Goal: Task Accomplishment & Management: Use online tool/utility

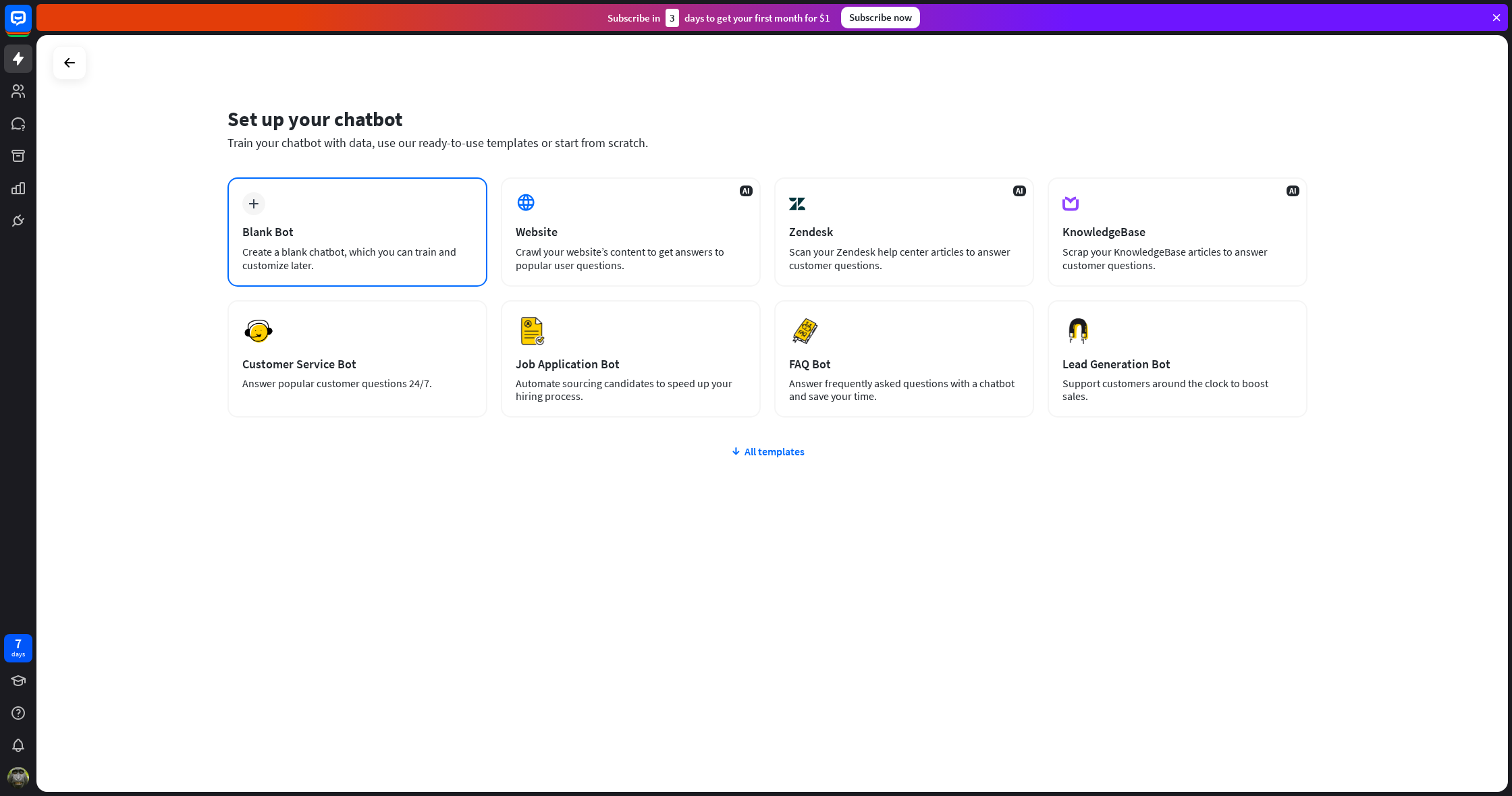
click at [345, 225] on div "Blank Bot" at bounding box center [357, 232] width 230 height 15
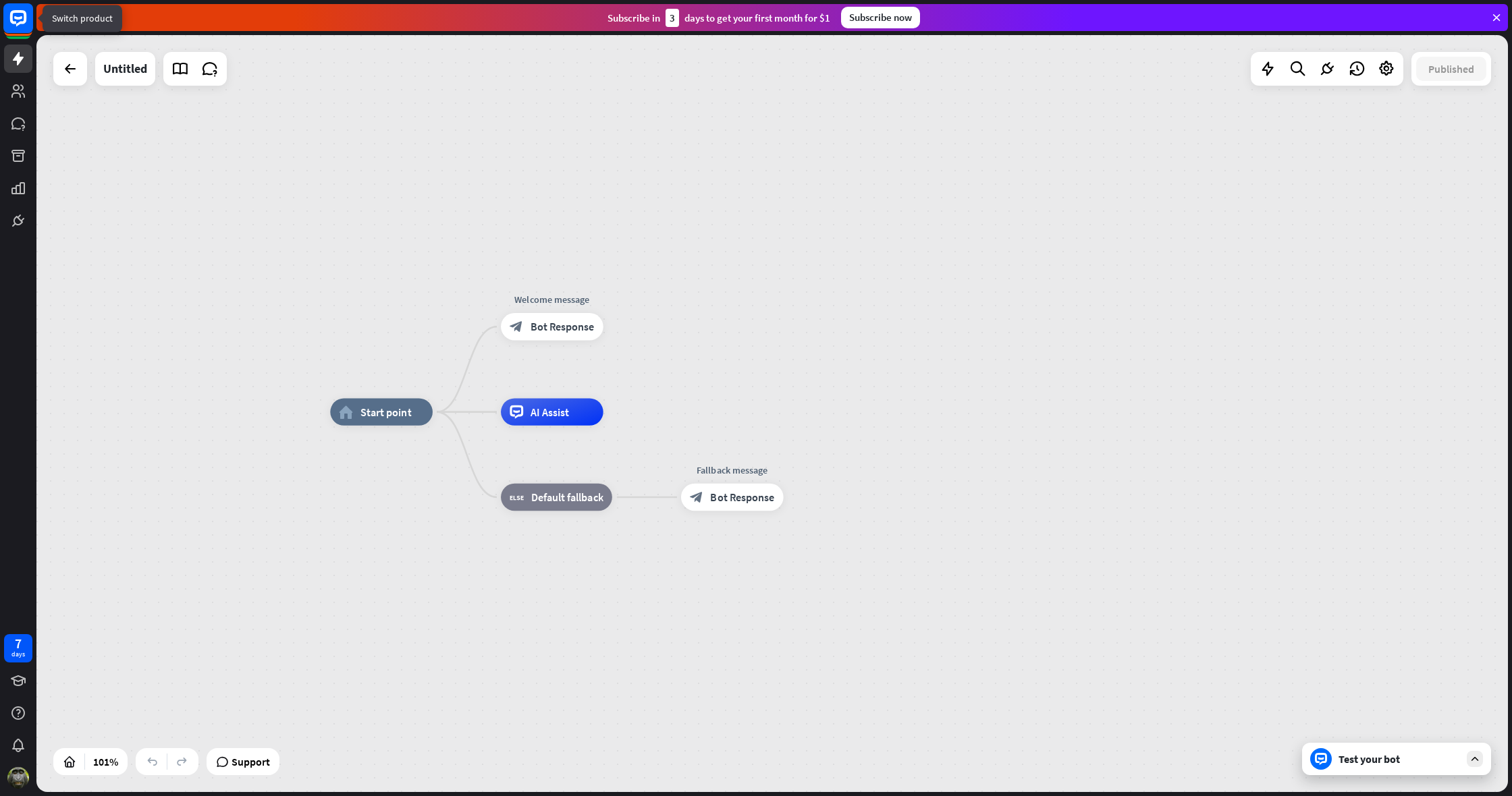
click at [17, 25] on icon at bounding box center [18, 18] width 16 height 16
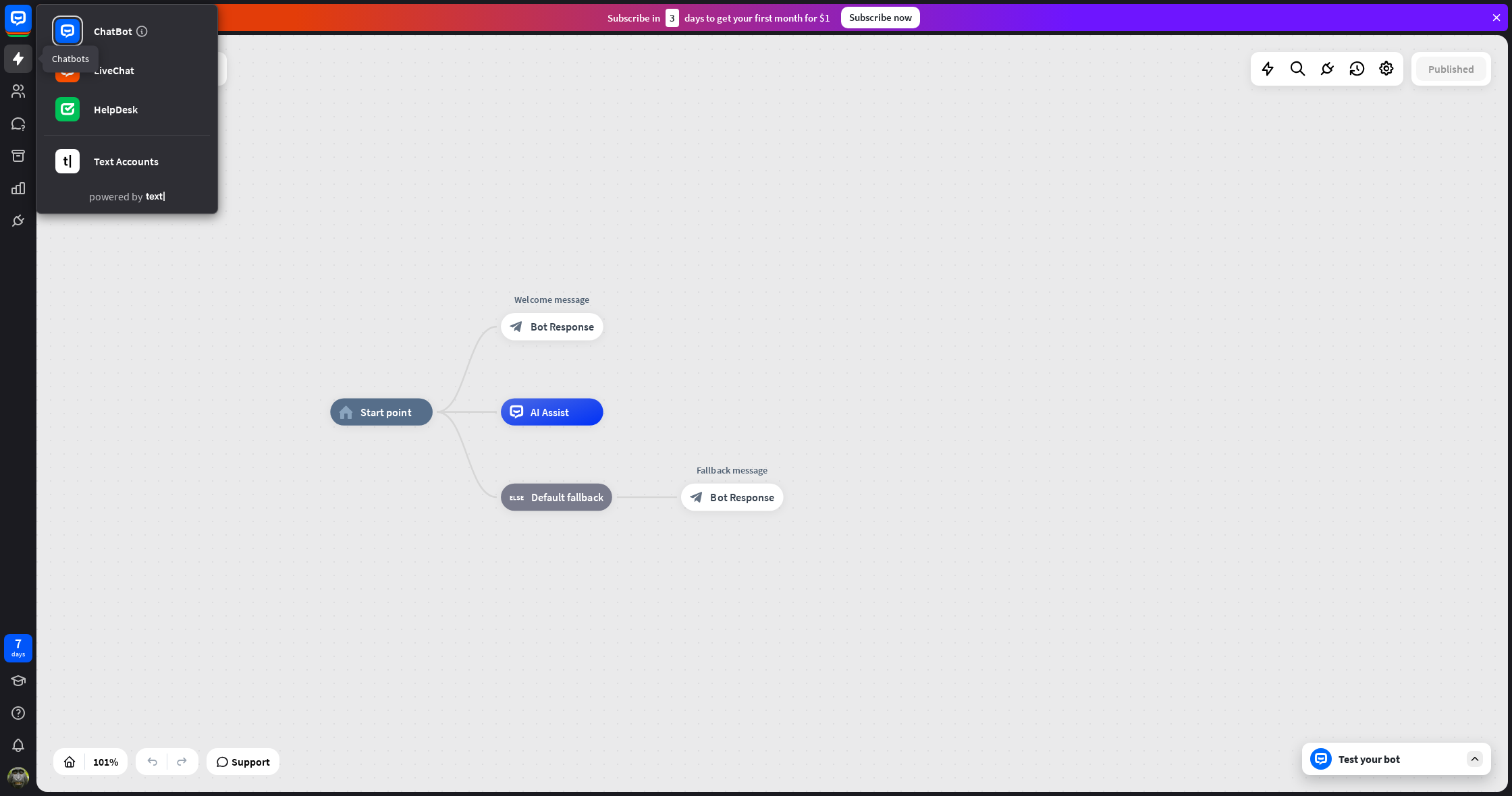
click at [13, 63] on icon at bounding box center [18, 58] width 16 height 16
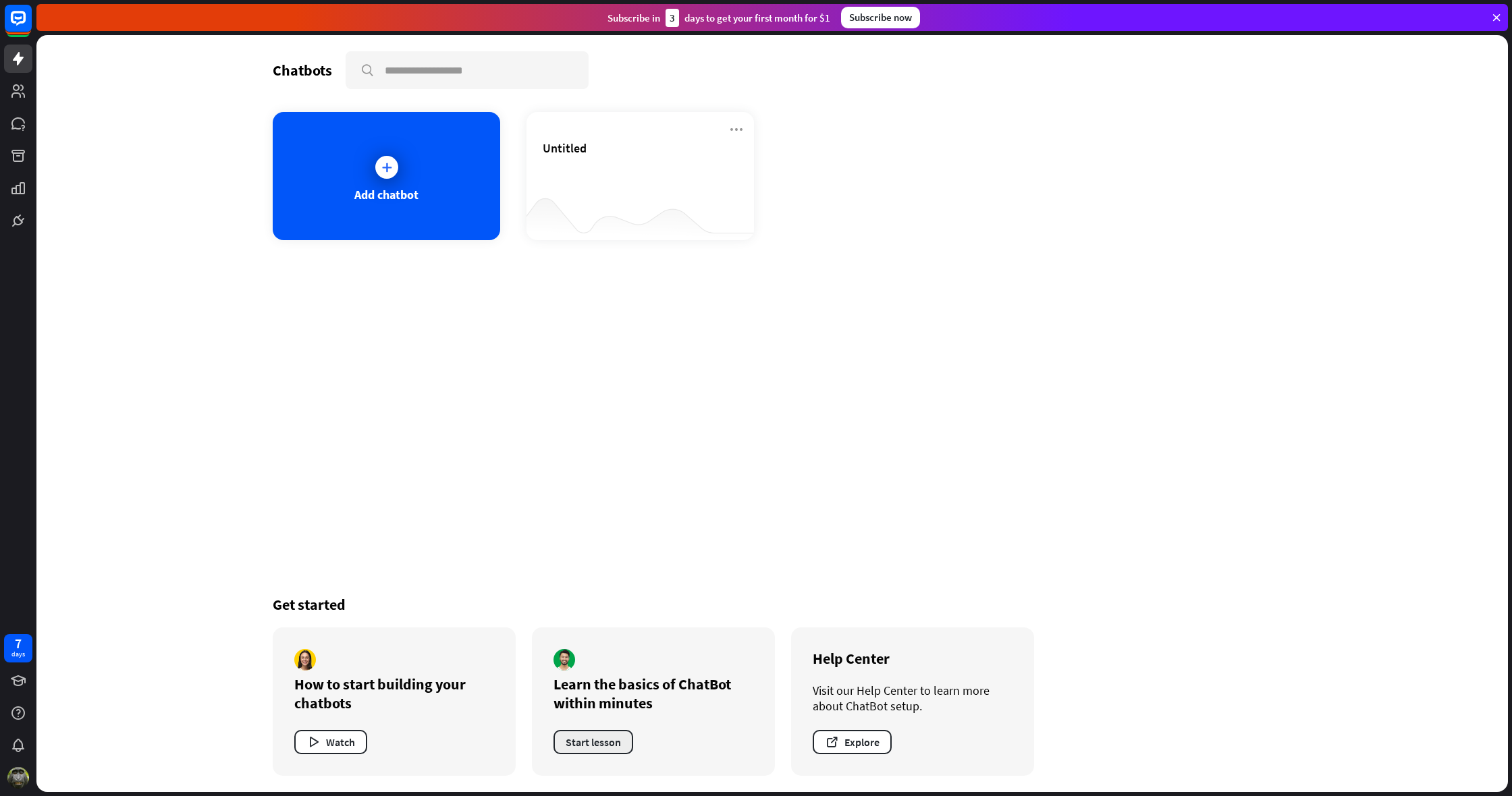
click at [617, 745] on button "Start lesson" at bounding box center [593, 742] width 80 height 24
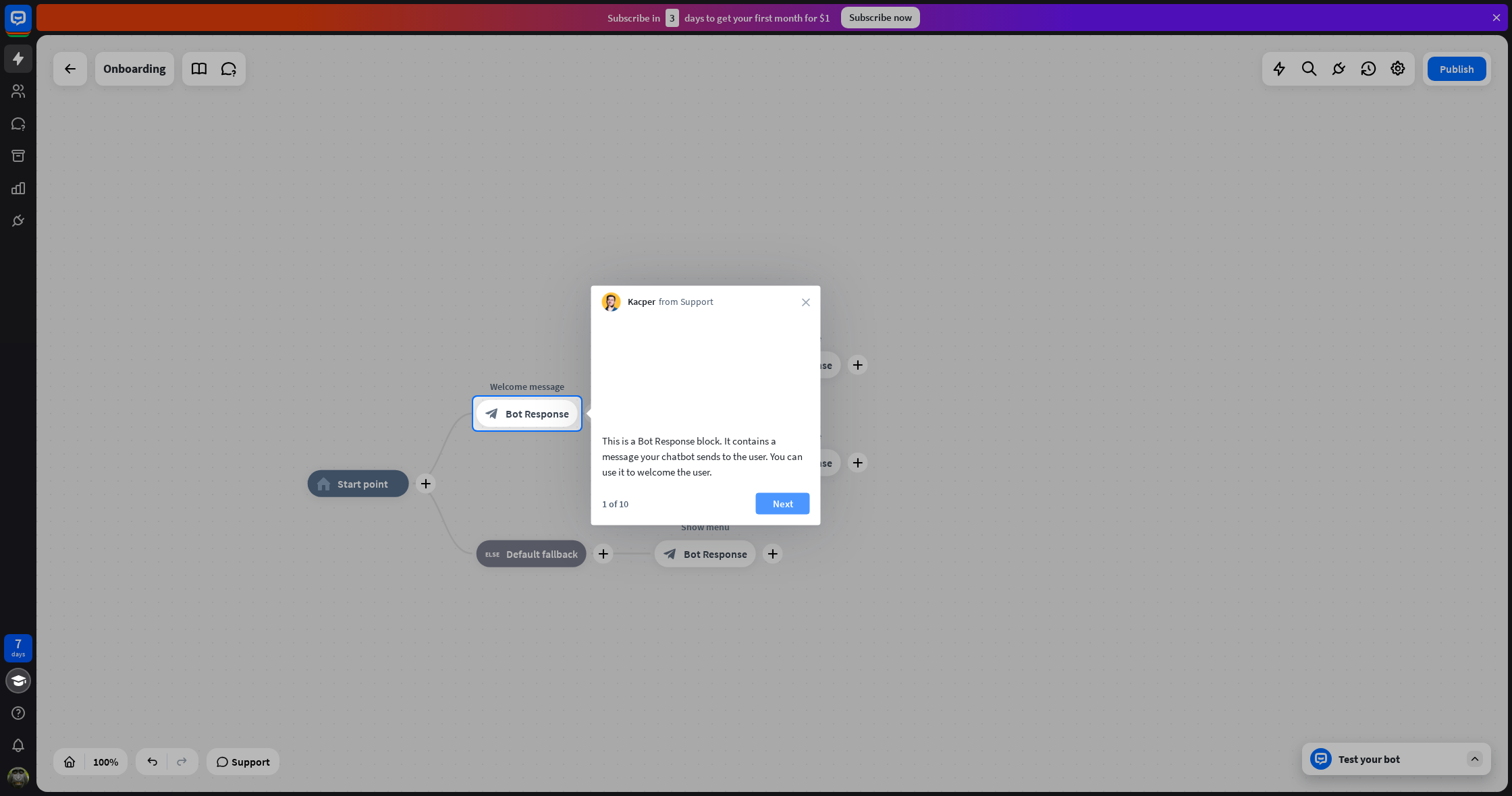
click at [772, 514] on button "Next" at bounding box center [783, 504] width 54 height 22
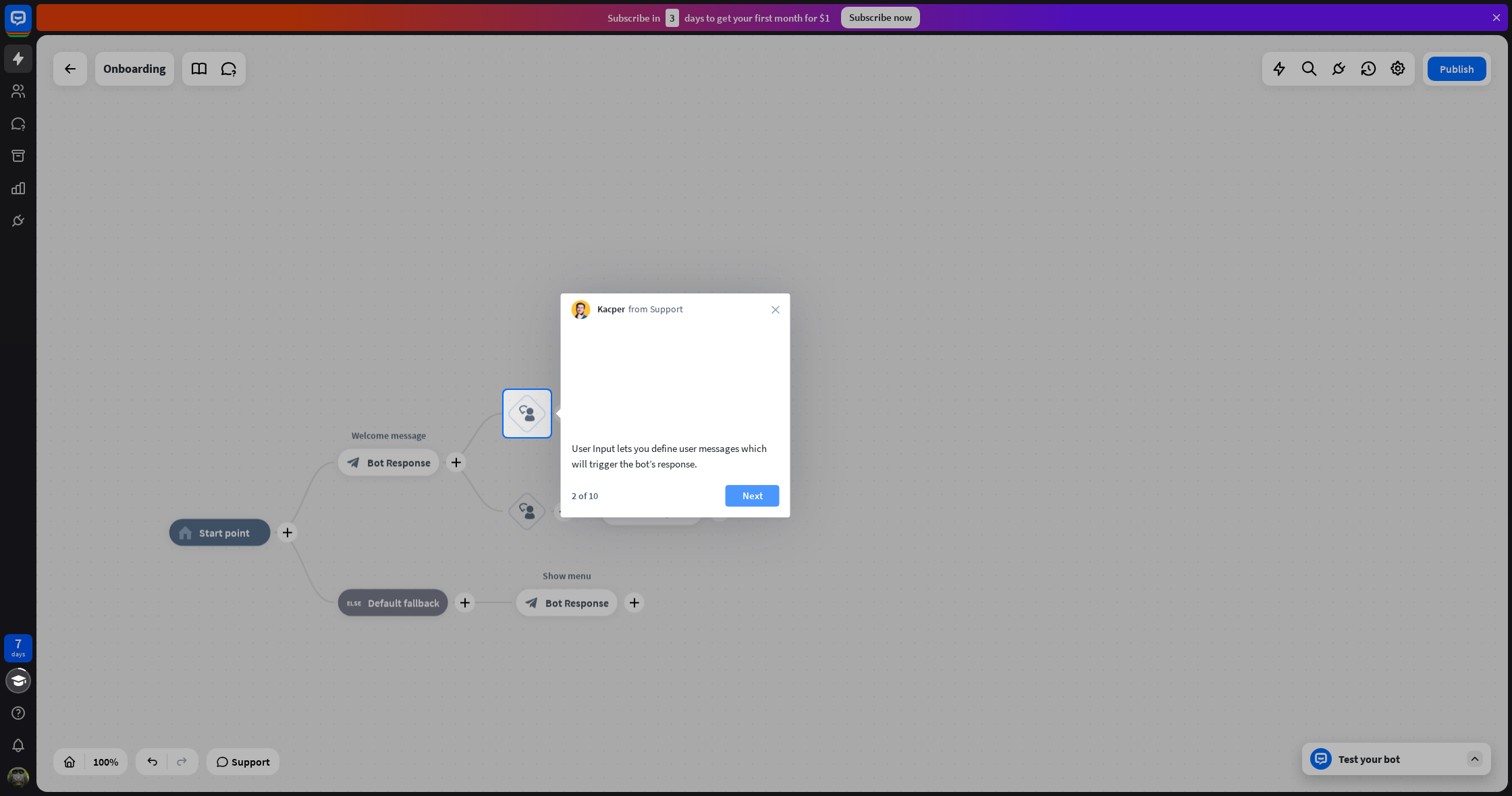
click at [763, 507] on button "Next" at bounding box center [753, 496] width 54 height 22
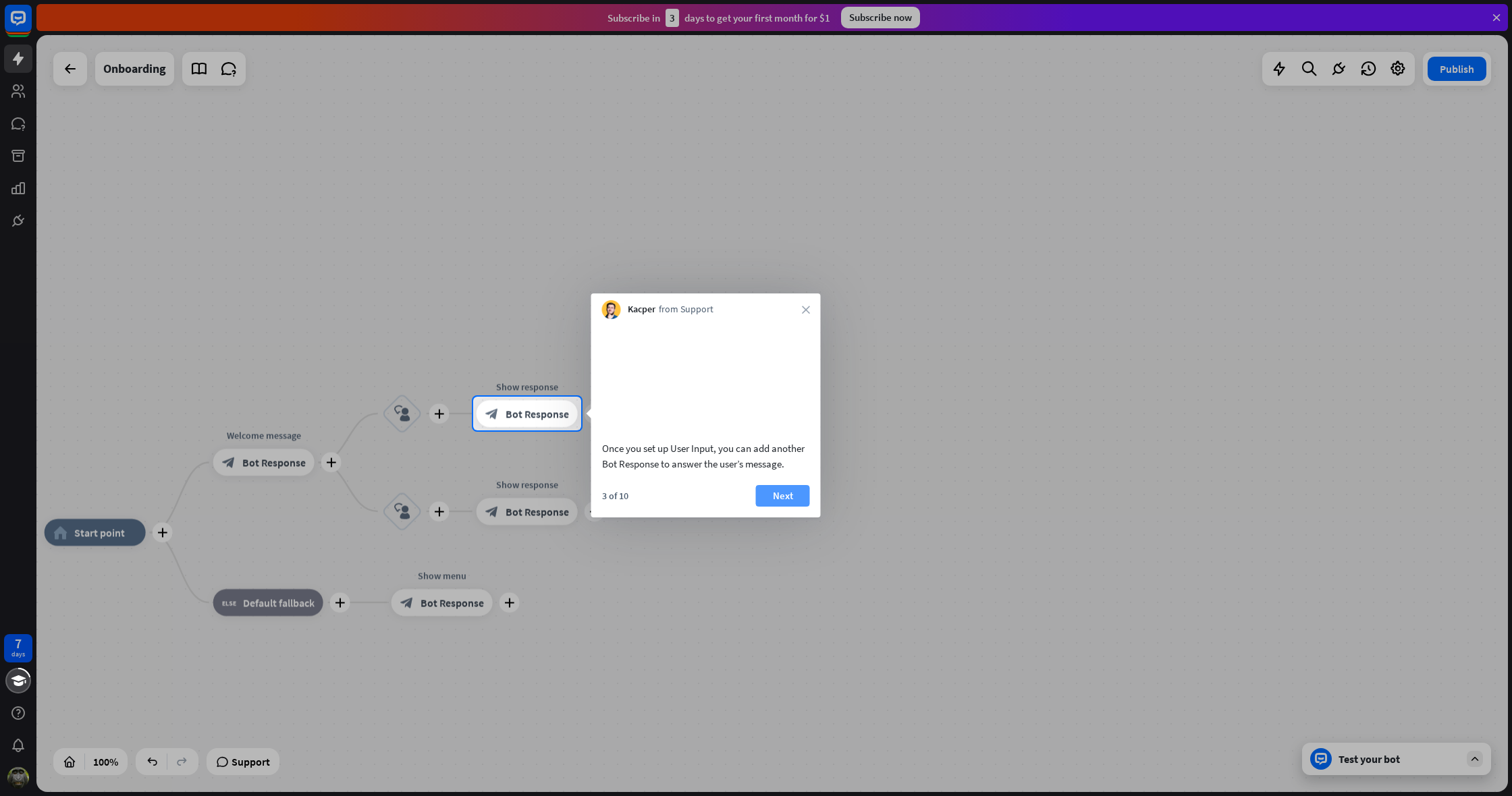
click at [777, 507] on button "Next" at bounding box center [783, 496] width 54 height 22
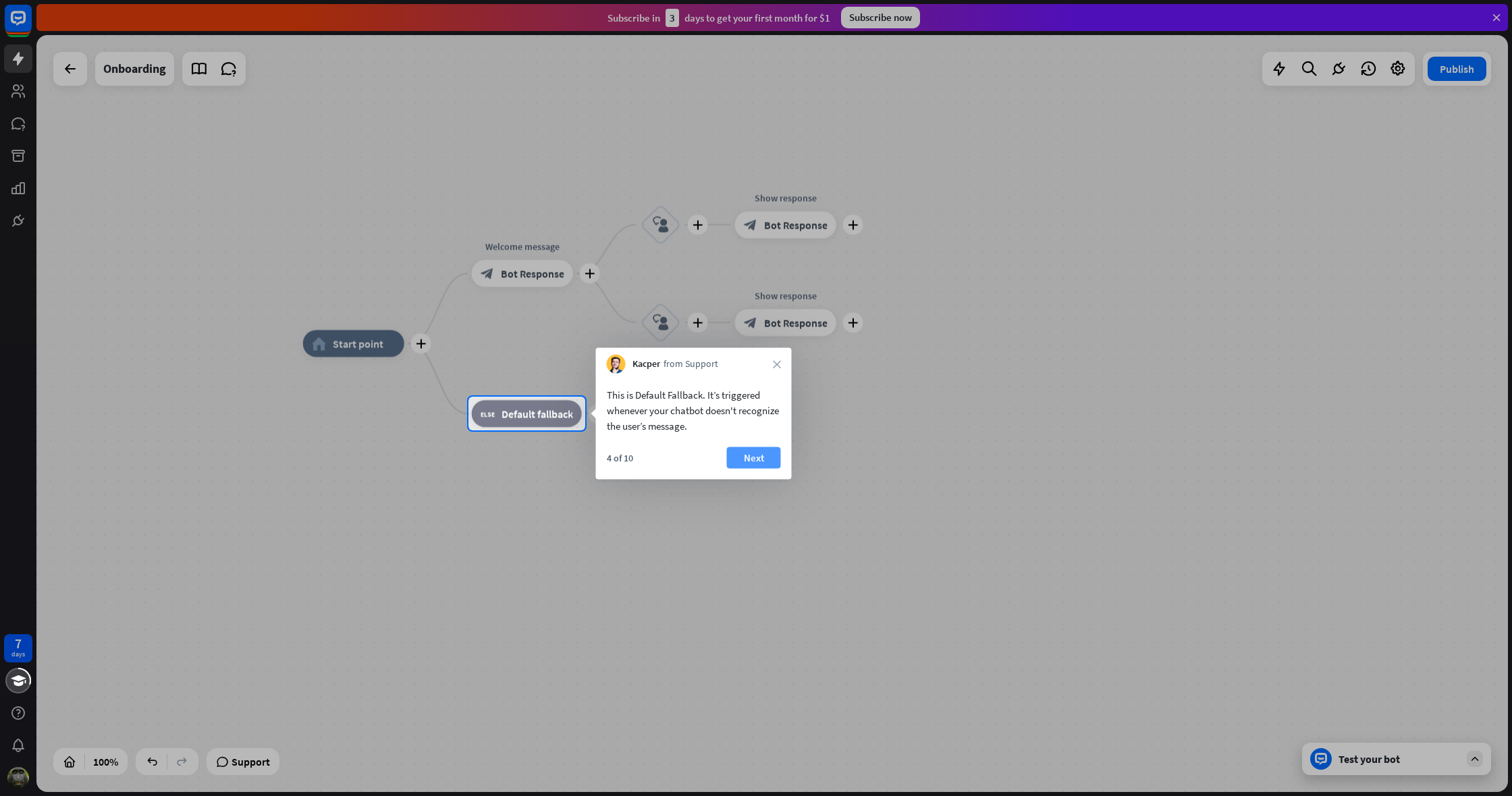
click at [755, 456] on button "Next" at bounding box center [754, 458] width 54 height 22
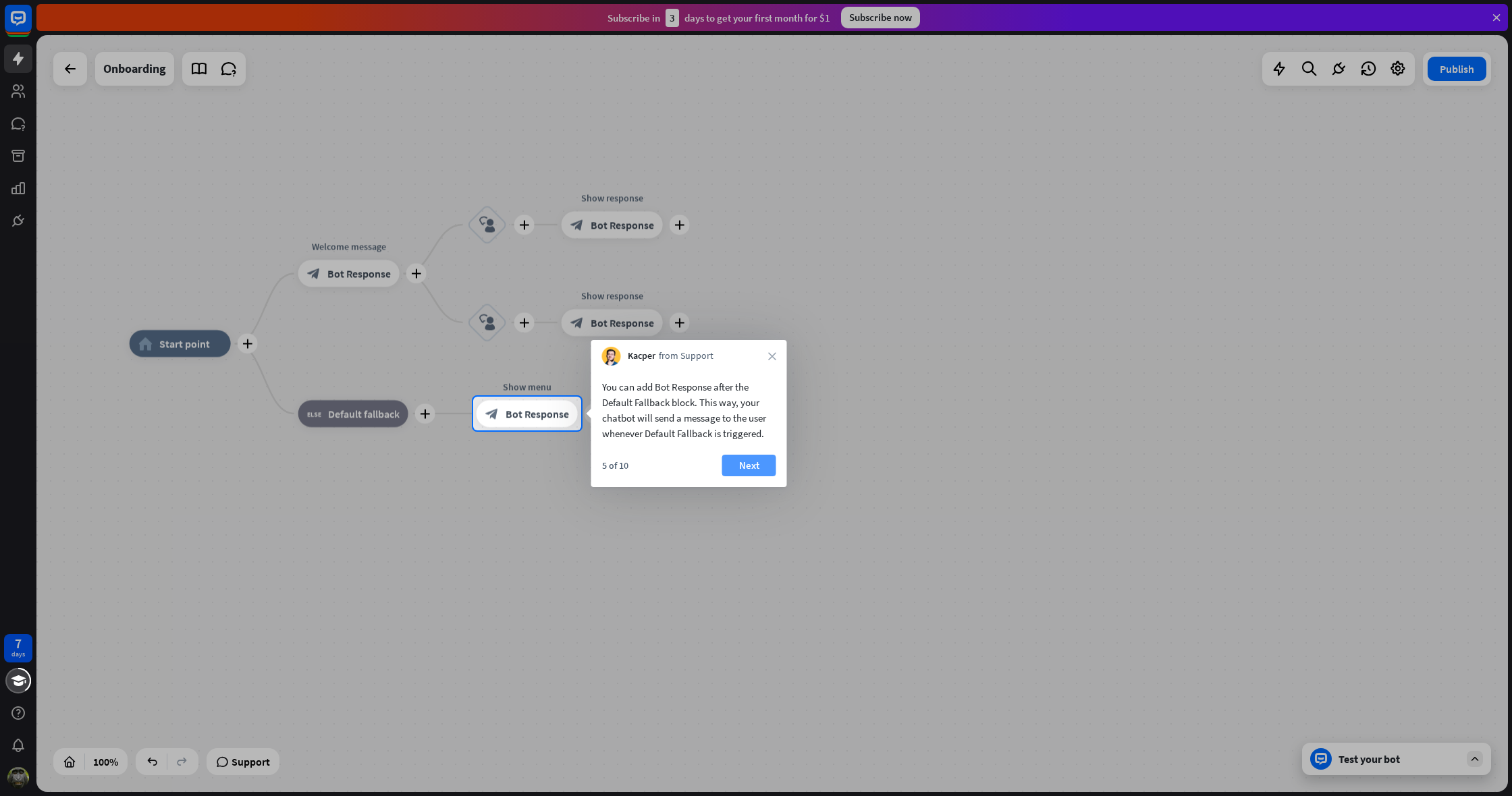
click at [752, 459] on button "Next" at bounding box center [749, 466] width 54 height 22
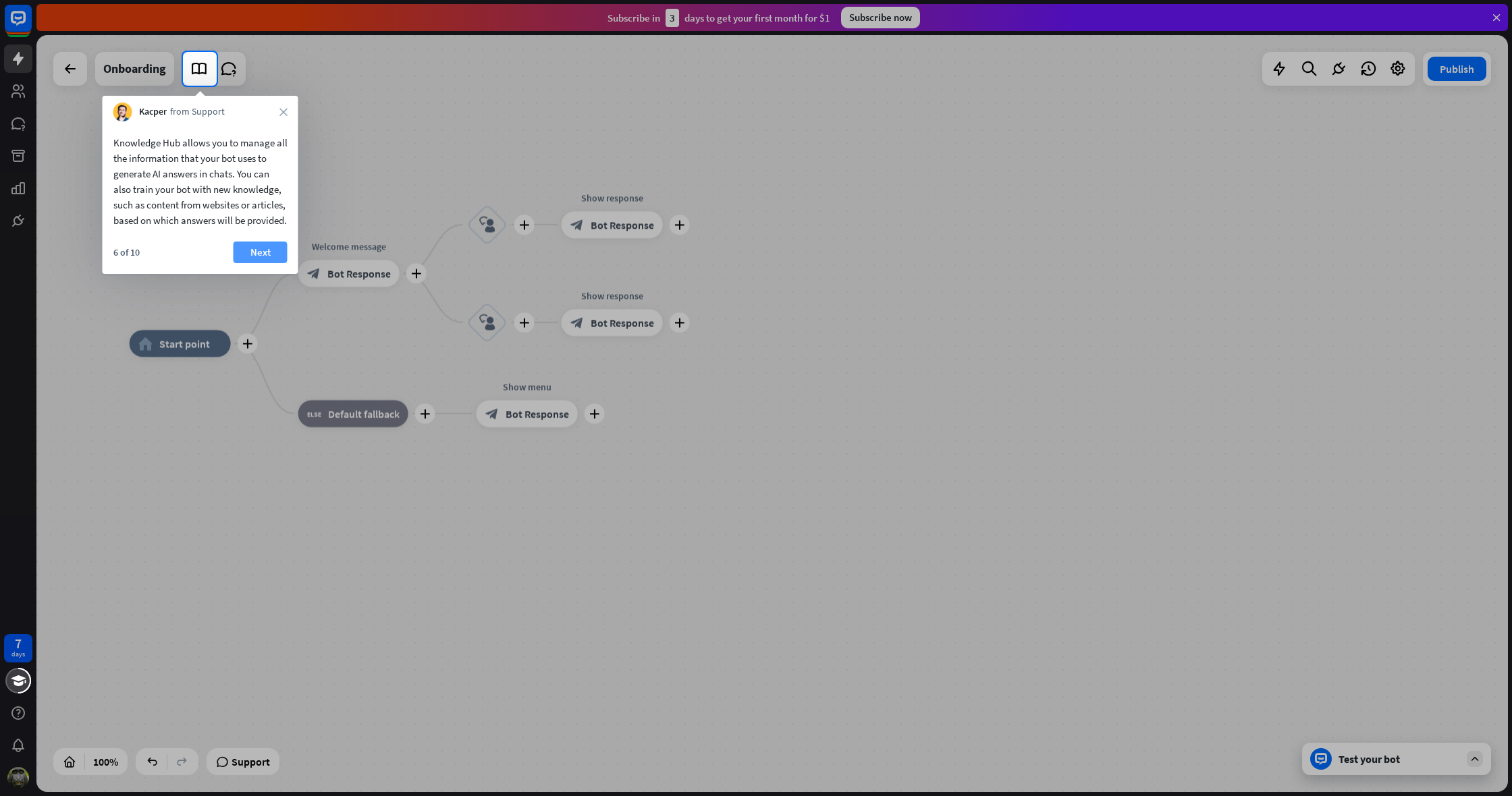
click at [253, 263] on button "Next" at bounding box center [260, 253] width 54 height 22
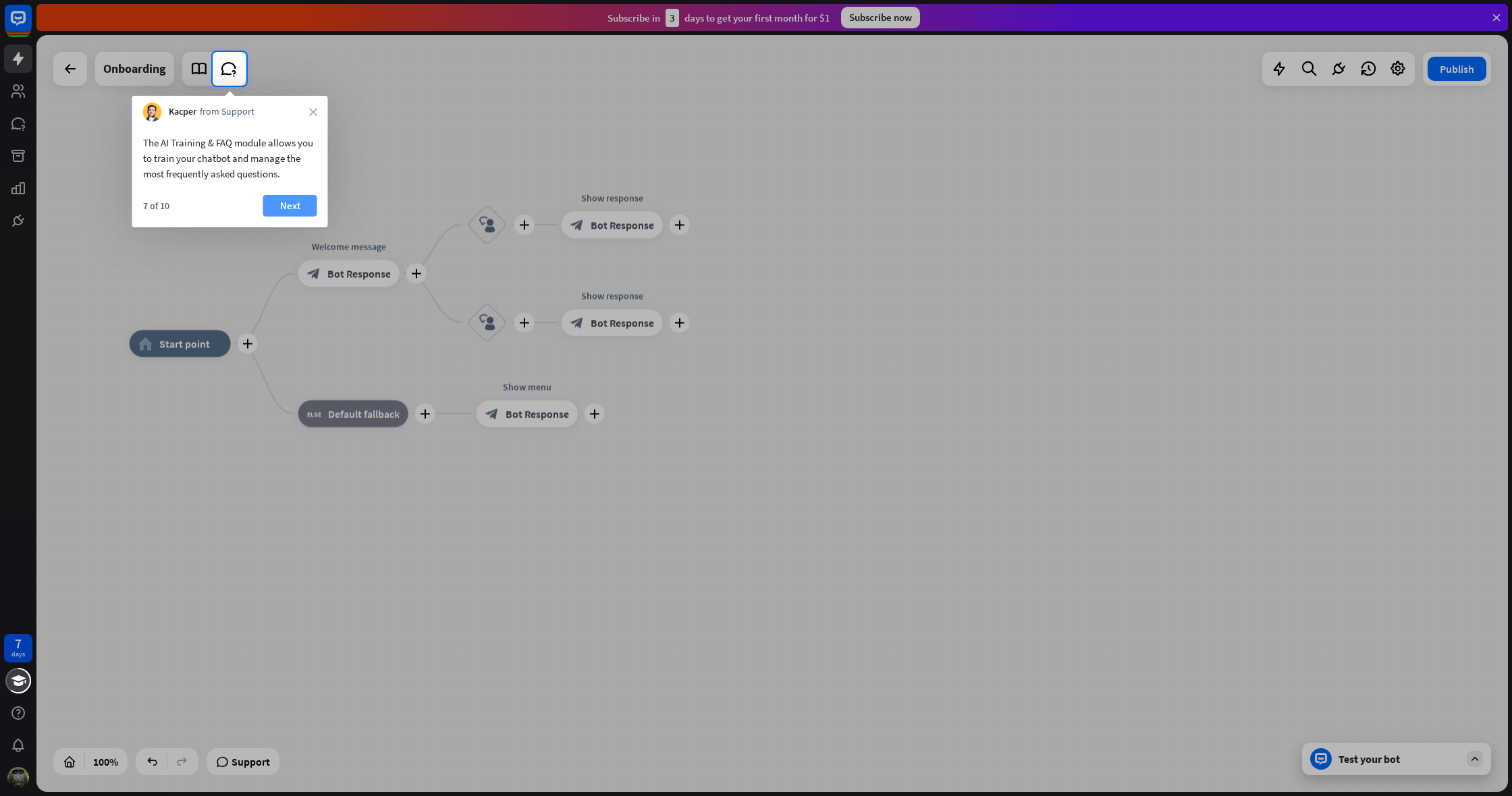
click at [303, 201] on button "Next" at bounding box center [290, 206] width 54 height 22
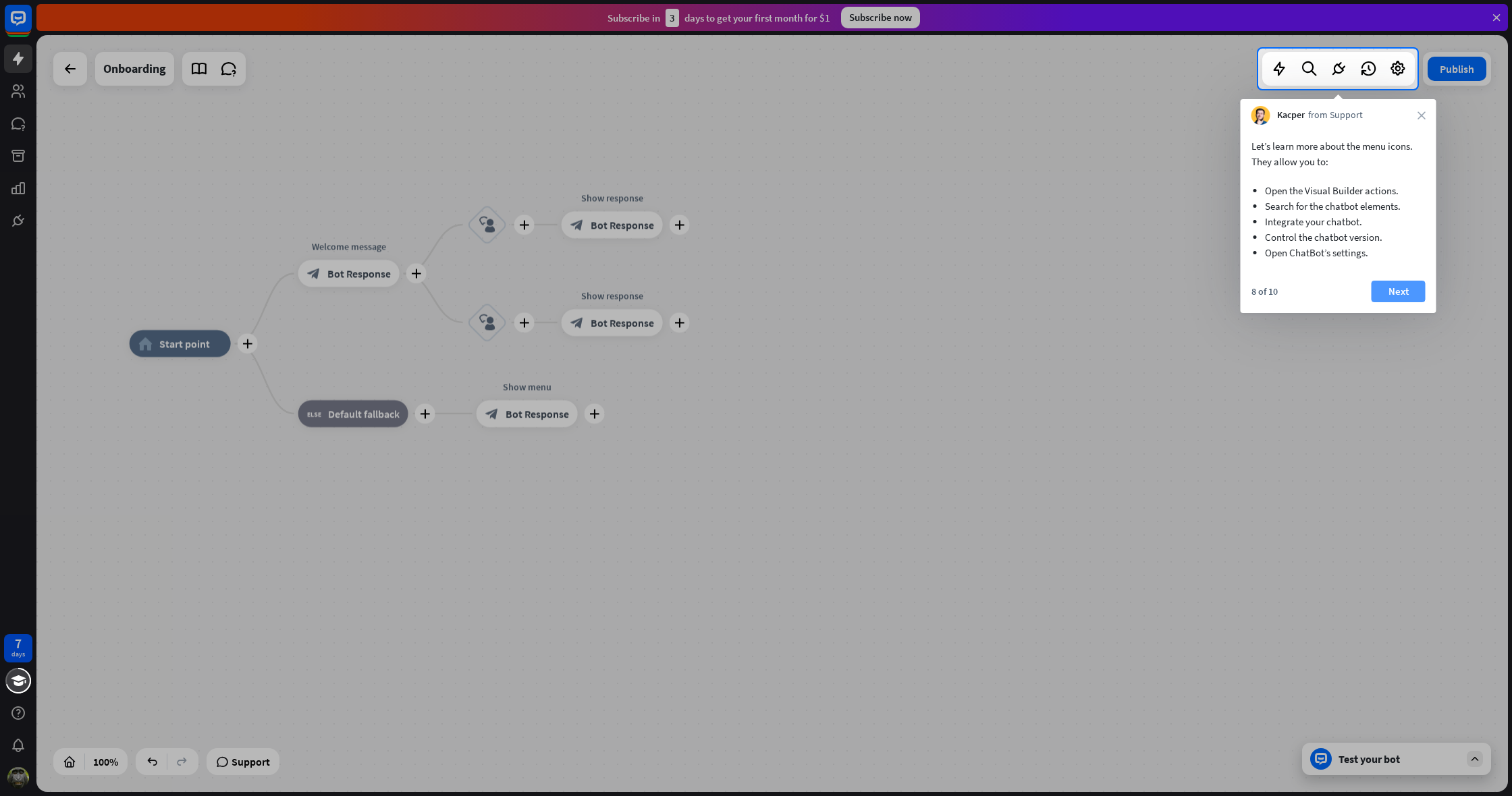
click at [1410, 296] on button "Next" at bounding box center [1399, 291] width 54 height 22
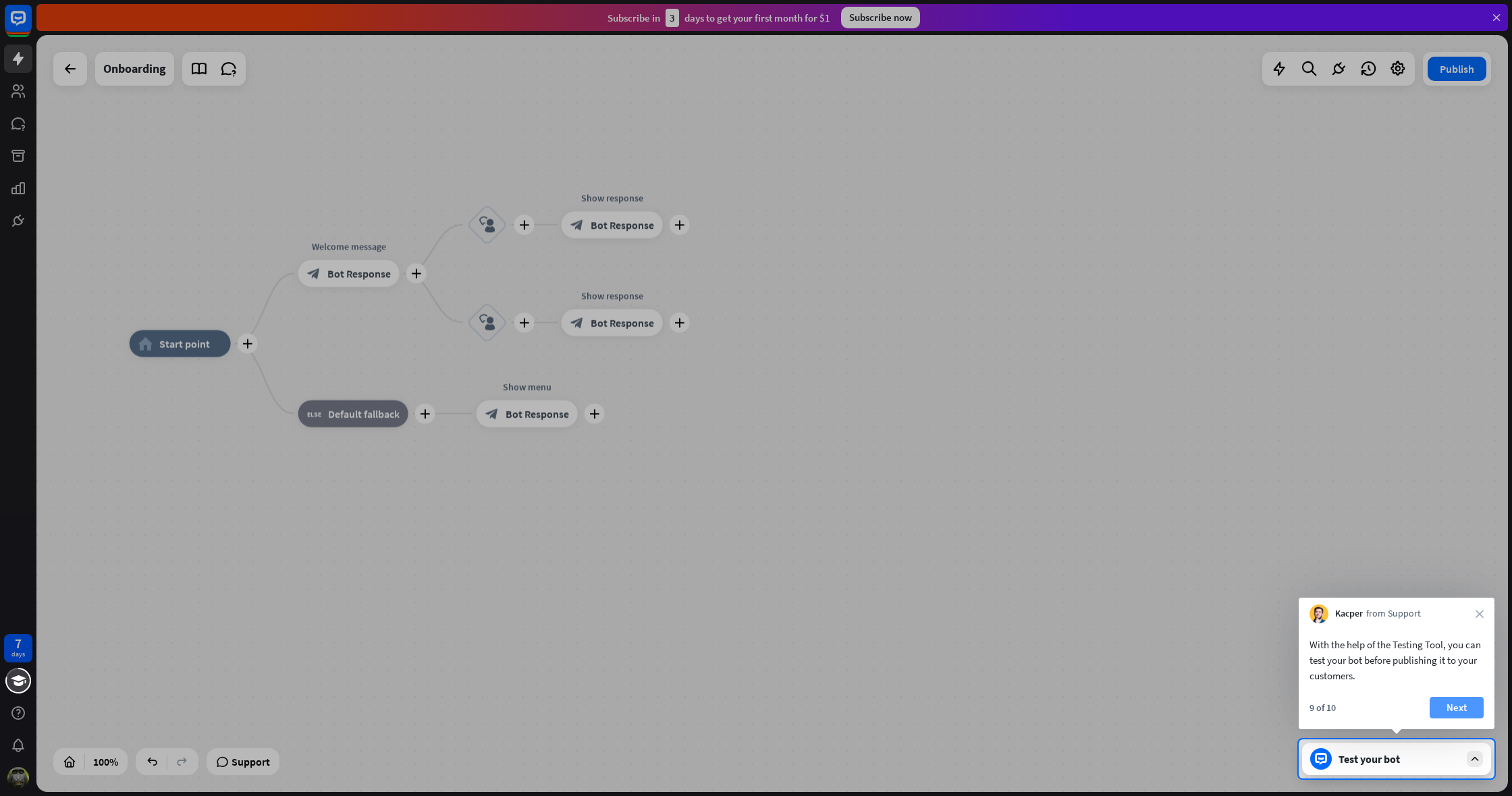
click at [1456, 708] on button "Next" at bounding box center [1457, 708] width 54 height 22
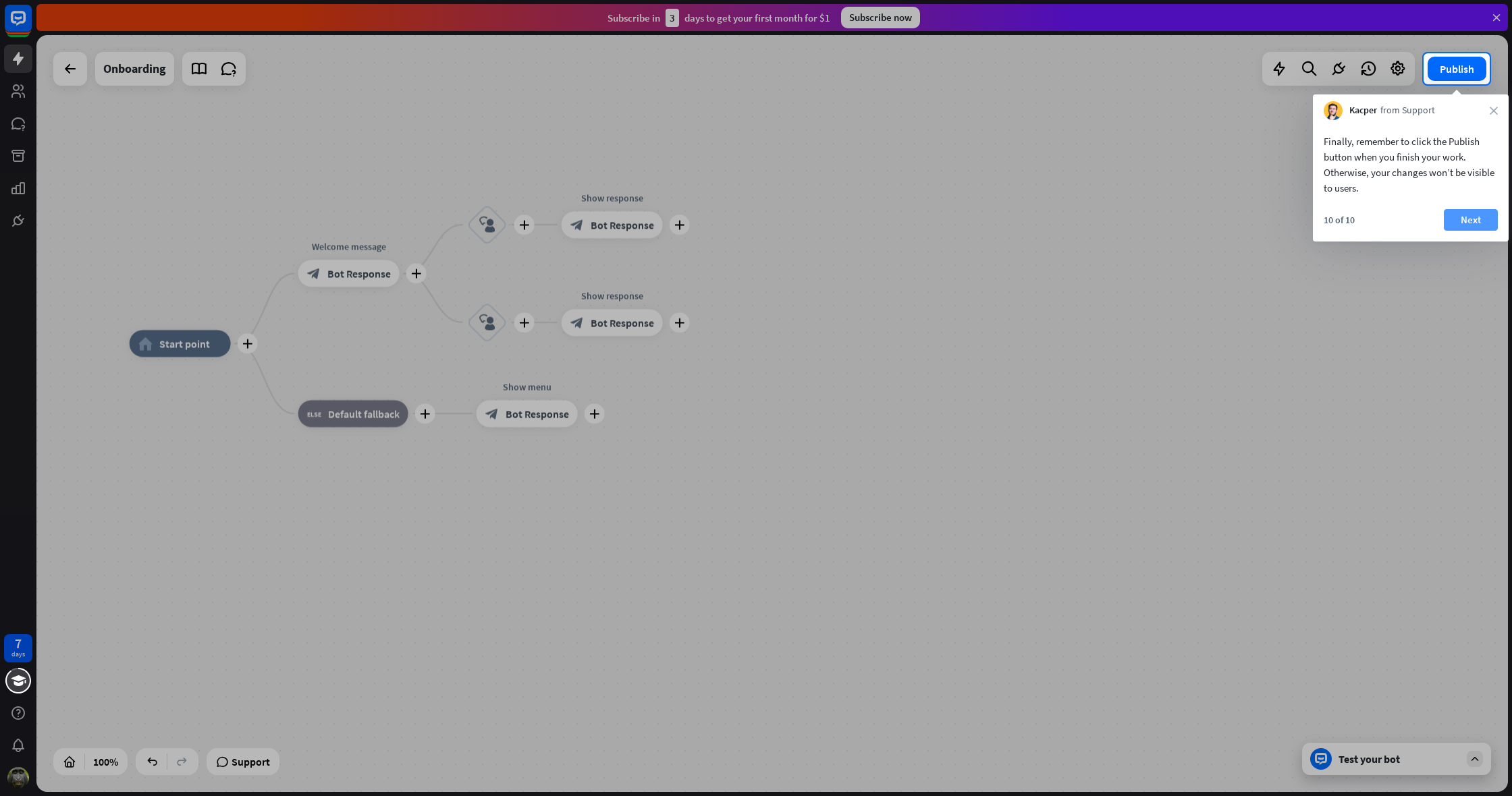
click at [1464, 216] on button "Next" at bounding box center [1471, 220] width 54 height 22
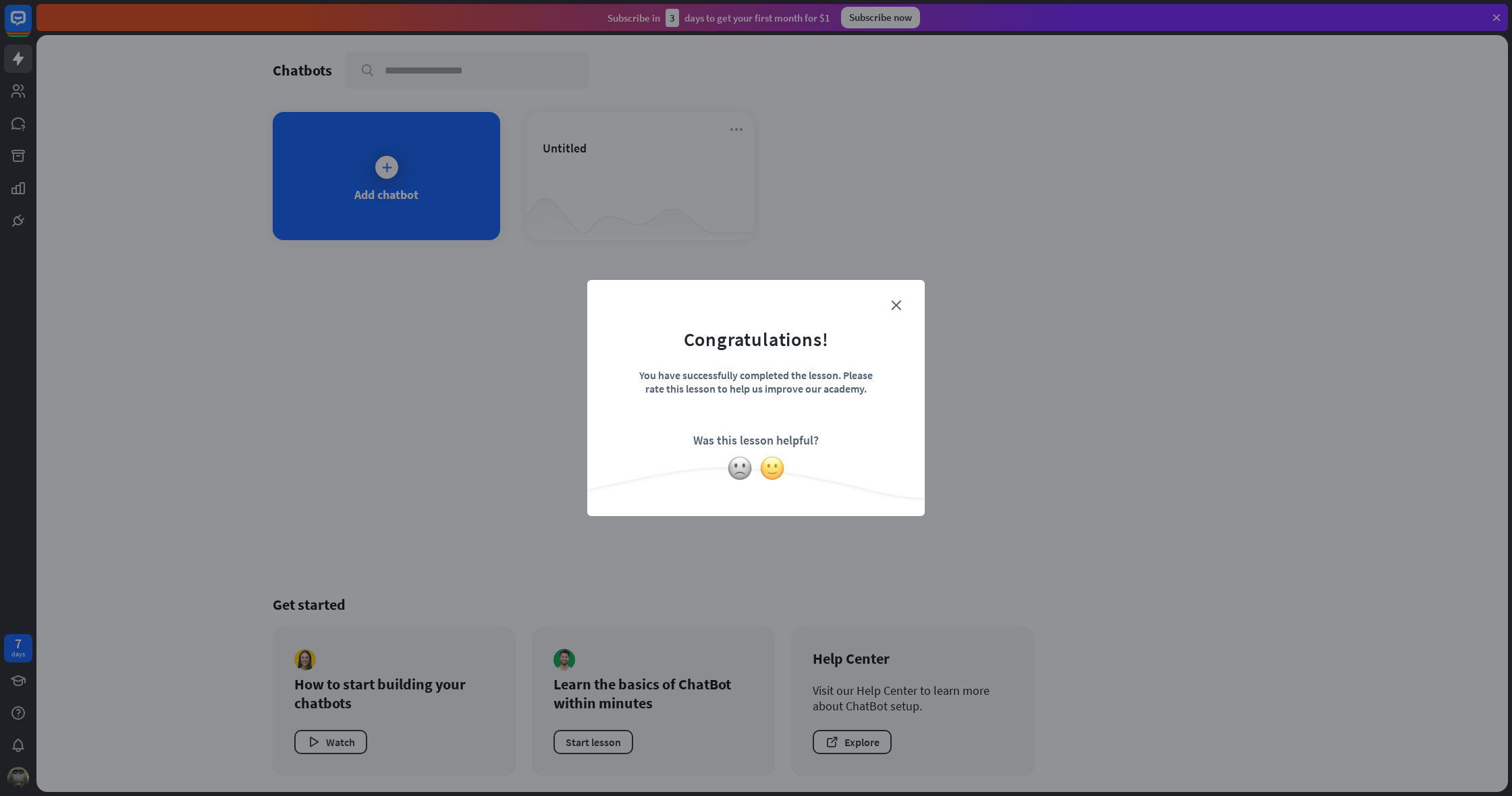
click at [772, 474] on img at bounding box center [772, 468] width 25 height 25
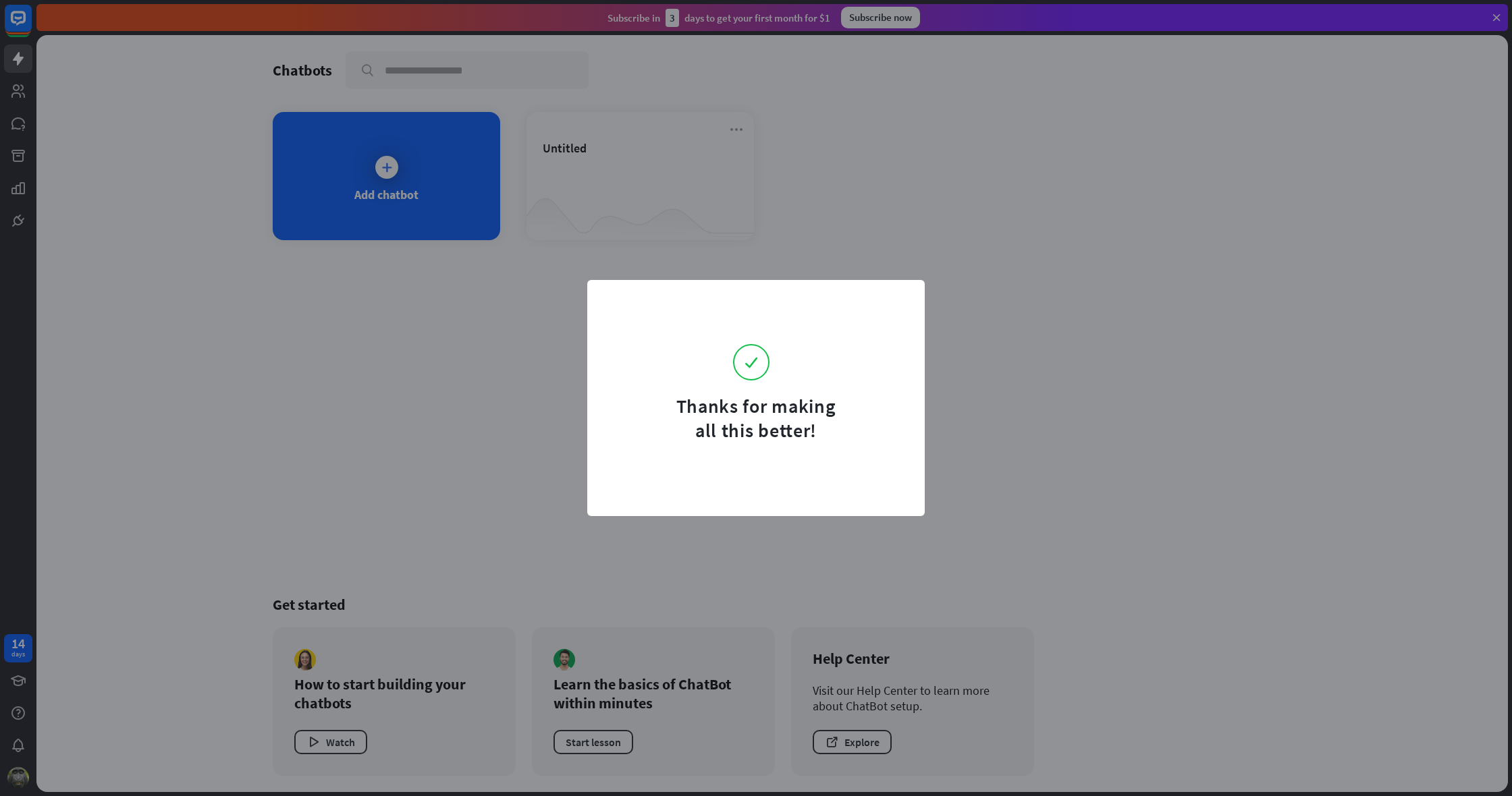
click at [908, 283] on div "Thanks for making all this better!" at bounding box center [756, 398] width 338 height 236
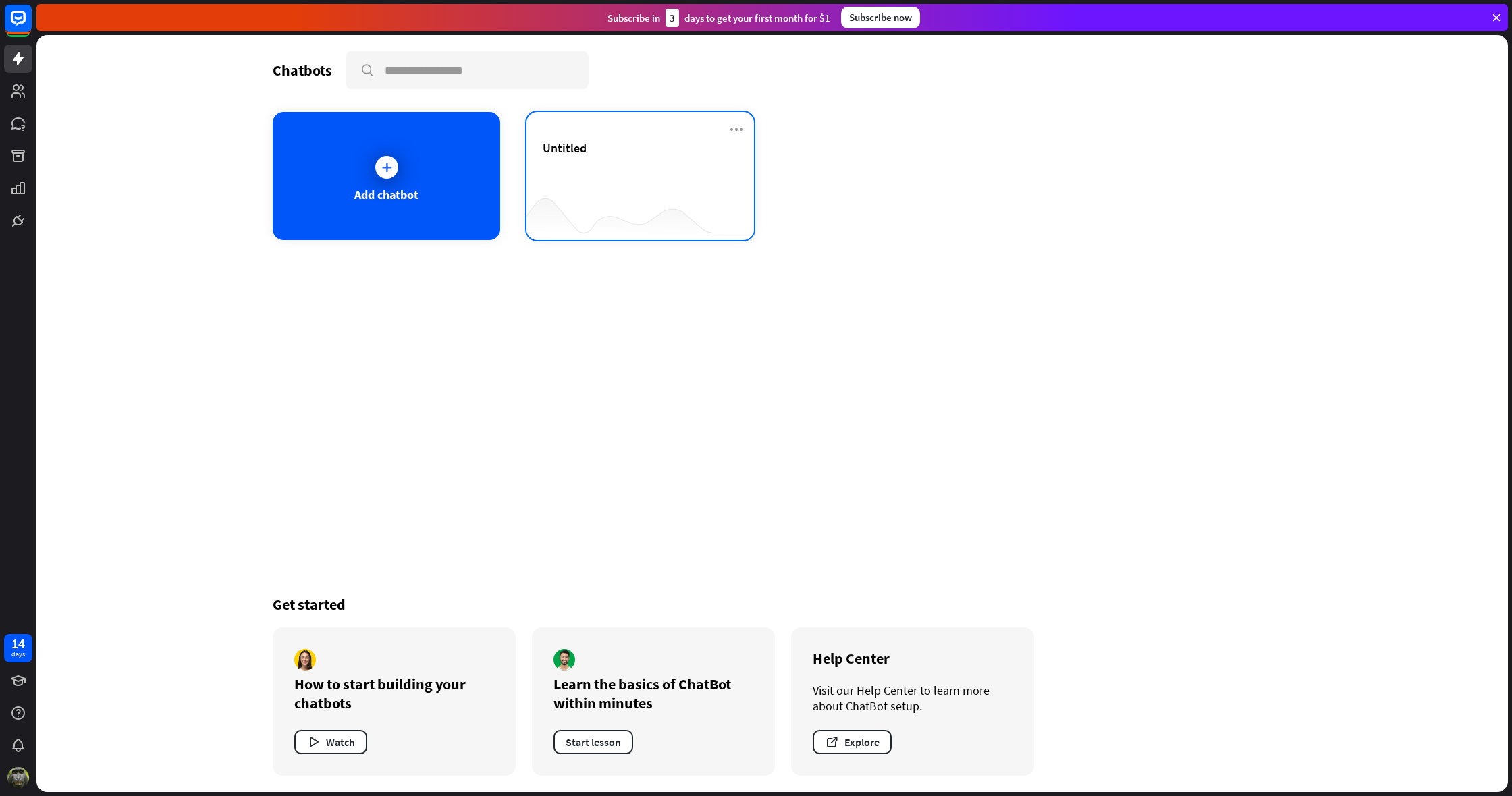
click at [609, 206] on div at bounding box center [641, 214] width 228 height 52
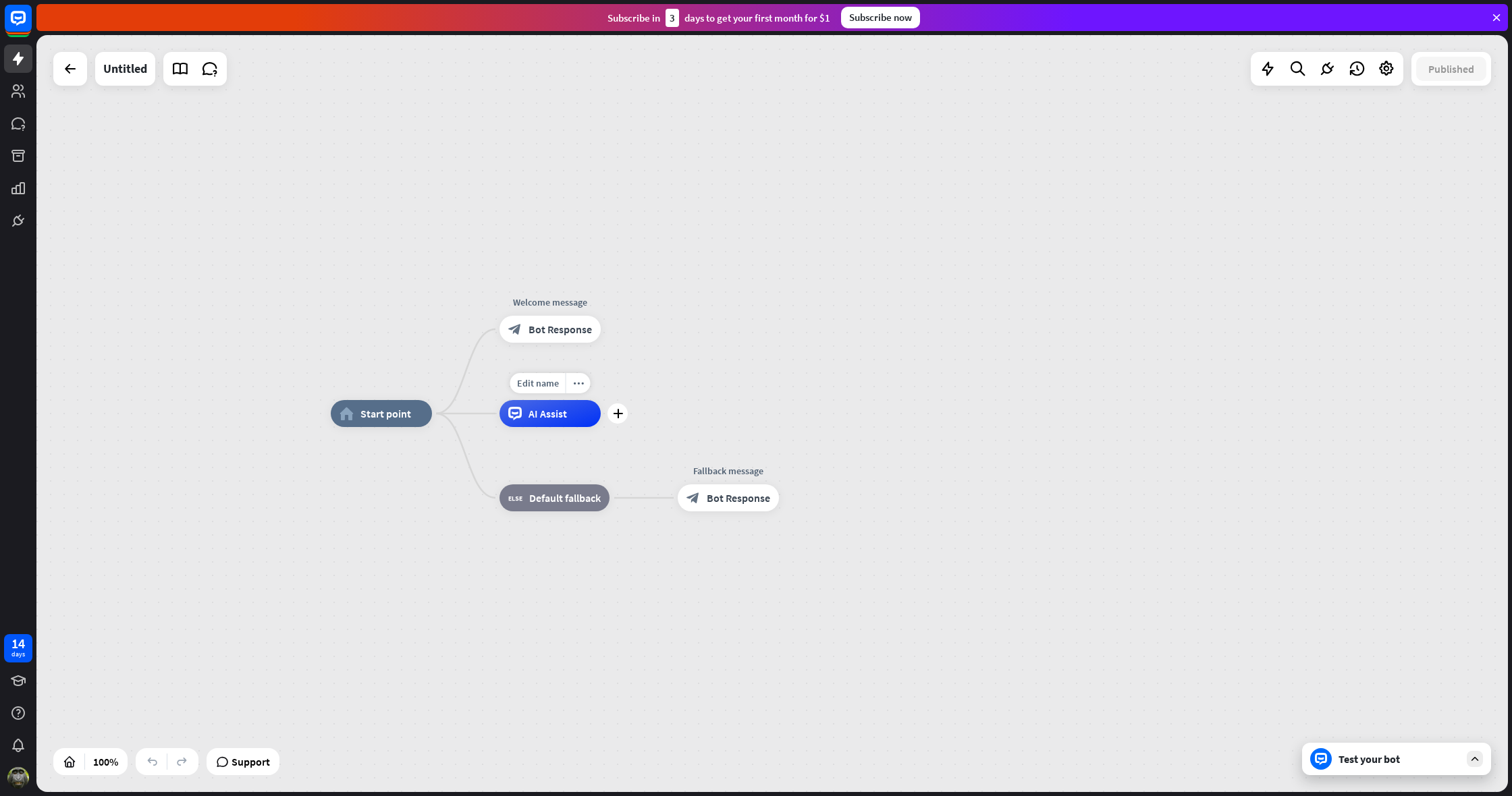
click at [542, 409] on span "AI Assist" at bounding box center [548, 414] width 39 height 13
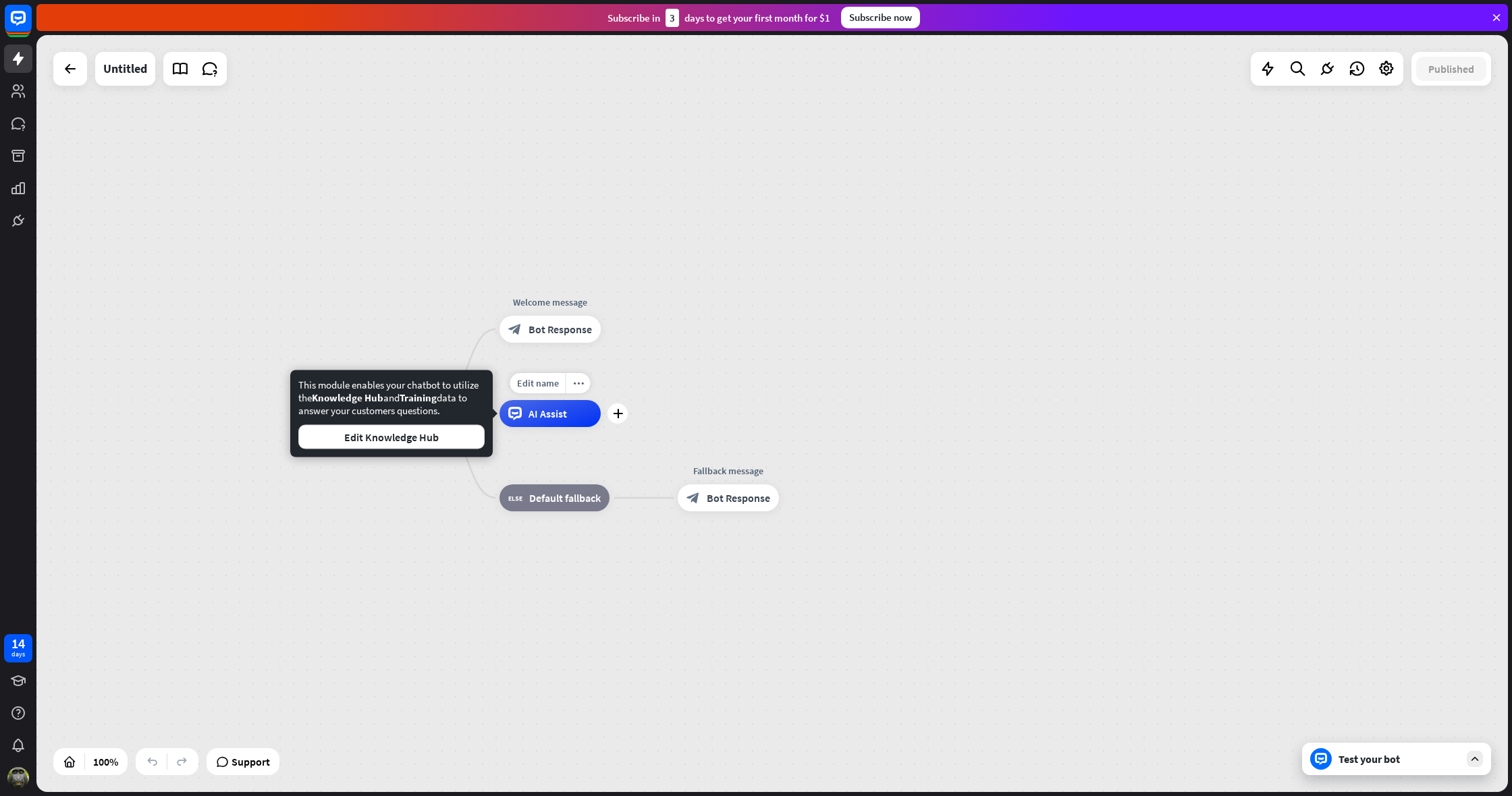
drag, startPoint x: 539, startPoint y: 411, endPoint x: 598, endPoint y: 408, distance: 59.1
click at [598, 408] on div "AI Assist" at bounding box center [550, 414] width 101 height 27
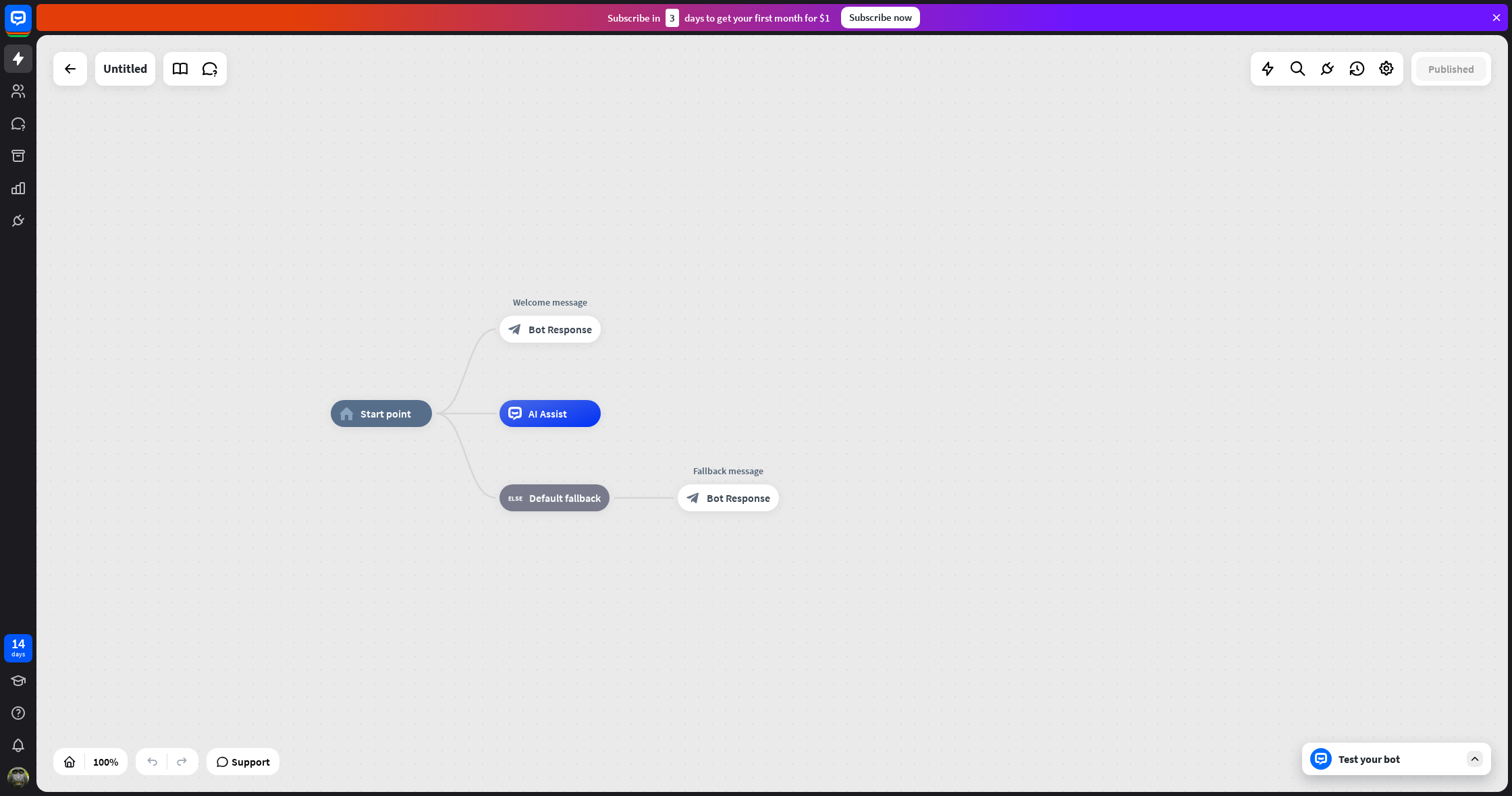
drag, startPoint x: 571, startPoint y: 413, endPoint x: 632, endPoint y: 409, distance: 61.1
click at [700, 398] on div "home_2 Start point Welcome message block_bot_response Bot Response AI Assist bl…" at bounding box center [772, 414] width 1472 height 757
click at [517, 412] on icon at bounding box center [515, 414] width 13 height 13
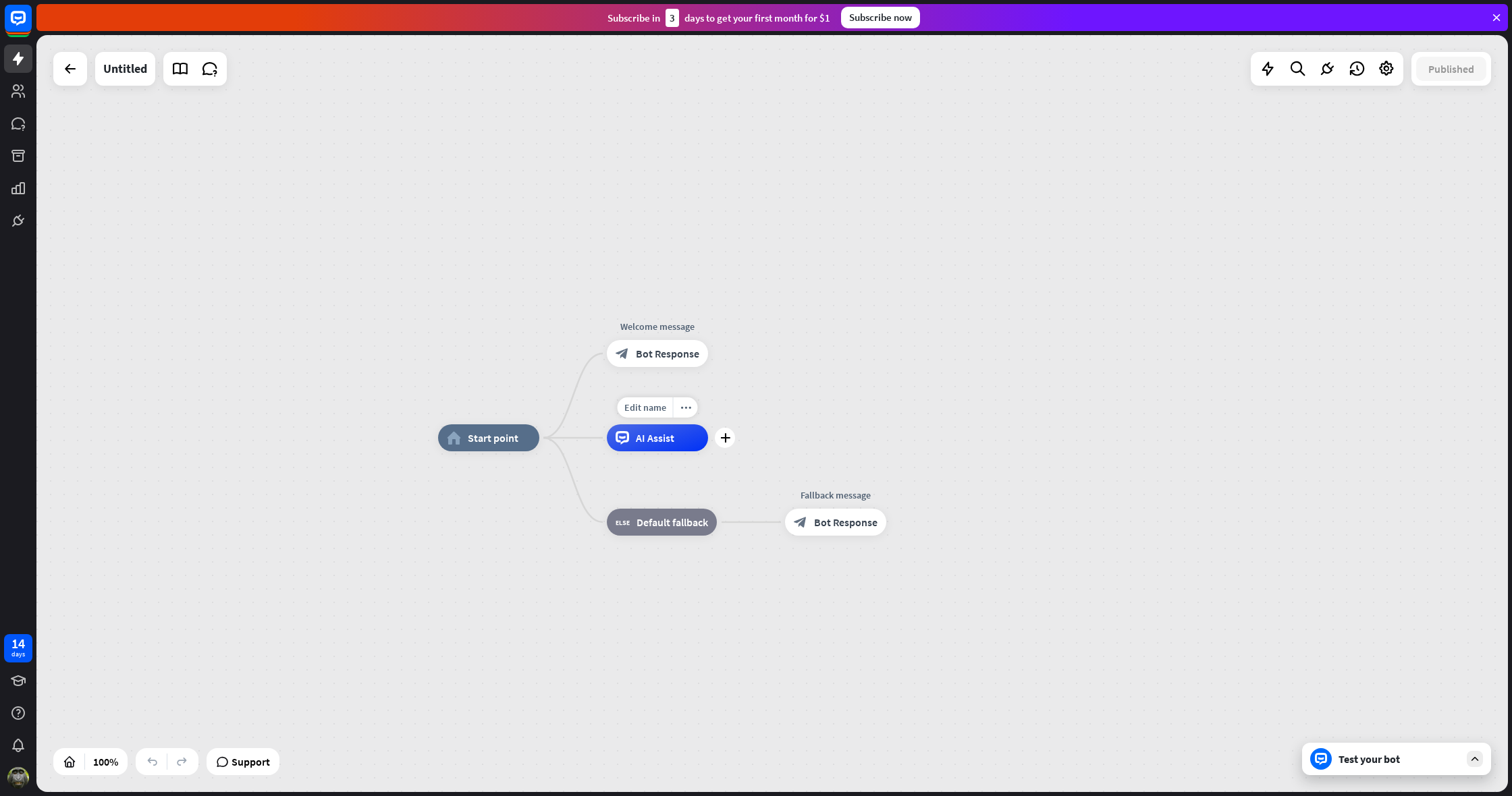
drag, startPoint x: 501, startPoint y: 386, endPoint x: 608, endPoint y: 410, distance: 109.7
click at [608, 425] on div "Edit name more_horiz plus AI Assist" at bounding box center [657, 438] width 101 height 27
drag, startPoint x: 516, startPoint y: 437, endPoint x: 455, endPoint y: 438, distance: 61.0
click at [455, 438] on div "home_2 Start point" at bounding box center [489, 438] width 101 height 27
click at [658, 441] on span "AI Assist" at bounding box center [656, 438] width 39 height 13
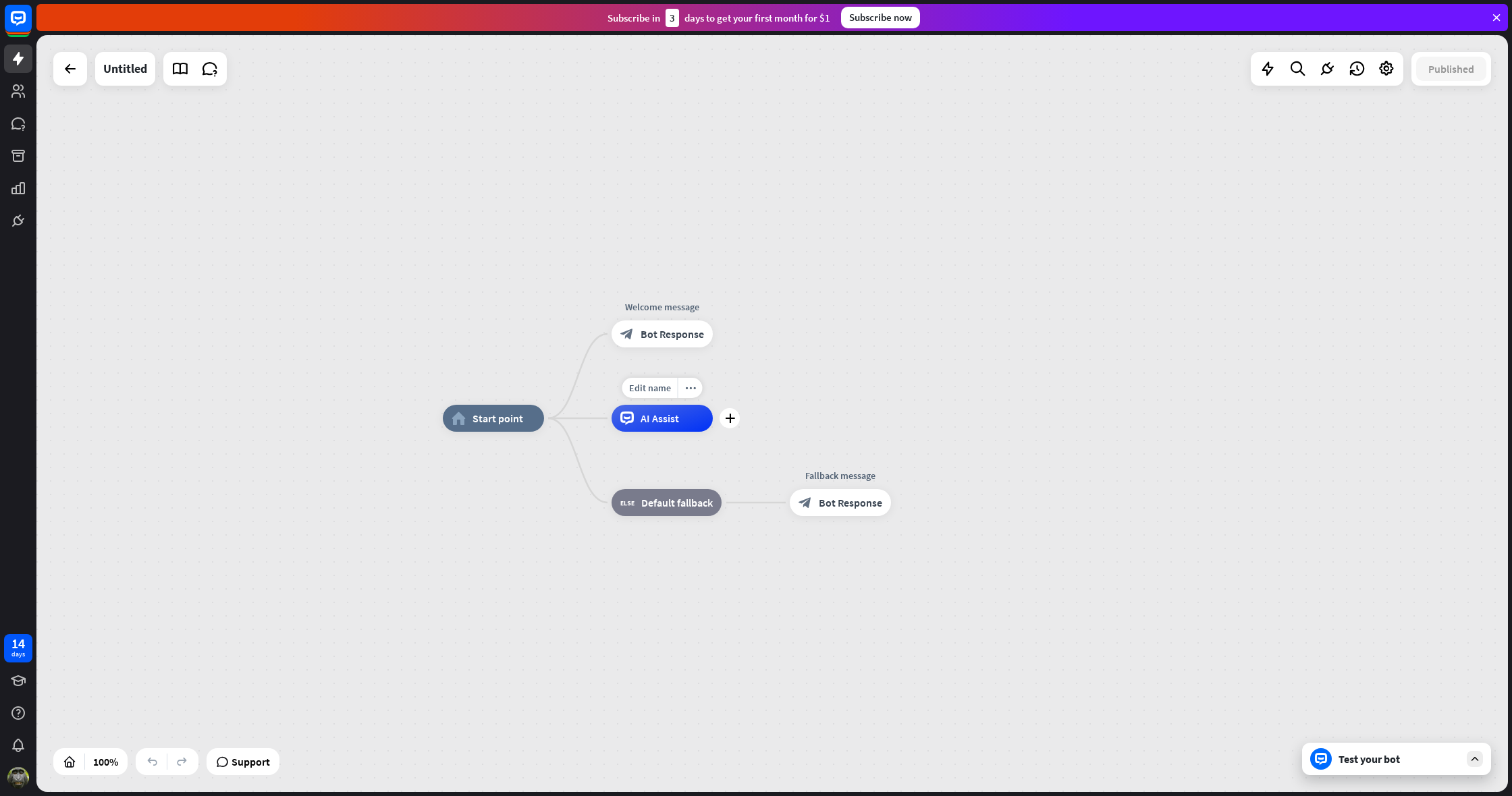
click at [713, 429] on div "Edit name more_horiz plus AI Assist" at bounding box center [662, 419] width 101 height 27
click at [690, 382] on icon "more_horiz" at bounding box center [689, 382] width 11 height 10
click at [684, 425] on div "plus AI Assist" at bounding box center [661, 412] width 101 height 27
click at [689, 412] on div "AI Assist" at bounding box center [661, 412] width 101 height 27
click at [667, 459] on span "Edit name" at bounding box center [653, 465] width 42 height 12
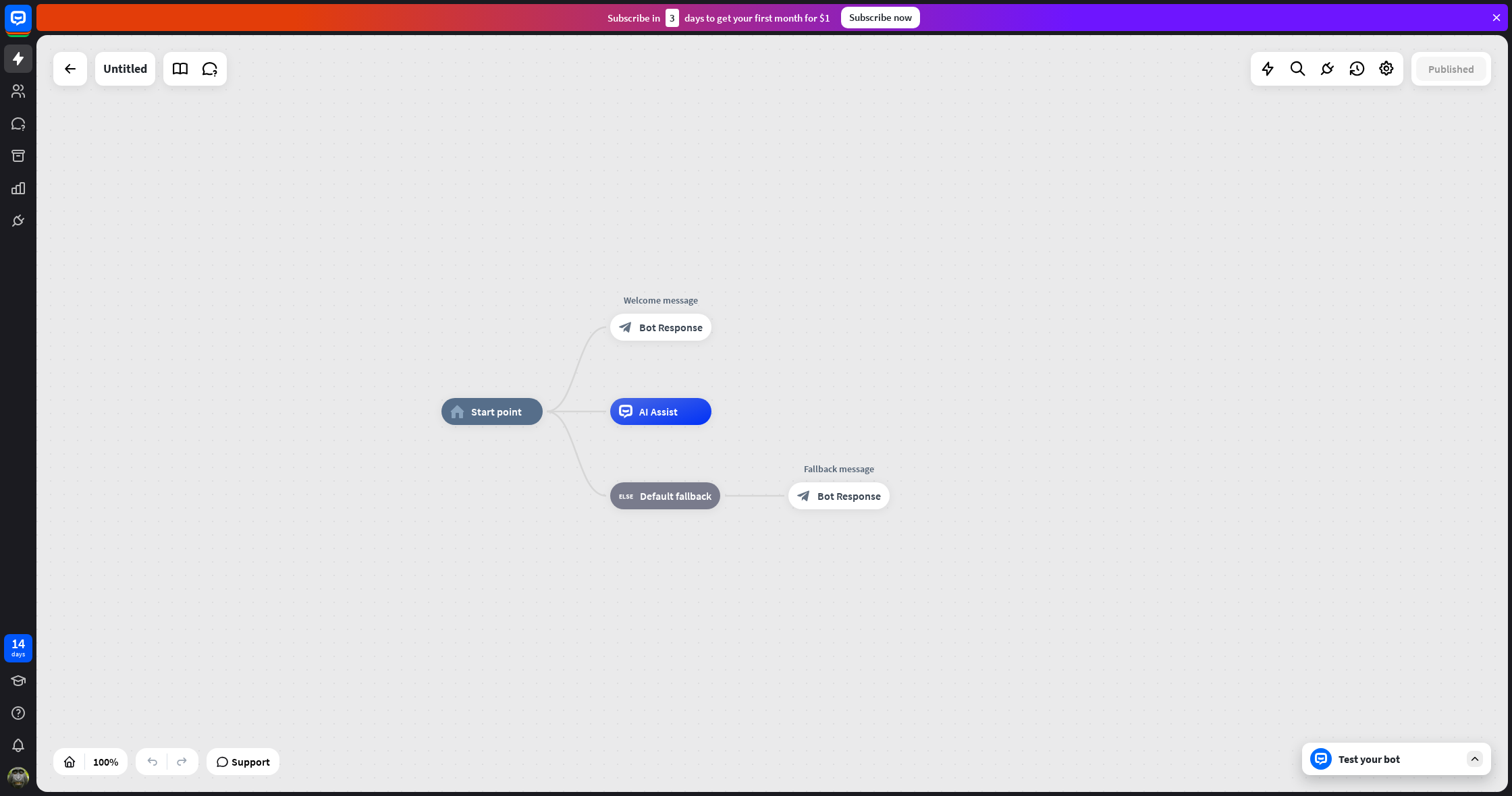
click at [747, 377] on div "home_2 Start point Welcome message block_bot_response Bot Response AI Assist bl…" at bounding box center [772, 414] width 1472 height 757
click at [687, 382] on icon "more_horiz" at bounding box center [689, 382] width 11 height 10
click at [632, 425] on div "plus AI Assist" at bounding box center [661, 412] width 101 height 27
click at [660, 409] on span "AI Assist" at bounding box center [659, 412] width 39 height 13
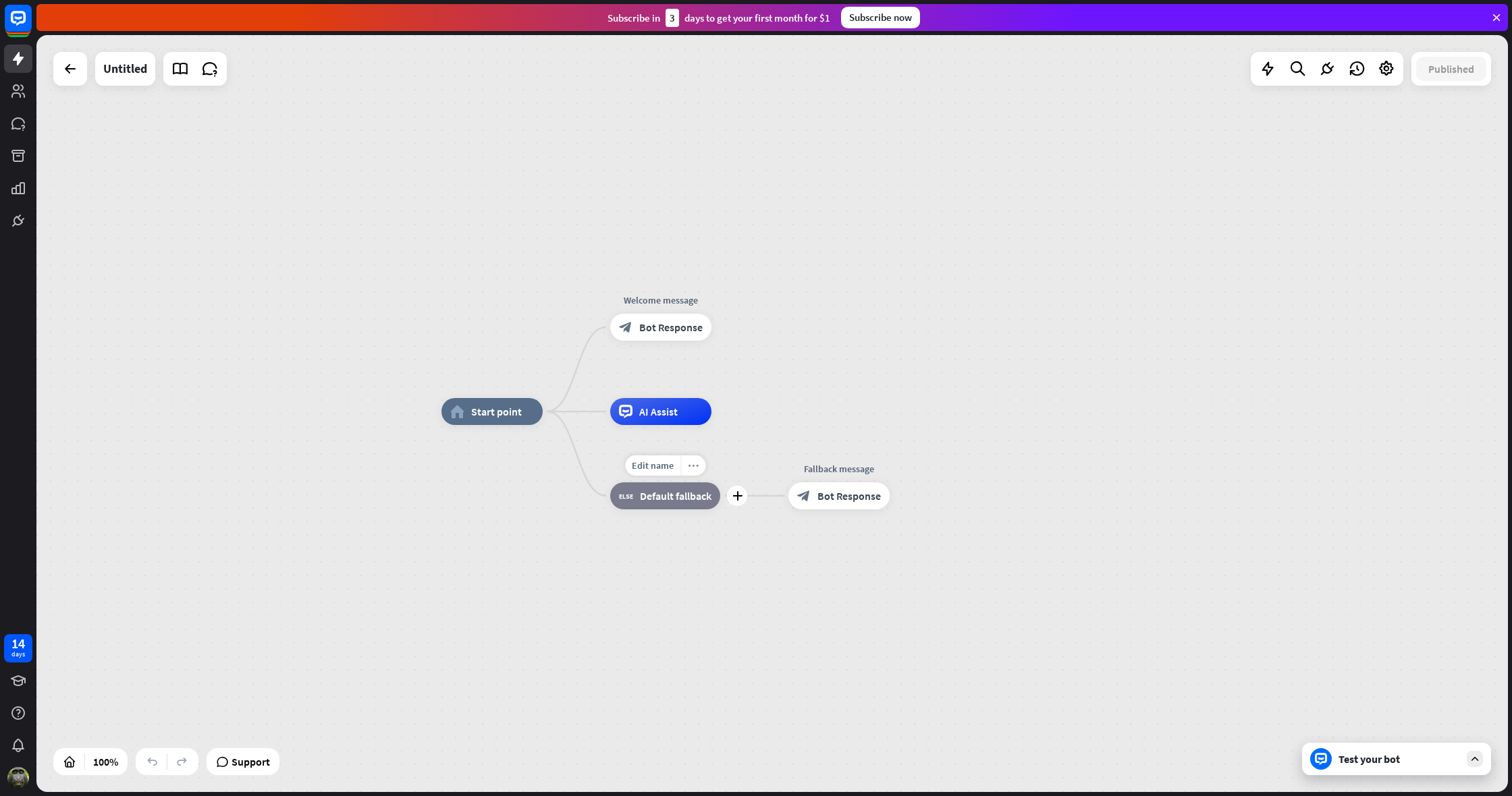
click at [694, 467] on icon "more_horiz" at bounding box center [693, 466] width 11 height 10
click at [749, 579] on div "home_2 Start point Welcome message block_bot_response Bot Response AI Assist pl…" at bounding box center [1177, 790] width 1472 height 757
click at [850, 500] on span "Bot Response" at bounding box center [849, 496] width 63 height 13
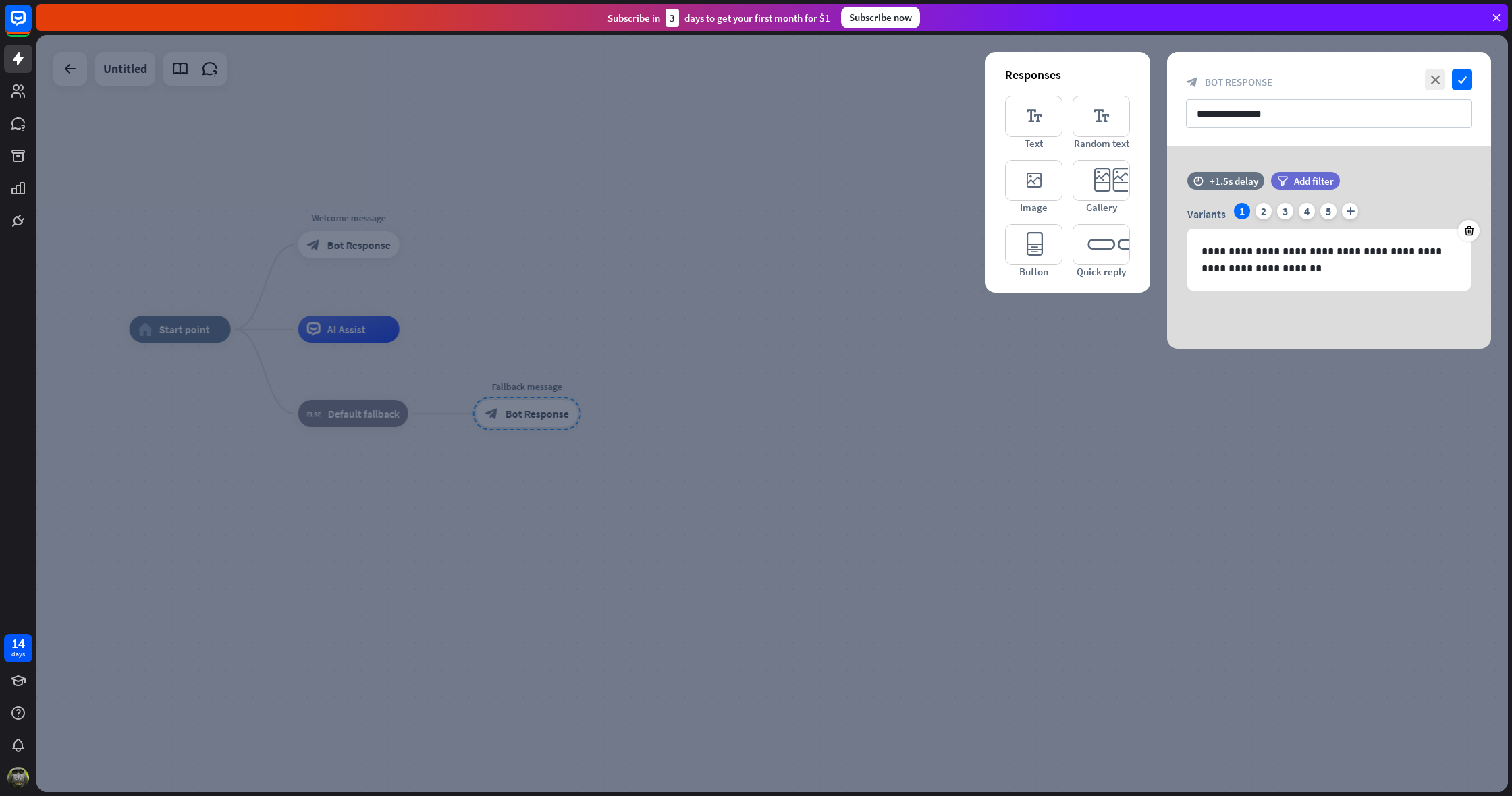
click at [769, 429] on div at bounding box center [772, 414] width 1472 height 757
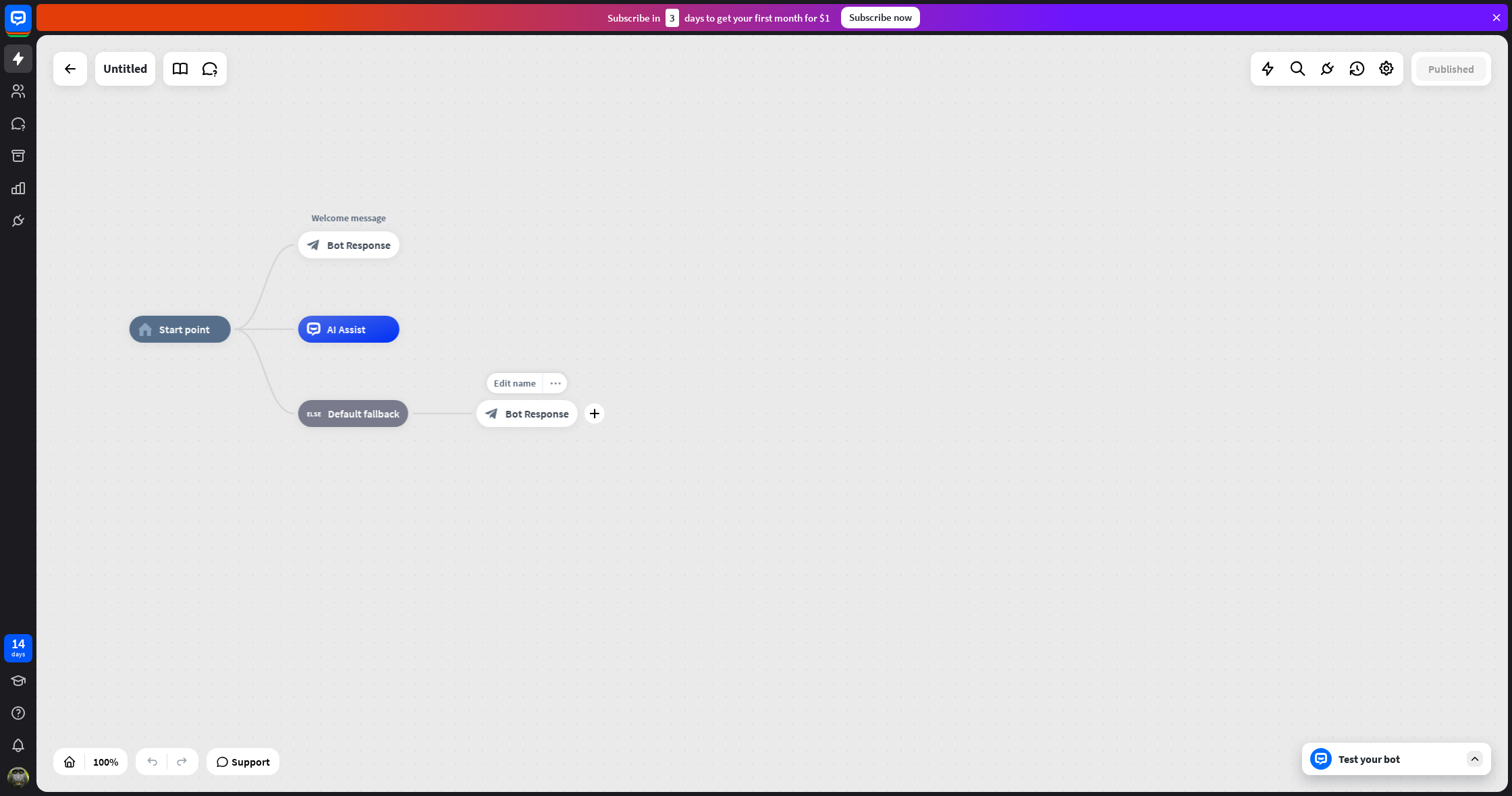
click at [556, 392] on div "more_horiz" at bounding box center [555, 383] width 25 height 20
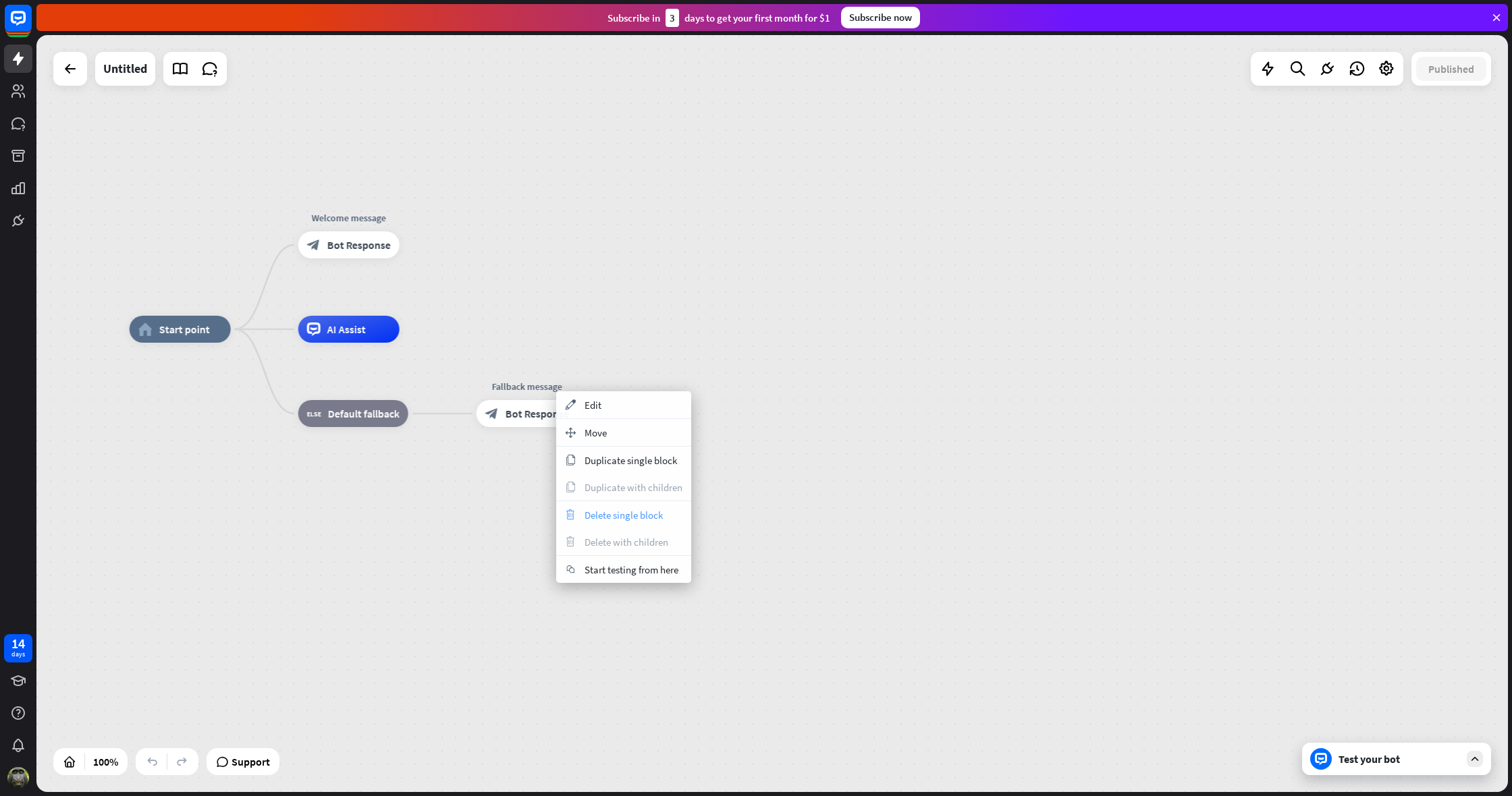
click at [609, 517] on span "Delete single block" at bounding box center [624, 515] width 78 height 13
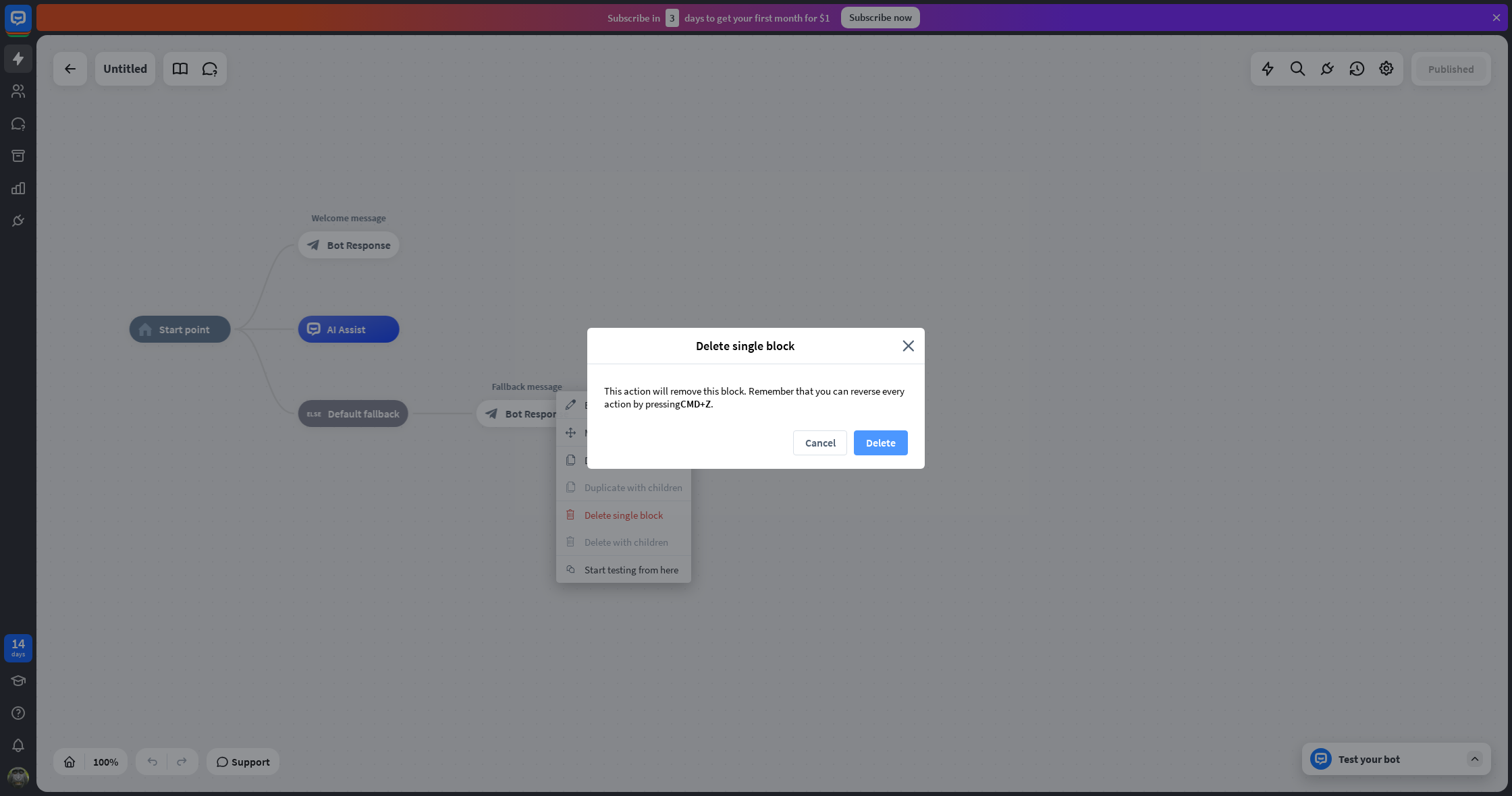
click at [887, 445] on button "Delete" at bounding box center [881, 443] width 54 height 25
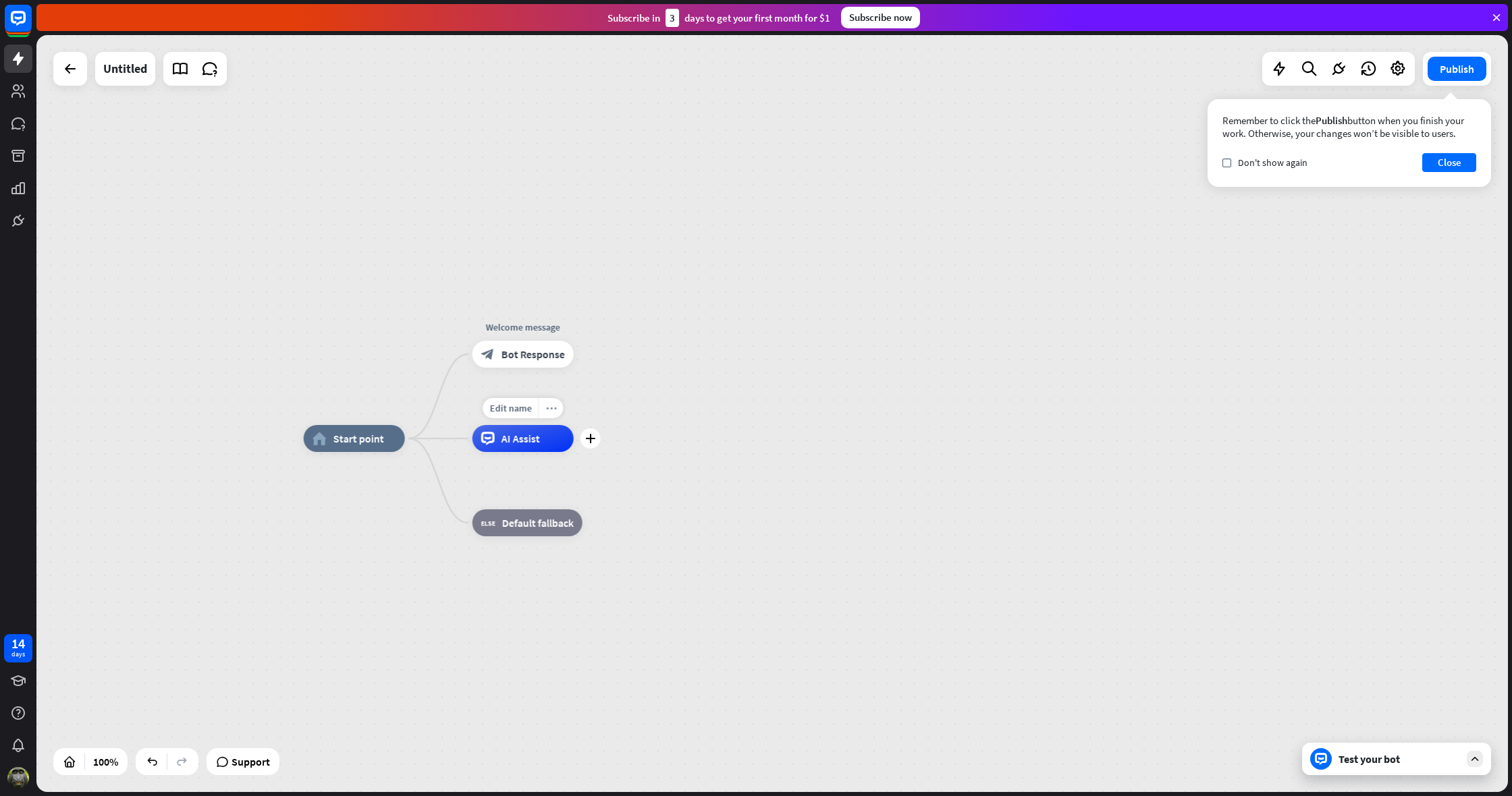
click at [554, 415] on div "more_horiz" at bounding box center [550, 409] width 25 height 20
click at [512, 452] on div "plus AI Assist" at bounding box center [523, 439] width 101 height 27
click at [590, 355] on icon "plus" at bounding box center [591, 353] width 10 height 9
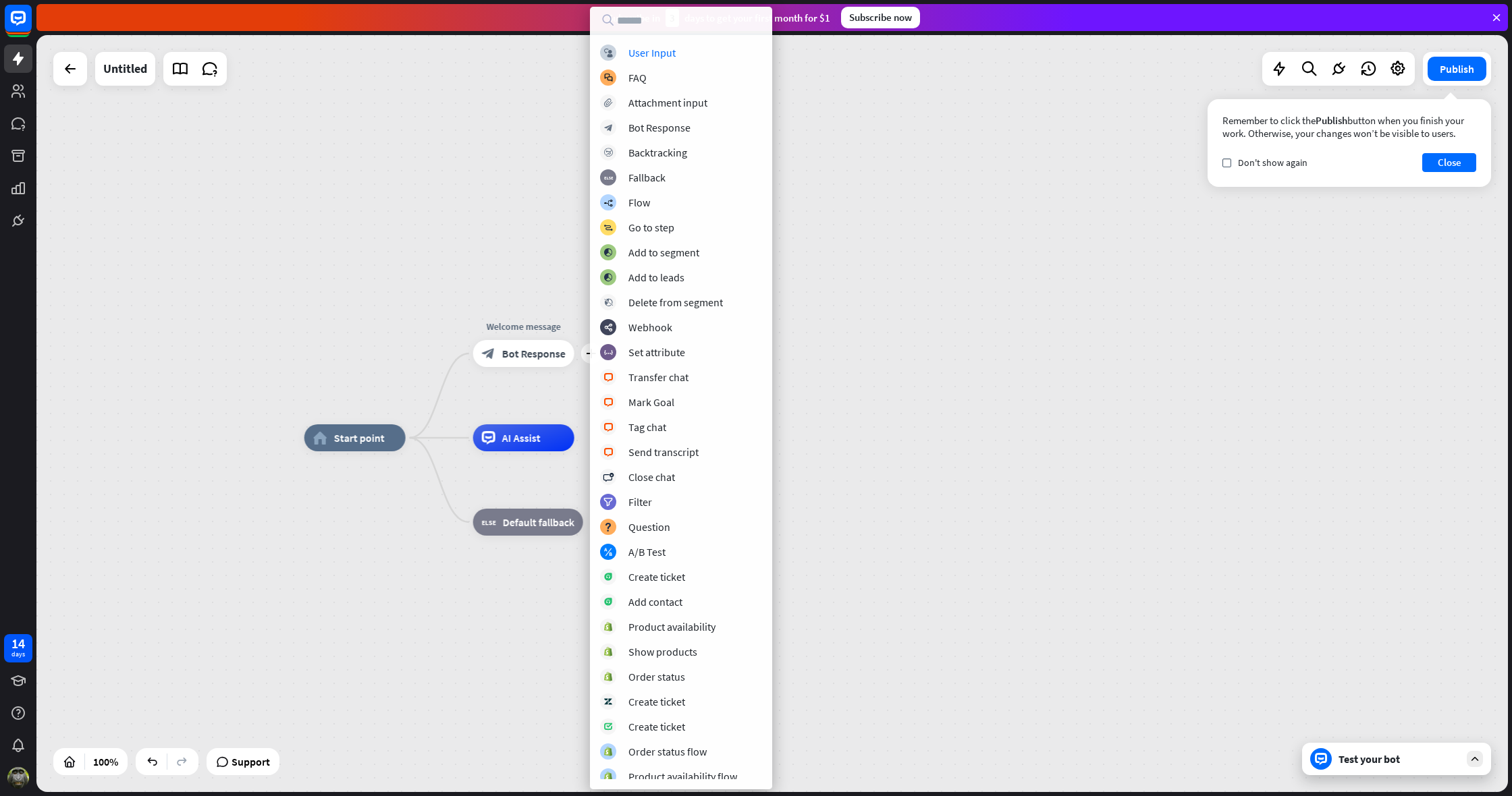
click at [407, 138] on div "home_2 Start point plus Welcome message block_bot_response Bot Response AI Assi…" at bounding box center [772, 414] width 1472 height 757
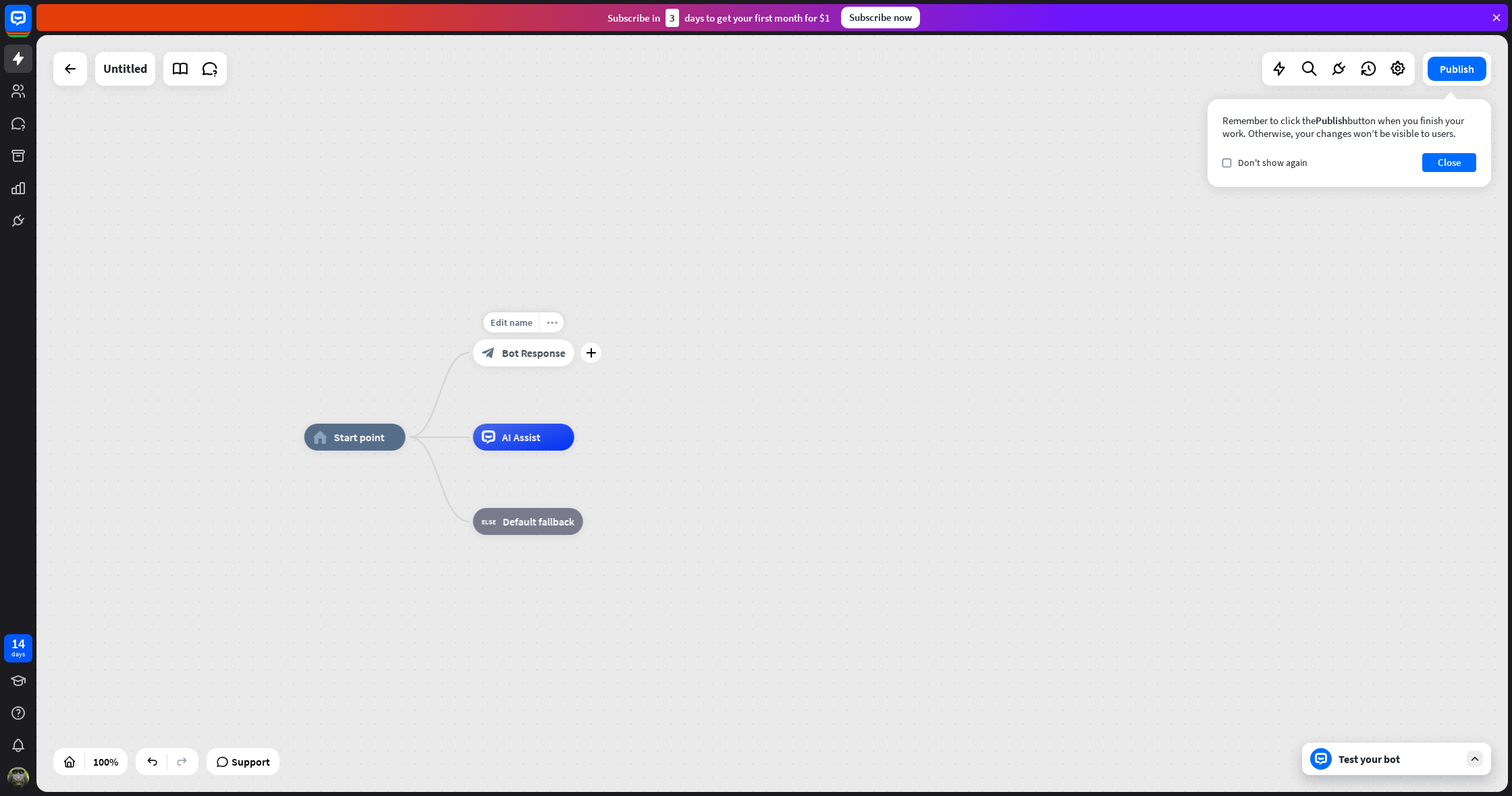
click at [552, 322] on icon "more_horiz" at bounding box center [551, 323] width 11 height 10
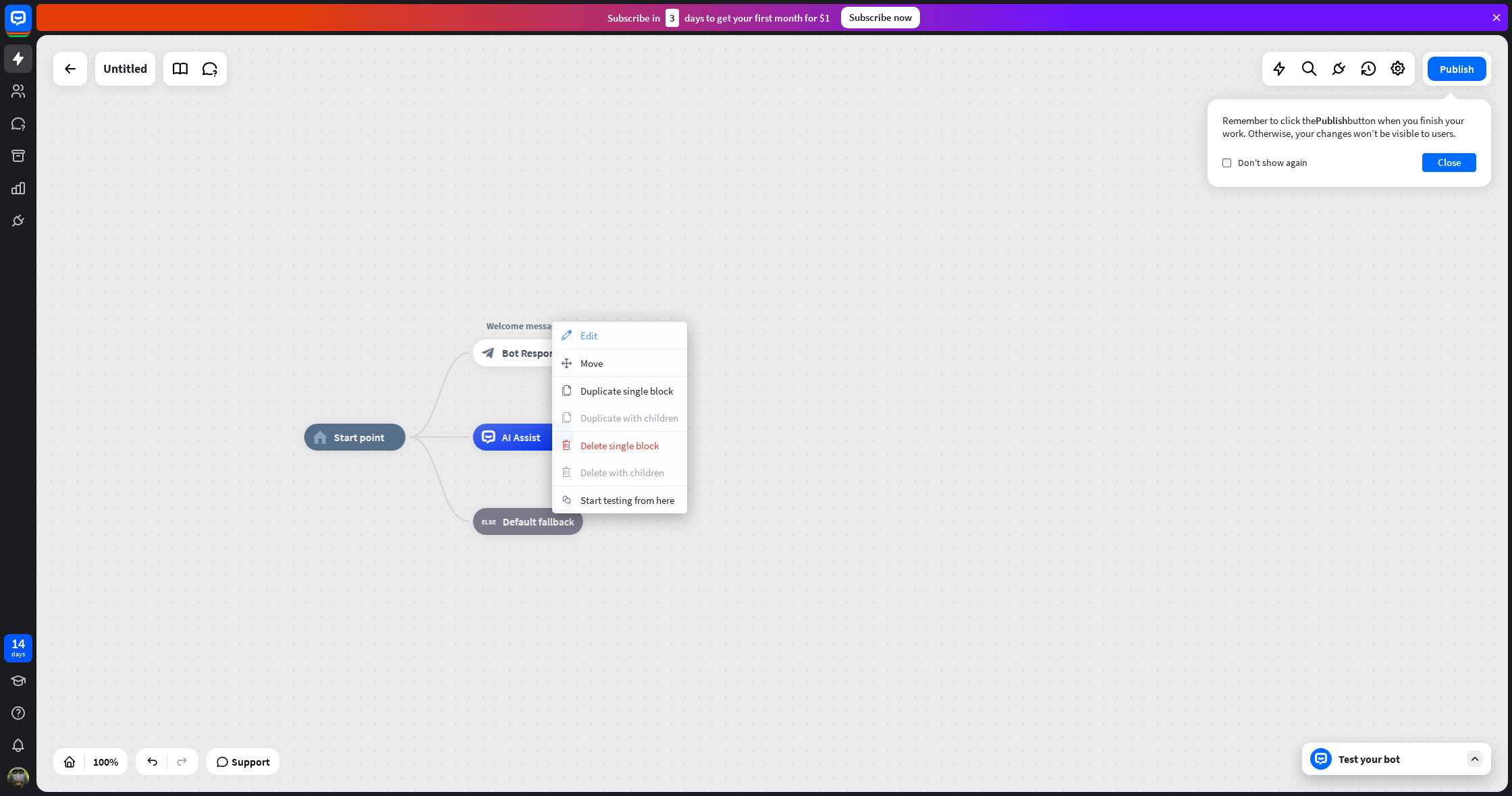
click at [572, 327] on div "appearance Edit" at bounding box center [619, 335] width 135 height 27
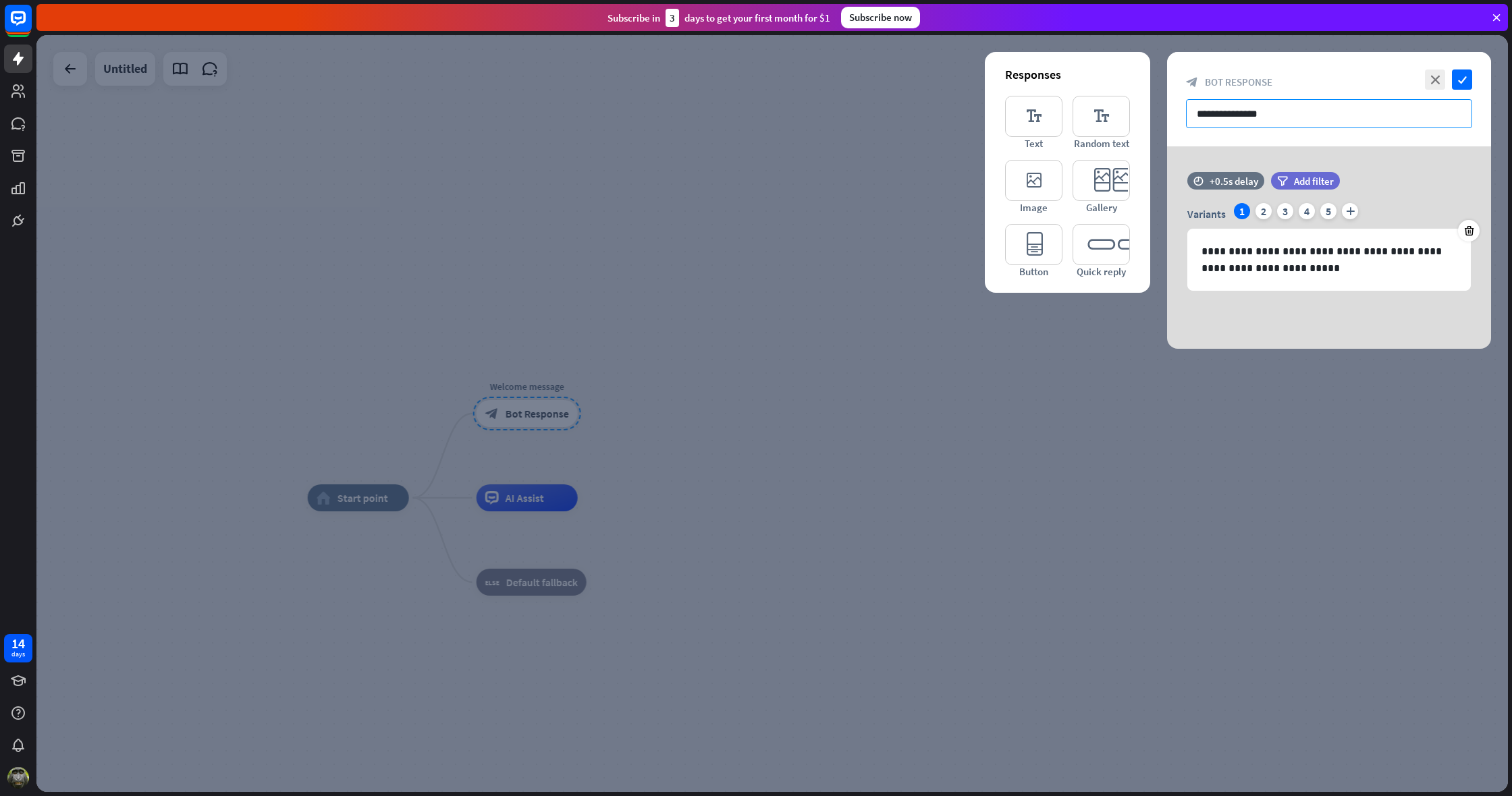
click at [1281, 110] on input "**********" at bounding box center [1329, 114] width 287 height 29
click at [1230, 270] on p "**********" at bounding box center [1329, 259] width 255 height 34
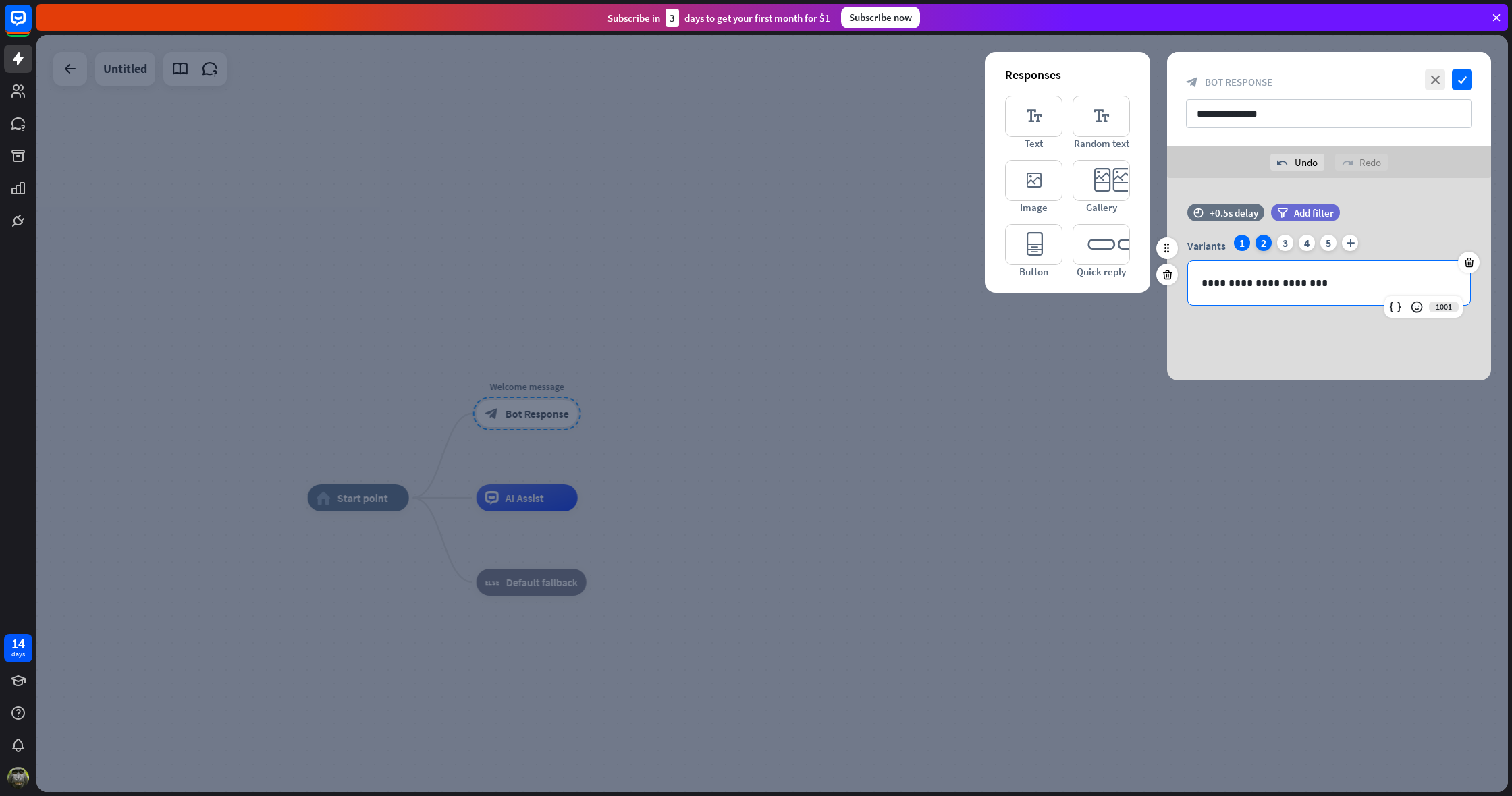
click at [1263, 243] on div "2" at bounding box center [1263, 243] width 16 height 16
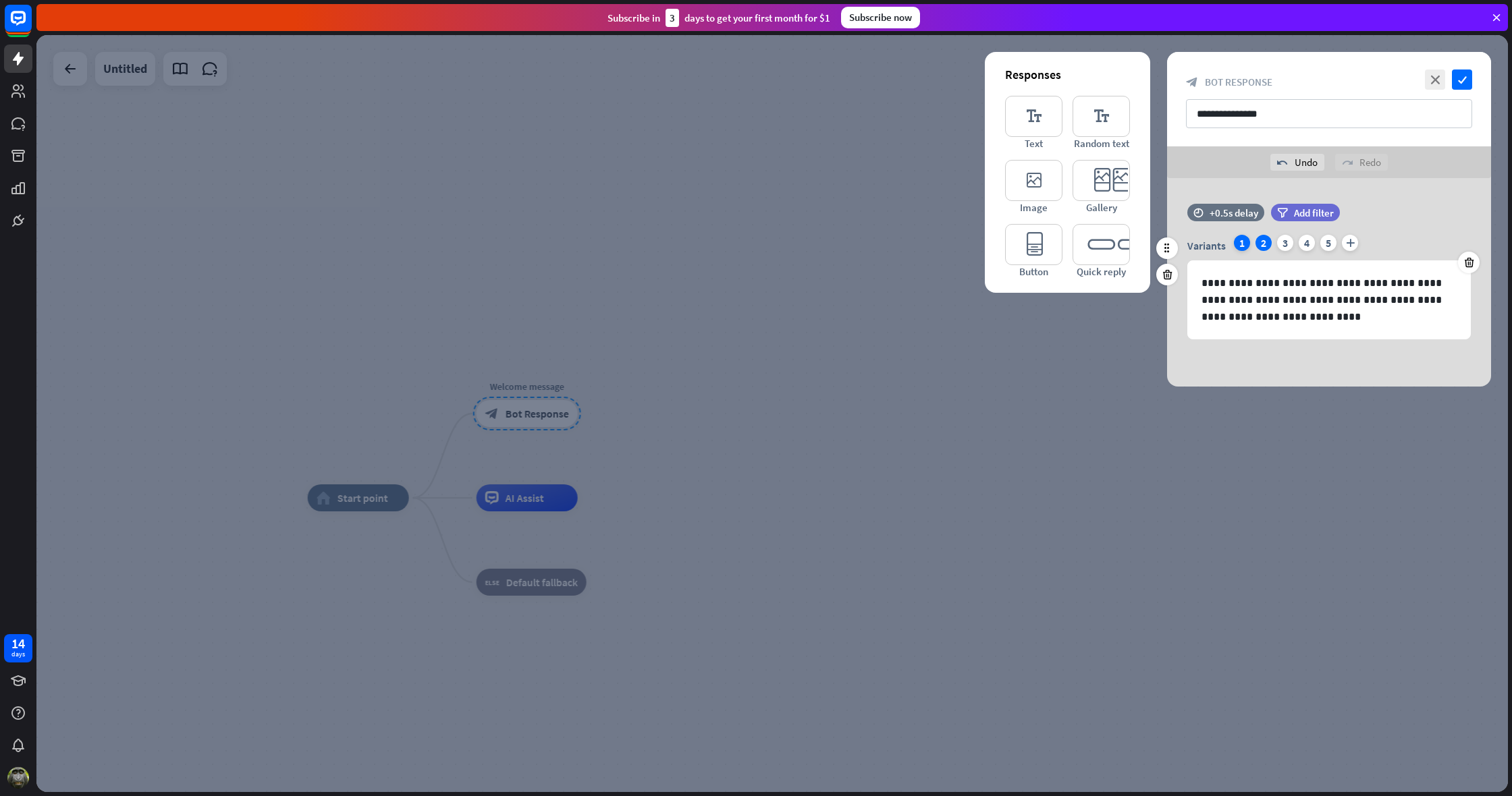
click at [1240, 239] on div "1" at bounding box center [1241, 243] width 16 height 16
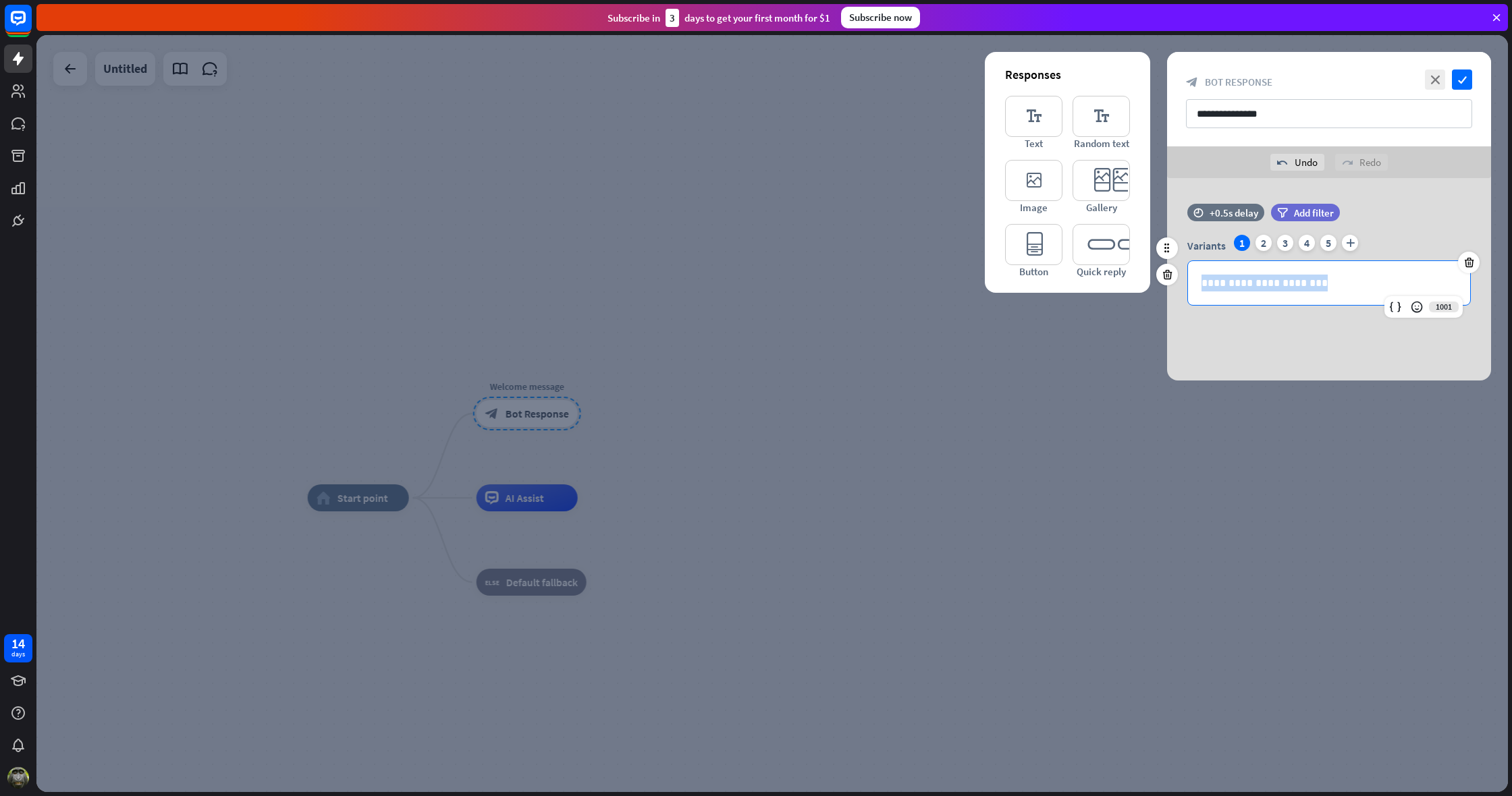
drag, startPoint x: 1203, startPoint y: 285, endPoint x: 1356, endPoint y: 282, distance: 153.0
click at [1356, 282] on p "**********" at bounding box center [1329, 283] width 255 height 17
copy p "**********"
click at [1260, 244] on div "2" at bounding box center [1263, 243] width 16 height 16
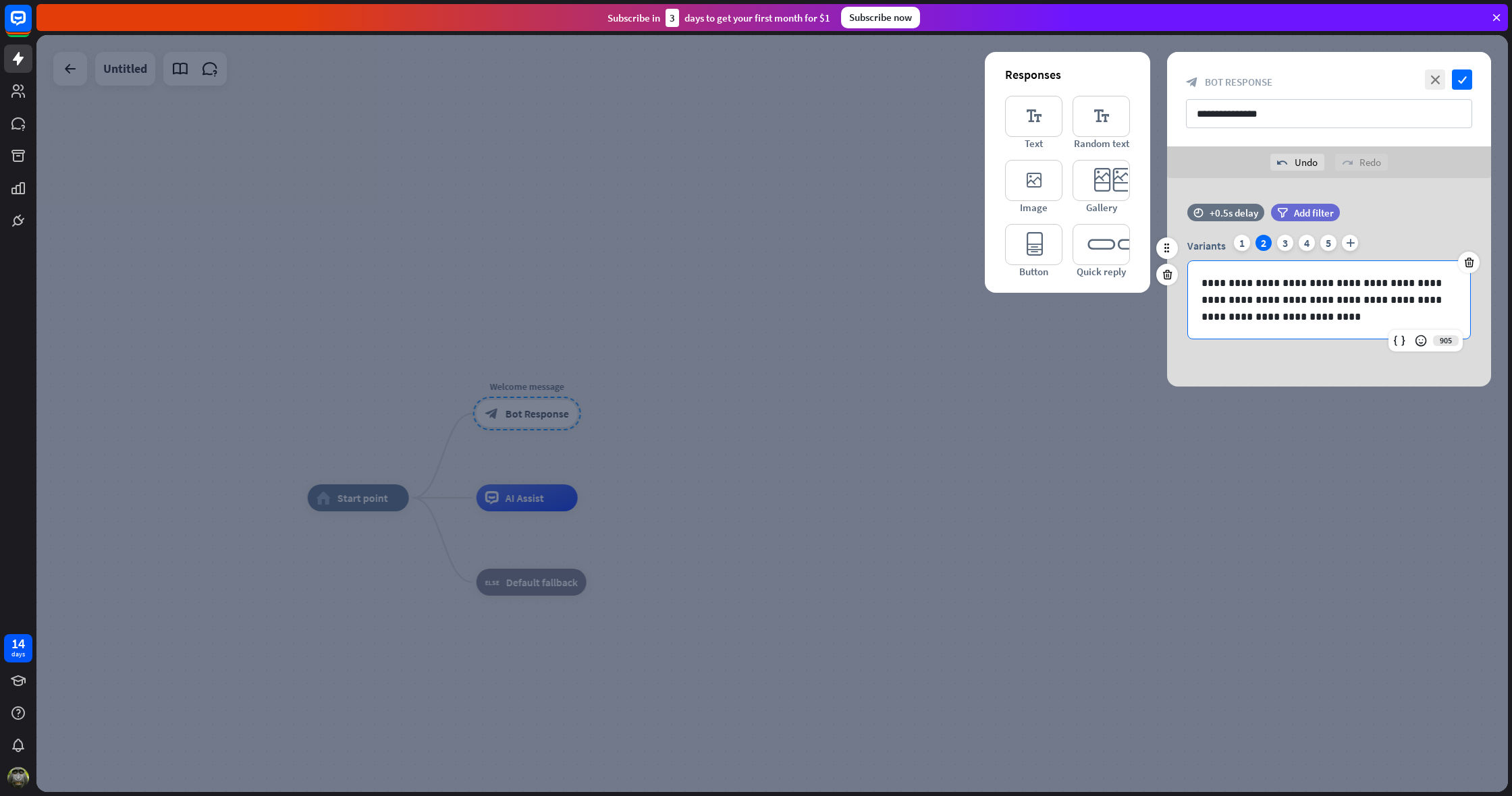
drag, startPoint x: 1203, startPoint y: 283, endPoint x: 1252, endPoint y: 334, distance: 70.7
click at [1252, 334] on div "**********" at bounding box center [1329, 300] width 282 height 77
drag, startPoint x: 1252, startPoint y: 334, endPoint x: 1243, endPoint y: 318, distance: 18.4
click at [1251, 329] on div "**********" at bounding box center [1329, 300] width 282 height 77
drag, startPoint x: 1203, startPoint y: 284, endPoint x: 1262, endPoint y: 317, distance: 67.6
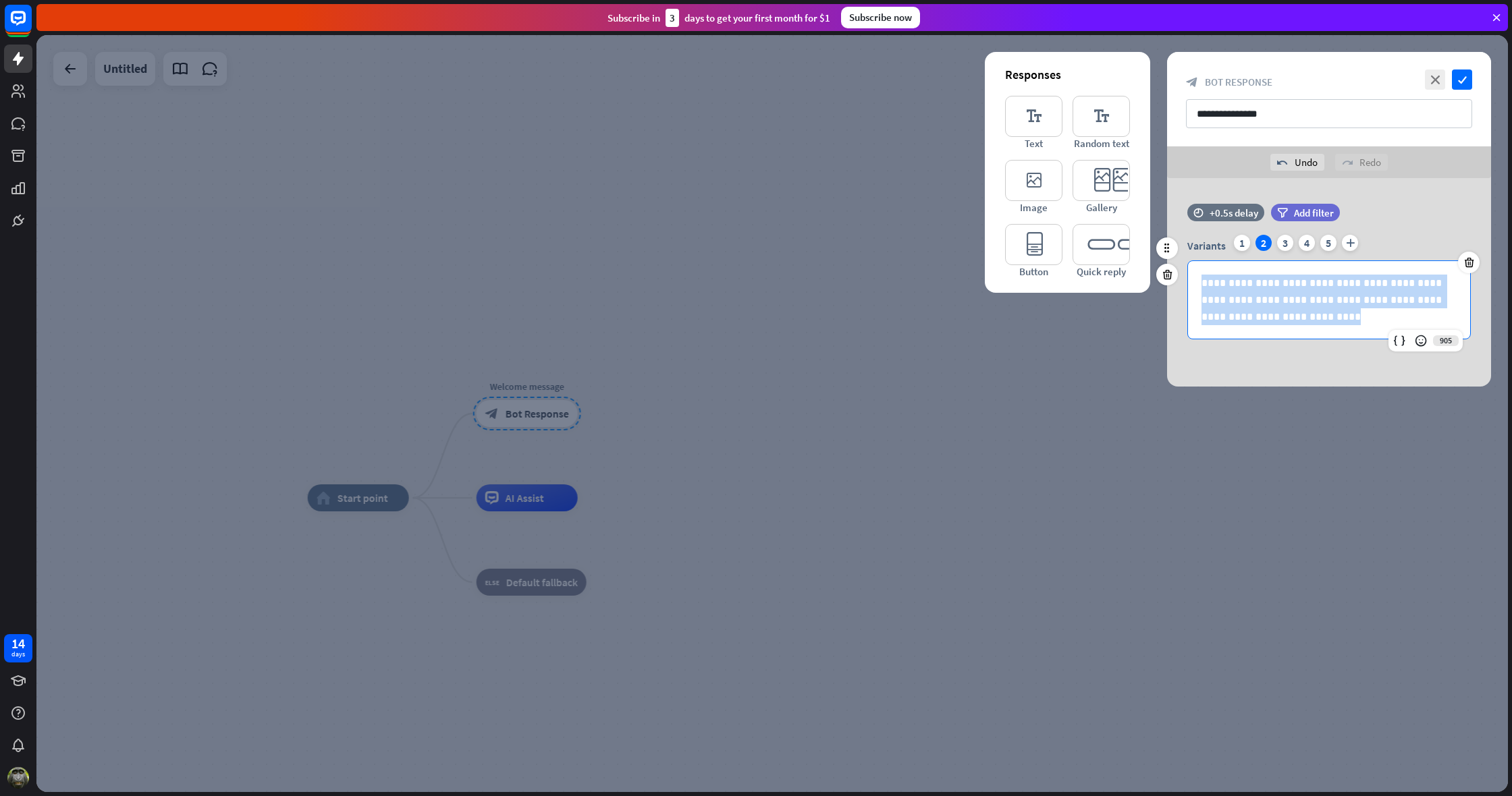
click at [1262, 317] on p "**********" at bounding box center [1329, 300] width 255 height 51
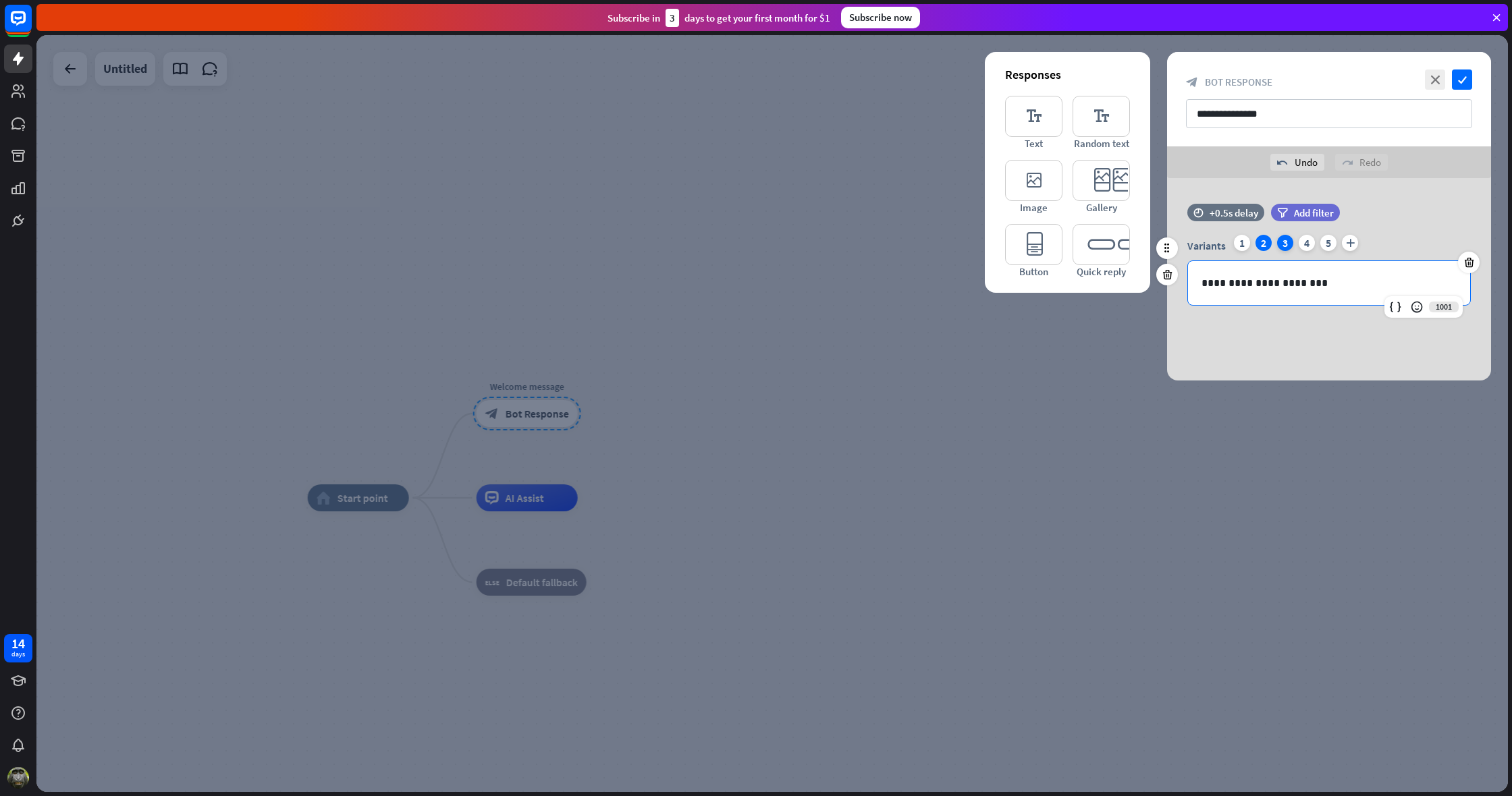
click at [1288, 240] on div "3" at bounding box center [1285, 243] width 16 height 16
drag, startPoint x: 1201, startPoint y: 283, endPoint x: 1445, endPoint y: 289, distance: 244.1
click at [1445, 289] on div "**********" at bounding box center [1329, 283] width 282 height 44
click at [1305, 243] on div "4" at bounding box center [1306, 243] width 16 height 16
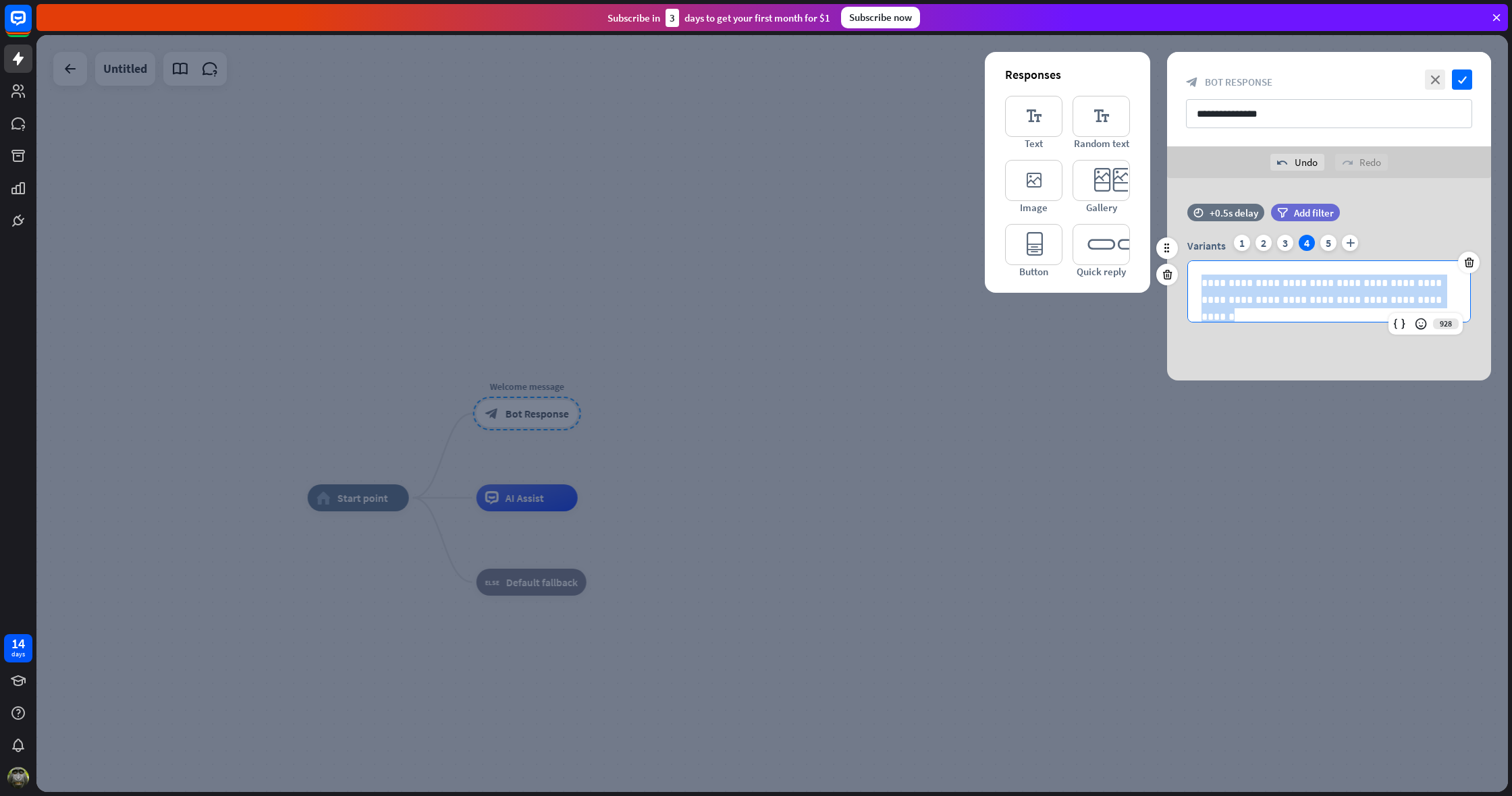
drag, startPoint x: 1200, startPoint y: 280, endPoint x: 1430, endPoint y: 317, distance: 233.0
click at [1430, 317] on div "**********" at bounding box center [1329, 291] width 283 height 62
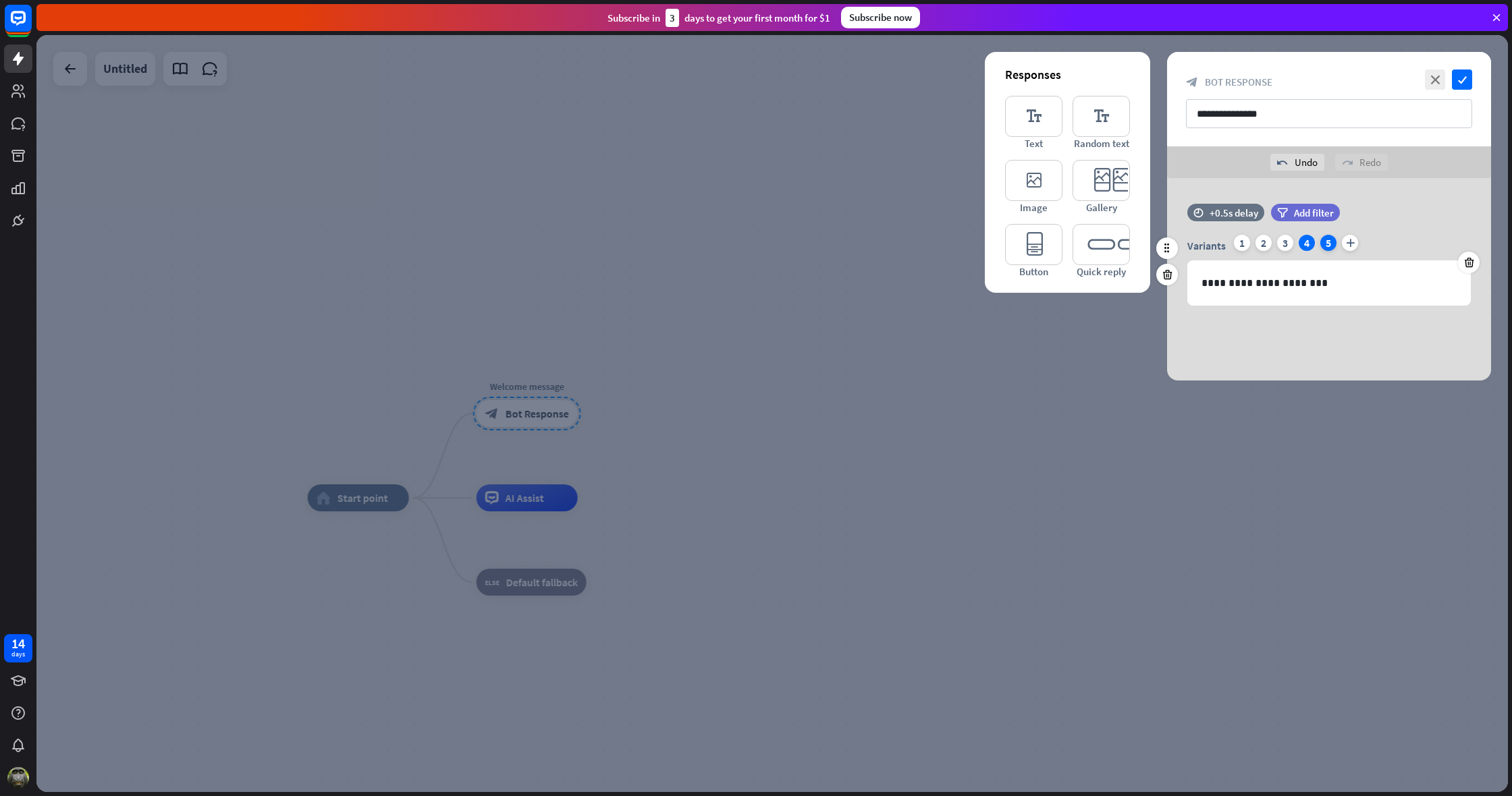
click at [1332, 243] on div "5" at bounding box center [1328, 243] width 16 height 16
drag, startPoint x: 1200, startPoint y: 283, endPoint x: 1366, endPoint y: 321, distance: 170.3
click at [1366, 321] on div "**********" at bounding box center [1329, 291] width 282 height 61
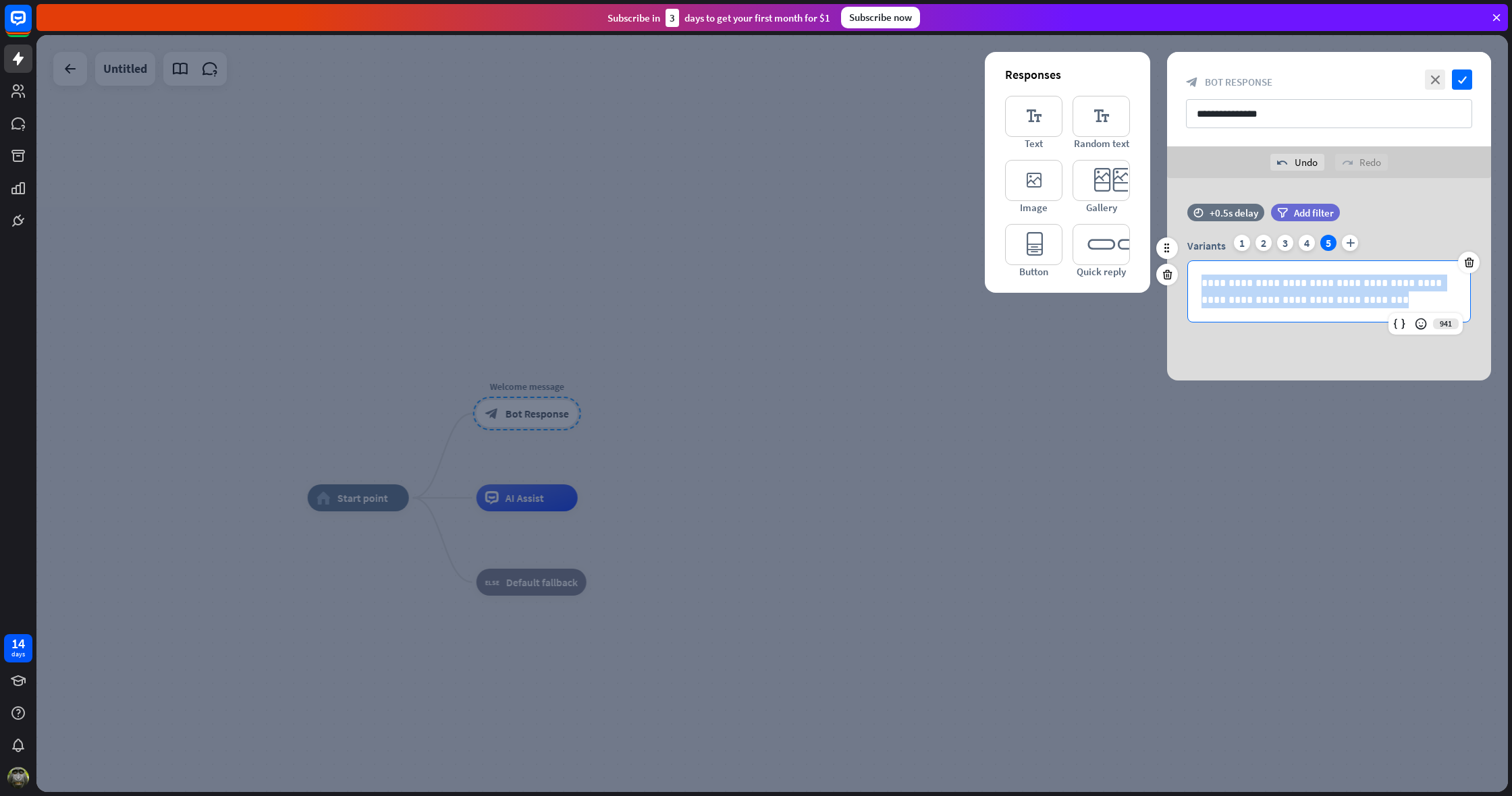
drag, startPoint x: 1200, startPoint y: 284, endPoint x: 1341, endPoint y: 305, distance: 142.6
click at [1341, 305] on div "**********" at bounding box center [1329, 291] width 282 height 61
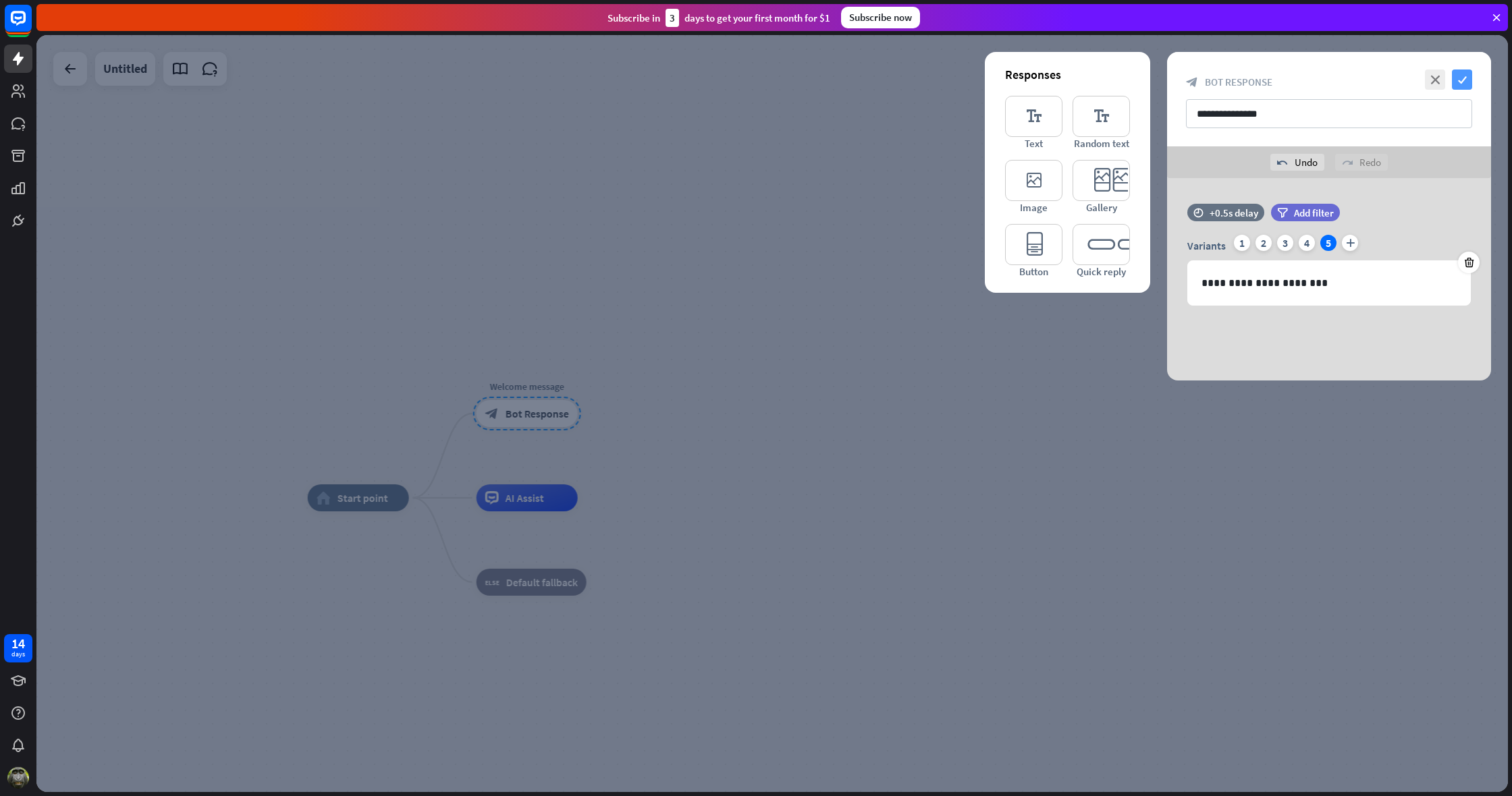
click at [1458, 76] on icon "check" at bounding box center [1462, 80] width 20 height 20
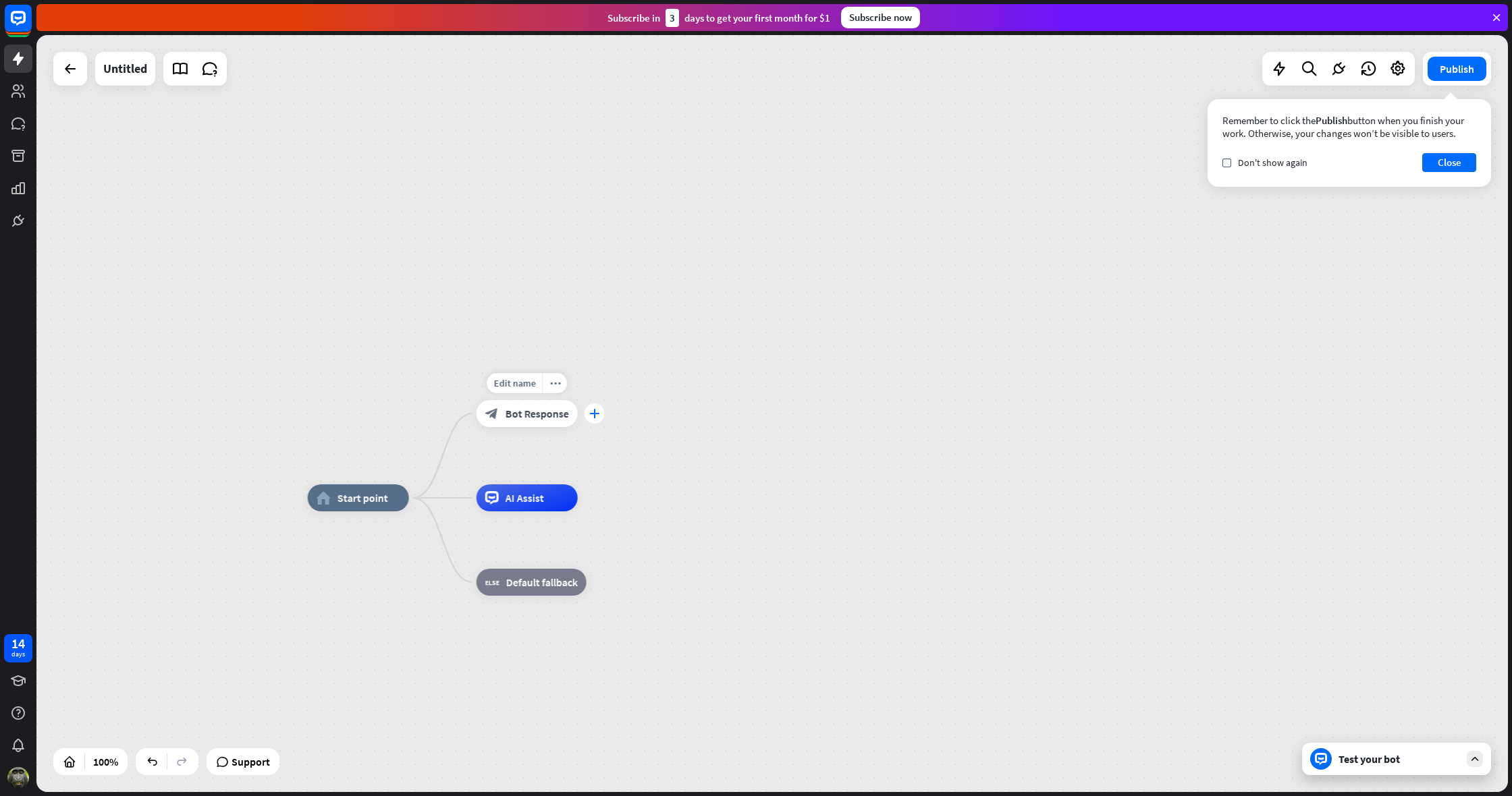
click at [598, 423] on div "plus" at bounding box center [595, 414] width 20 height 20
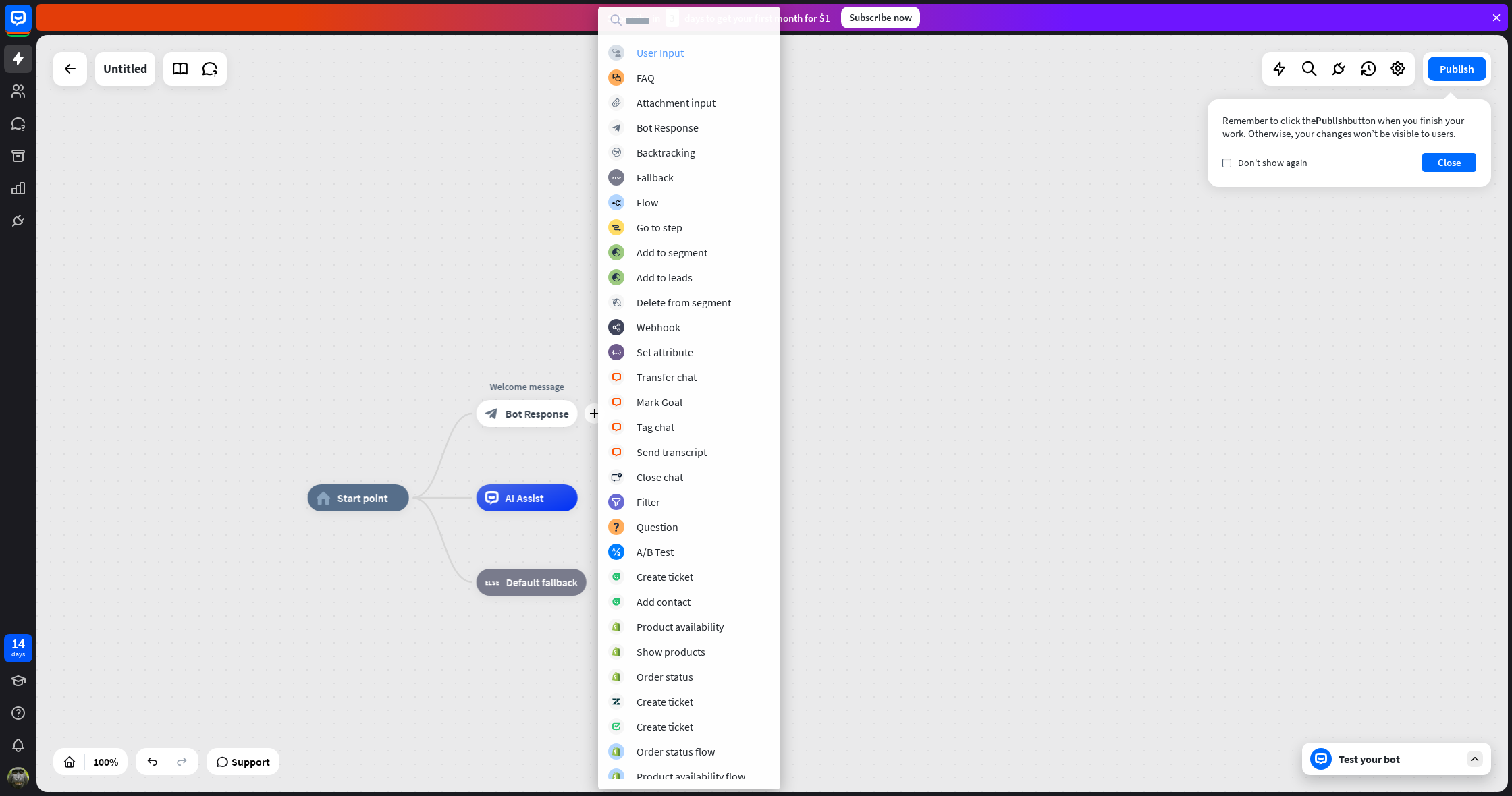
click at [687, 52] on div "block_user_input User Input" at bounding box center [689, 52] width 162 height 16
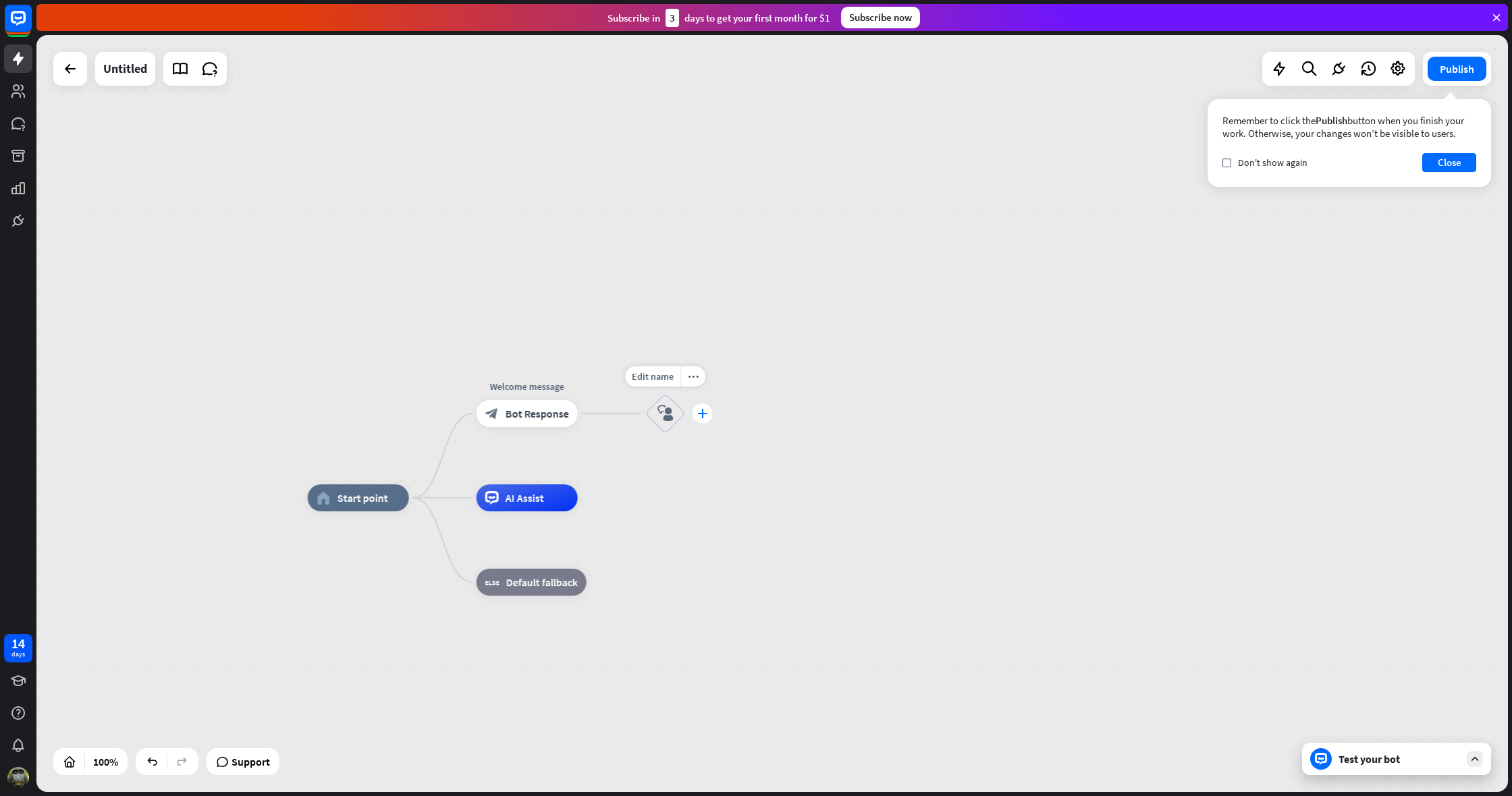
click at [700, 414] on icon "plus" at bounding box center [702, 413] width 10 height 9
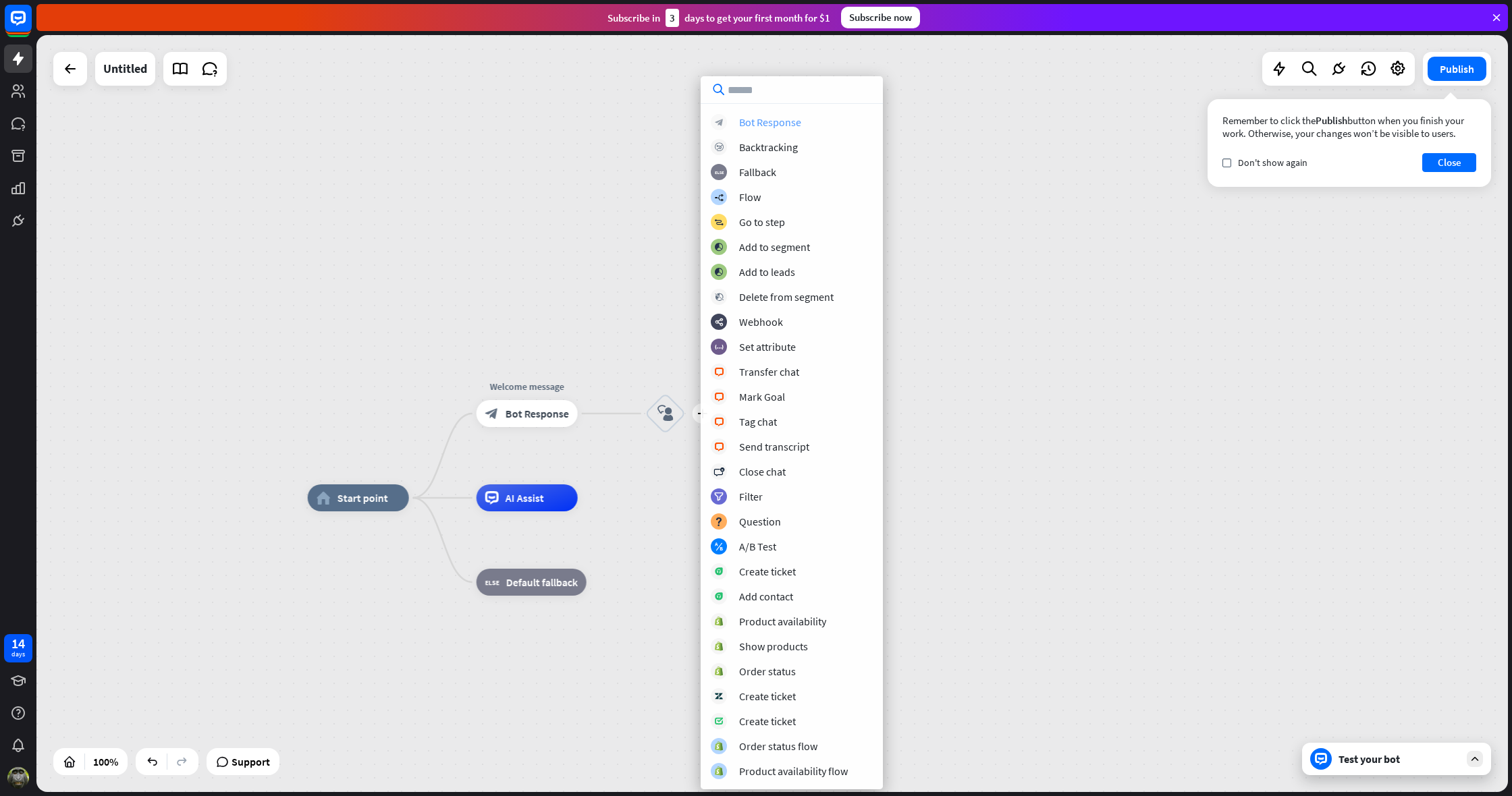
click at [778, 126] on div "Bot Response" at bounding box center [770, 122] width 62 height 13
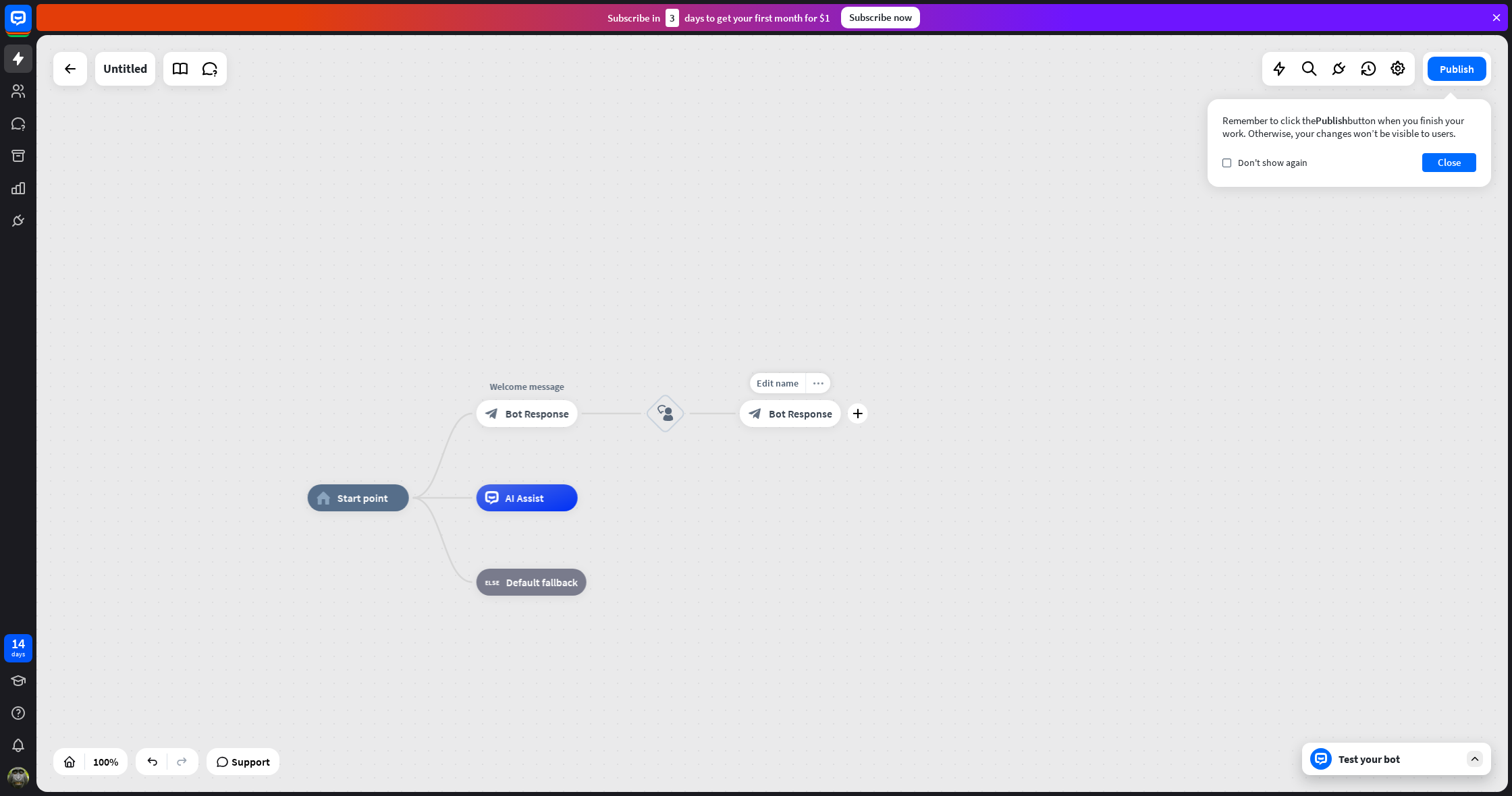
click at [818, 383] on icon "more_horiz" at bounding box center [818, 383] width 11 height 10
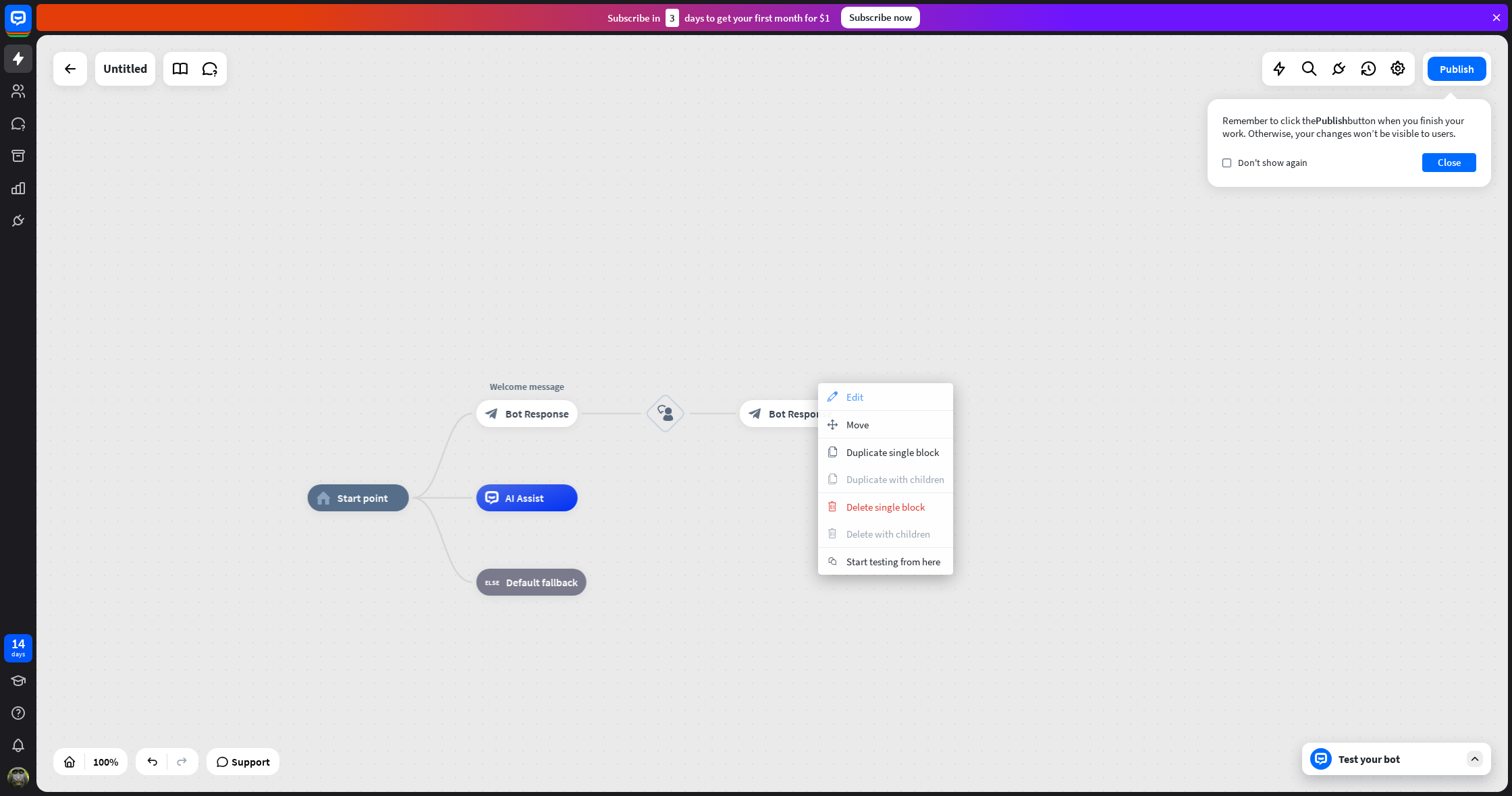
click at [856, 396] on span "Edit" at bounding box center [855, 397] width 17 height 13
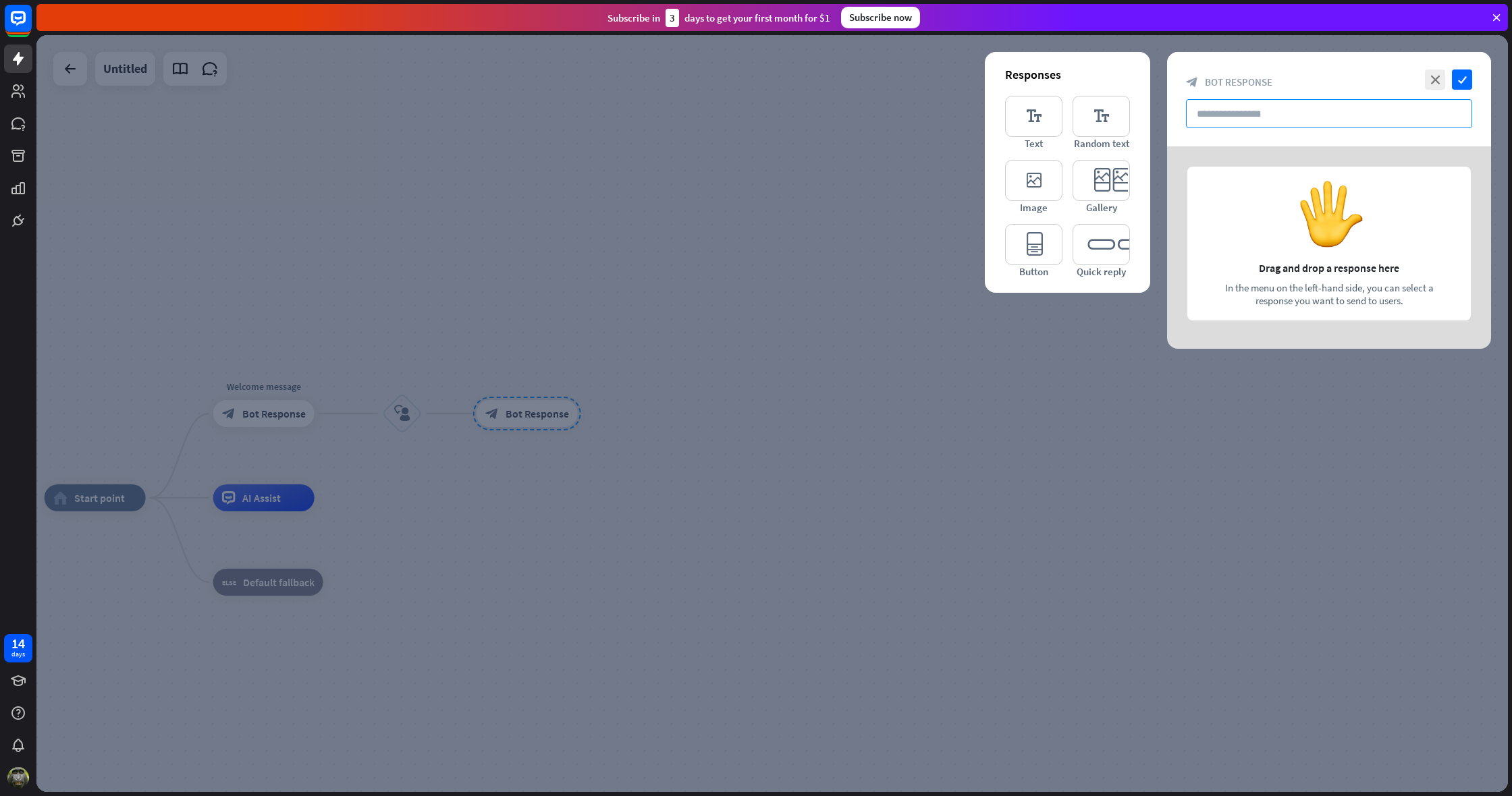
click at [1240, 115] on input "text" at bounding box center [1329, 114] width 287 height 29
click at [1037, 128] on icon "editor_text" at bounding box center [1034, 116] width 57 height 41
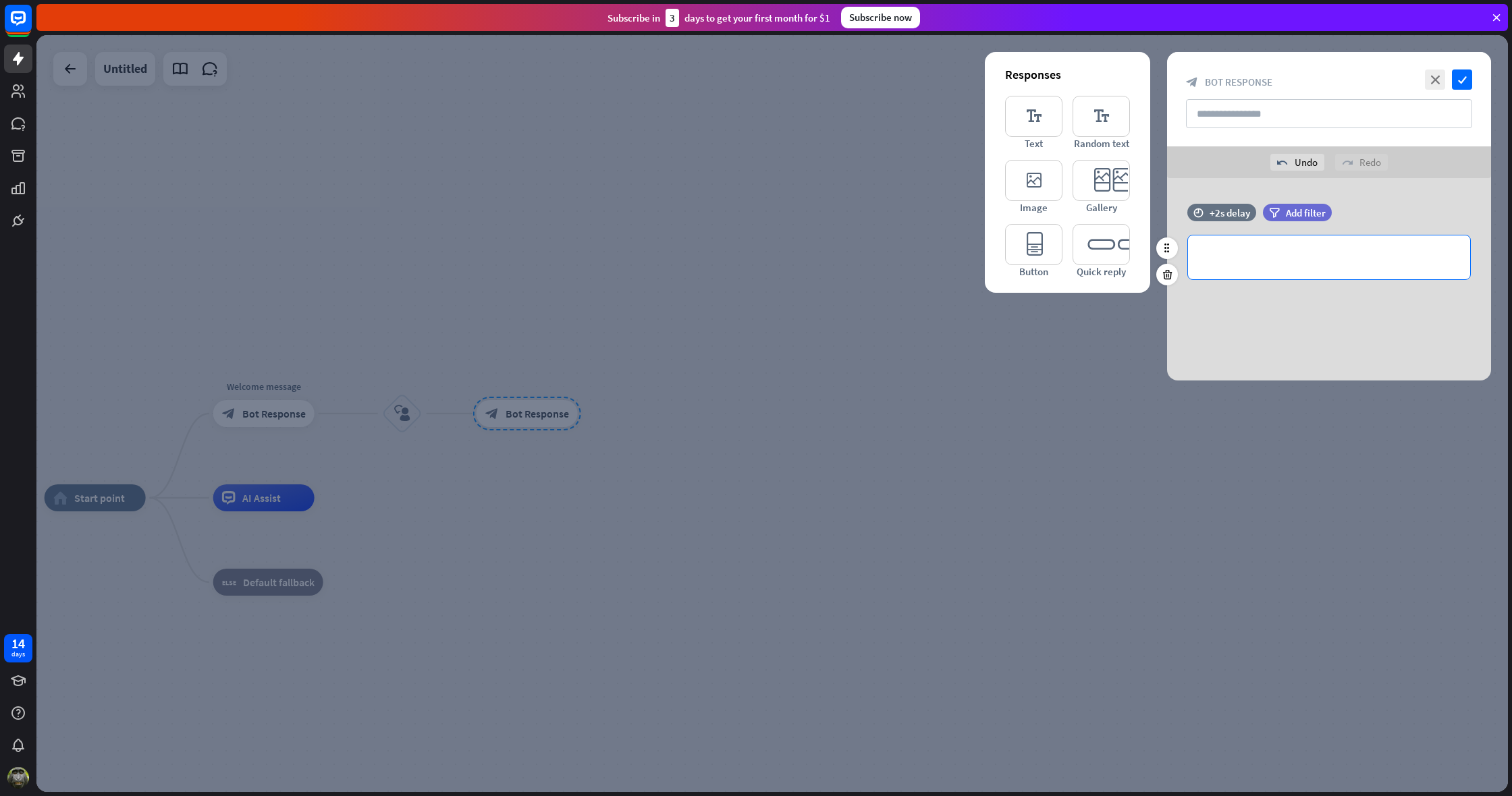
click at [1240, 259] on p "**********" at bounding box center [1329, 258] width 255 height 17
click at [1469, 75] on icon "check" at bounding box center [1462, 80] width 20 height 20
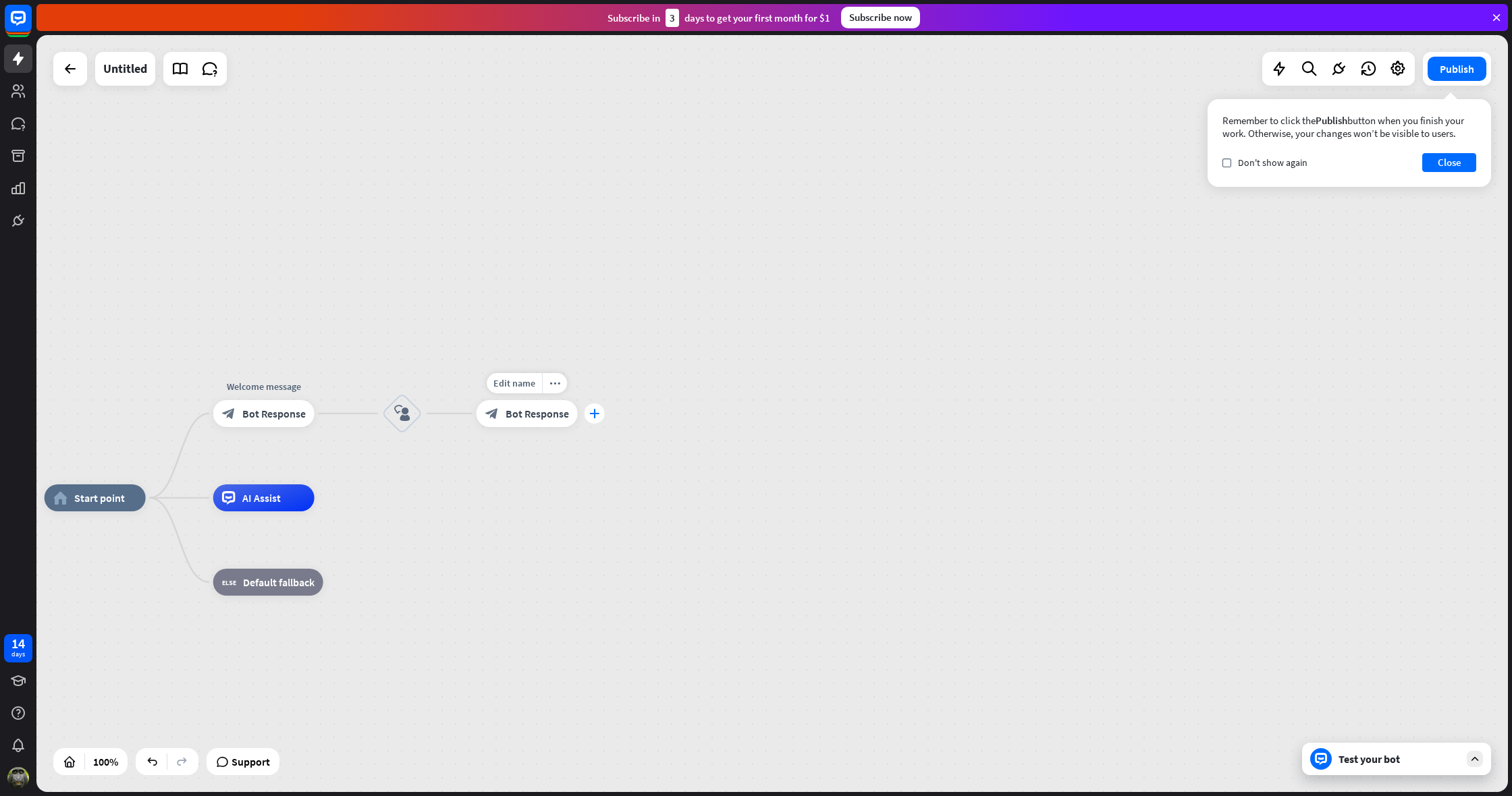
click at [596, 413] on icon "plus" at bounding box center [594, 413] width 10 height 9
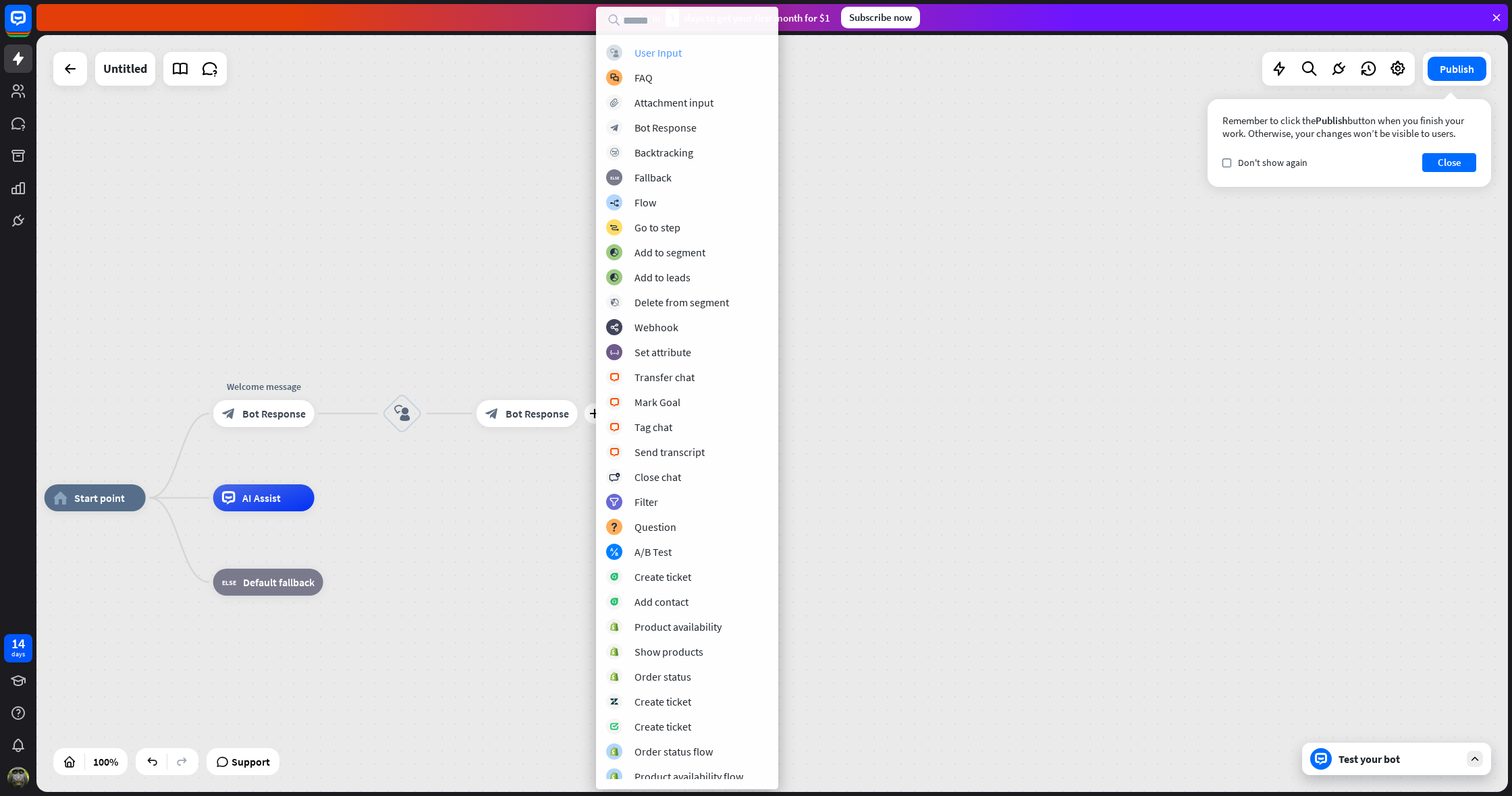
click at [677, 52] on div "User Input" at bounding box center [658, 52] width 47 height 13
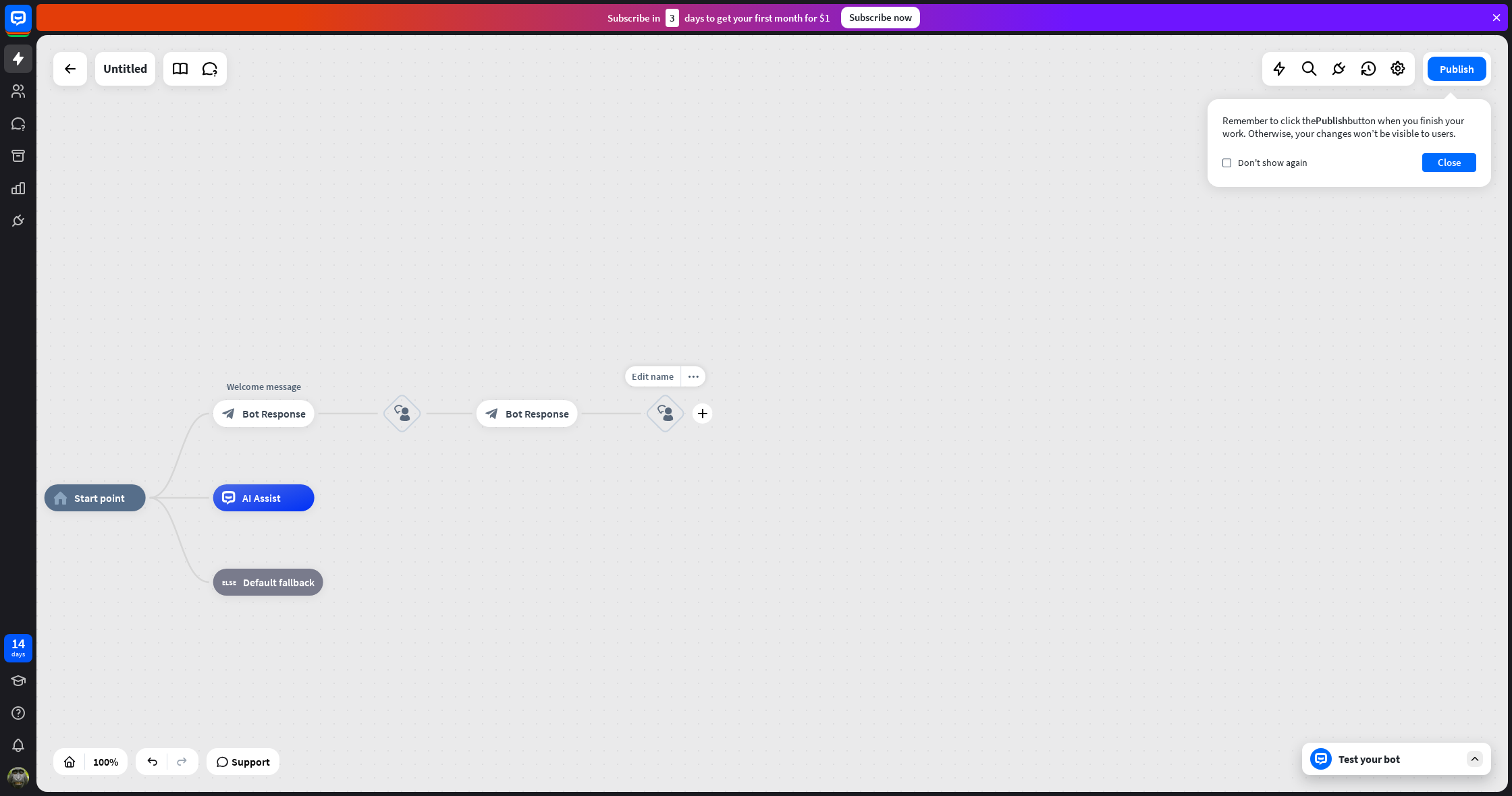
click at [668, 409] on icon "block_user_input" at bounding box center [665, 413] width 16 height 16
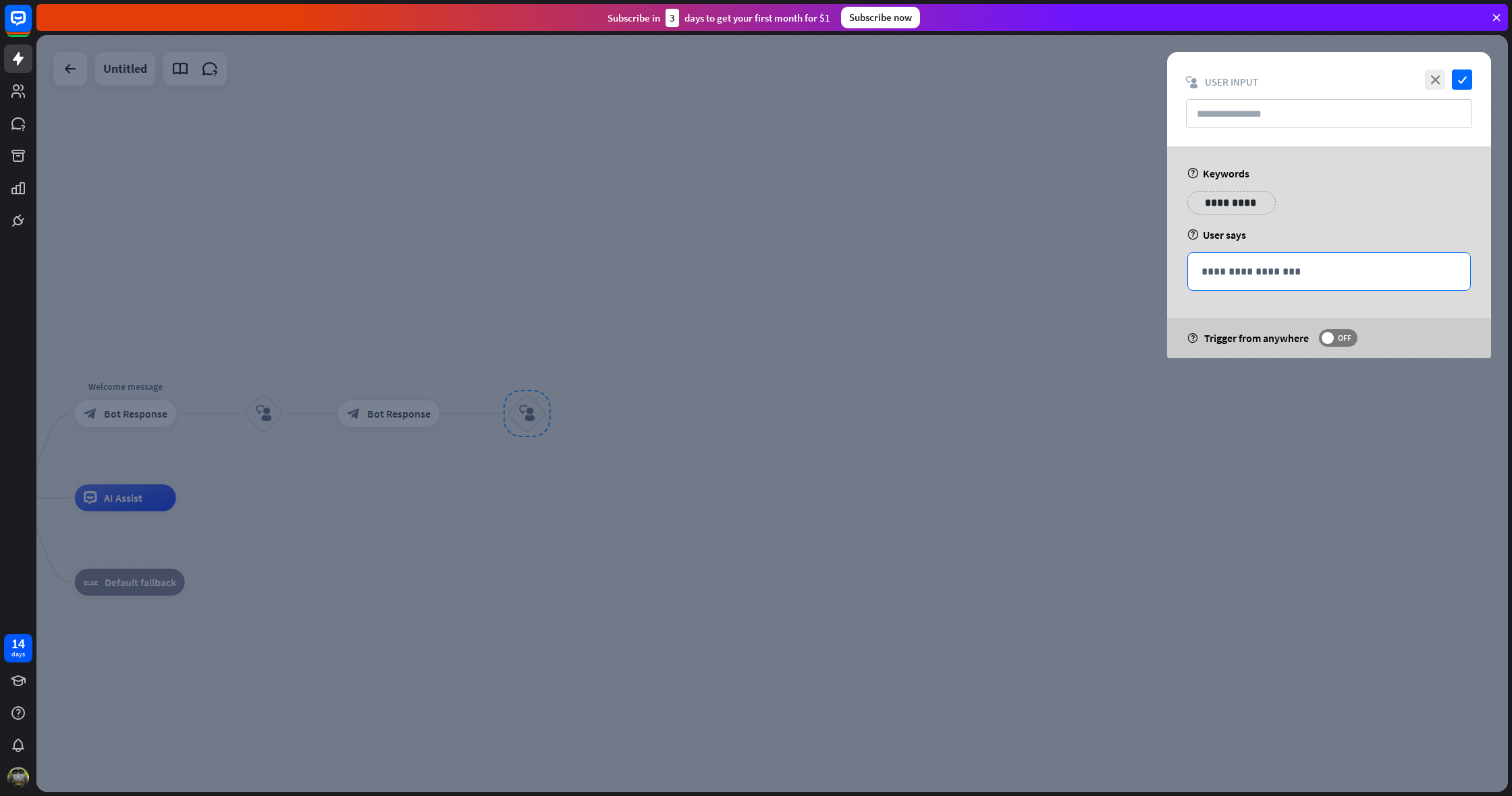
click at [1202, 275] on p "**********" at bounding box center [1329, 271] width 255 height 17
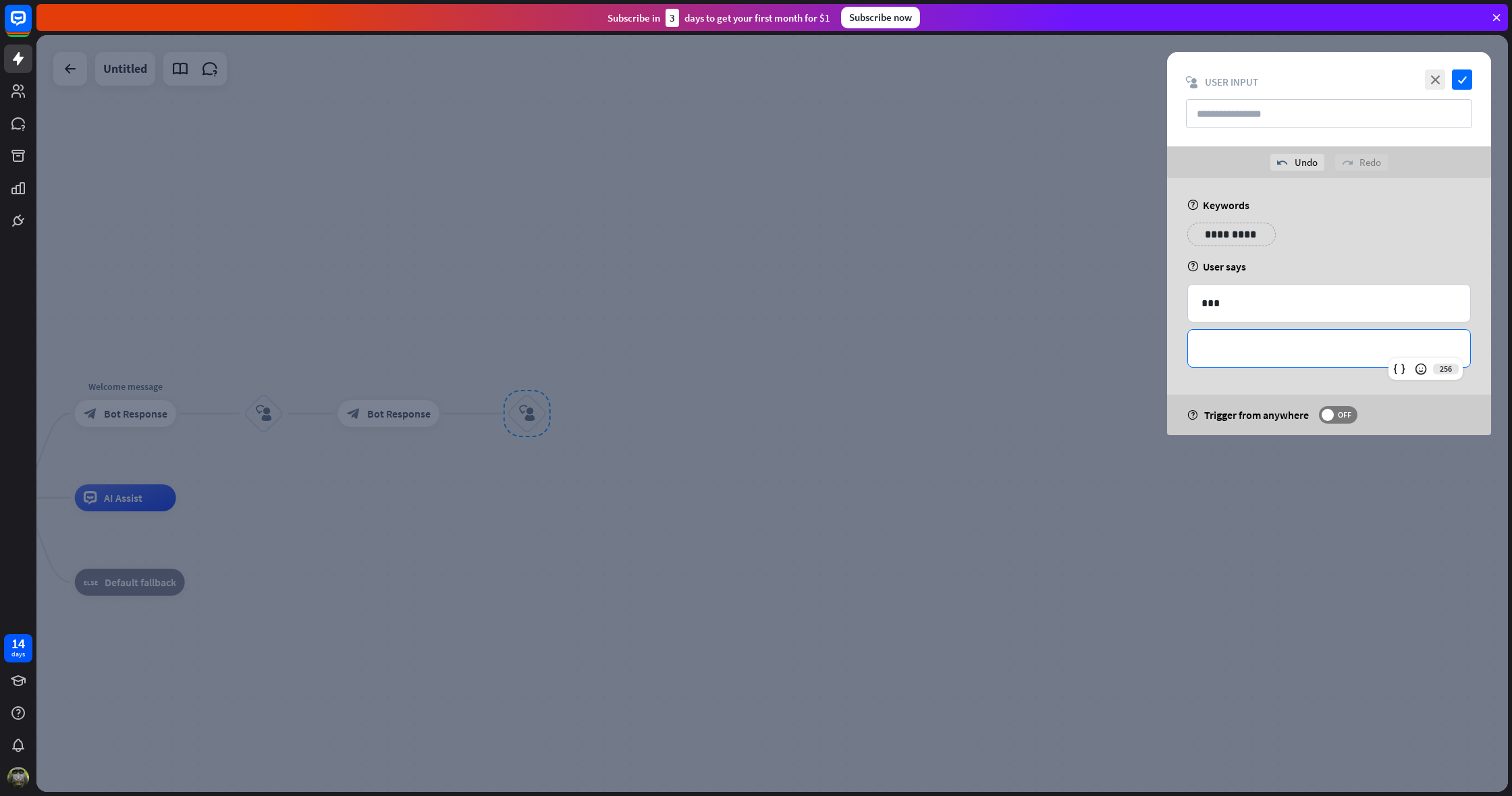
click at [1230, 354] on p "**********" at bounding box center [1329, 349] width 255 height 17
click at [1240, 311] on p "***" at bounding box center [1329, 303] width 255 height 17
click at [1198, 350] on div "**********" at bounding box center [1329, 349] width 282 height 37
drag, startPoint x: 1253, startPoint y: 278, endPoint x: 1257, endPoint y: 270, distance: 8.9
click at [1254, 276] on div "**********" at bounding box center [1329, 306] width 324 height 257
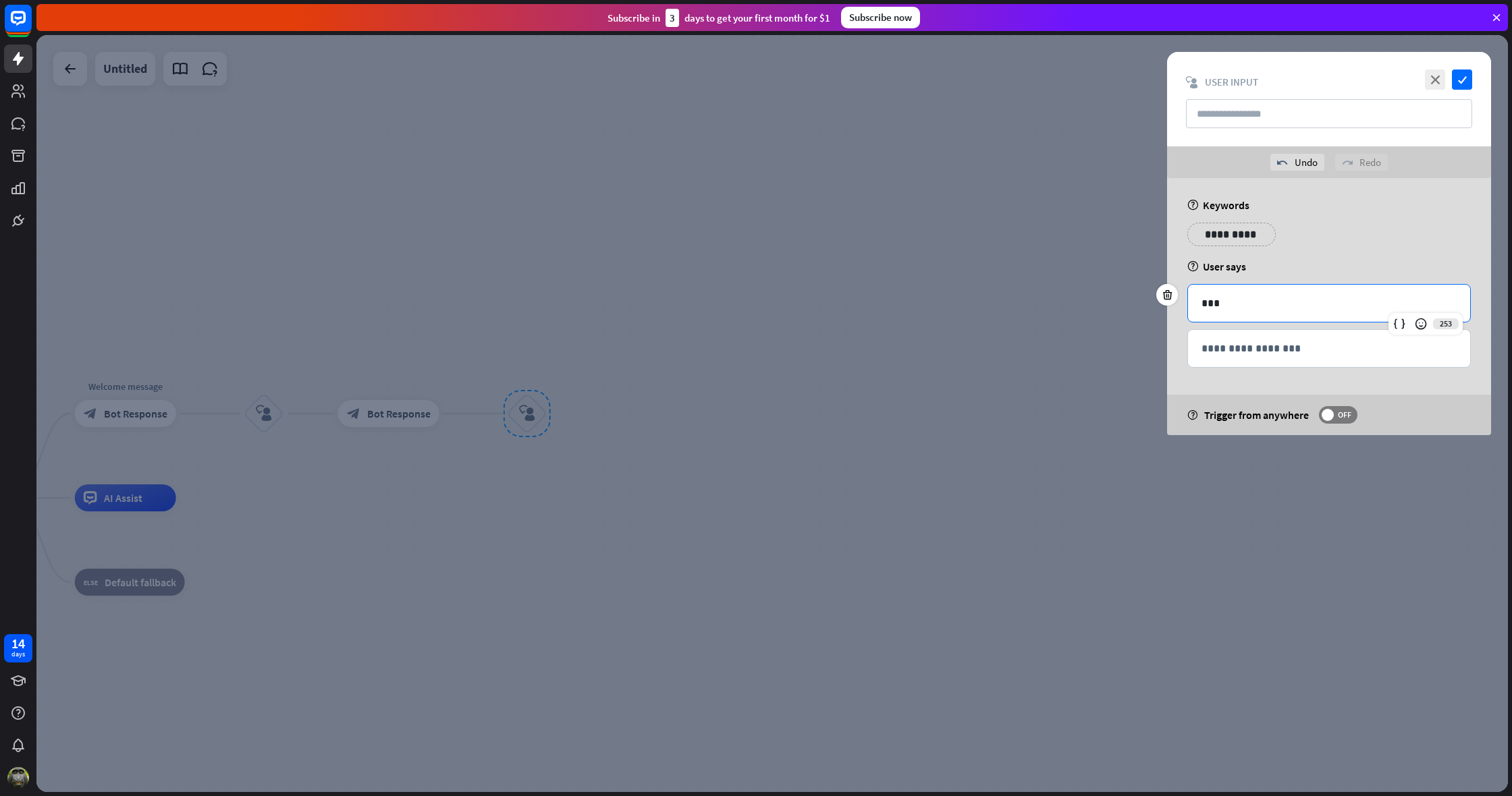
click at [1231, 308] on p "***" at bounding box center [1329, 303] width 255 height 17
click at [1203, 347] on p "**********" at bounding box center [1329, 349] width 255 height 17
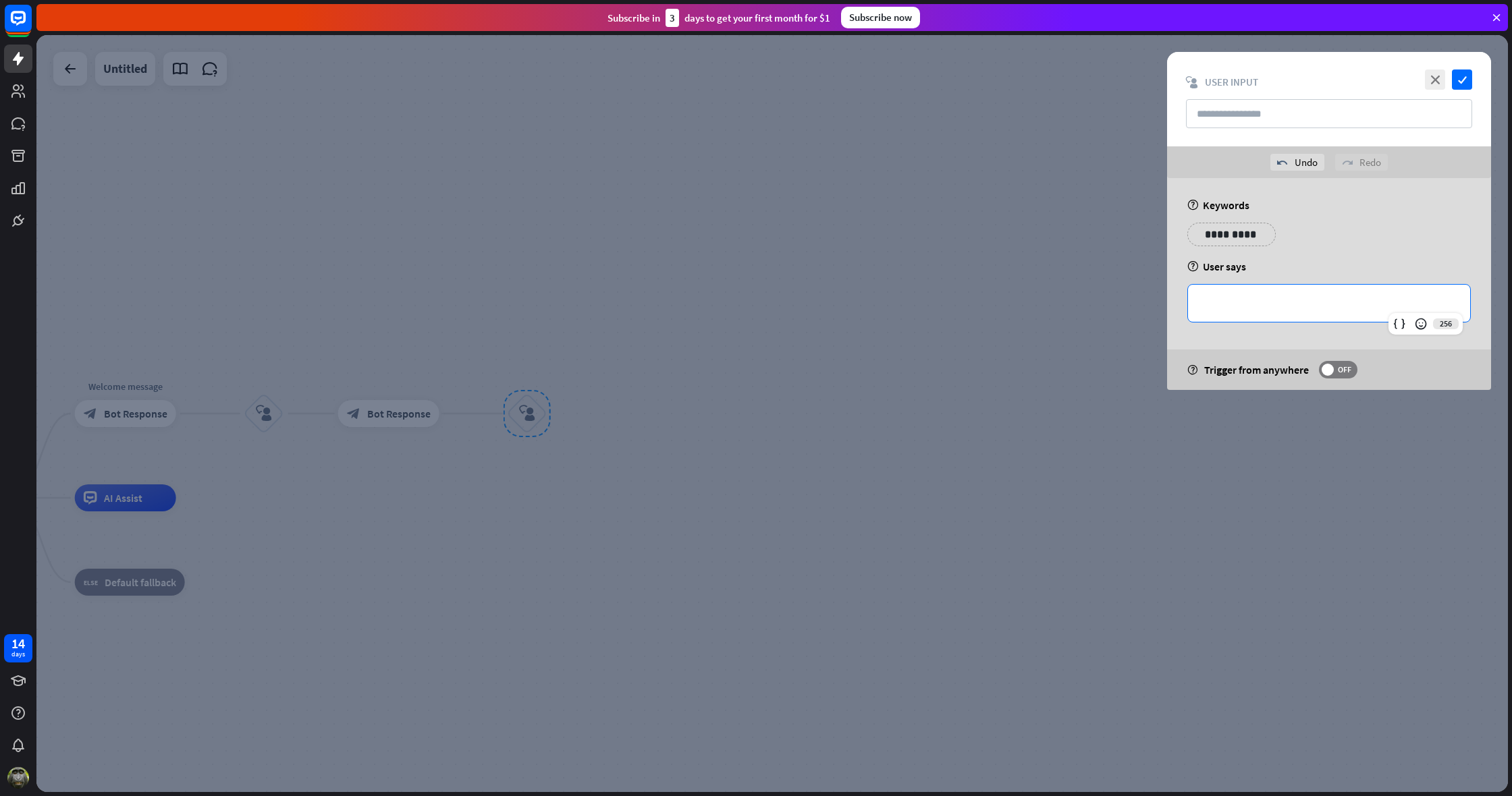
click at [1205, 305] on p "**********" at bounding box center [1329, 303] width 255 height 17
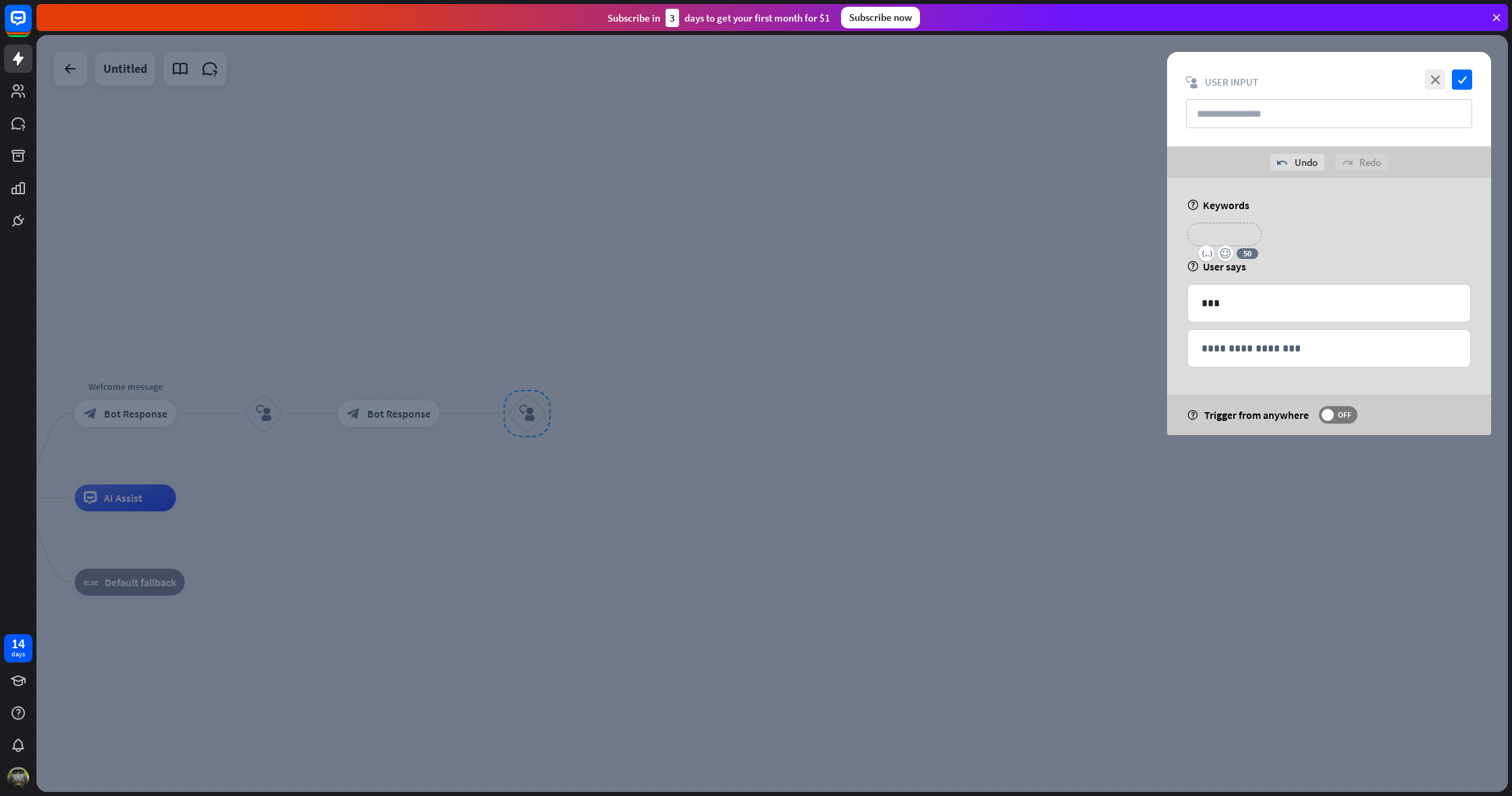
click at [1240, 233] on p "**********" at bounding box center [1225, 234] width 54 height 17
click at [1463, 78] on icon "check" at bounding box center [1462, 80] width 20 height 20
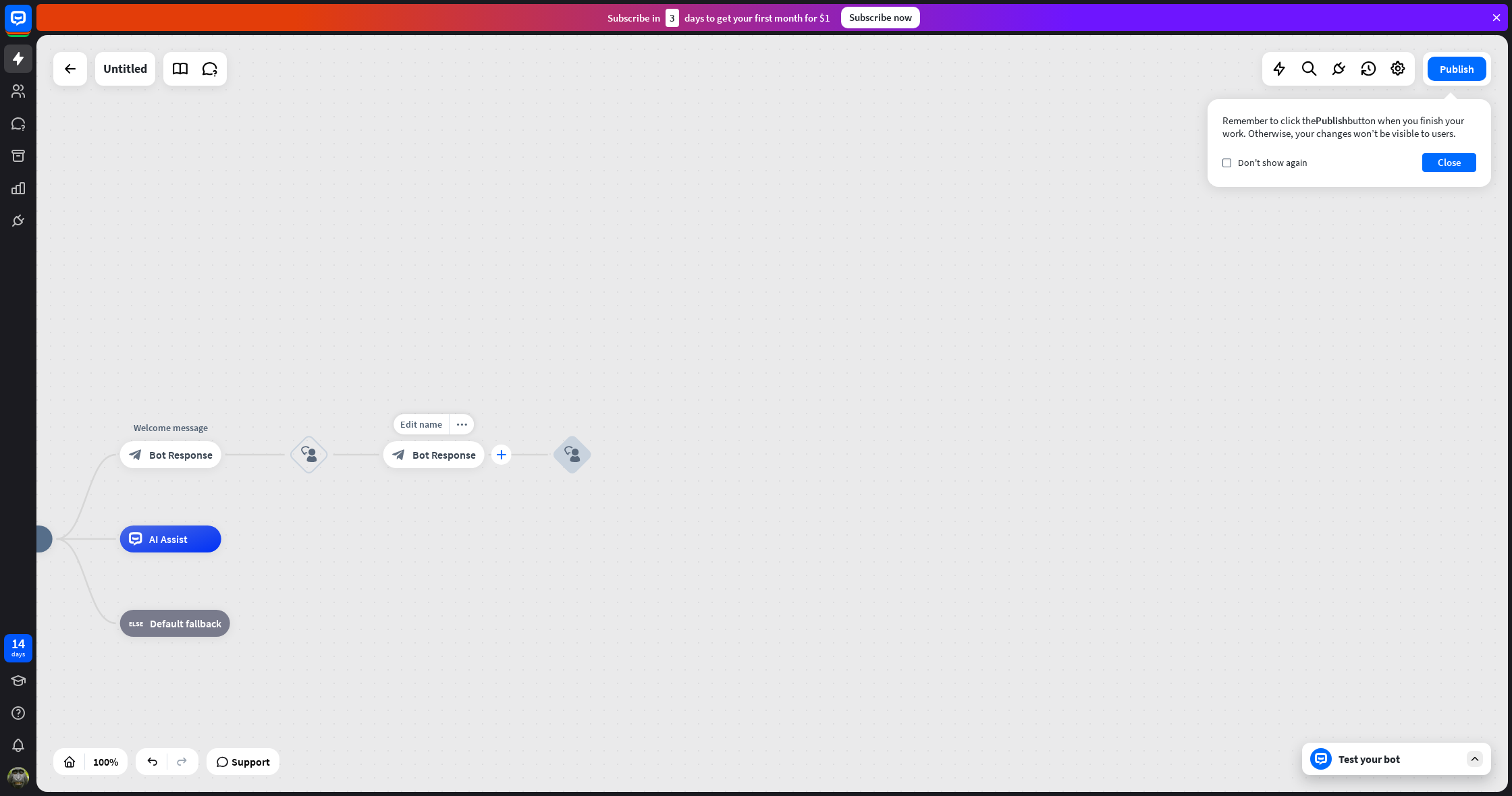
click at [501, 453] on icon "plus" at bounding box center [501, 454] width 10 height 9
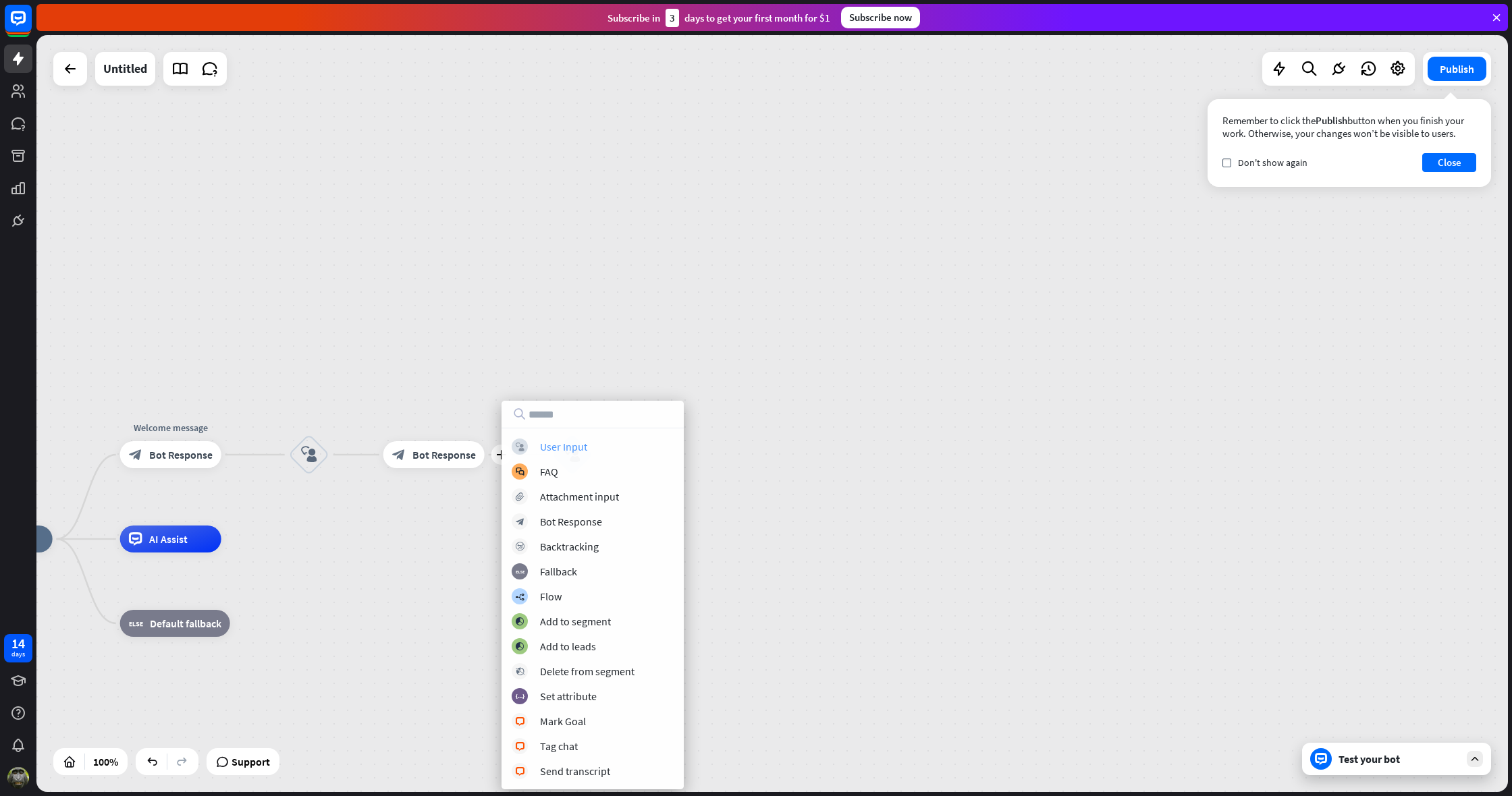
click at [554, 450] on div "User Input" at bounding box center [564, 446] width 47 height 13
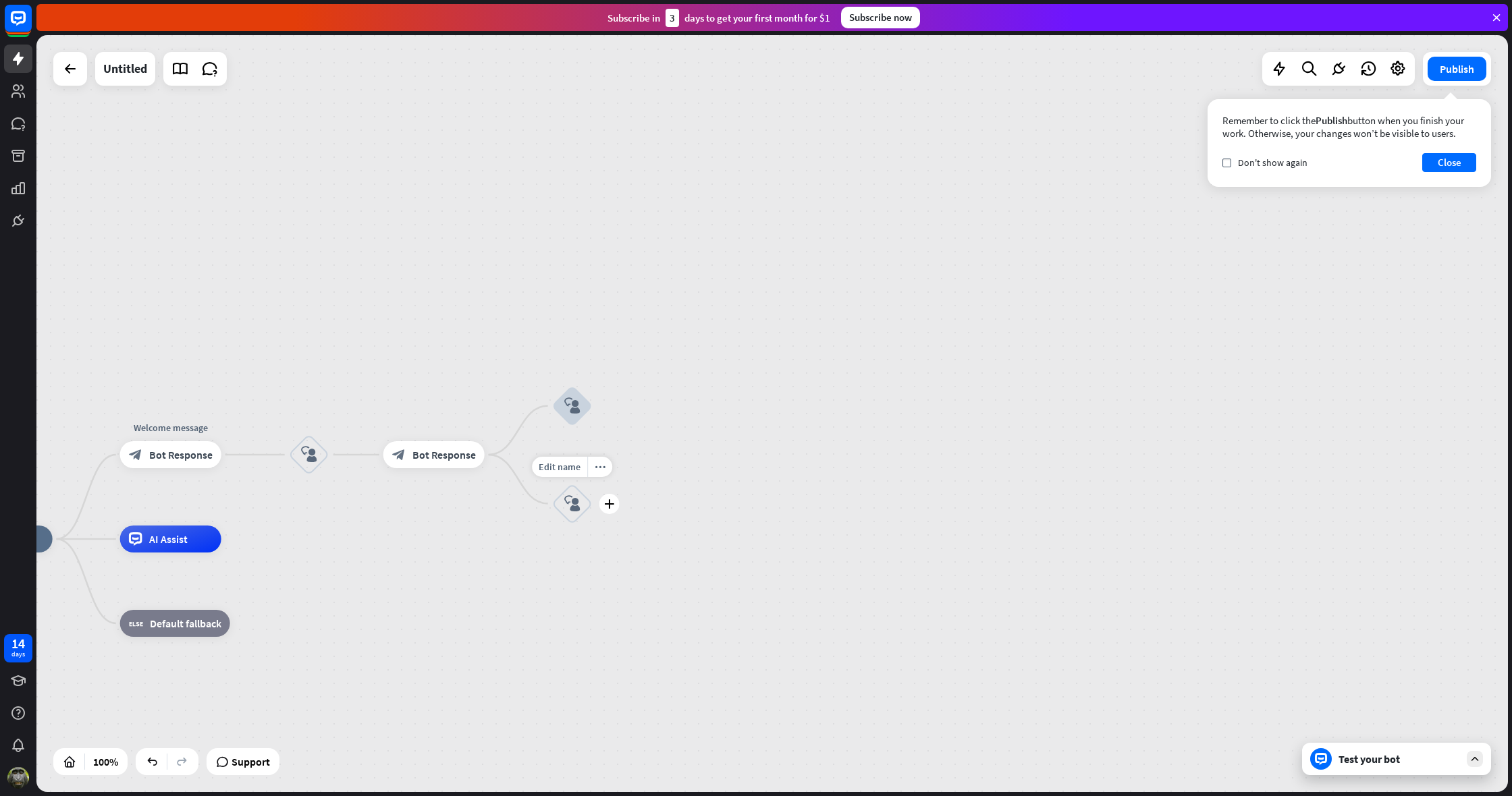
click at [571, 504] on icon "block_user_input" at bounding box center [572, 504] width 16 height 16
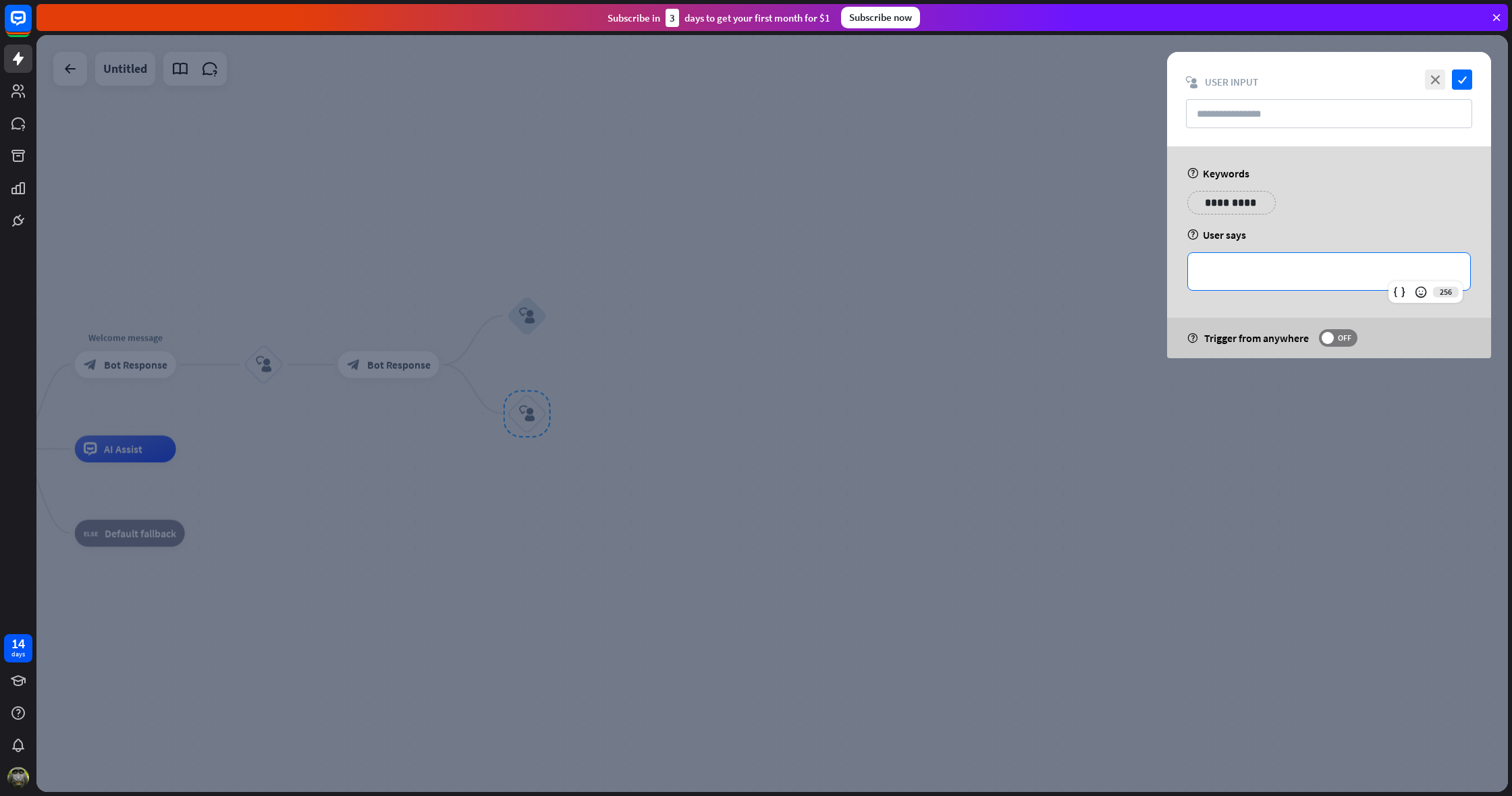
click at [1210, 275] on p "**********" at bounding box center [1329, 271] width 255 height 17
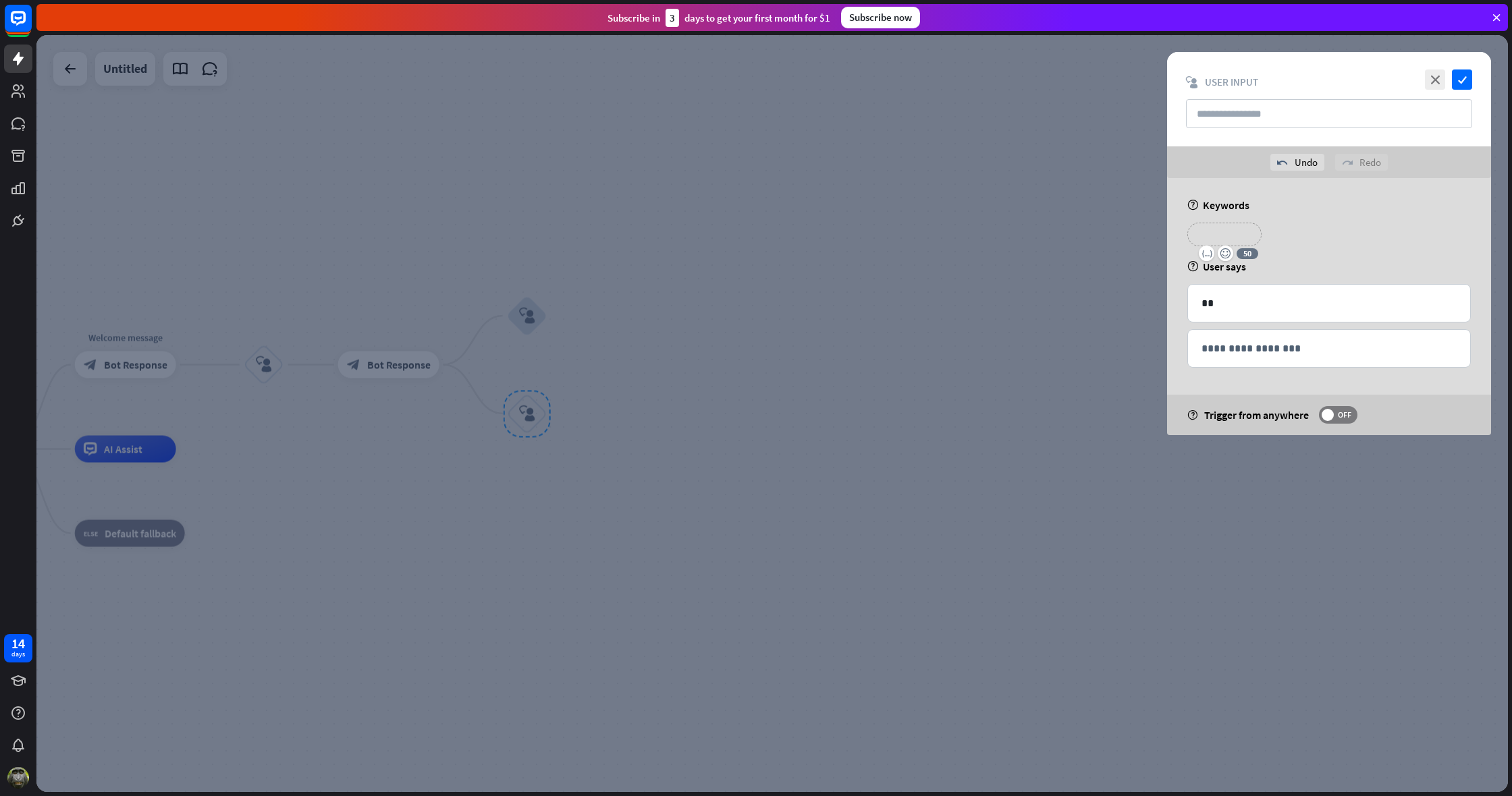
click at [1233, 236] on p "**********" at bounding box center [1225, 234] width 54 height 17
click at [1462, 74] on icon "check" at bounding box center [1462, 80] width 20 height 20
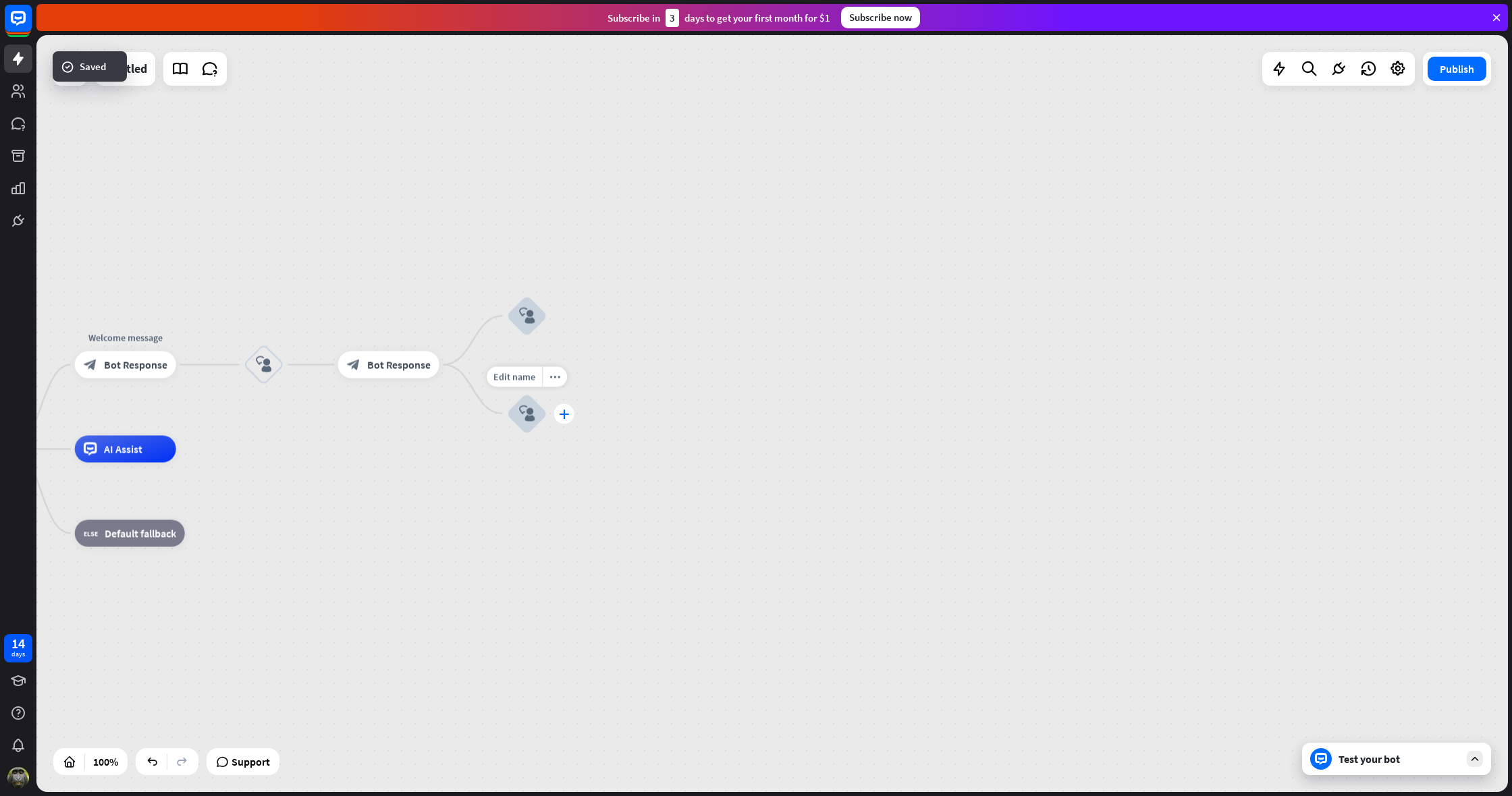
click at [564, 419] on icon "plus" at bounding box center [564, 413] width 10 height 9
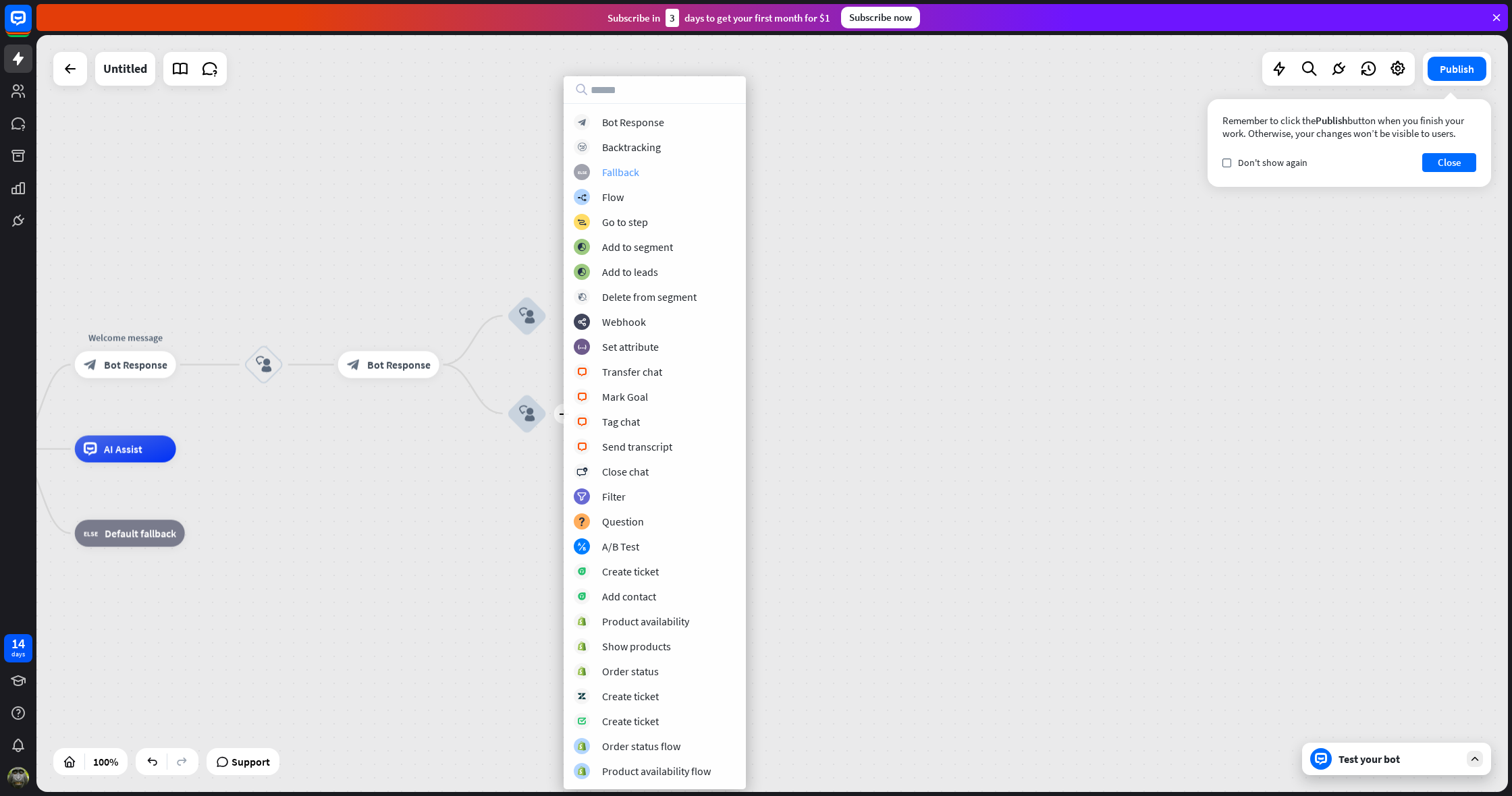
click at [639, 173] on div "Fallback" at bounding box center [621, 172] width 37 height 13
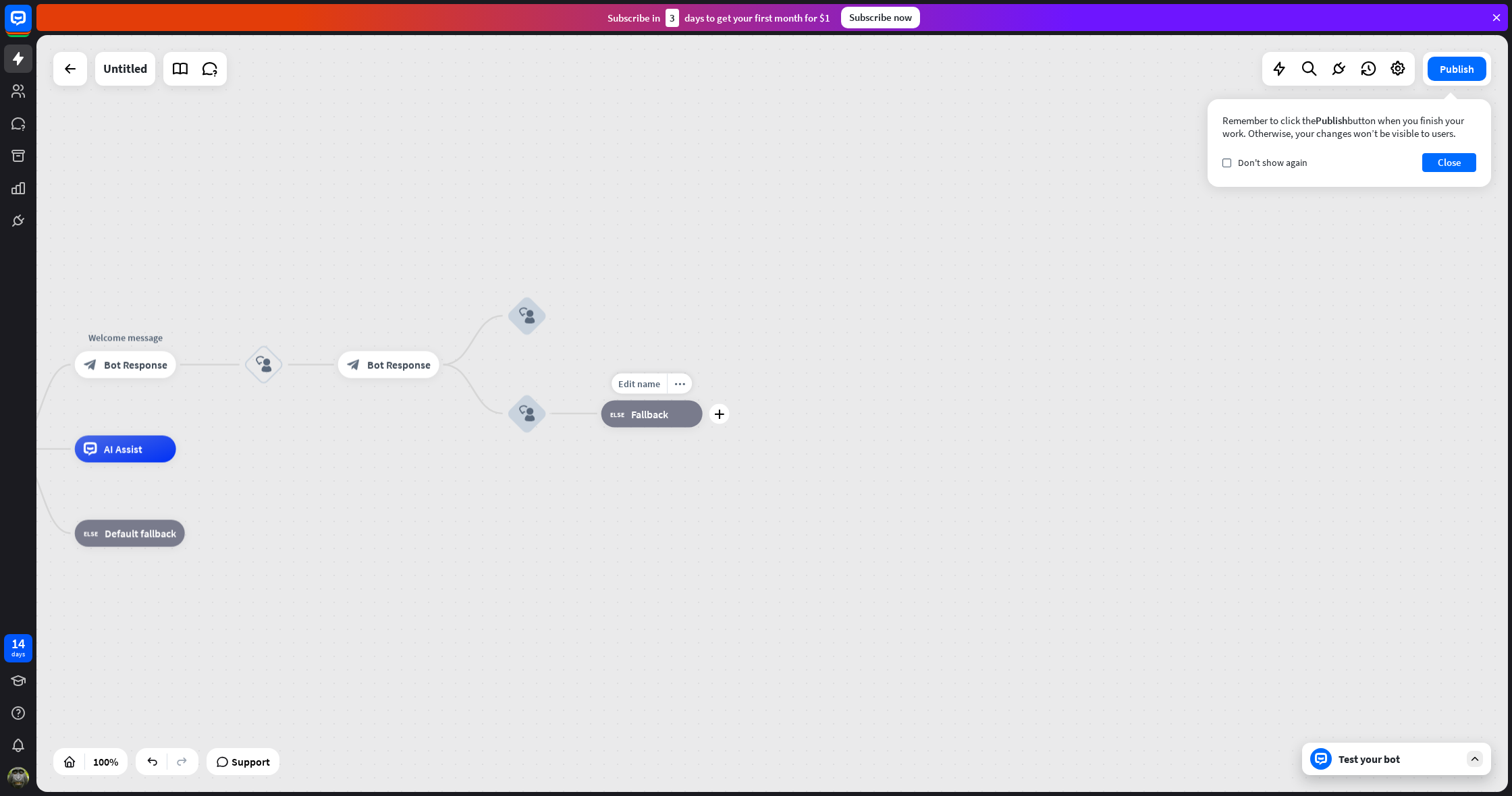
click at [657, 411] on span "Fallback" at bounding box center [650, 414] width 37 height 13
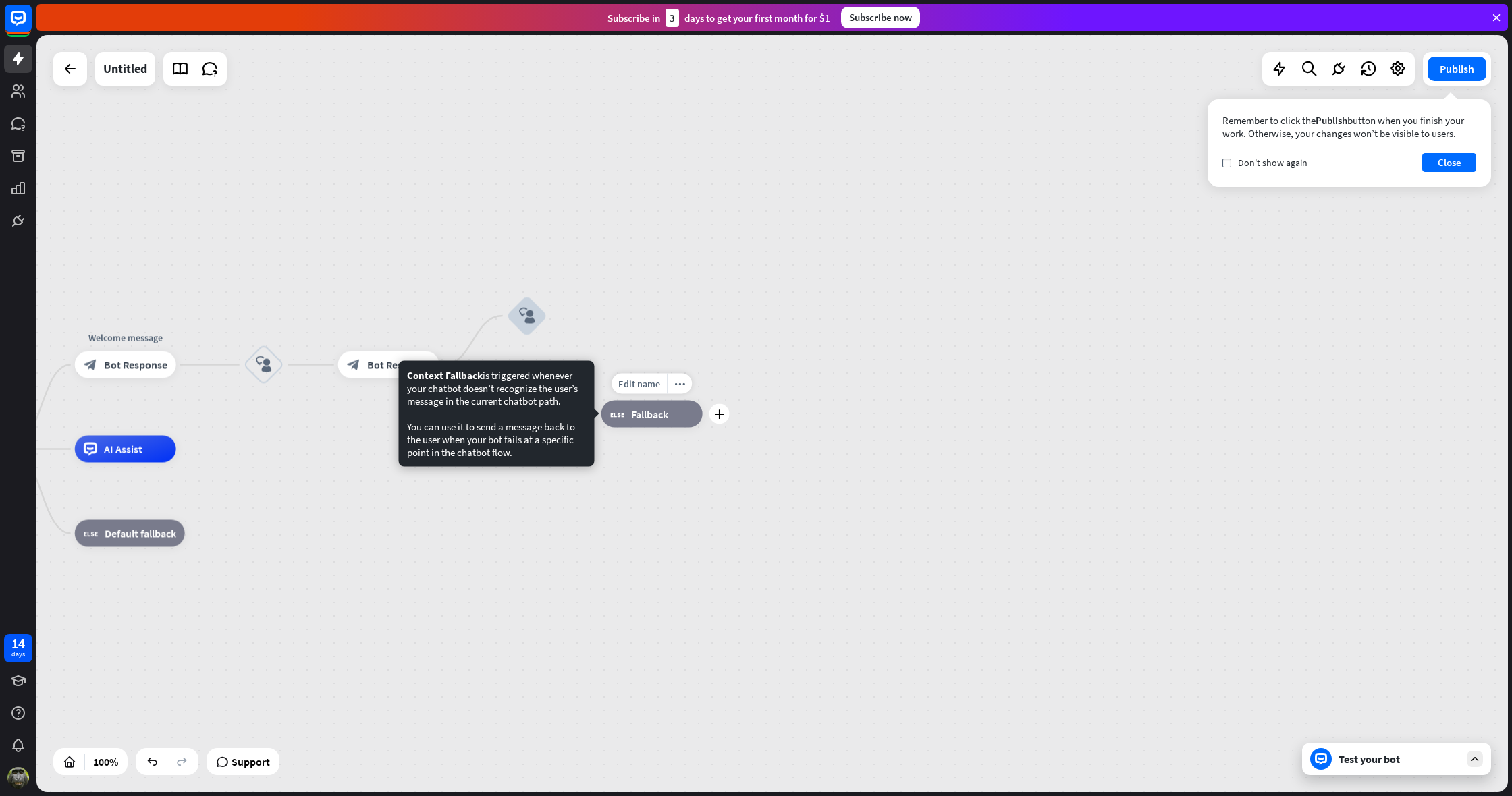
click at [650, 414] on span "Fallback" at bounding box center [650, 414] width 37 height 13
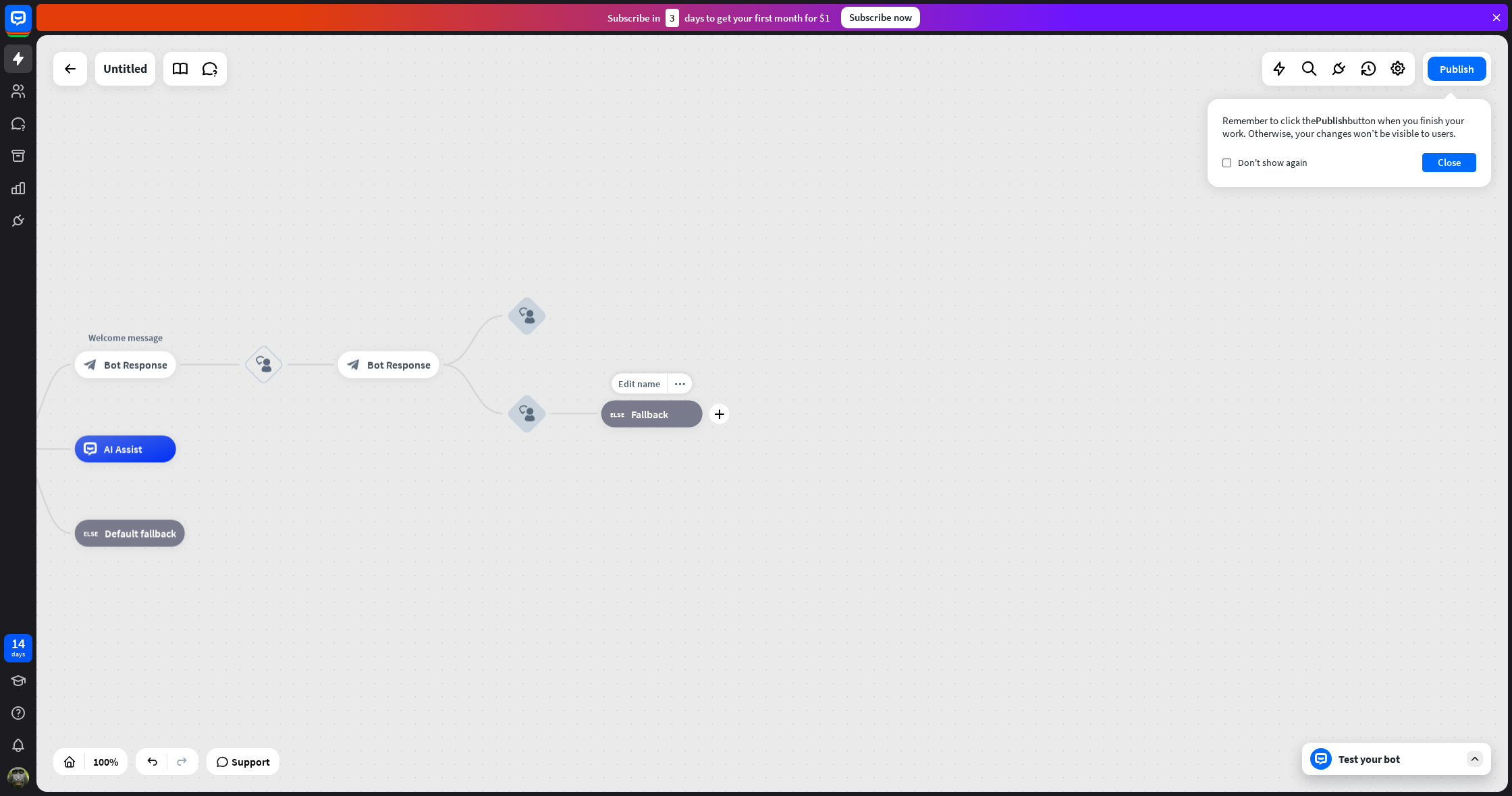
click at [650, 414] on span "Fallback" at bounding box center [650, 414] width 37 height 13
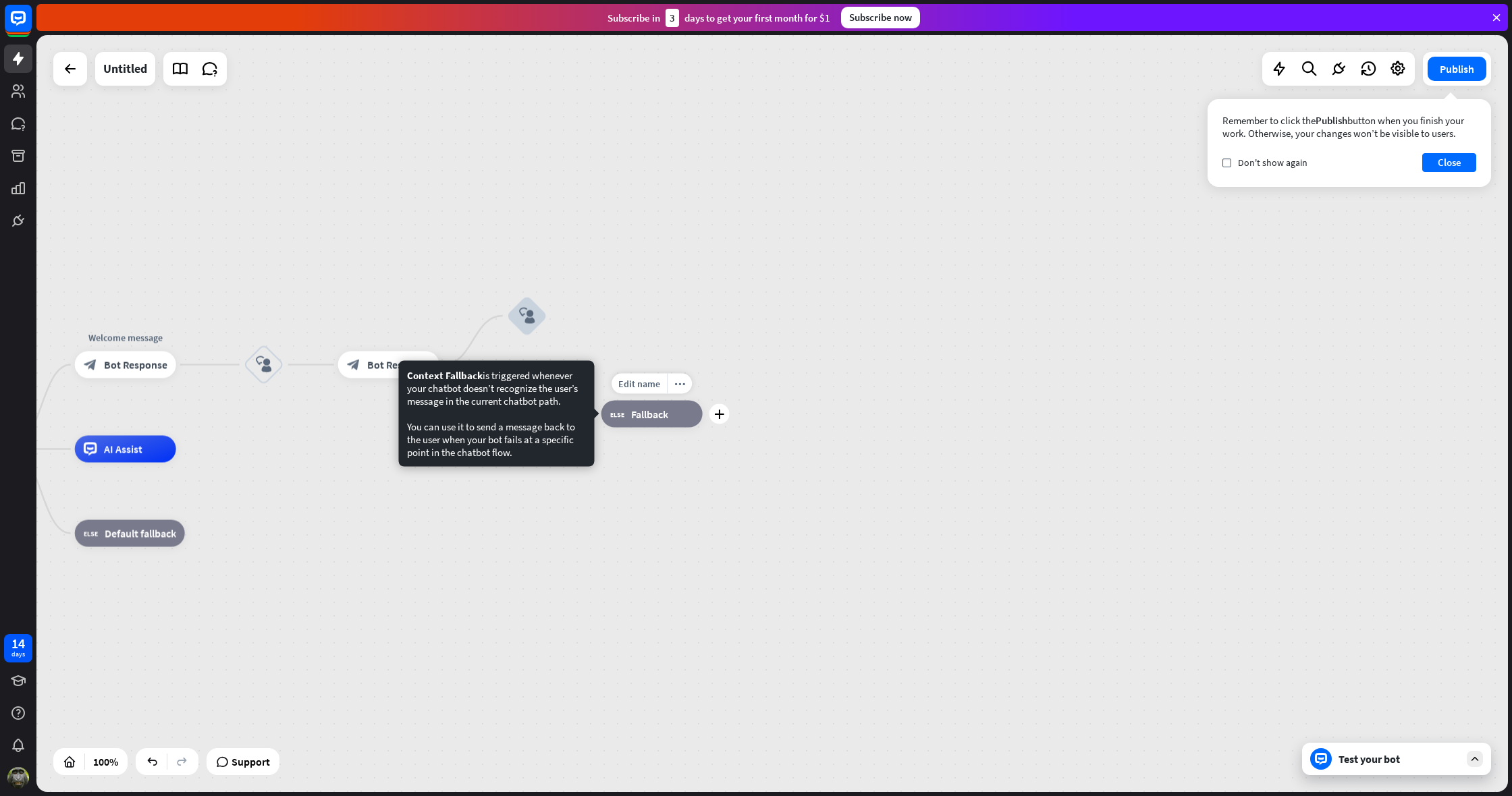
click at [650, 414] on span "Fallback" at bounding box center [650, 414] width 37 height 13
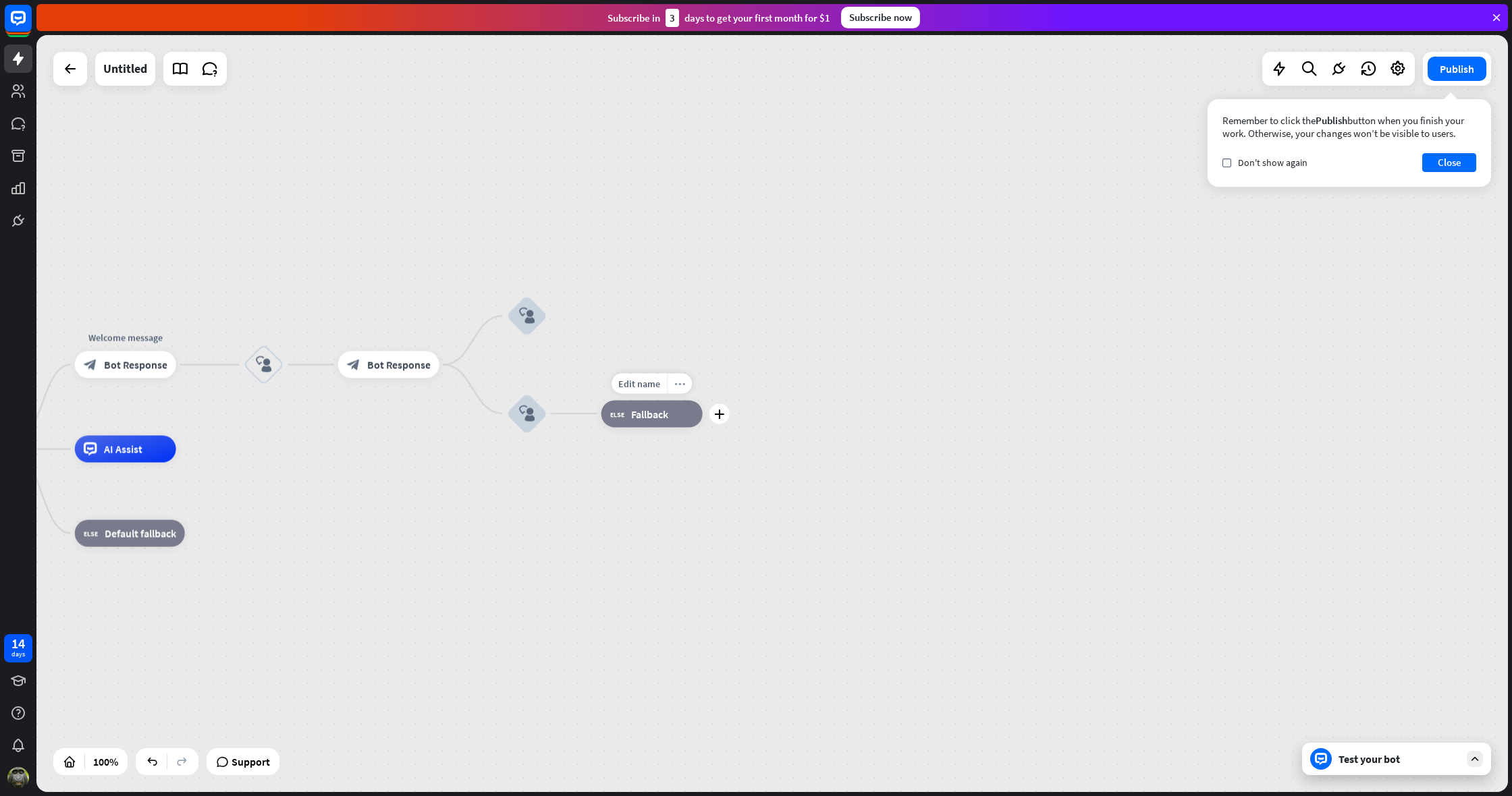
click at [676, 384] on icon "more_horiz" at bounding box center [679, 383] width 11 height 10
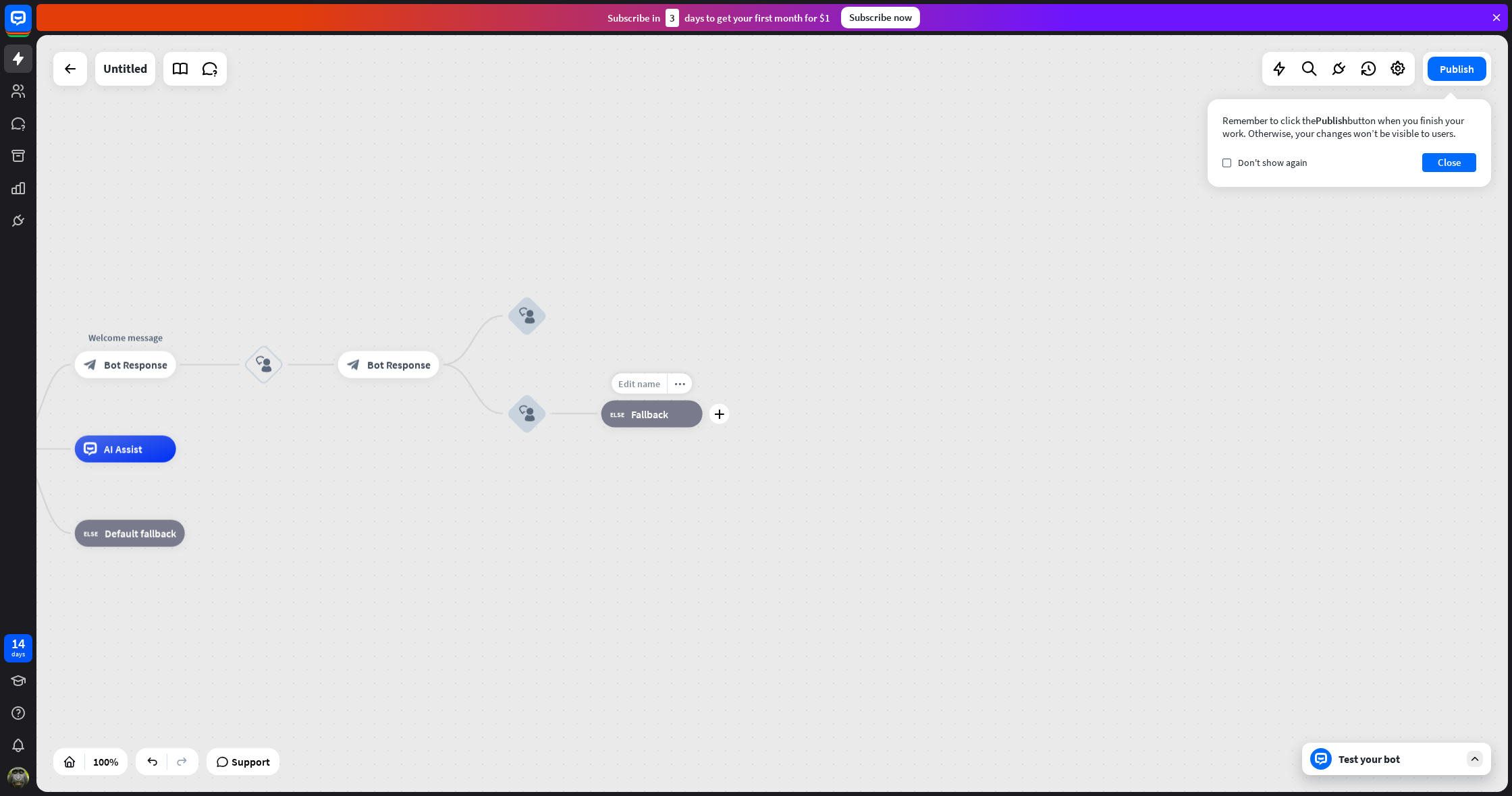
click at [651, 385] on span "Edit name" at bounding box center [640, 383] width 42 height 12
click at [744, 390] on div "home_2 Start point Welcome message block_bot_response Bot Response block_user_i…" at bounding box center [772, 414] width 1472 height 757
click at [669, 418] on div "block_fallback Fallback" at bounding box center [652, 414] width 101 height 27
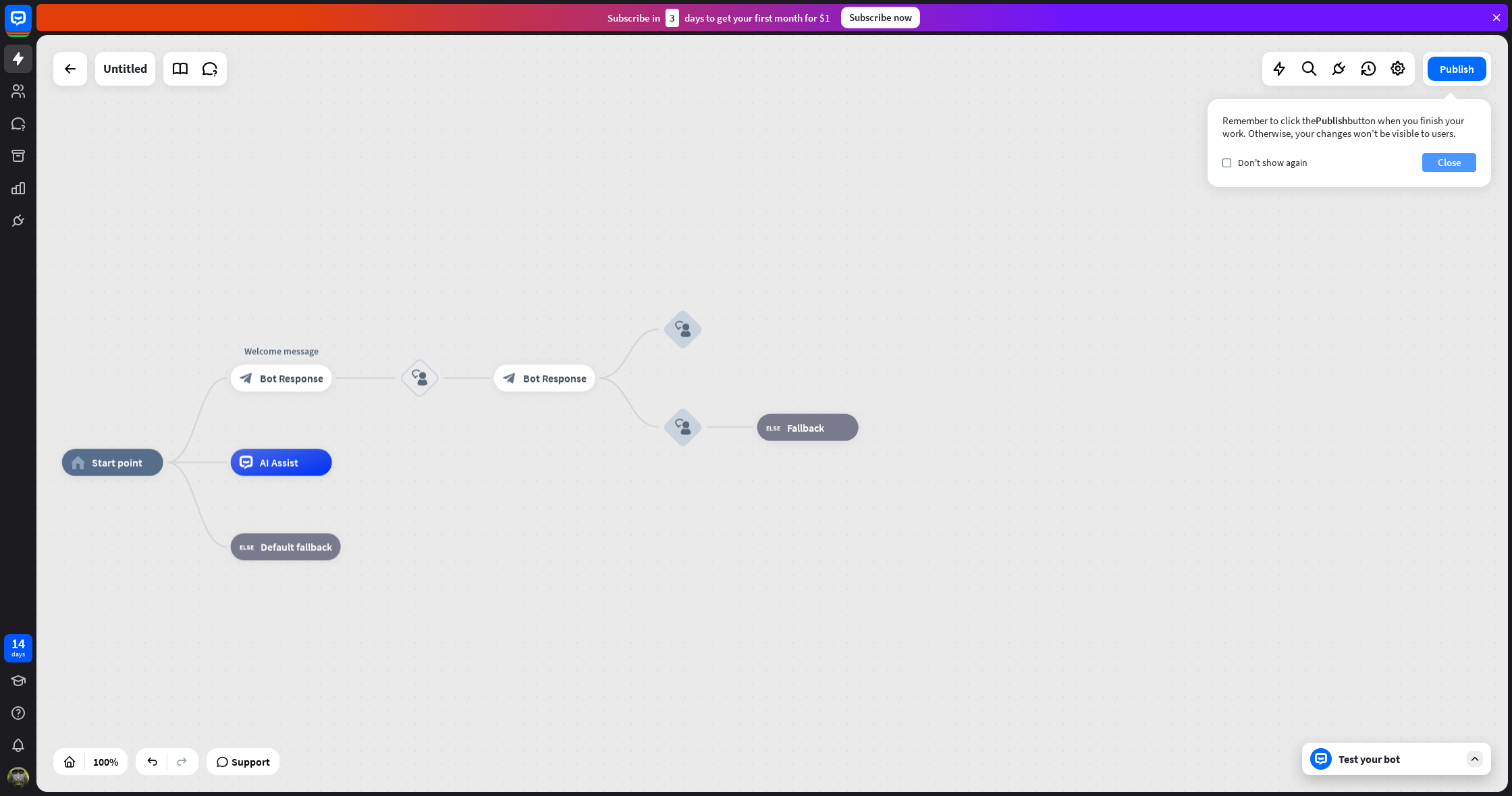
click at [1447, 158] on button "Close" at bounding box center [1450, 163] width 54 height 19
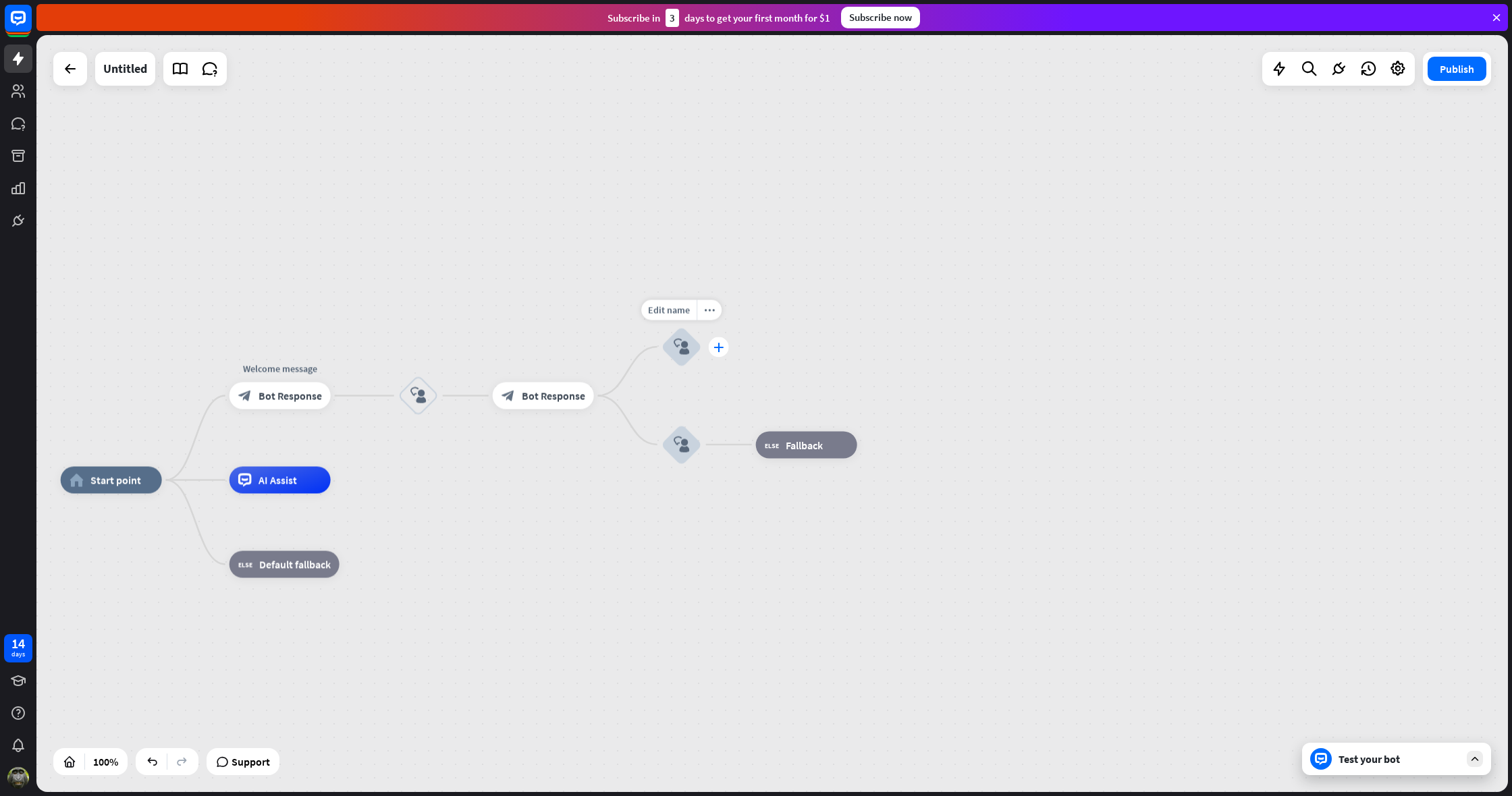
click at [721, 345] on icon "plus" at bounding box center [719, 346] width 10 height 9
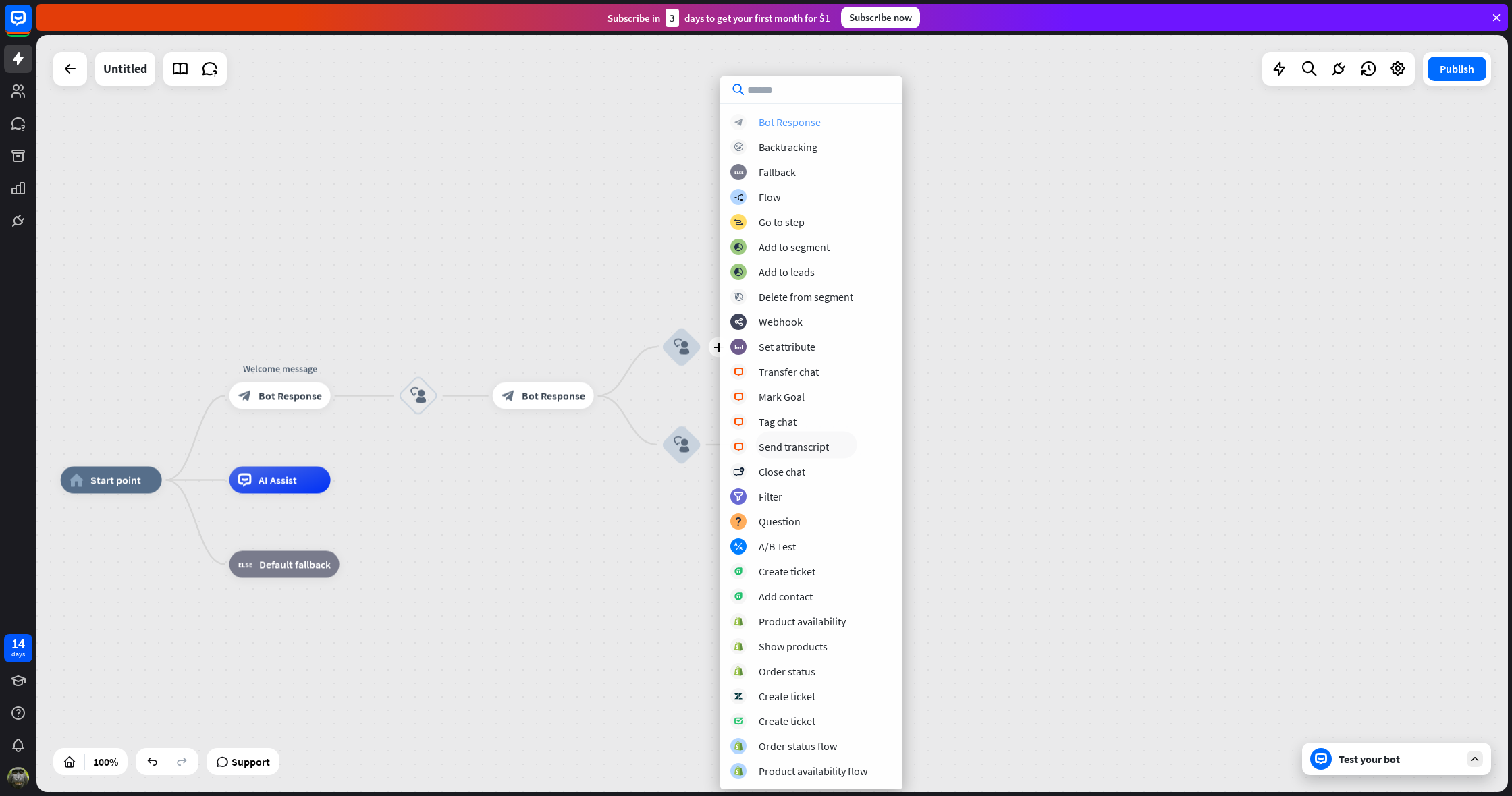
click at [765, 126] on div "Bot Response" at bounding box center [790, 122] width 62 height 13
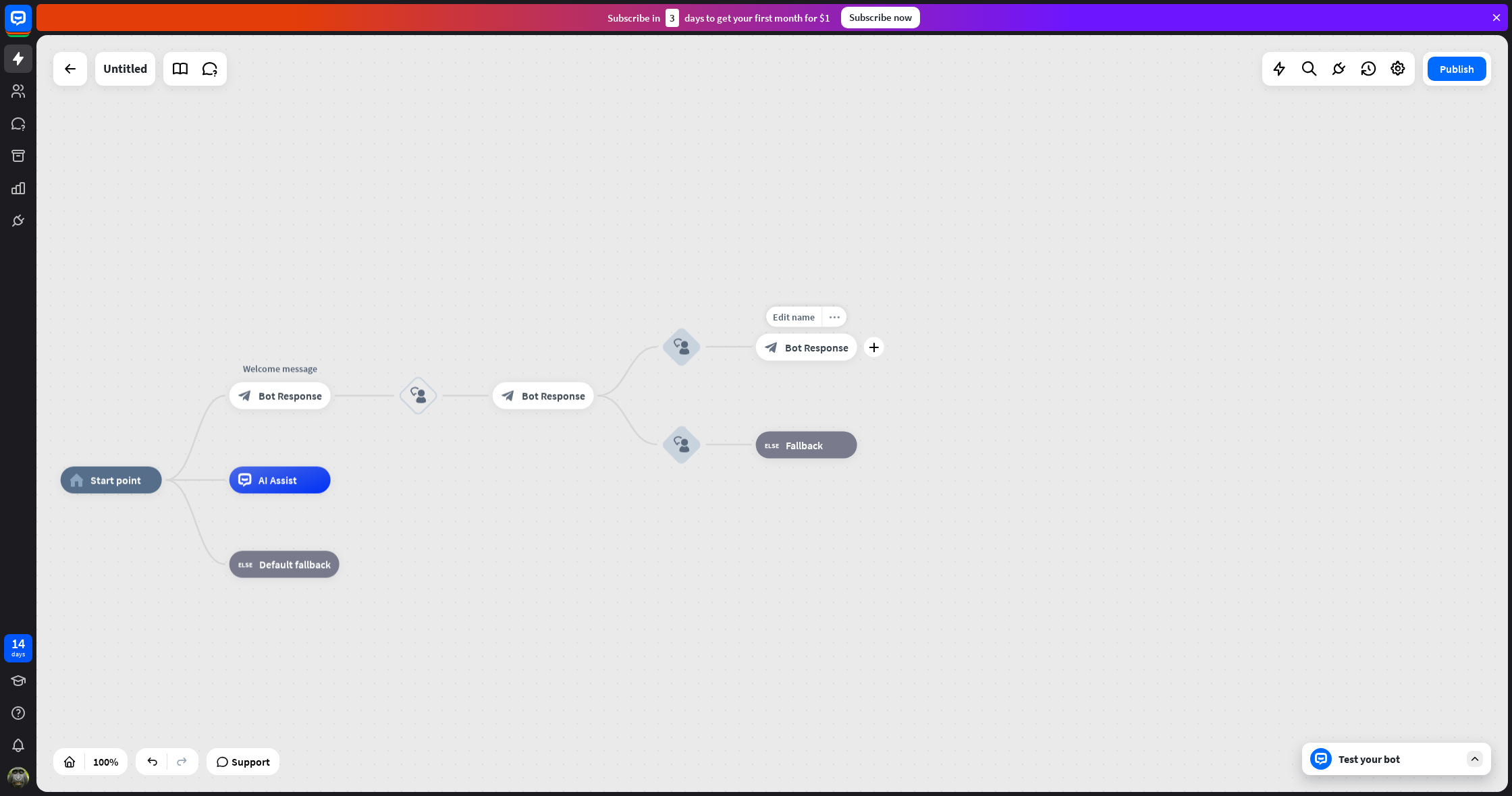
click at [835, 316] on icon "more_horiz" at bounding box center [834, 317] width 11 height 10
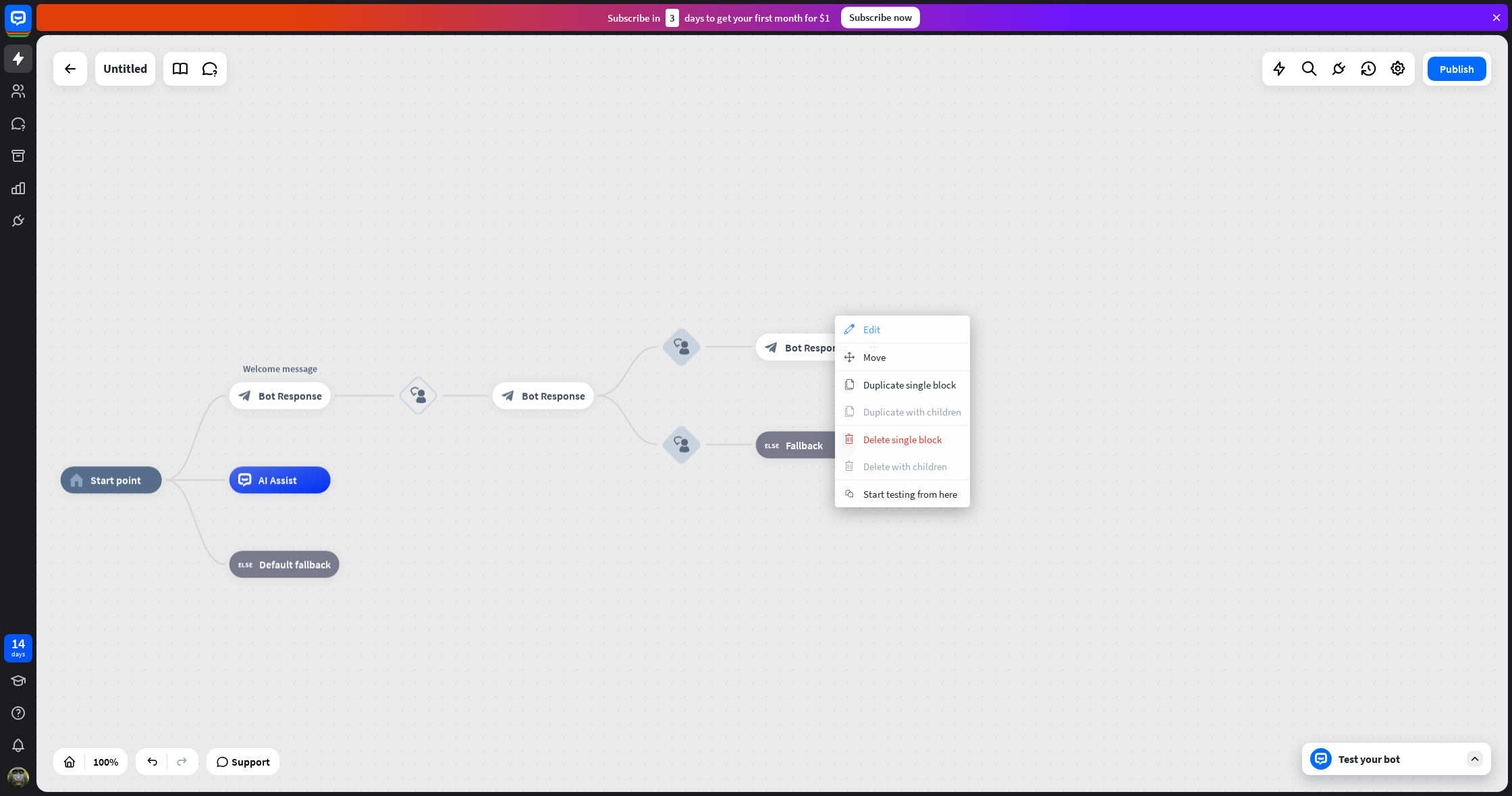
click at [870, 326] on span "Edit" at bounding box center [871, 329] width 17 height 13
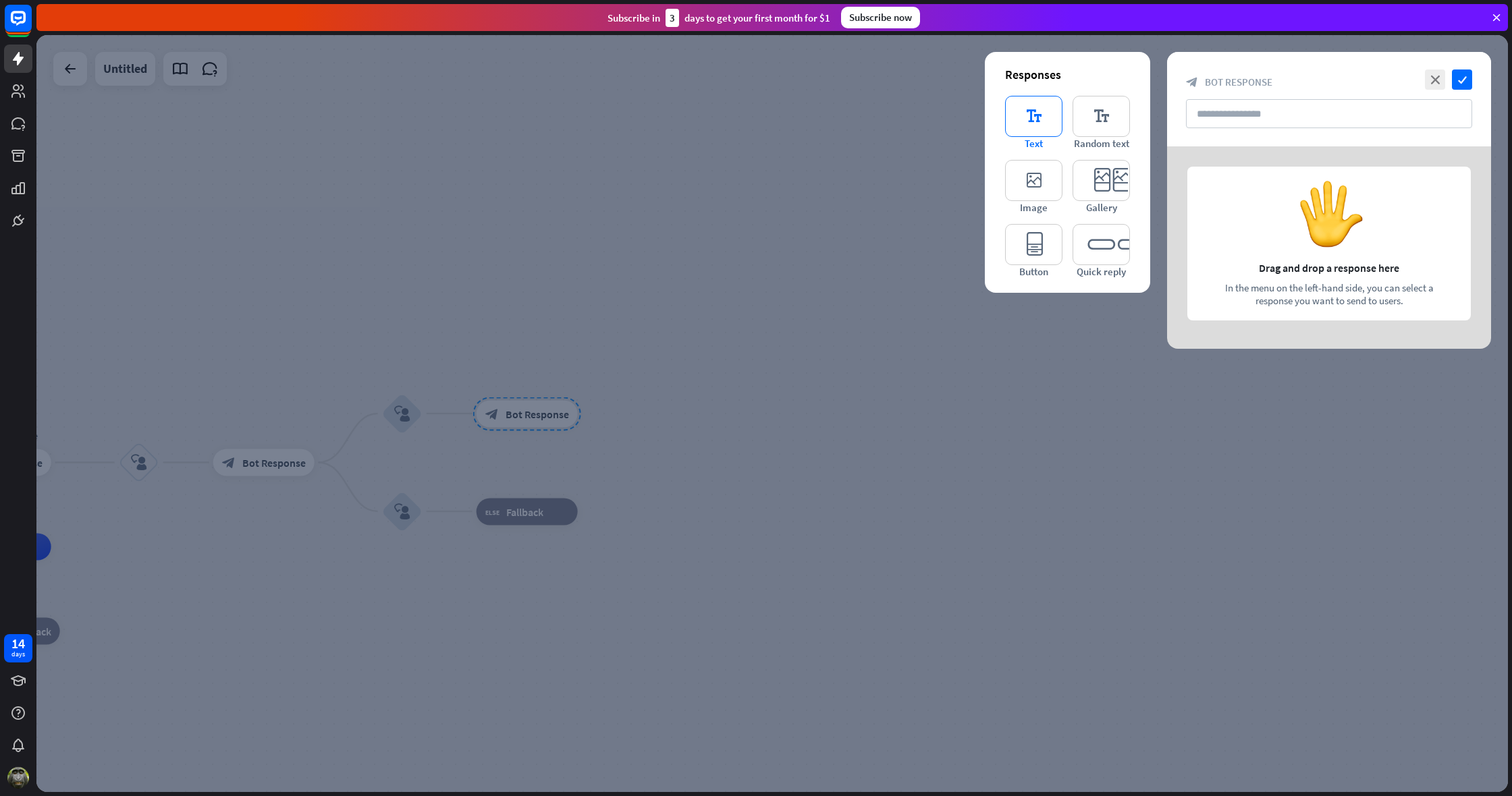
click at [1025, 118] on icon "editor_text" at bounding box center [1034, 116] width 57 height 41
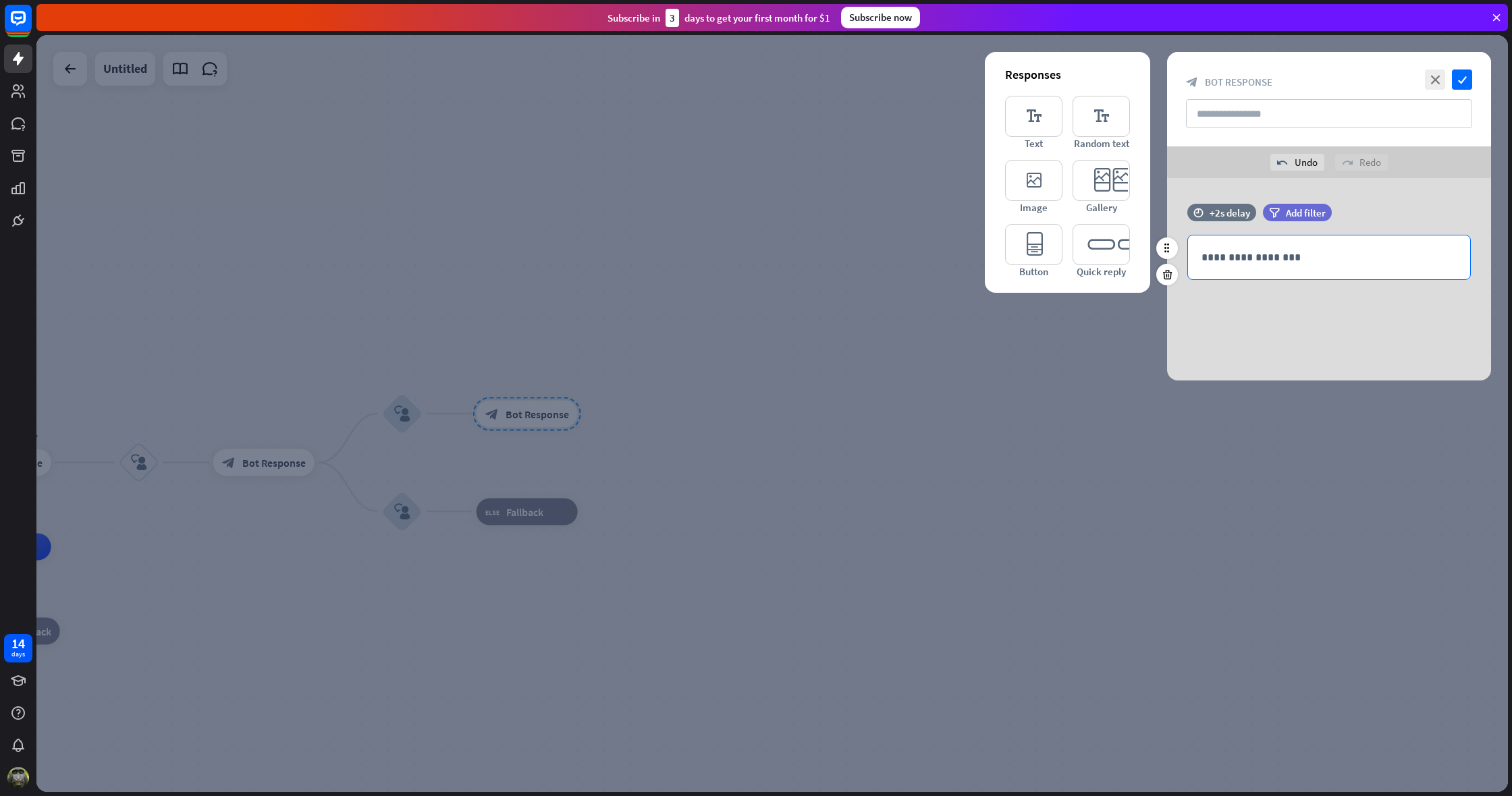
click at [1247, 259] on p "**********" at bounding box center [1329, 258] width 255 height 17
click at [1464, 75] on icon "check" at bounding box center [1462, 80] width 20 height 20
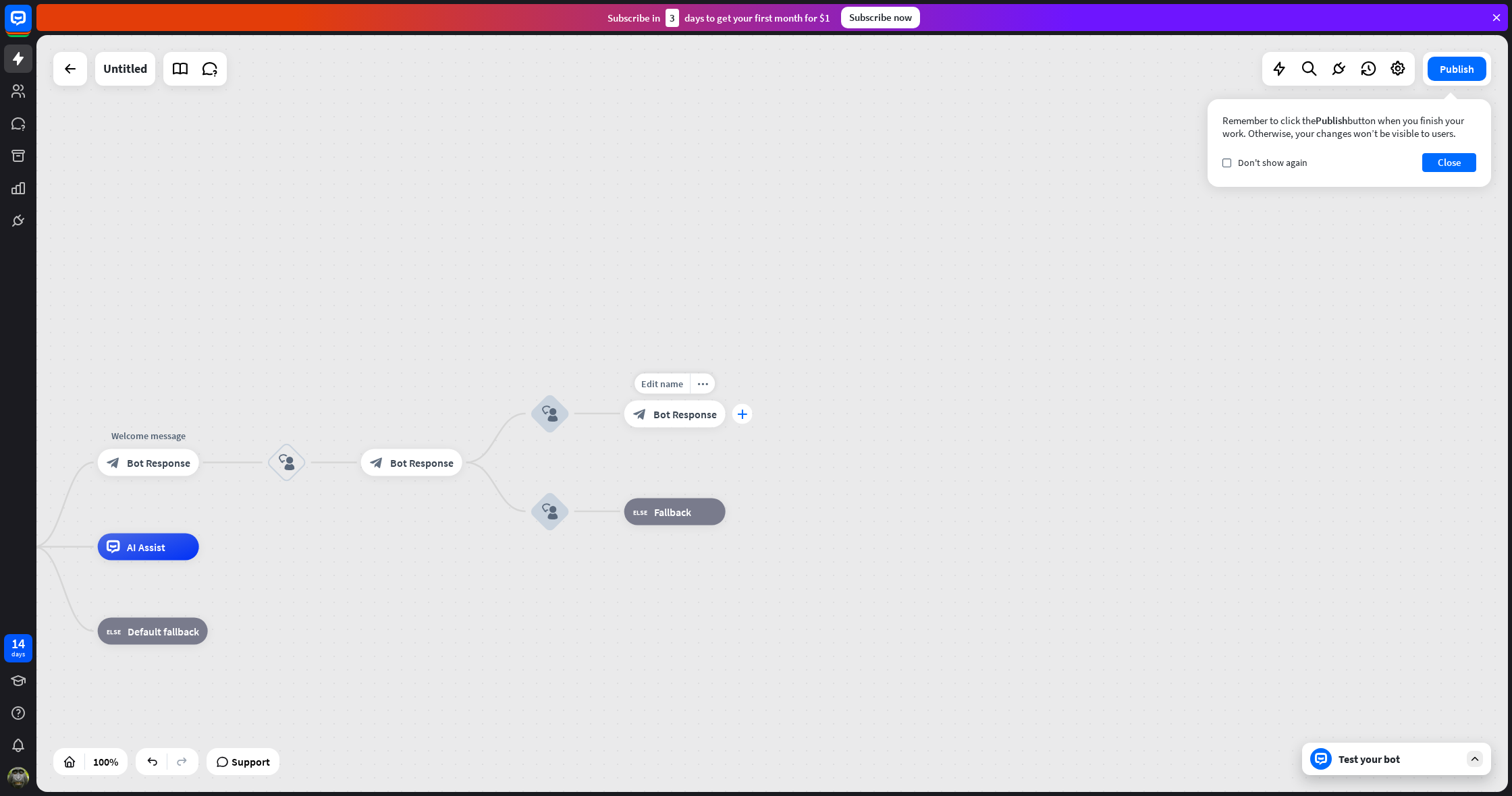
click at [747, 420] on div "plus" at bounding box center [743, 414] width 20 height 20
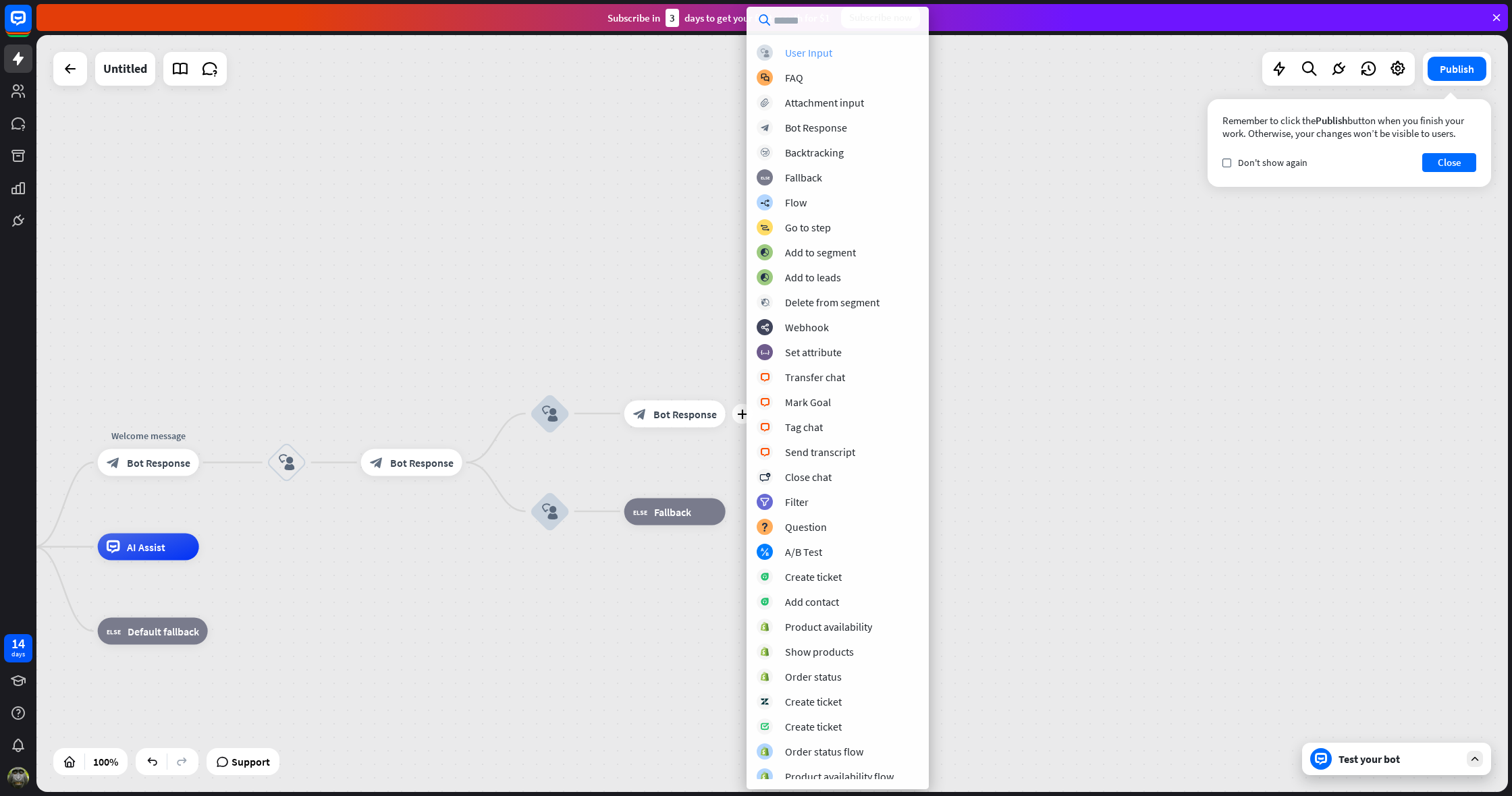
click at [819, 51] on div "User Input" at bounding box center [809, 52] width 47 height 13
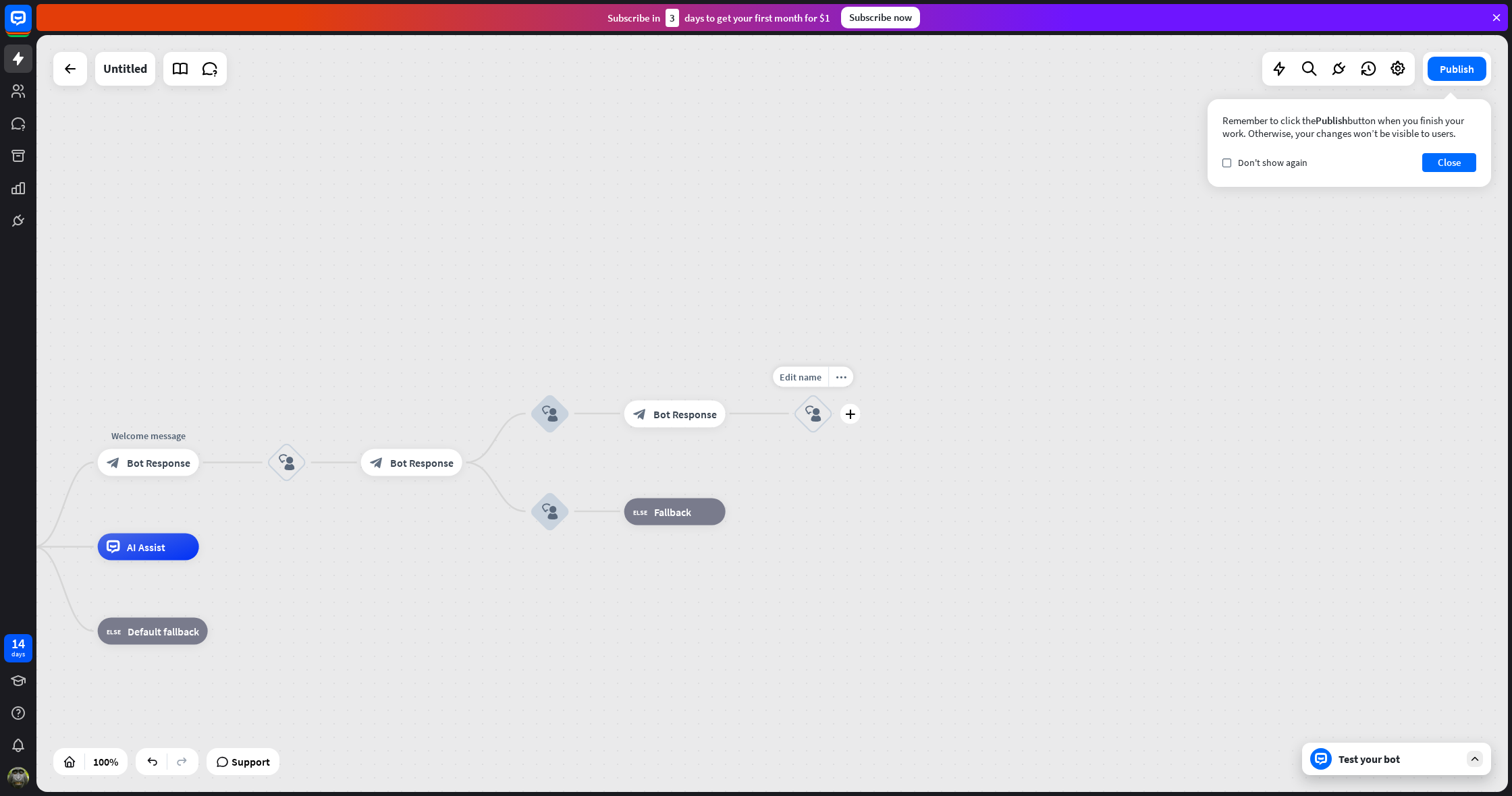
click at [815, 418] on icon "block_user_input" at bounding box center [813, 413] width 16 height 16
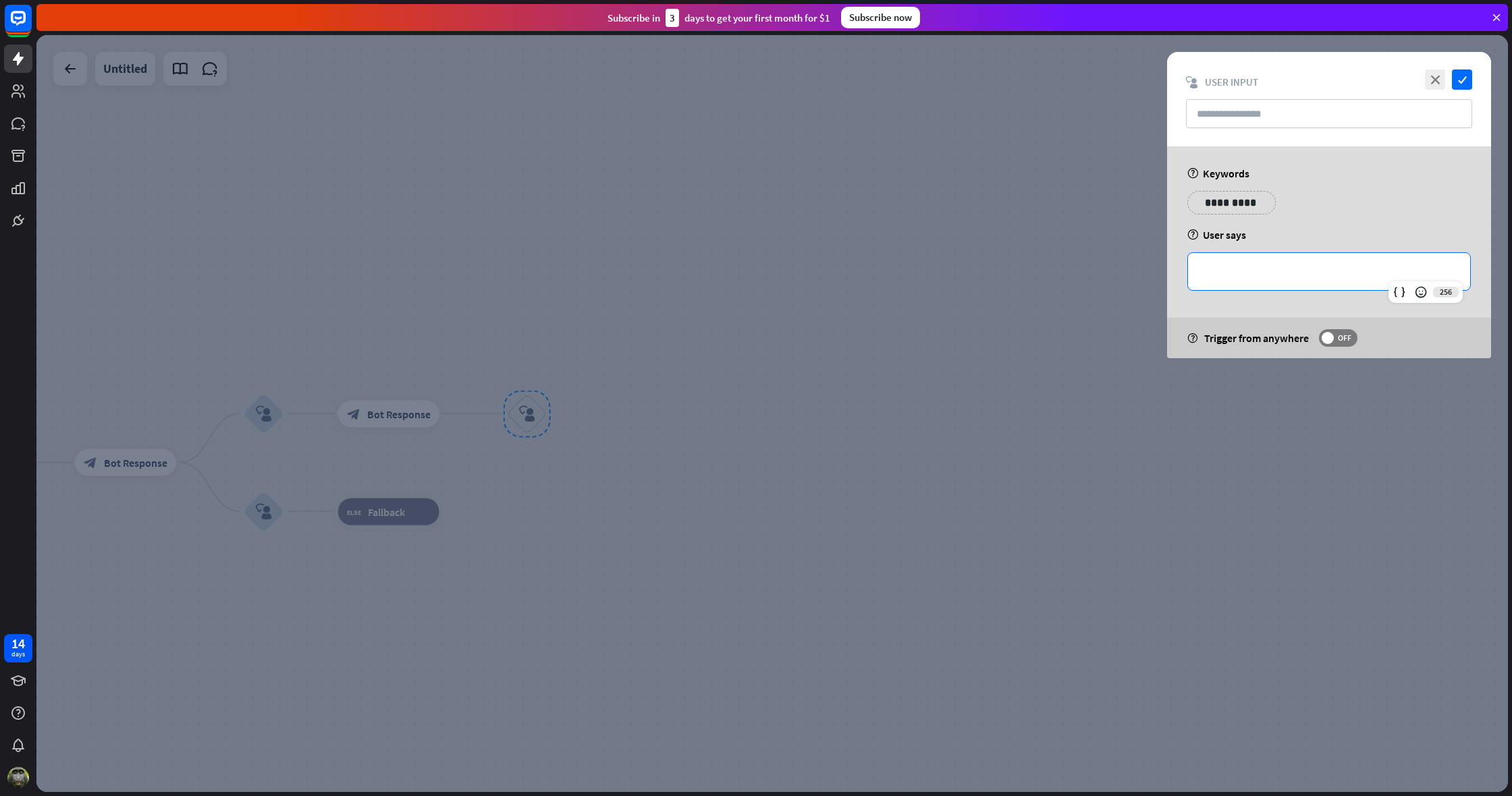
click at [1249, 272] on p "**********" at bounding box center [1329, 271] width 255 height 17
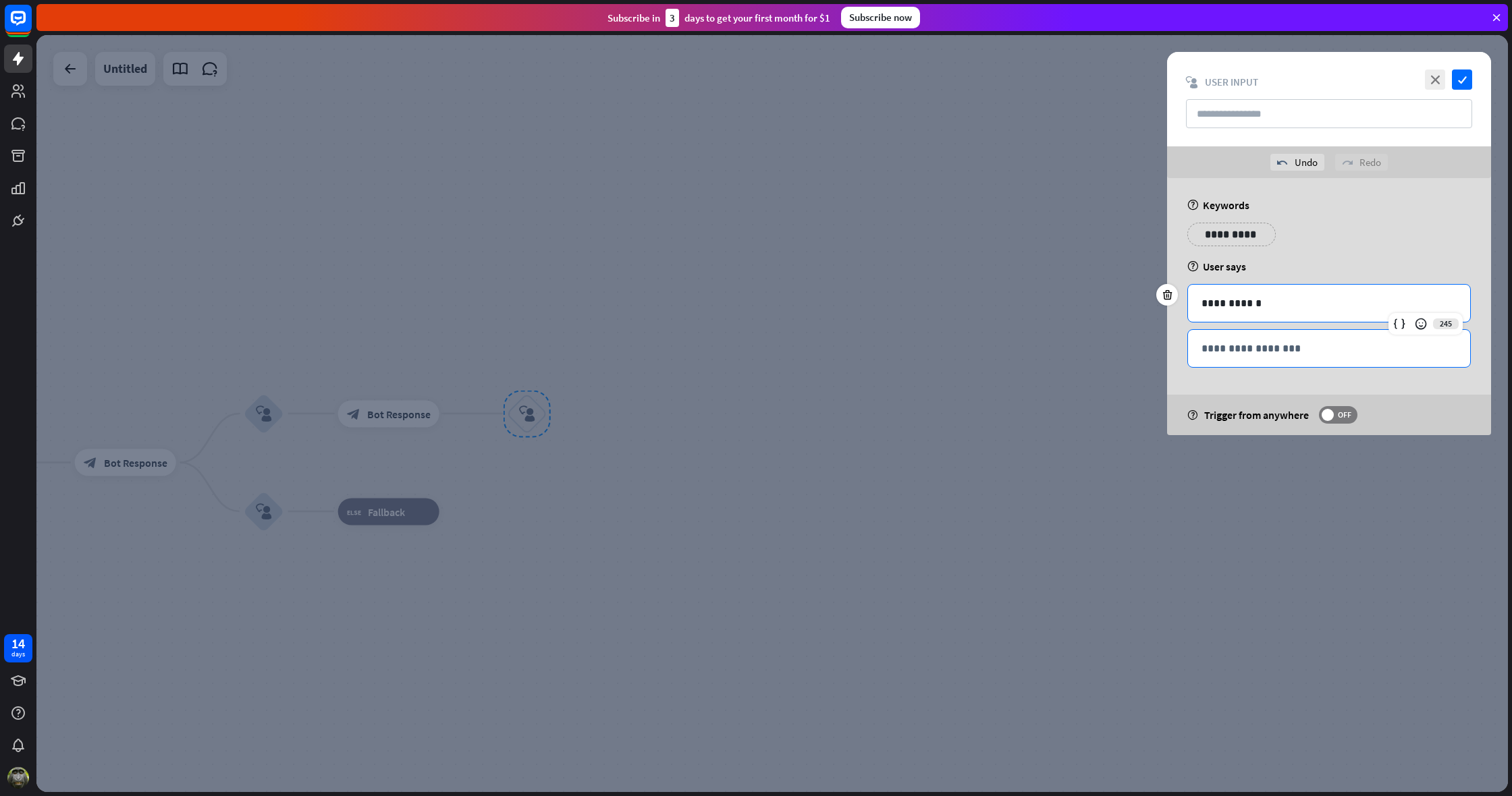
click at [1239, 354] on p "**********" at bounding box center [1329, 349] width 255 height 17
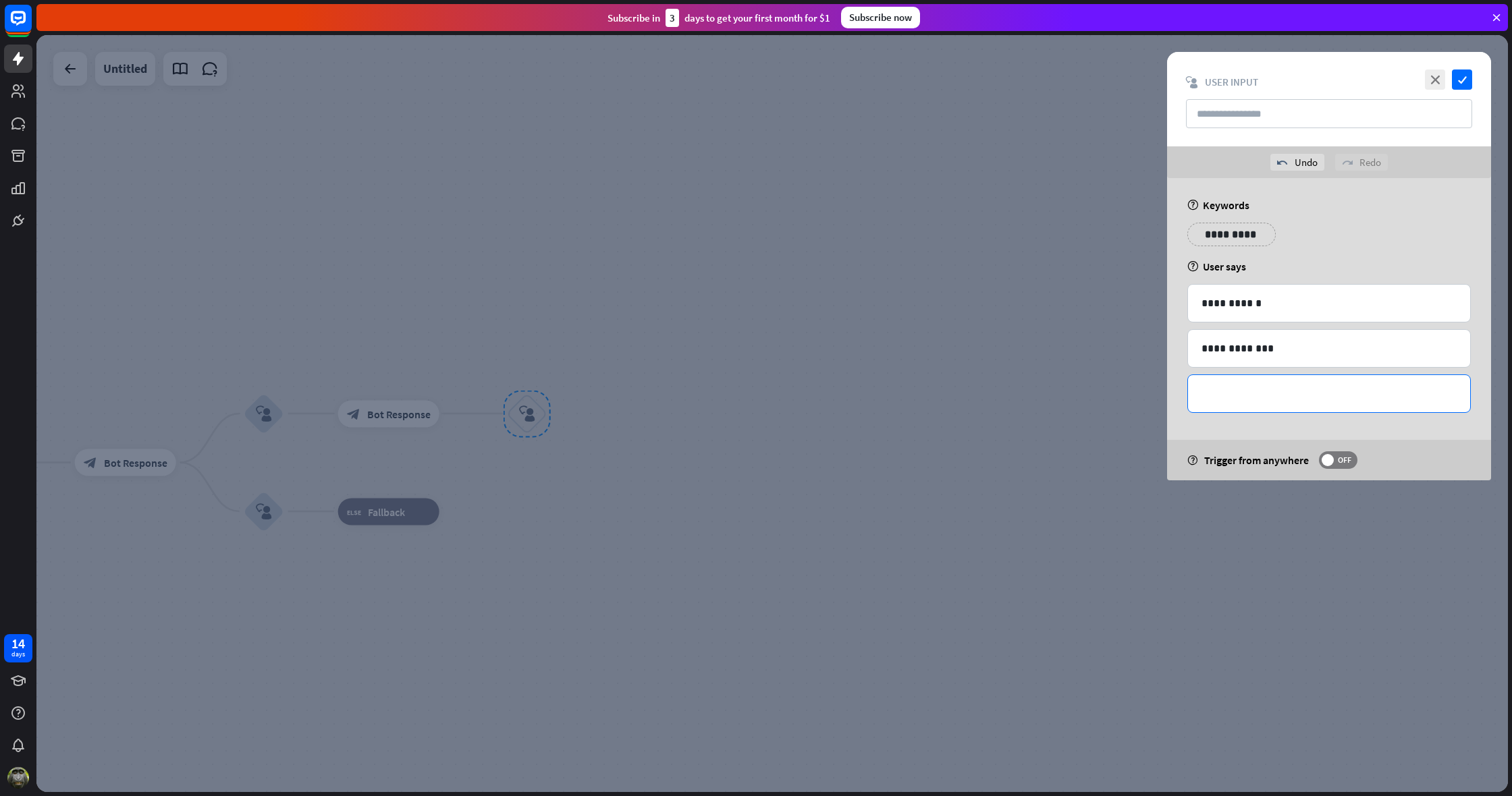
click at [1233, 390] on p "**********" at bounding box center [1329, 393] width 255 height 17
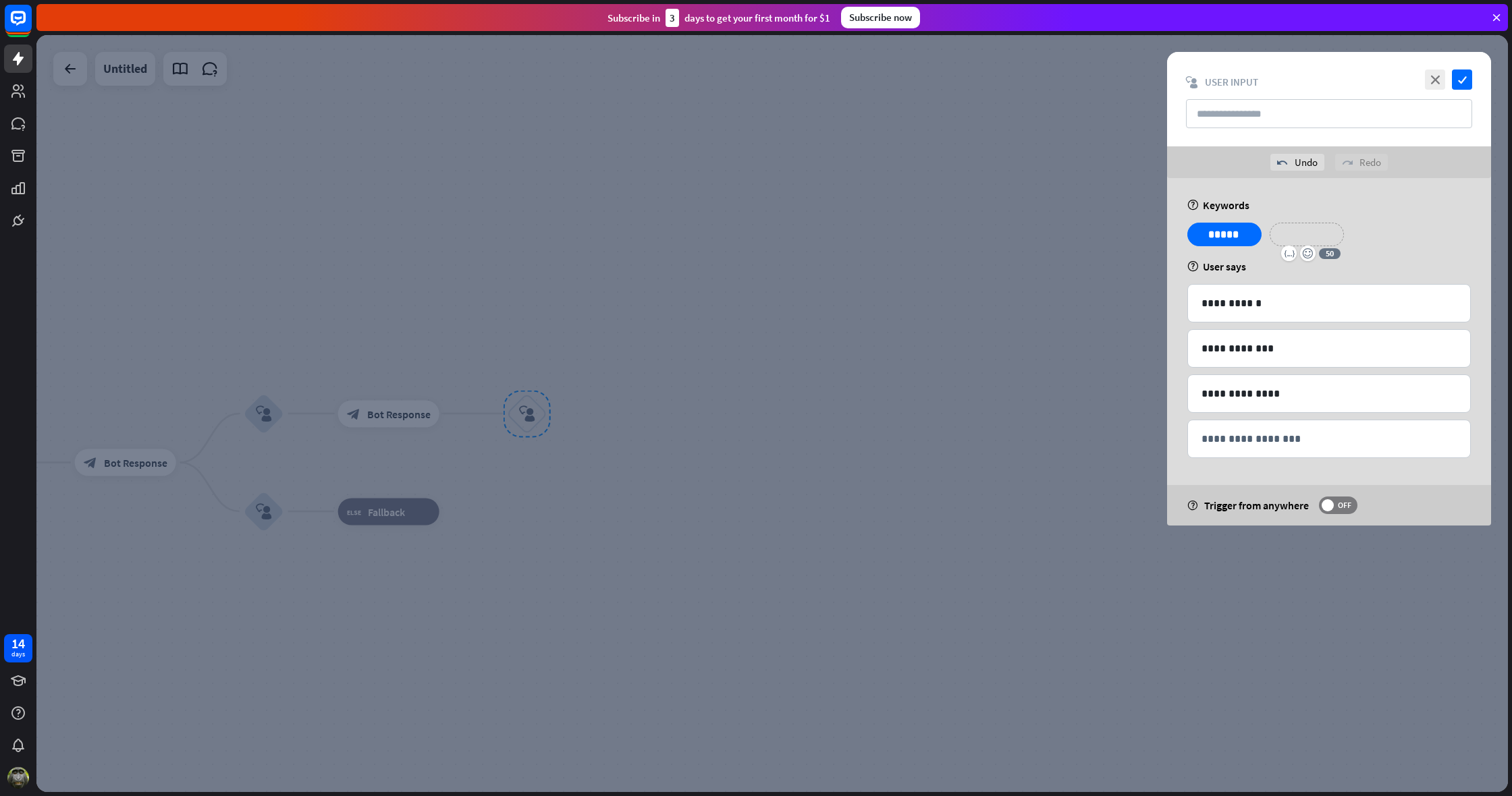
click at [1314, 234] on p "**********" at bounding box center [1307, 234] width 54 height 17
click at [1370, 237] on p "**********" at bounding box center [1396, 234] width 68 height 17
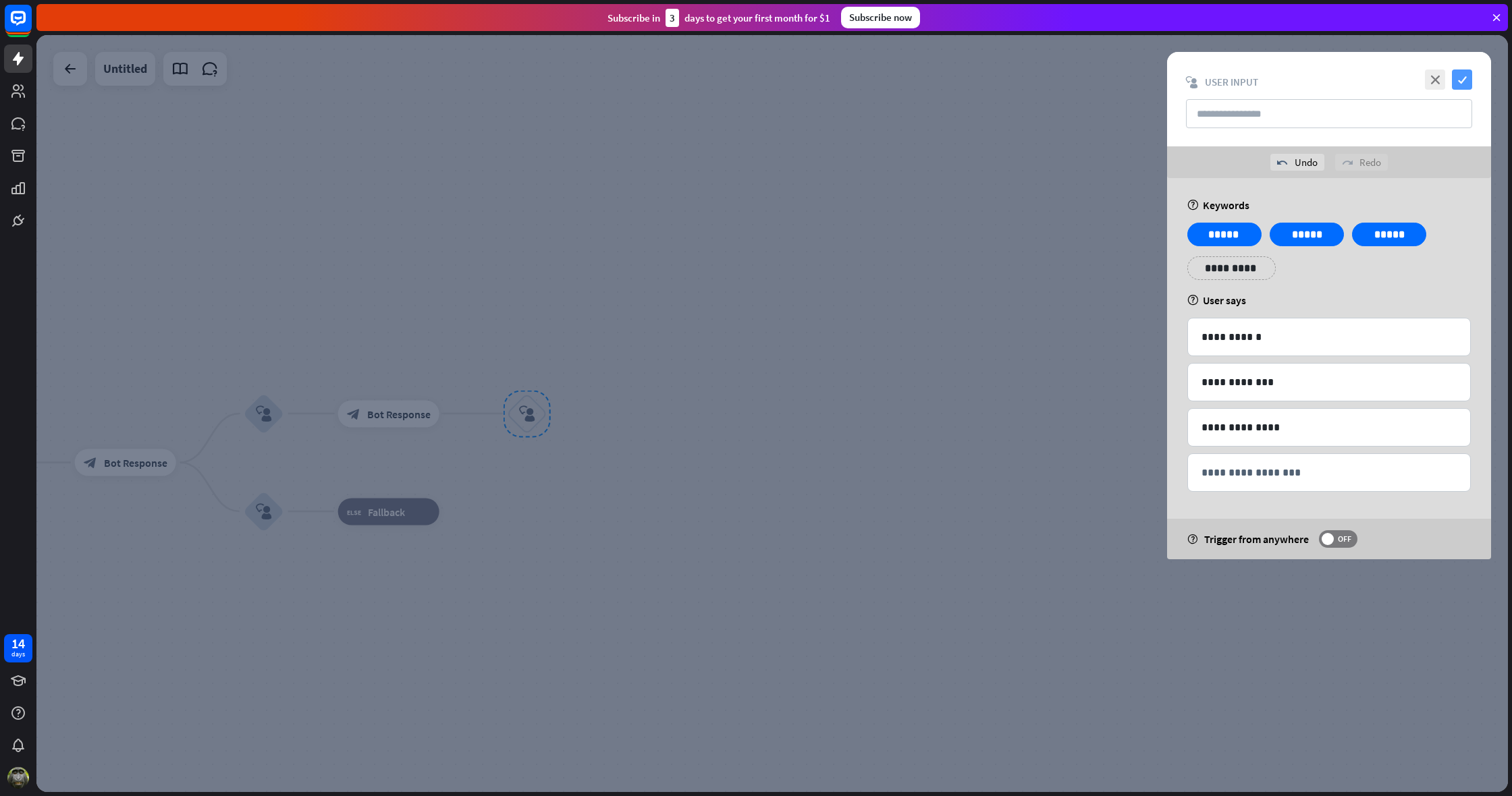
click at [1464, 77] on icon "check" at bounding box center [1462, 80] width 20 height 20
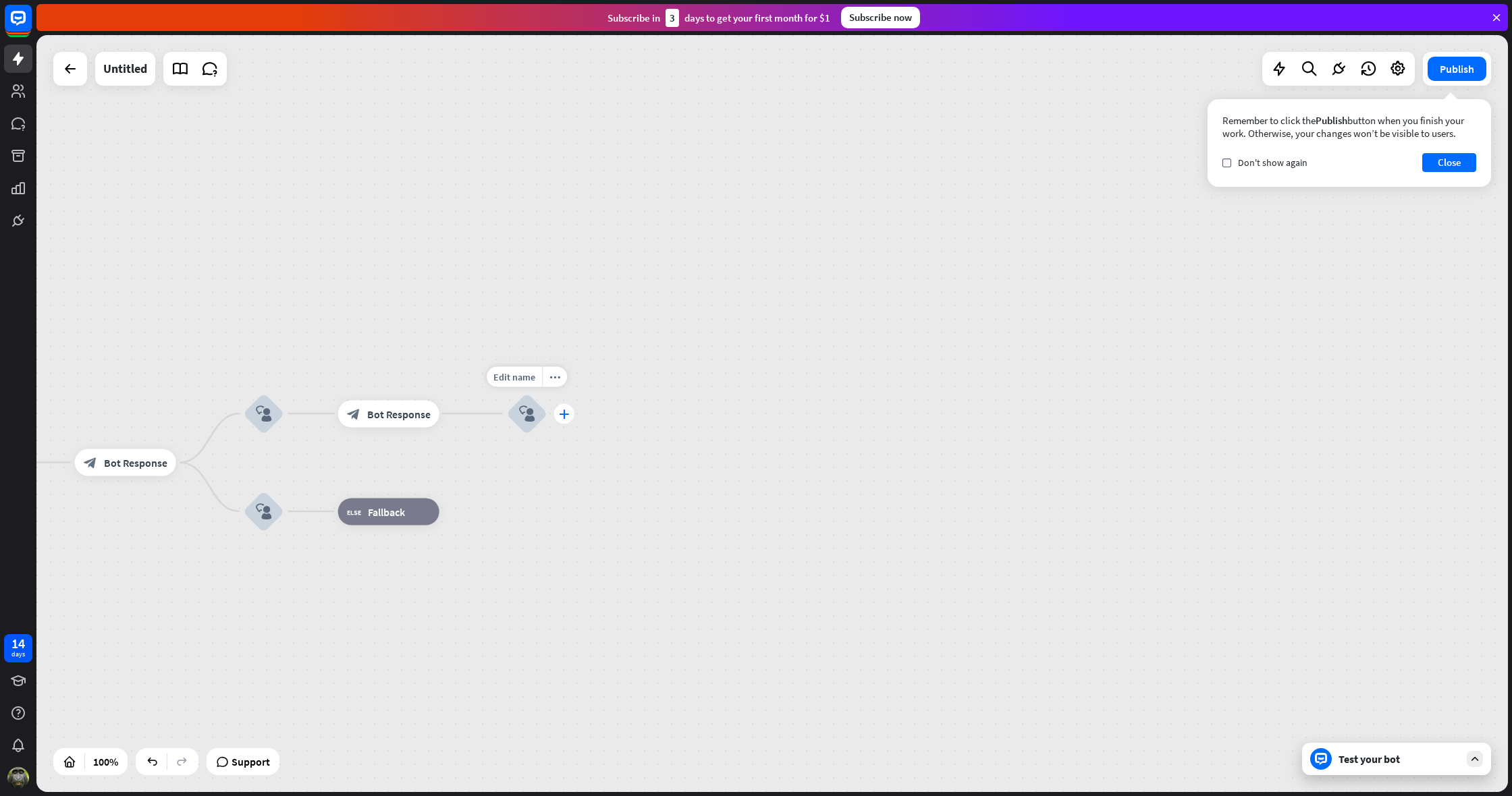
click at [564, 418] on icon "plus" at bounding box center [564, 413] width 10 height 9
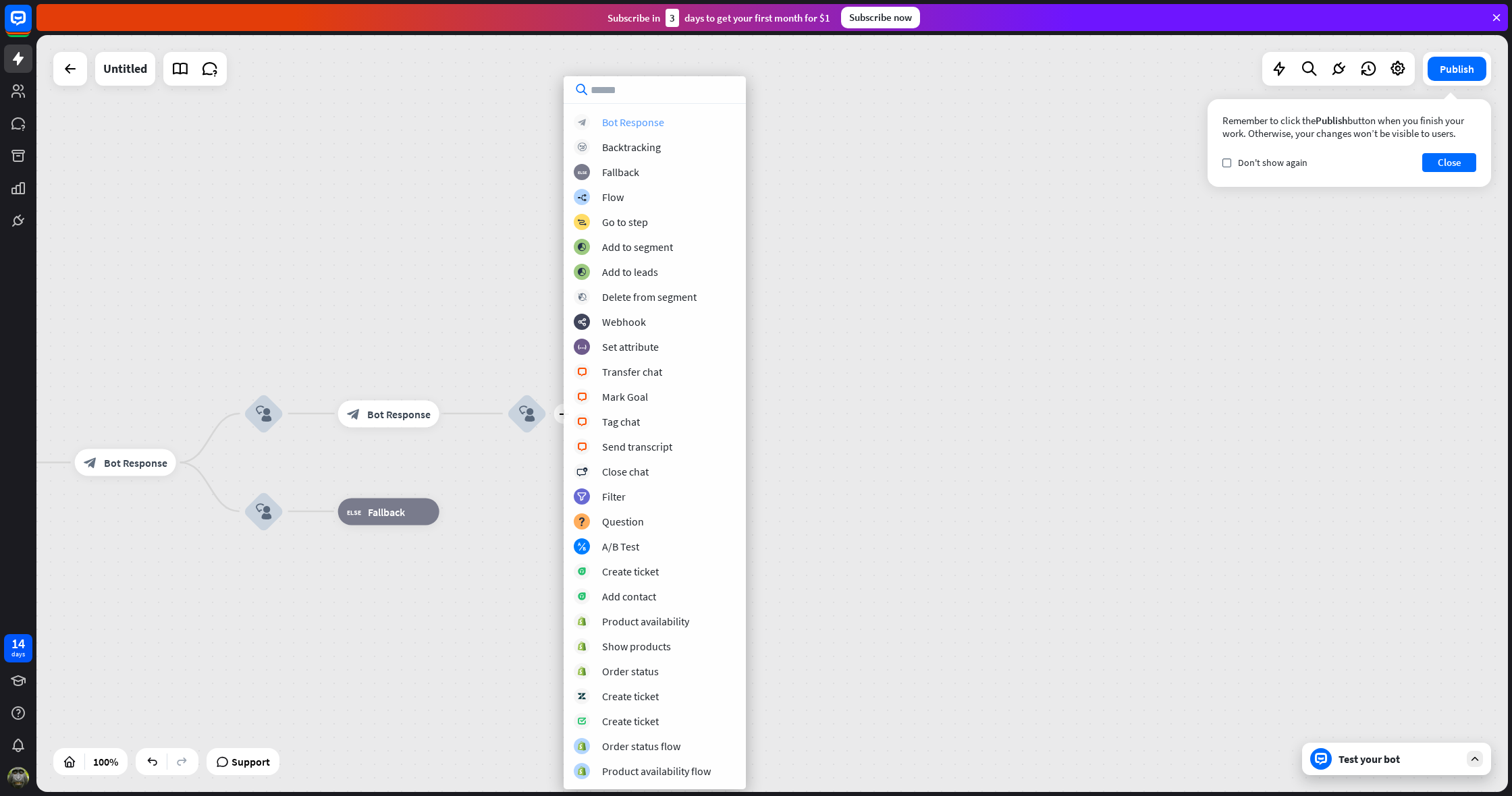
click at [626, 124] on div "Bot Response" at bounding box center [634, 122] width 62 height 13
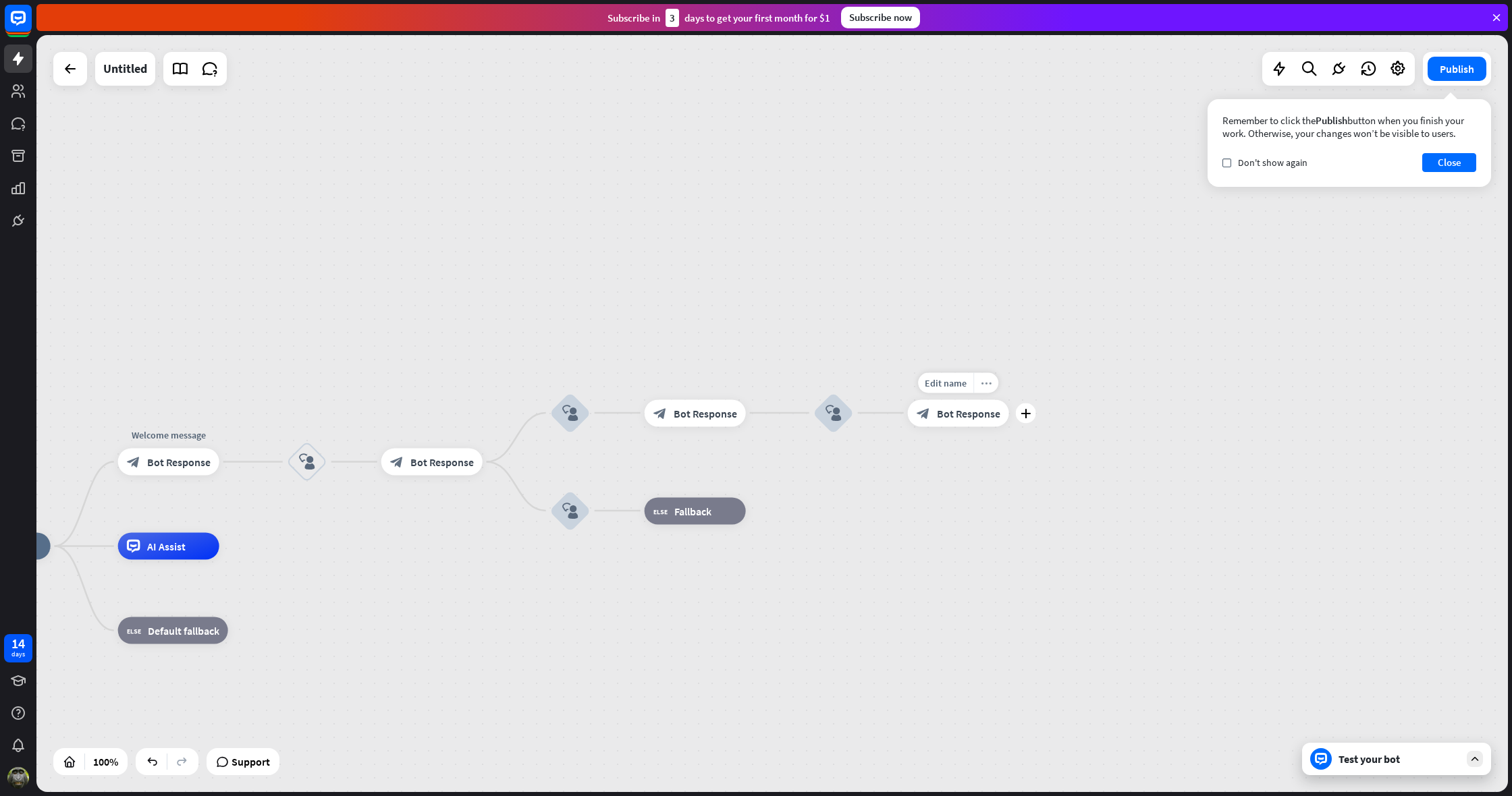
click at [985, 384] on icon "more_horiz" at bounding box center [986, 383] width 11 height 10
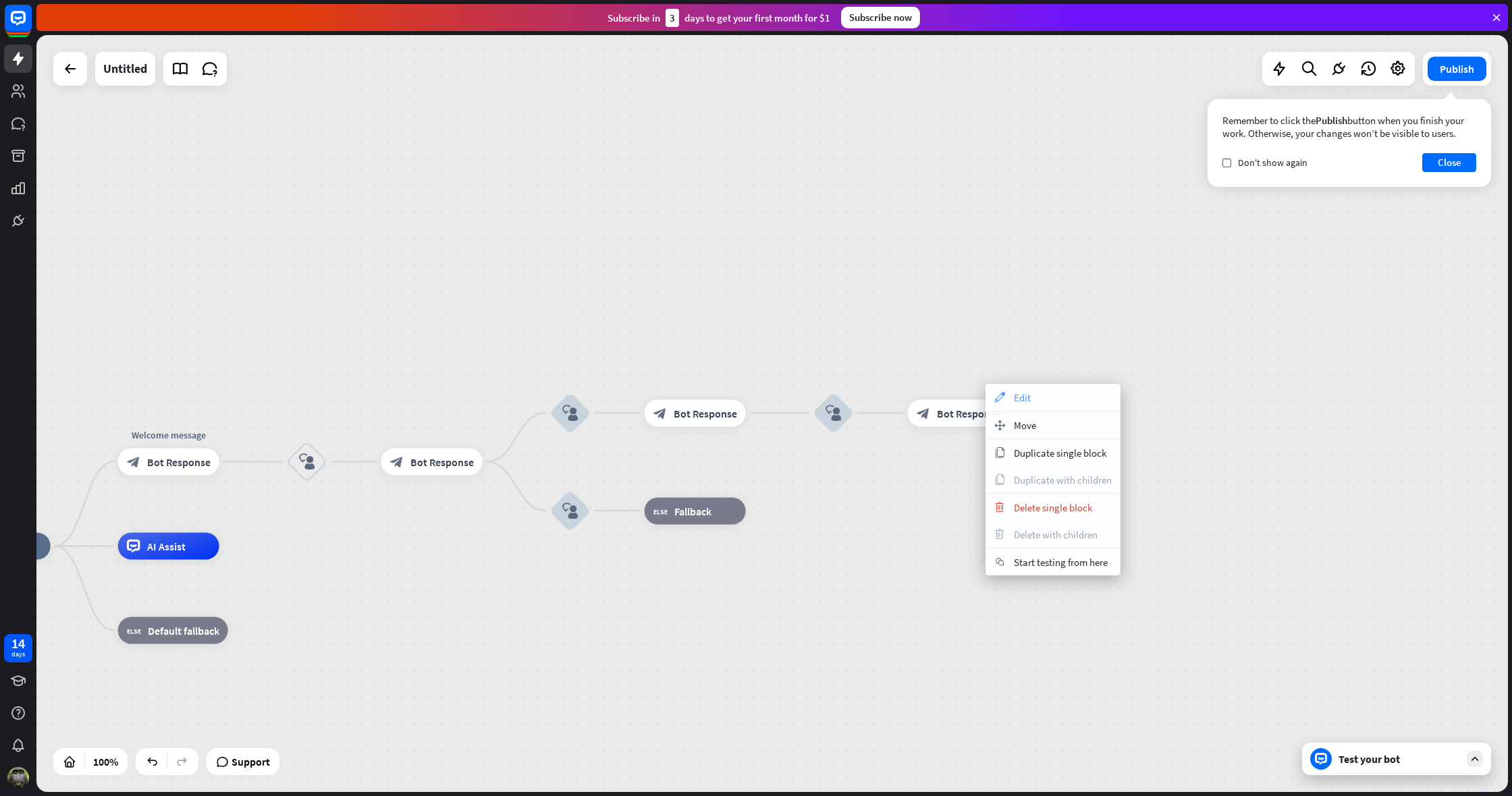
click at [1007, 391] on div "appearance Edit" at bounding box center [1053, 398] width 135 height 27
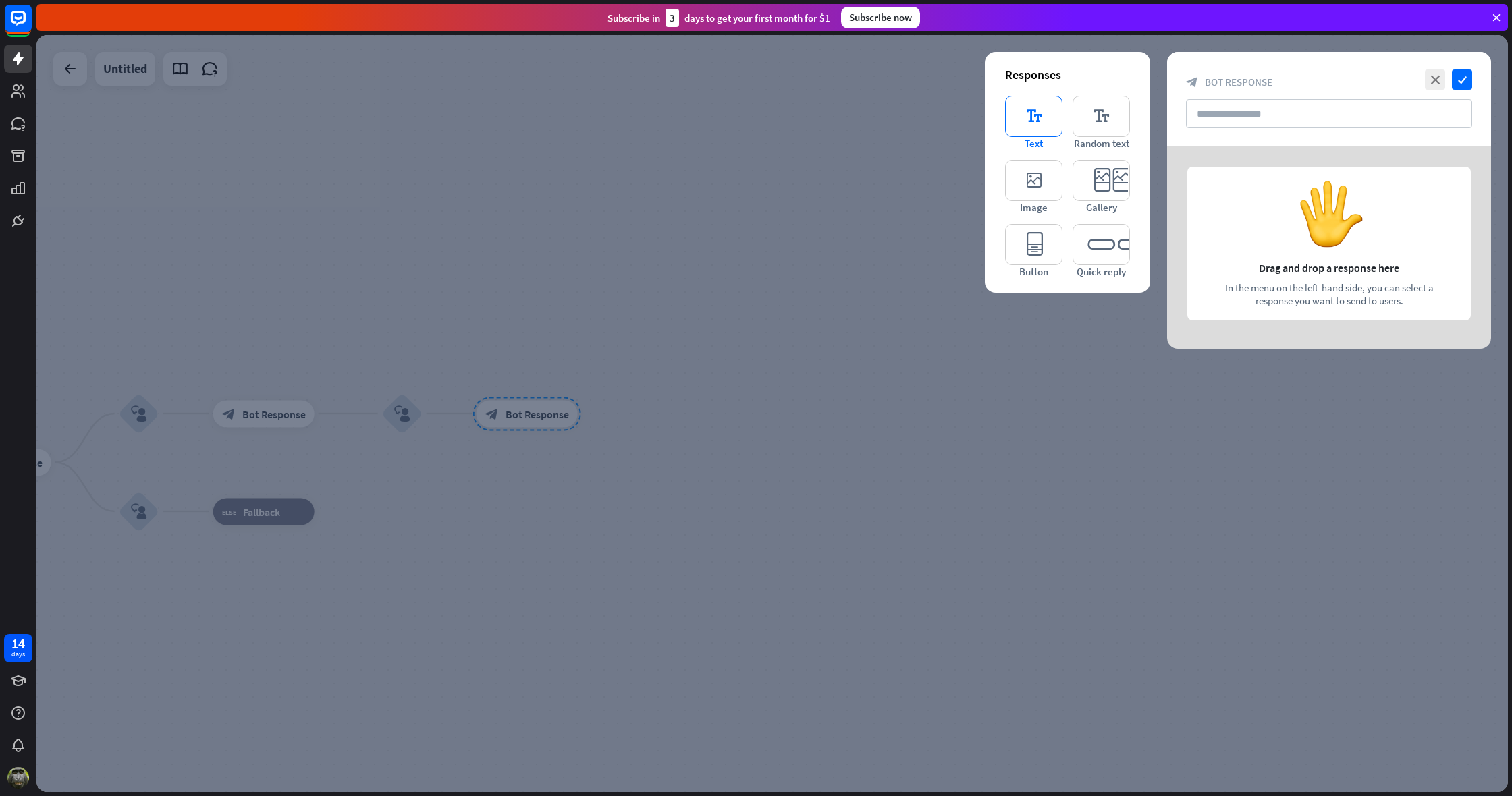
click at [1033, 130] on icon "editor_text" at bounding box center [1034, 116] width 57 height 41
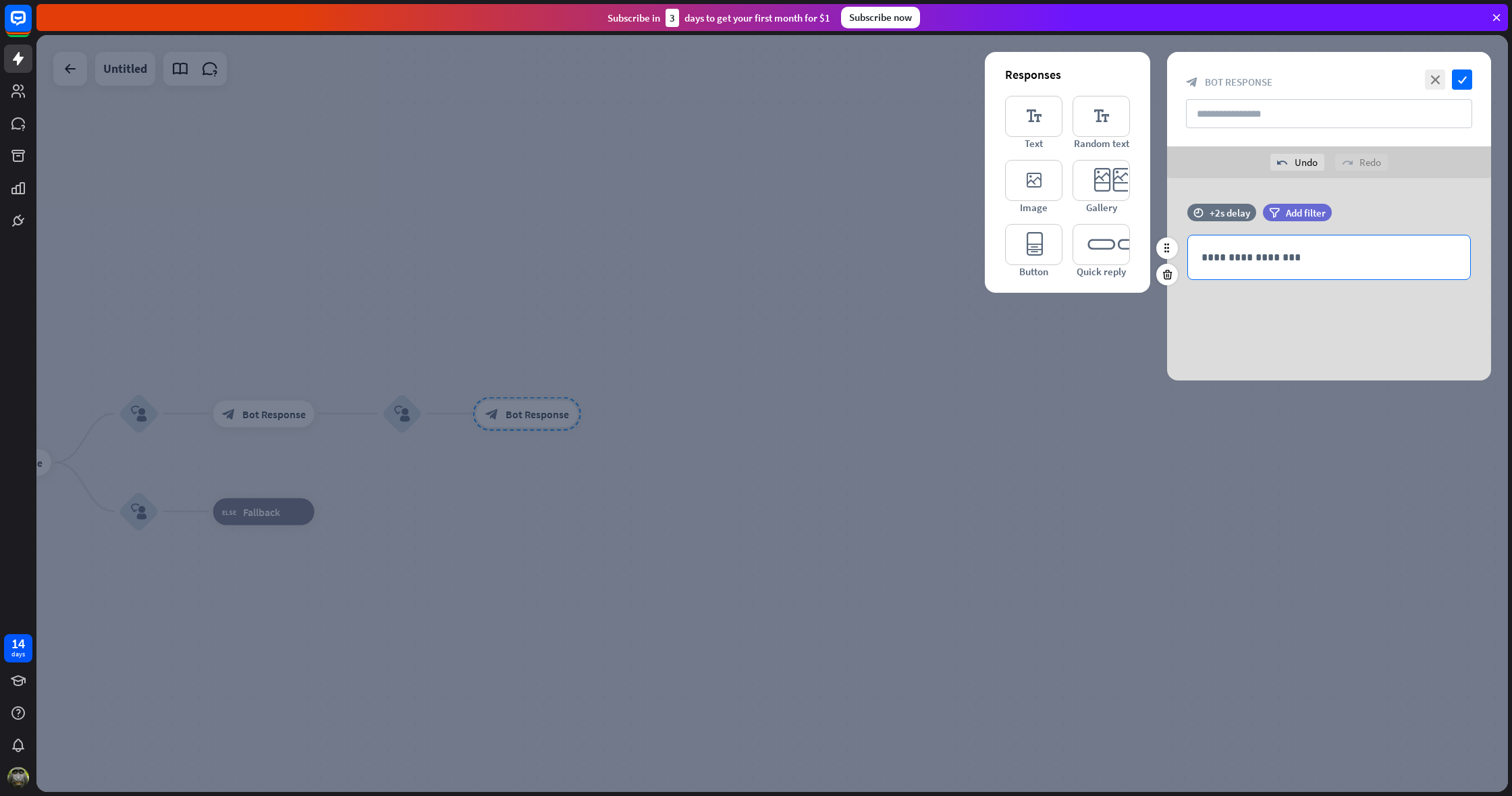
click at [1235, 265] on p "**********" at bounding box center [1329, 258] width 255 height 17
click at [1467, 79] on icon "check" at bounding box center [1462, 80] width 20 height 20
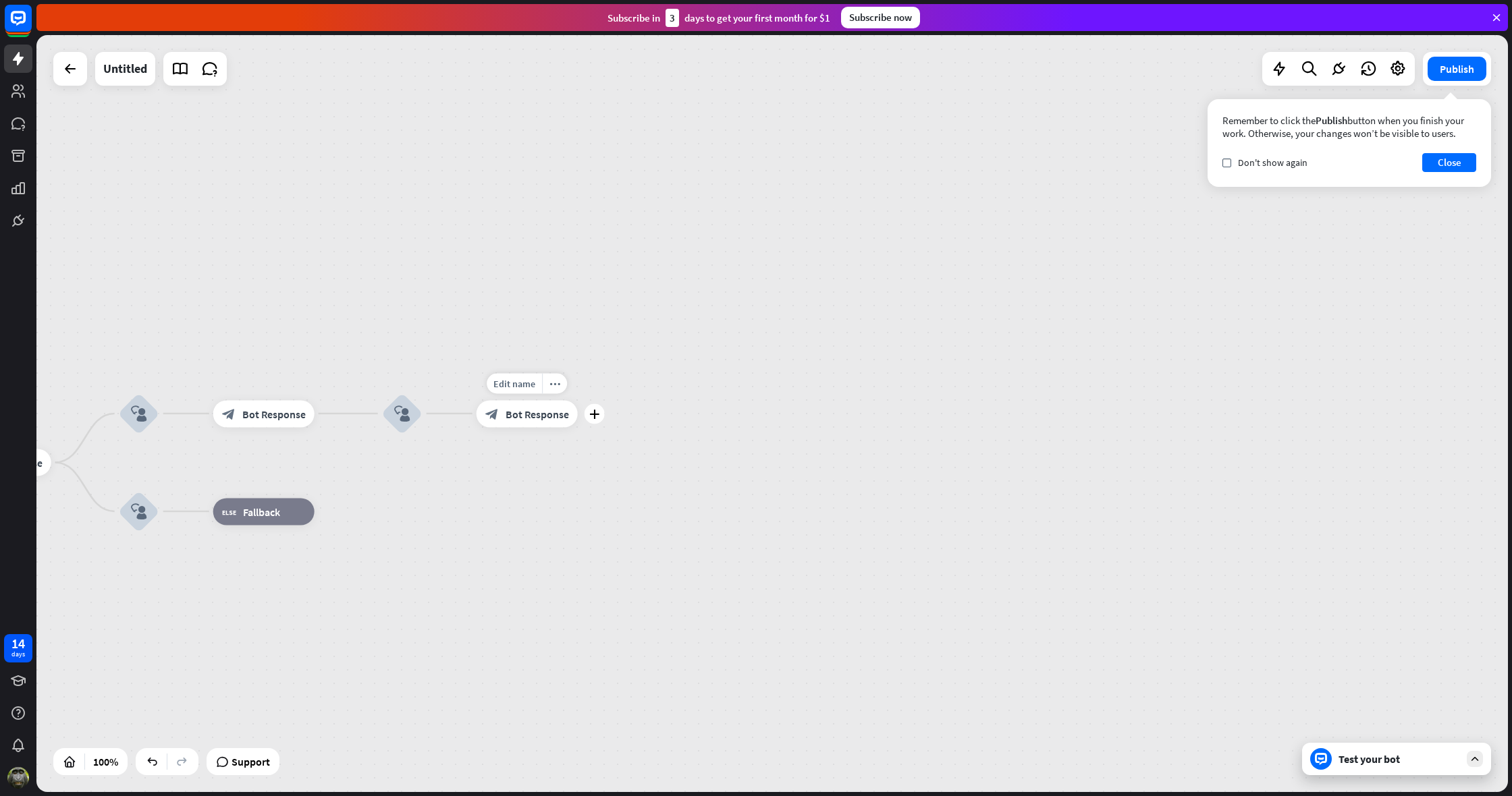
click at [558, 408] on span "Bot Response" at bounding box center [537, 414] width 63 height 13
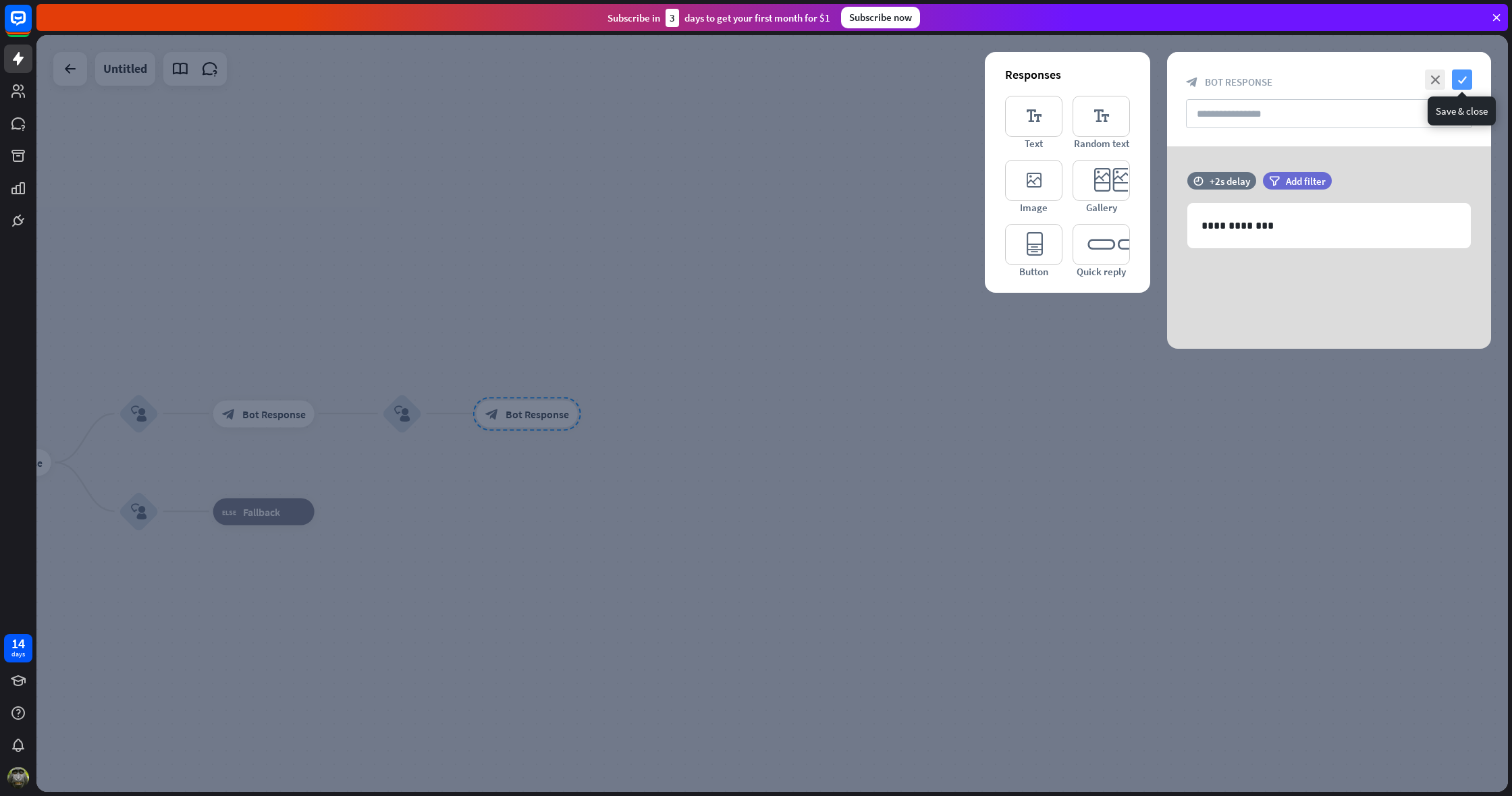
click at [1471, 78] on icon "check" at bounding box center [1462, 80] width 20 height 20
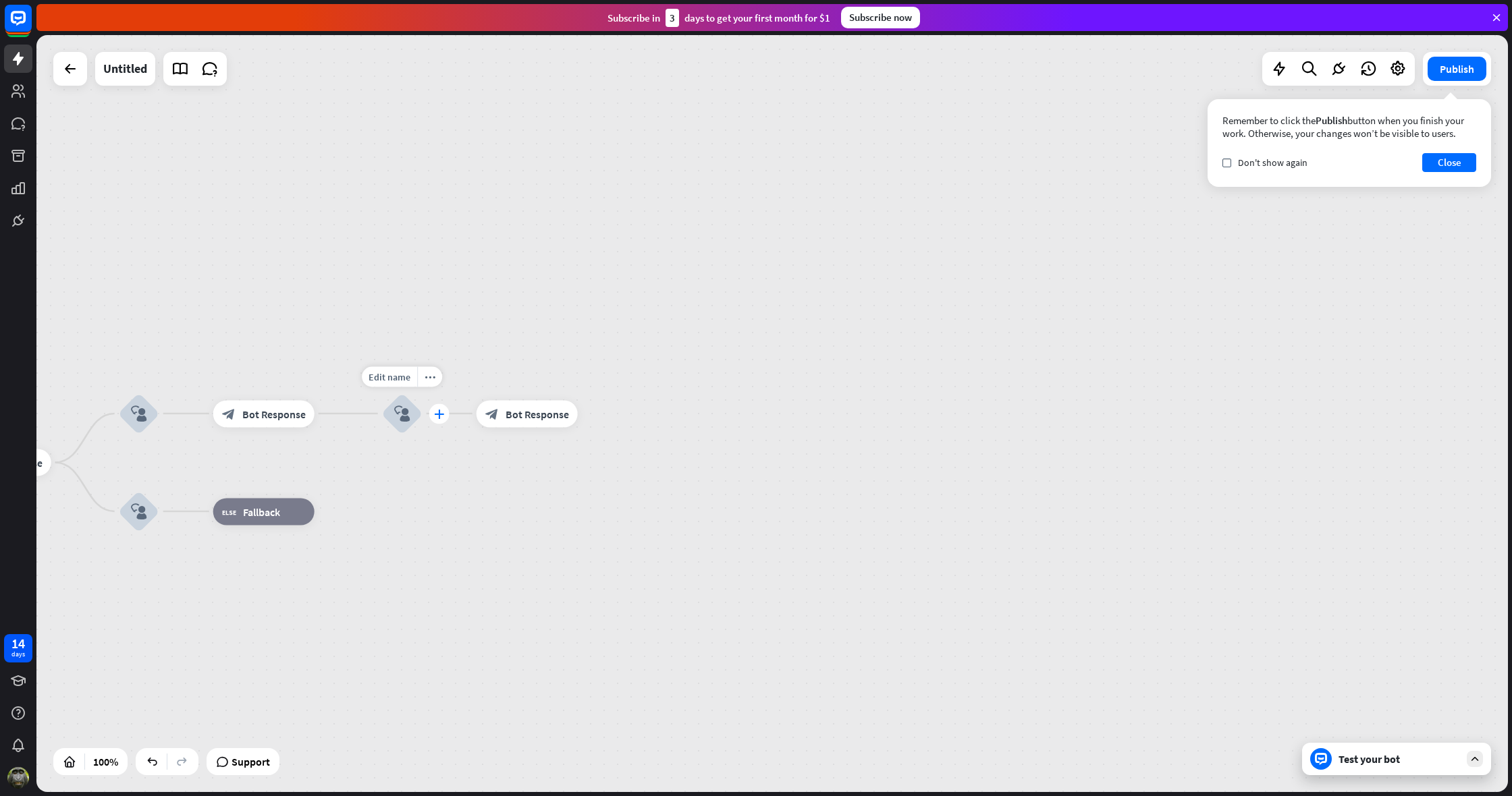
click at [437, 412] on icon "plus" at bounding box center [439, 413] width 10 height 9
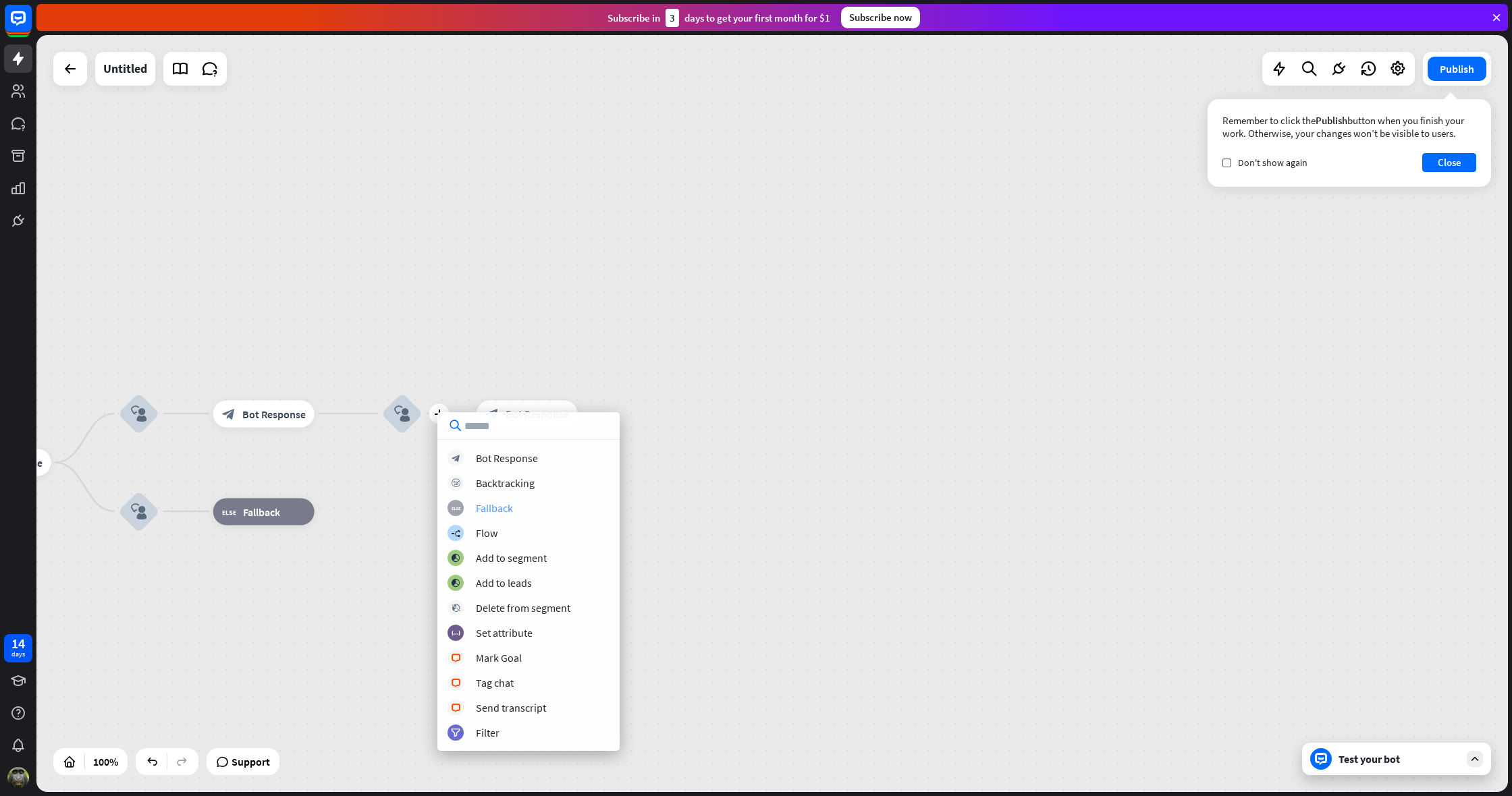
click at [496, 509] on div "Fallback" at bounding box center [495, 508] width 37 height 13
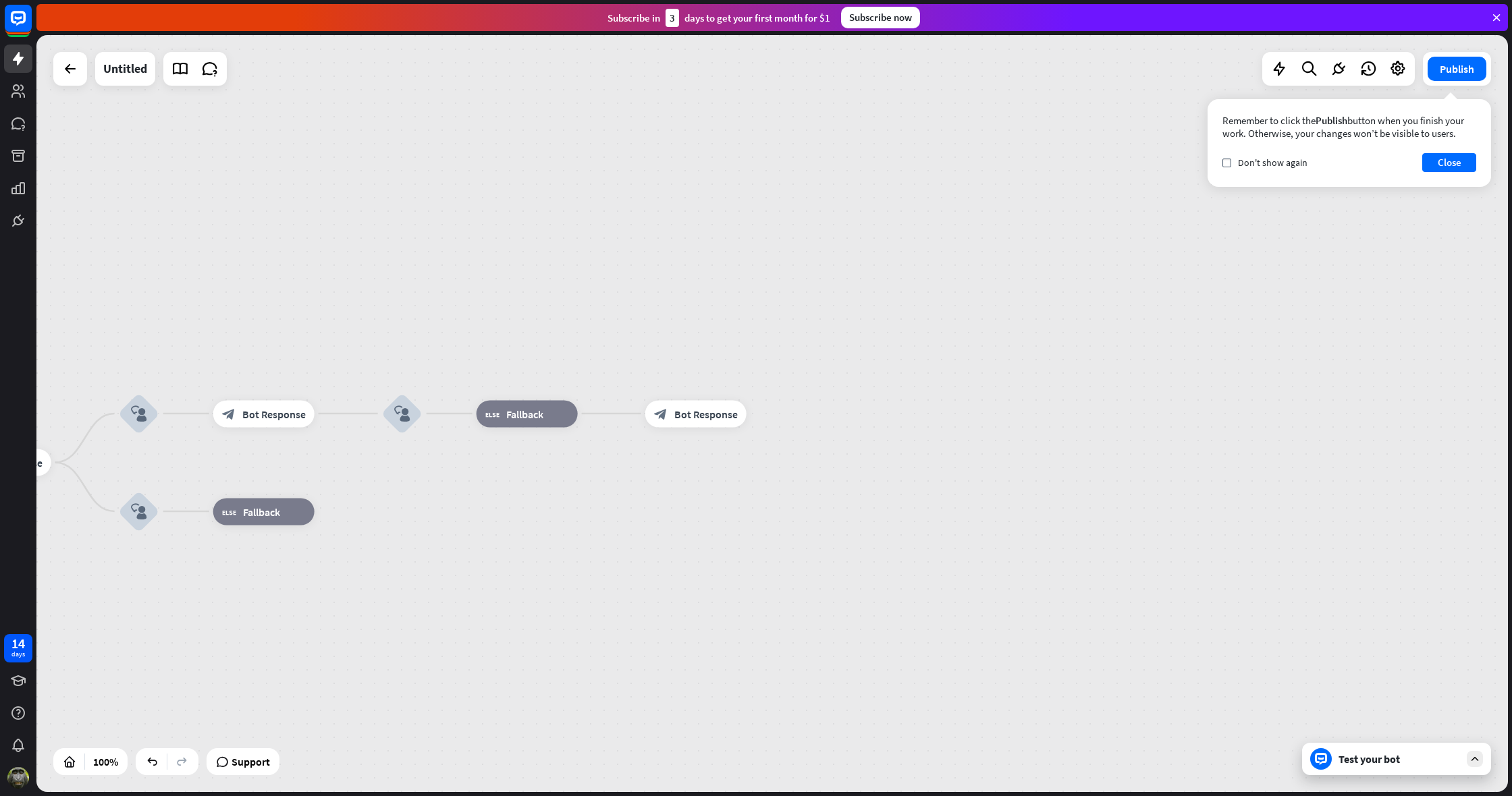
drag, startPoint x: 541, startPoint y: 411, endPoint x: 538, endPoint y: 335, distance: 76.1
click at [538, 335] on div "home_2 Start point Welcome message block_bot_response Bot Response block_user_i…" at bounding box center [772, 414] width 1472 height 757
click at [551, 385] on icon "more_horiz" at bounding box center [555, 383] width 11 height 10
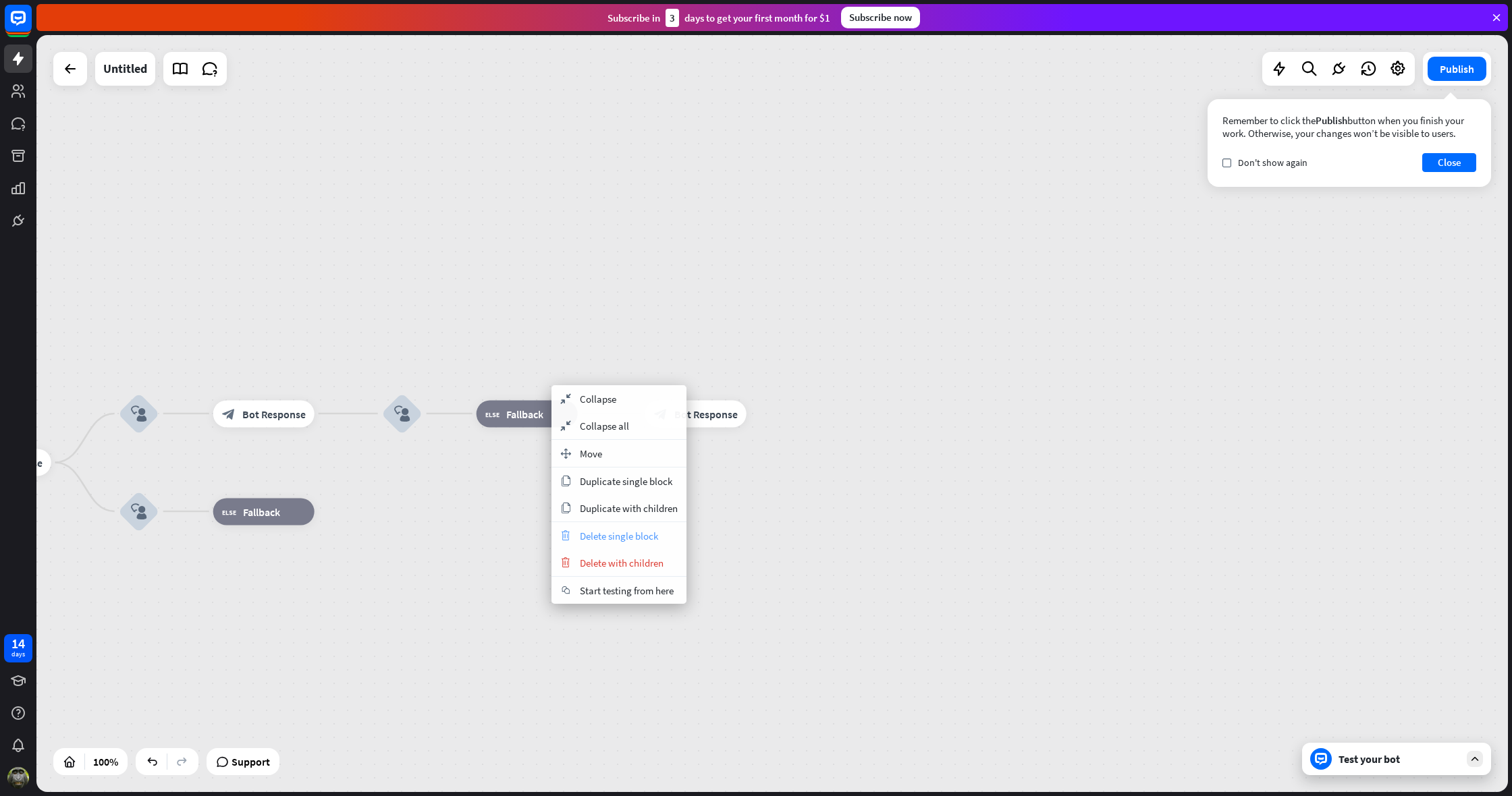
click at [633, 537] on span "Delete single block" at bounding box center [619, 536] width 78 height 13
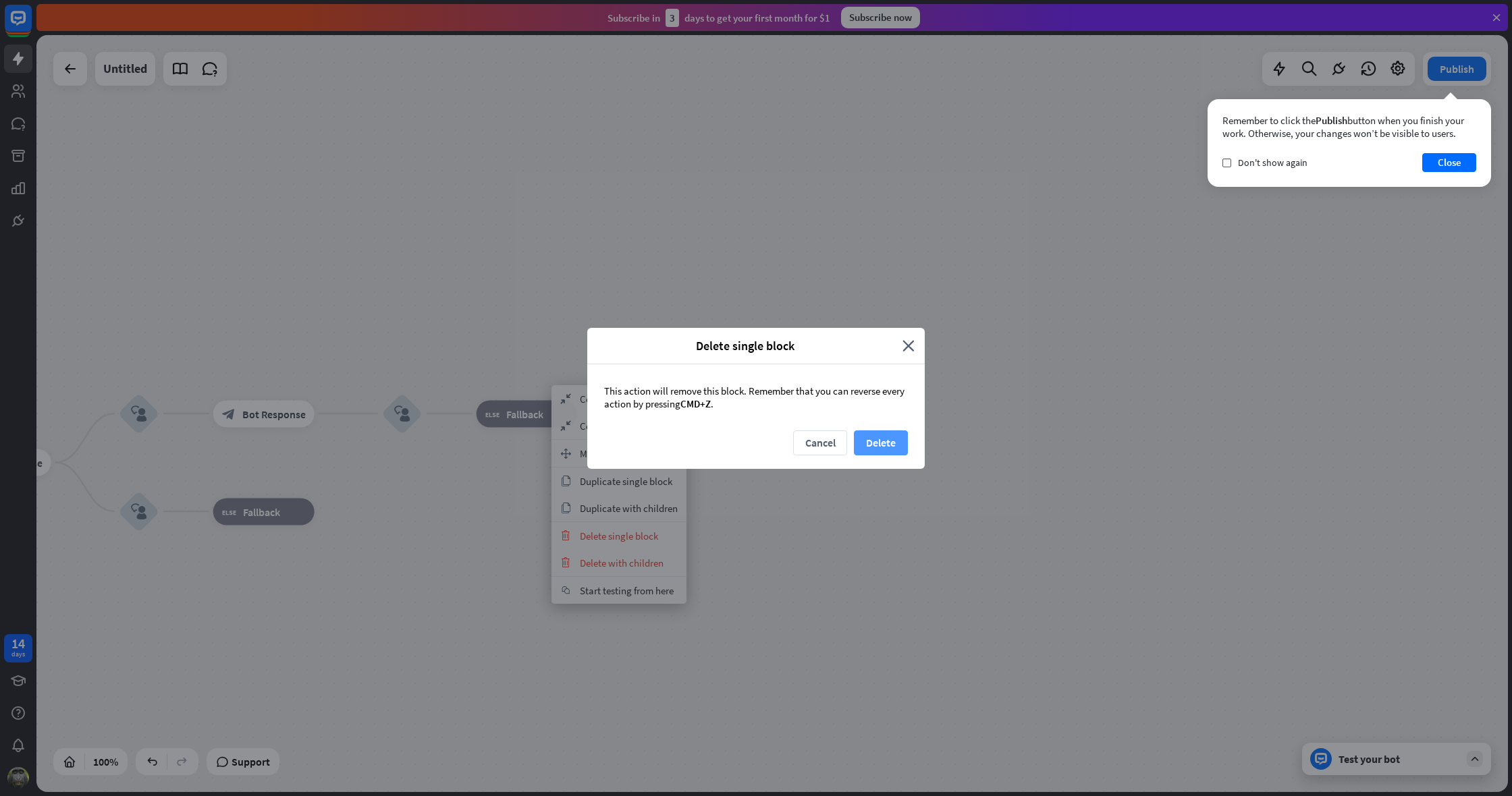
click at [885, 442] on button "Delete" at bounding box center [881, 443] width 54 height 25
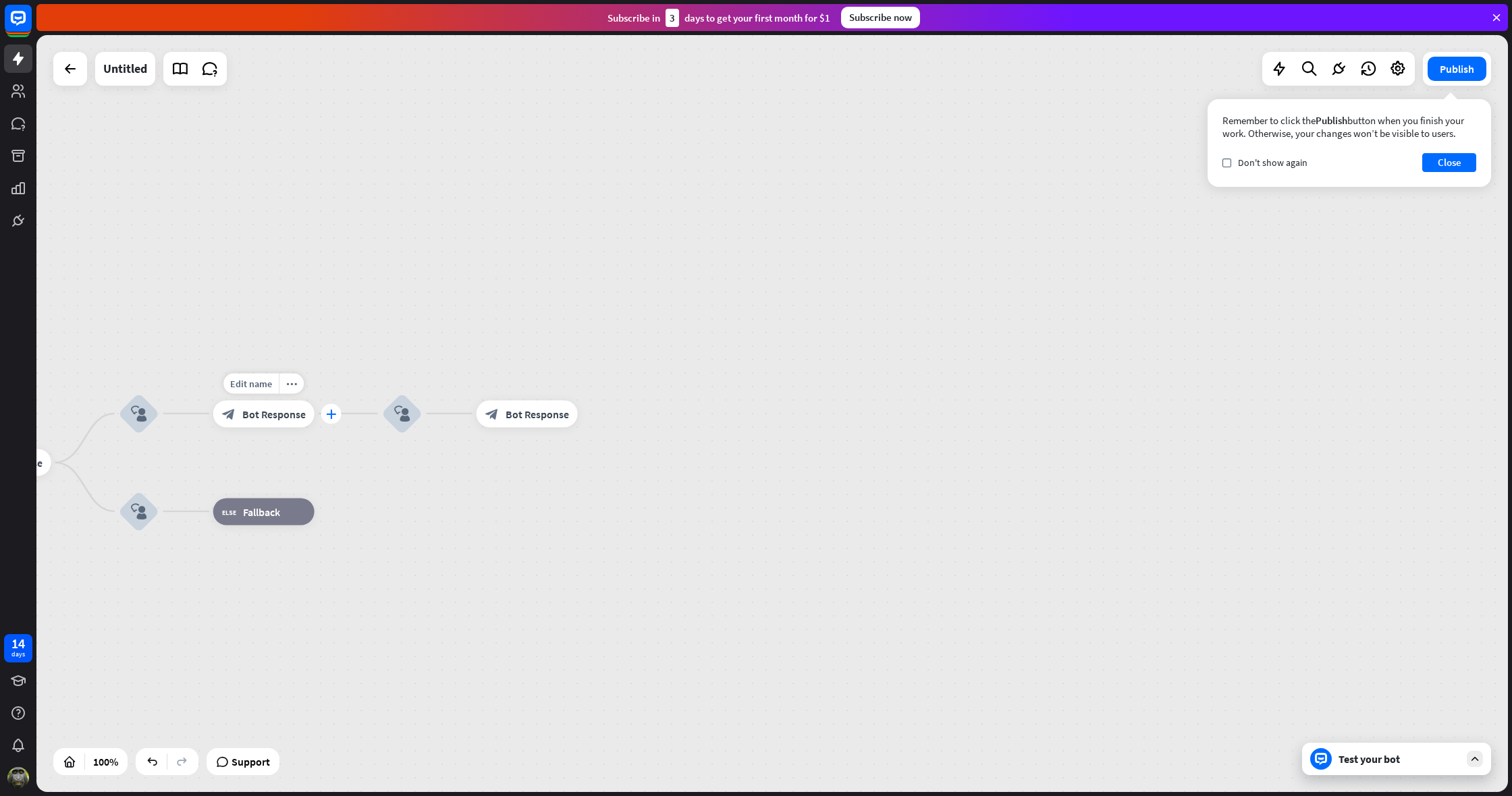
click at [330, 414] on icon "plus" at bounding box center [331, 413] width 10 height 9
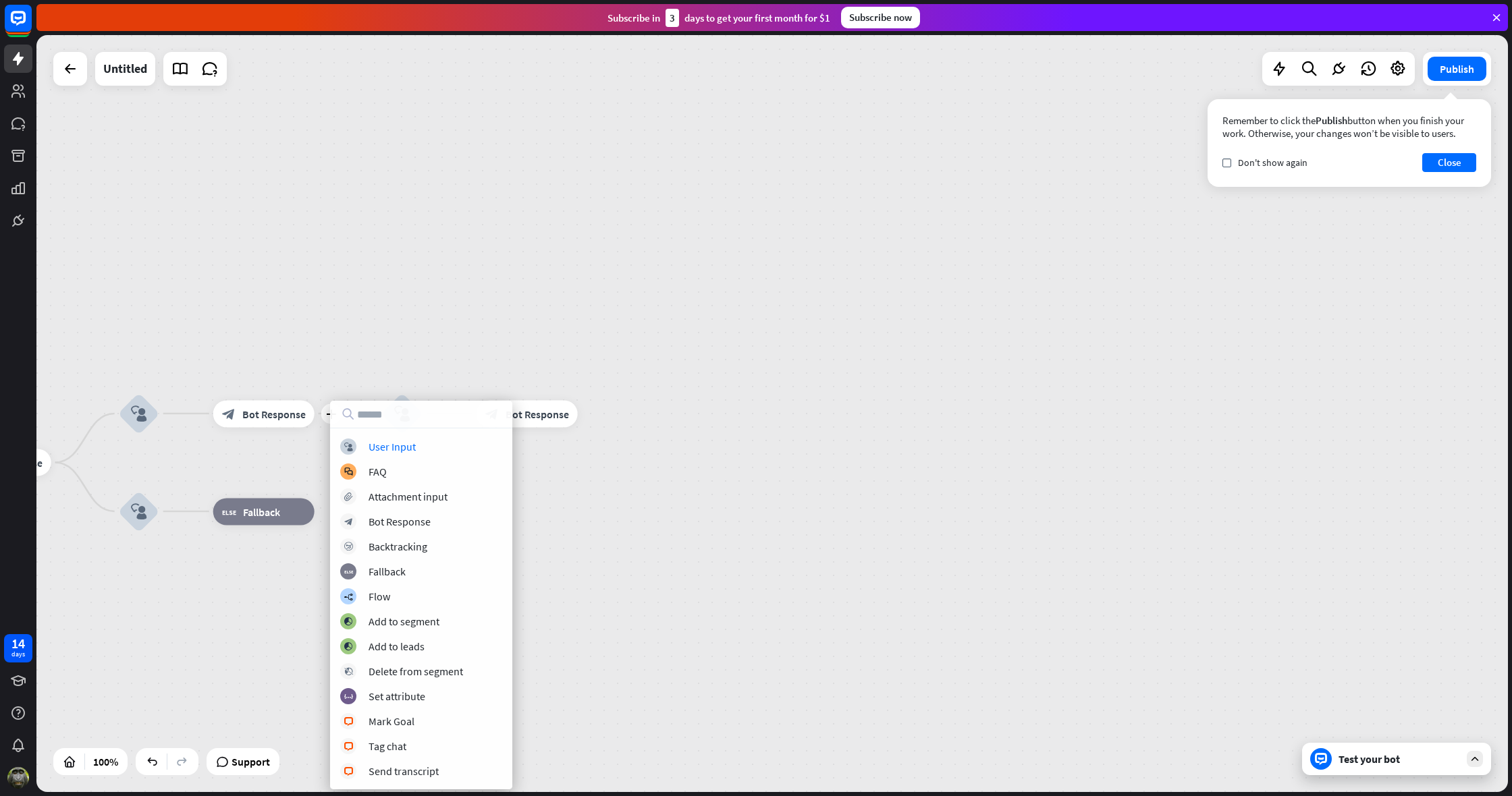
click at [571, 526] on div "home_2 Start point Welcome message block_bot_response Bot Response block_user_i…" at bounding box center [772, 414] width 1472 height 757
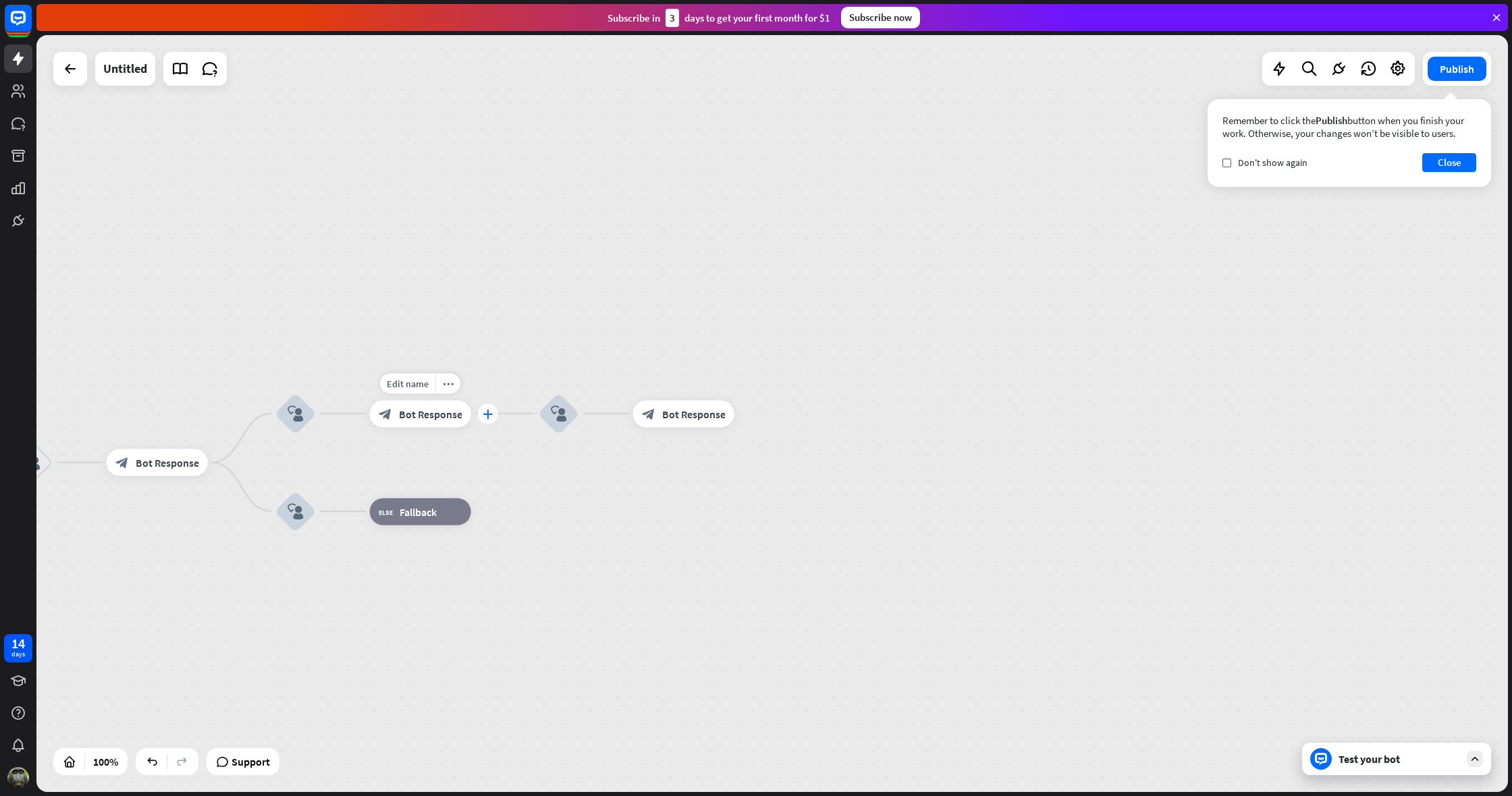
click at [488, 411] on icon "plus" at bounding box center [488, 413] width 10 height 9
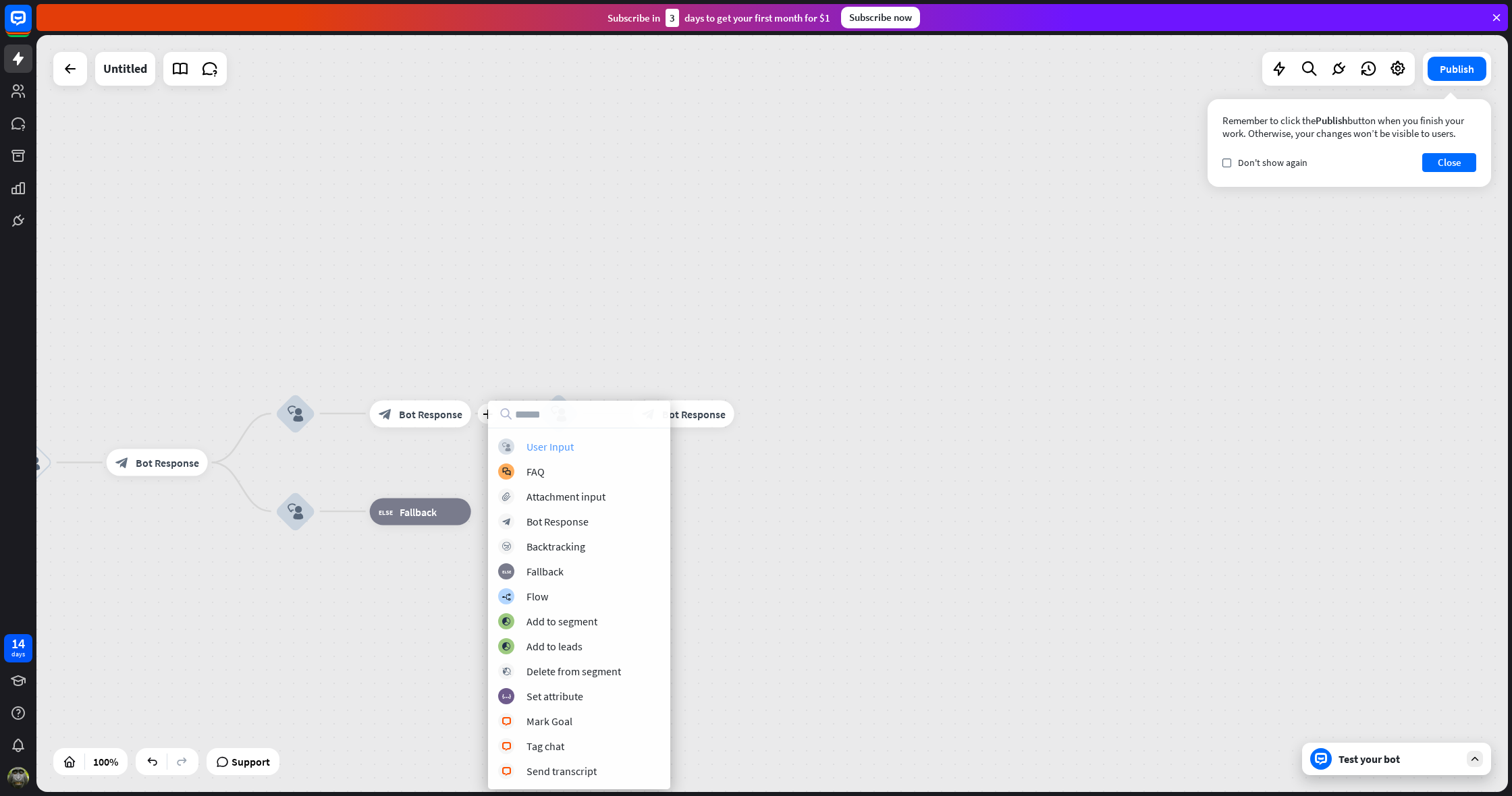
click at [559, 449] on div "User Input" at bounding box center [550, 446] width 47 height 13
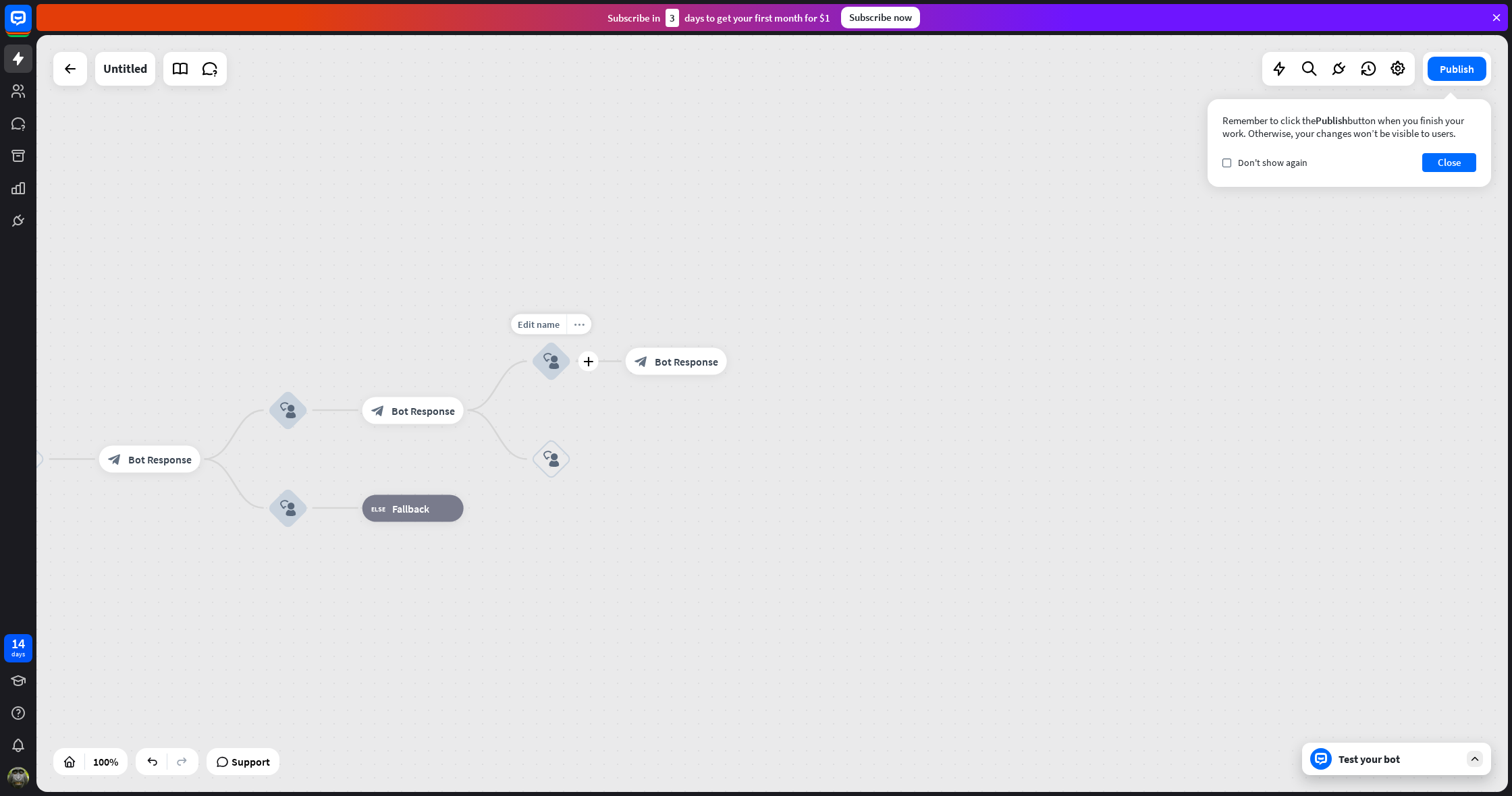
click at [582, 326] on icon "more_horiz" at bounding box center [579, 324] width 11 height 10
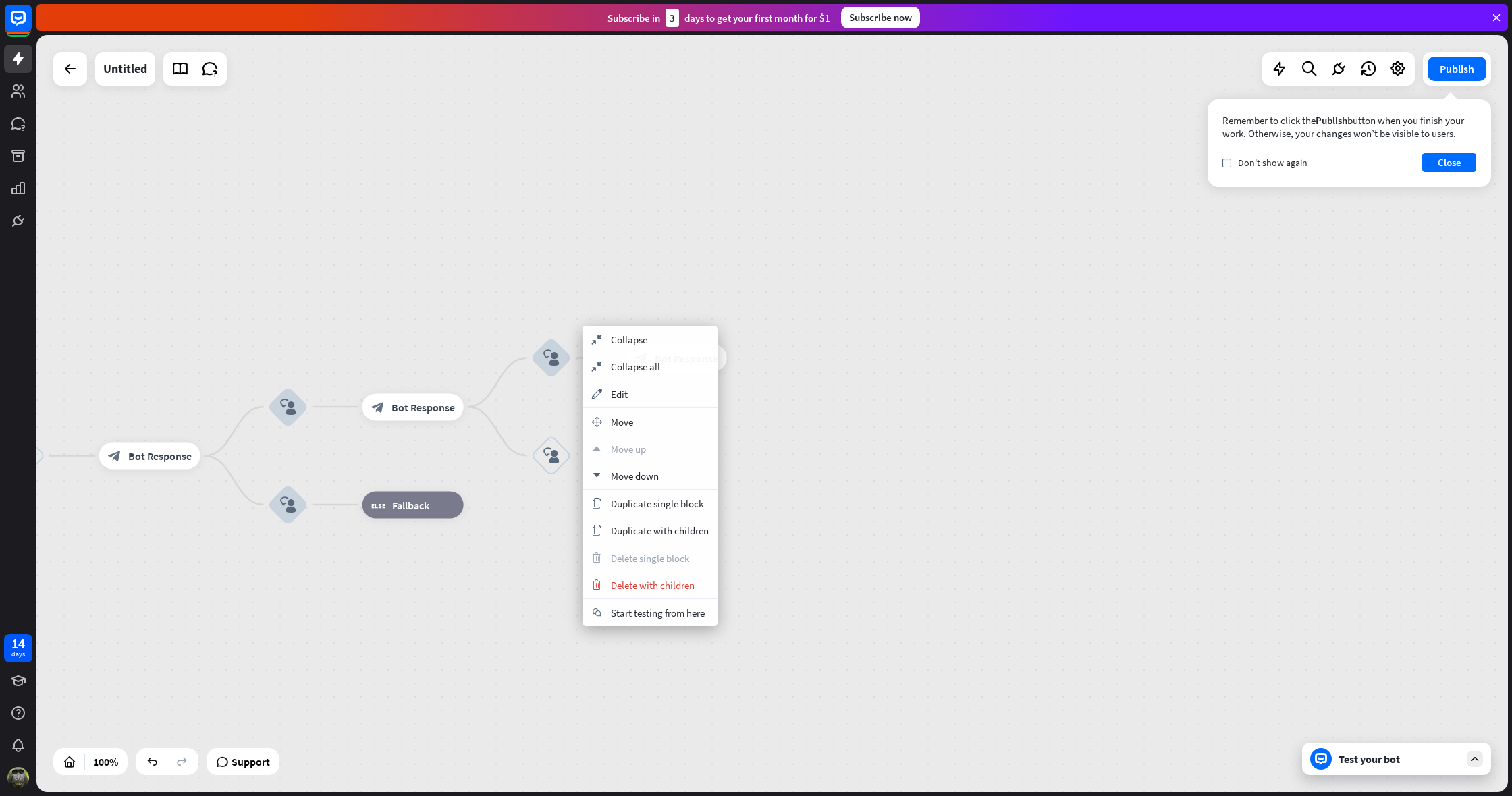
click at [590, 288] on div "home_2 Start point Welcome message block_bot_response Bot Response block_user_i…" at bounding box center [772, 414] width 1472 height 757
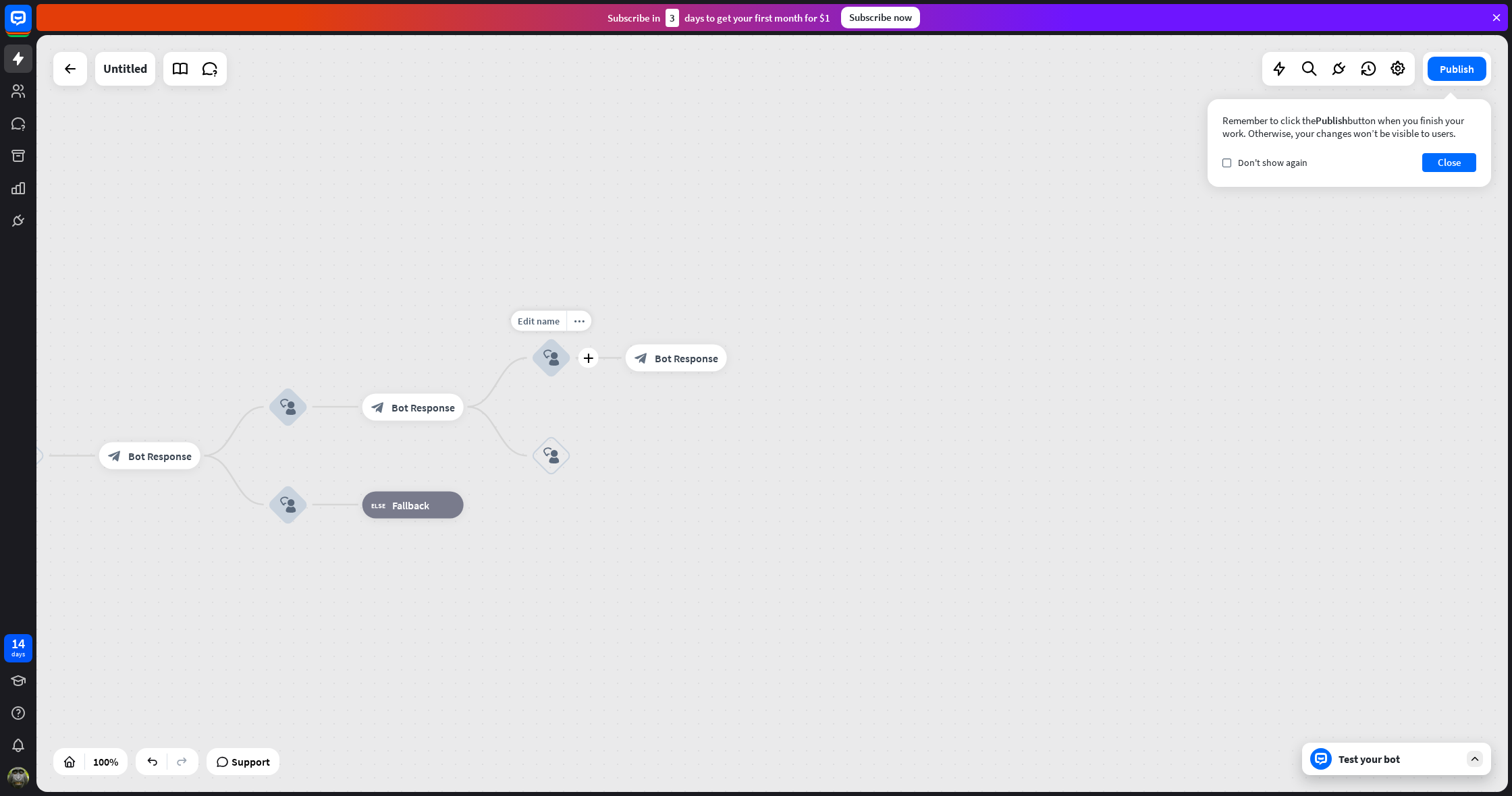
click at [555, 355] on icon "block_user_input" at bounding box center [551, 358] width 16 height 16
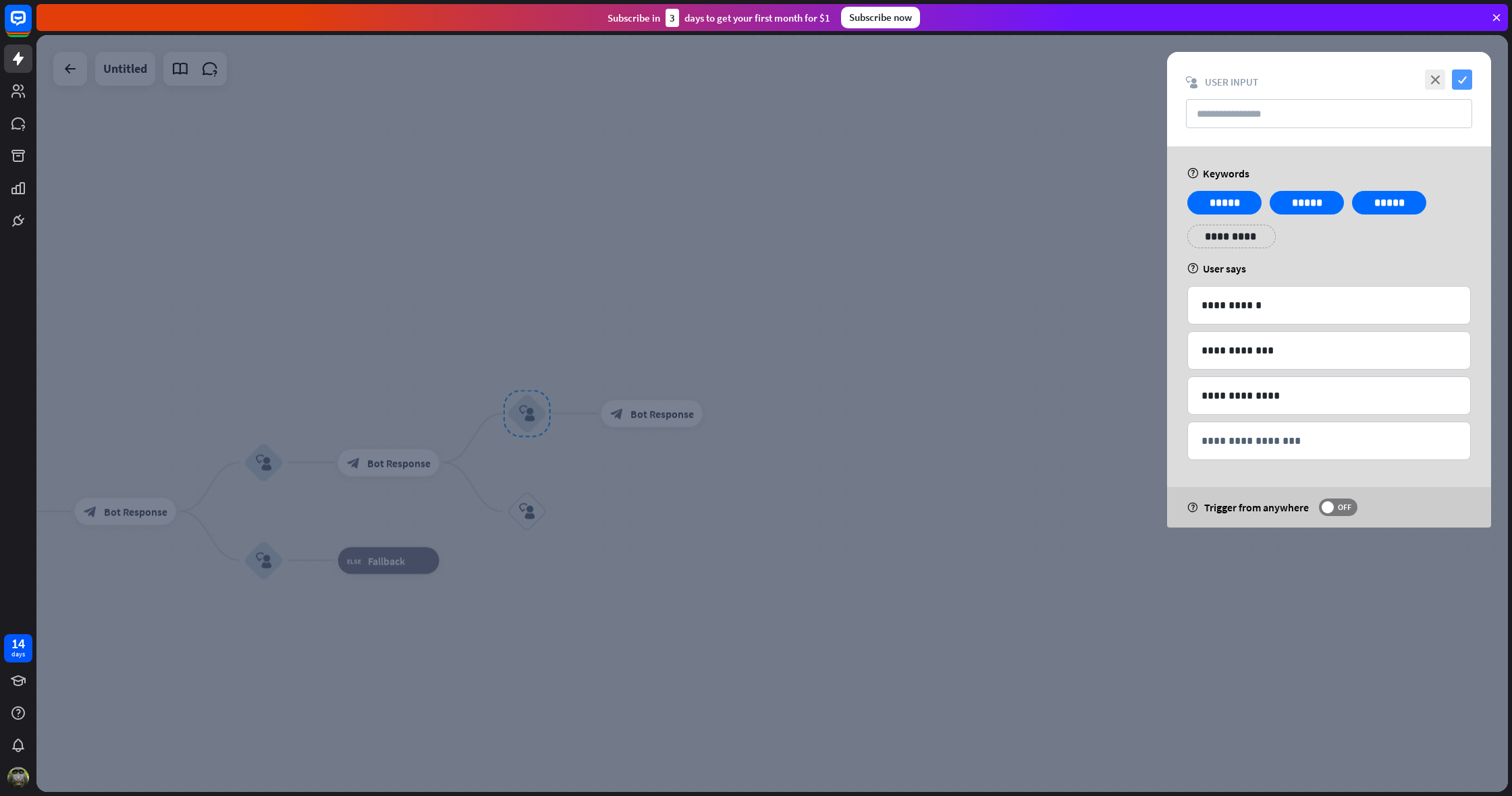
click at [1466, 78] on icon "check" at bounding box center [1462, 80] width 20 height 20
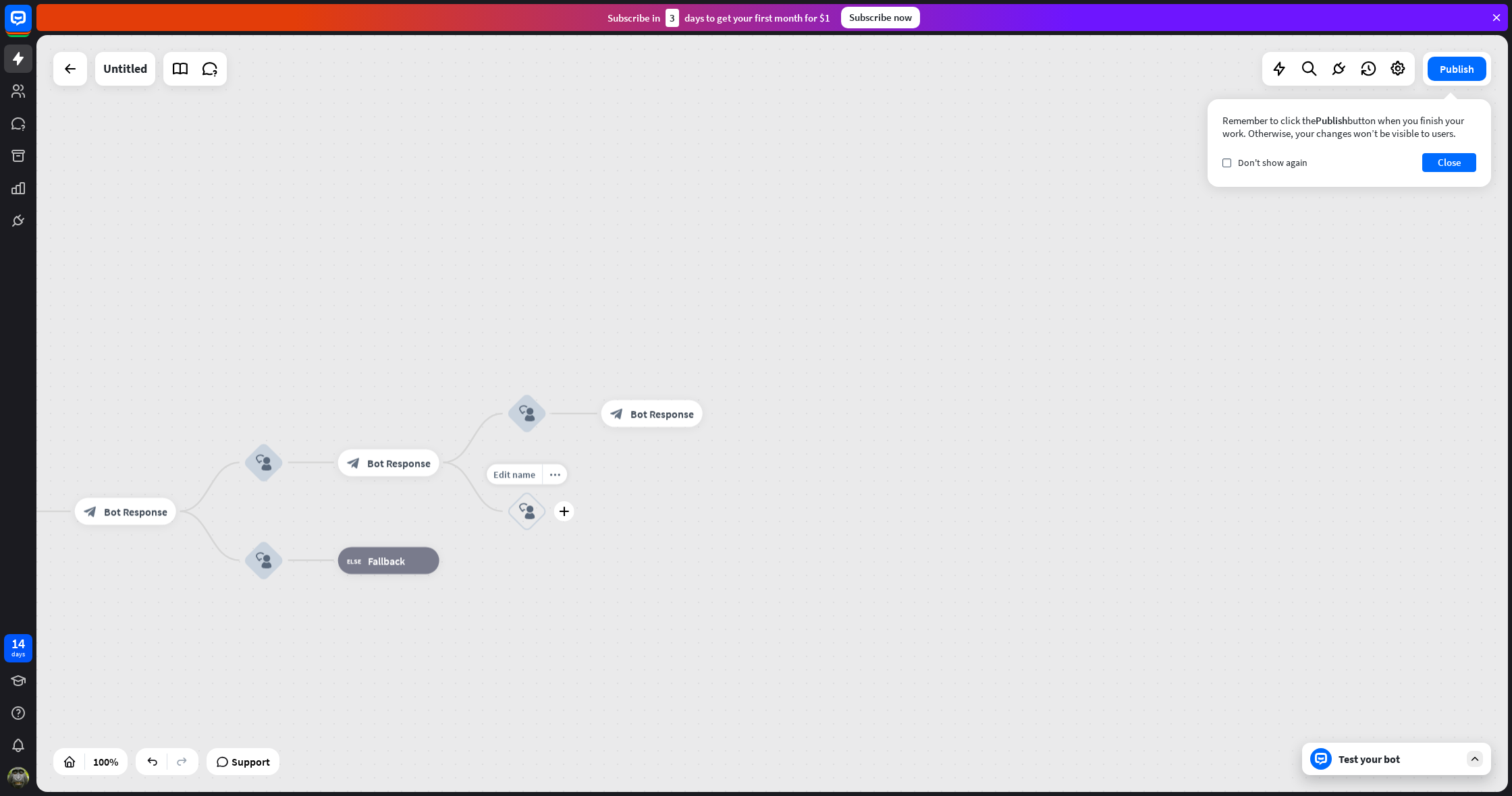
click at [531, 507] on icon "block_user_input" at bounding box center [527, 511] width 16 height 16
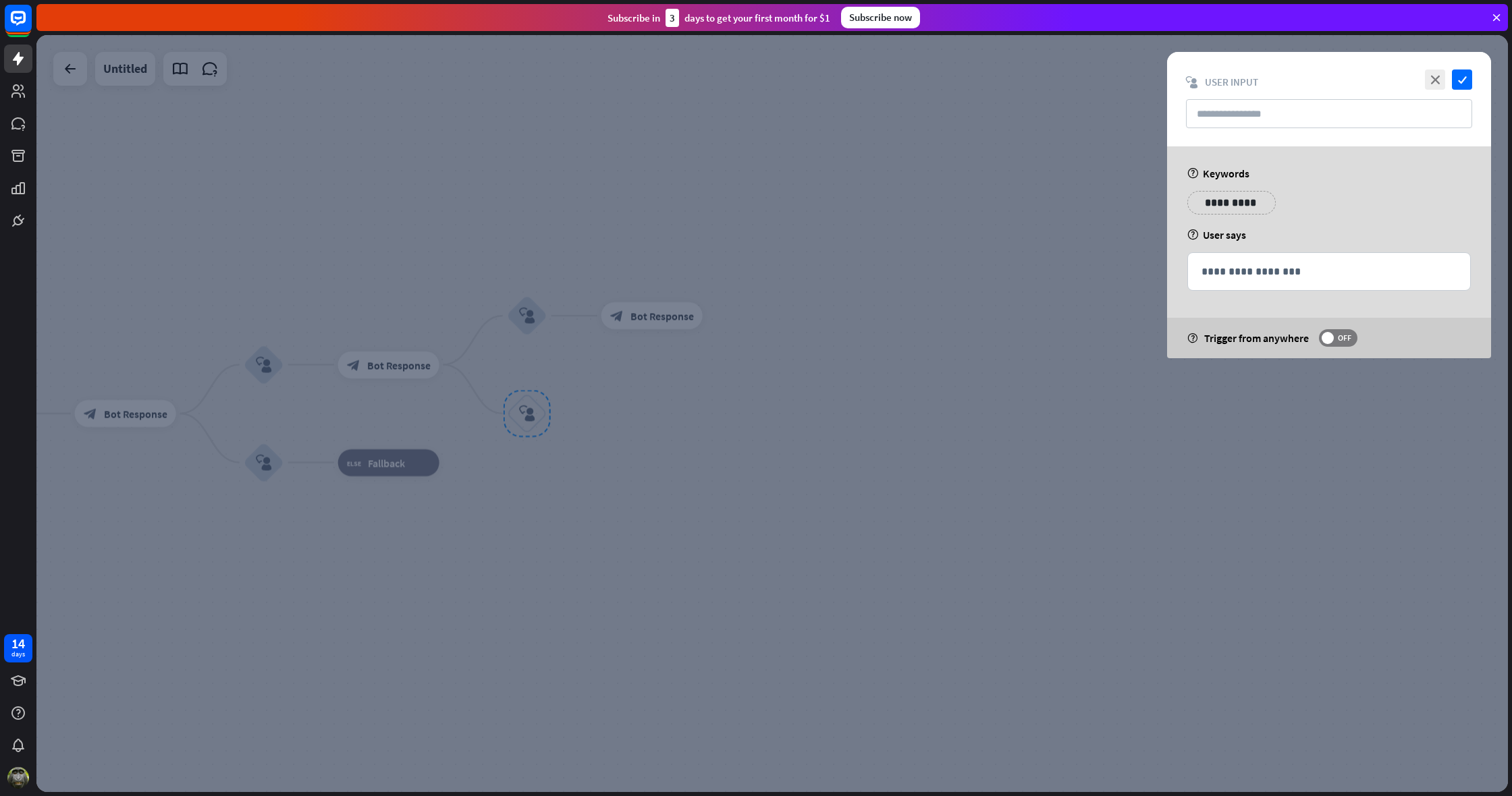
click at [1240, 204] on p "**********" at bounding box center [1231, 203] width 68 height 17
click at [1468, 80] on icon "check" at bounding box center [1462, 80] width 20 height 20
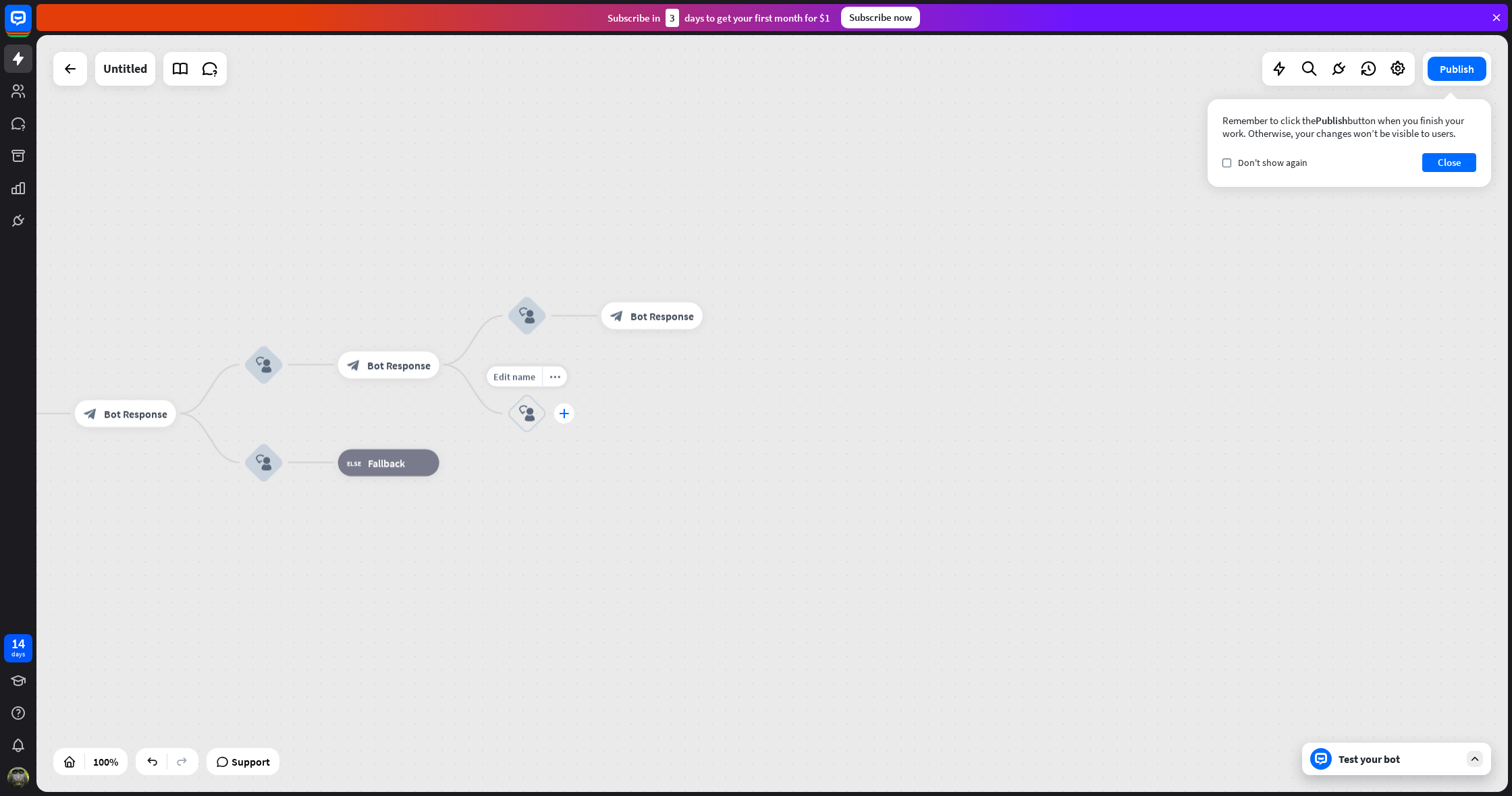
click at [558, 412] on div "plus" at bounding box center [565, 414] width 20 height 20
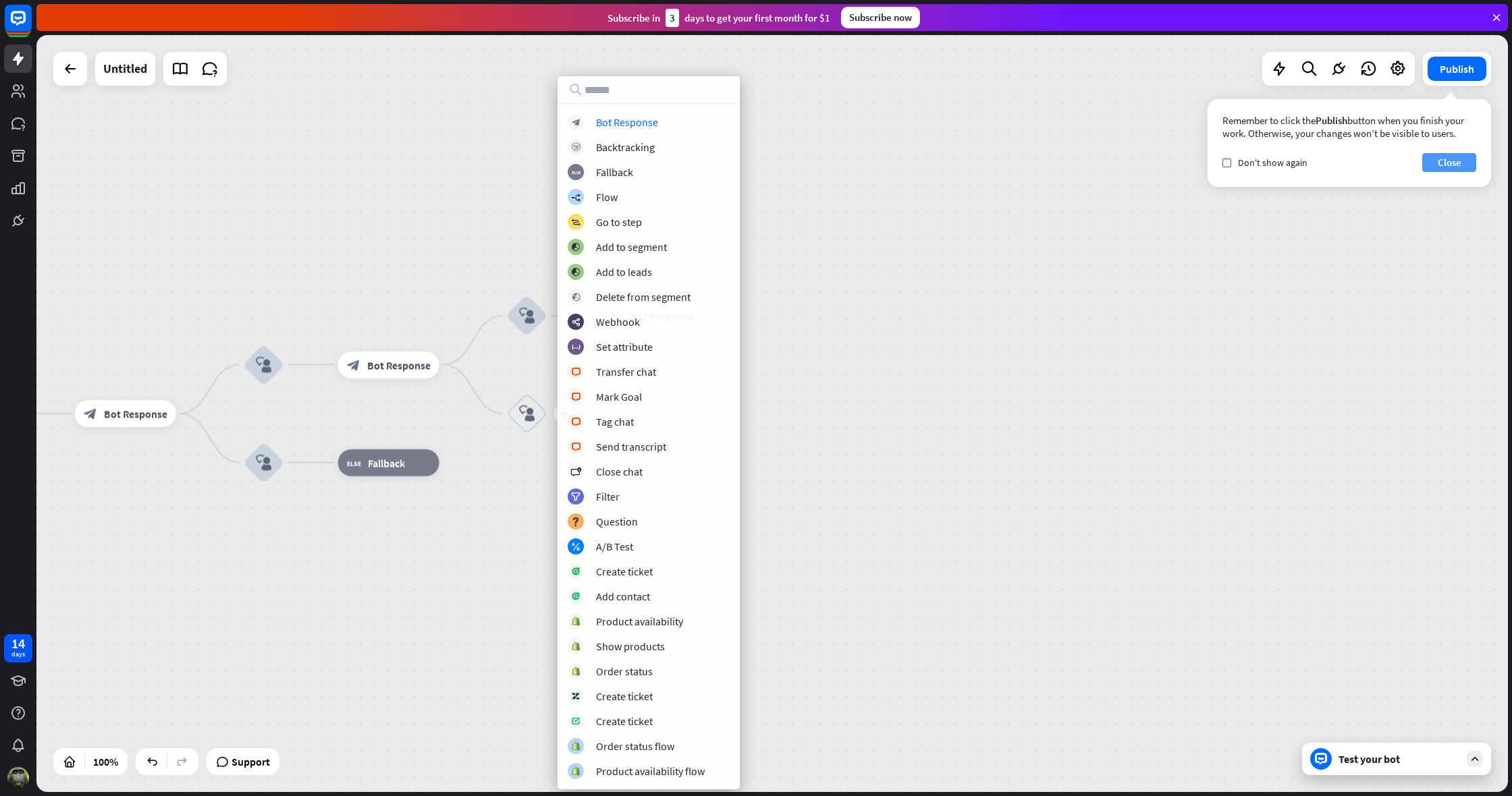
click at [1454, 162] on button "Close" at bounding box center [1450, 163] width 54 height 19
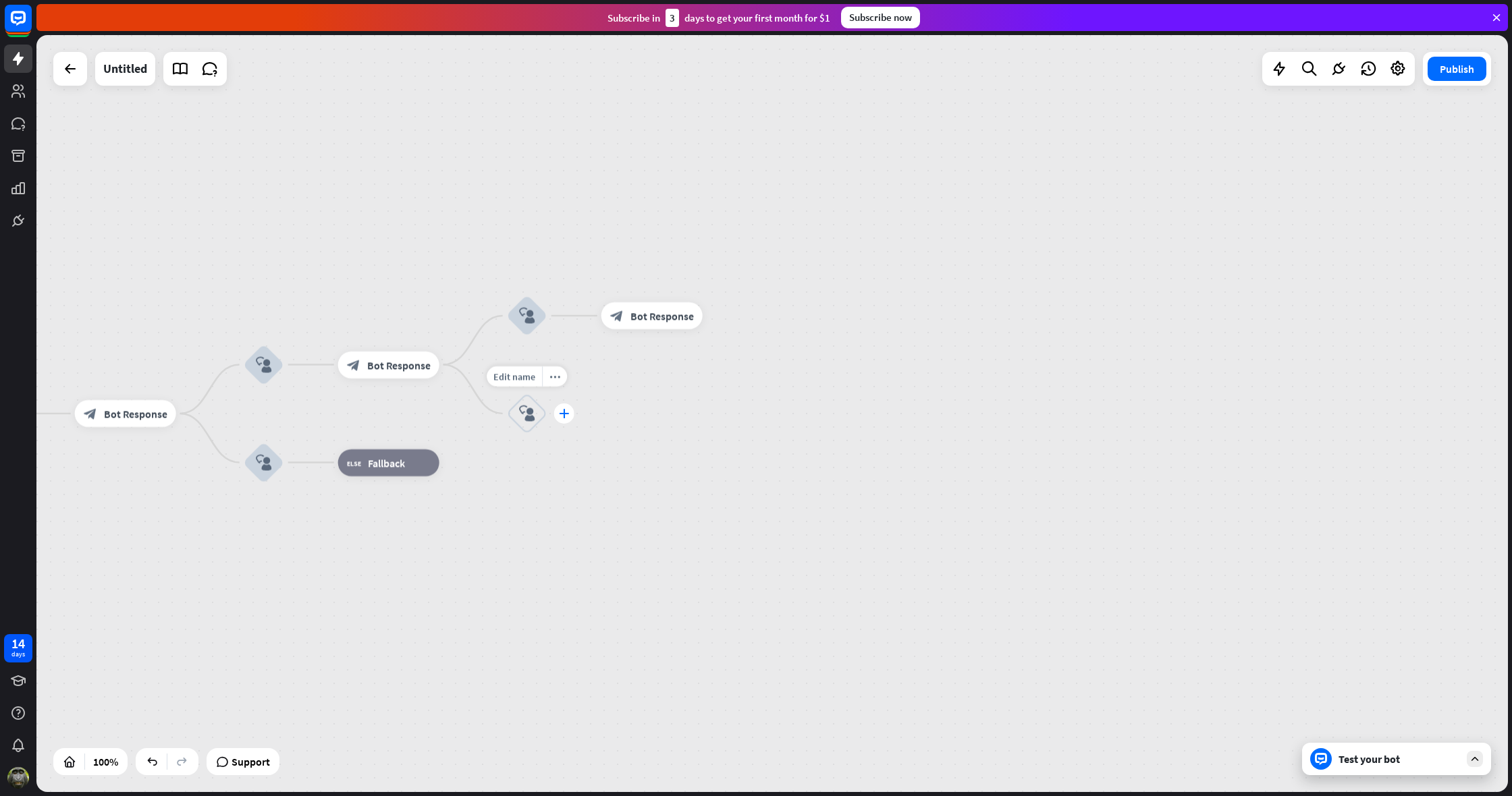
click at [562, 416] on icon "plus" at bounding box center [564, 413] width 10 height 9
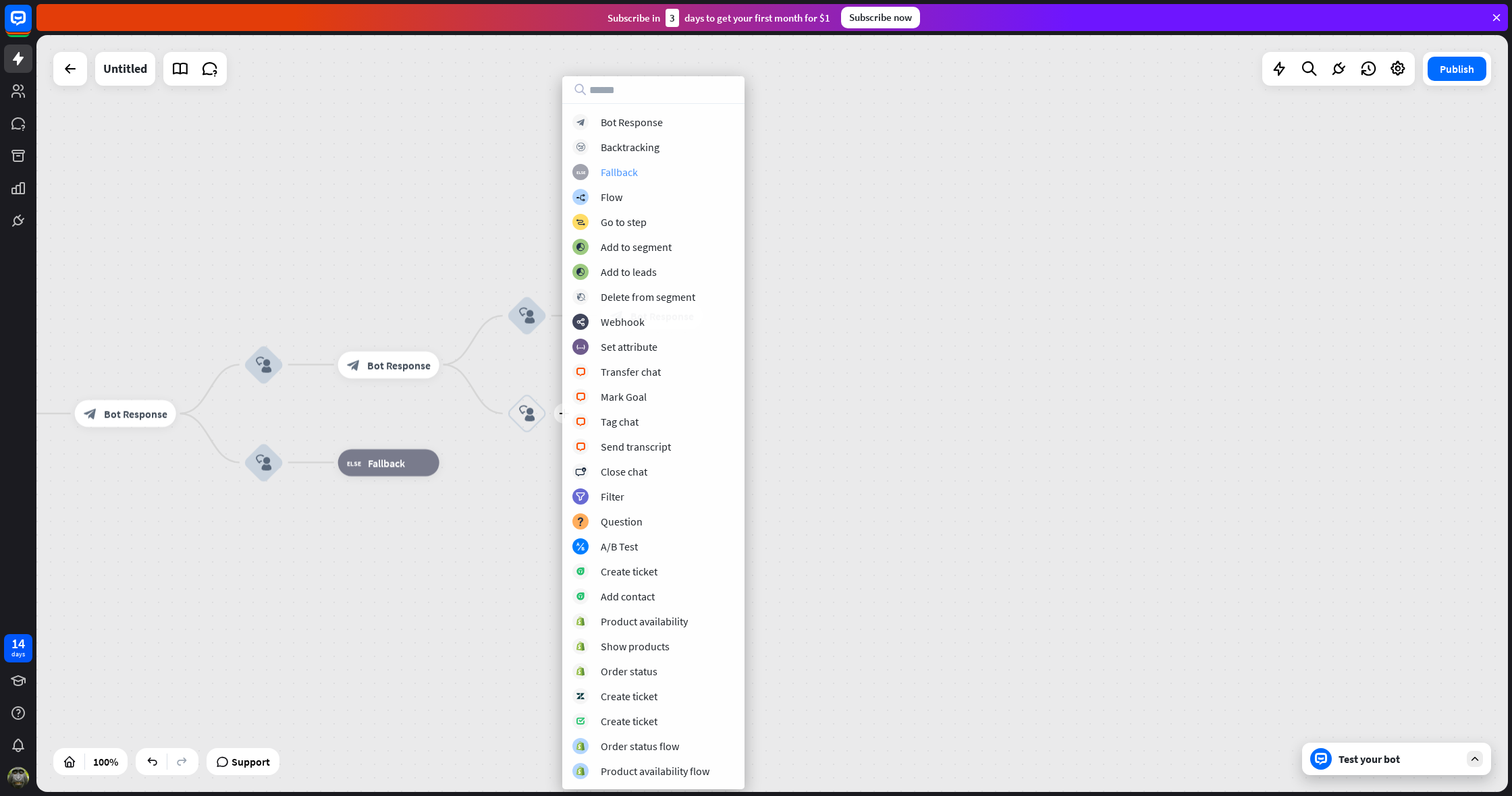
click at [643, 168] on div "block_fallback Fallback" at bounding box center [653, 172] width 162 height 16
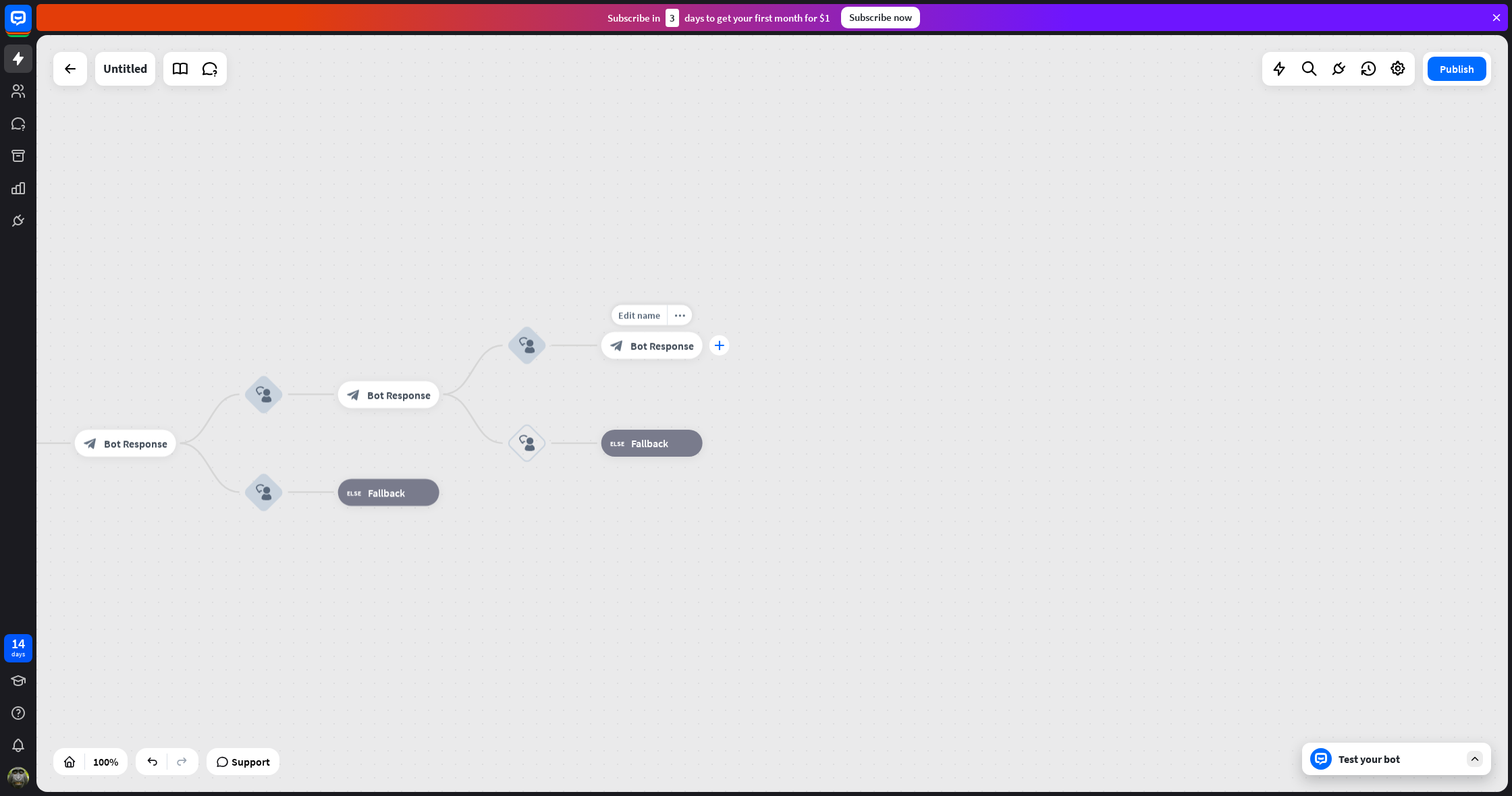
click at [718, 345] on icon "plus" at bounding box center [719, 345] width 10 height 9
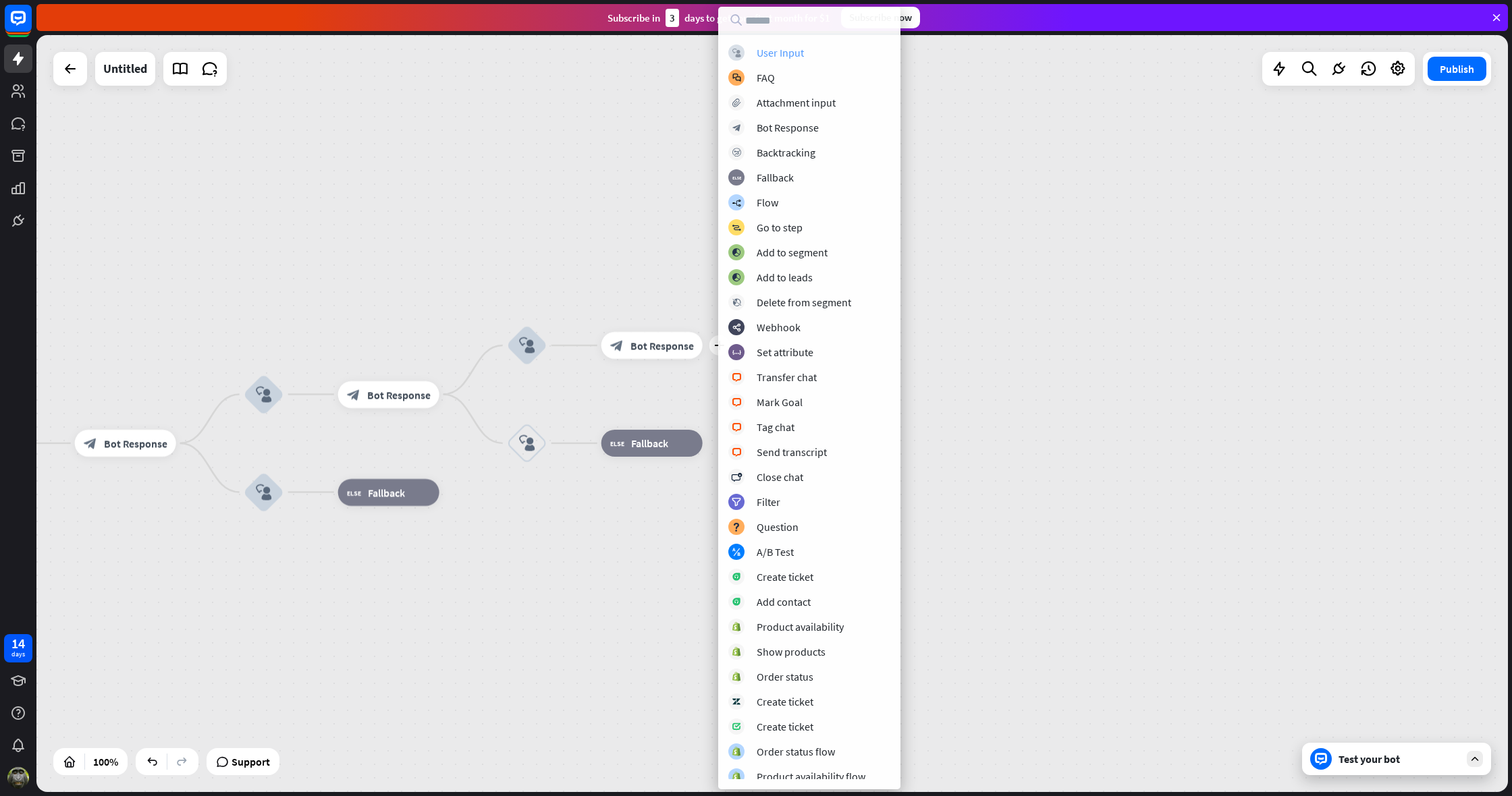
click at [788, 50] on div "User Input" at bounding box center [780, 52] width 47 height 13
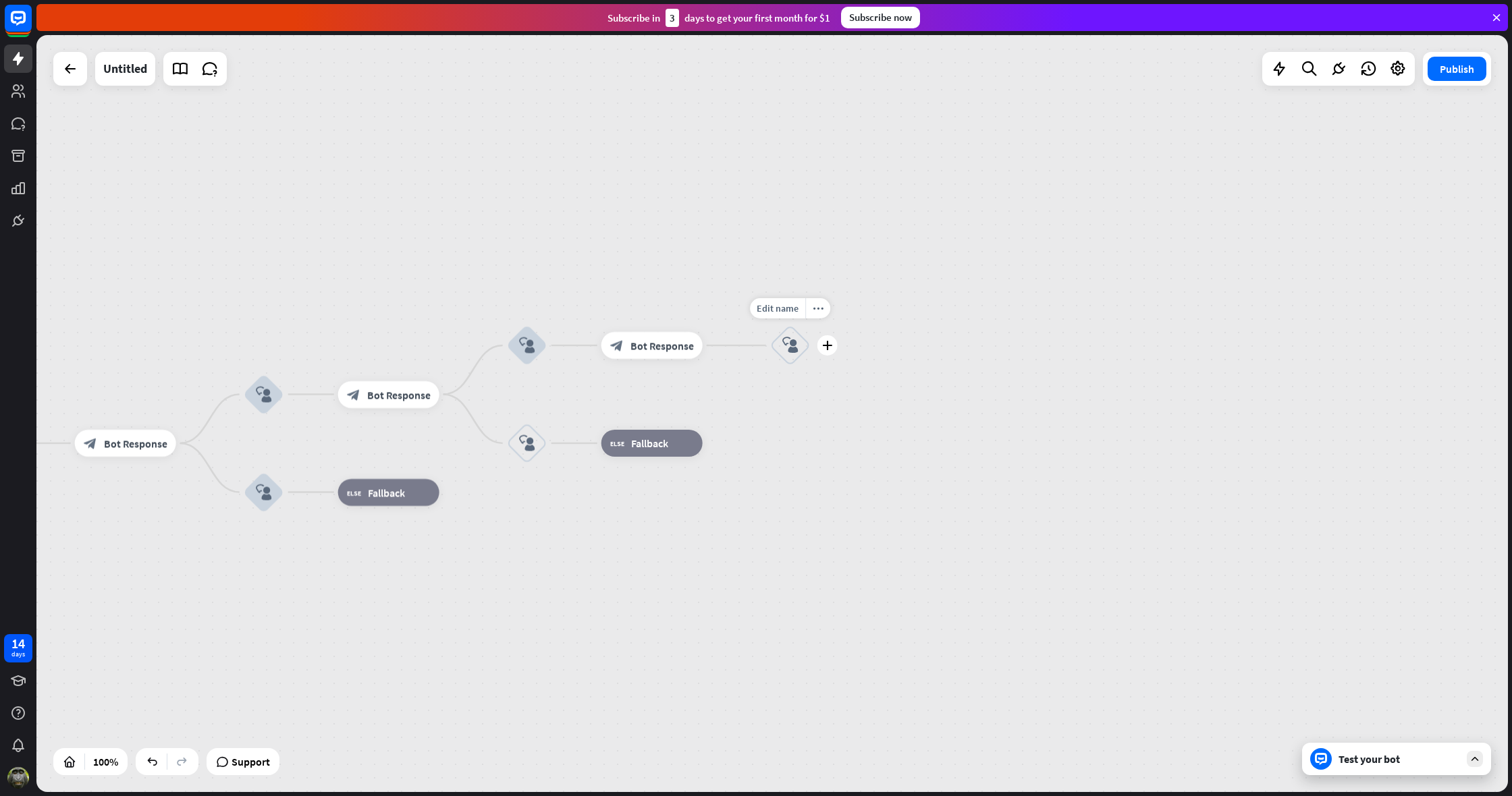
click at [791, 343] on icon "block_user_input" at bounding box center [790, 345] width 16 height 16
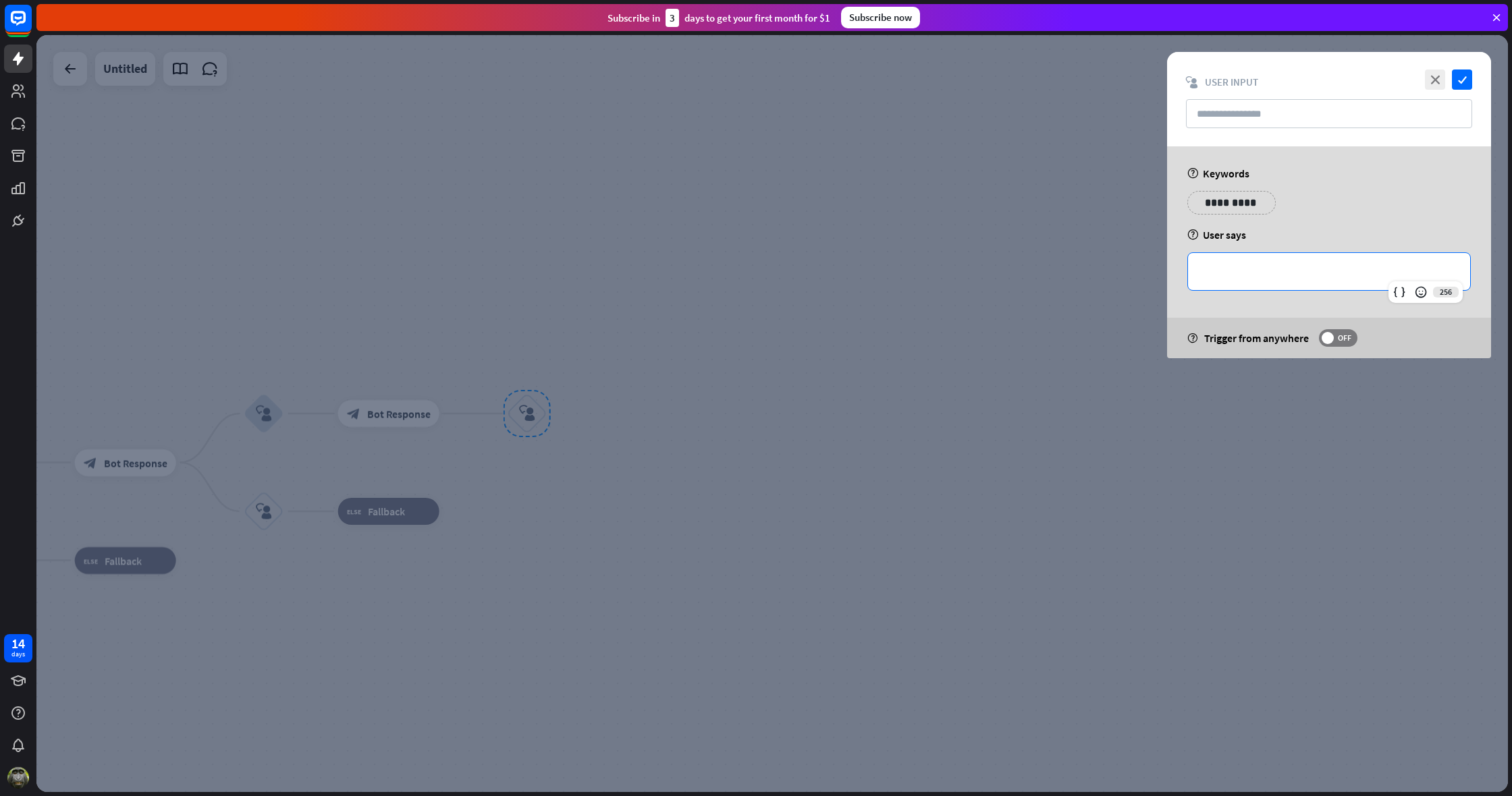
click at [1250, 272] on p "**********" at bounding box center [1329, 271] width 255 height 17
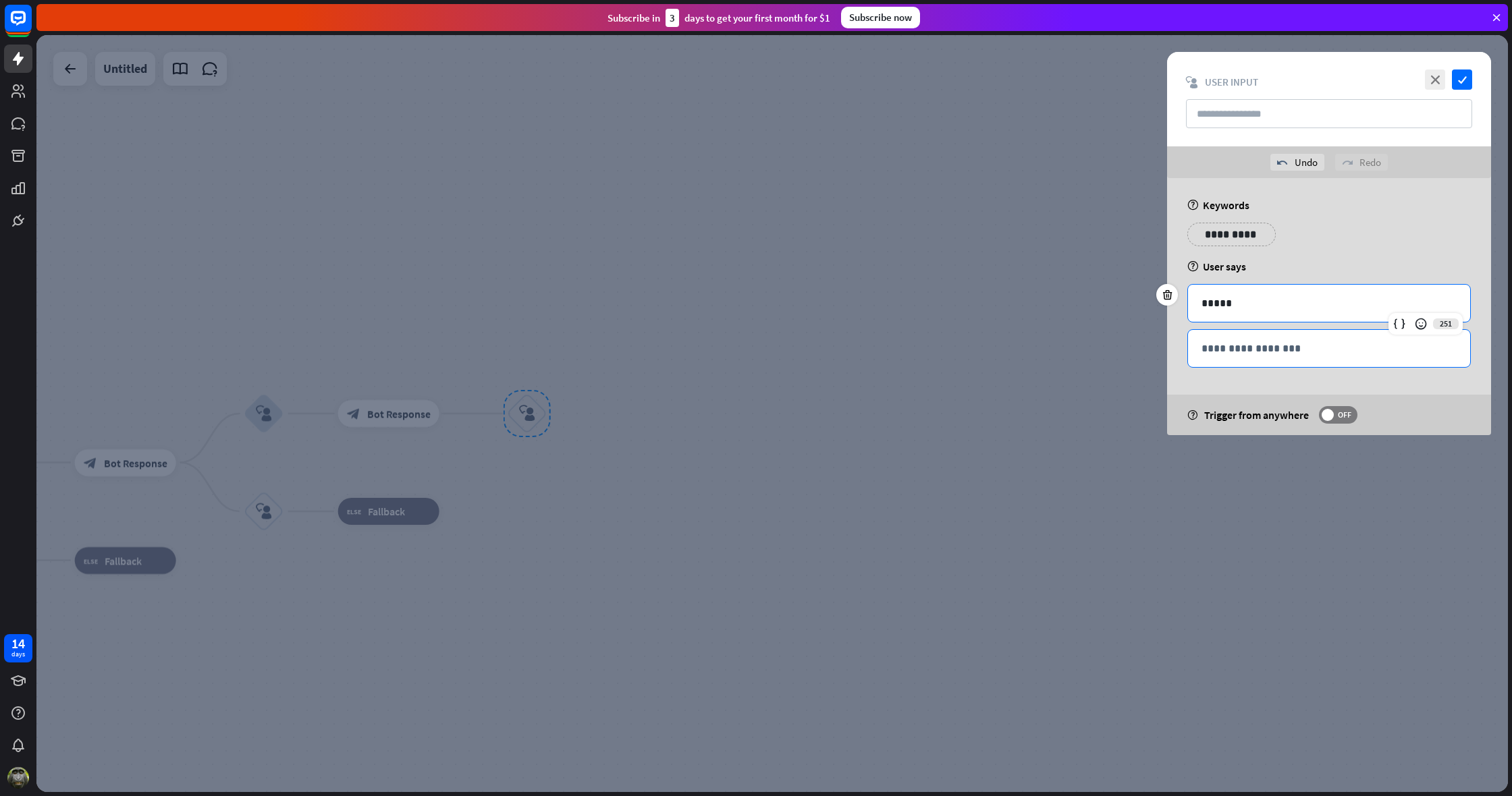
click at [1241, 356] on p "**********" at bounding box center [1329, 349] width 255 height 17
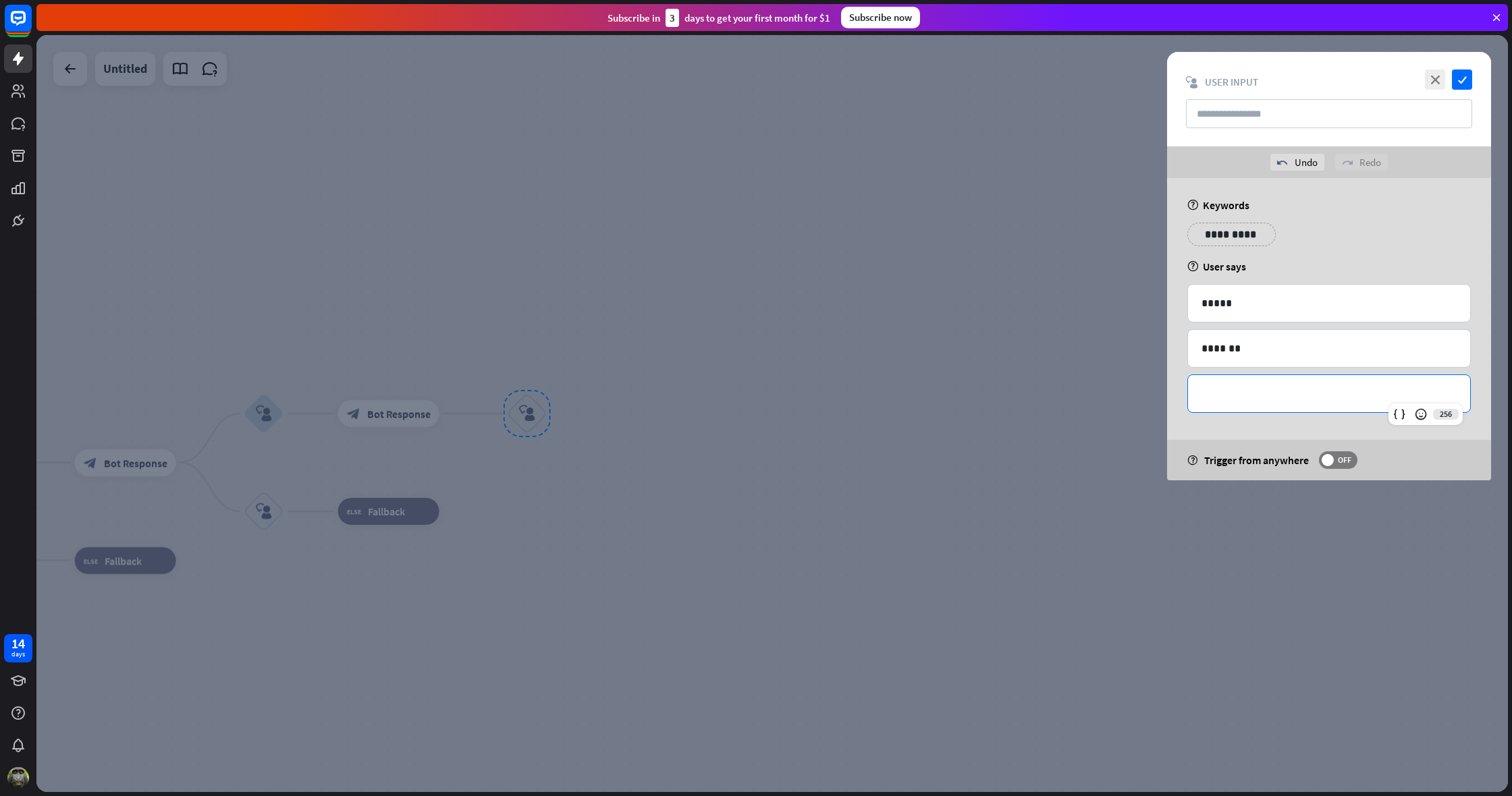
click at [1237, 400] on p "**********" at bounding box center [1329, 393] width 255 height 17
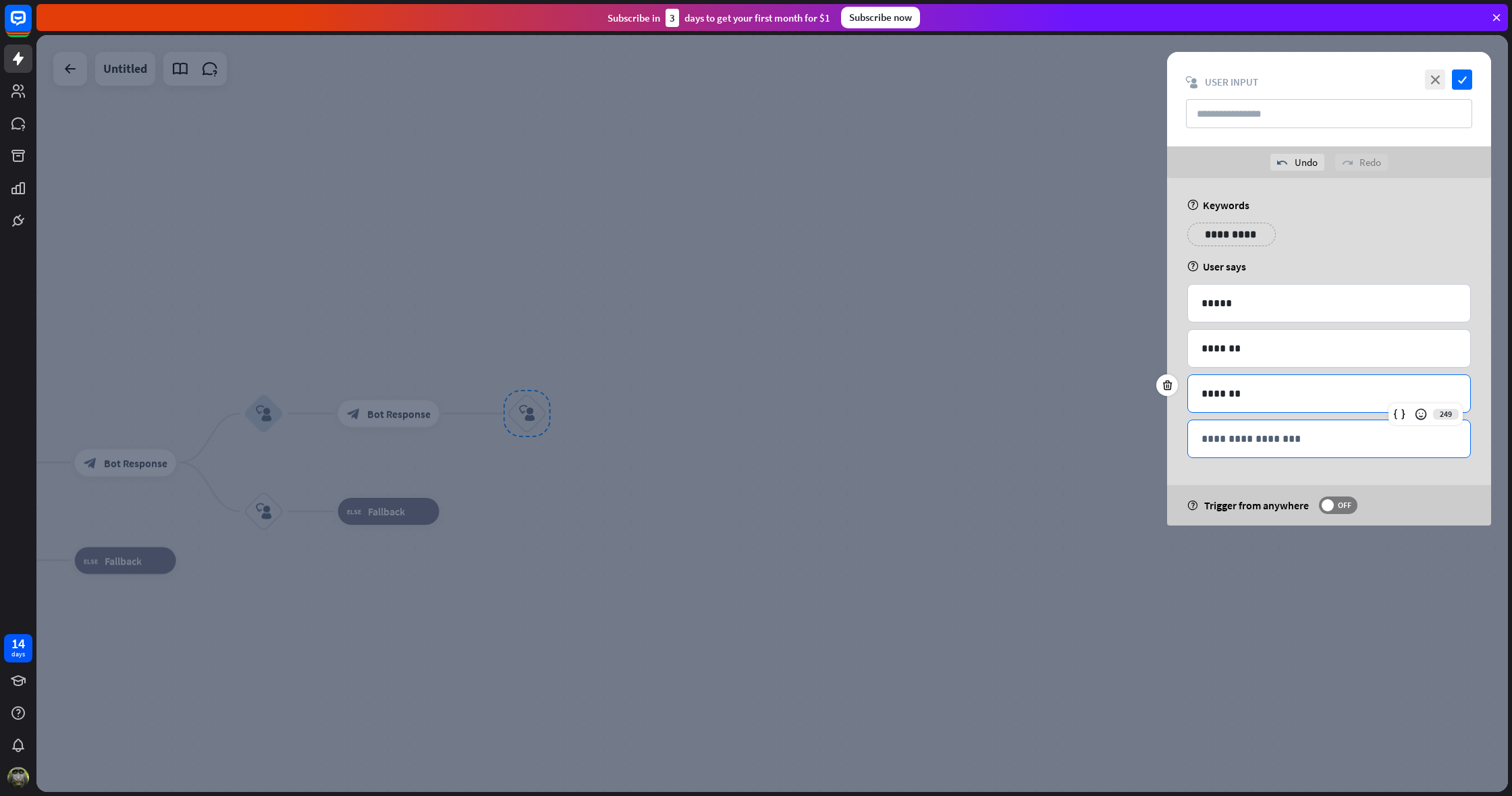
click at [1236, 446] on p "**********" at bounding box center [1329, 439] width 255 height 17
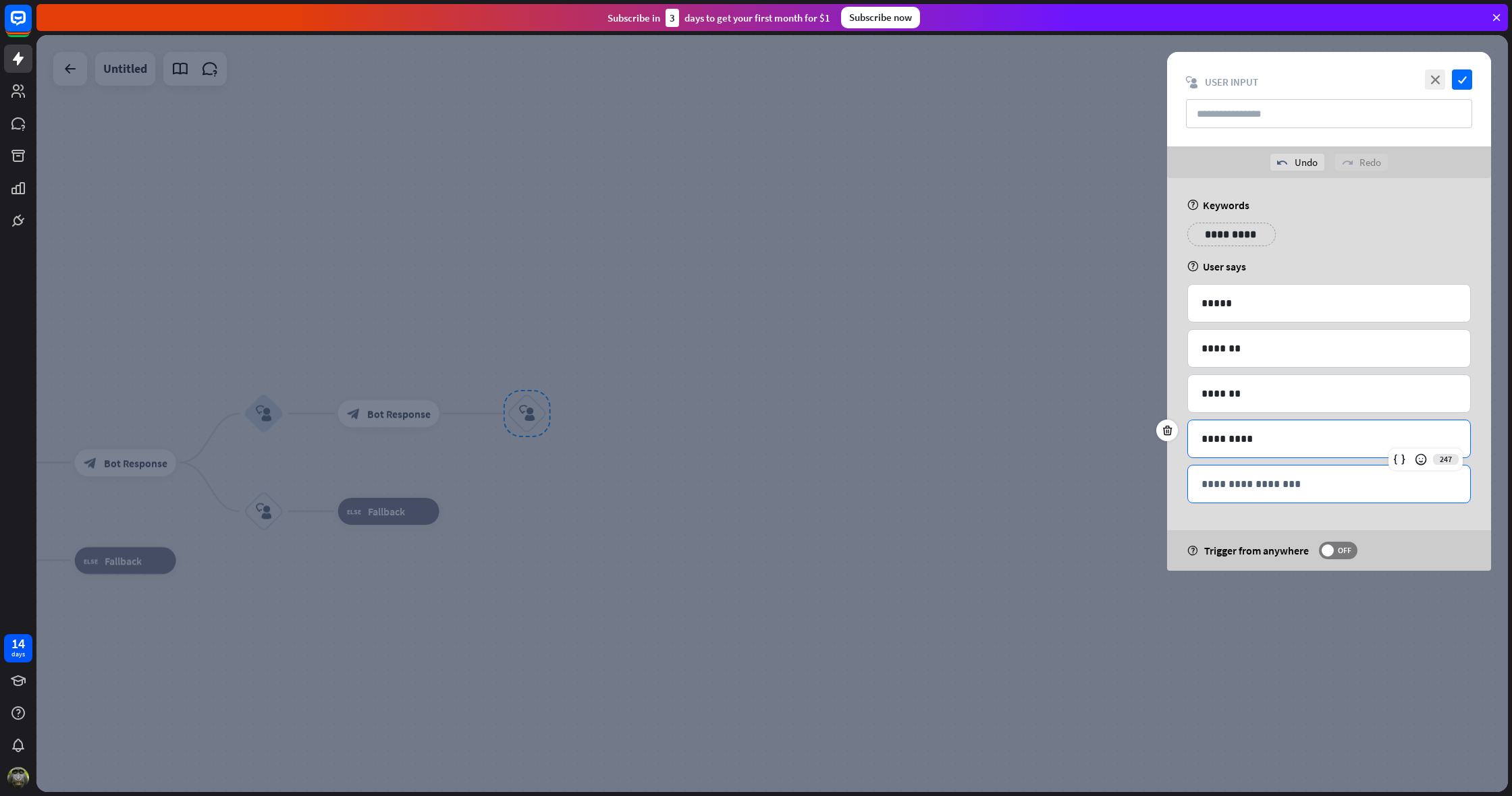
click at [1213, 483] on p "**********" at bounding box center [1329, 484] width 255 height 17
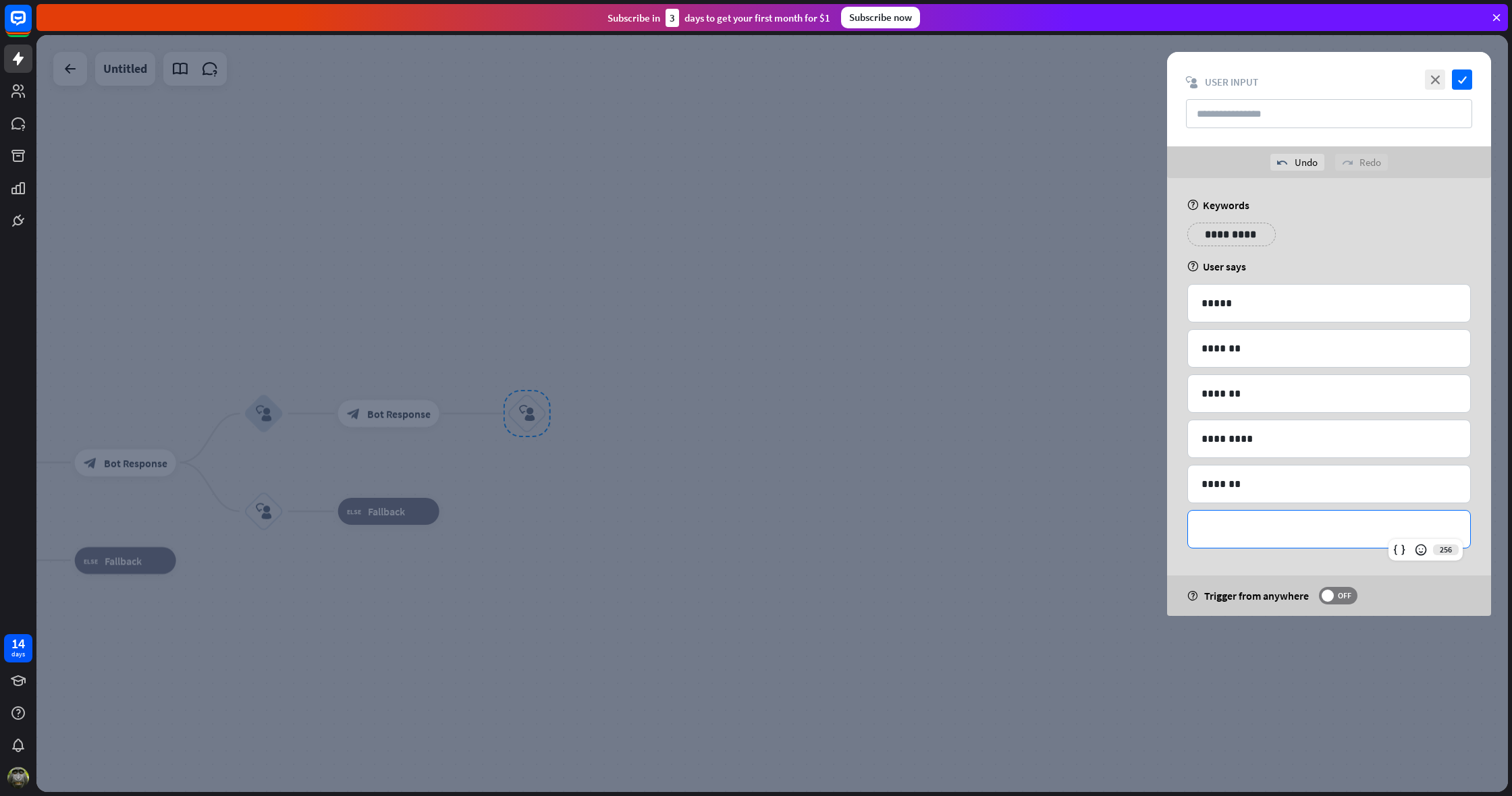
click at [1200, 532] on div "**********" at bounding box center [1329, 529] width 282 height 37
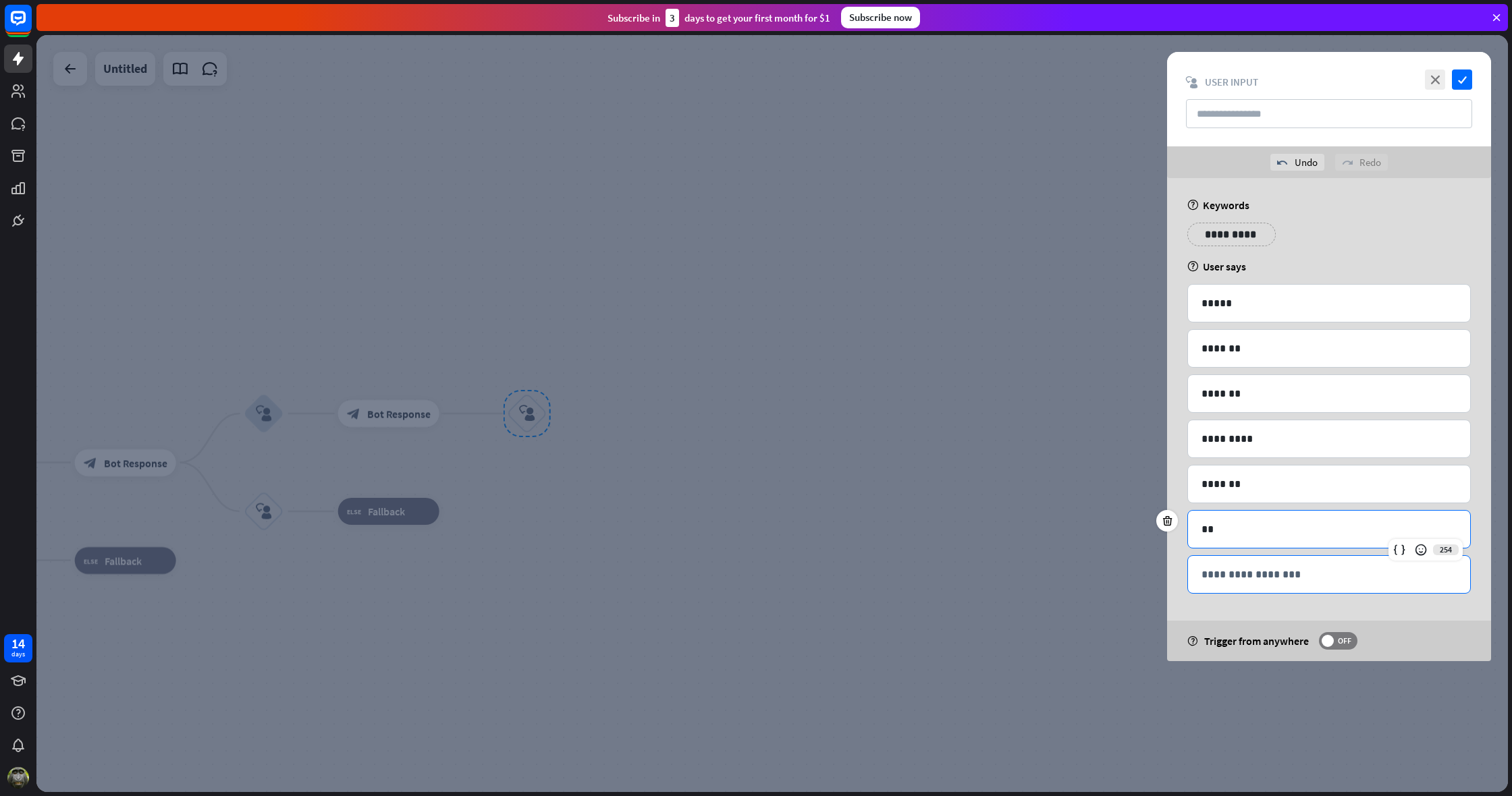
click at [1216, 585] on div "**********" at bounding box center [1329, 574] width 282 height 37
click at [1252, 238] on div "**********" at bounding box center [1225, 234] width 74 height 24
click at [1332, 232] on p "**********" at bounding box center [1307, 234] width 54 height 17
click at [1416, 227] on p "**********" at bounding box center [1396, 234] width 68 height 17
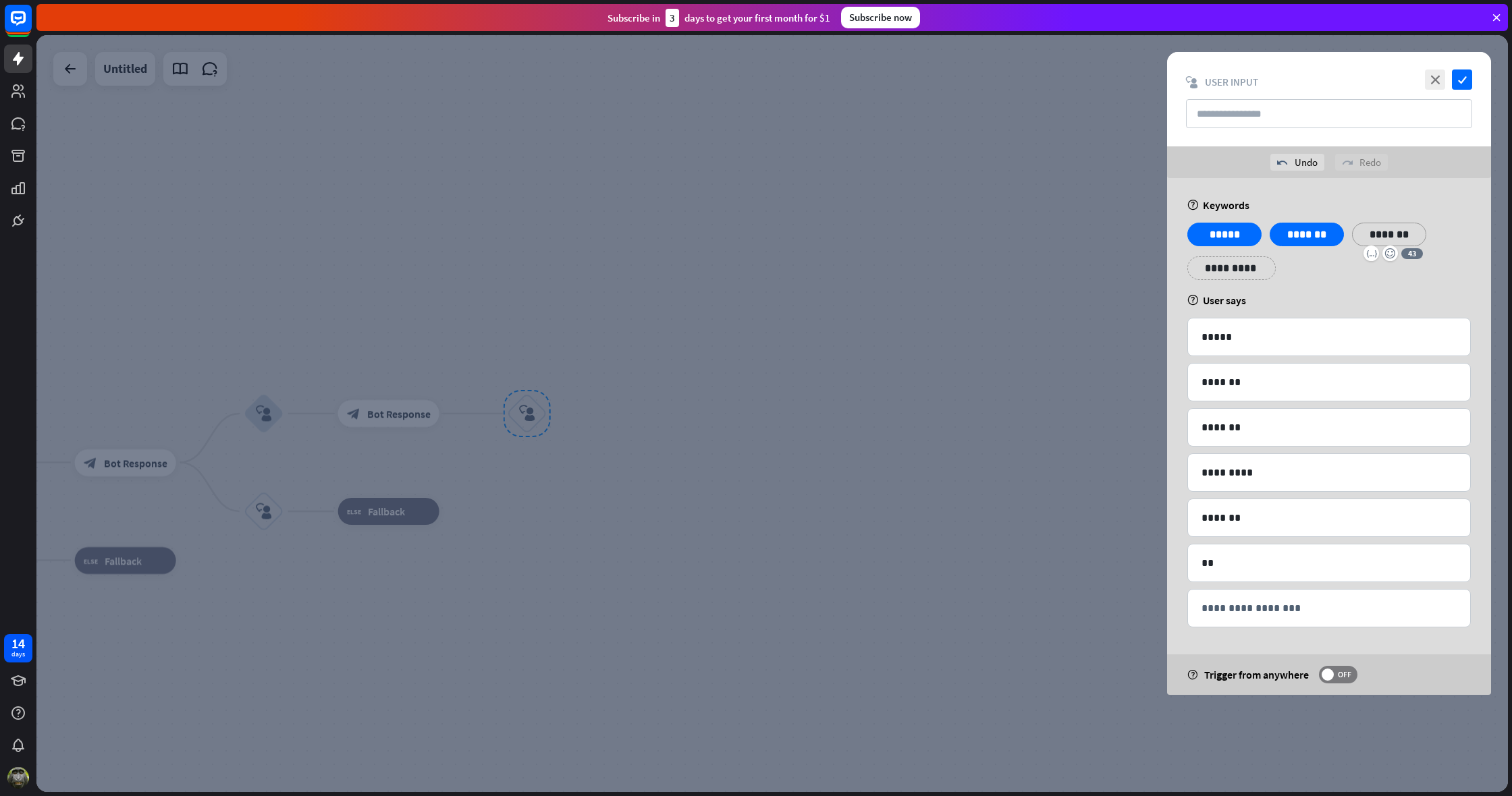
click at [1225, 270] on p "**********" at bounding box center [1231, 268] width 68 height 17
click at [1328, 273] on p "**********" at bounding box center [1314, 268] width 68 height 17
click at [1393, 269] on p "**********" at bounding box center [1389, 268] width 54 height 17
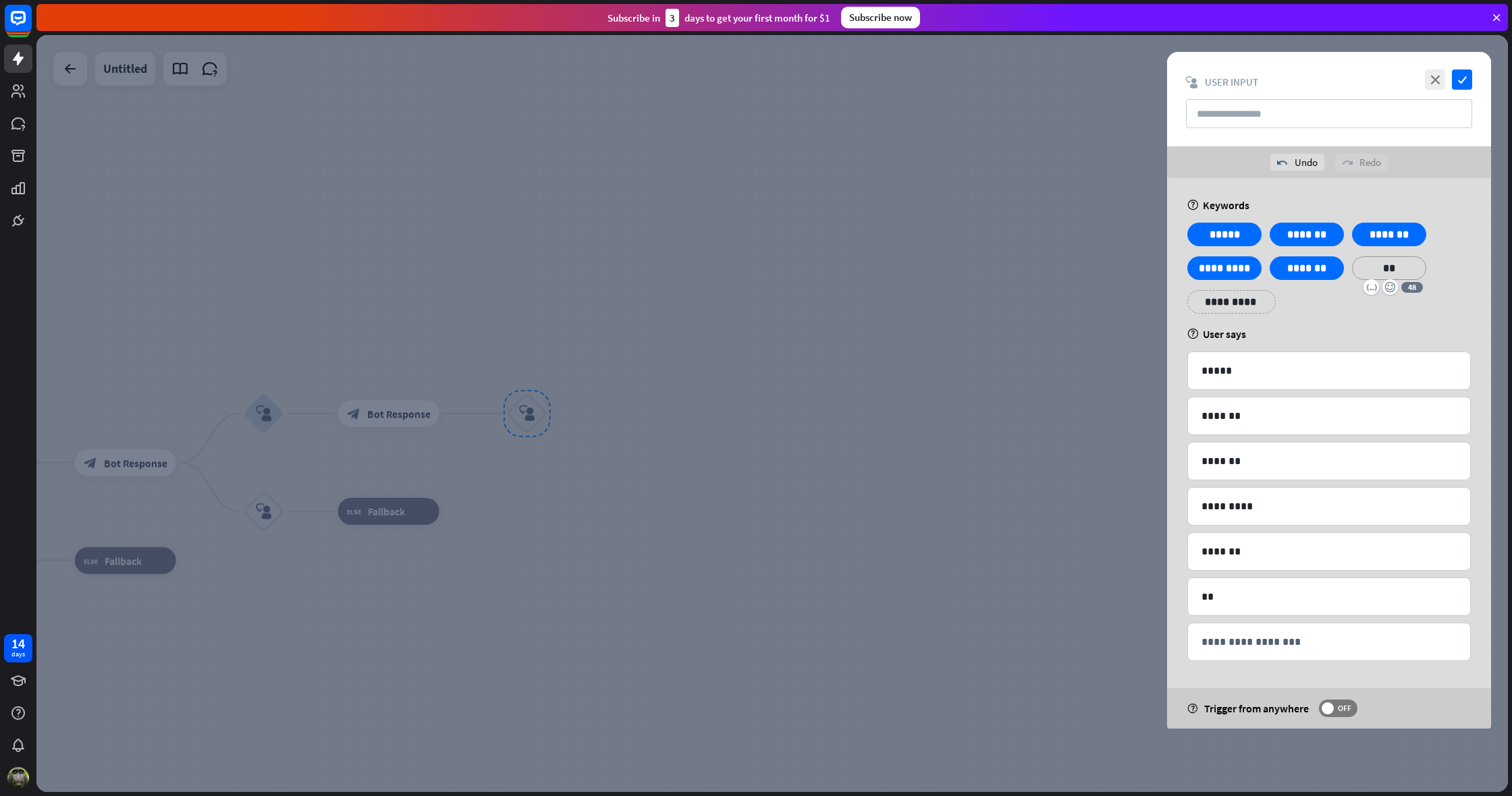
click at [1450, 248] on div "**********" at bounding box center [1329, 273] width 292 height 101
click at [1464, 80] on icon "check" at bounding box center [1462, 80] width 20 height 20
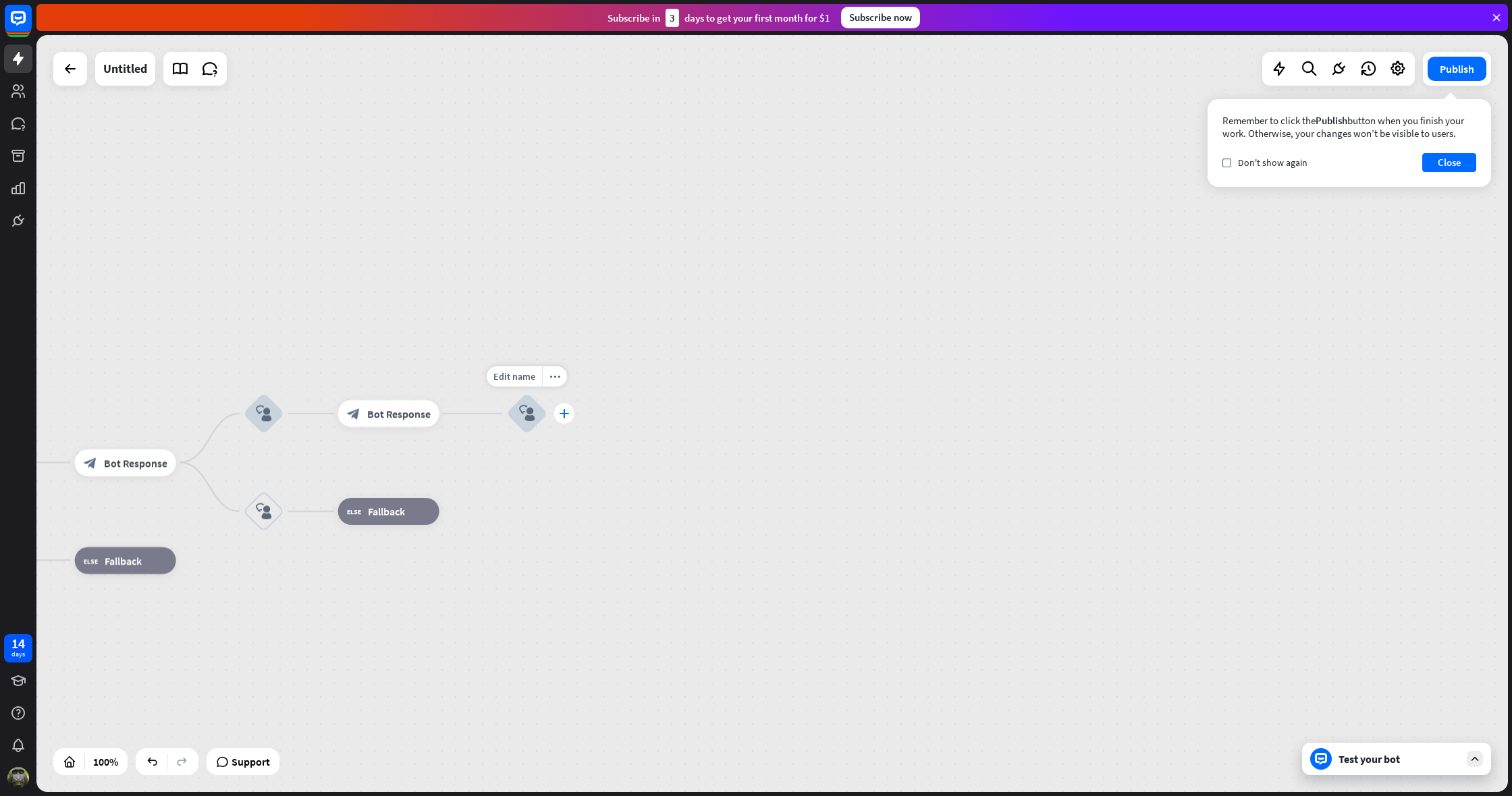
click at [561, 415] on icon "plus" at bounding box center [564, 413] width 10 height 9
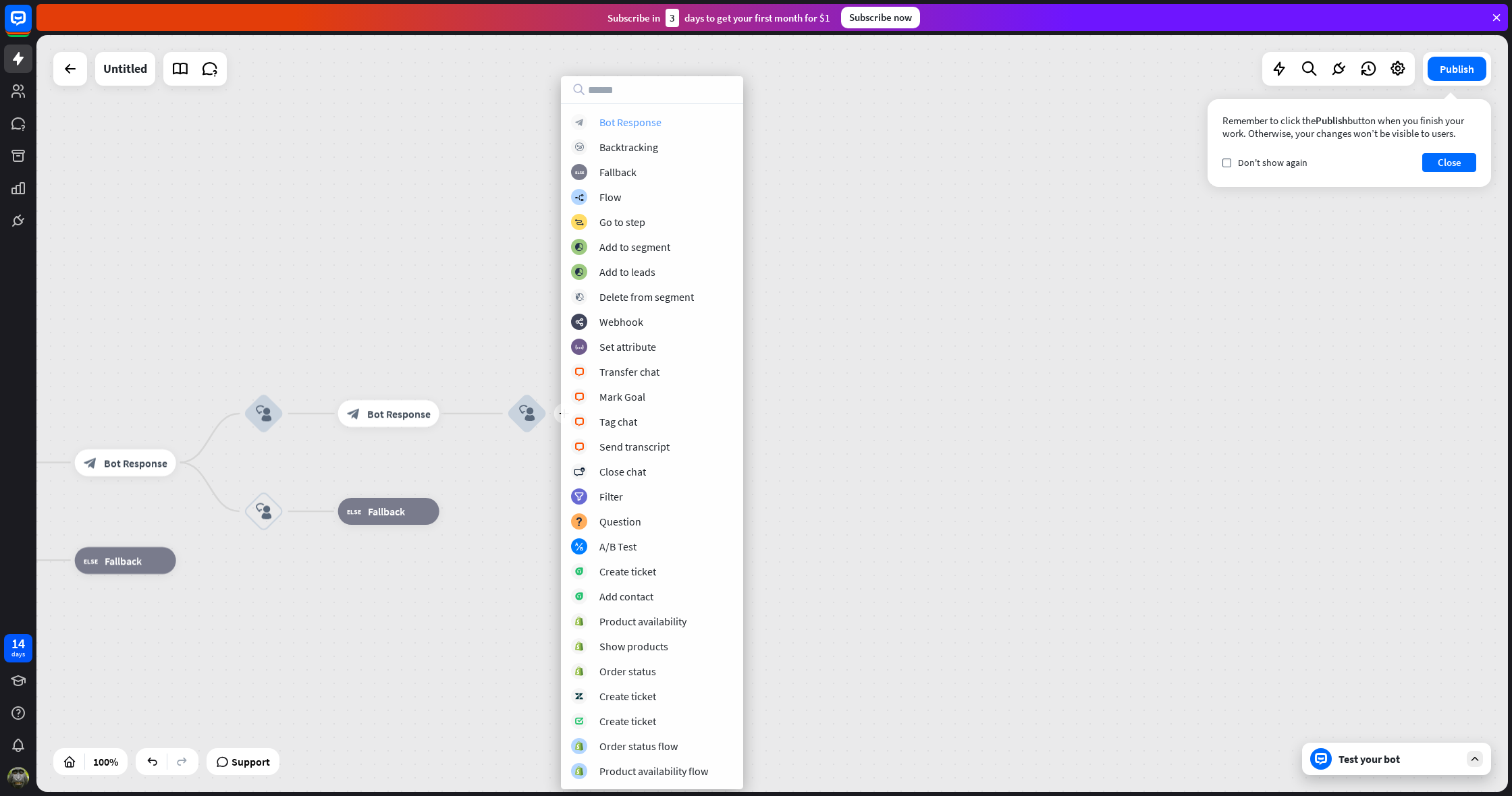
click at [630, 122] on div "Bot Response" at bounding box center [630, 122] width 62 height 13
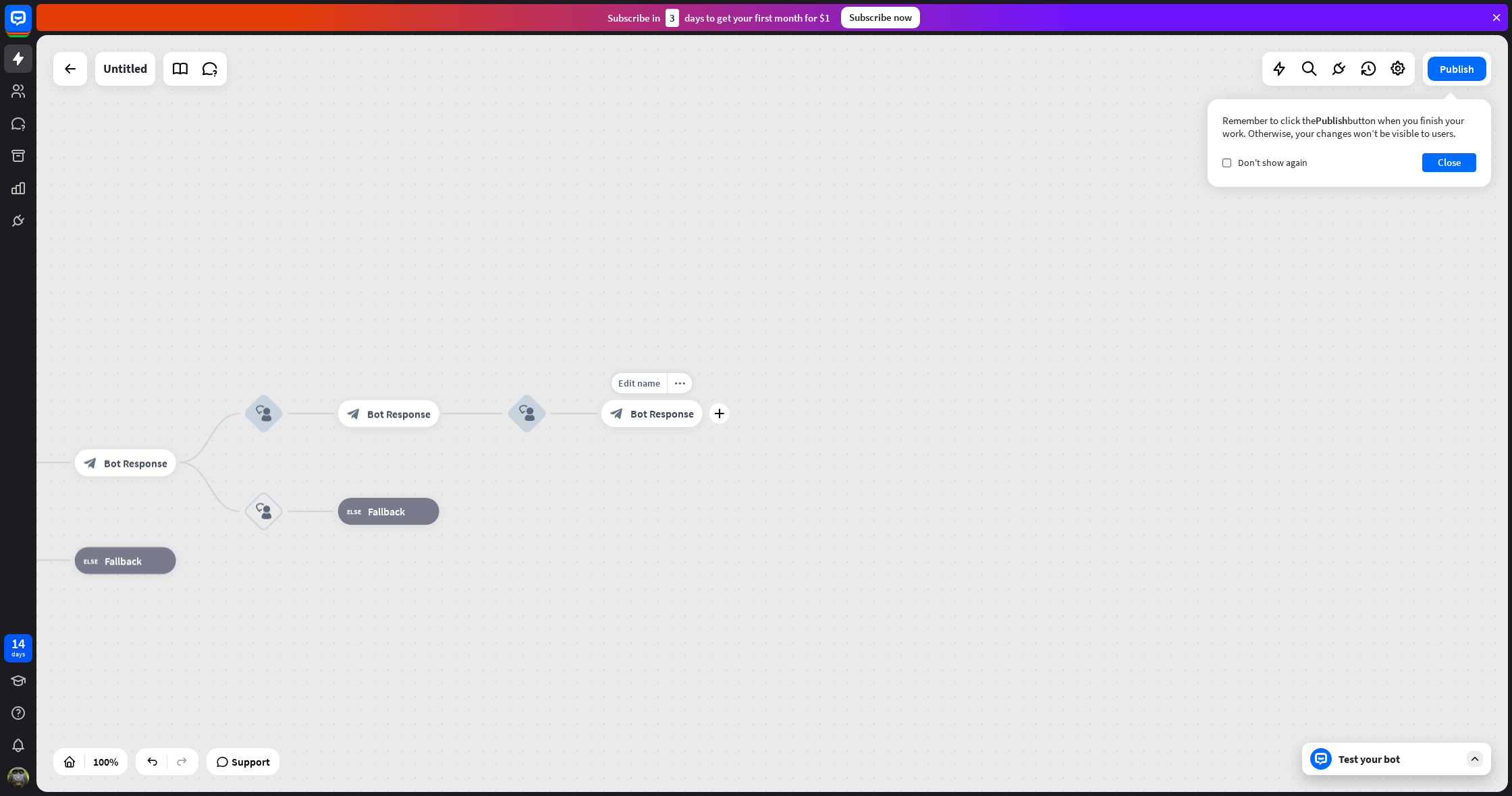
click at [670, 412] on span "Bot Response" at bounding box center [662, 414] width 63 height 13
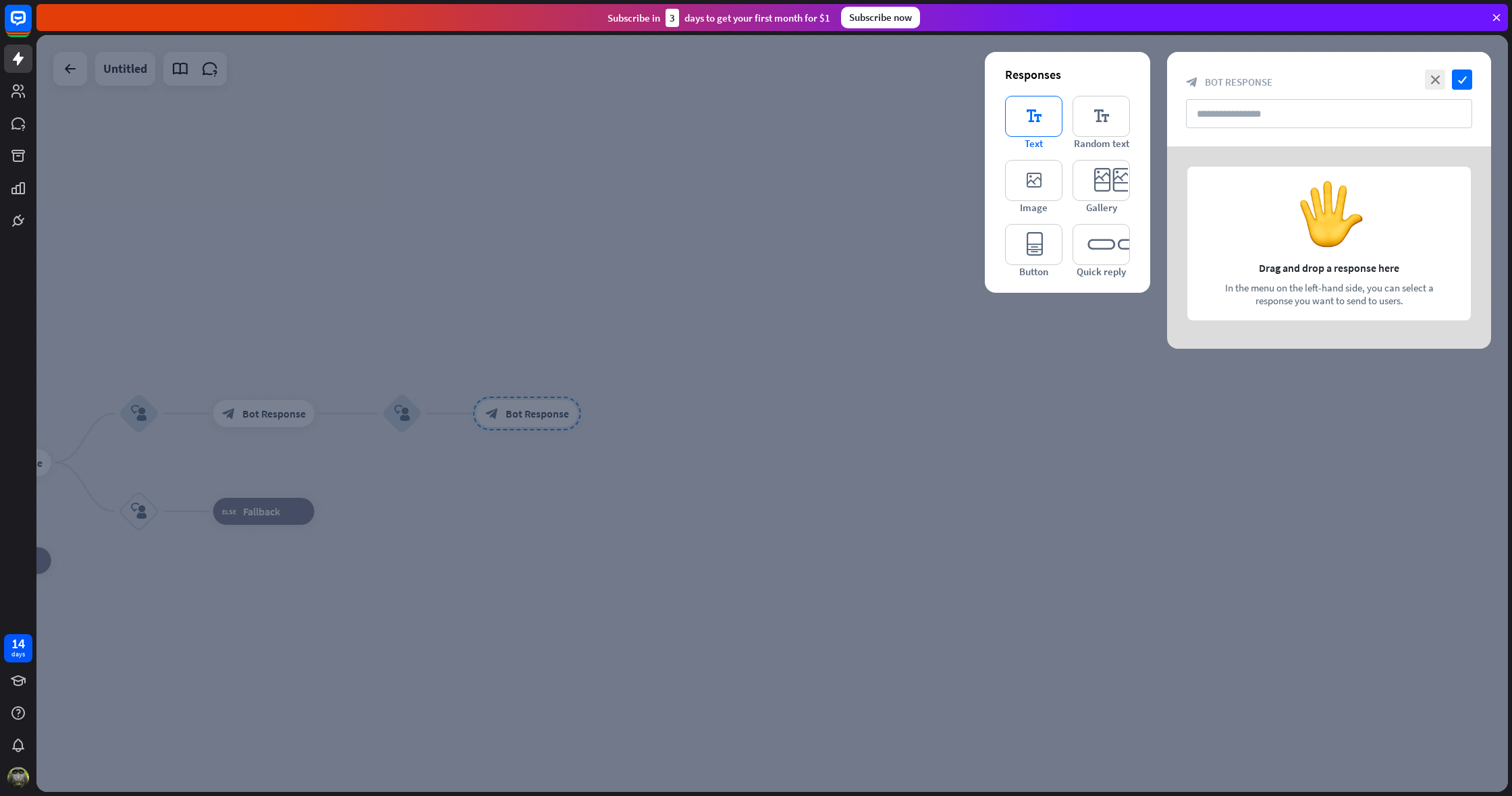
click at [1031, 117] on icon "editor_text" at bounding box center [1034, 116] width 57 height 41
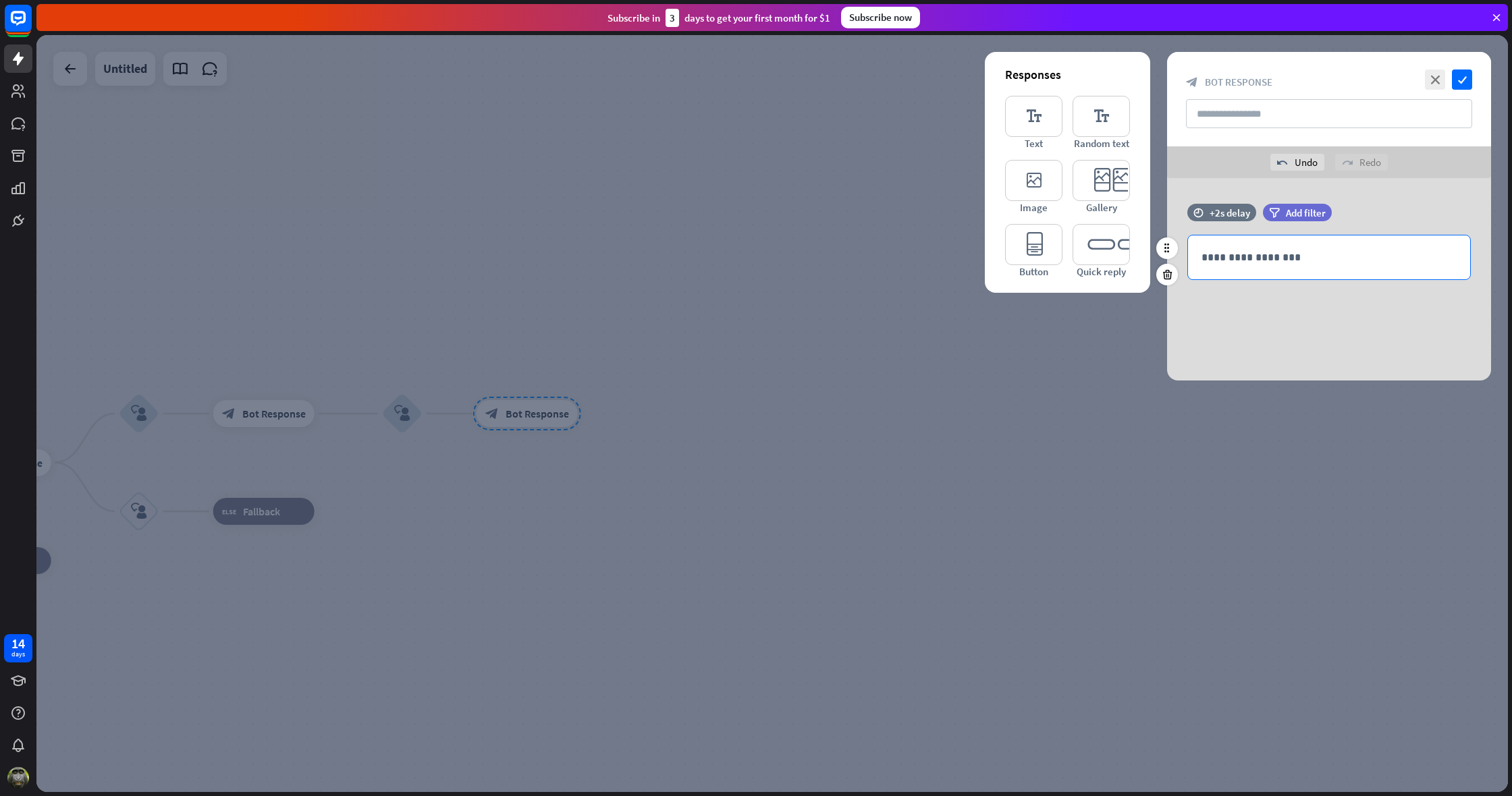
click at [1244, 263] on p "**********" at bounding box center [1329, 258] width 255 height 17
click at [1257, 263] on p "**********" at bounding box center [1329, 258] width 255 height 17
click at [1463, 77] on icon "check" at bounding box center [1462, 80] width 20 height 20
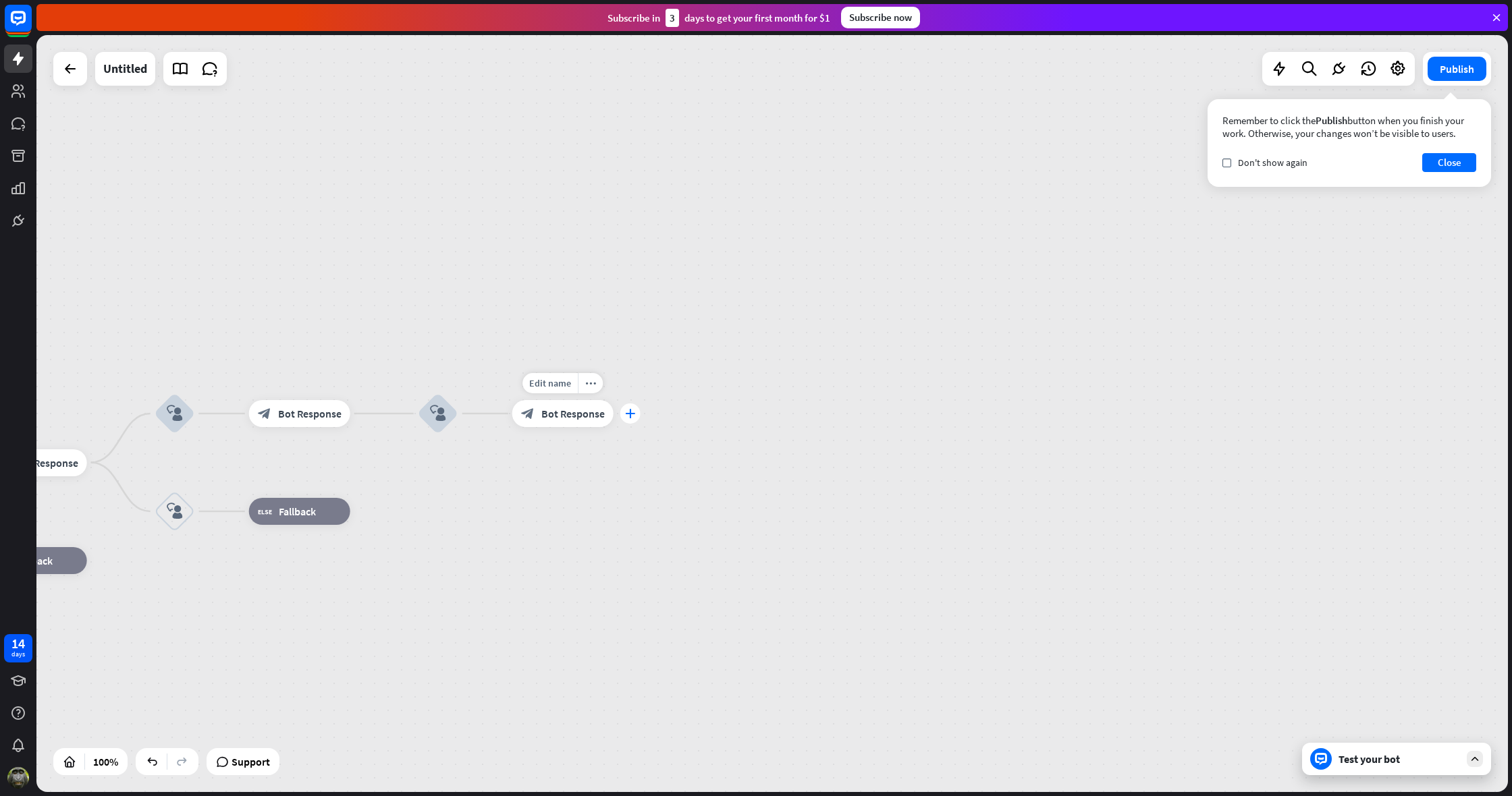
click at [630, 414] on icon "plus" at bounding box center [630, 413] width 10 height 9
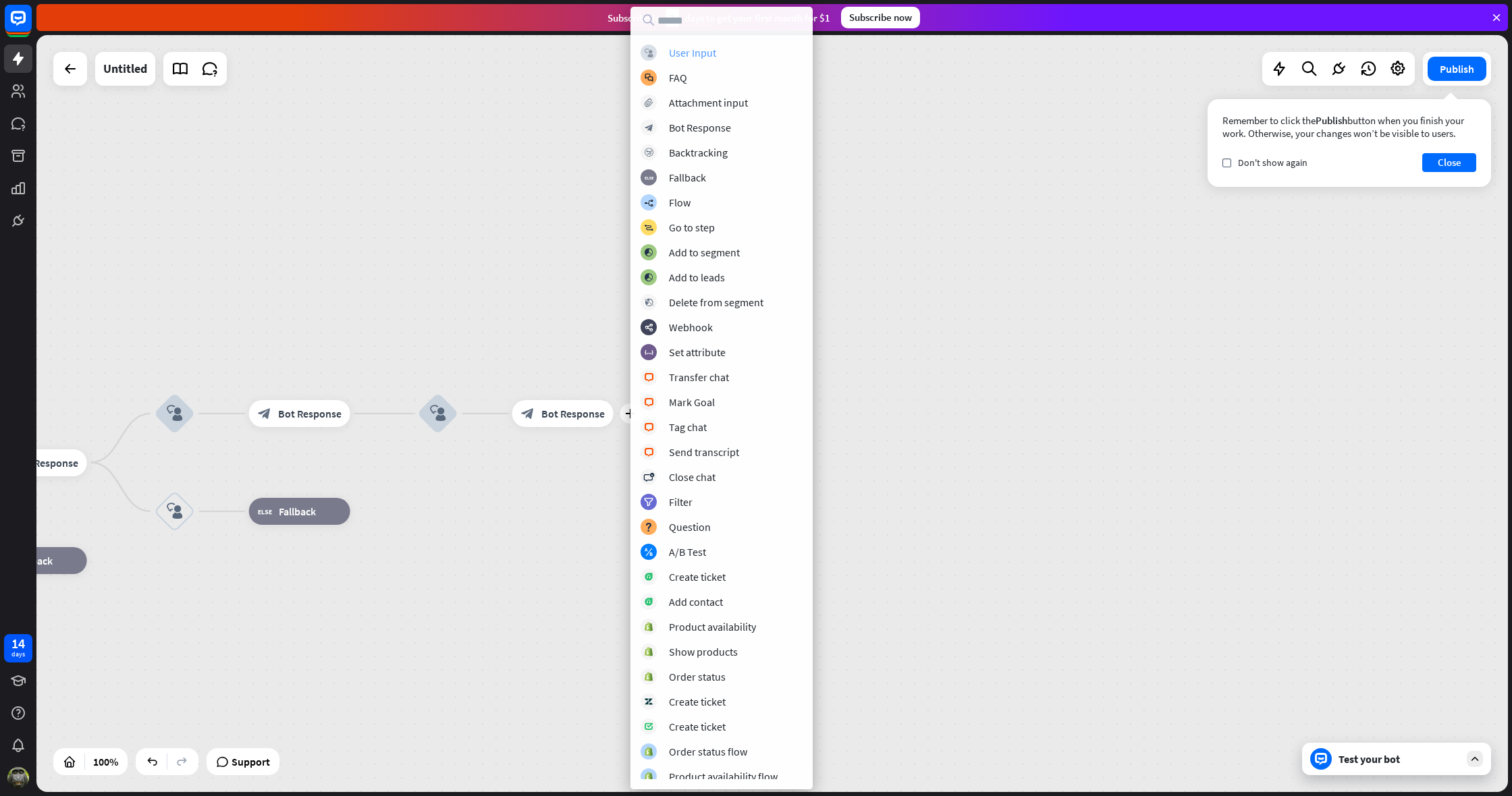
click at [700, 51] on div "User Input" at bounding box center [693, 52] width 47 height 13
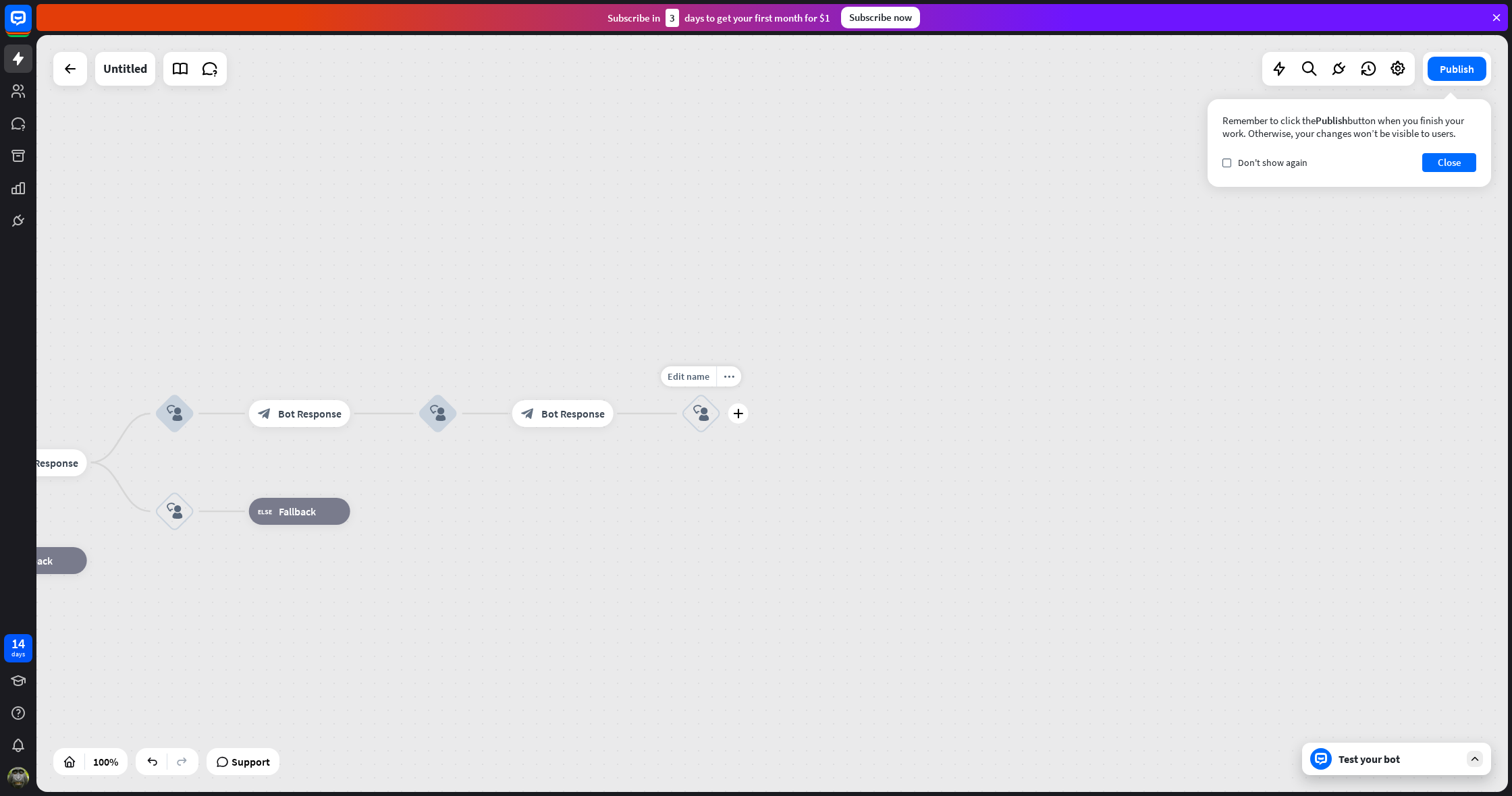
click at [707, 408] on icon "block_user_input" at bounding box center [701, 413] width 16 height 16
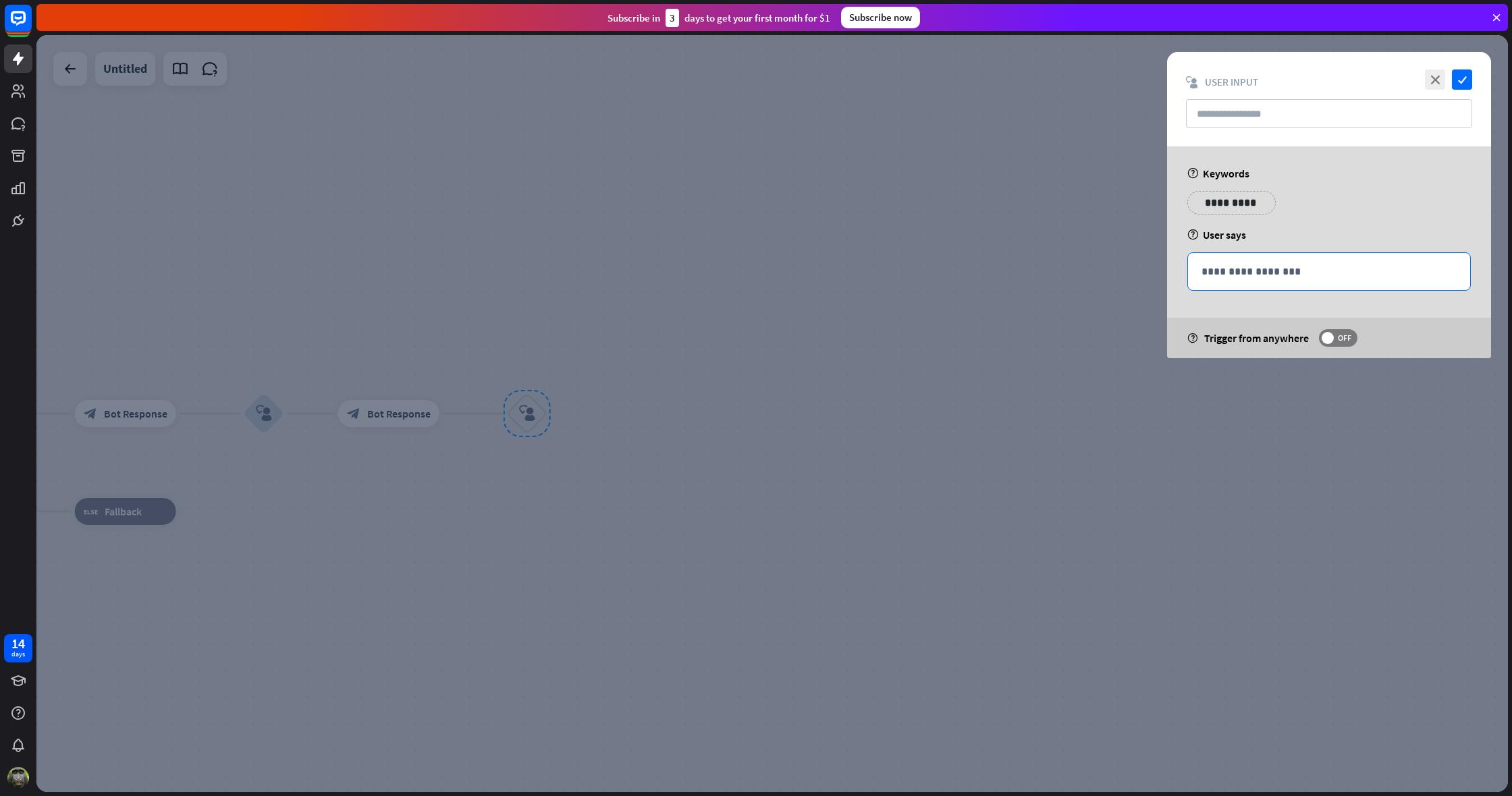
click at [1220, 278] on p "**********" at bounding box center [1329, 271] width 255 height 17
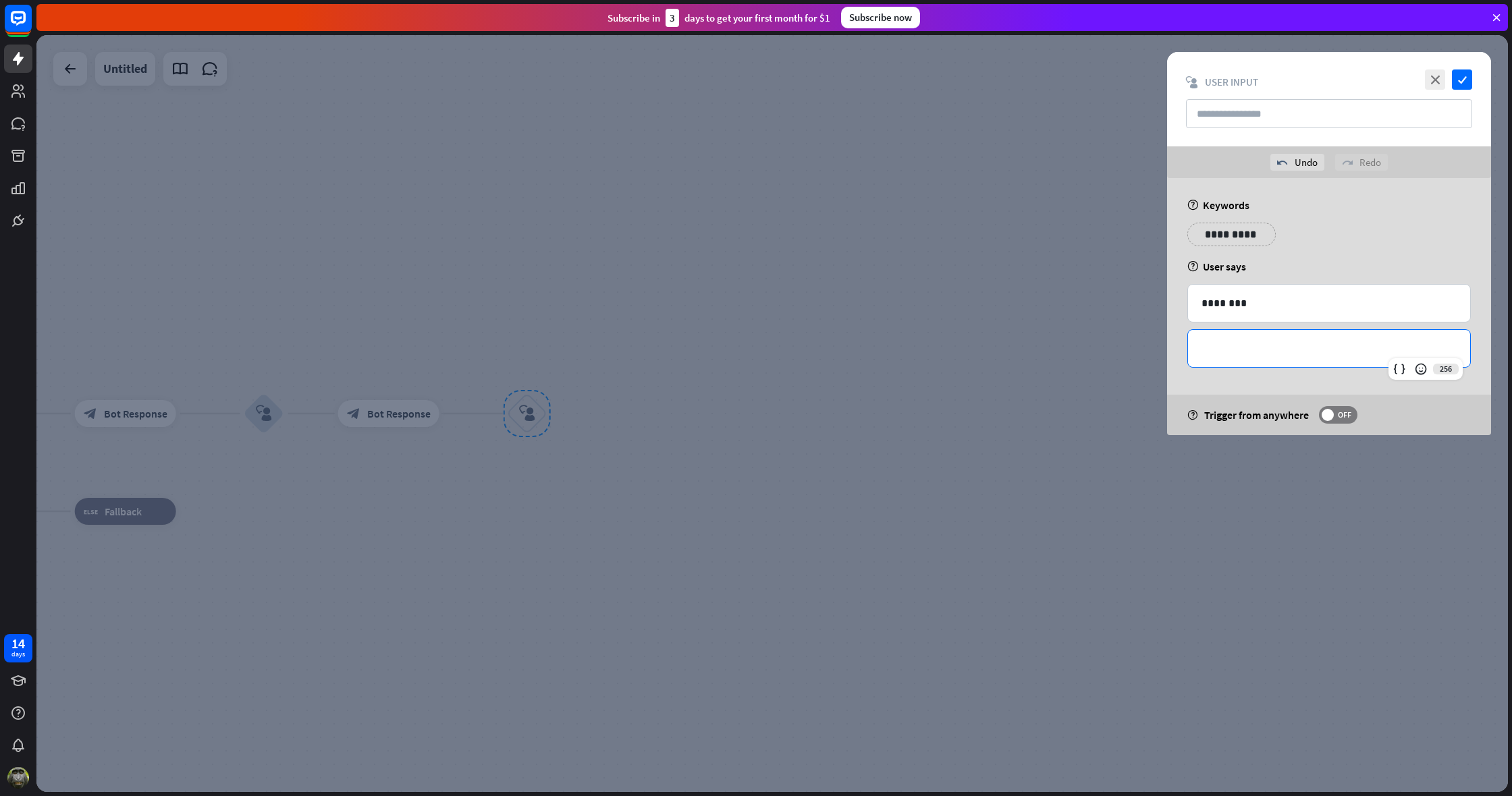
click at [1220, 355] on p "**********" at bounding box center [1329, 349] width 255 height 17
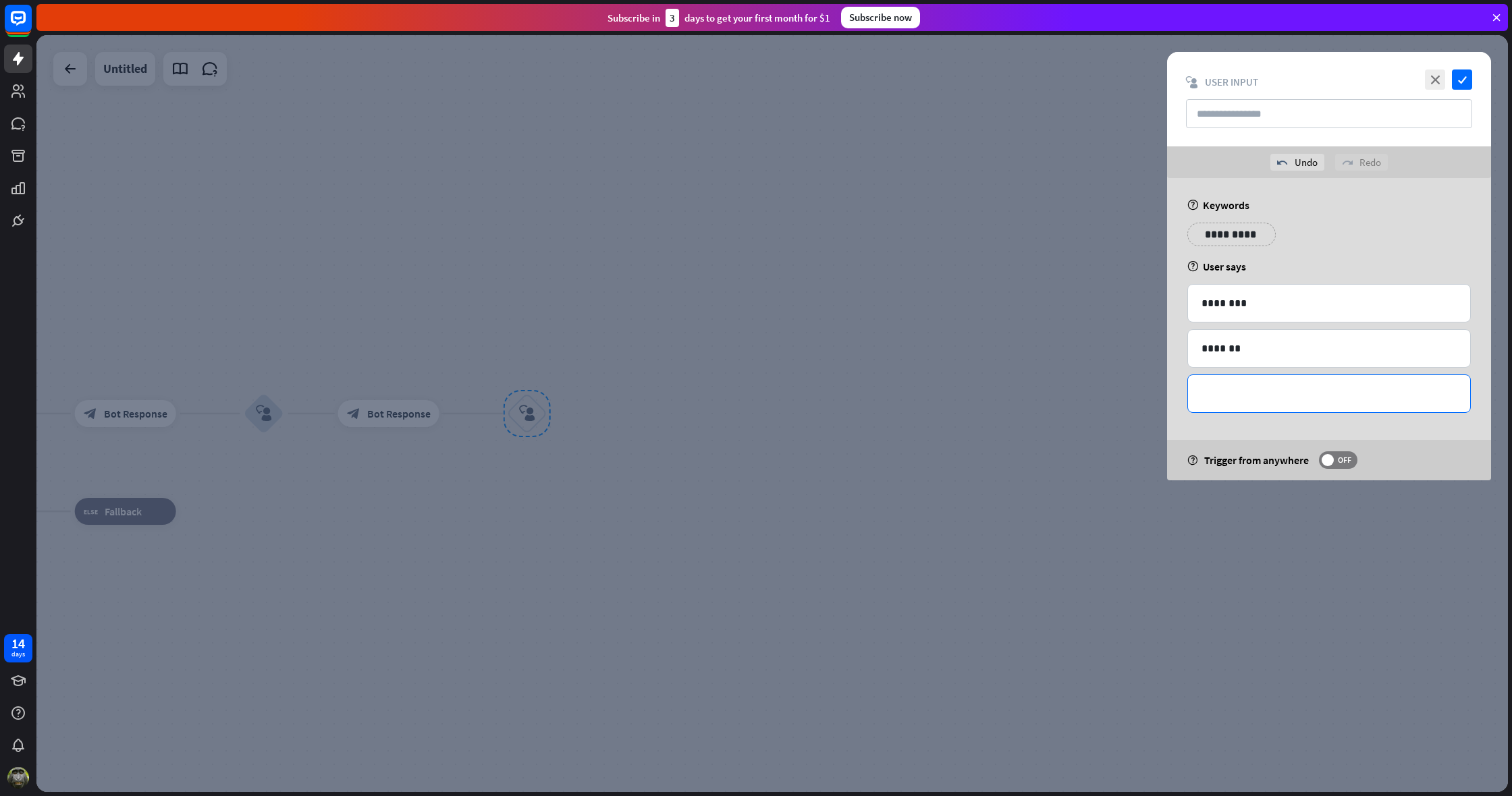
click at [1244, 394] on p "**********" at bounding box center [1329, 393] width 255 height 17
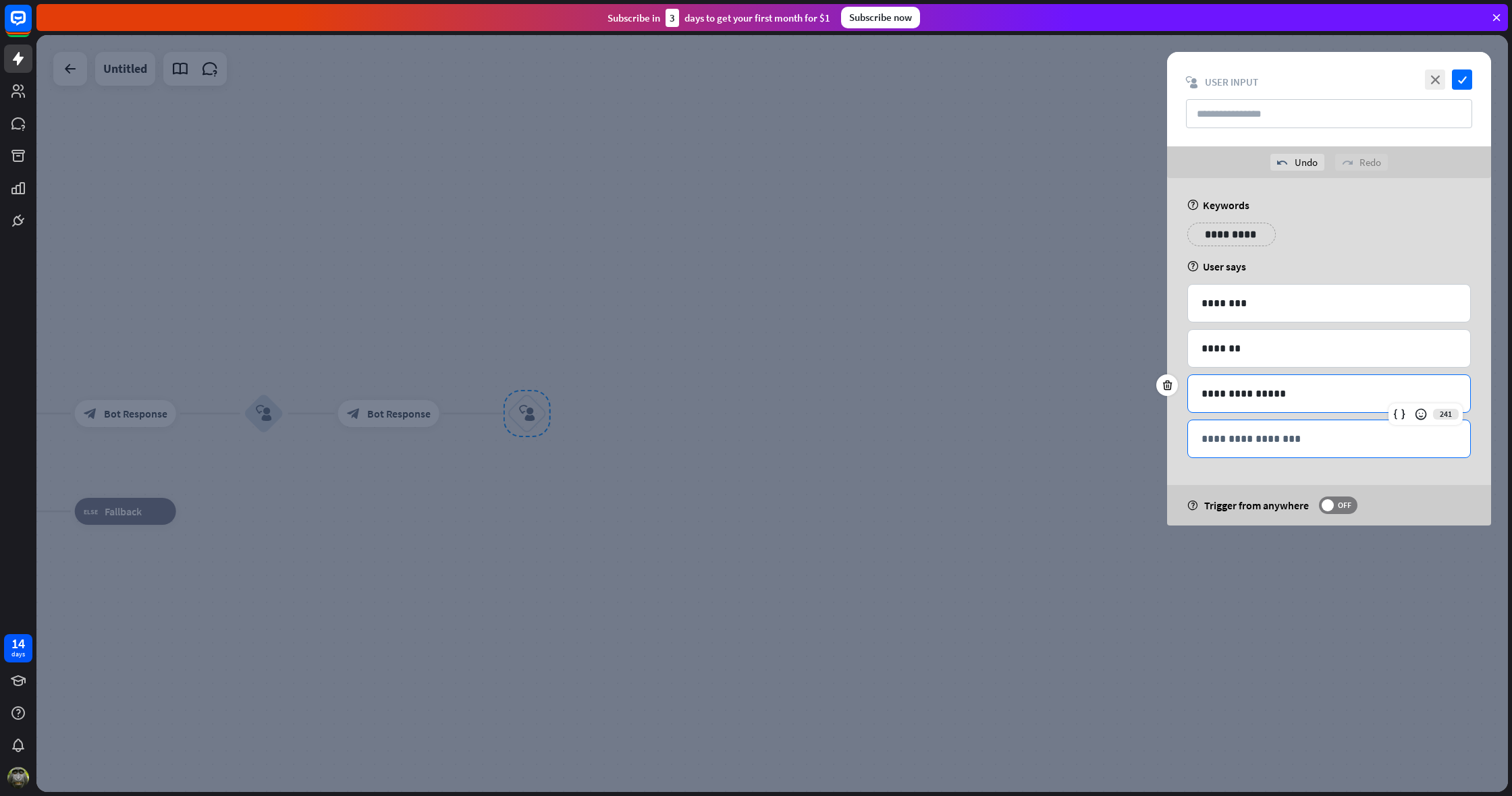
click at [1204, 442] on p "**********" at bounding box center [1329, 439] width 255 height 17
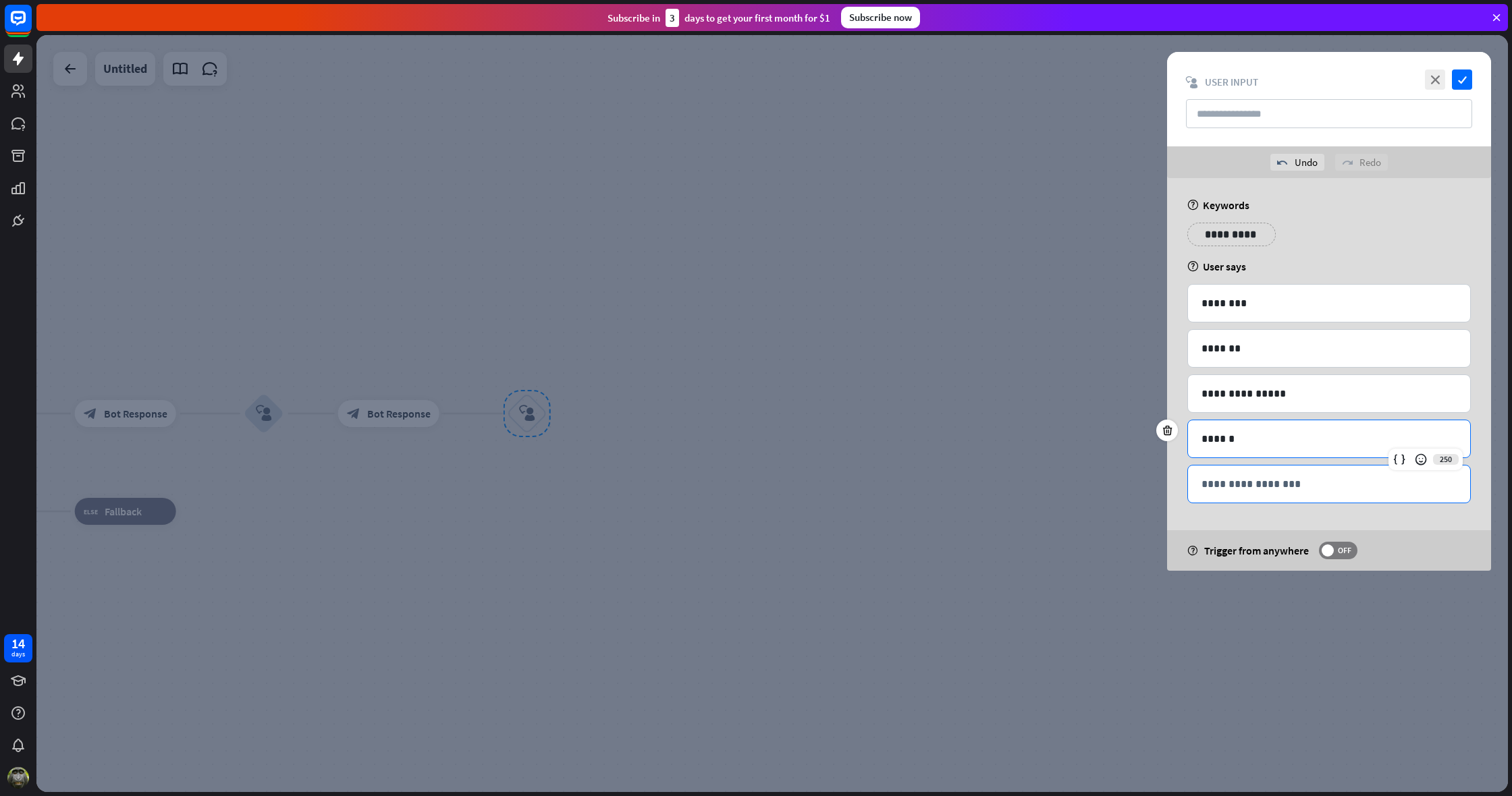
click at [1271, 495] on div "**********" at bounding box center [1329, 484] width 282 height 37
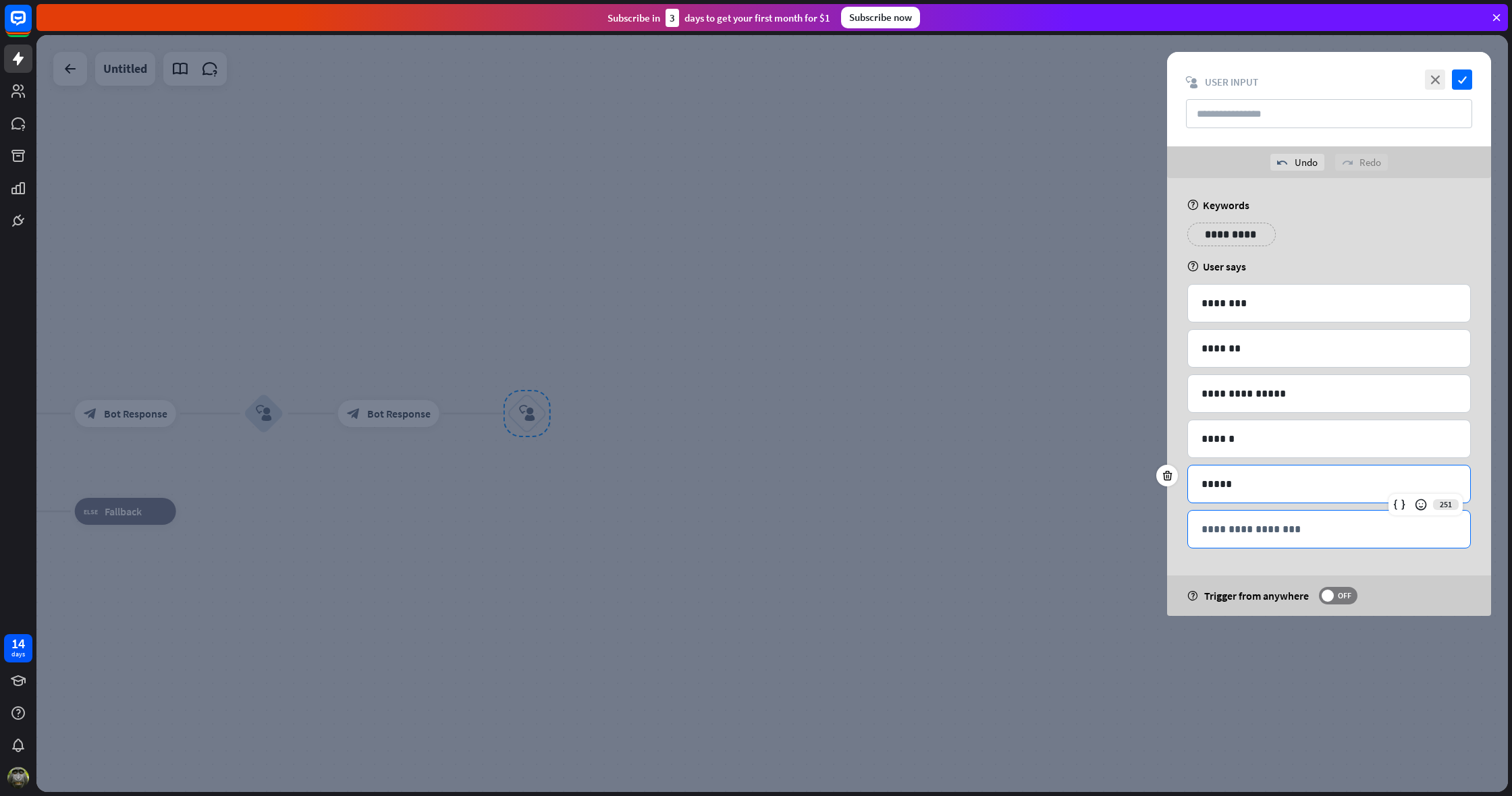
click at [1212, 530] on p "**********" at bounding box center [1329, 529] width 255 height 17
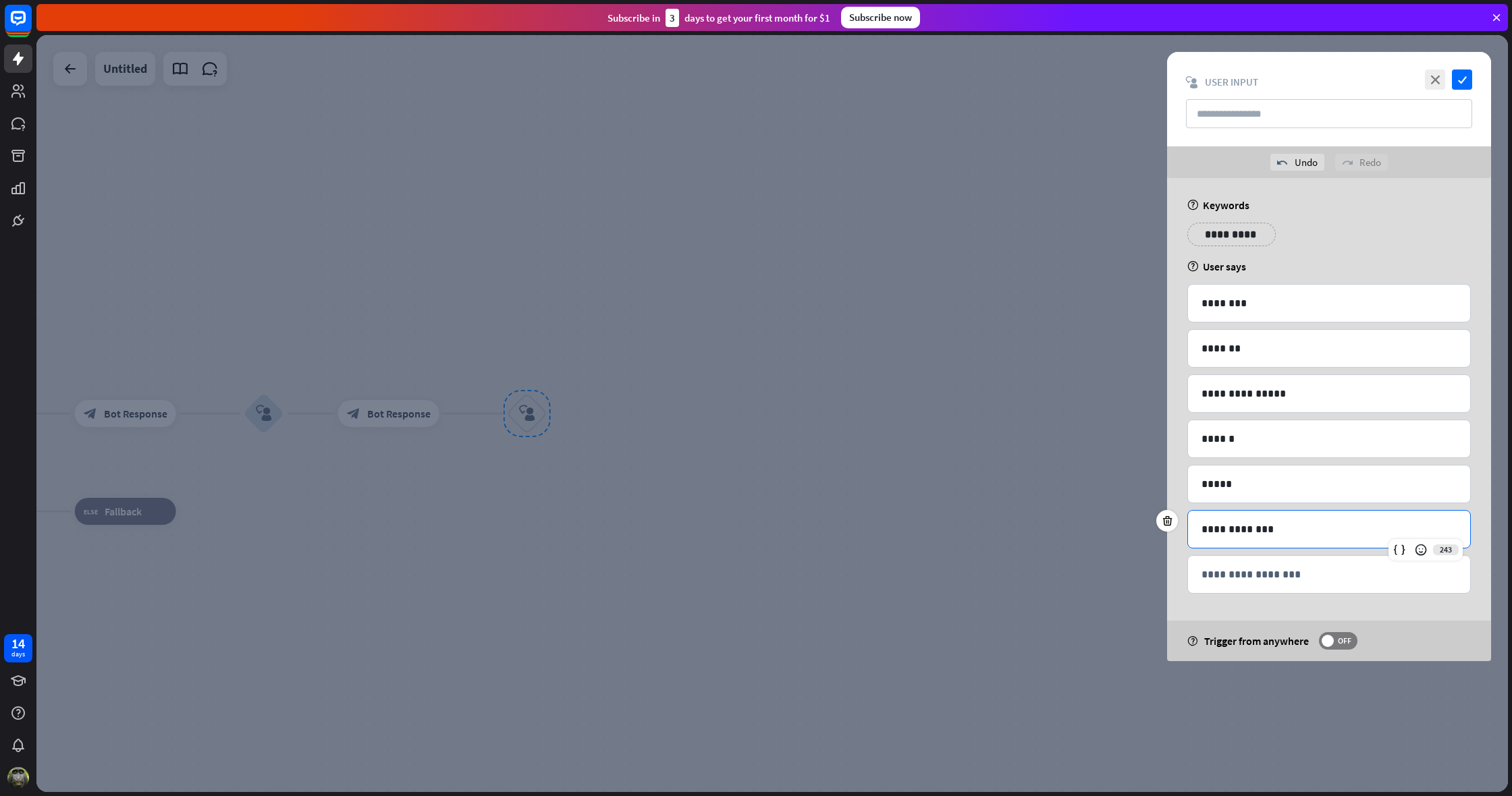
click at [1218, 237] on p "**********" at bounding box center [1231, 234] width 68 height 17
click at [1464, 79] on icon "check" at bounding box center [1462, 80] width 20 height 20
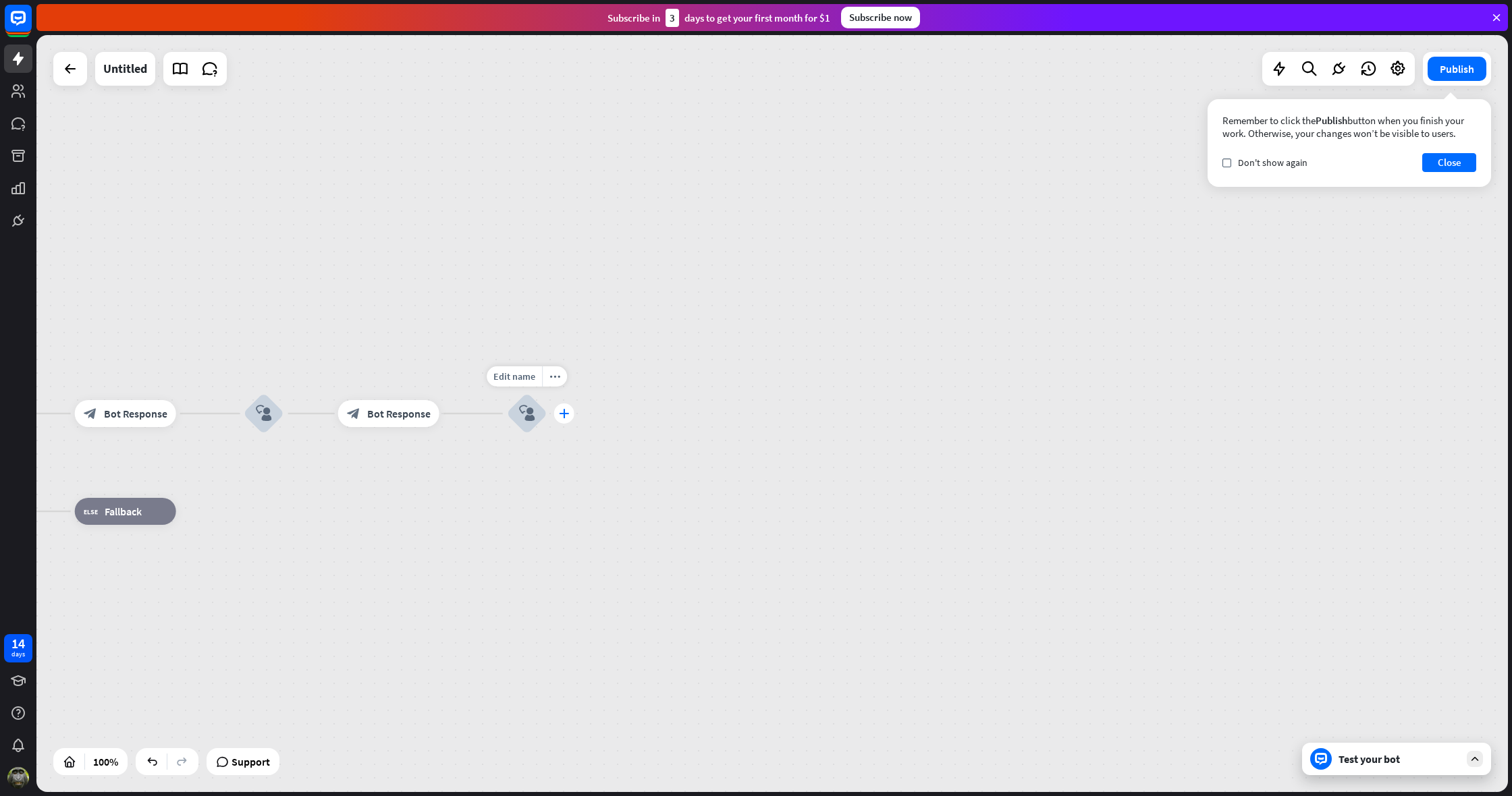
click at [564, 413] on icon "plus" at bounding box center [564, 413] width 10 height 9
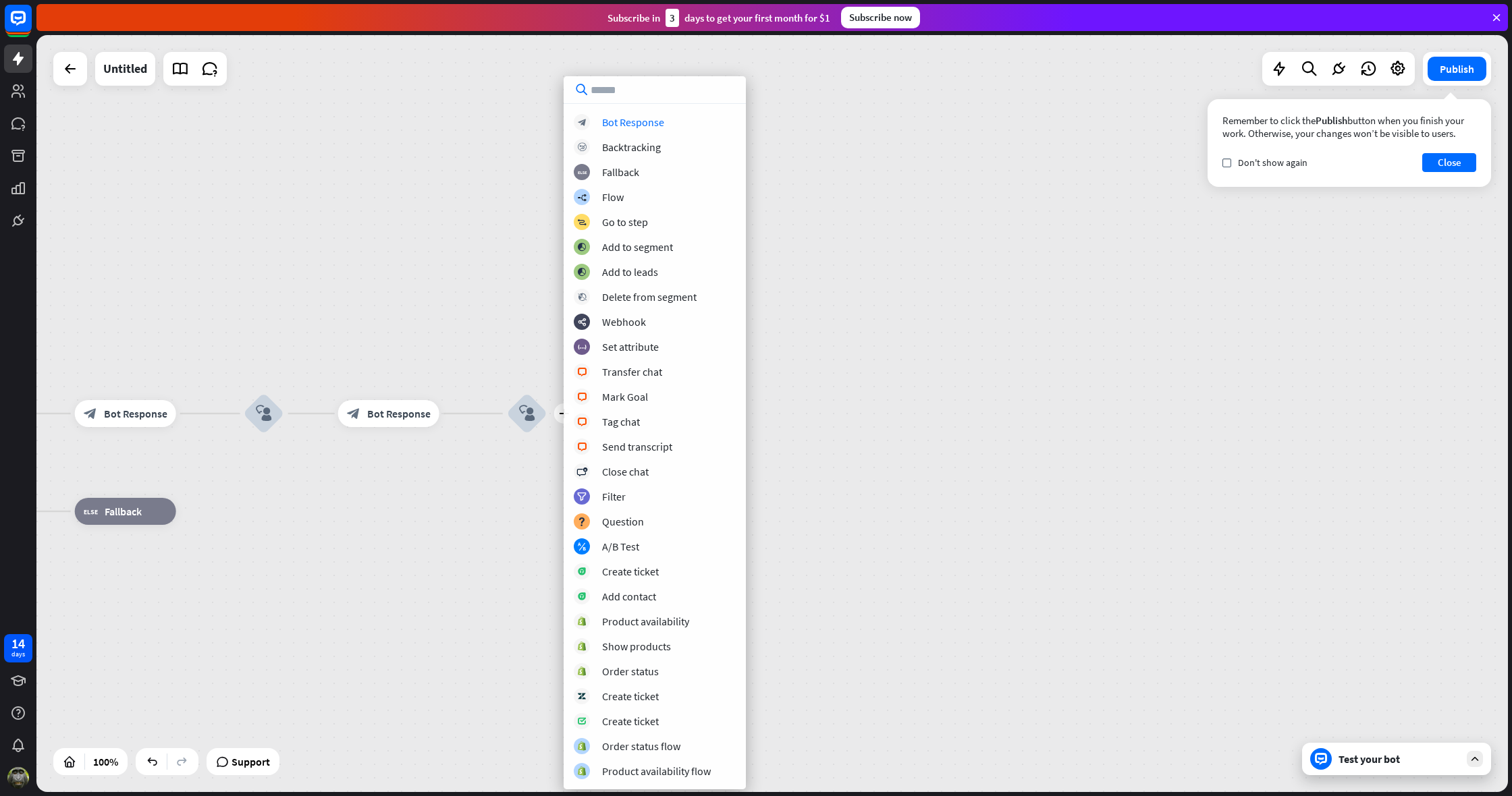
click at [432, 192] on div "home_2 Start point Welcome message block_bot_response Bot Response block_user_i…" at bounding box center [772, 414] width 1472 height 757
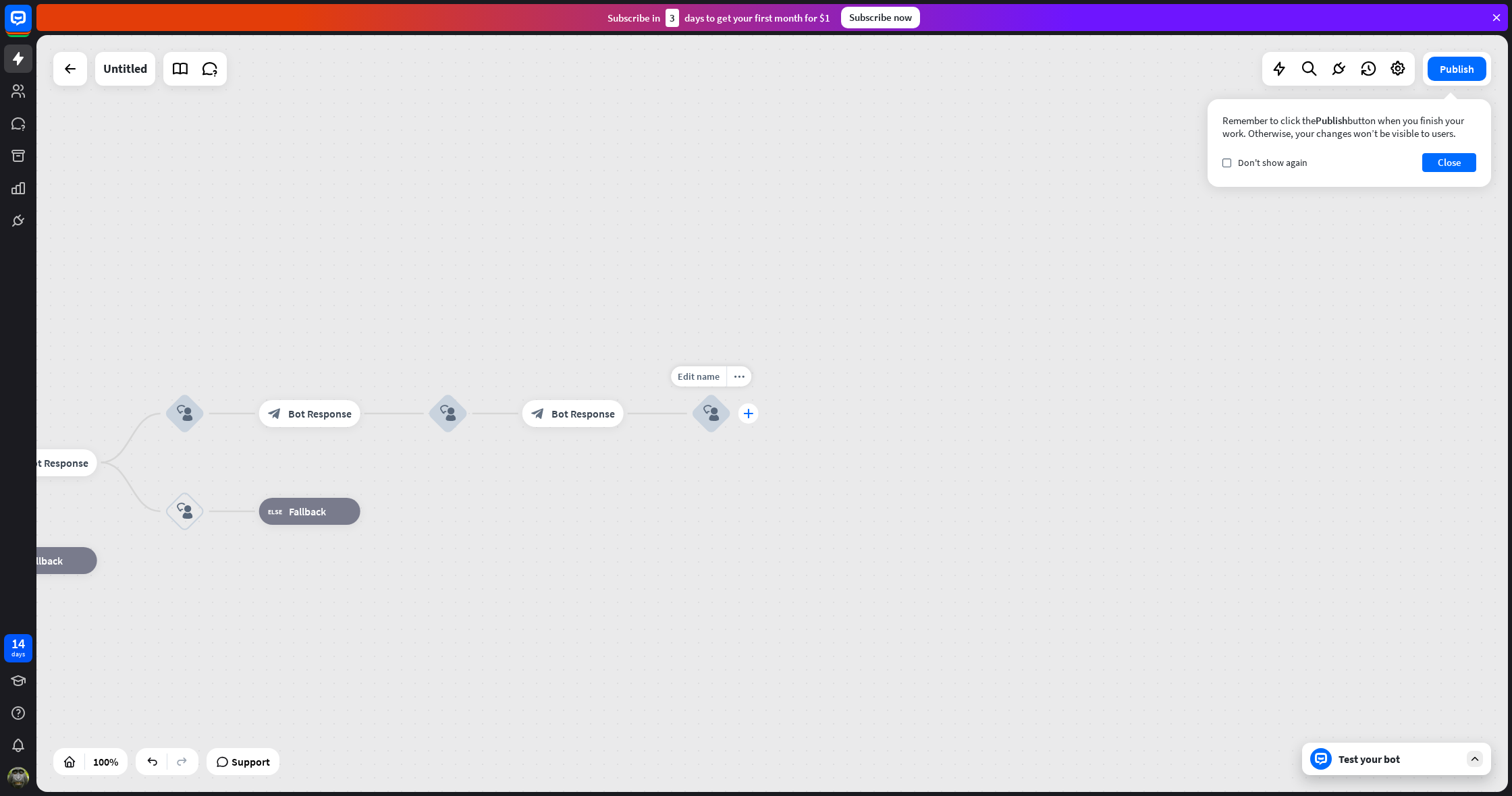
click at [752, 419] on div "plus" at bounding box center [748, 414] width 20 height 20
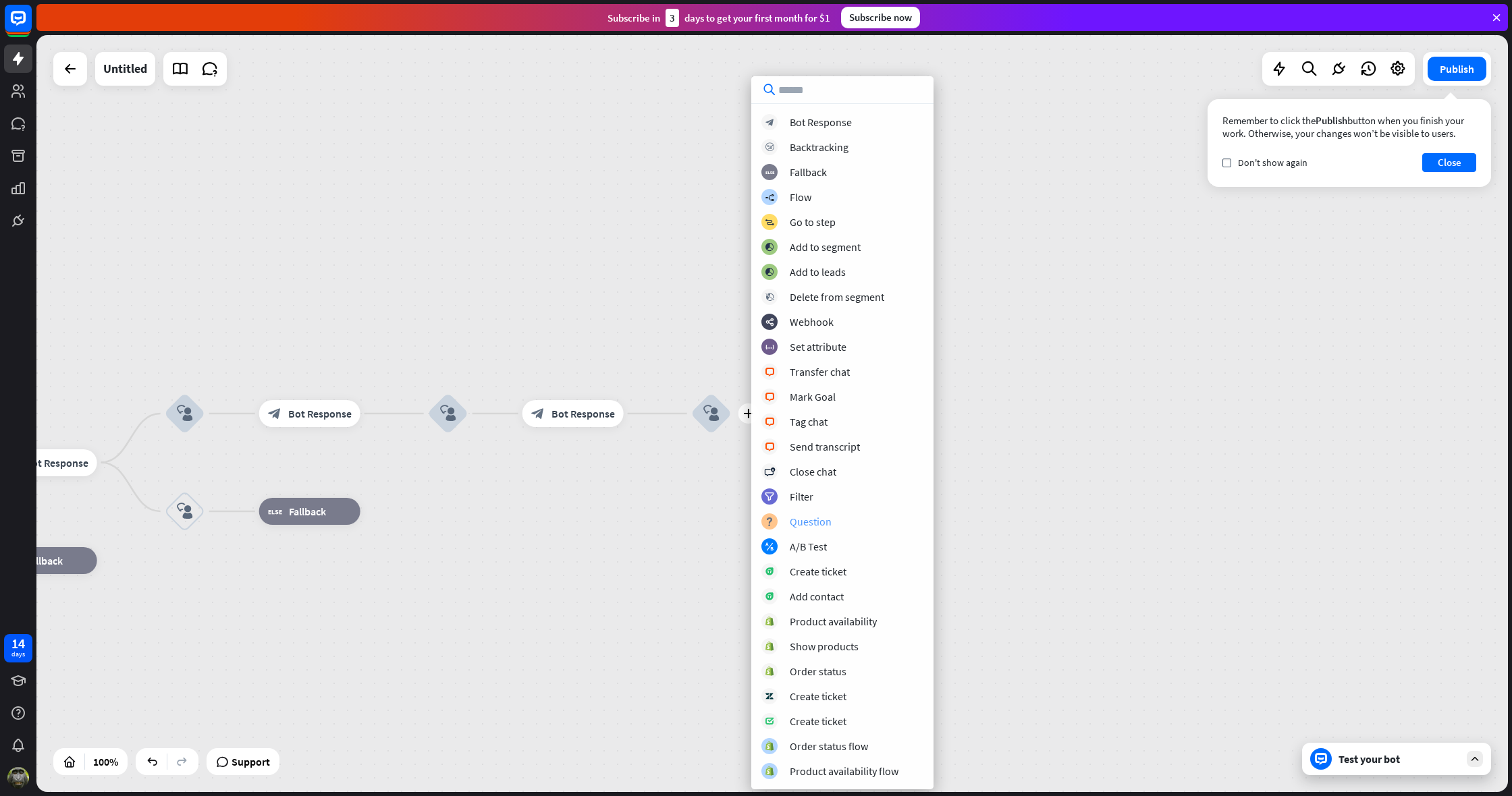
click at [823, 524] on div "Question" at bounding box center [811, 521] width 42 height 13
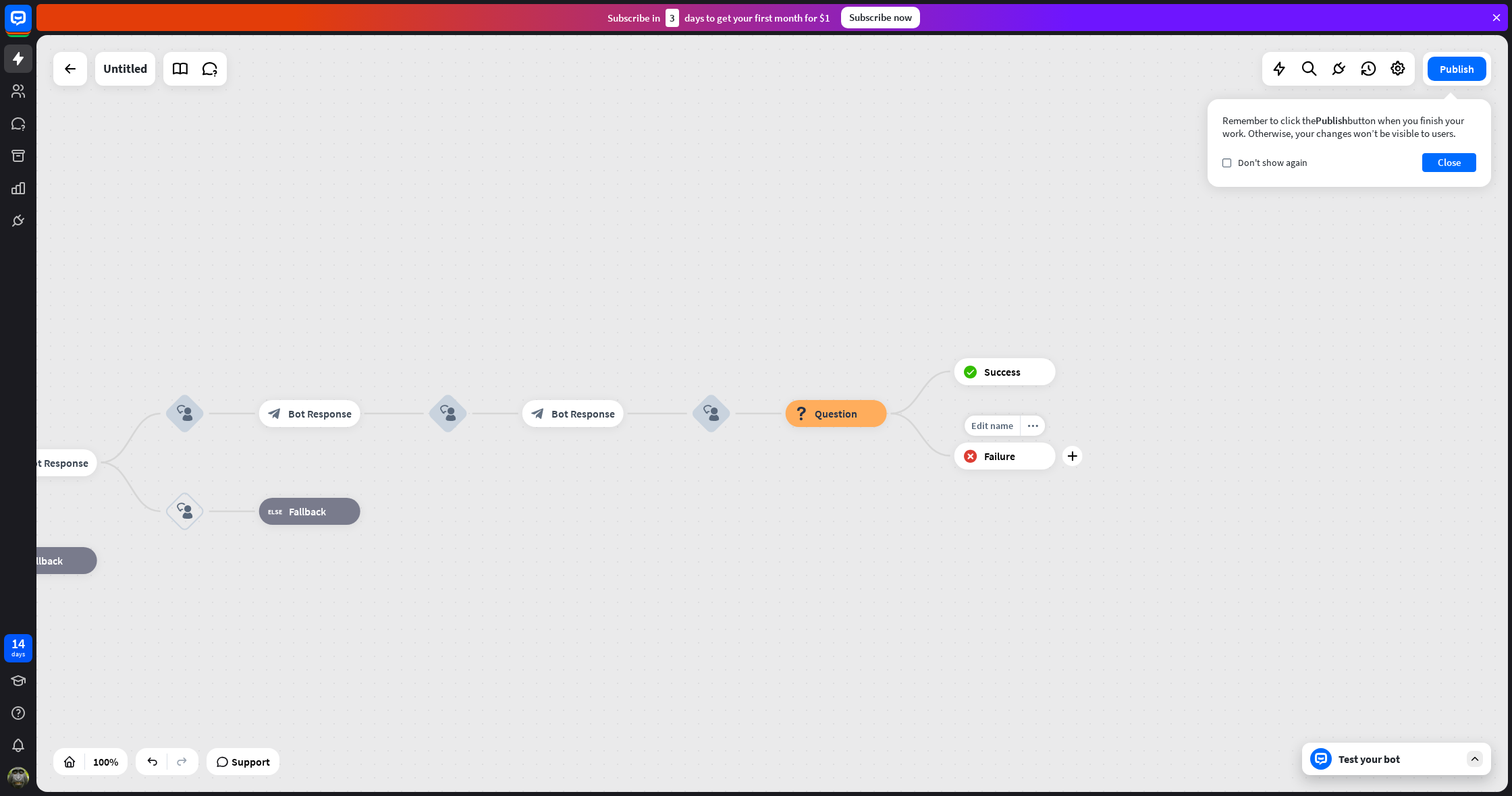
drag, startPoint x: 800, startPoint y: 410, endPoint x: 1035, endPoint y: 452, distance: 238.7
click at [885, 415] on div "block_question Question" at bounding box center [836, 414] width 101 height 27
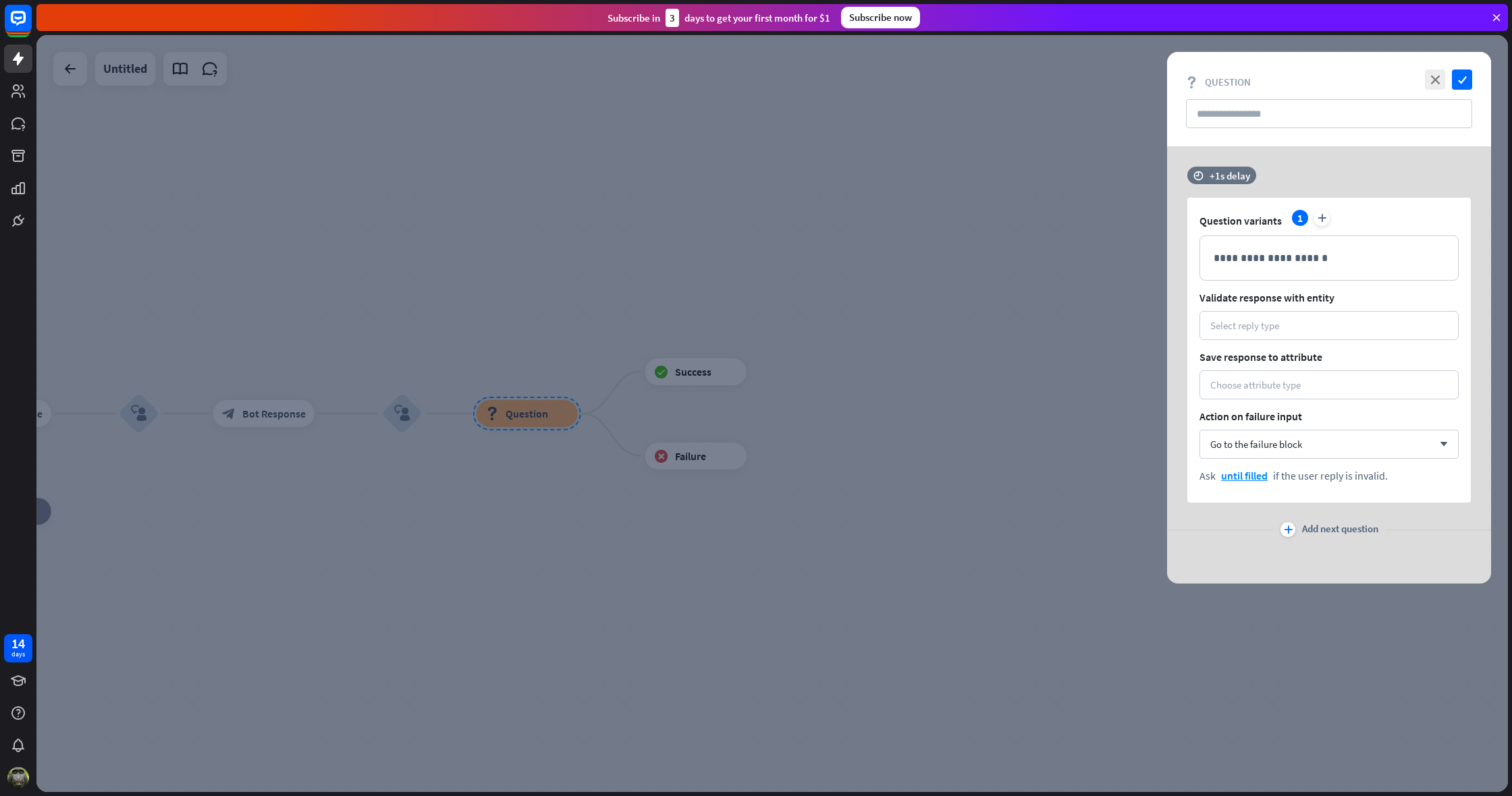
drag, startPoint x: 848, startPoint y: 348, endPoint x: 863, endPoint y: 345, distance: 15.3
click at [849, 348] on div at bounding box center [772, 414] width 1472 height 757
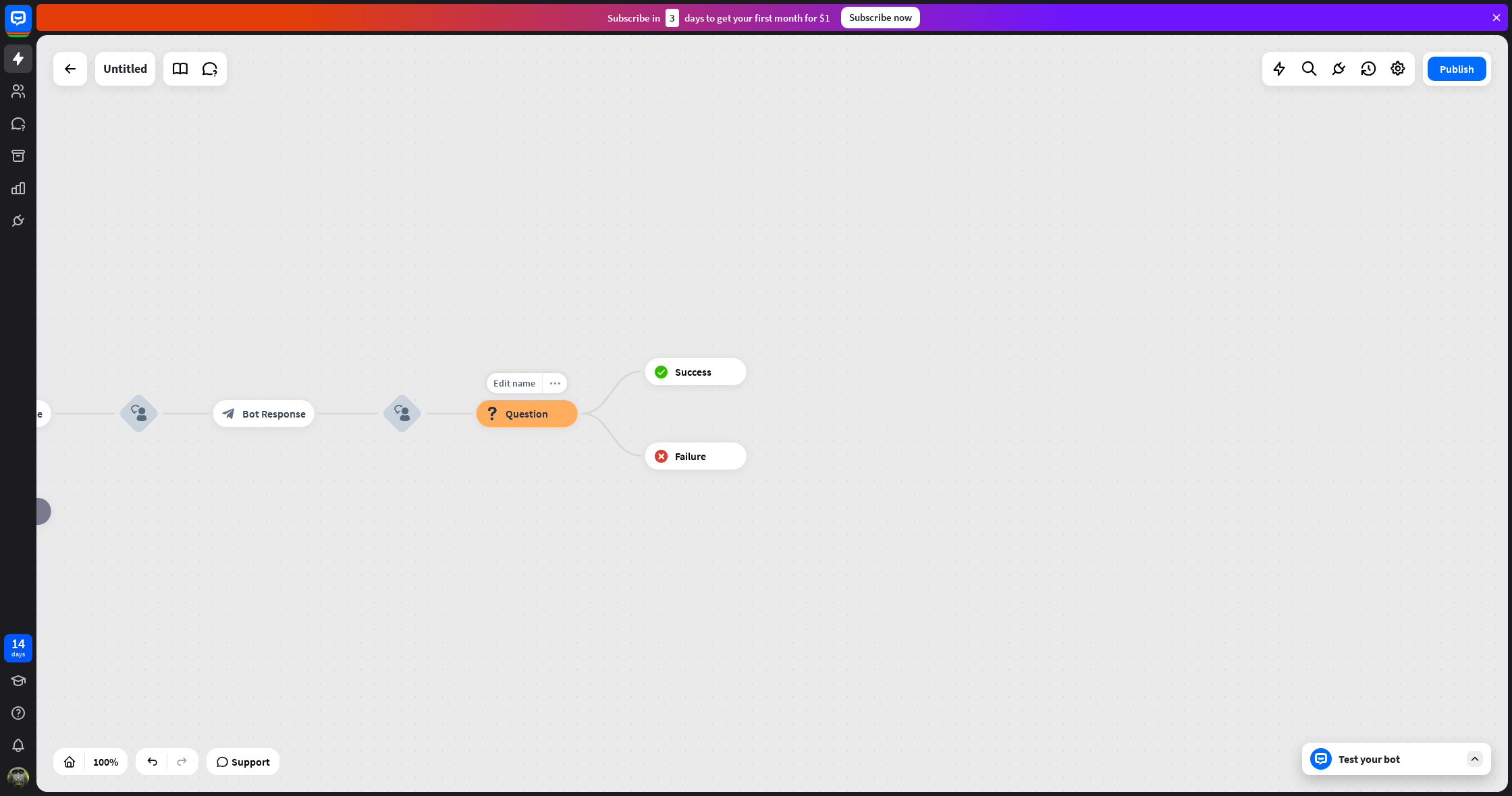
click at [558, 384] on icon "more_horiz" at bounding box center [555, 383] width 11 height 10
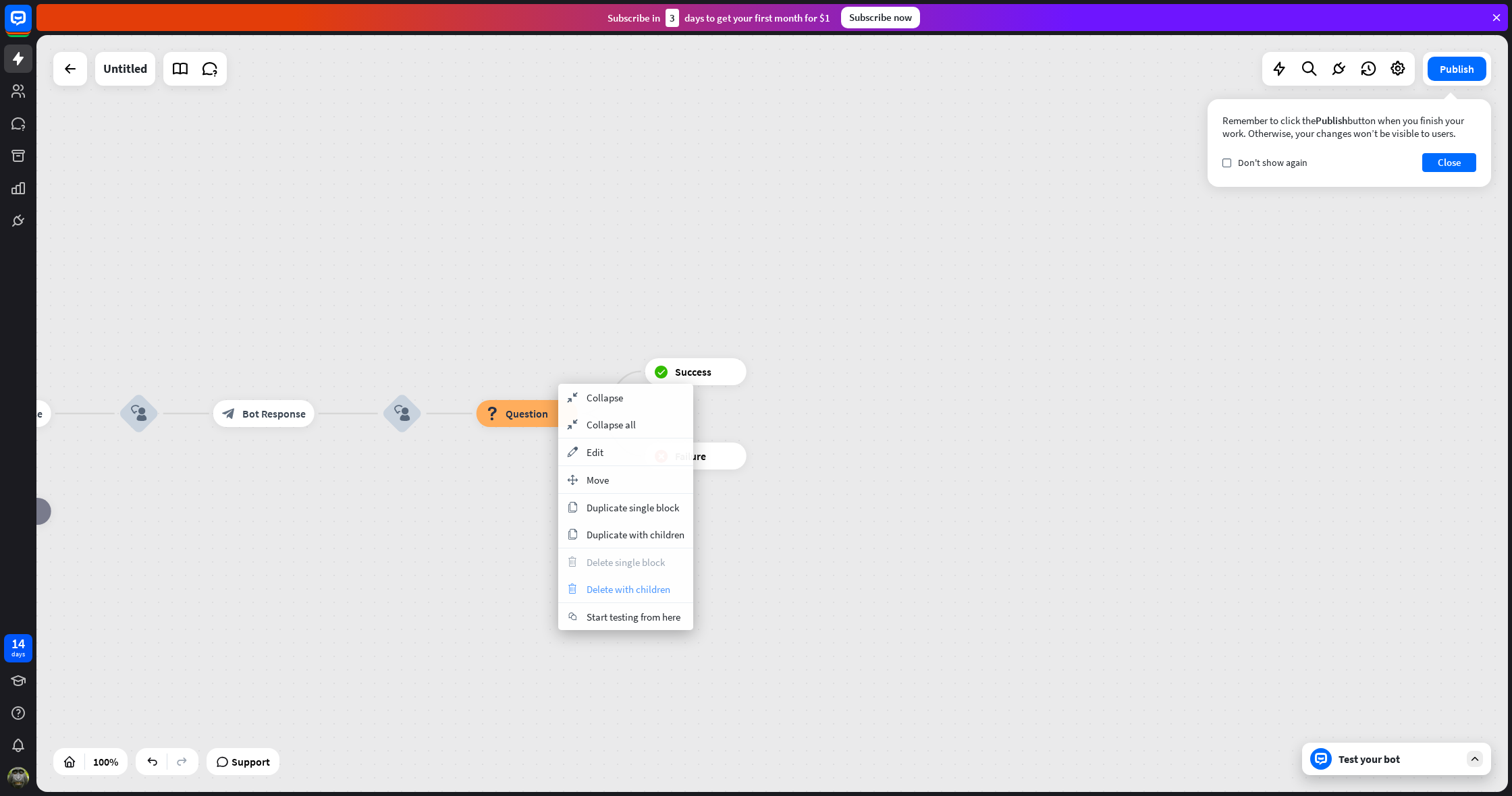
click at [606, 586] on span "Delete with children" at bounding box center [628, 589] width 83 height 13
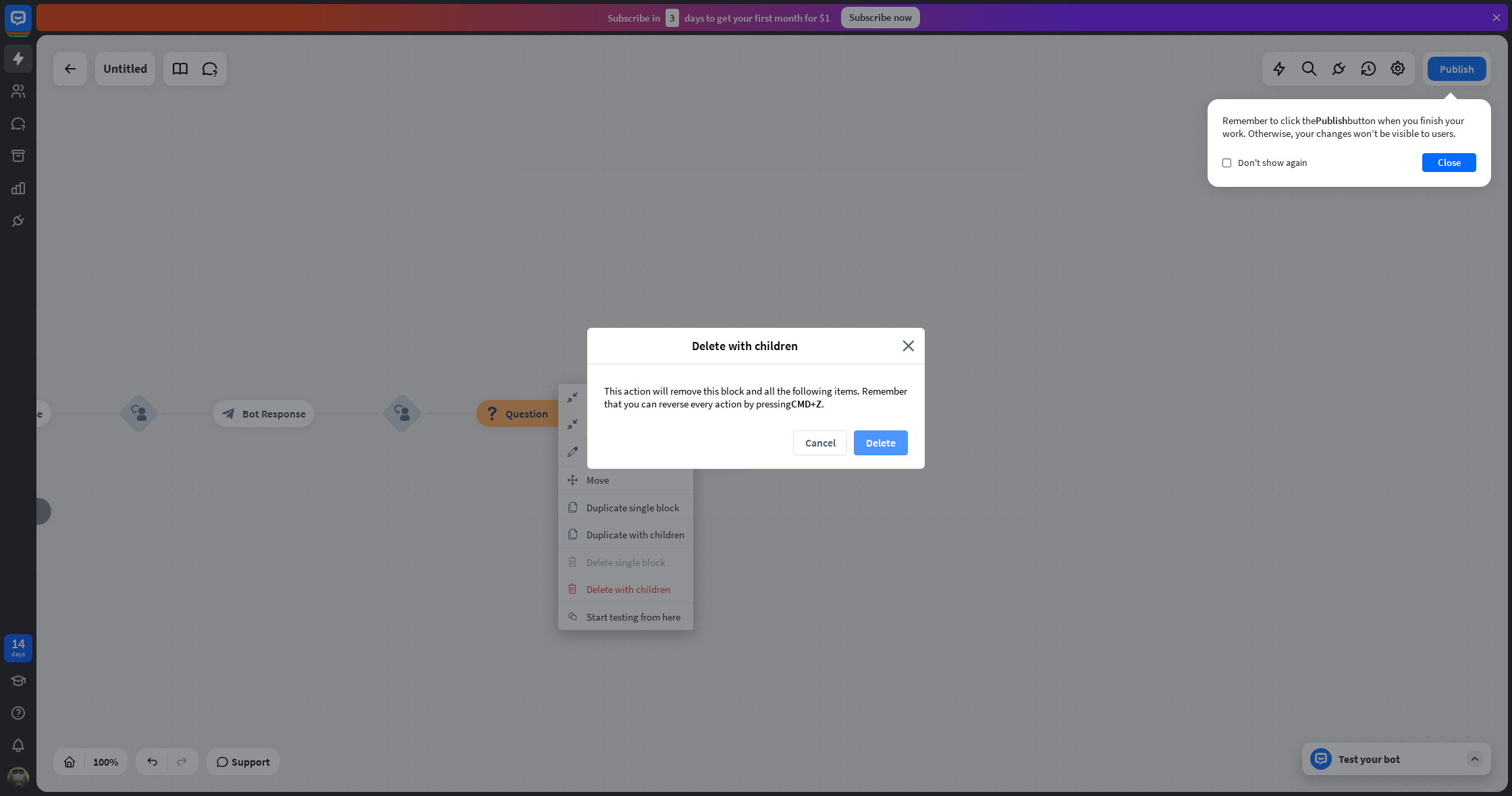
click at [883, 442] on button "Delete" at bounding box center [881, 443] width 54 height 25
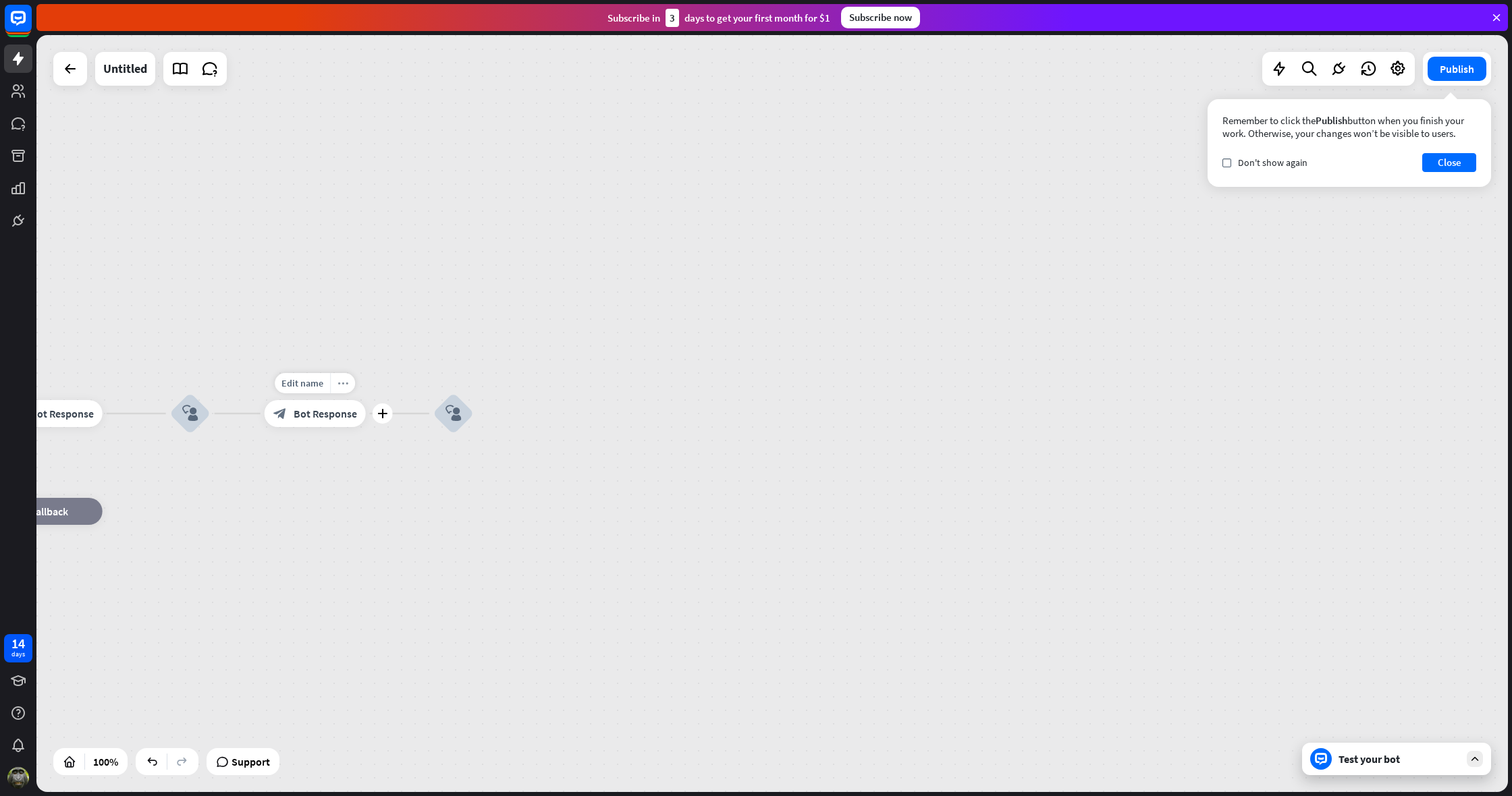
click at [342, 383] on icon "more_horiz" at bounding box center [343, 383] width 11 height 10
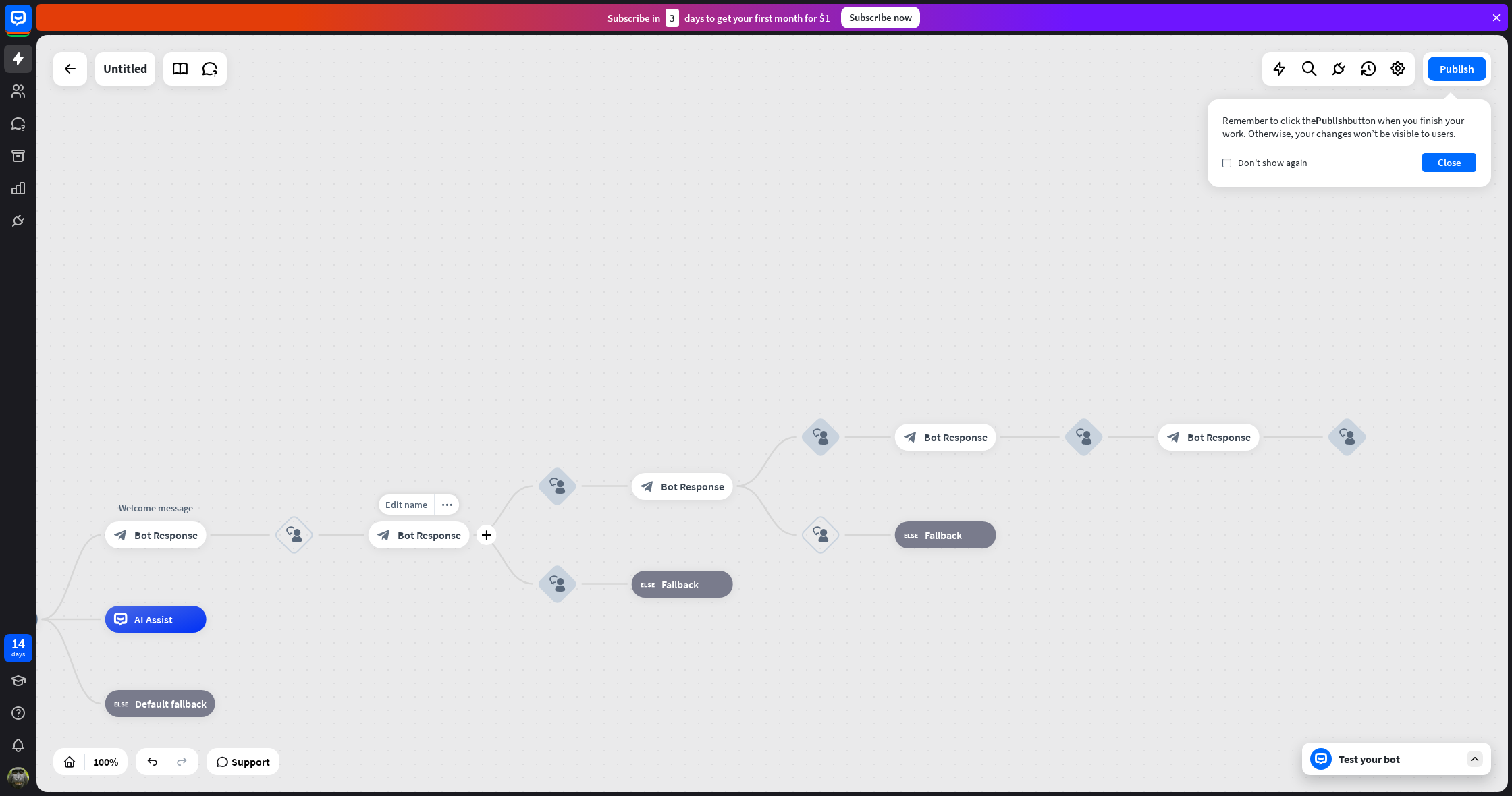
click at [412, 537] on span "Bot Response" at bounding box center [429, 535] width 63 height 13
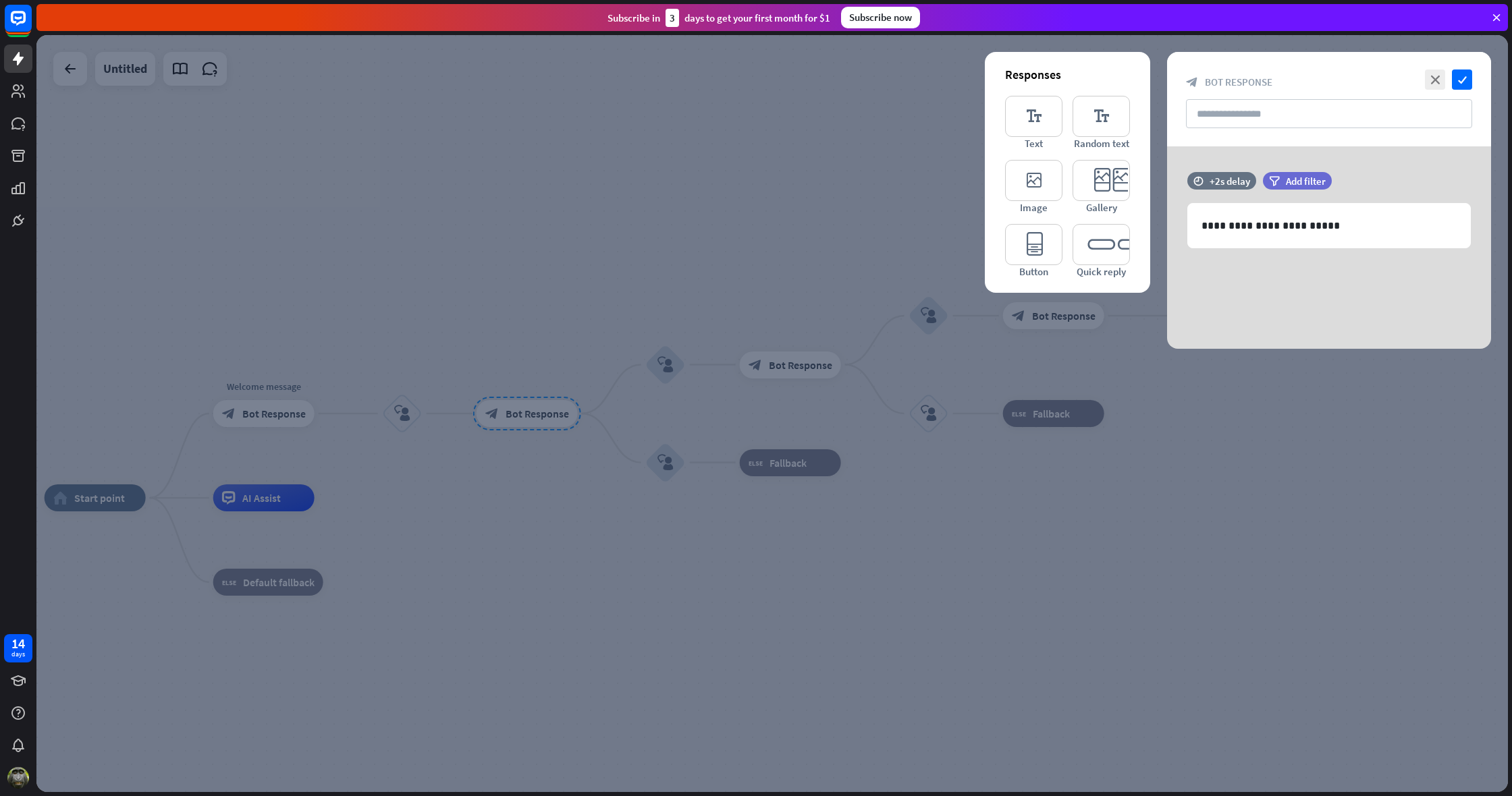
click at [527, 386] on div at bounding box center [772, 414] width 1472 height 757
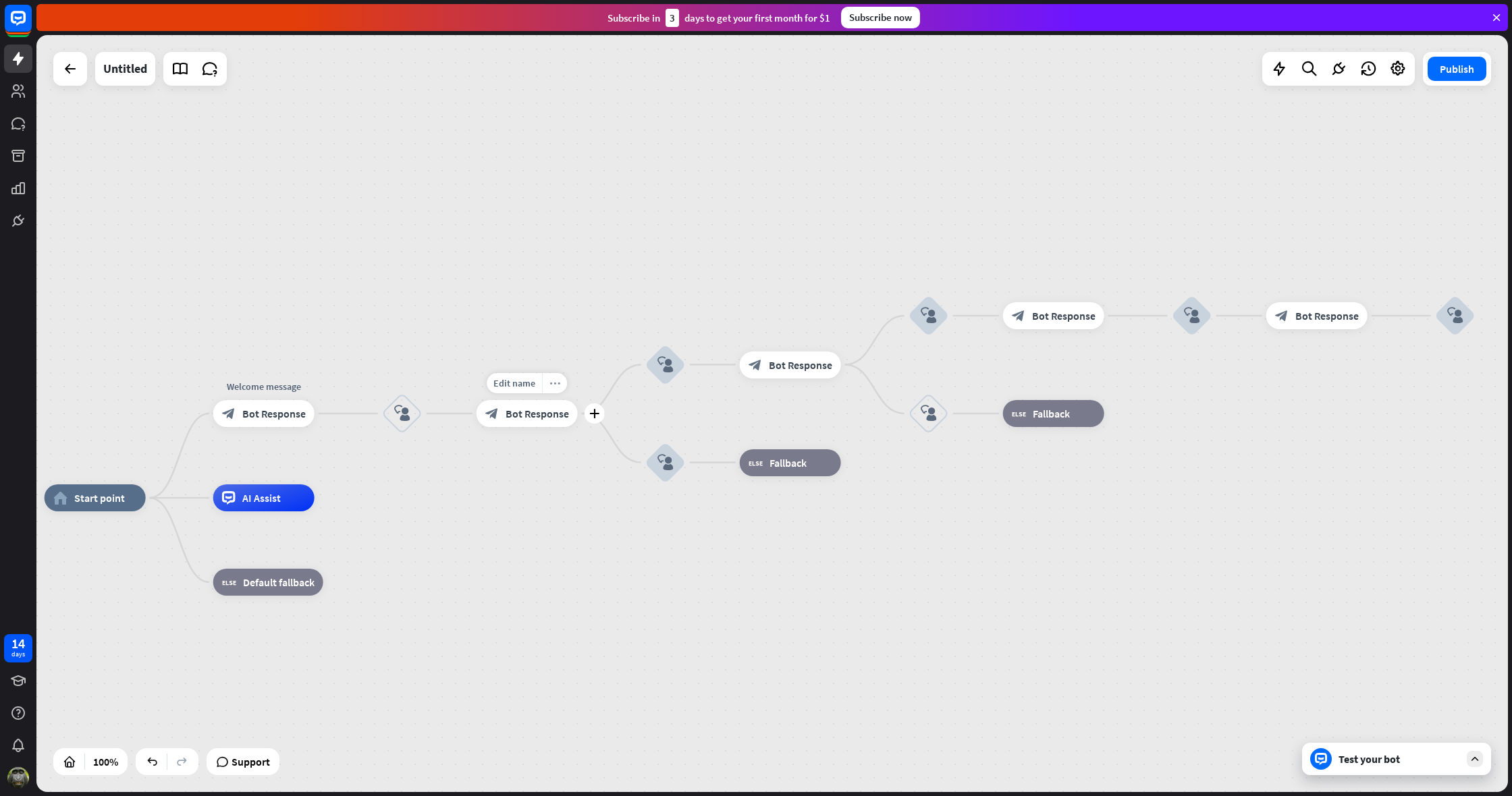
click at [553, 387] on icon "more_horiz" at bounding box center [555, 383] width 11 height 10
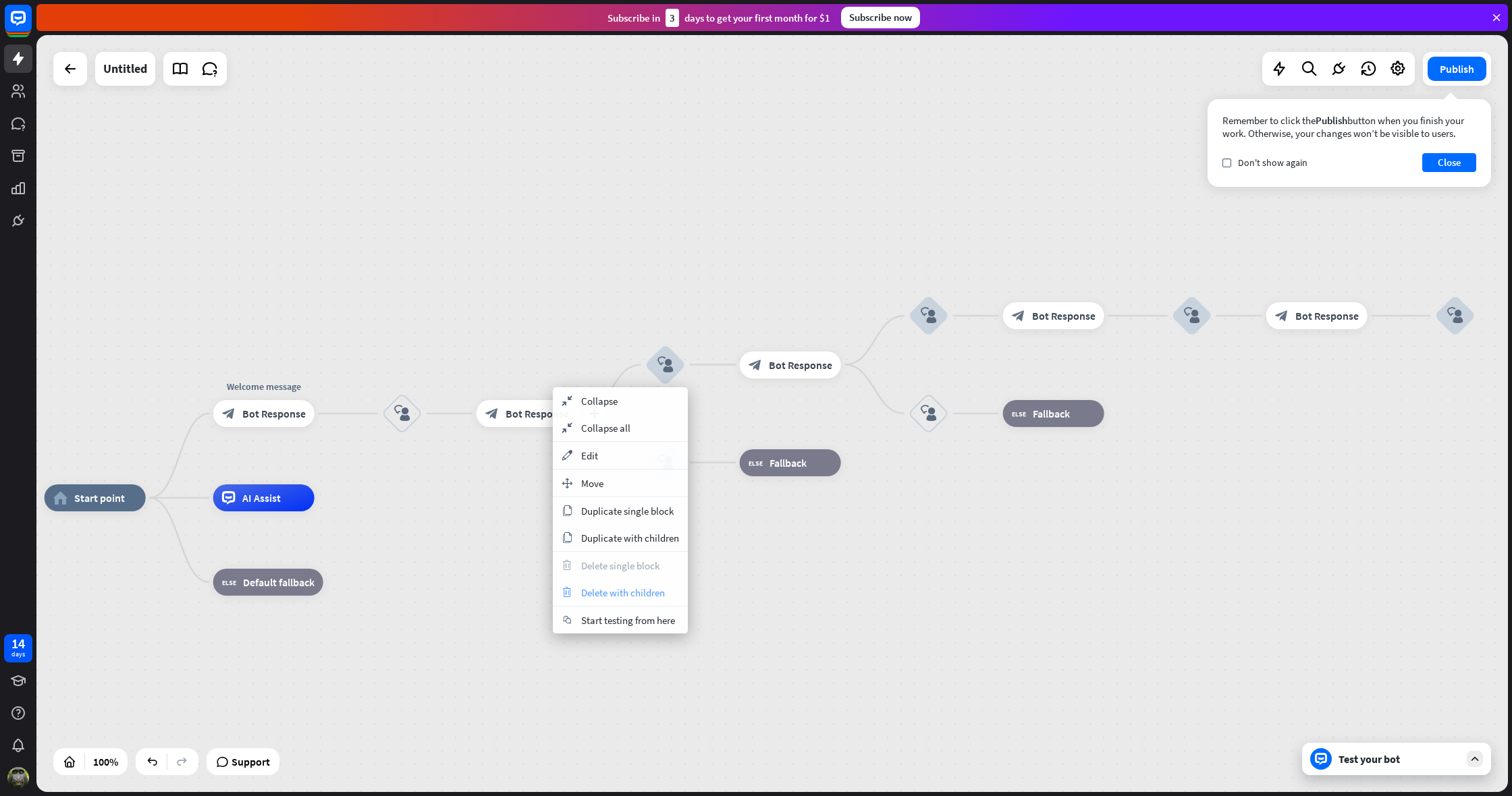
click at [616, 592] on span "Delete with children" at bounding box center [623, 592] width 83 height 13
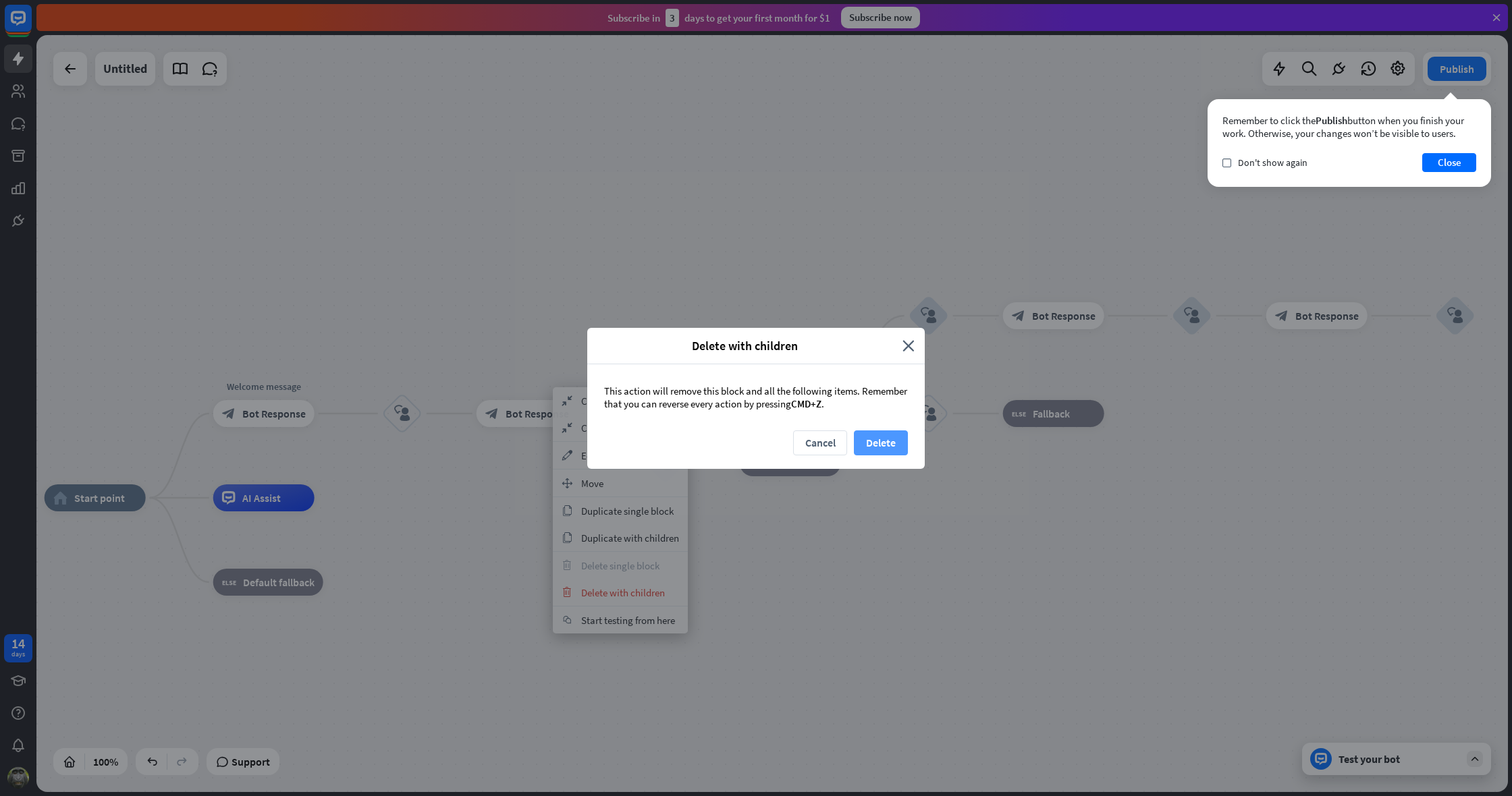
click at [868, 447] on button "Delete" at bounding box center [881, 443] width 54 height 25
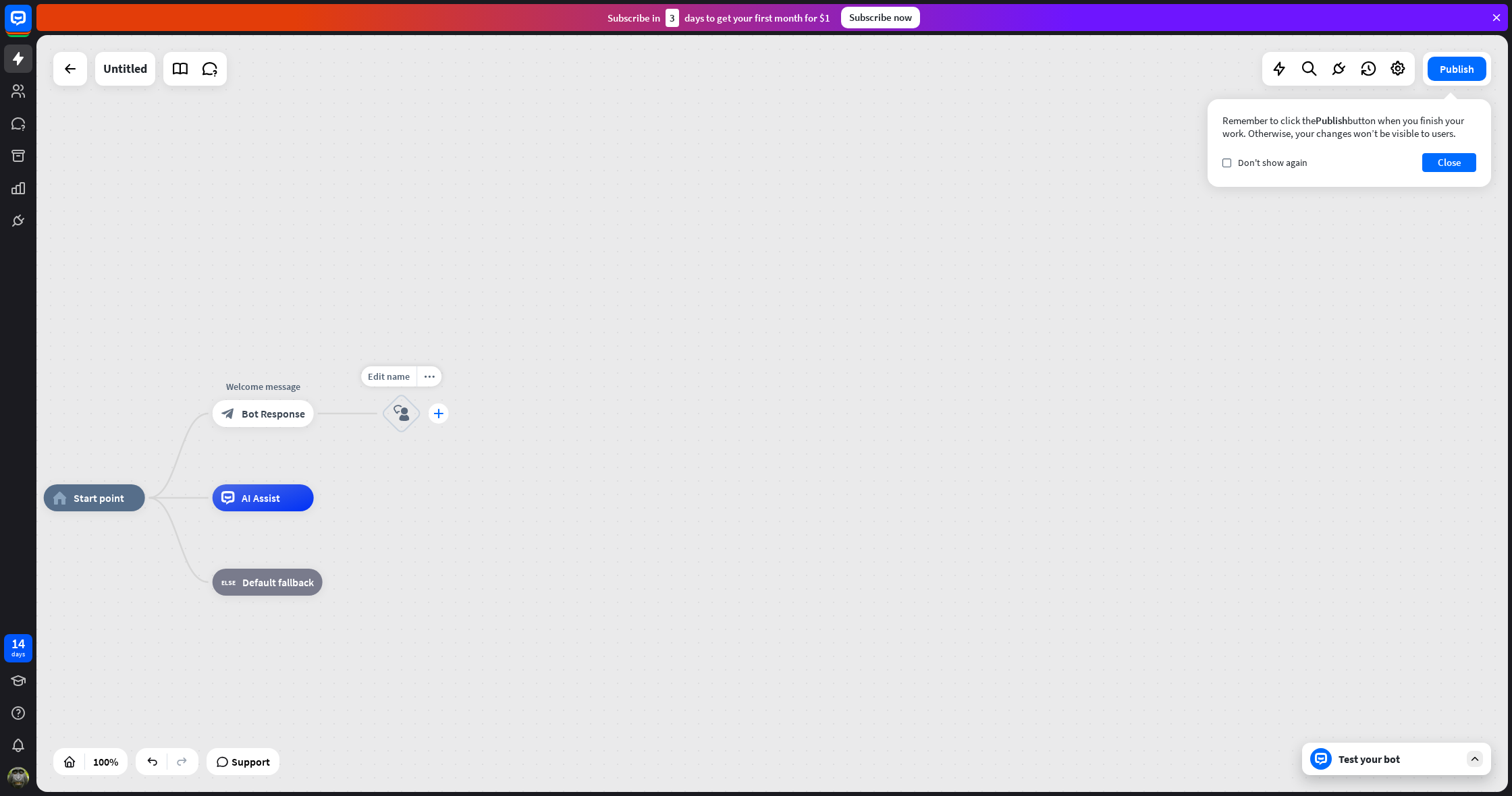
click at [440, 415] on icon "plus" at bounding box center [438, 413] width 10 height 9
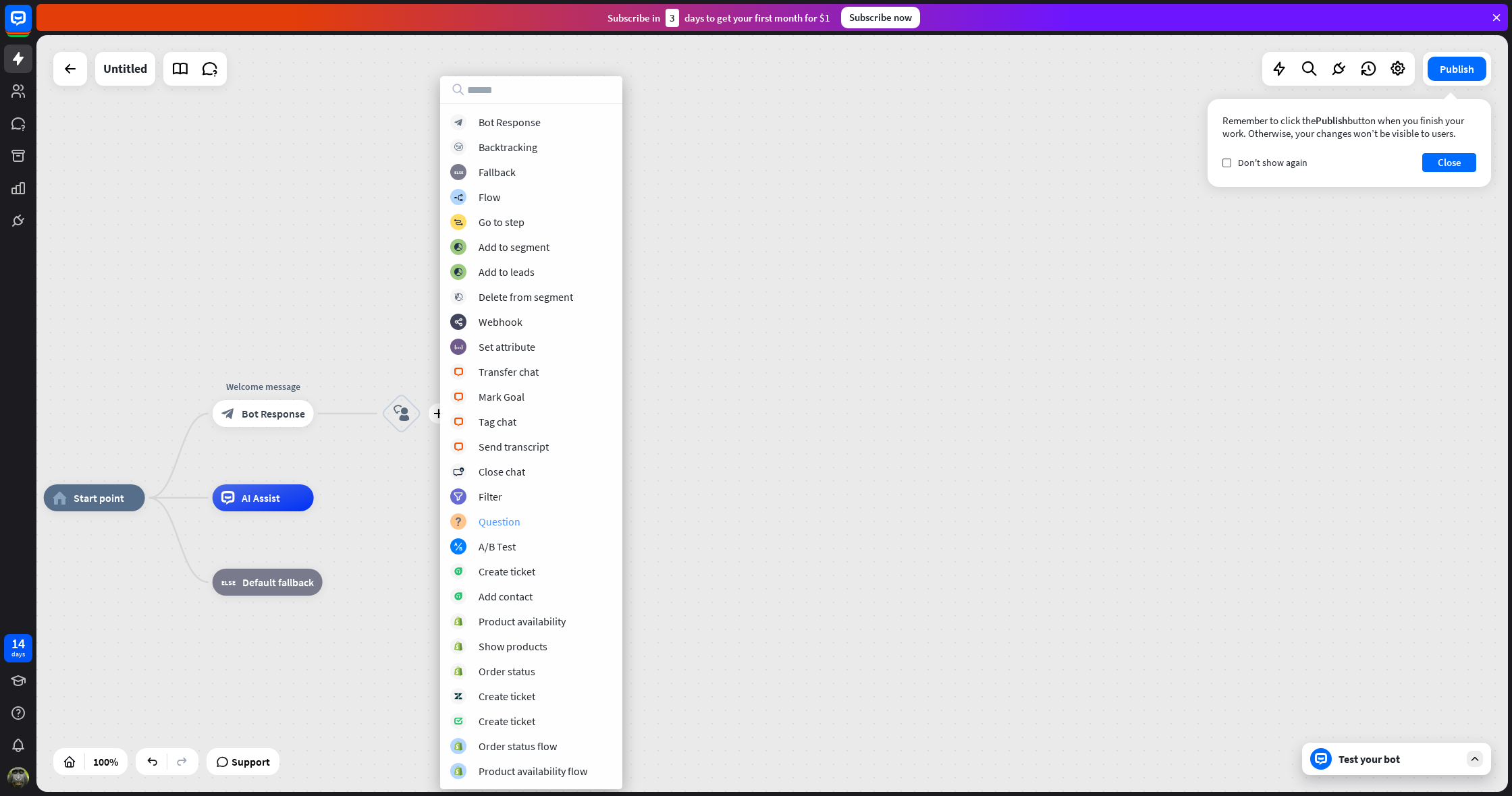
click at [498, 522] on div "Question" at bounding box center [500, 521] width 42 height 13
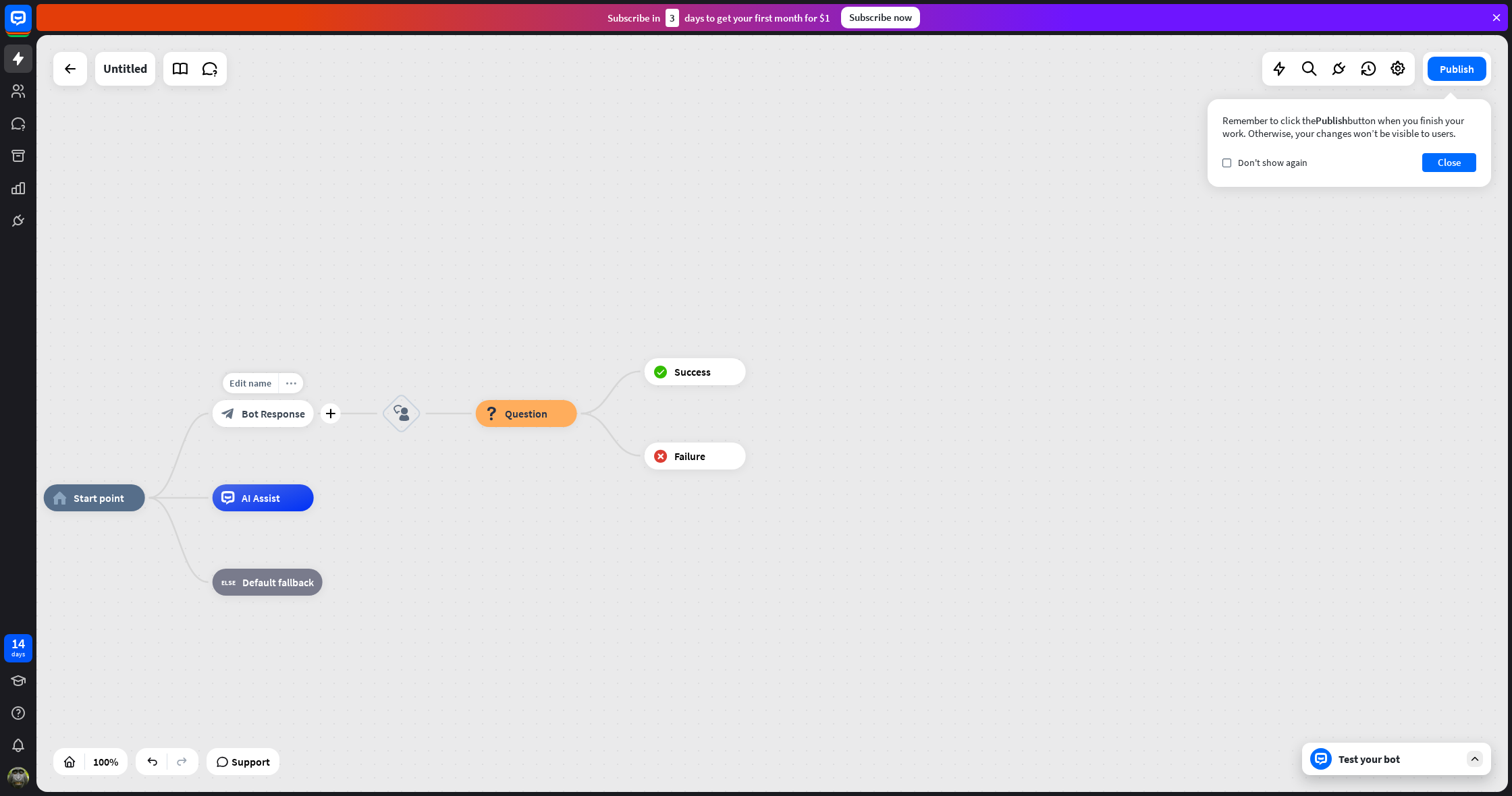
click at [292, 384] on icon "more_horiz" at bounding box center [291, 383] width 11 height 10
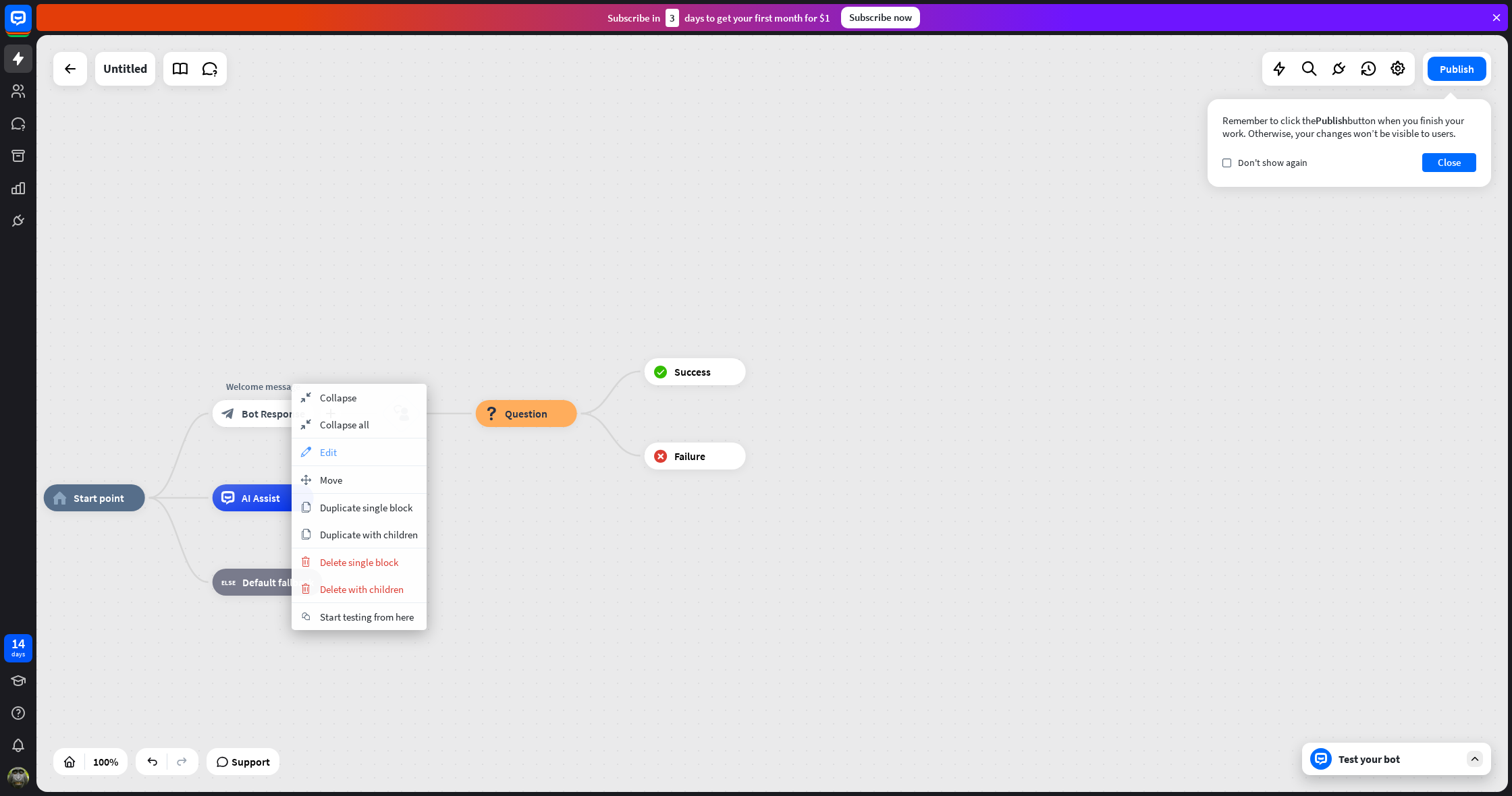
click at [338, 451] on div "appearance Edit" at bounding box center [359, 452] width 135 height 27
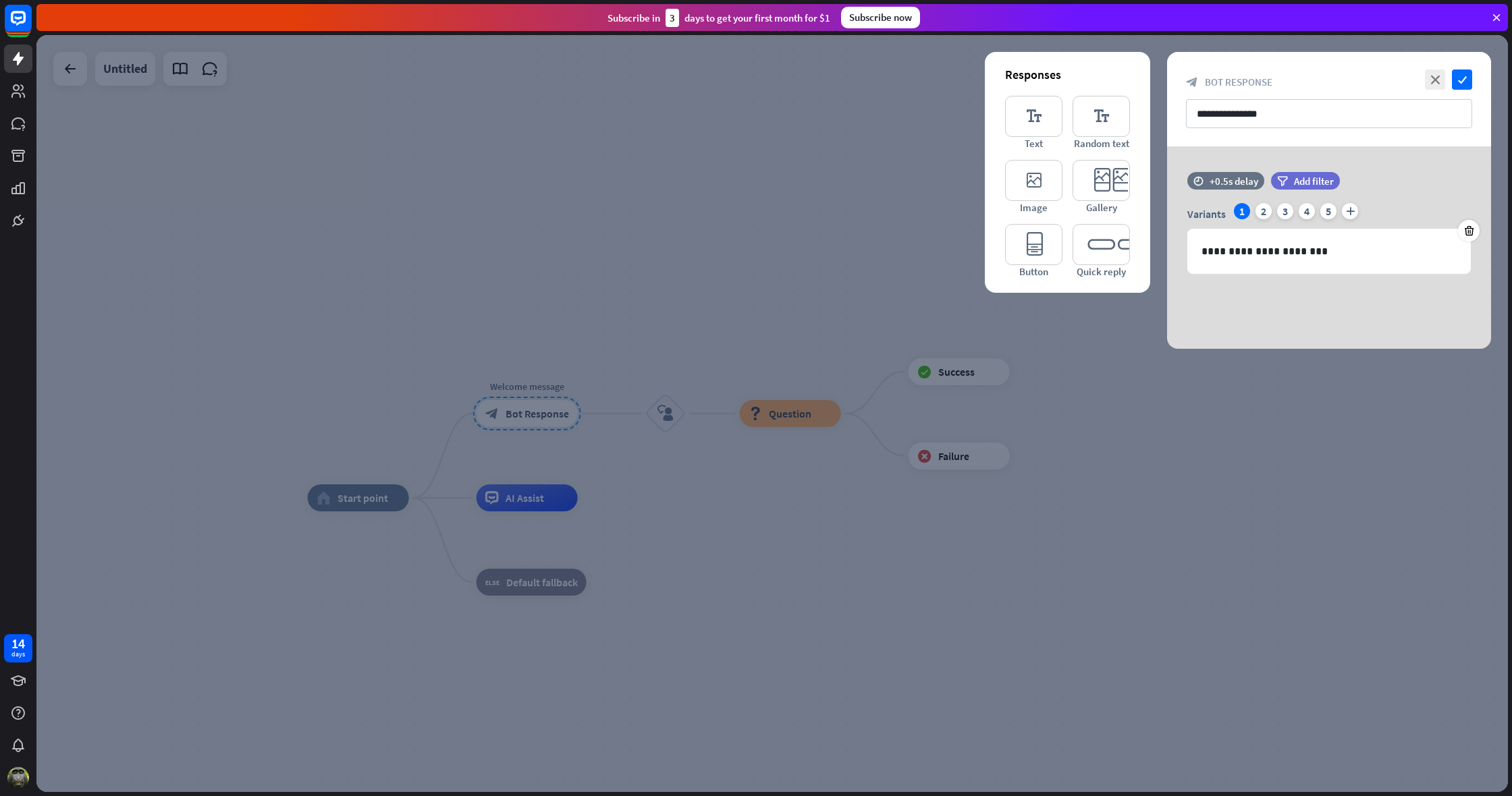
click at [1214, 432] on div at bounding box center [772, 414] width 1472 height 757
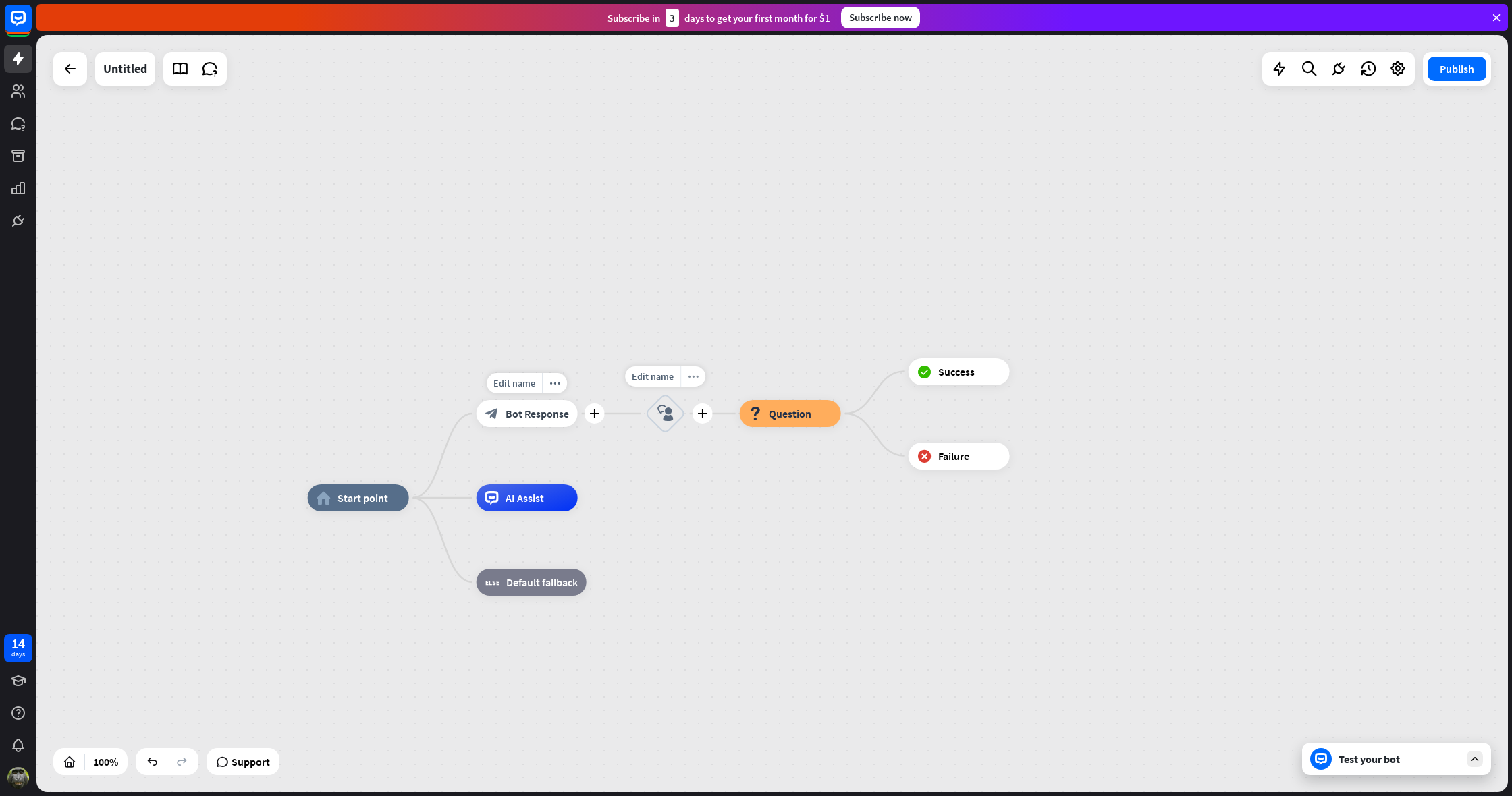
click at [689, 379] on icon "more_horiz" at bounding box center [693, 377] width 11 height 10
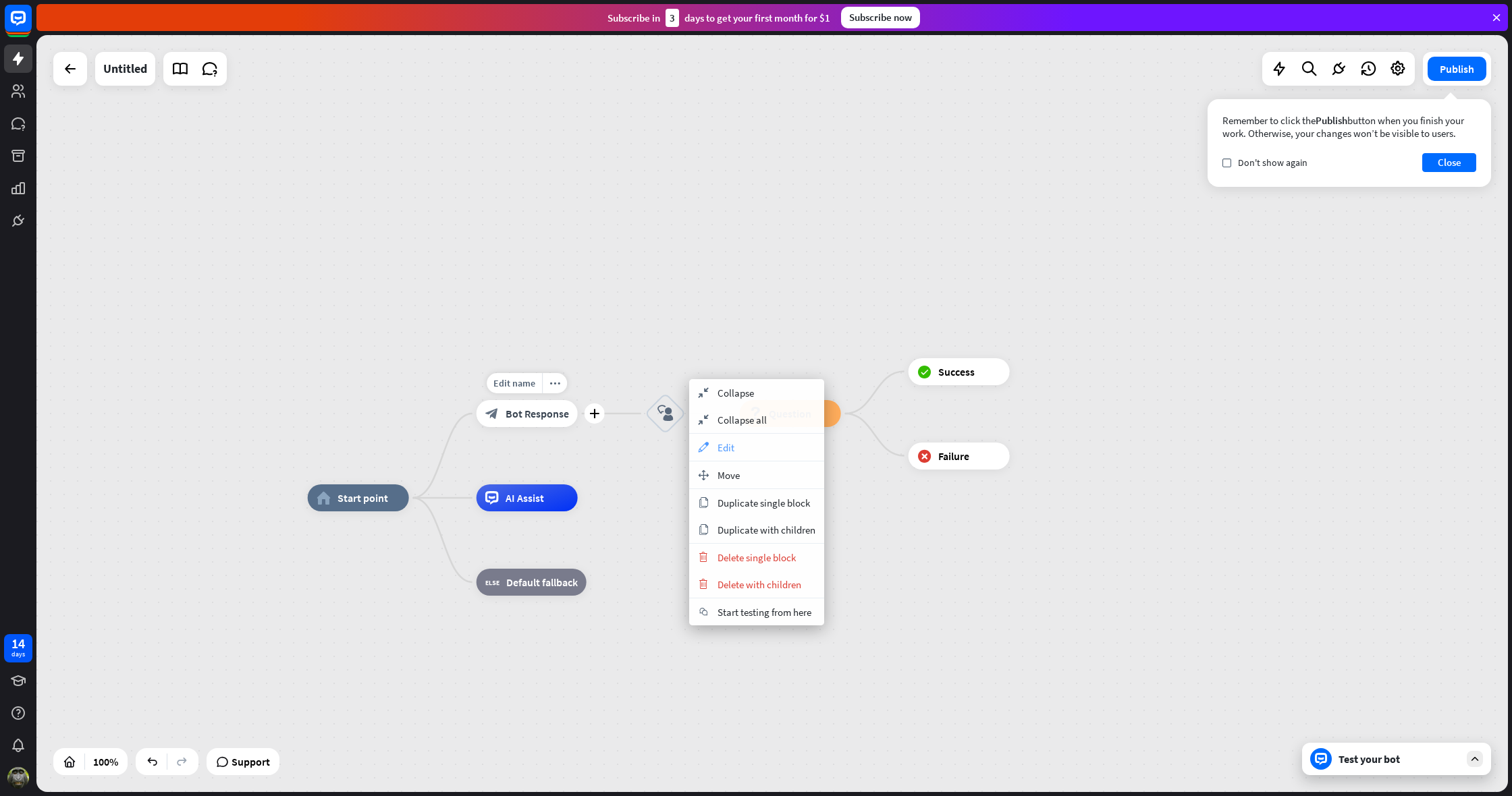
click at [721, 445] on span "Edit" at bounding box center [726, 447] width 17 height 13
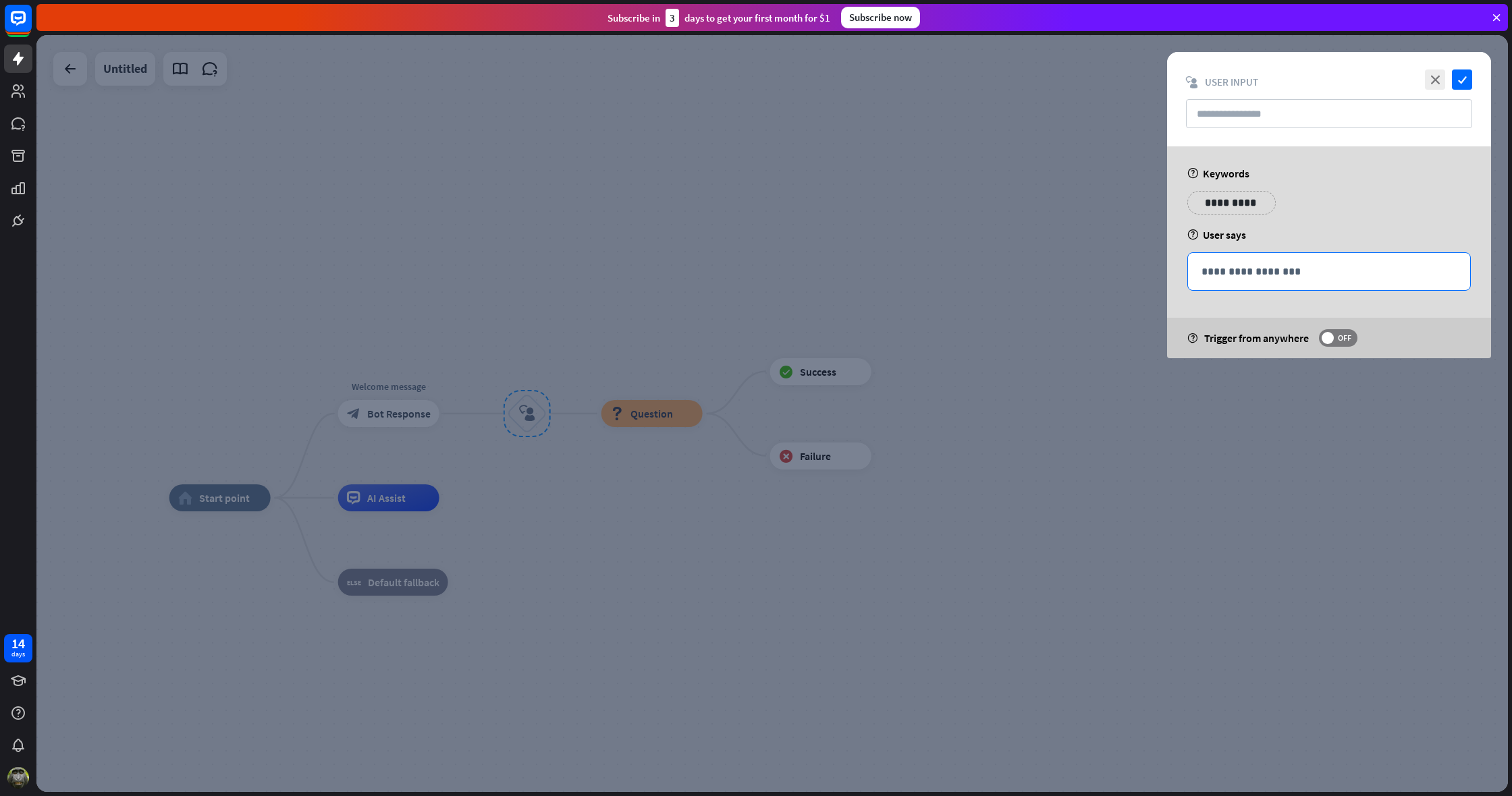
click at [1231, 275] on p "**********" at bounding box center [1329, 271] width 255 height 17
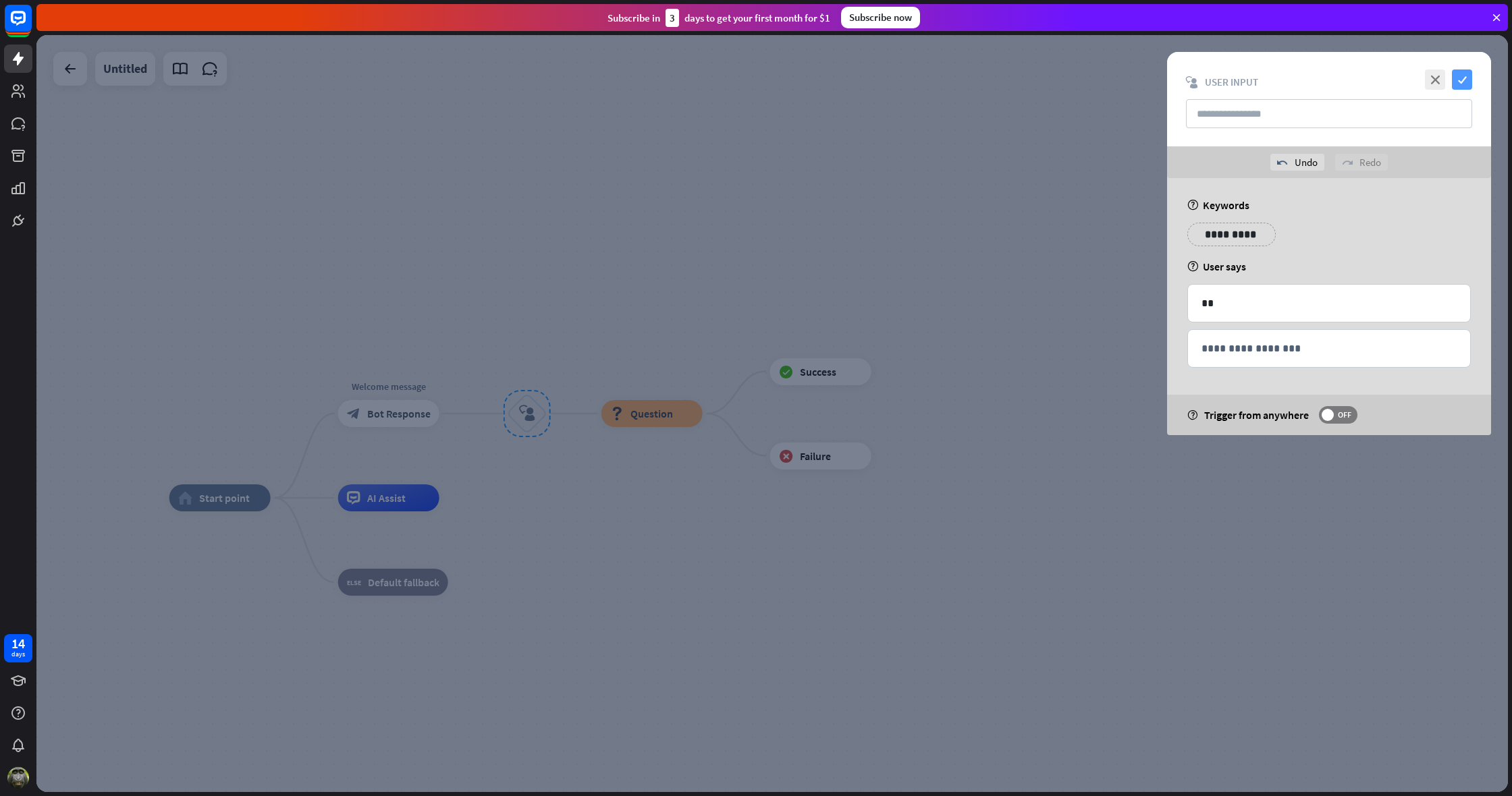
click at [1464, 79] on icon "check" at bounding box center [1462, 80] width 20 height 20
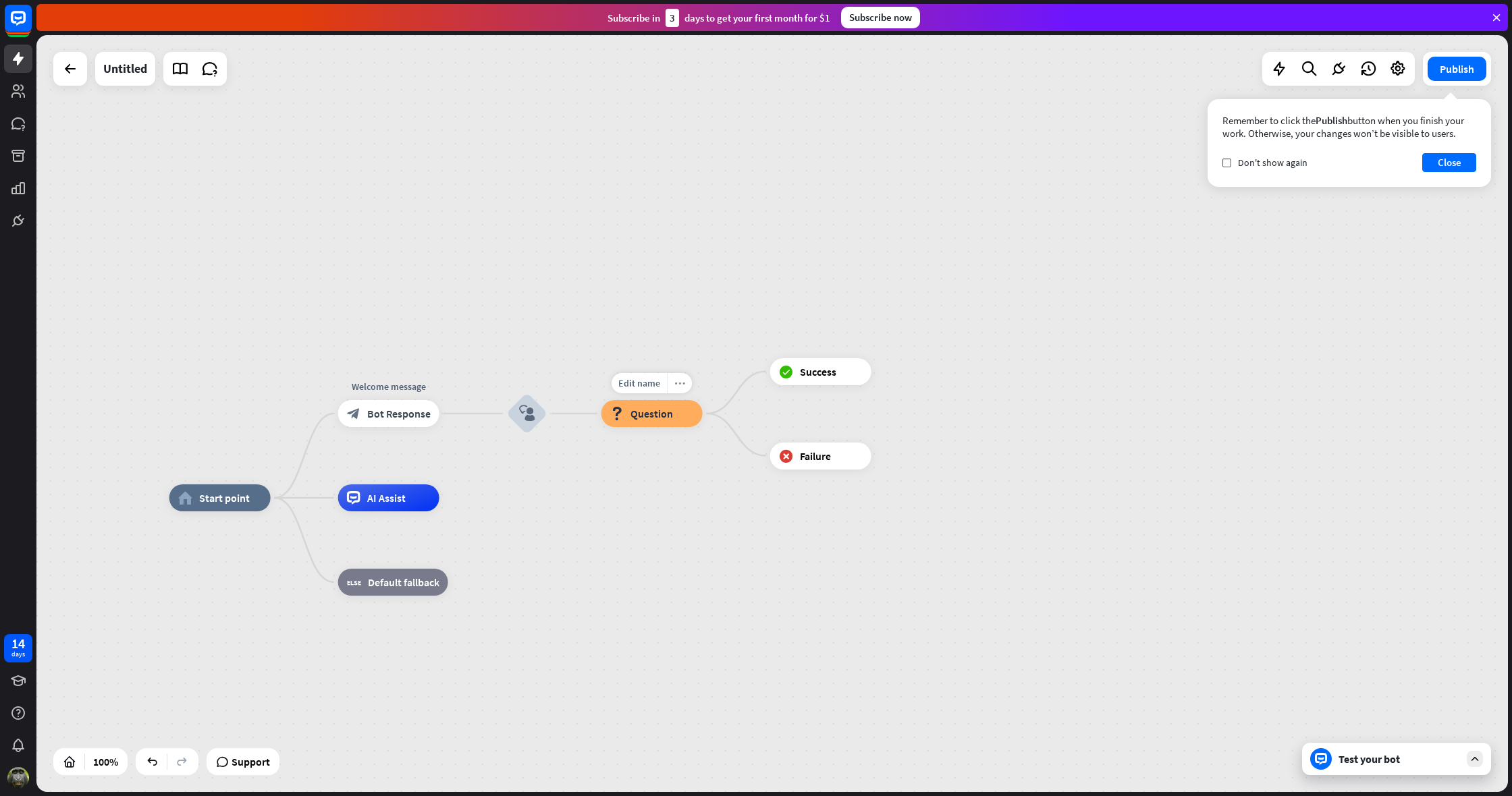
click at [678, 382] on icon "more_horiz" at bounding box center [679, 383] width 11 height 10
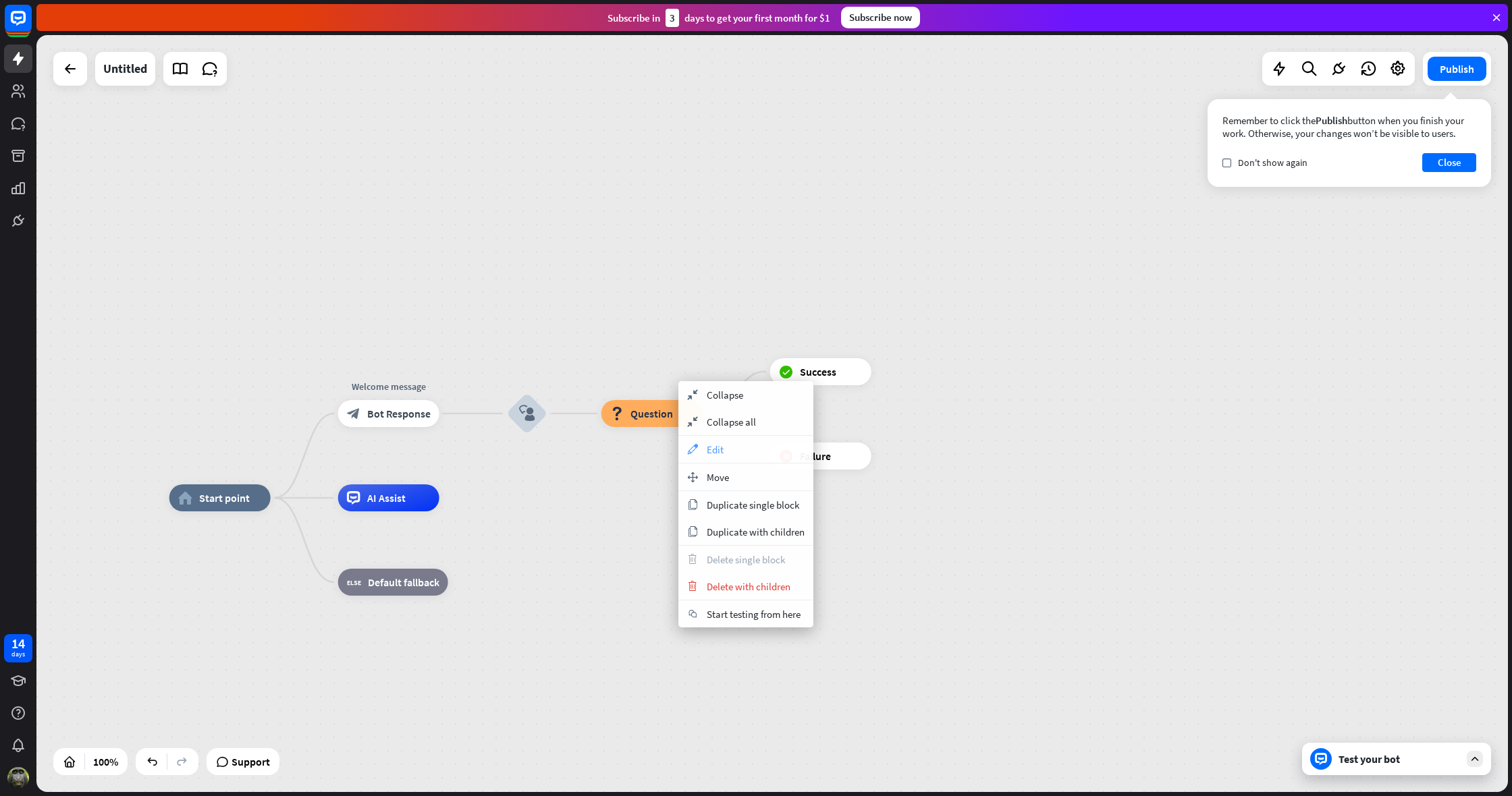
click at [722, 452] on span "Edit" at bounding box center [716, 449] width 17 height 13
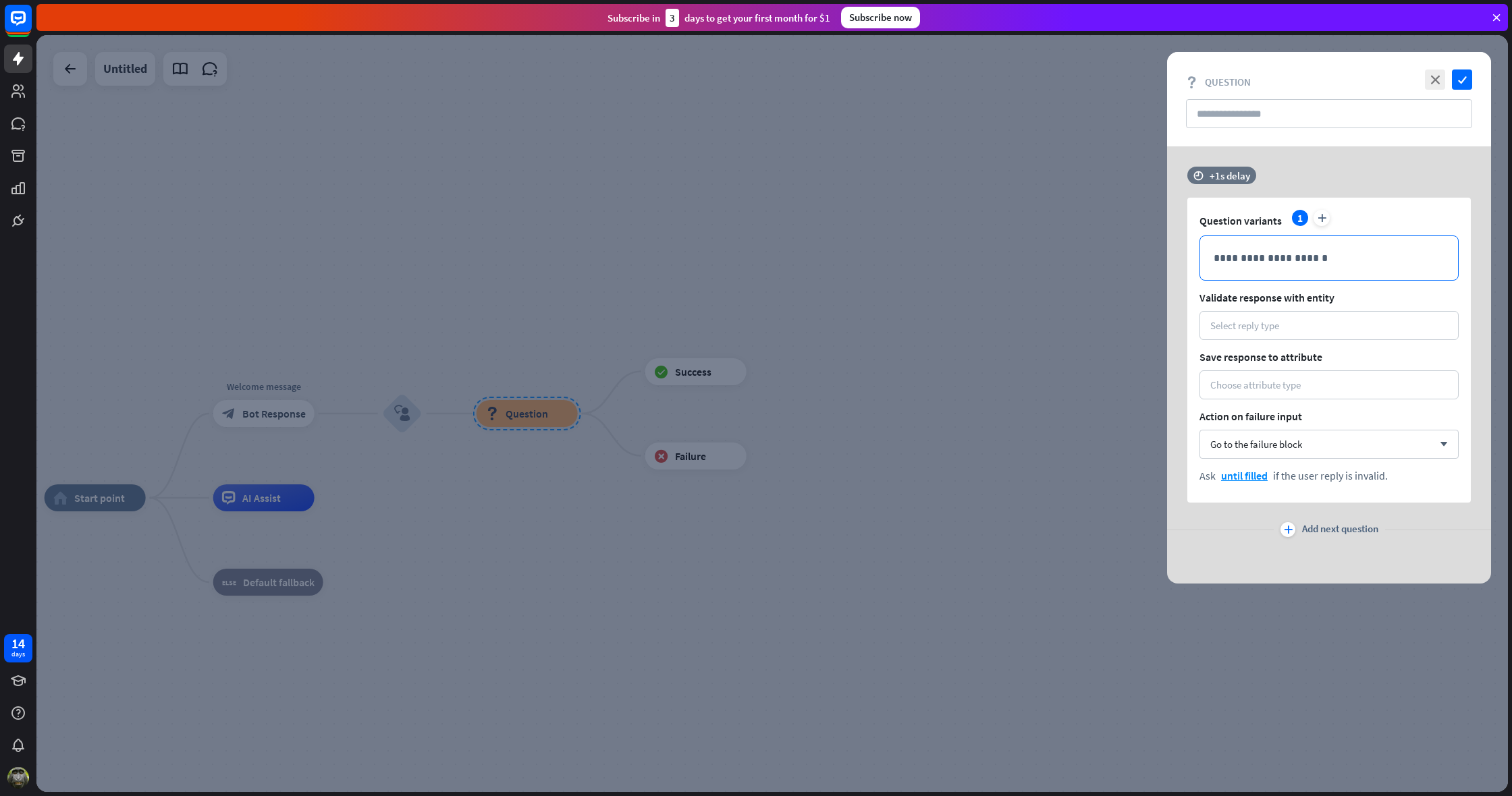
click at [1234, 266] on p "**********" at bounding box center [1329, 258] width 231 height 17
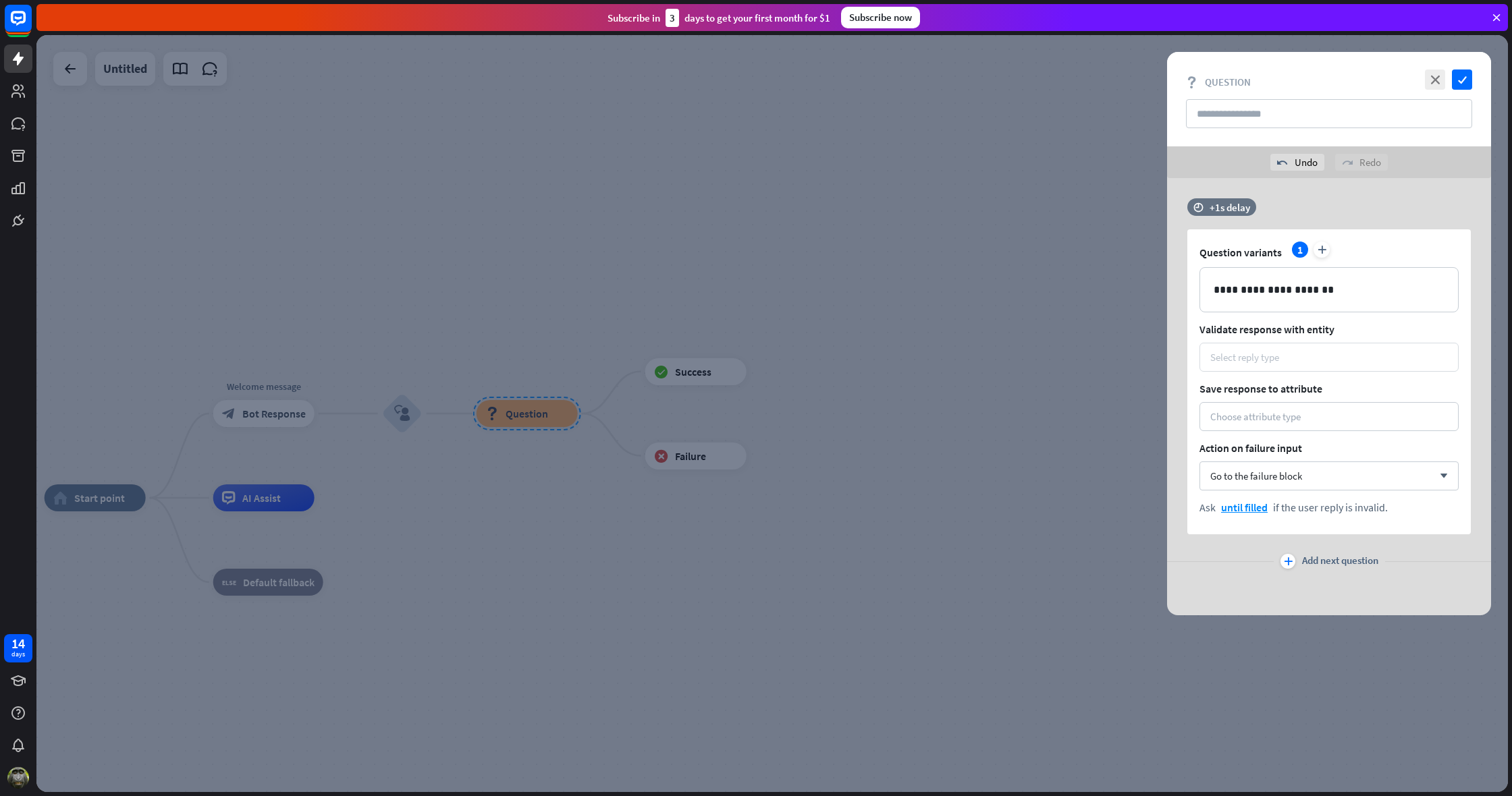
click at [1264, 357] on div "Select reply type" at bounding box center [1245, 357] width 69 height 13
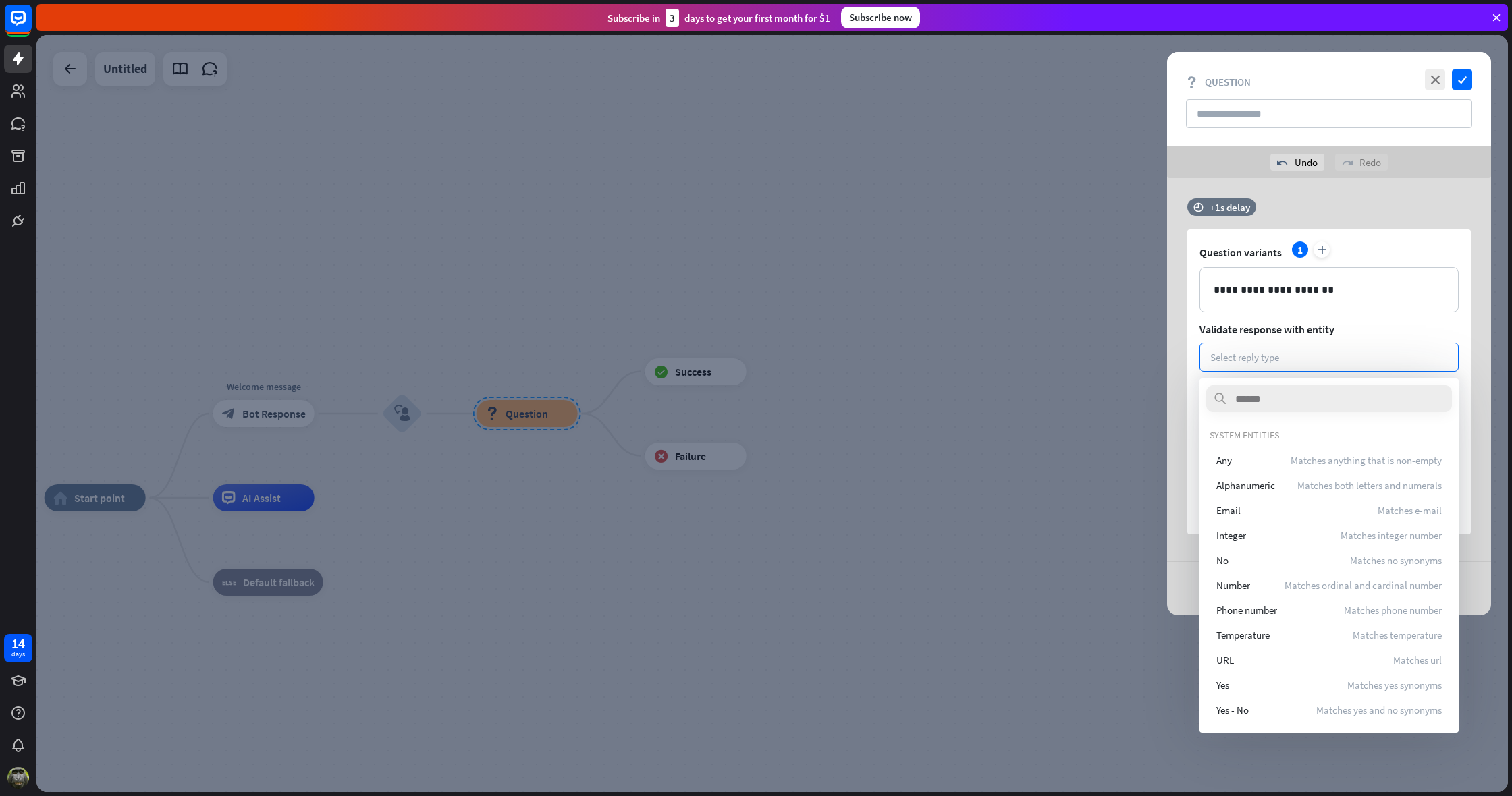
click at [1079, 449] on div at bounding box center [772, 414] width 1472 height 757
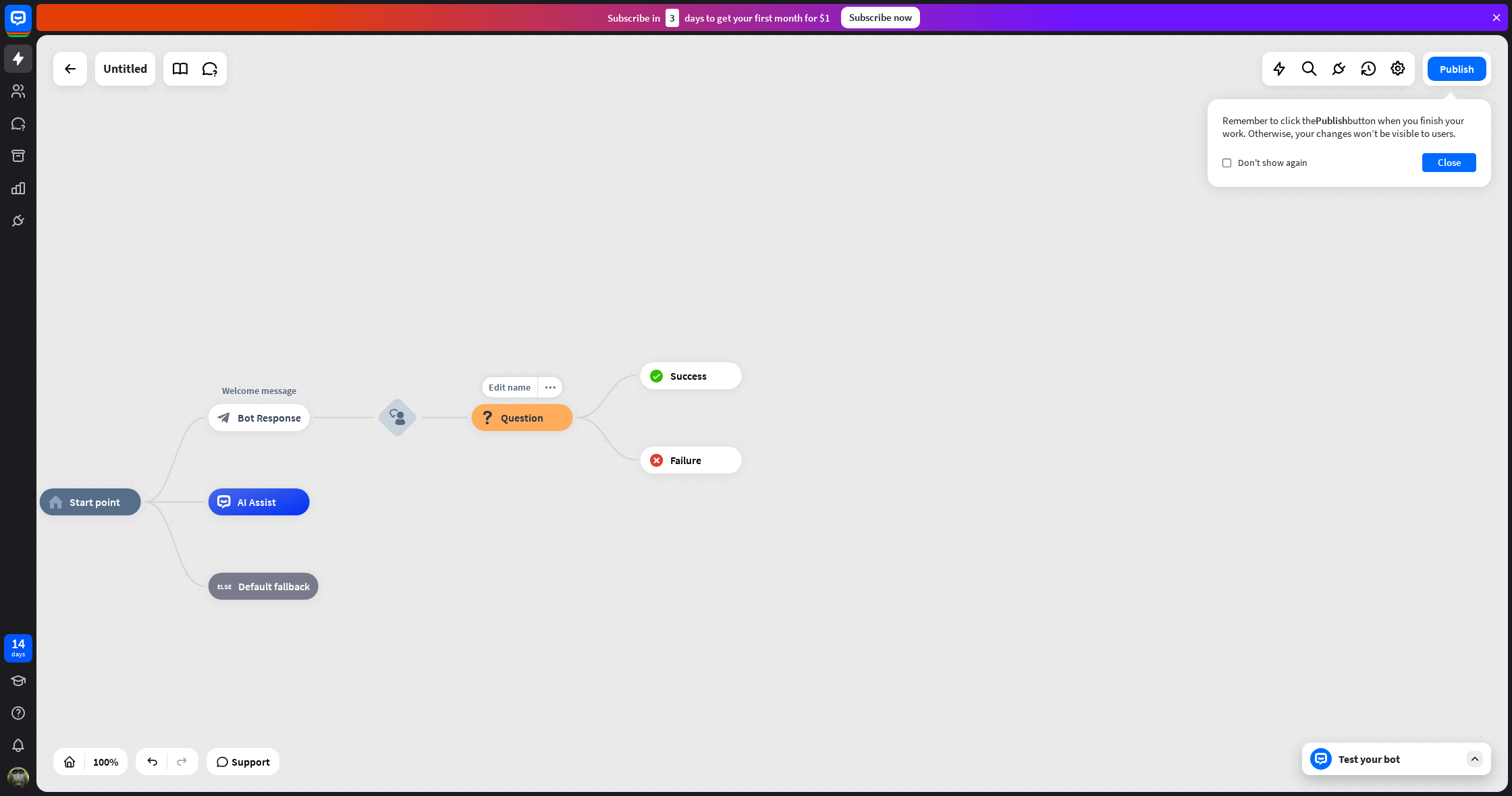
click at [550, 419] on div "block_question Question" at bounding box center [523, 418] width 101 height 27
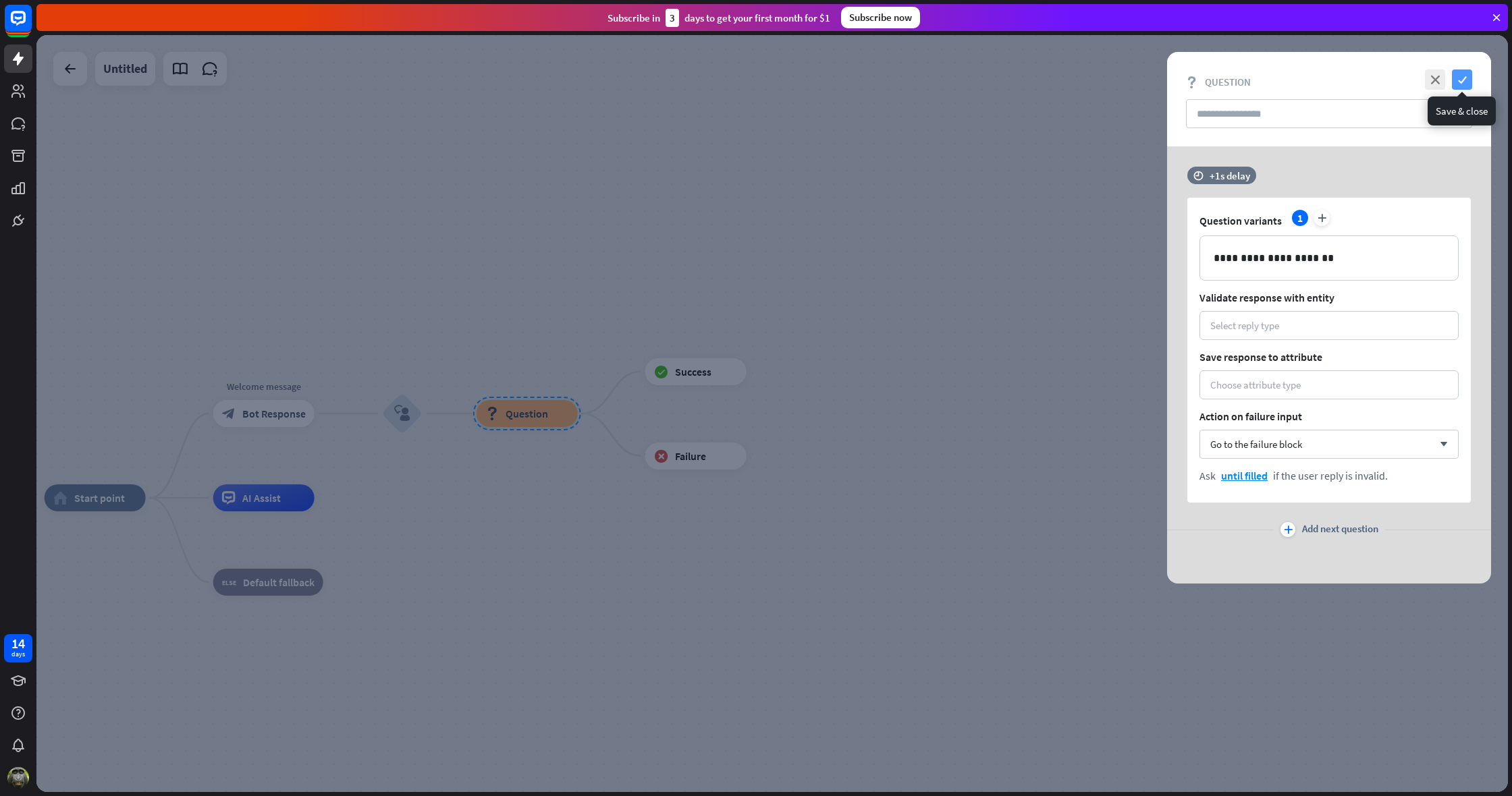
click at [1456, 80] on icon "check" at bounding box center [1462, 80] width 20 height 20
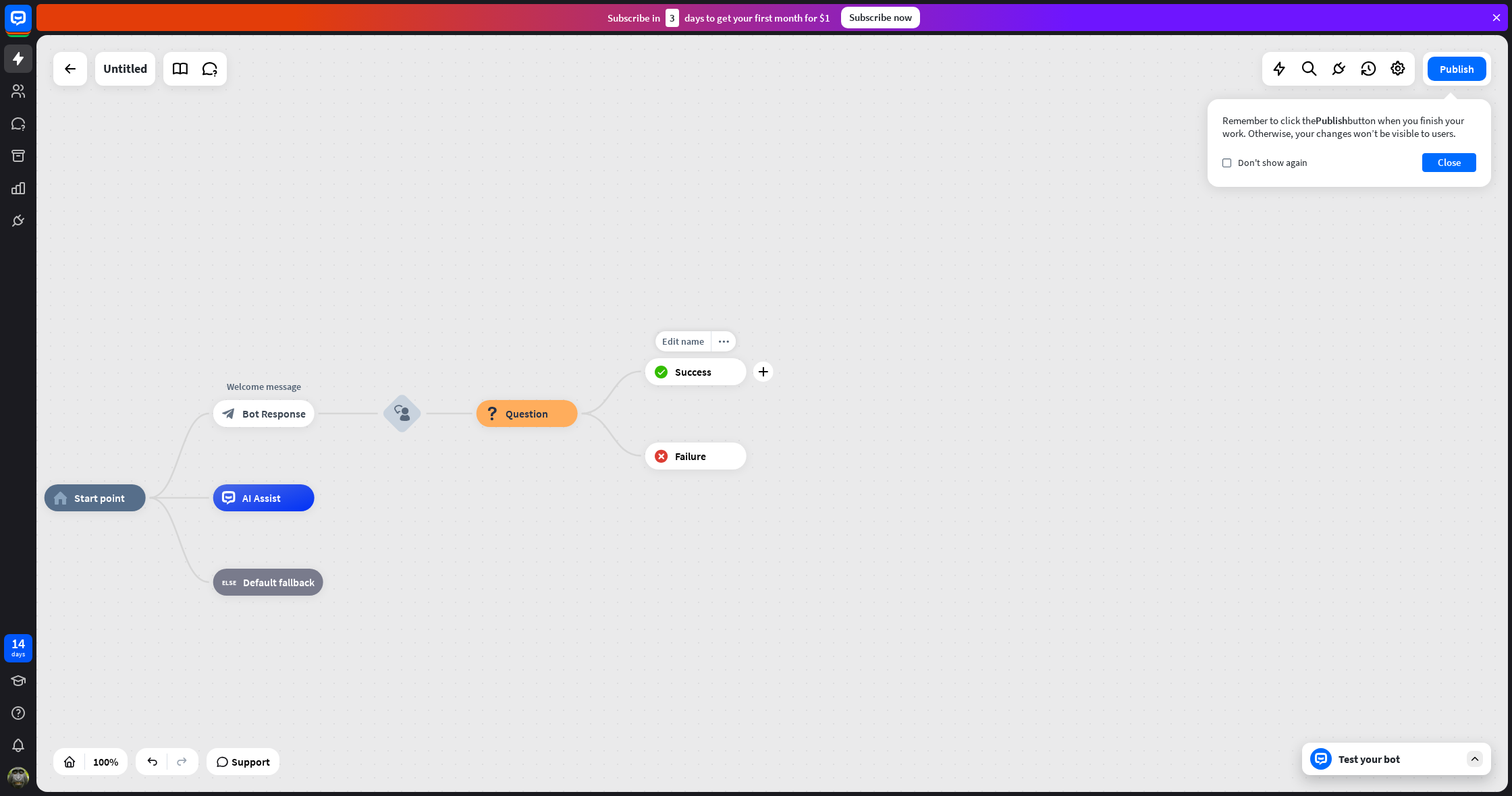
click at [700, 375] on span "Success" at bounding box center [693, 371] width 36 height 13
click at [723, 341] on icon "more_horiz" at bounding box center [723, 341] width 11 height 10
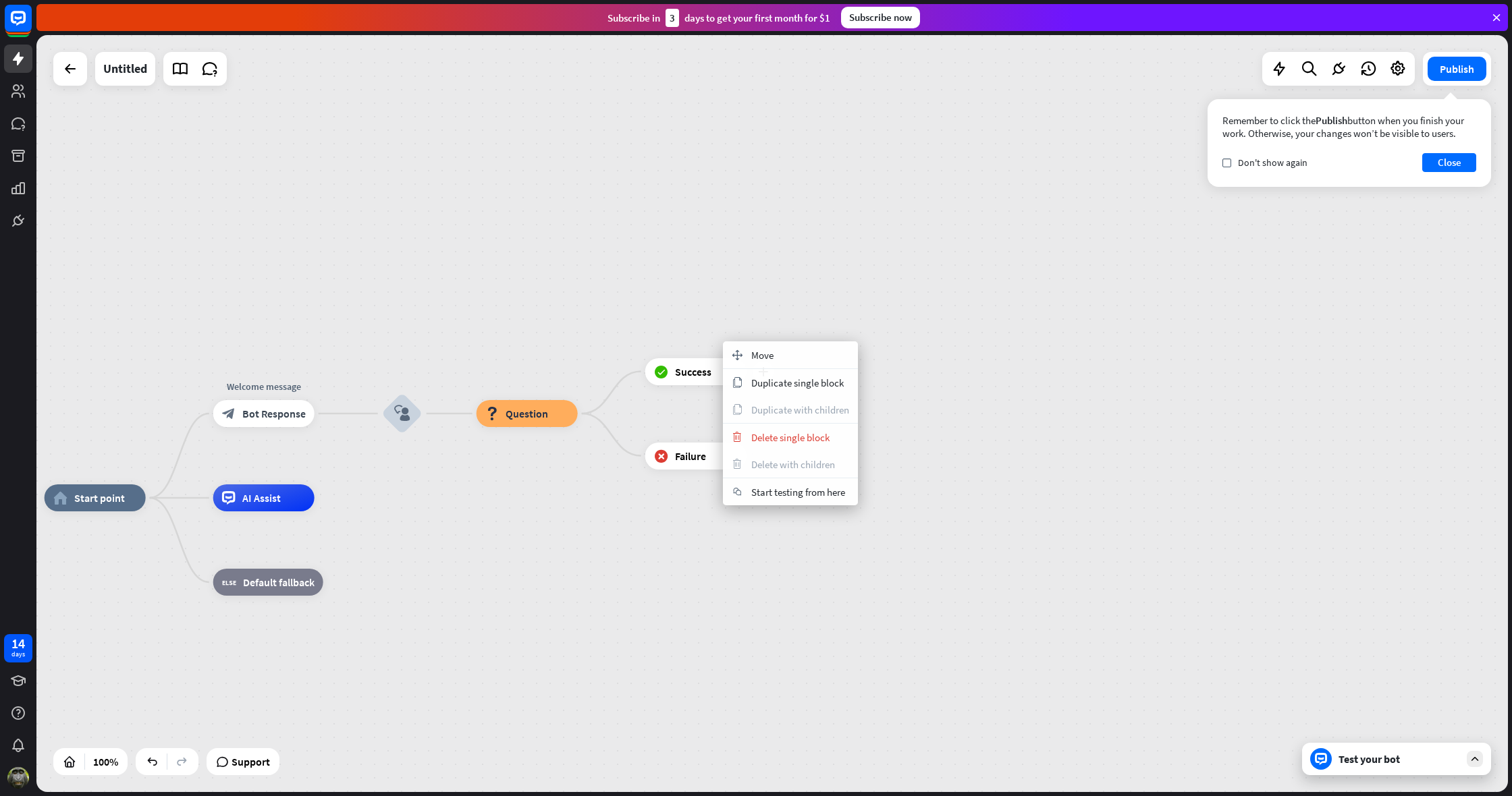
click at [694, 371] on span "Success" at bounding box center [693, 371] width 36 height 13
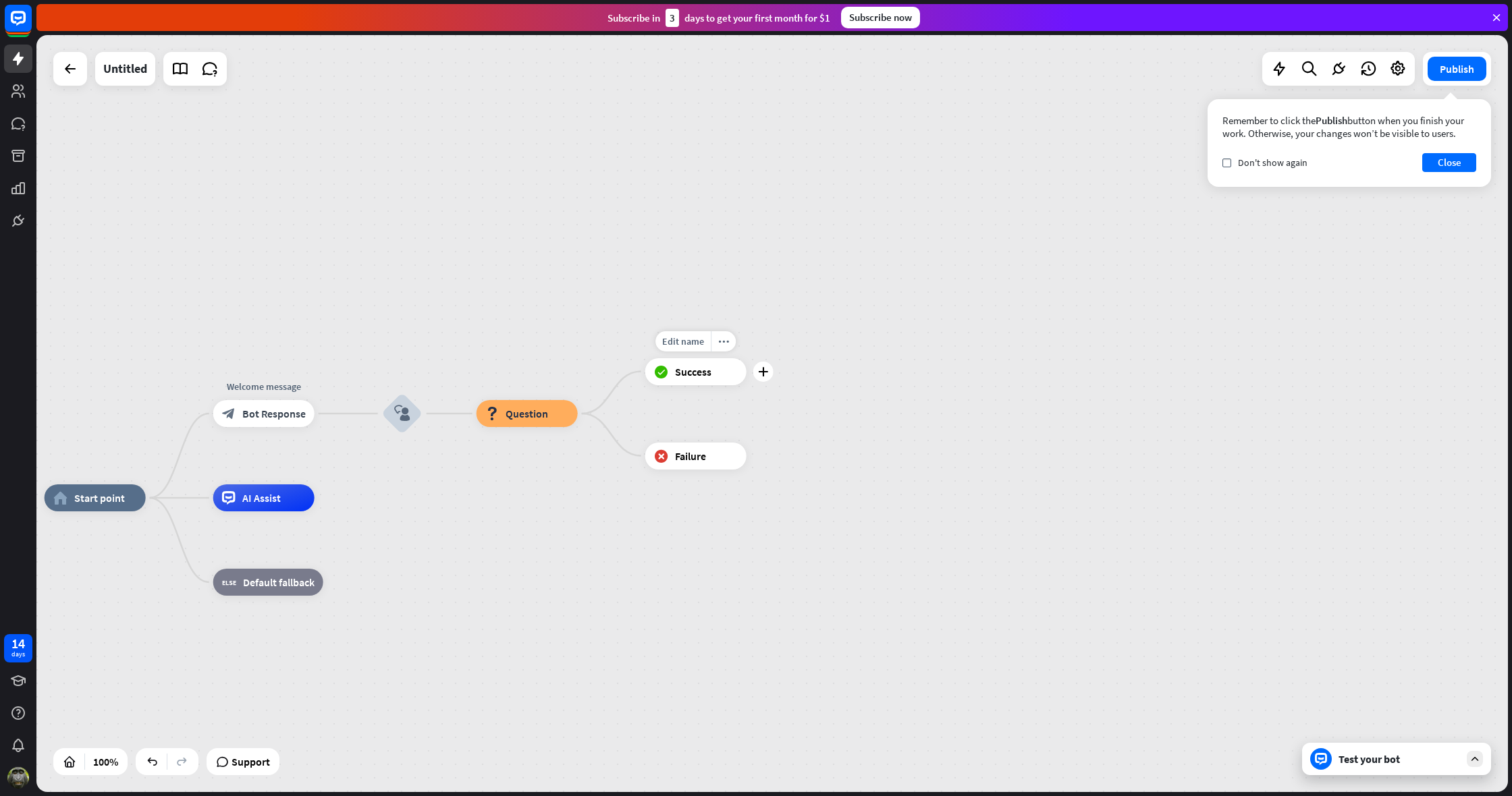
click at [694, 371] on span "Success" at bounding box center [693, 371] width 36 height 13
click at [555, 417] on div "block_question Question" at bounding box center [528, 414] width 101 height 27
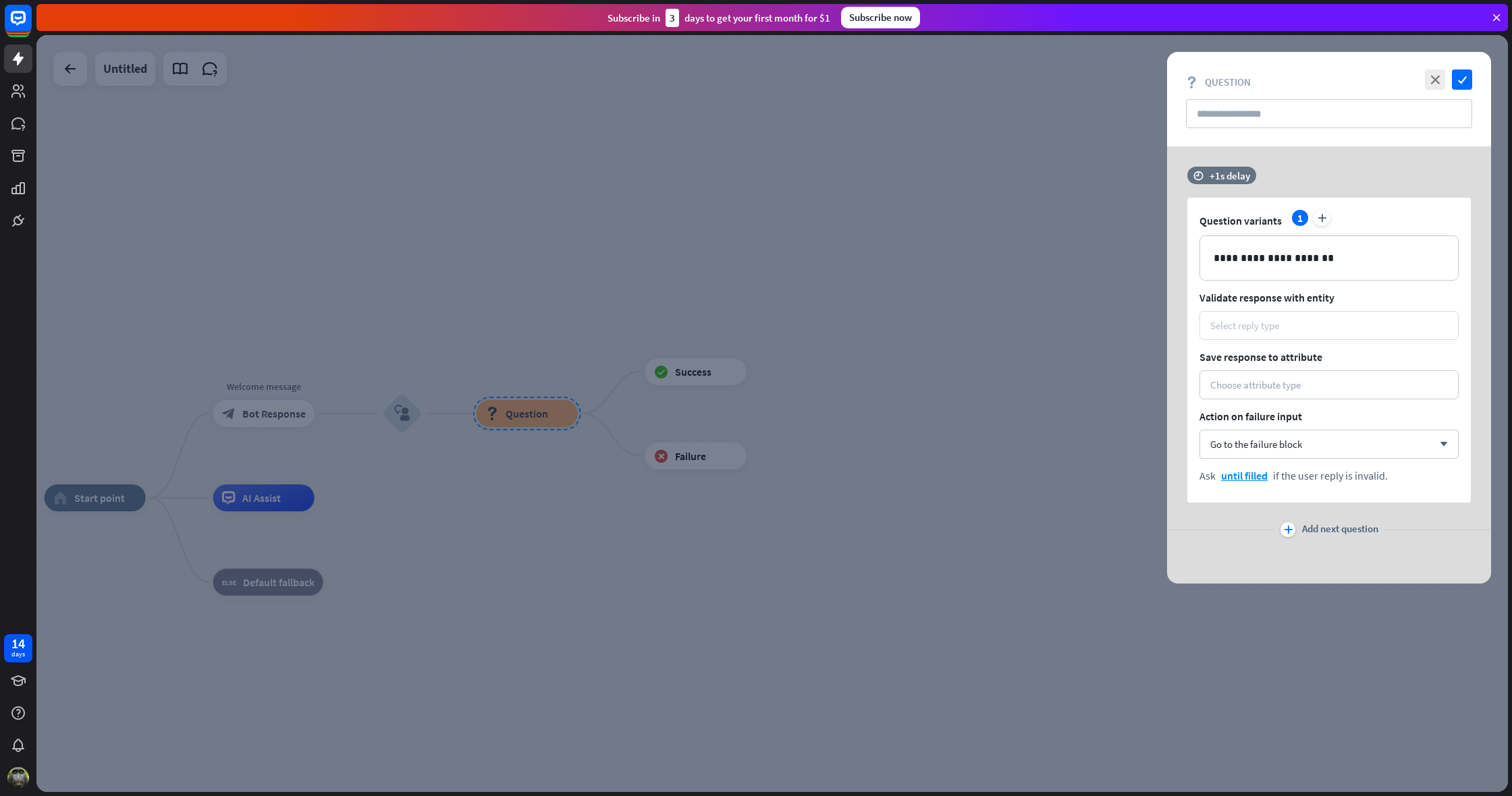
click at [1247, 327] on div "Select reply type" at bounding box center [1245, 325] width 69 height 13
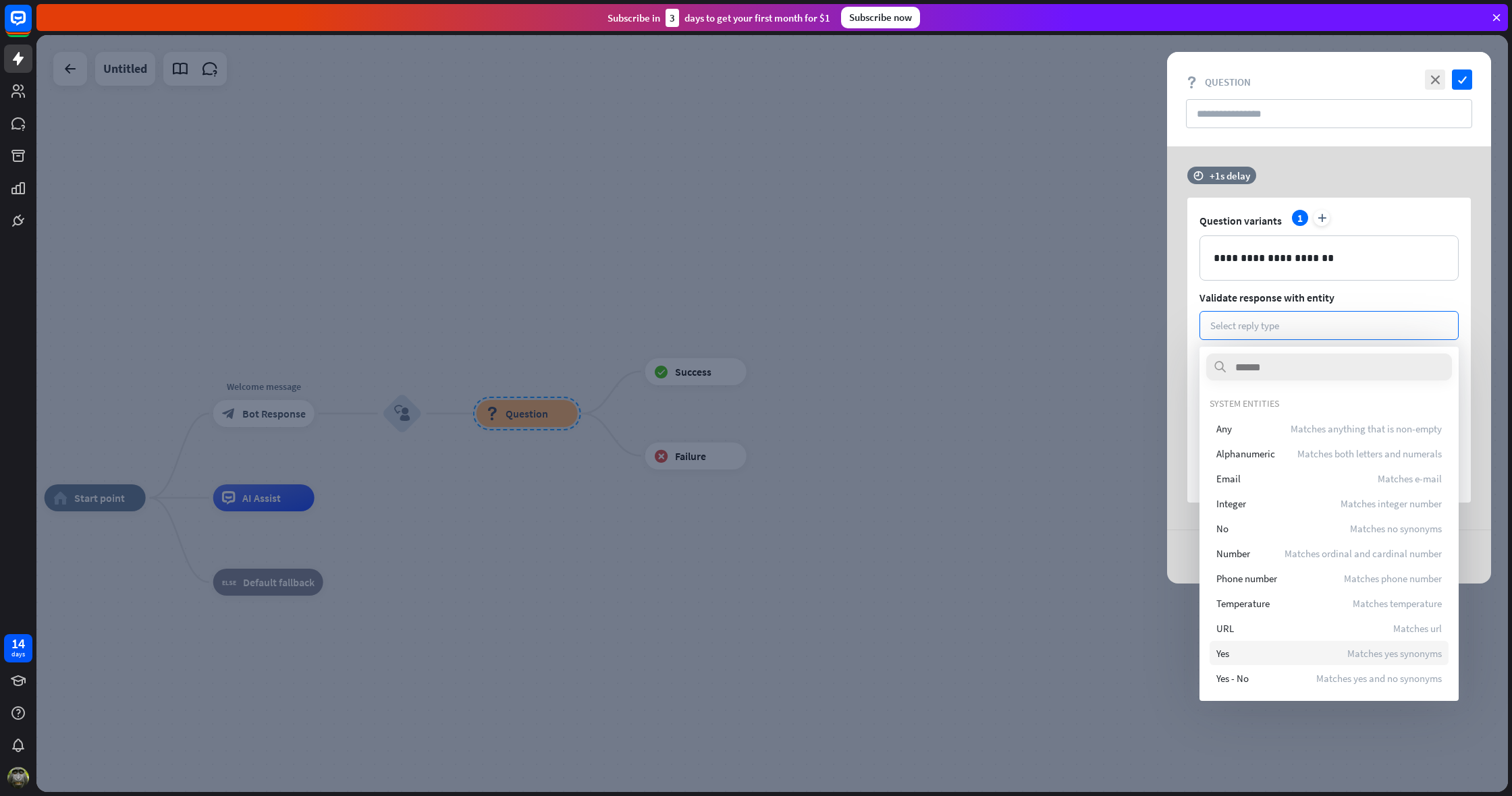
click at [1233, 652] on div "Yes Matches yes synonyms" at bounding box center [1329, 653] width 239 height 24
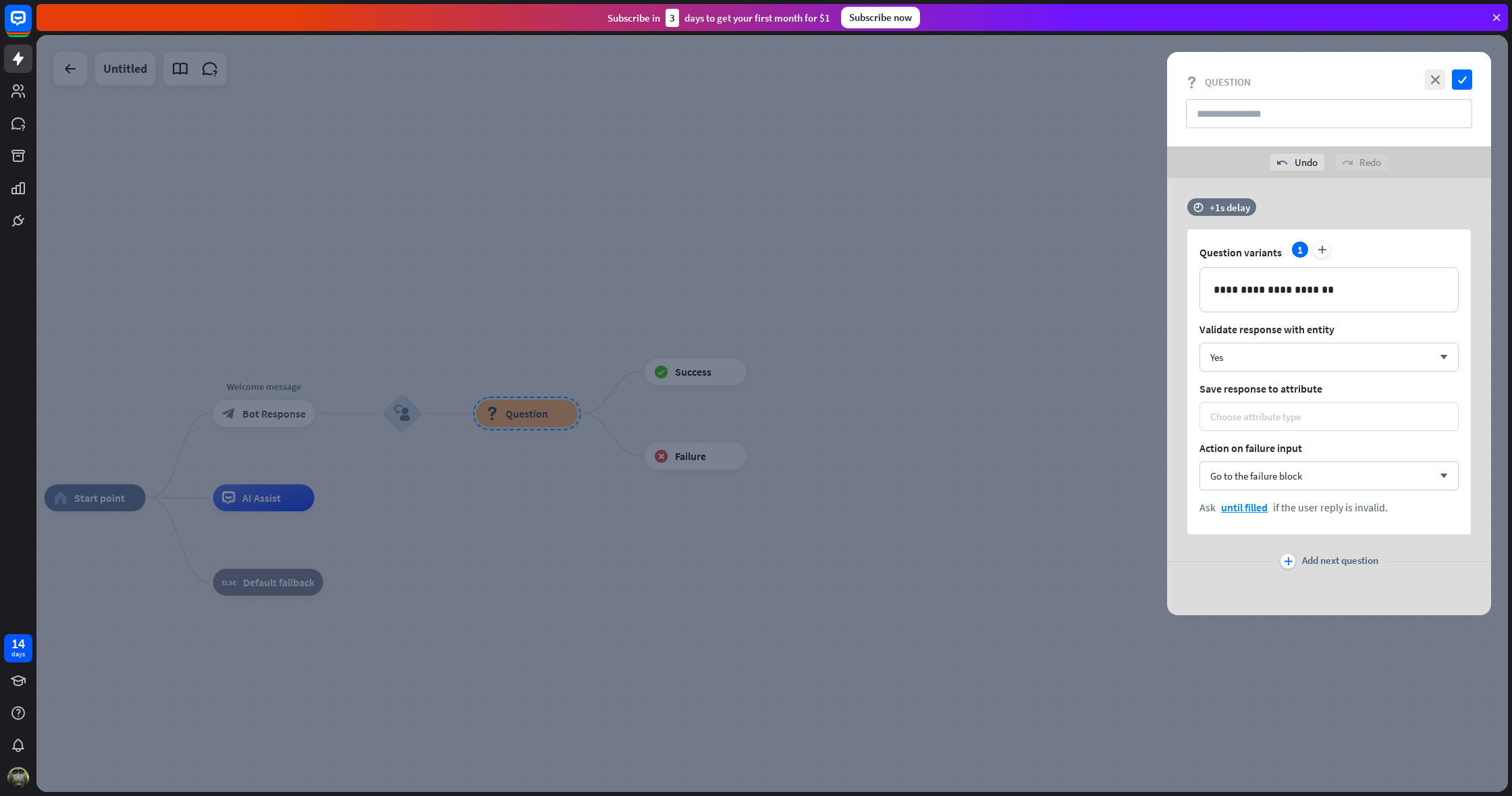
click at [1213, 415] on div "Choose attribute type" at bounding box center [1255, 416] width 90 height 13
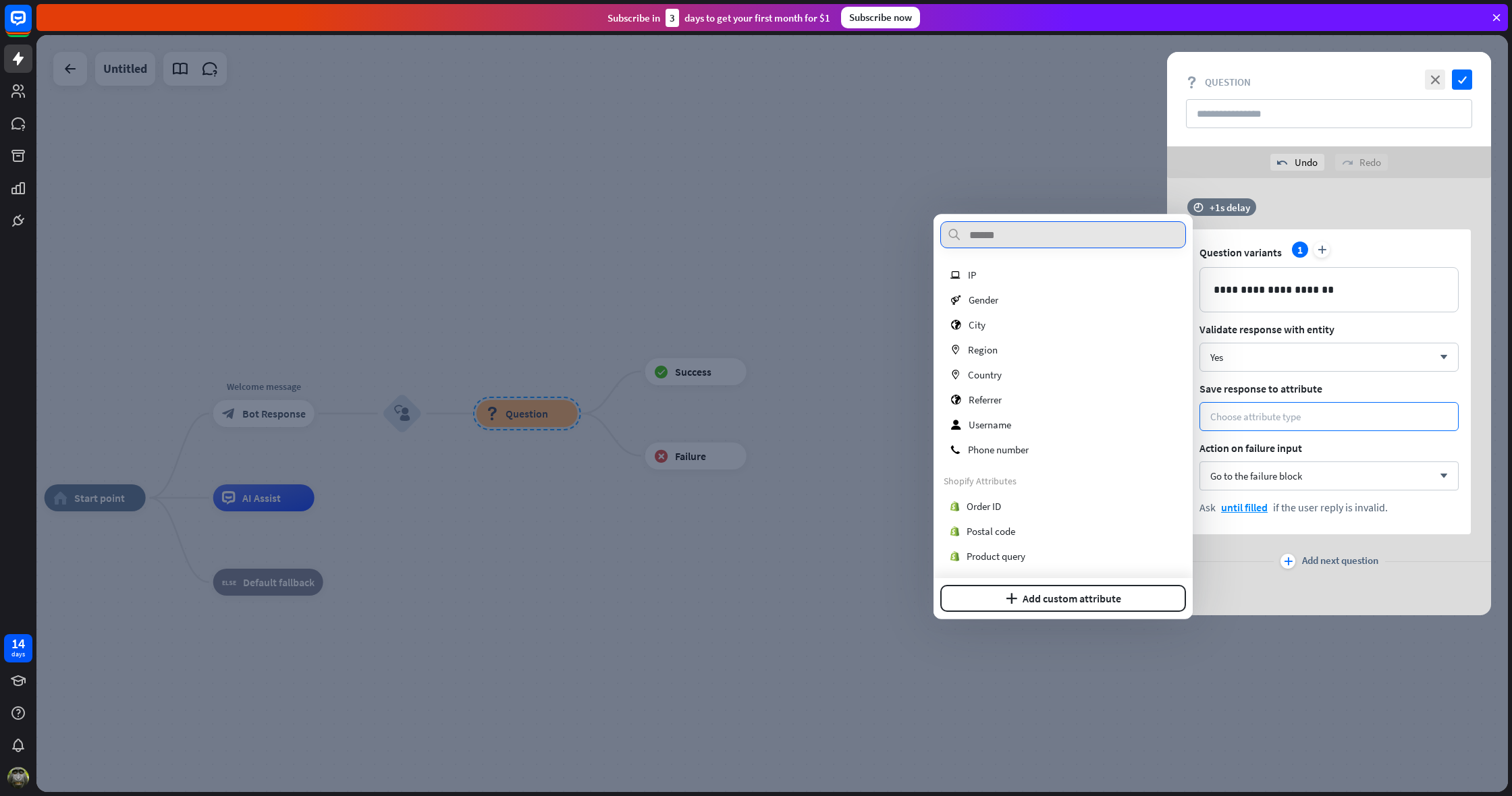
scroll to position [196, 0]
click at [856, 494] on div at bounding box center [772, 414] width 1472 height 757
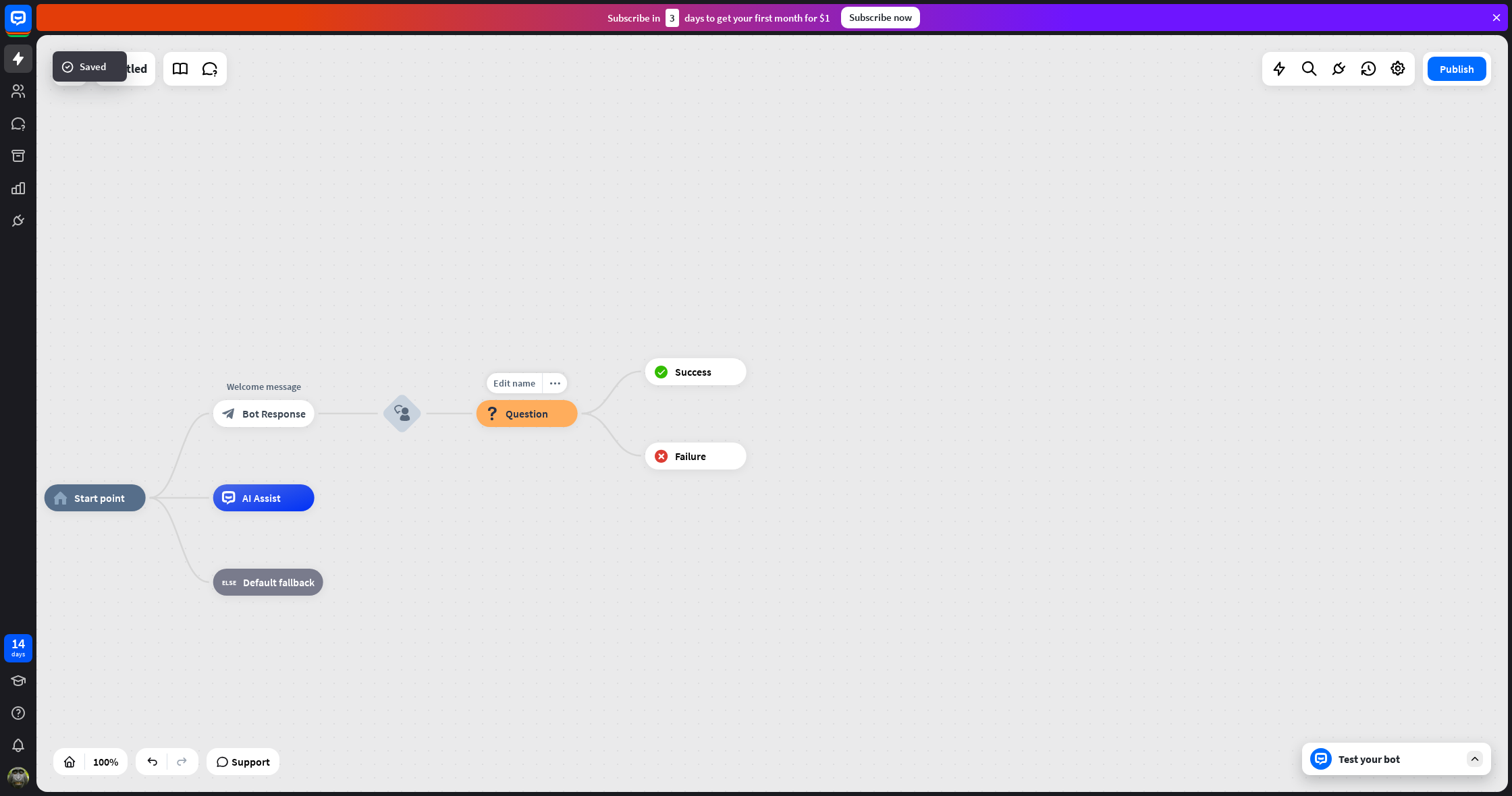
click at [565, 414] on div "block_question Question" at bounding box center [528, 414] width 101 height 27
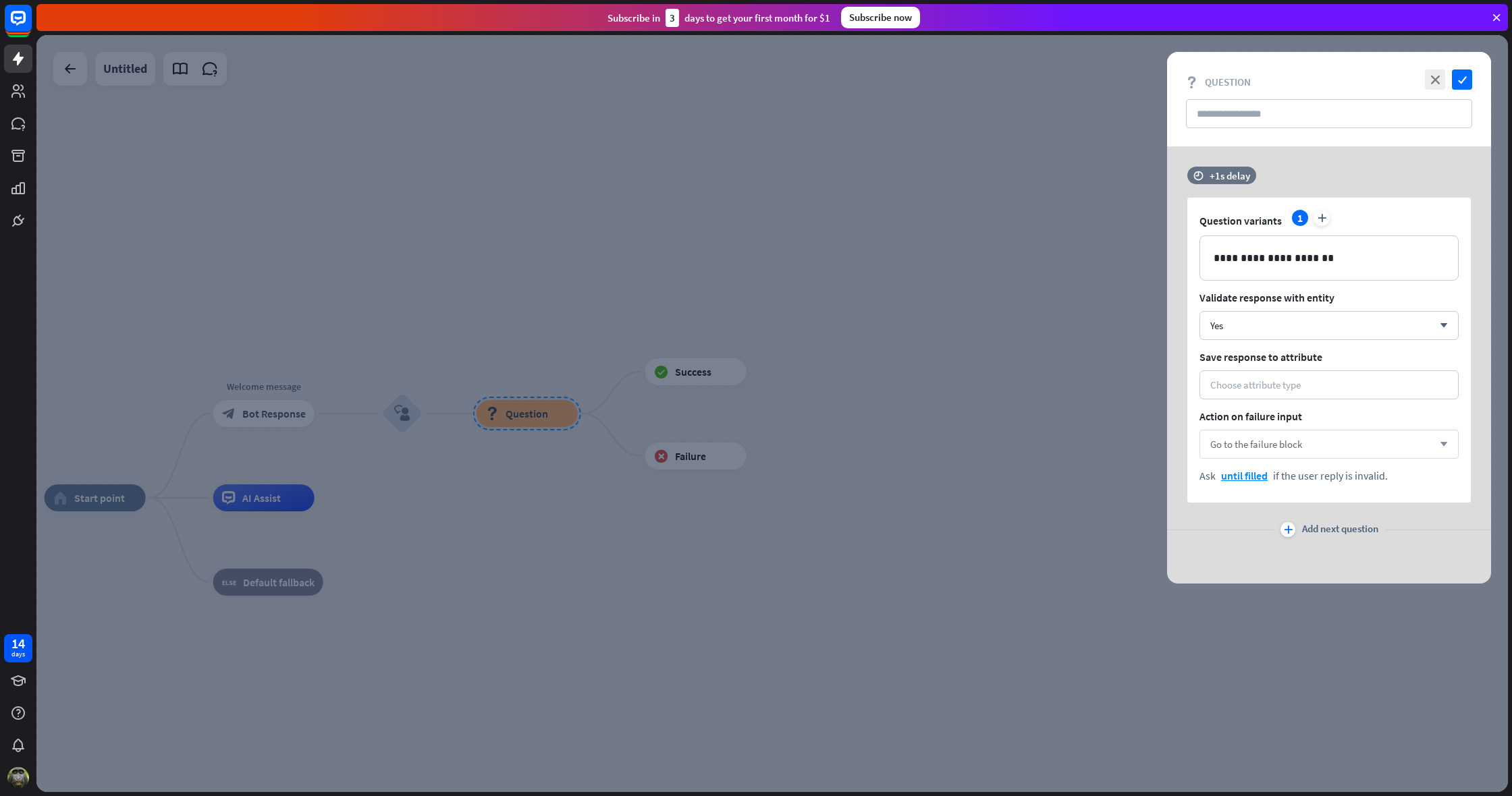
click at [1258, 448] on span "Go to the failure block" at bounding box center [1256, 444] width 92 height 13
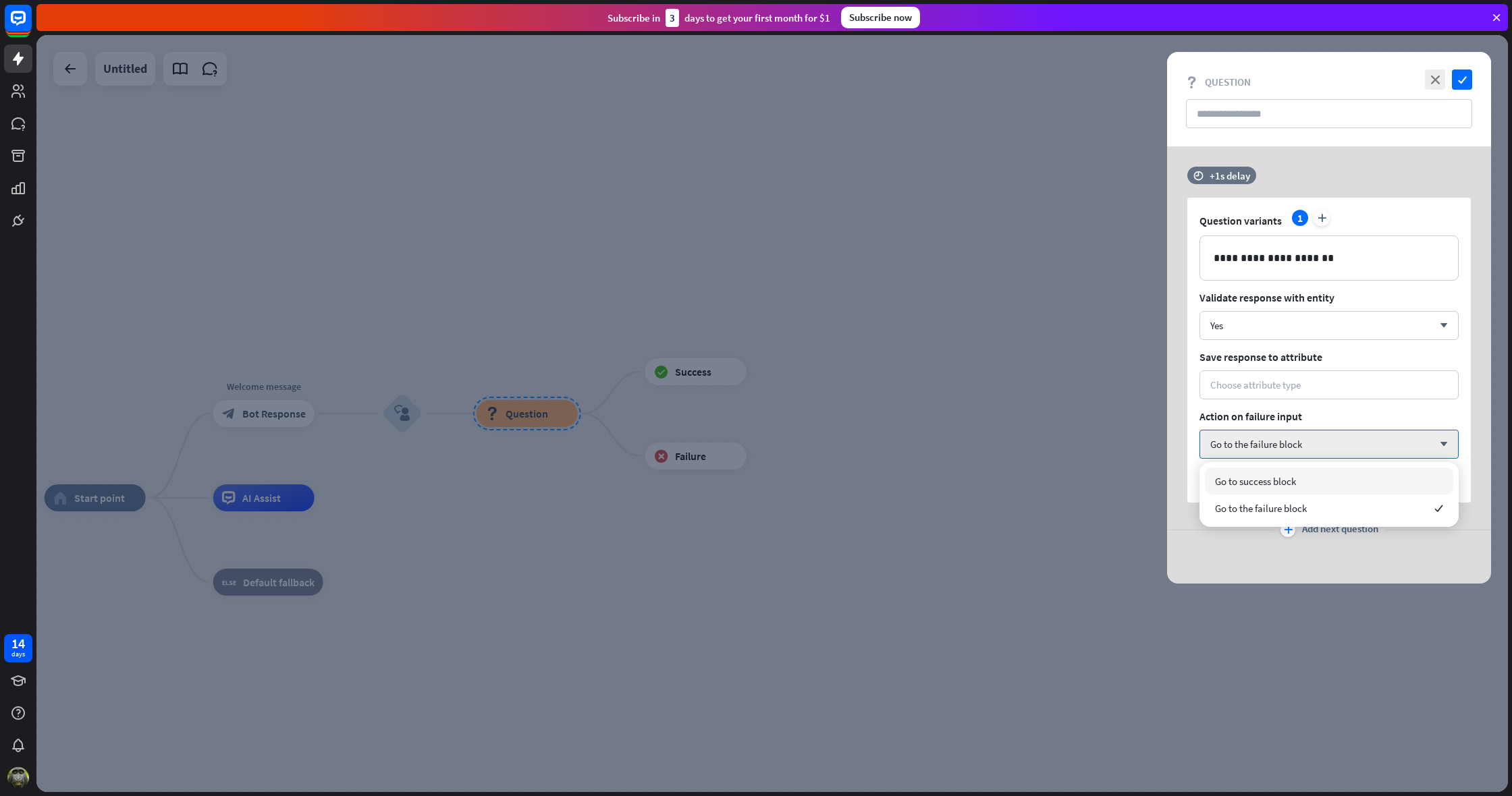
click at [910, 446] on div at bounding box center [772, 414] width 1472 height 757
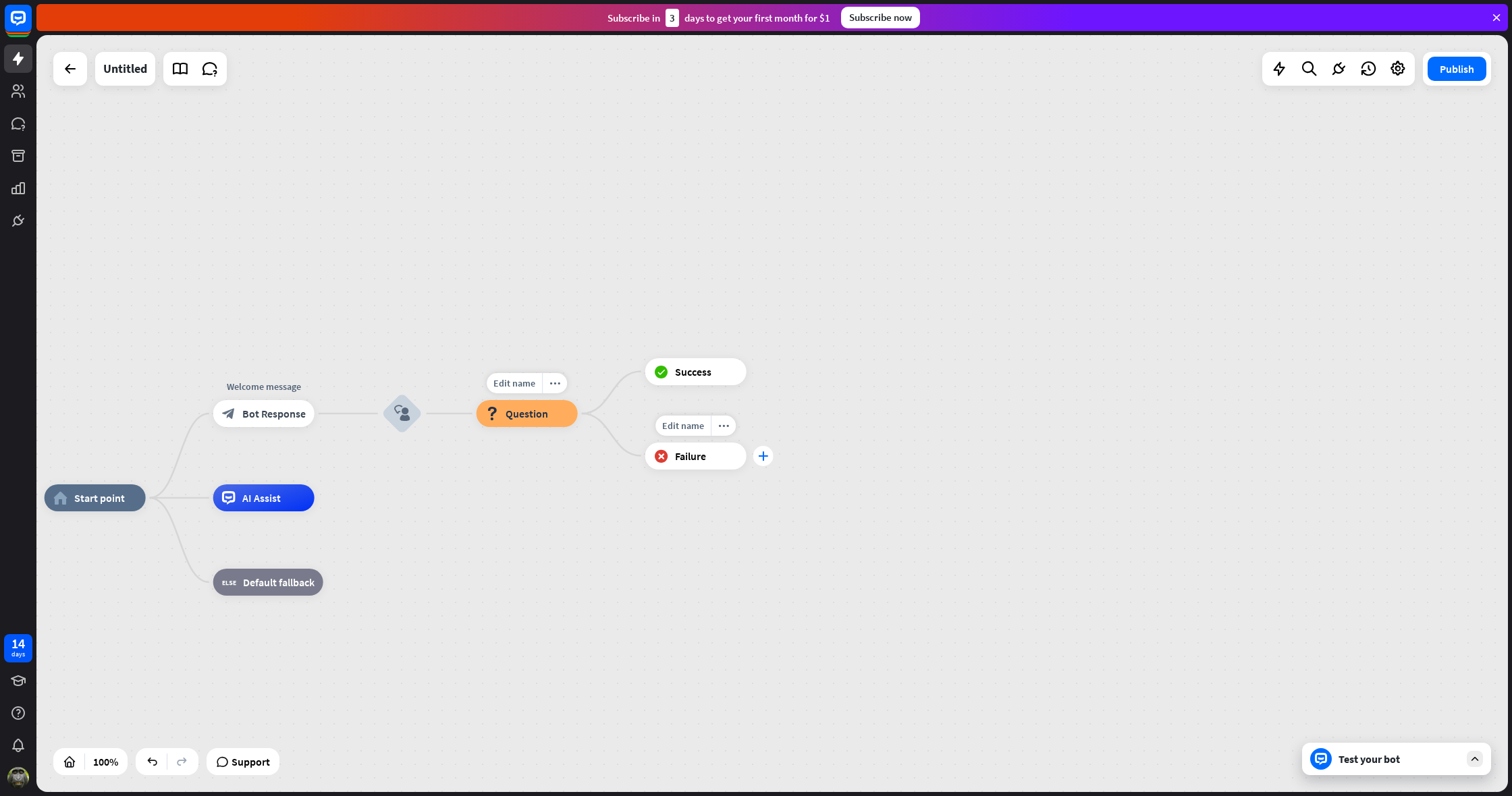
click at [764, 459] on icon "plus" at bounding box center [764, 456] width 10 height 9
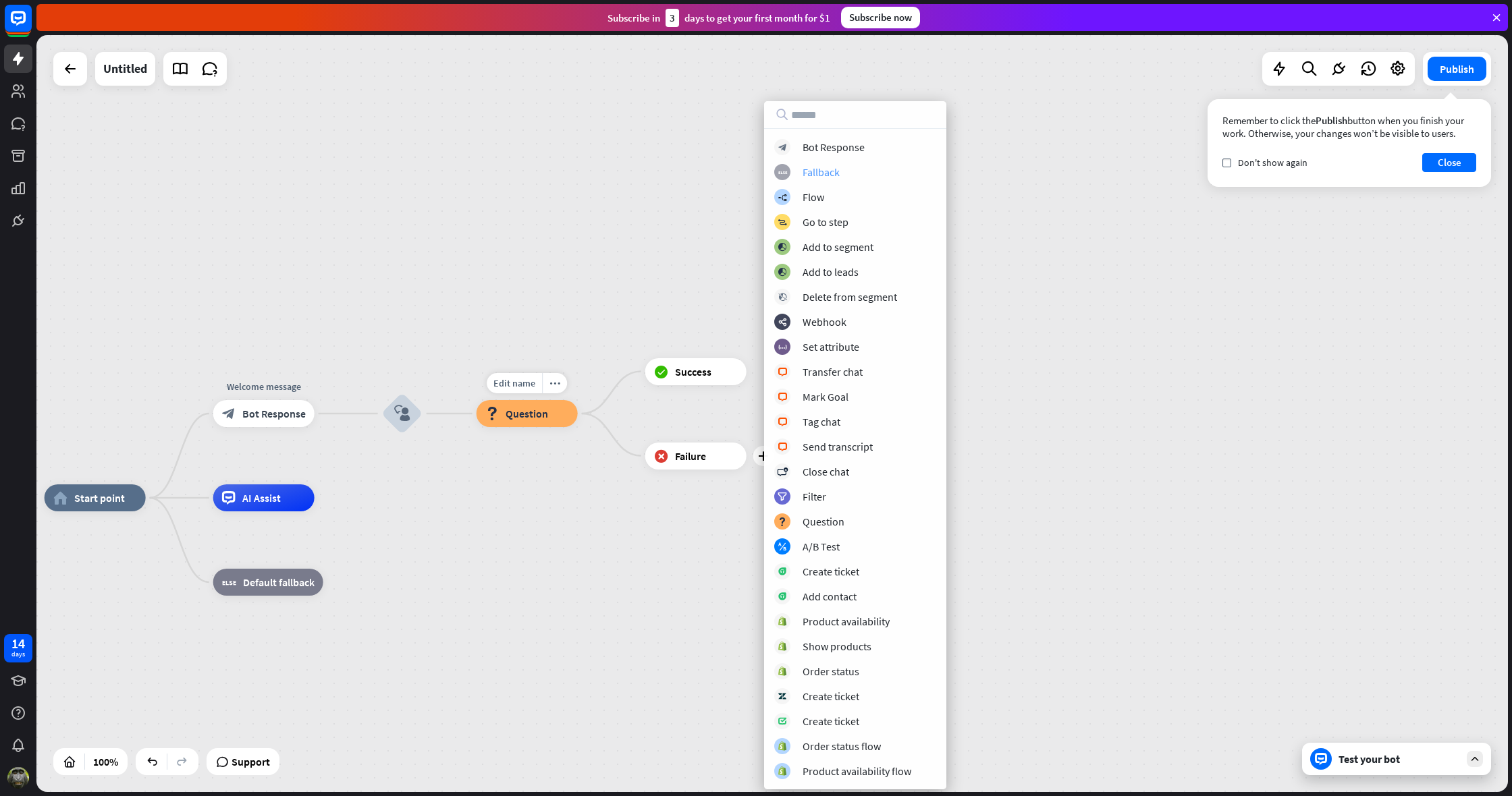
click at [844, 174] on div "block_fallback Fallback" at bounding box center [855, 172] width 162 height 16
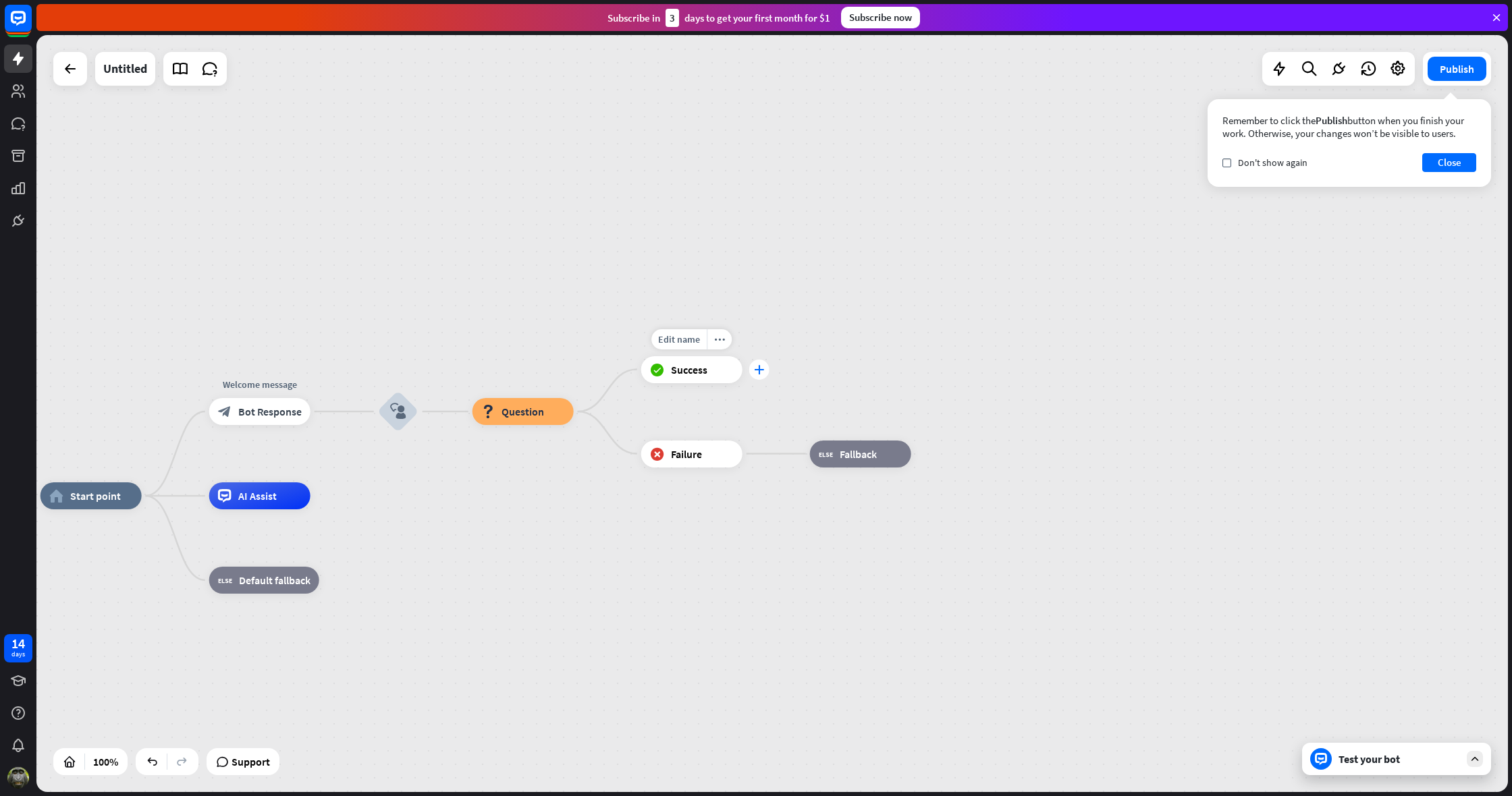
click at [762, 370] on icon "plus" at bounding box center [759, 369] width 10 height 9
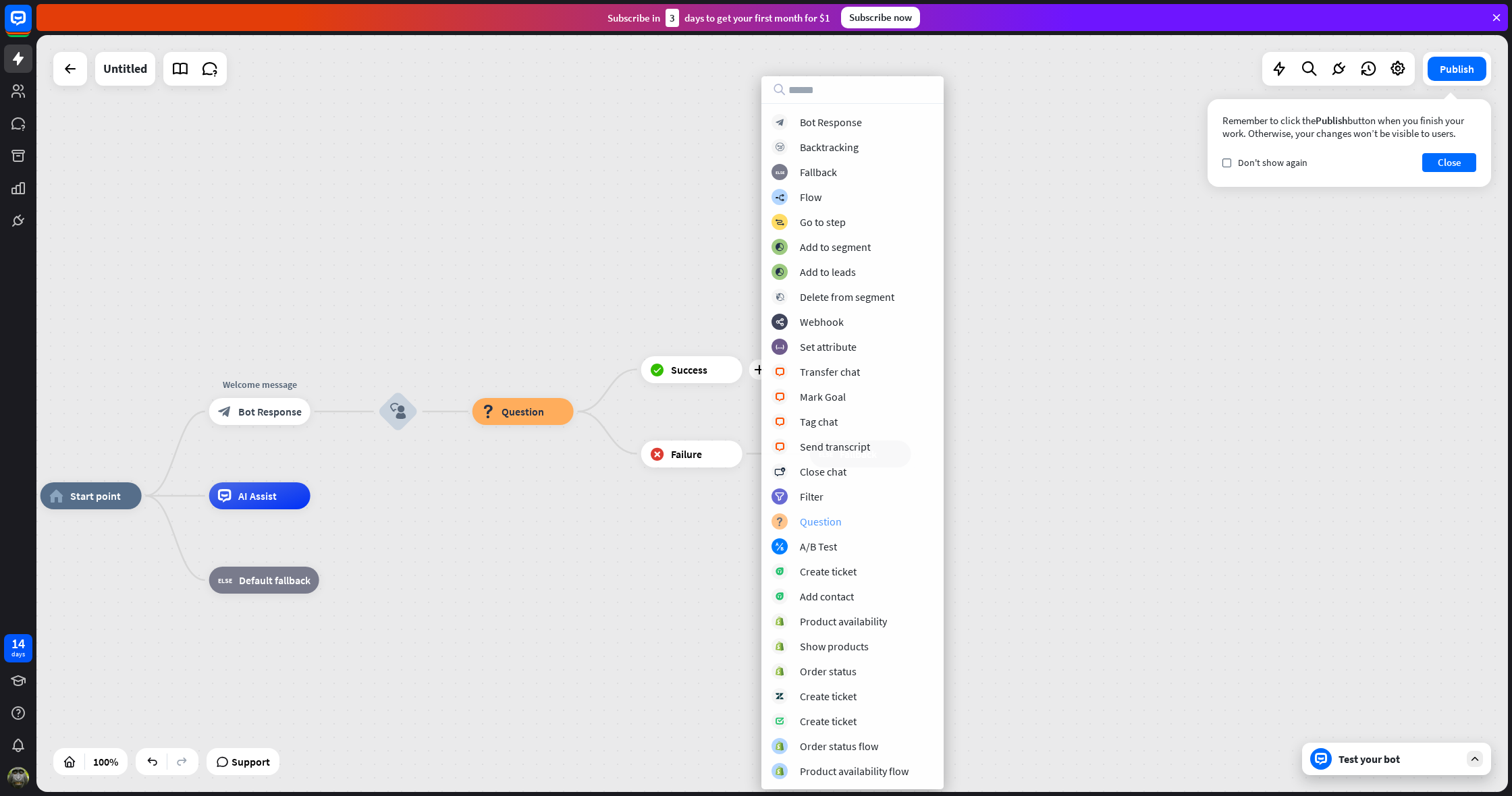
click at [829, 522] on div "Question" at bounding box center [821, 521] width 42 height 13
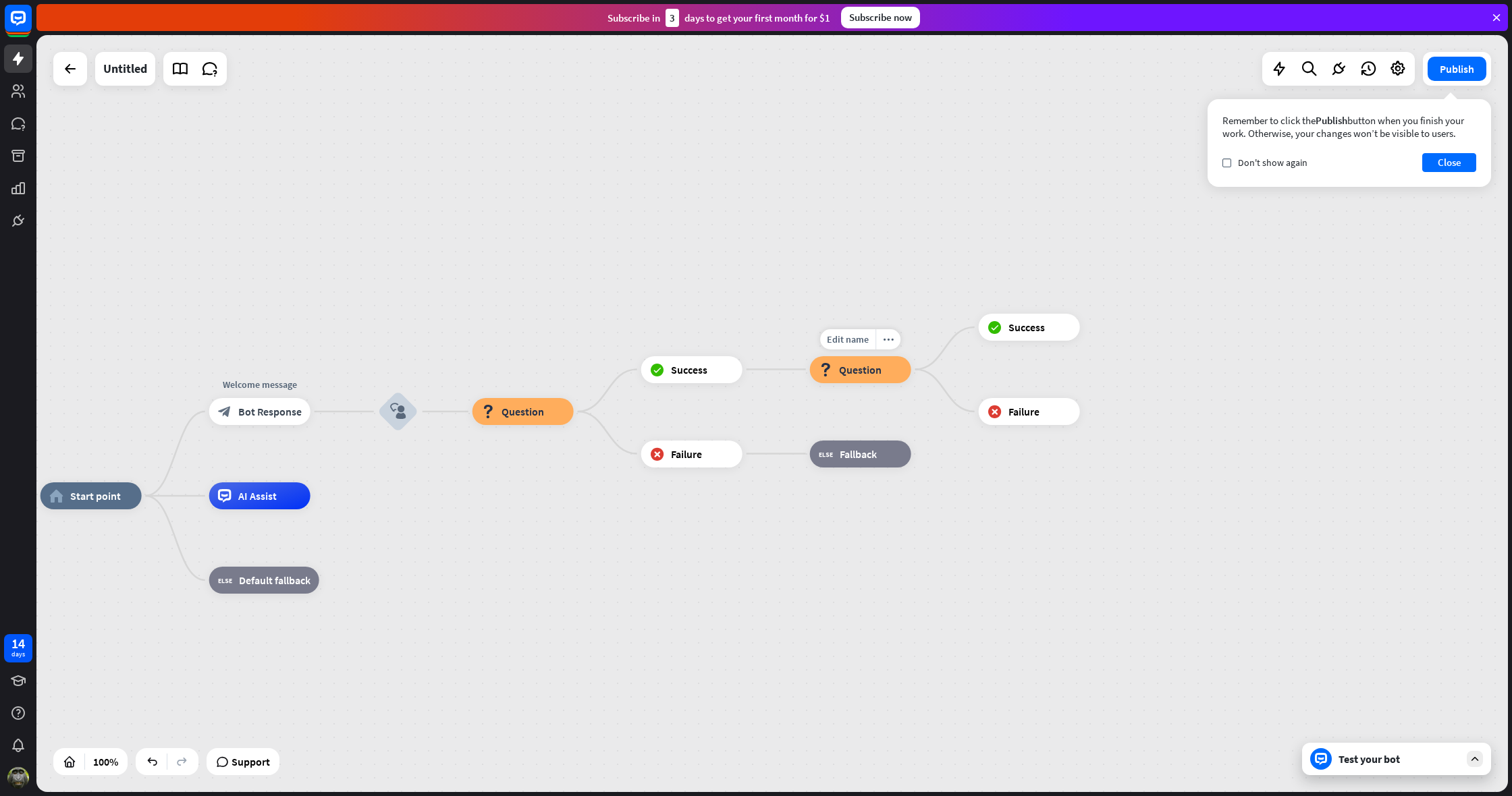
click at [871, 371] on span "Question" at bounding box center [861, 370] width 42 height 13
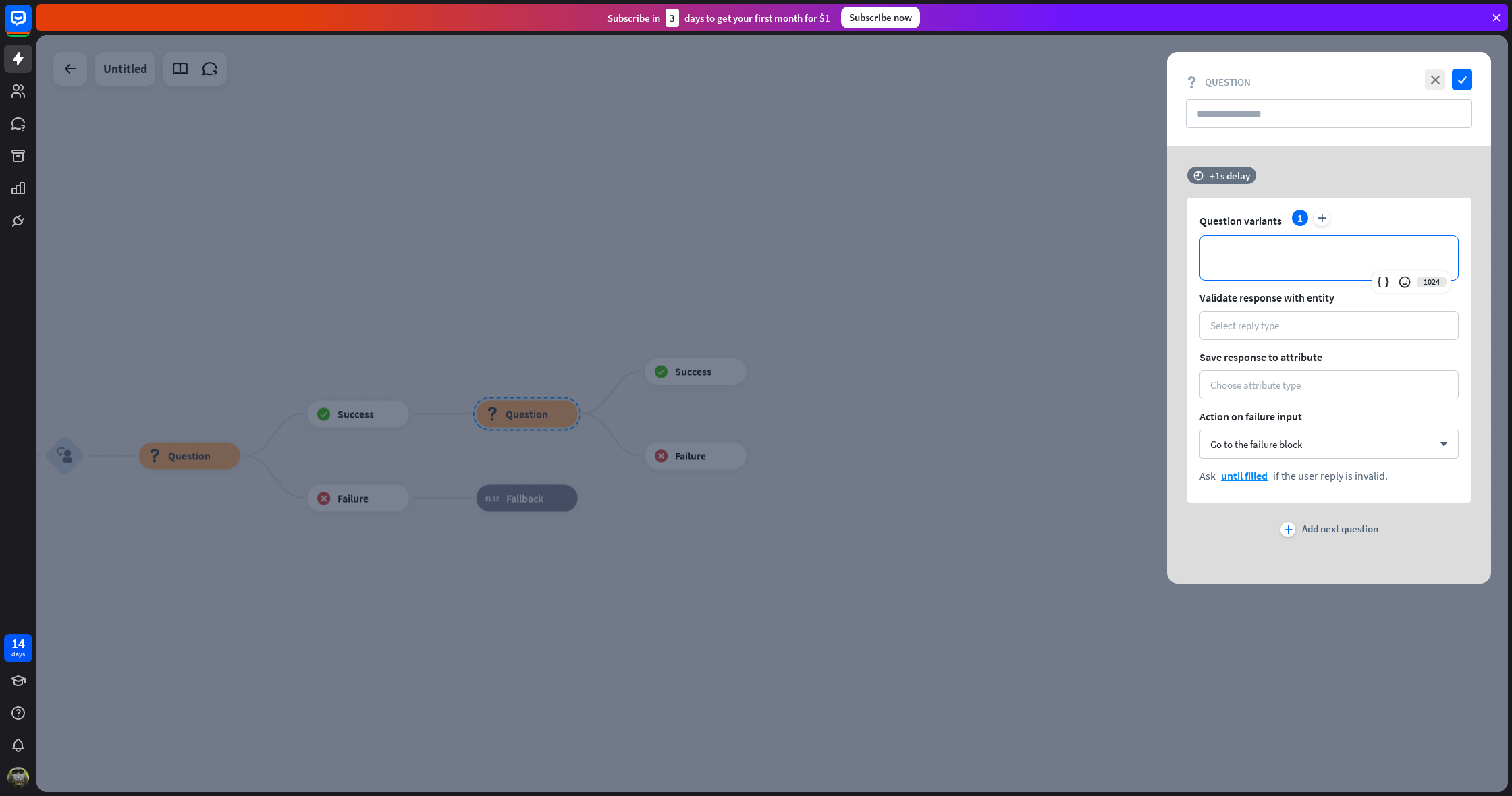
click at [1225, 260] on p "**********" at bounding box center [1329, 258] width 231 height 17
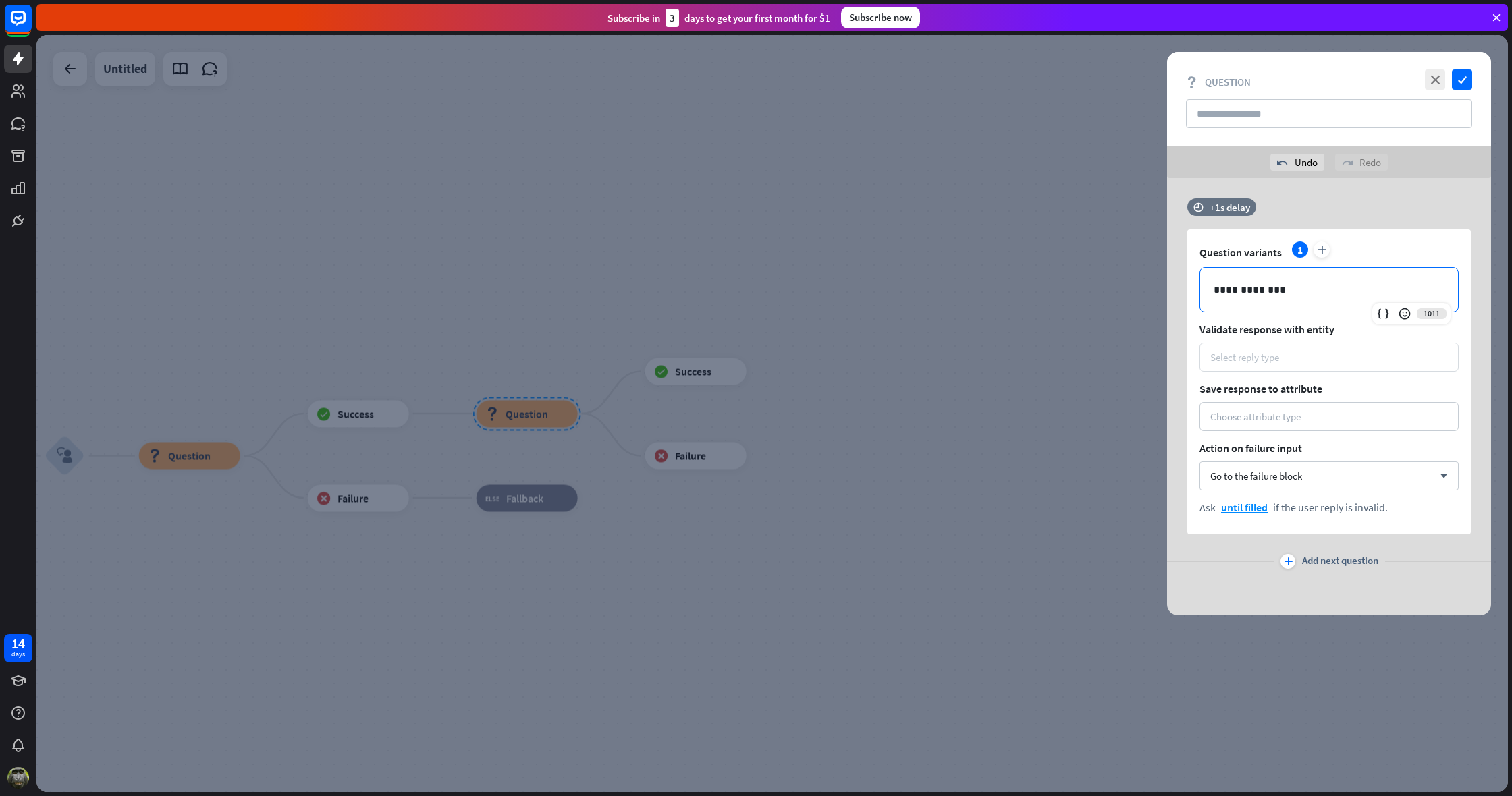
click at [1240, 357] on div "Select reply type" at bounding box center [1245, 357] width 69 height 13
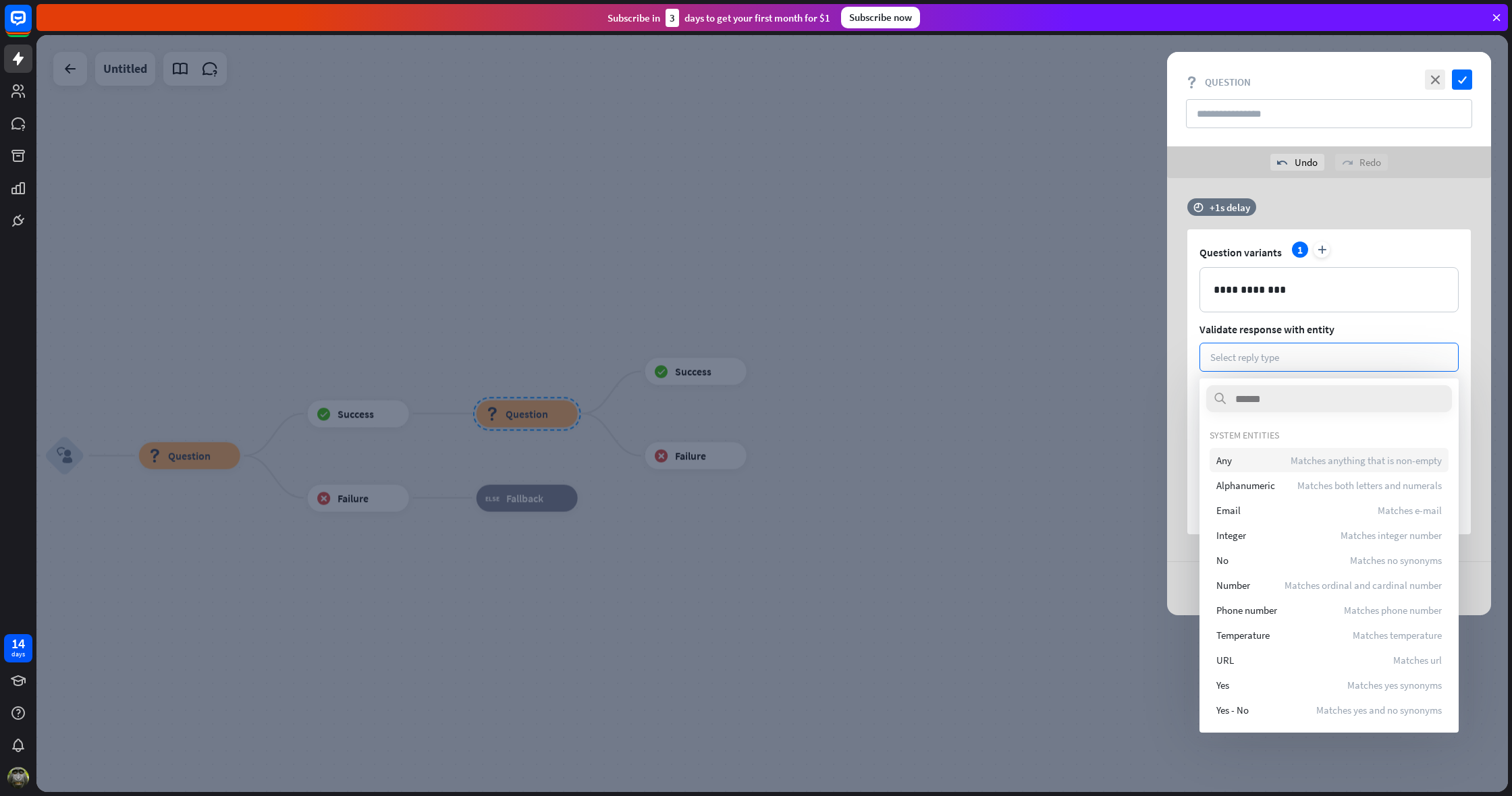
click at [1220, 457] on span "Any" at bounding box center [1224, 460] width 15 height 13
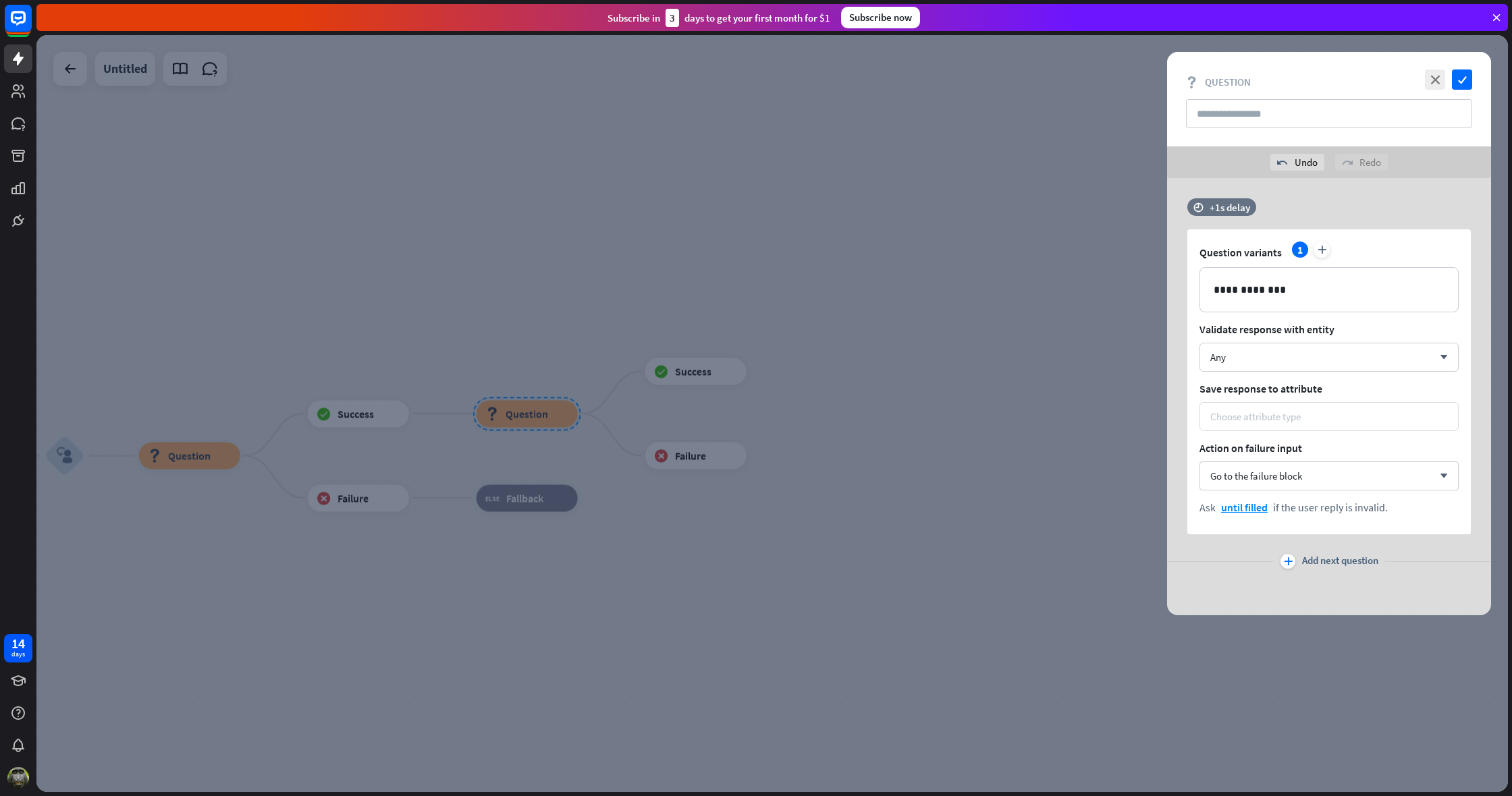
click at [1249, 414] on div "Choose attribute type" at bounding box center [1255, 416] width 90 height 13
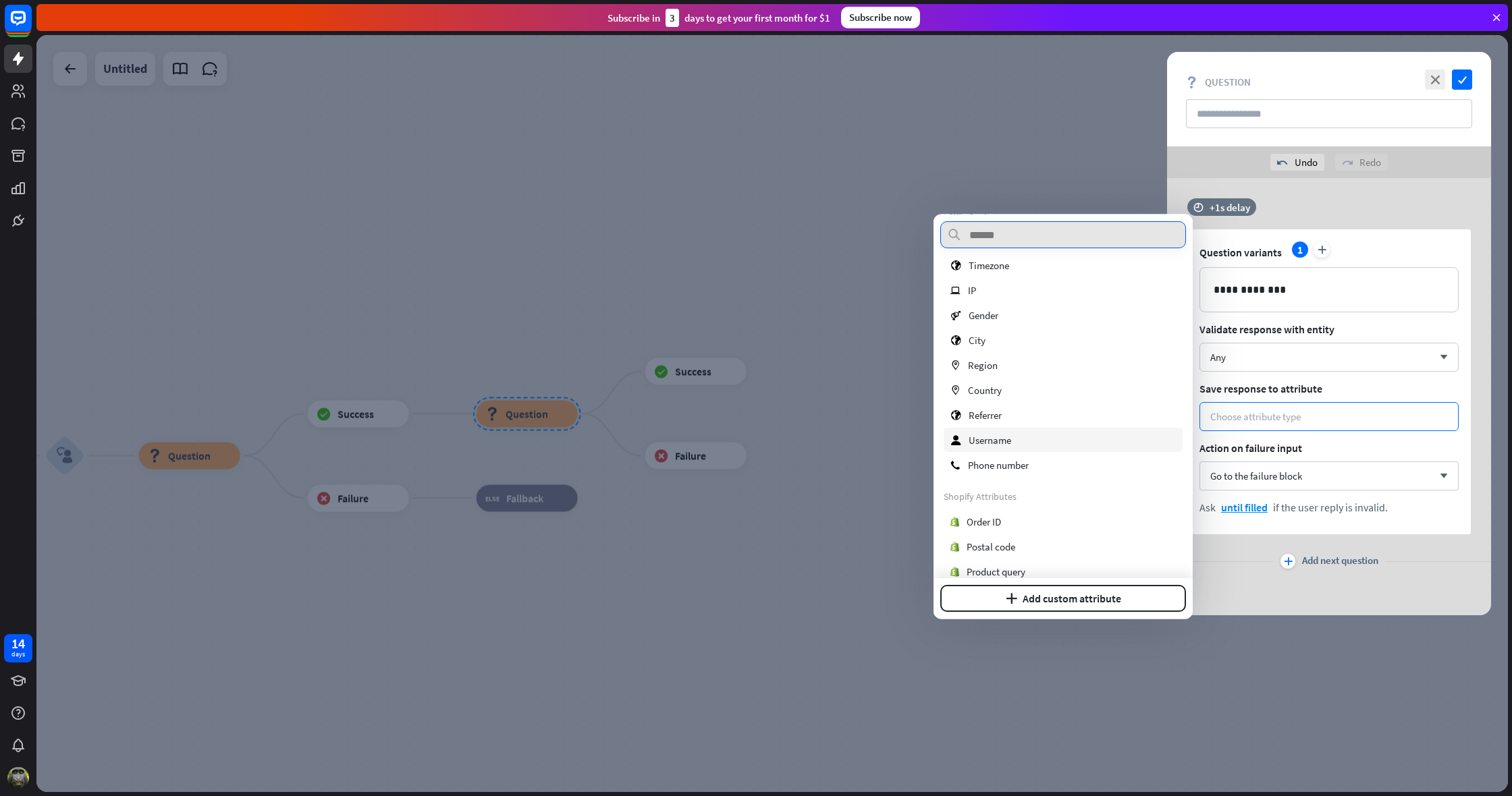
scroll to position [182, 0]
click at [905, 435] on div at bounding box center [772, 414] width 1472 height 757
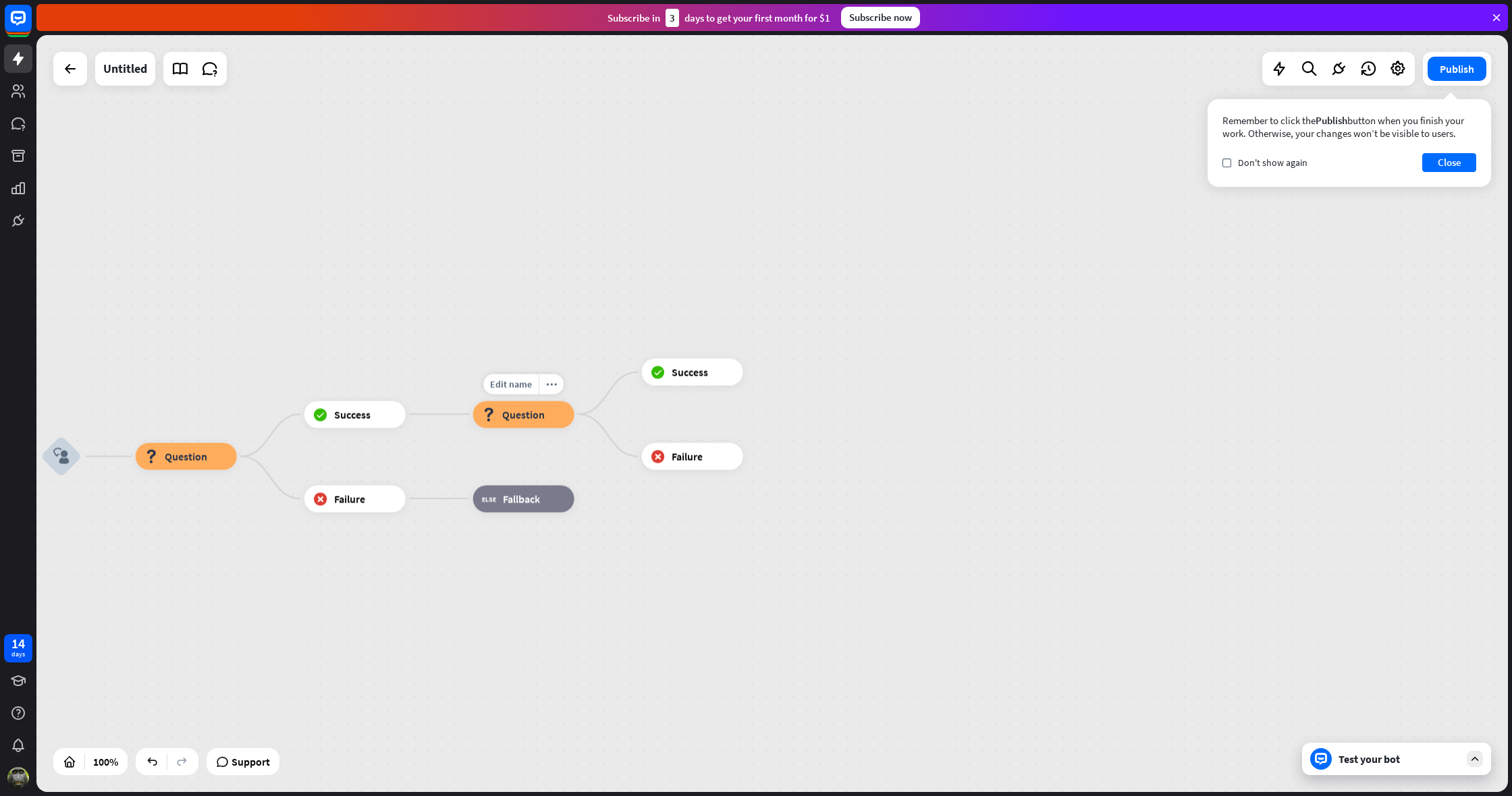
click at [549, 415] on div "block_question Question" at bounding box center [524, 414] width 101 height 27
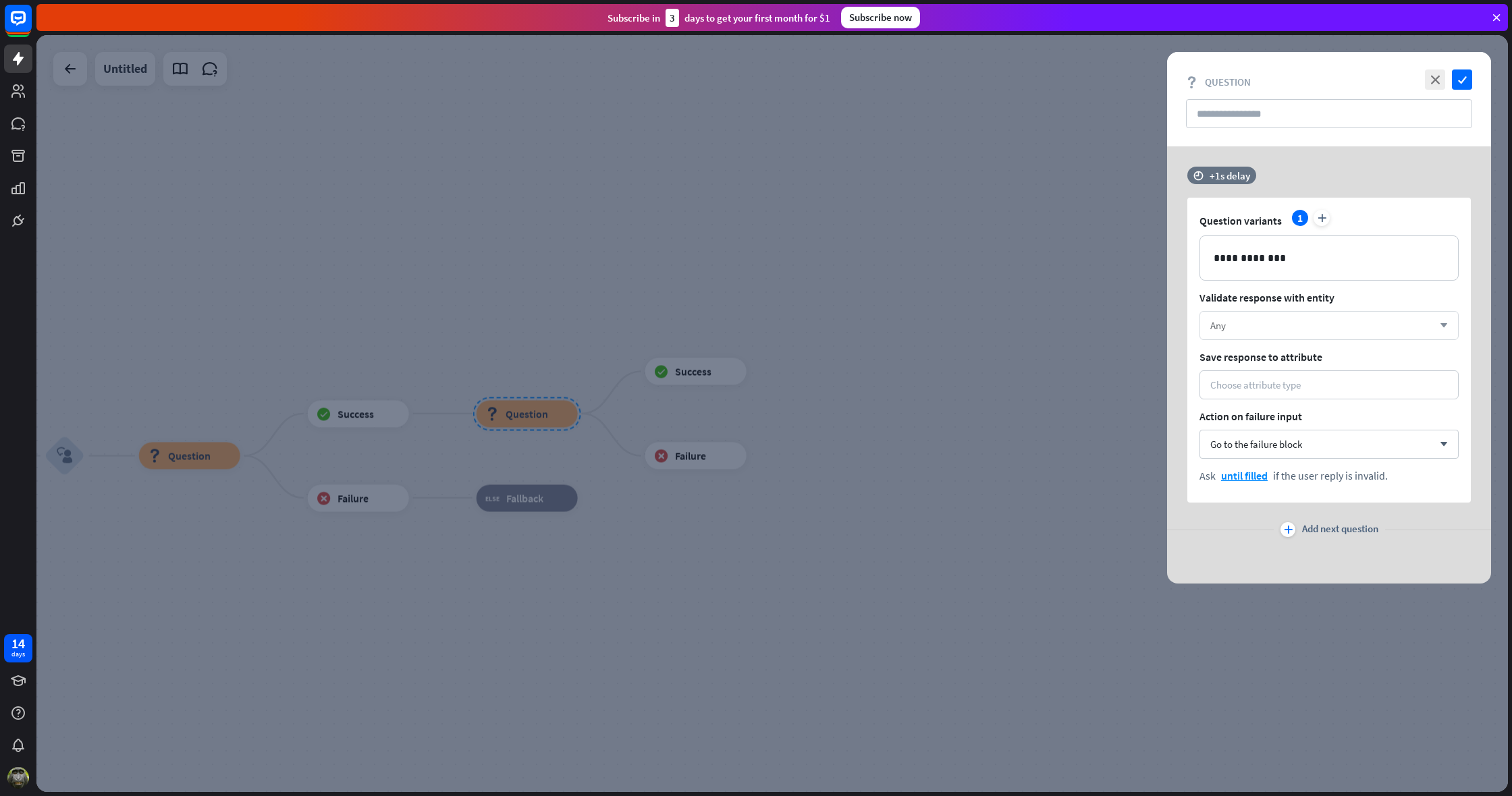
click at [1235, 323] on div "Any" at bounding box center [1322, 325] width 223 height 13
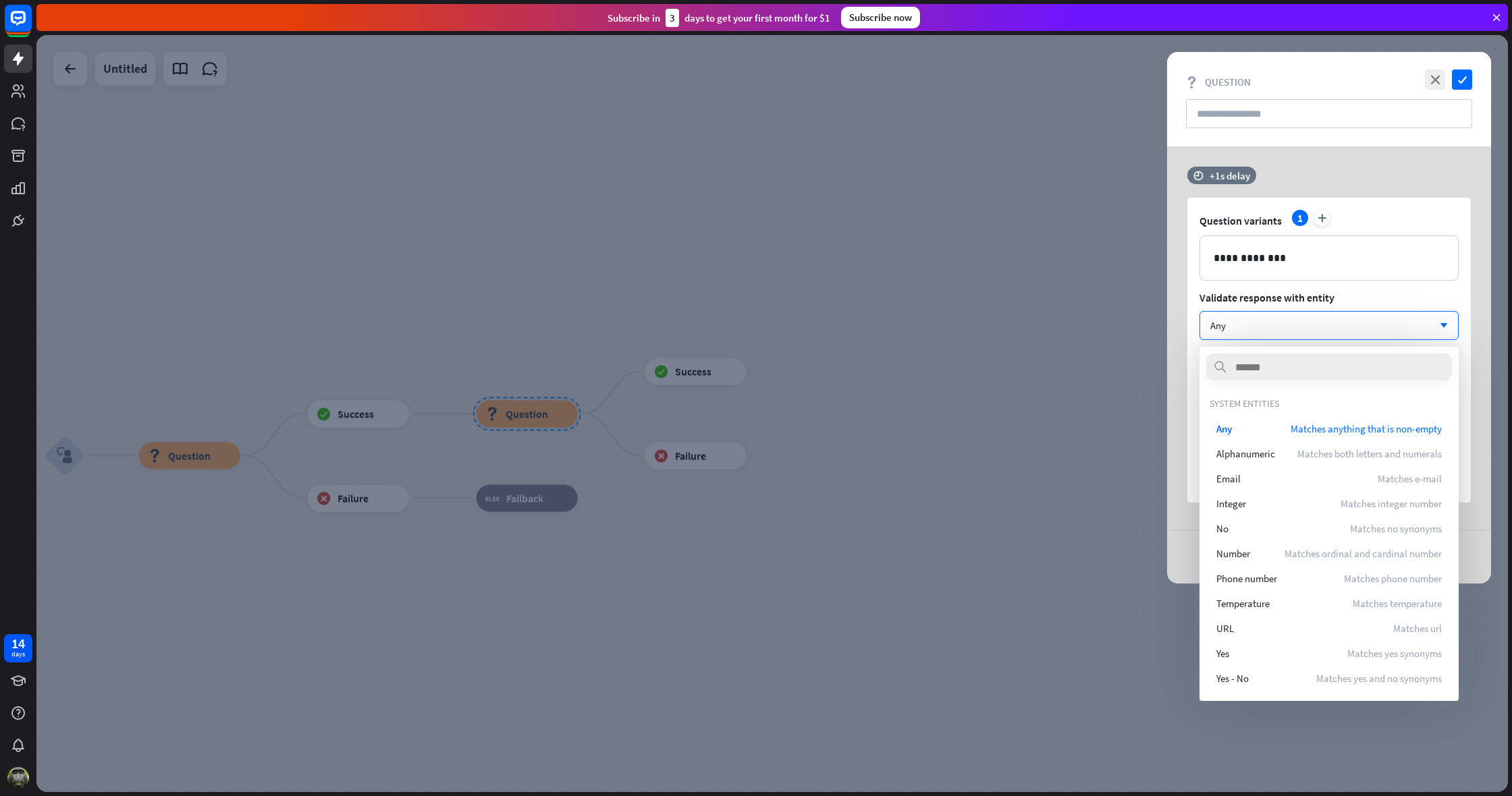
click at [1107, 465] on div at bounding box center [772, 414] width 1472 height 757
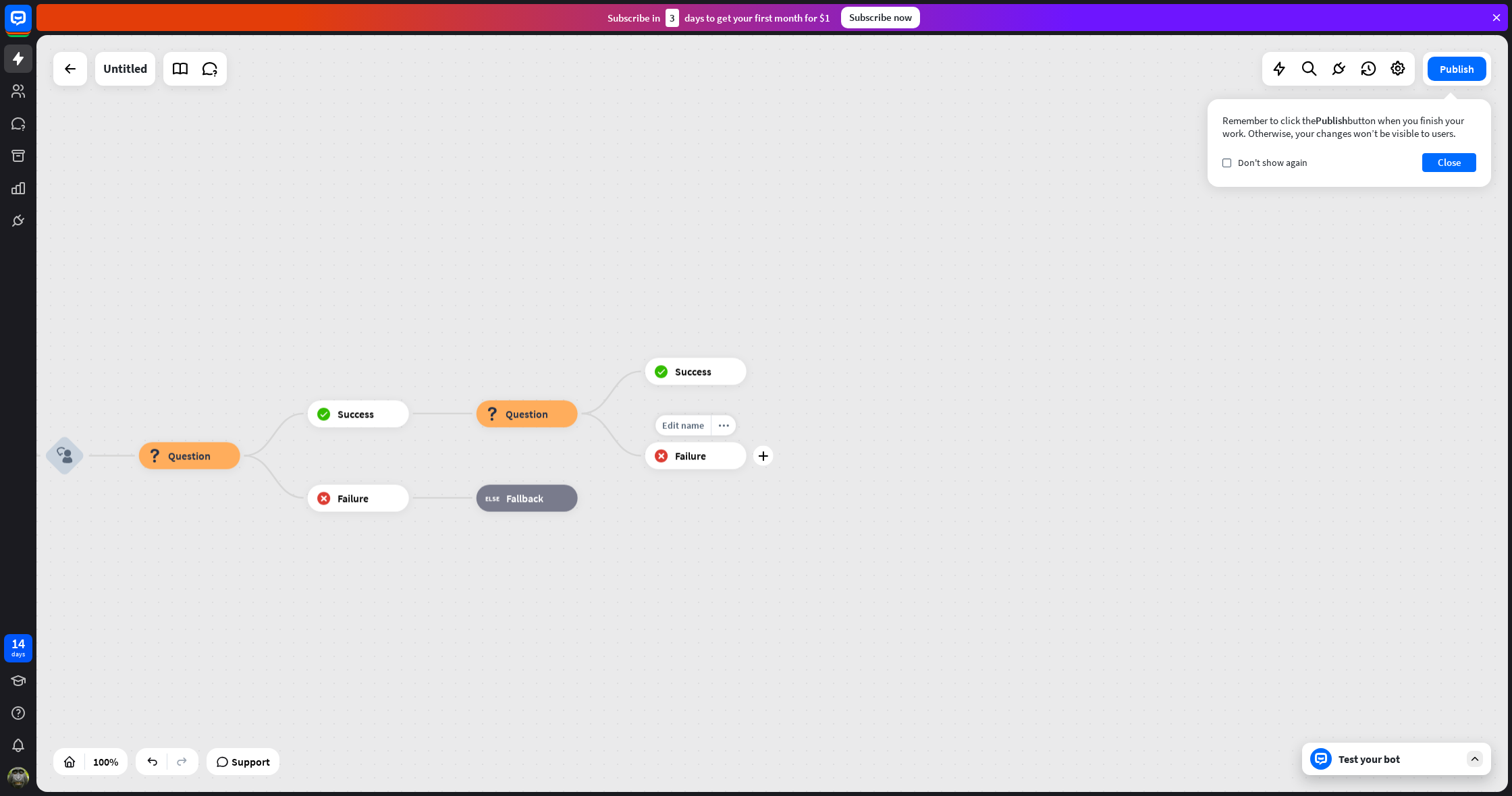
click at [724, 455] on div "block_failure Failure" at bounding box center [696, 456] width 101 height 27
click at [721, 426] on icon "more_horiz" at bounding box center [723, 425] width 11 height 10
click at [687, 376] on span "Success" at bounding box center [693, 371] width 36 height 13
click at [725, 338] on icon "more_horiz" at bounding box center [723, 341] width 11 height 10
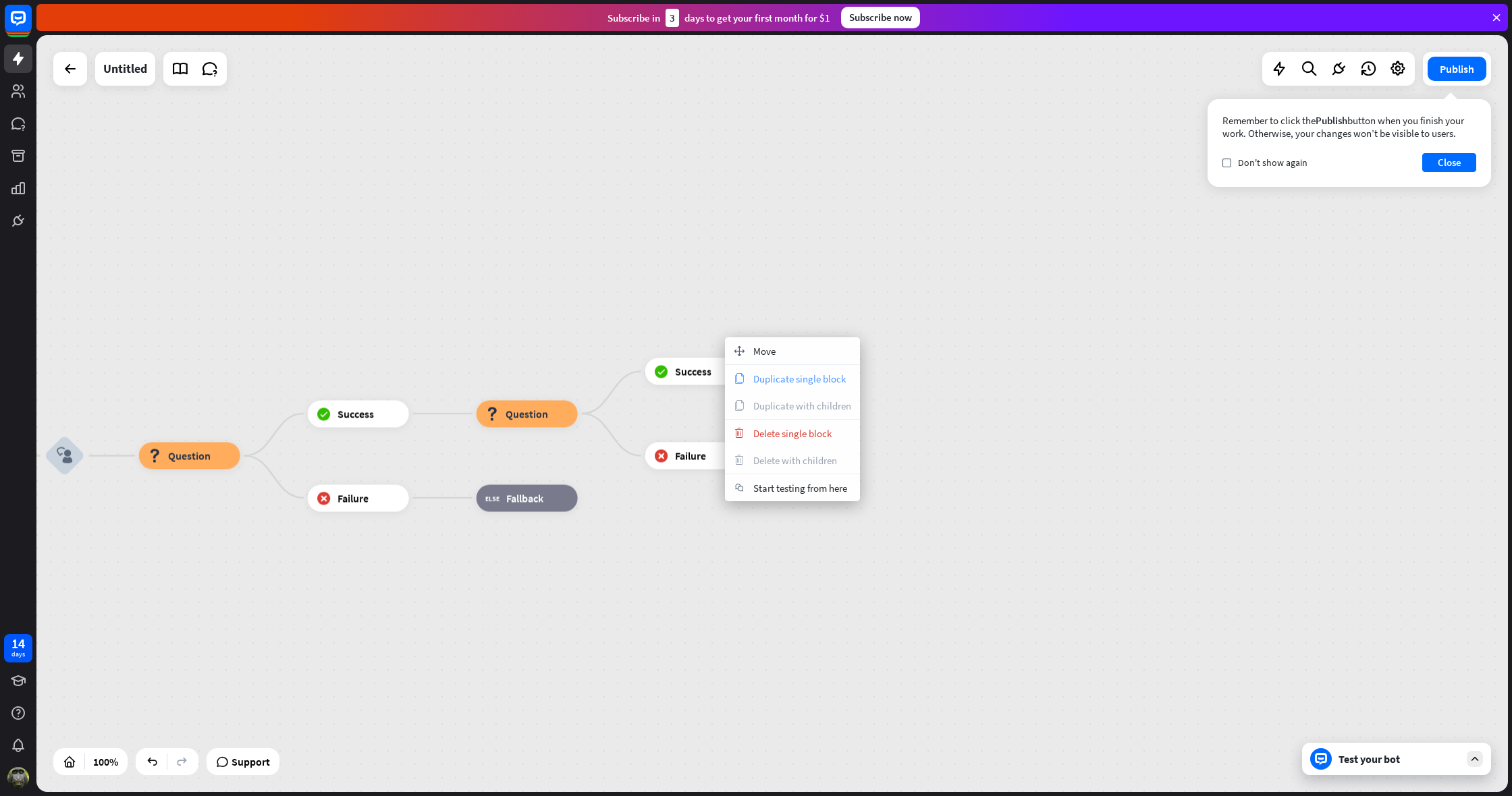
click at [759, 377] on span "Duplicate single block" at bounding box center [800, 378] width 93 height 13
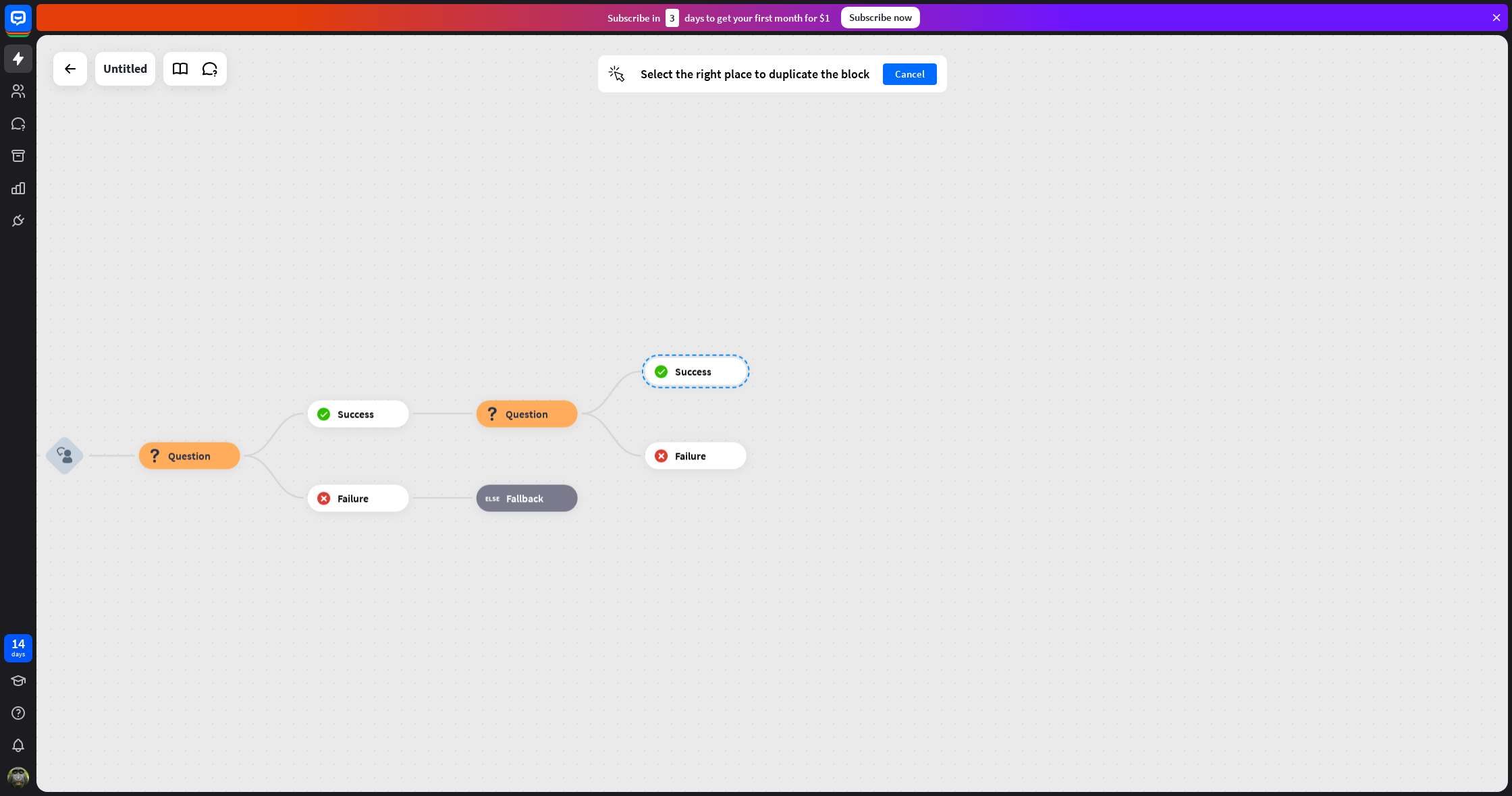
click at [699, 296] on div "home_2 Start point Welcome message block_bot_response Bot Response block_user_i…" at bounding box center [772, 414] width 1472 height 757
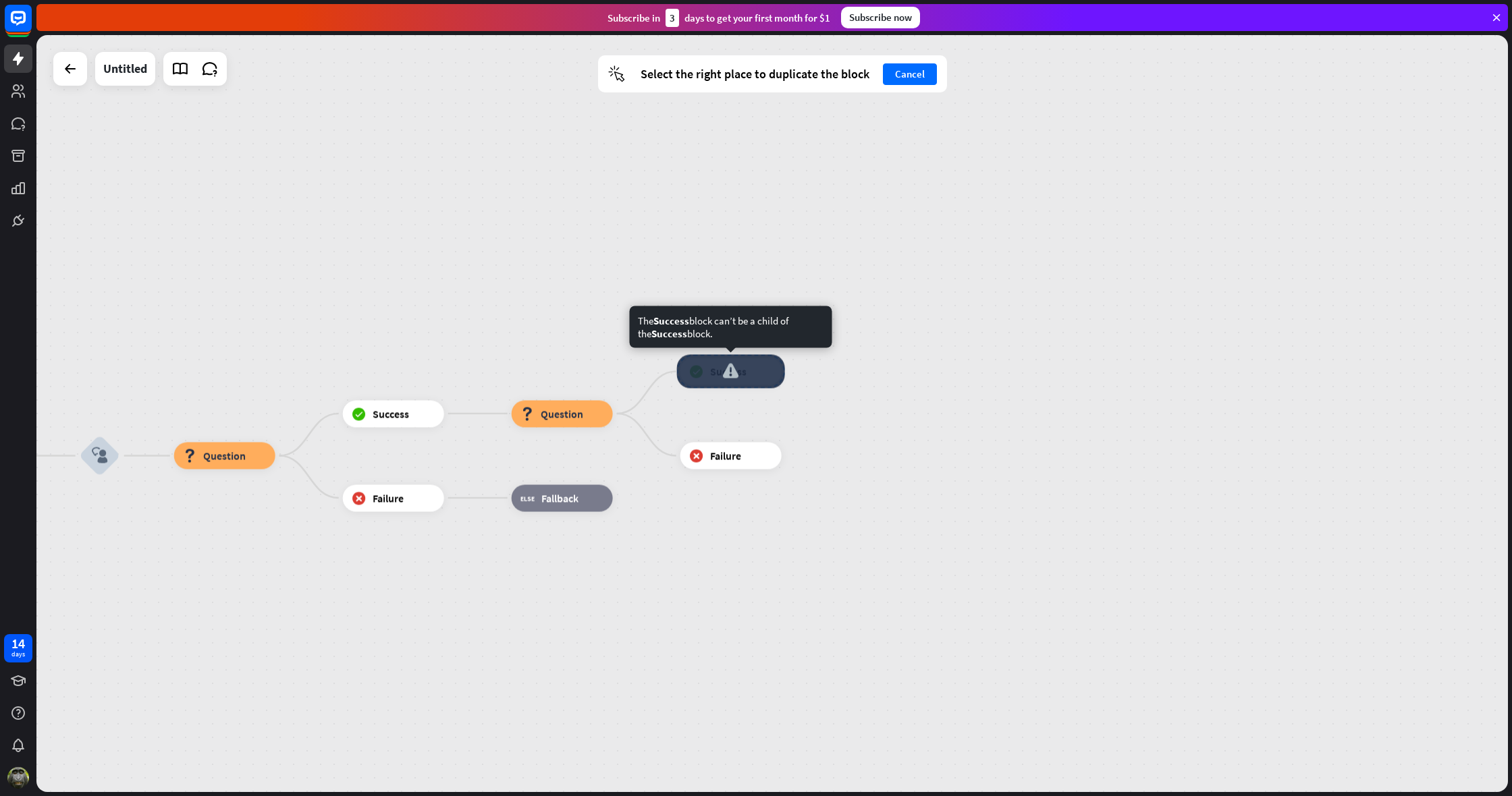
drag, startPoint x: 737, startPoint y: 375, endPoint x: 773, endPoint y: 375, distance: 36.0
click at [772, 375] on div at bounding box center [731, 371] width 108 height 34
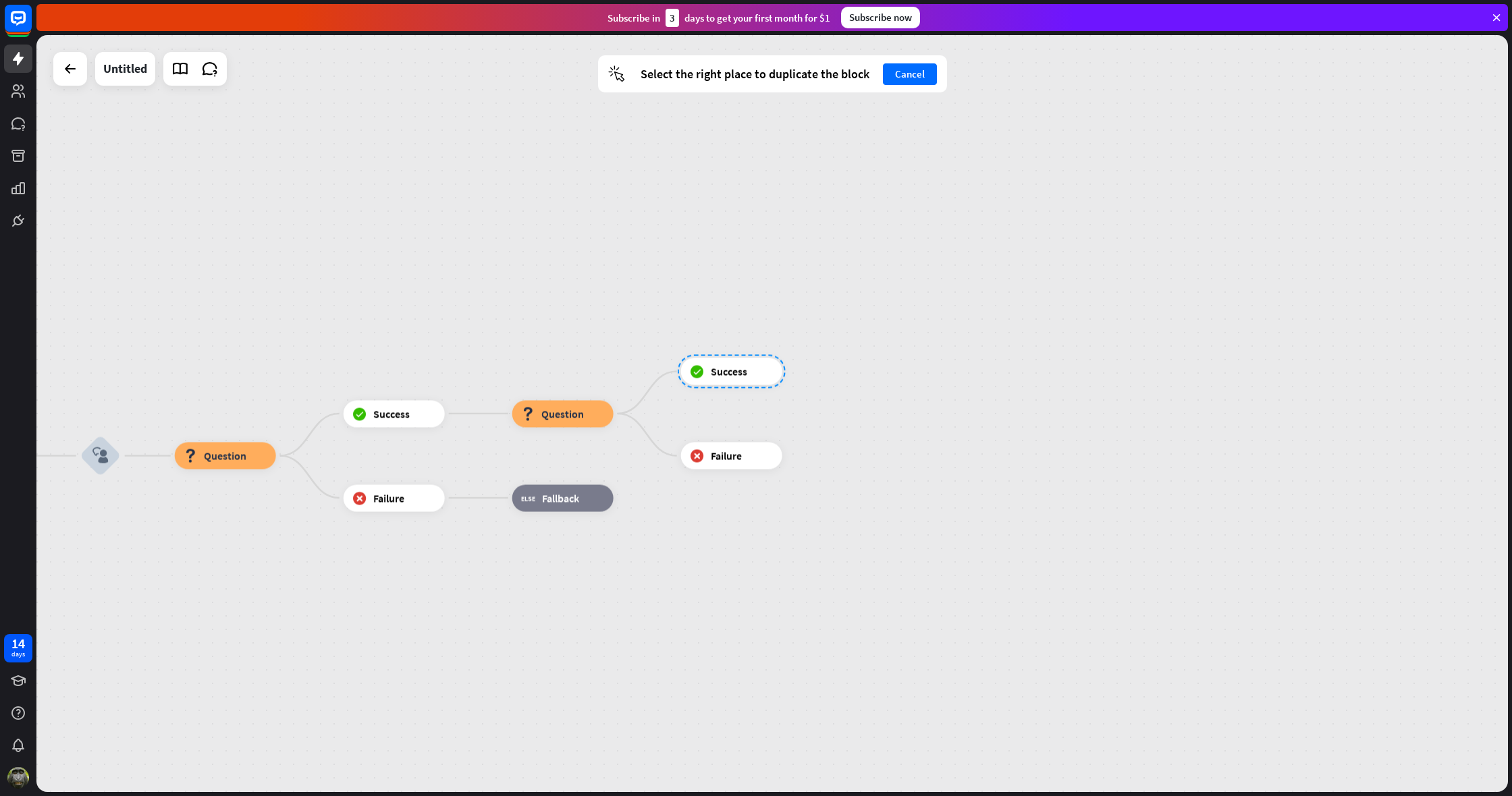
click at [823, 383] on div "home_2 Start point Welcome message block_bot_response Bot Response block_user_i…" at bounding box center [772, 414] width 1472 height 757
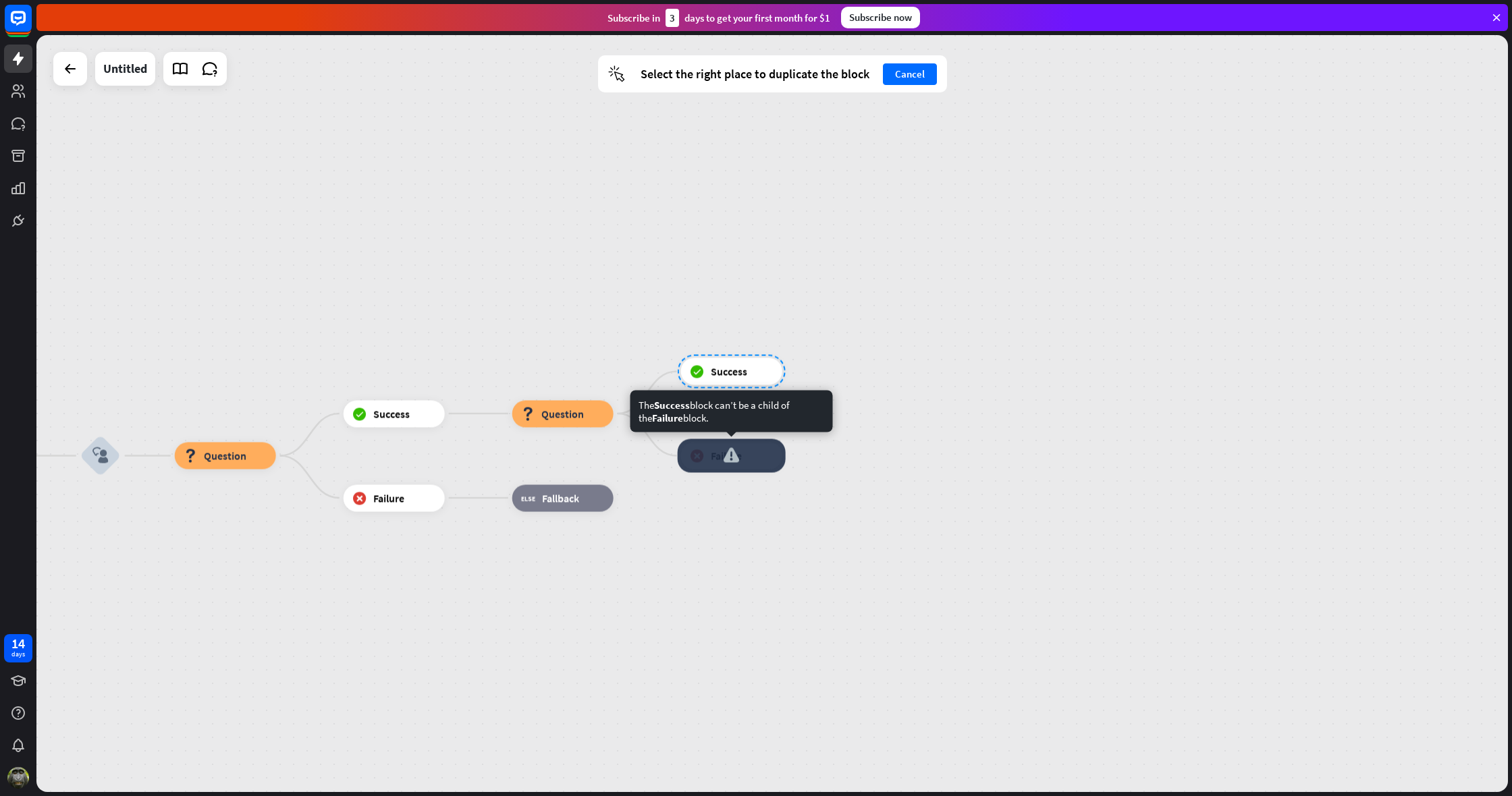
click at [782, 452] on div "block_failure Failure" at bounding box center [732, 456] width 101 height 27
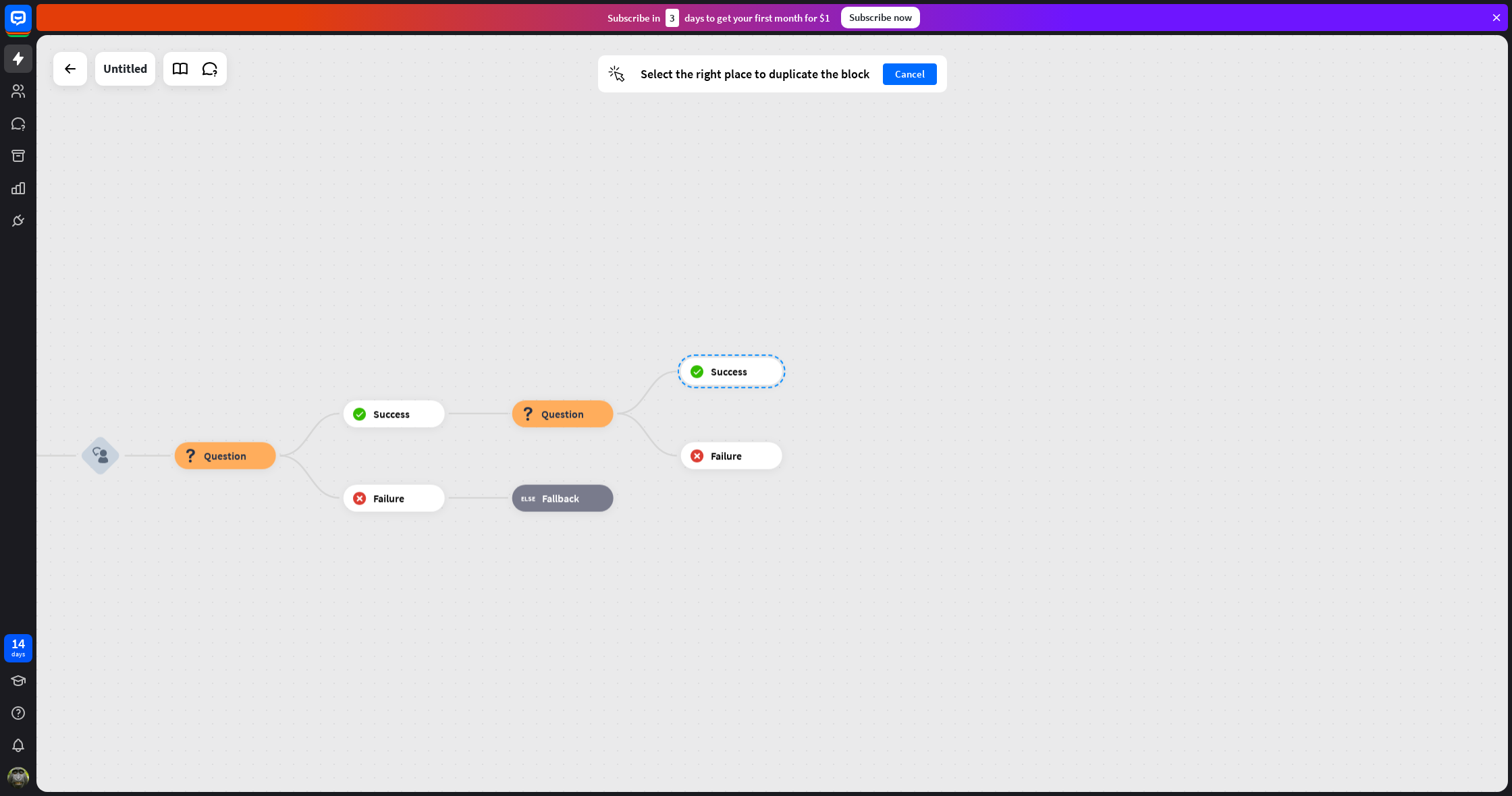
click at [629, 334] on div "home_2 Start point Welcome message block_bot_response Bot Response block_user_i…" at bounding box center [772, 414] width 1472 height 757
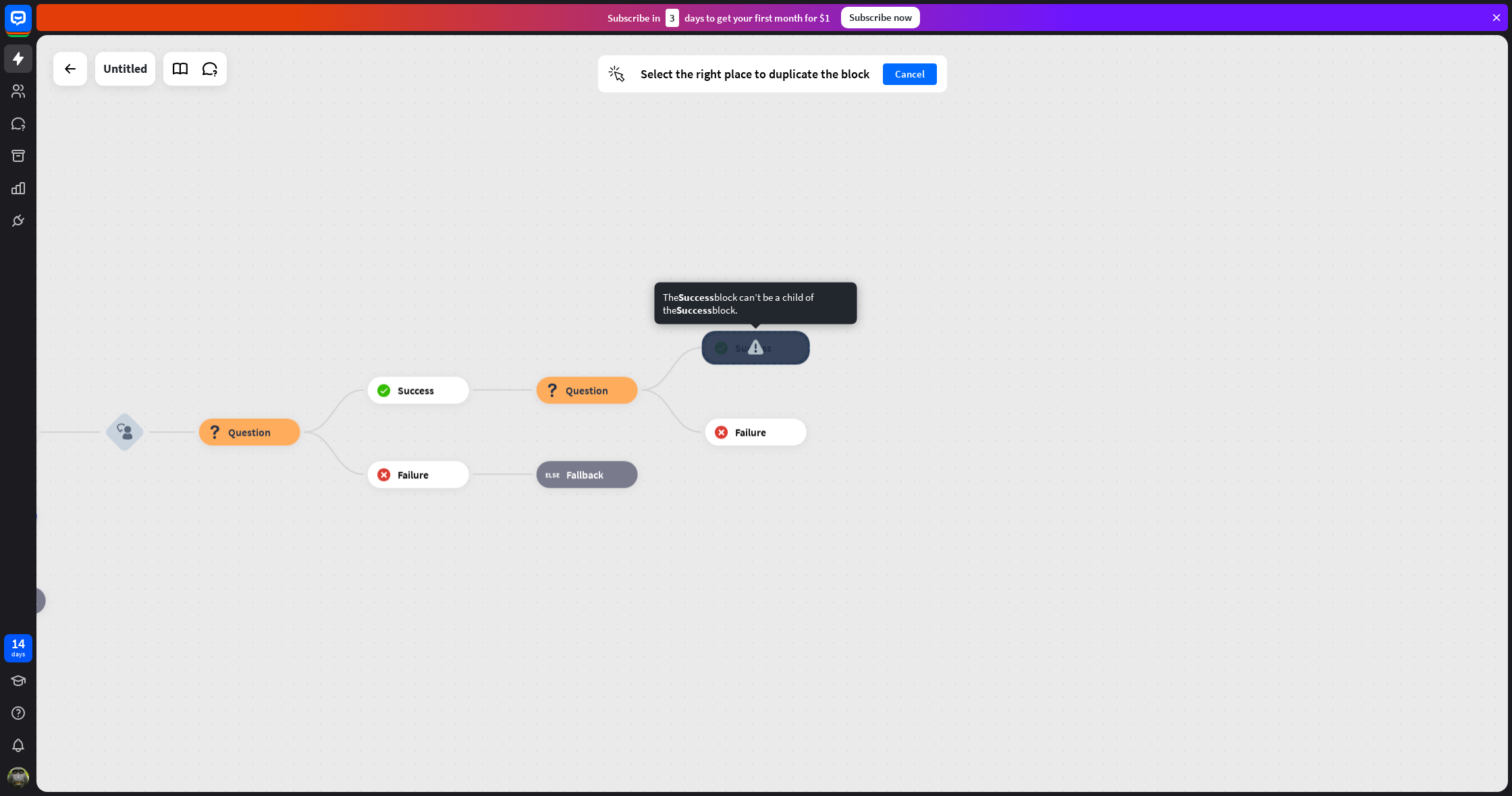
drag, startPoint x: 707, startPoint y: 368, endPoint x: 731, endPoint y: 345, distance: 33.2
click at [731, 345] on div at bounding box center [756, 348] width 108 height 34
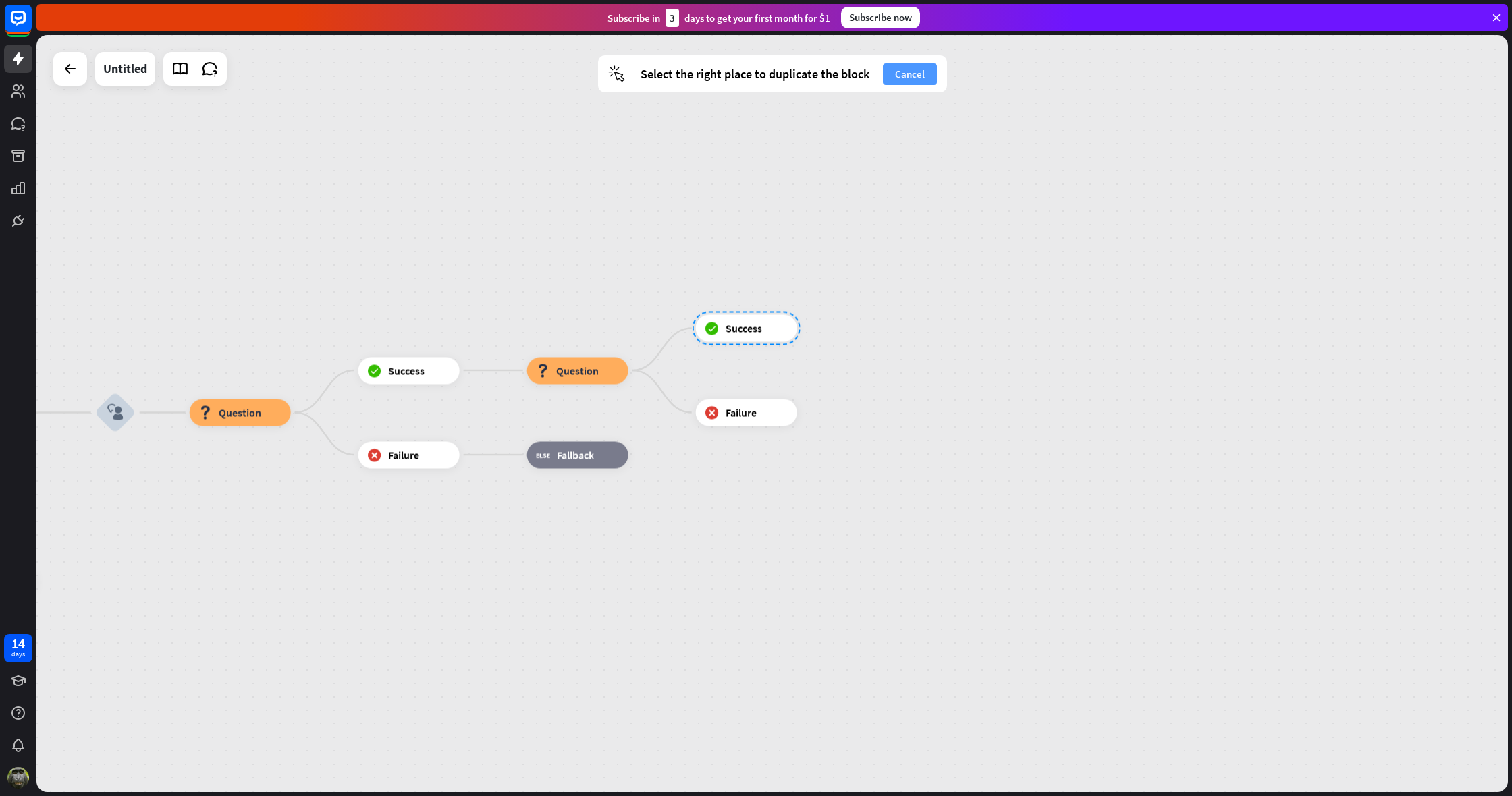
click at [917, 73] on button "Cancel" at bounding box center [910, 74] width 54 height 22
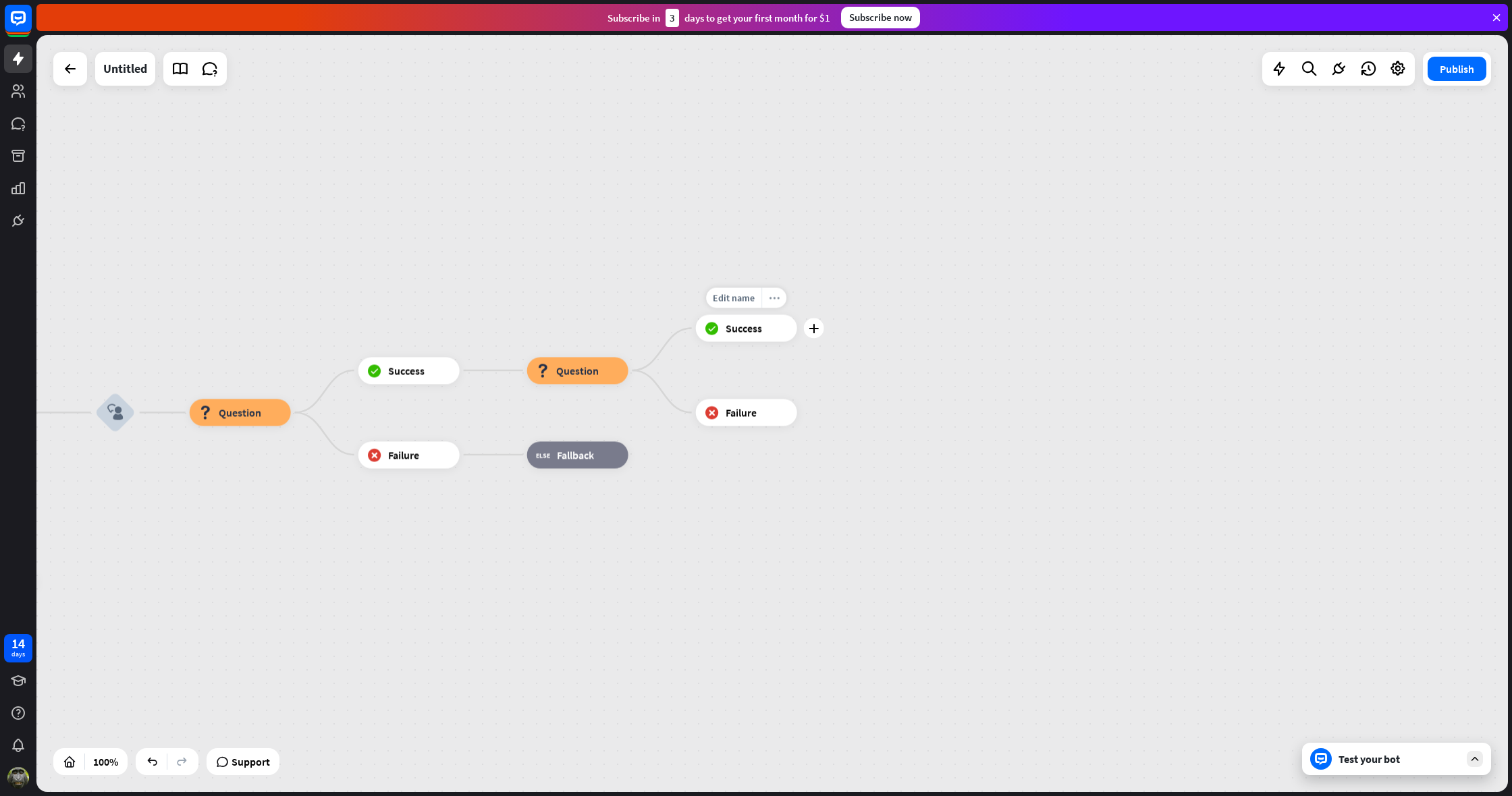
click at [775, 298] on icon "more_horiz" at bounding box center [774, 298] width 11 height 10
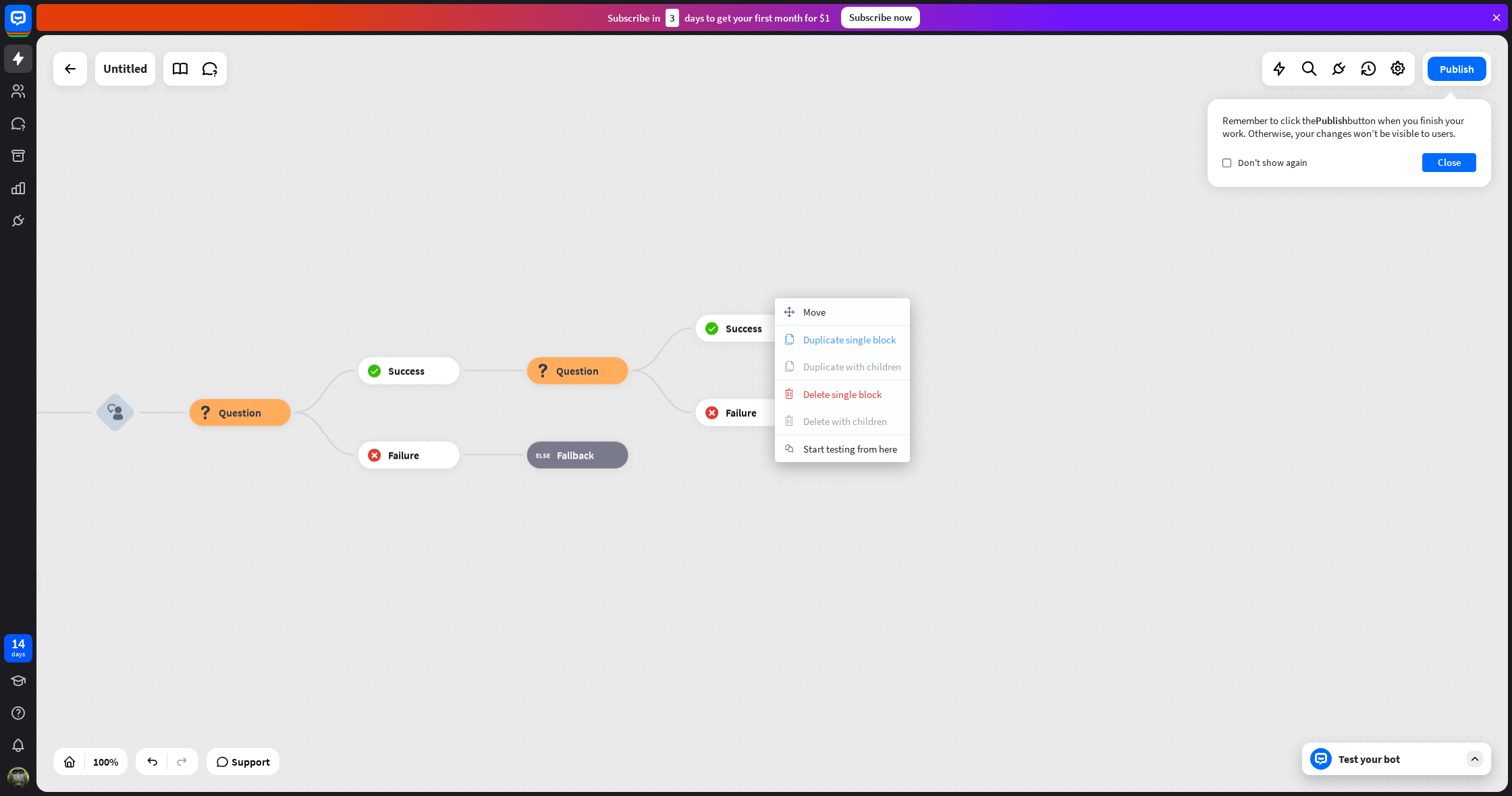
click at [823, 343] on span "Duplicate single block" at bounding box center [850, 339] width 93 height 13
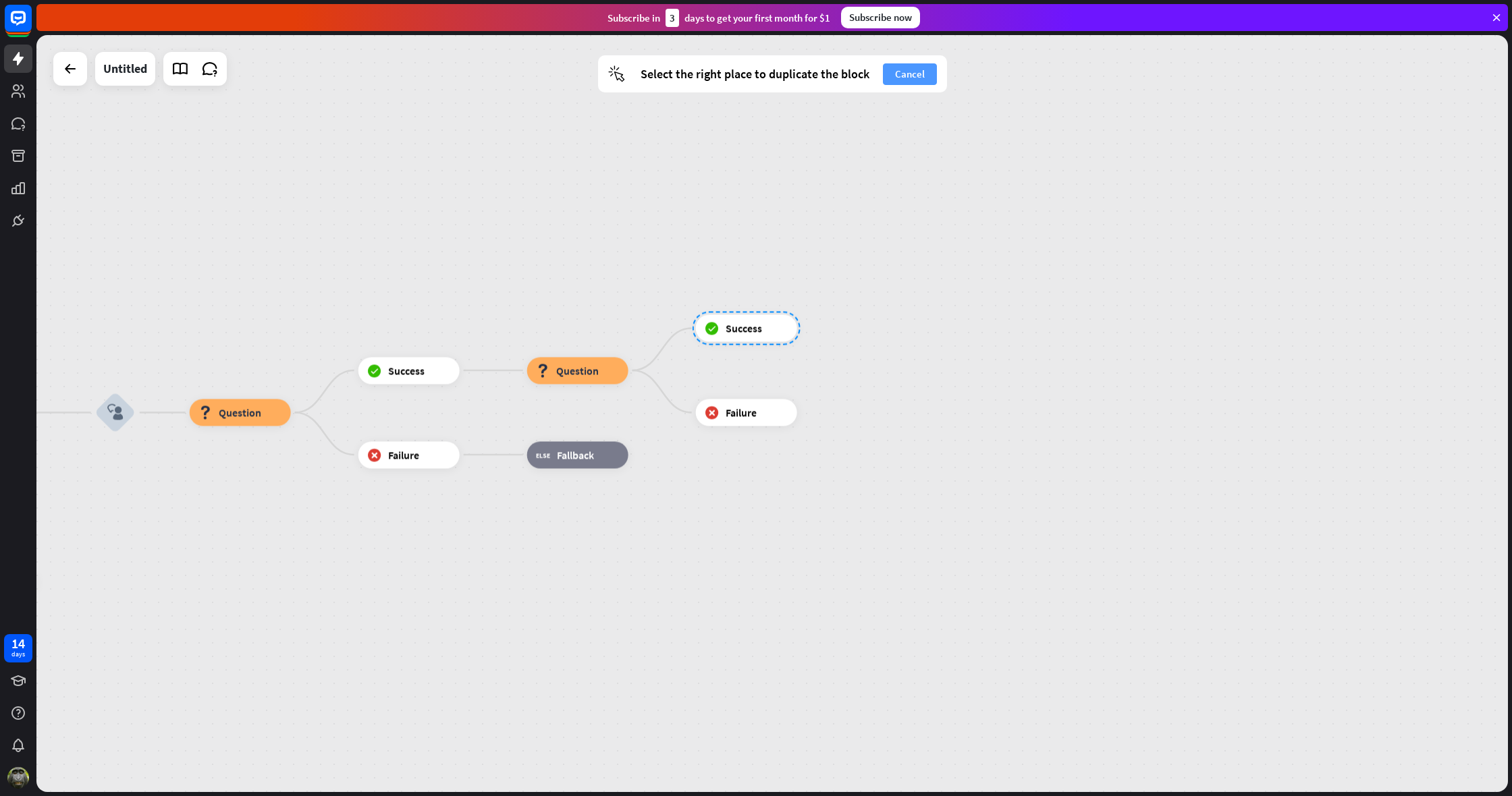
click at [909, 70] on button "Cancel" at bounding box center [910, 74] width 54 height 22
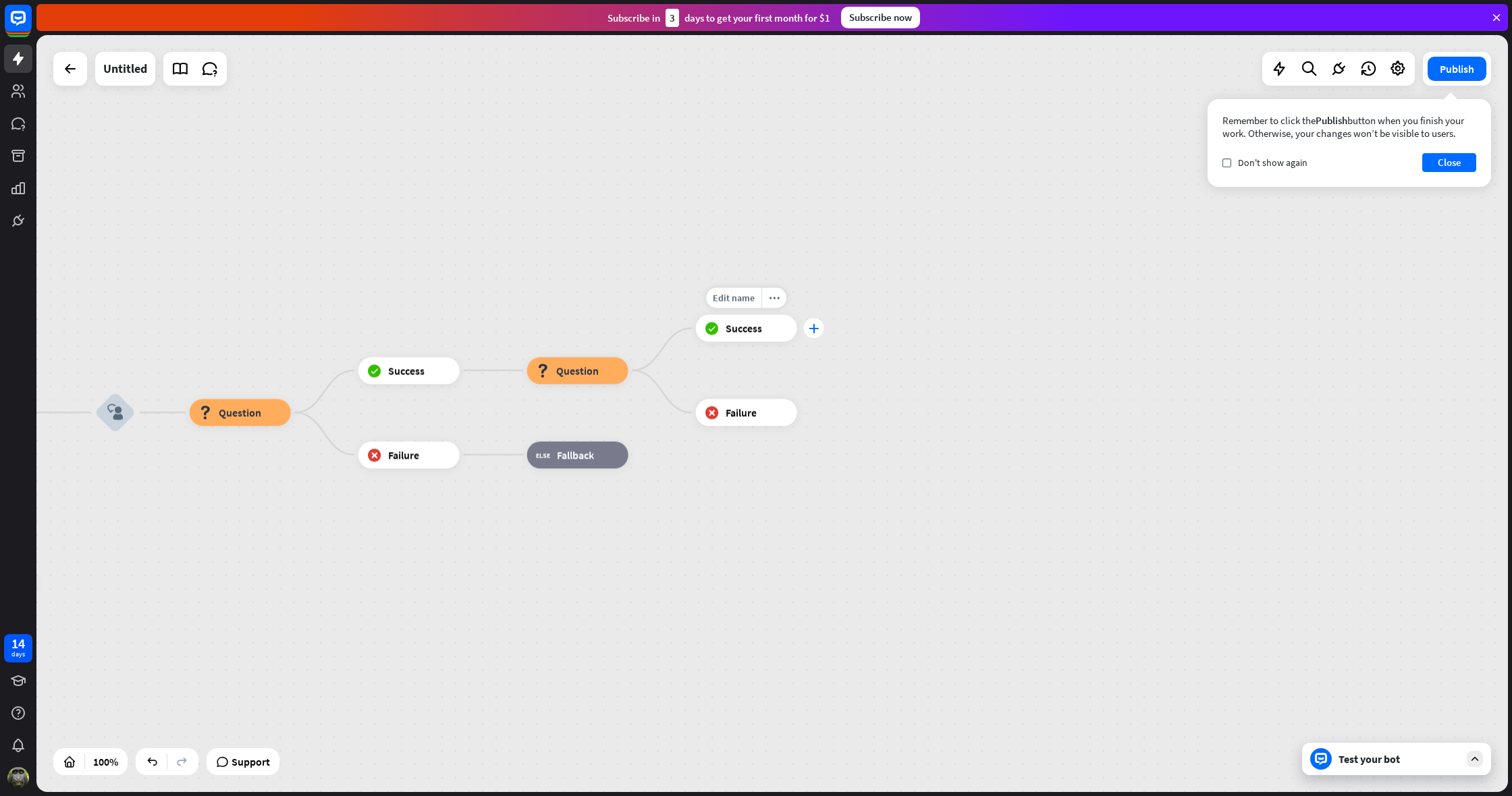
click at [808, 328] on div "plus" at bounding box center [814, 329] width 20 height 20
click at [816, 328] on icon "plus" at bounding box center [814, 329] width 10 height 9
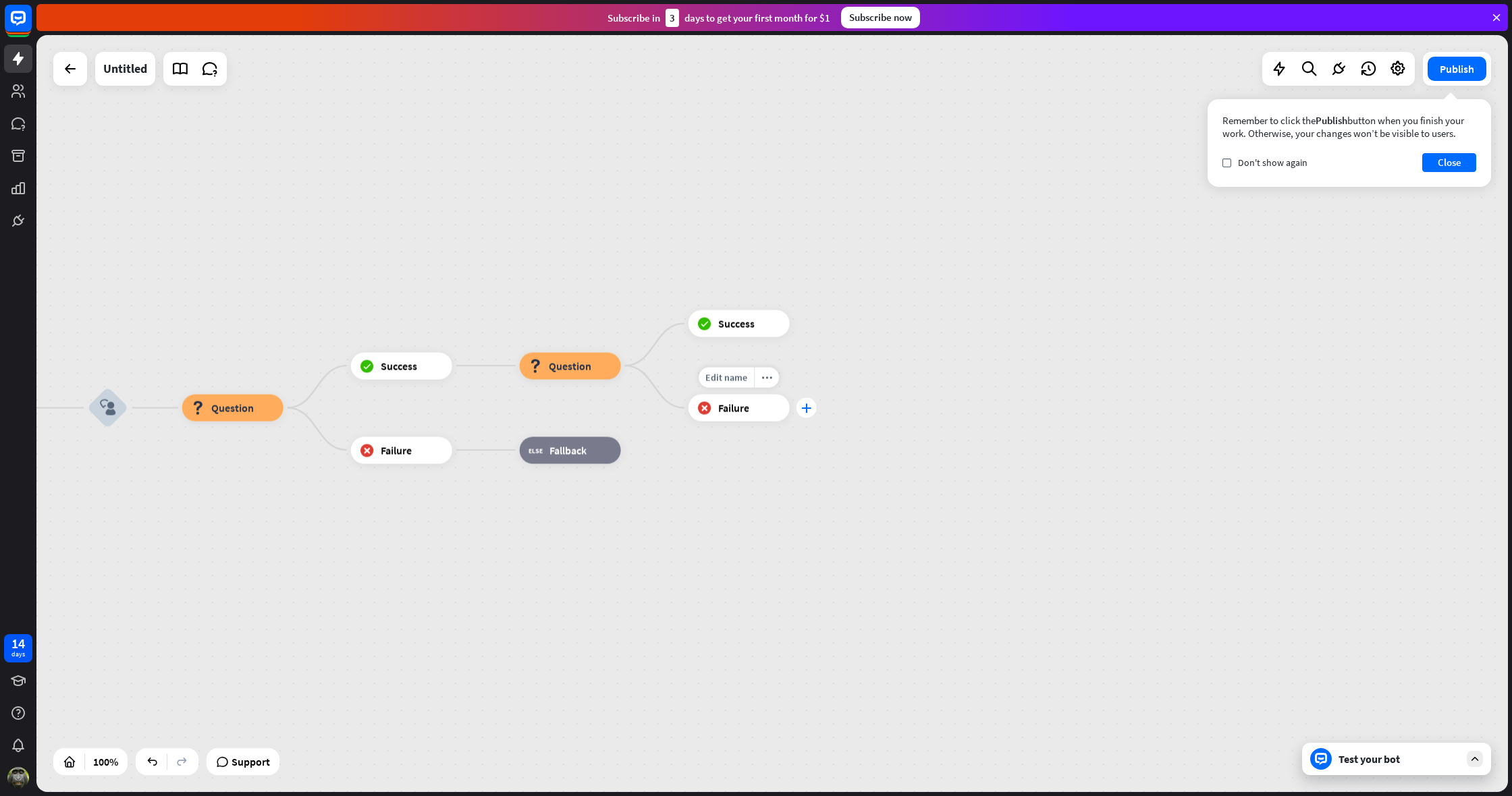
click at [811, 408] on icon "plus" at bounding box center [807, 408] width 10 height 9
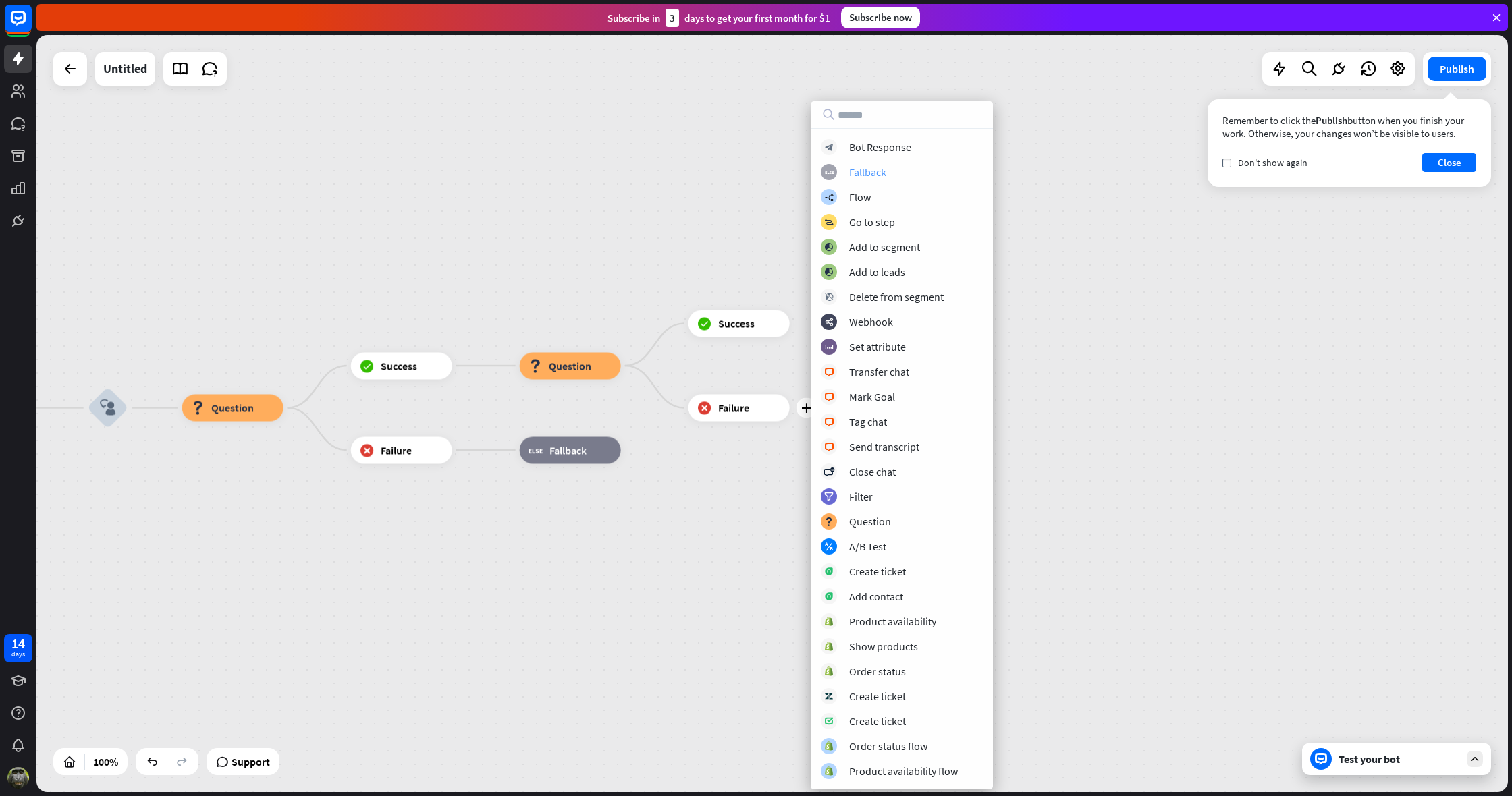
click at [891, 173] on div "block_fallback Fallback" at bounding box center [902, 172] width 162 height 16
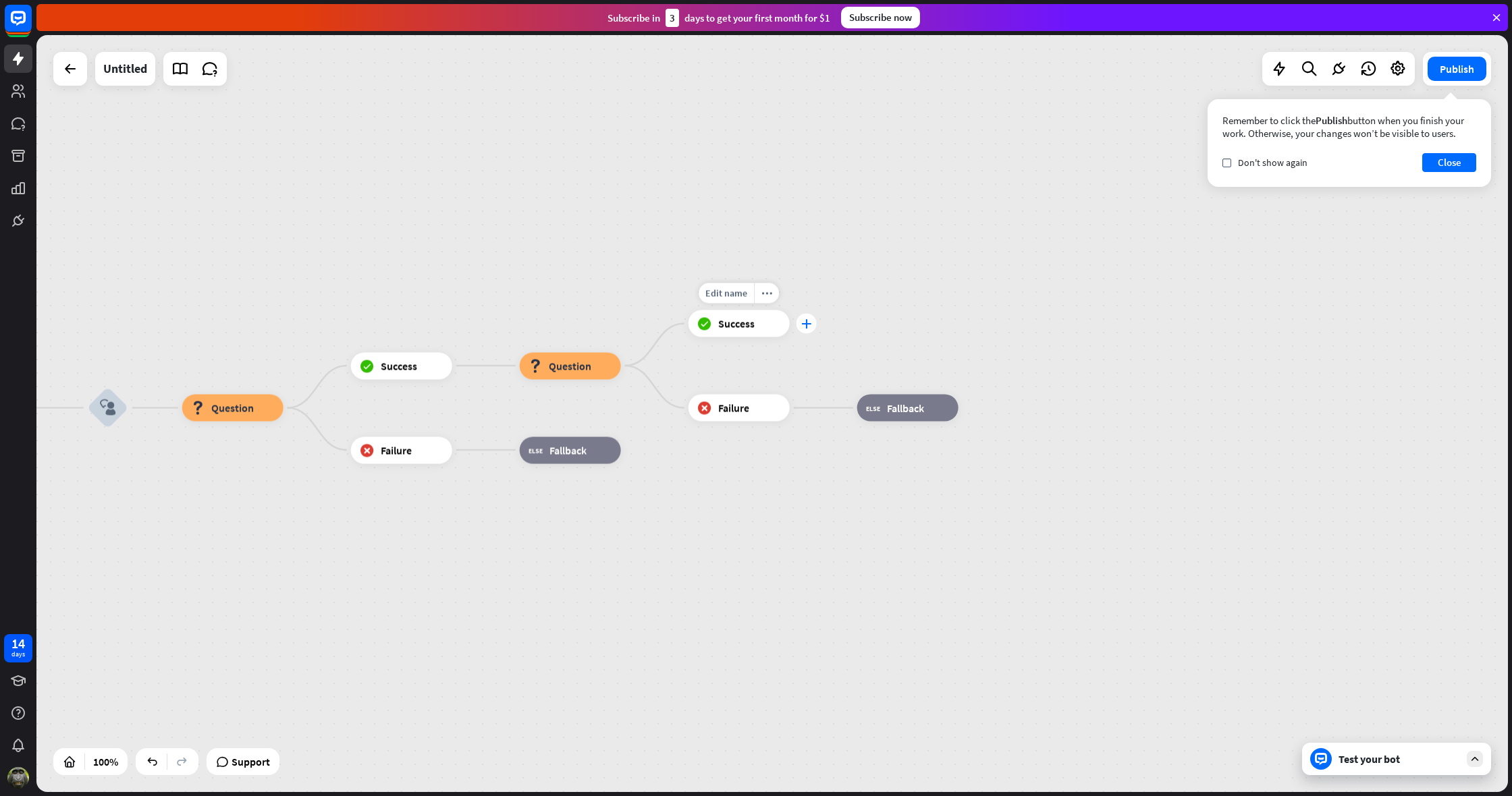
click at [809, 324] on icon "plus" at bounding box center [807, 323] width 10 height 9
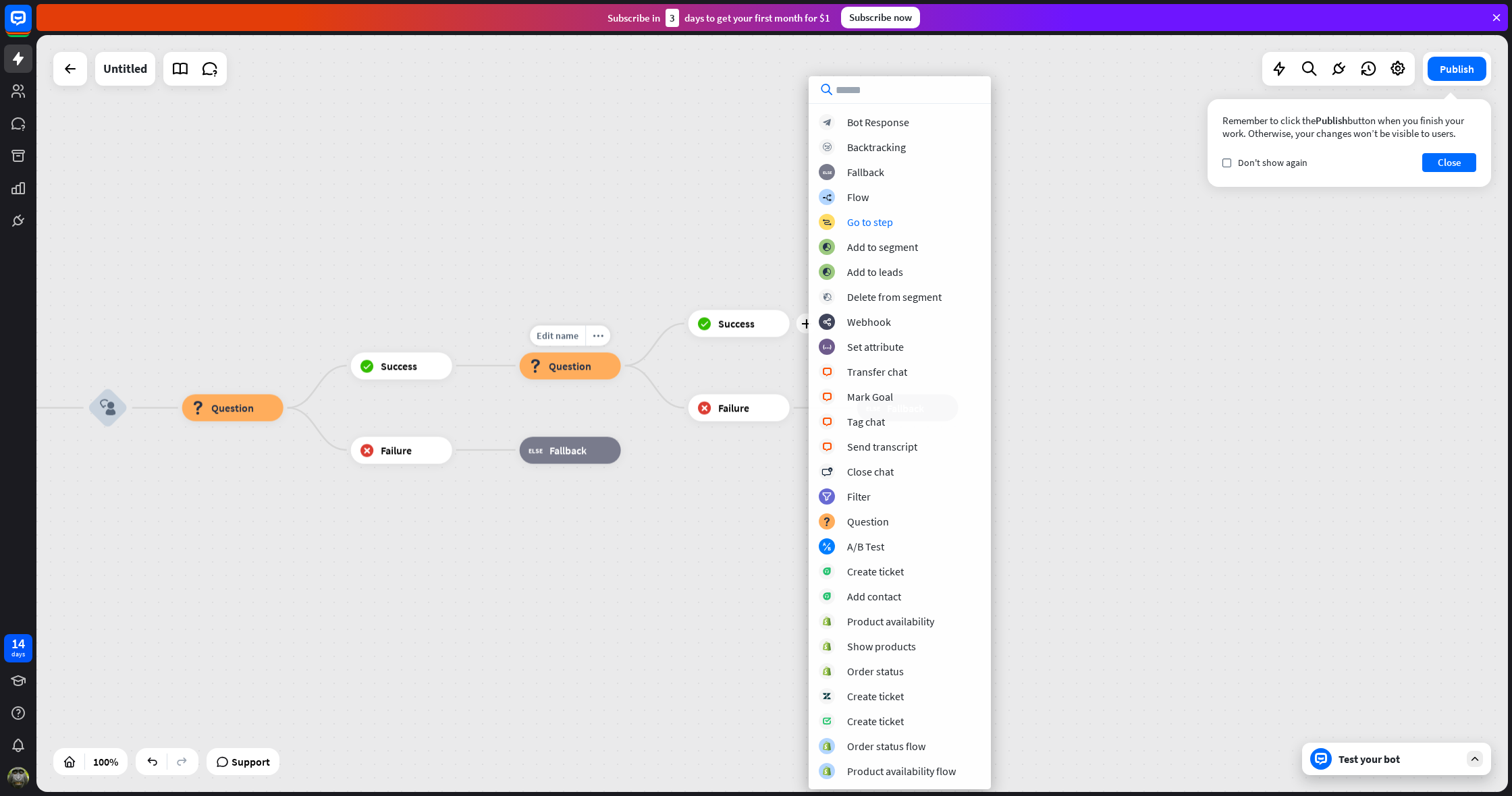
click at [598, 371] on div "block_question Question" at bounding box center [571, 366] width 101 height 27
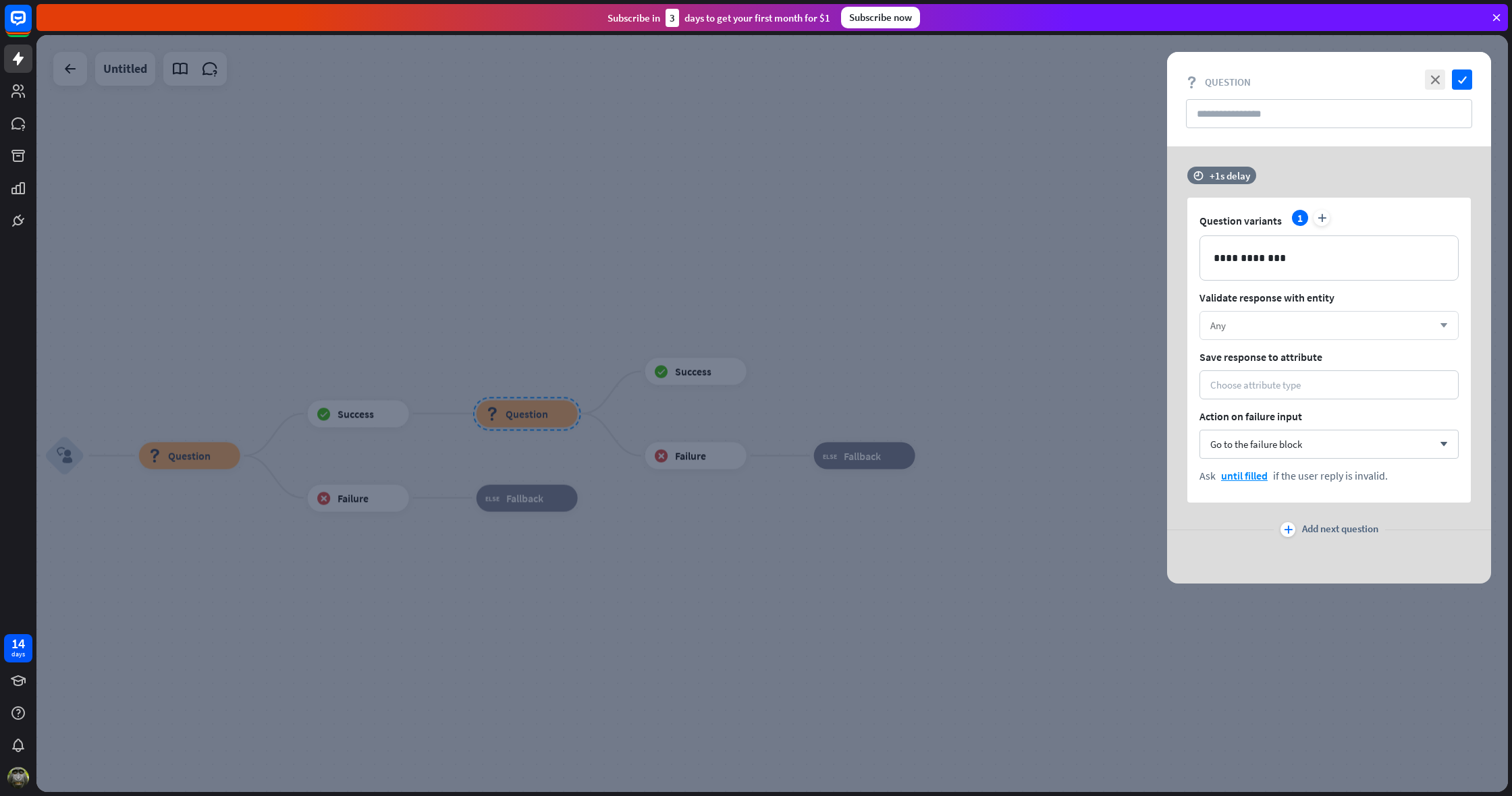
click at [1273, 327] on div "Any" at bounding box center [1322, 325] width 223 height 13
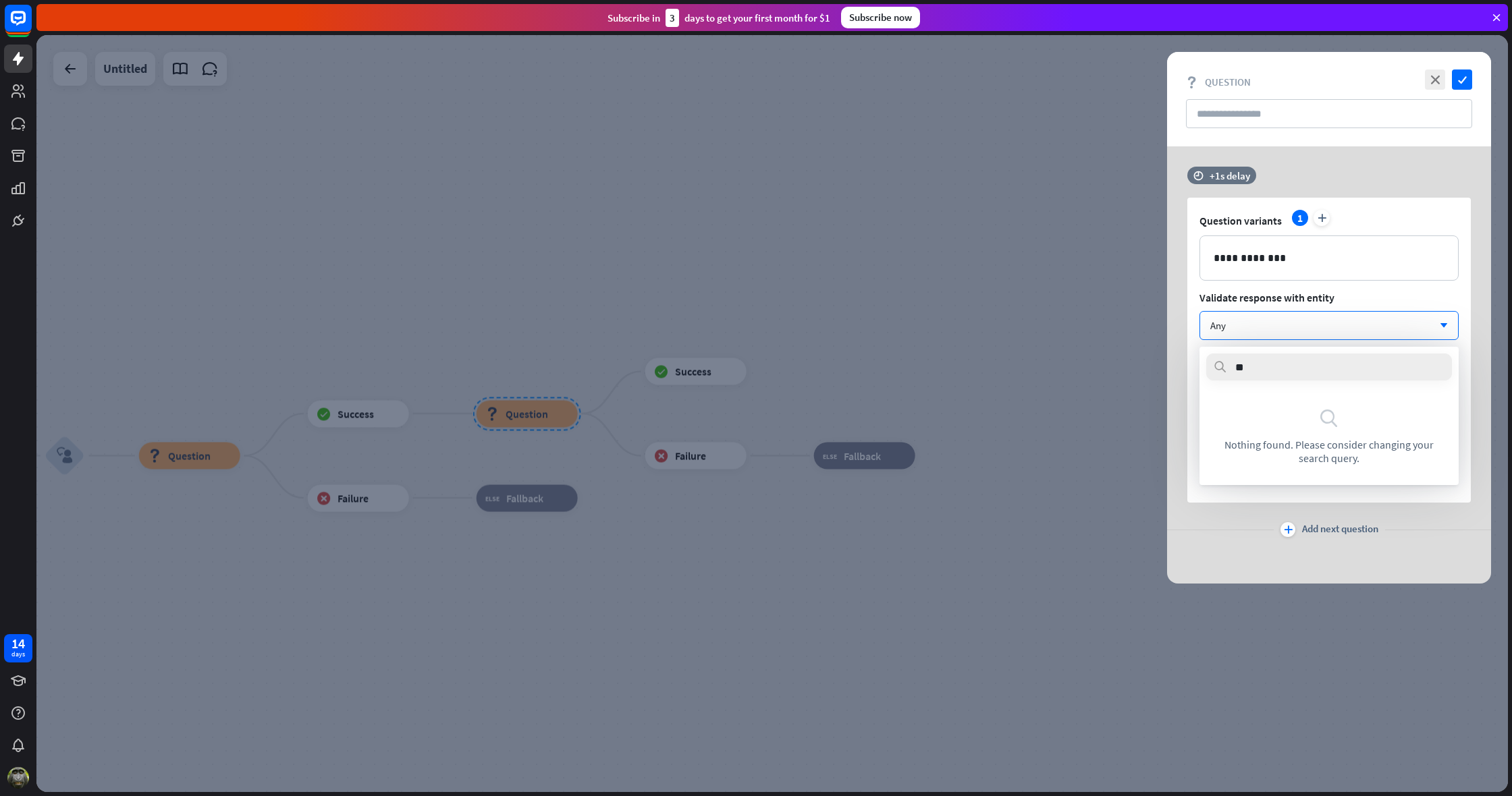
type input "*"
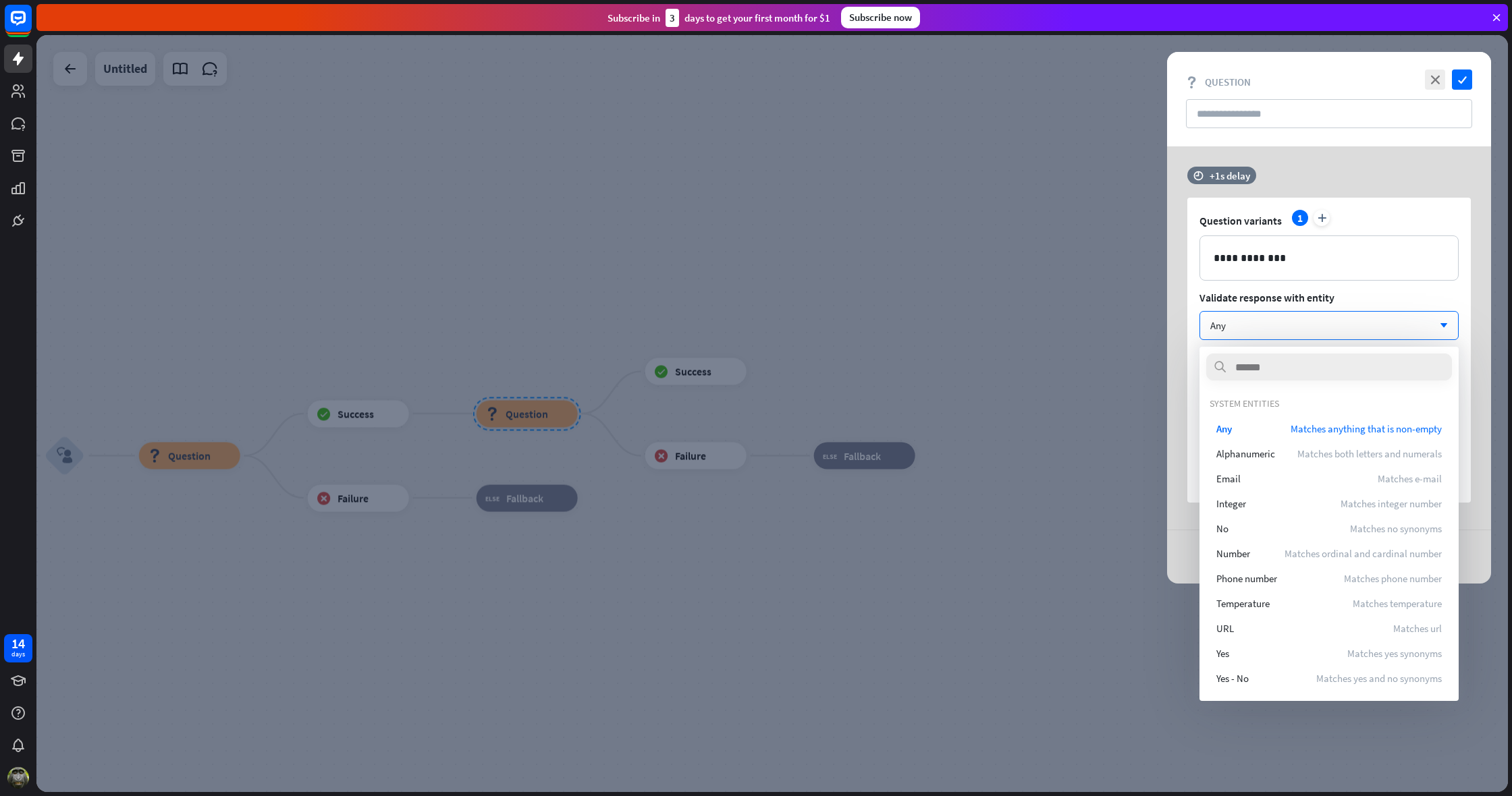
click at [995, 494] on div at bounding box center [772, 414] width 1472 height 757
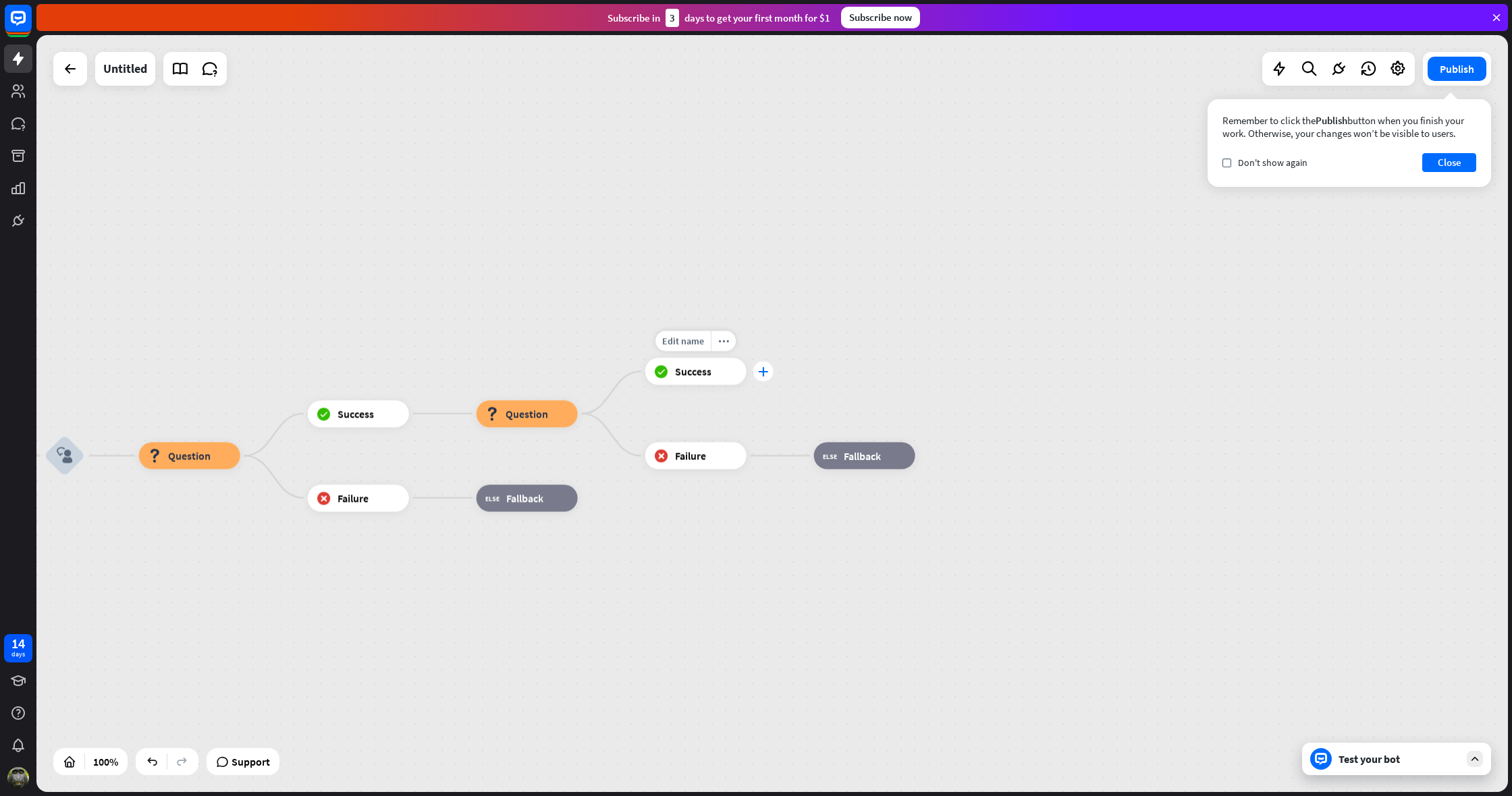
click at [761, 368] on icon "plus" at bounding box center [764, 371] width 10 height 9
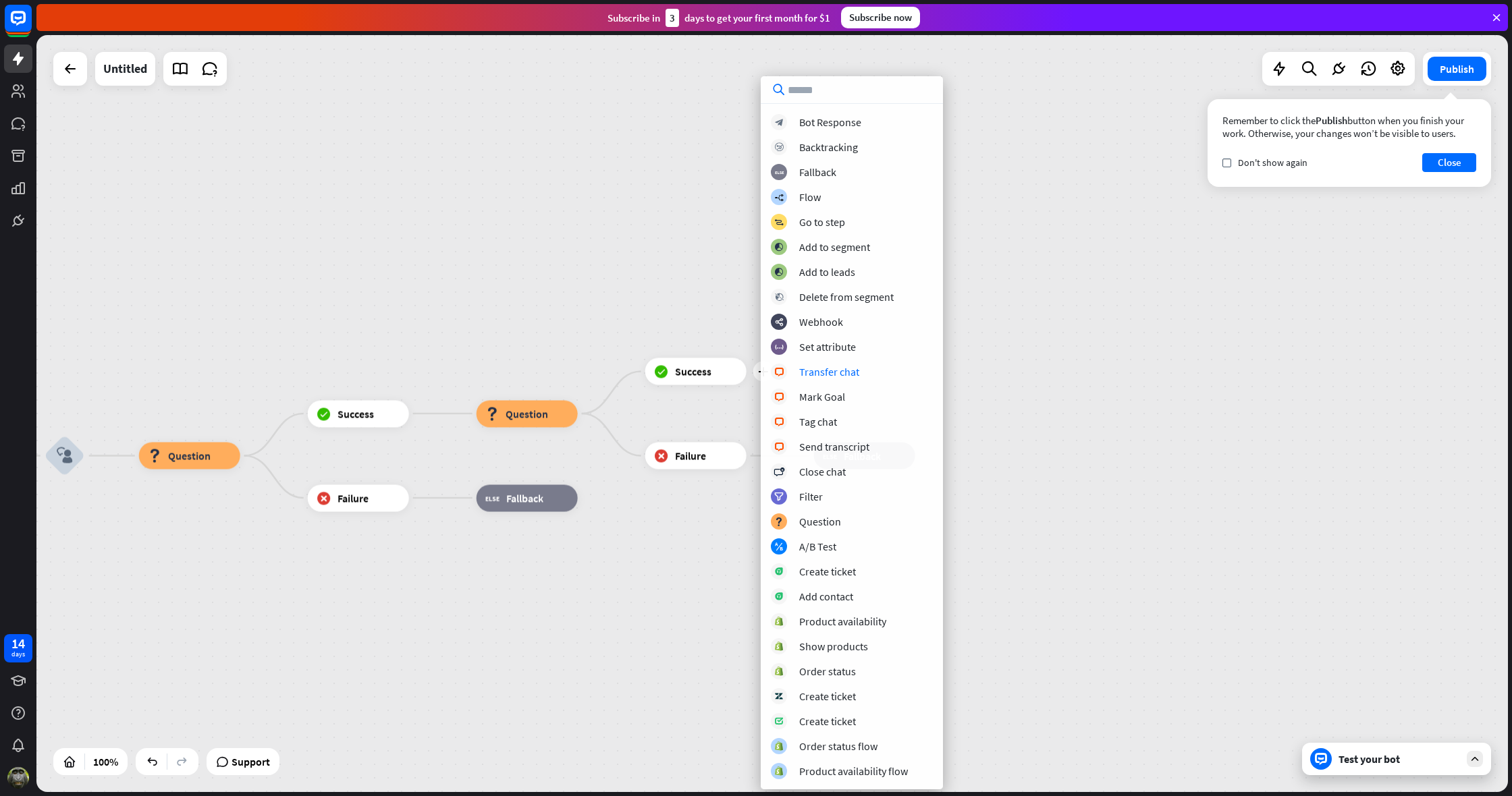
click at [614, 374] on div "home_2 Start point Welcome message block_bot_response Bot Response block_user_i…" at bounding box center [772, 414] width 1472 height 757
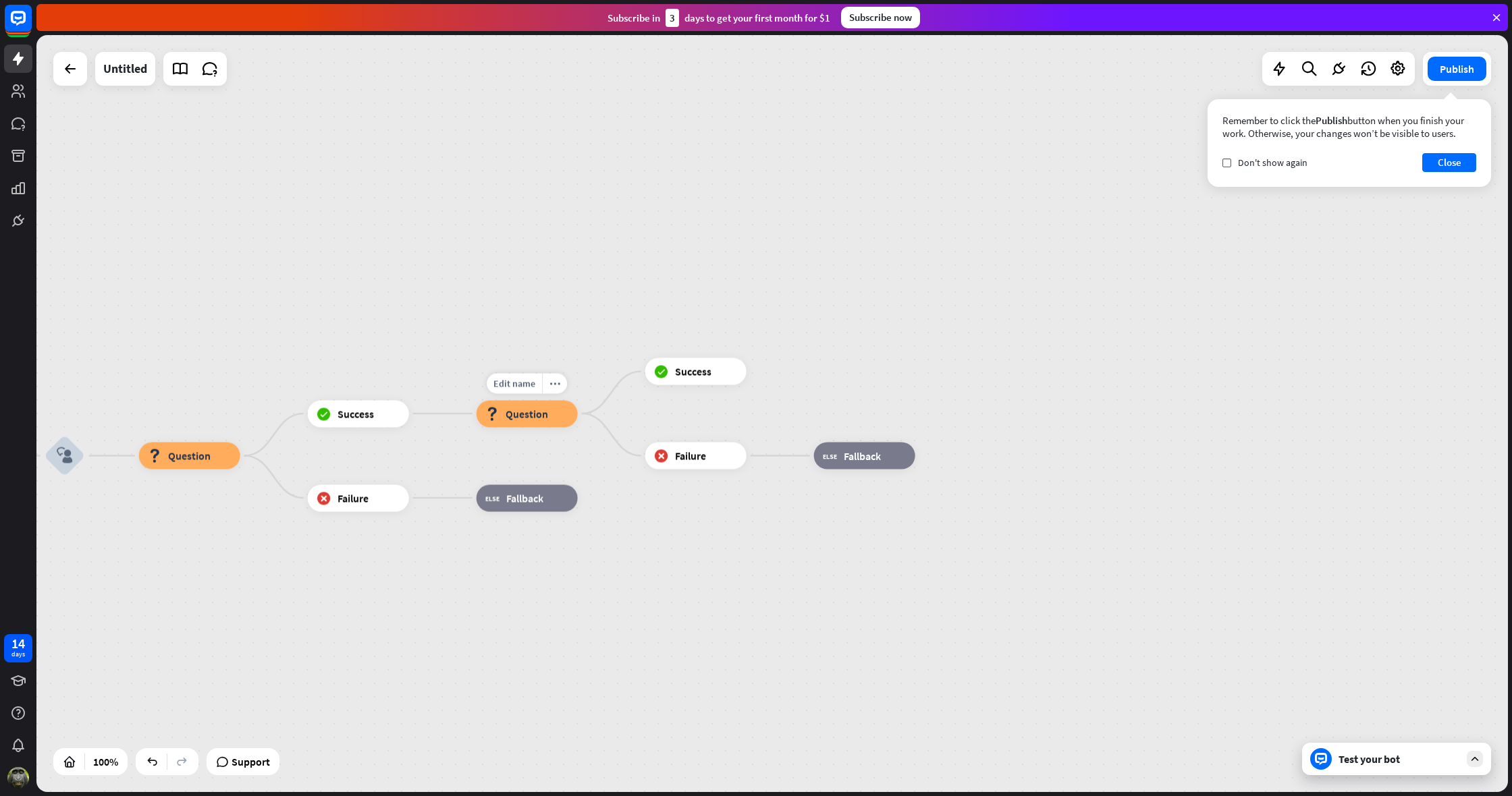
click at [561, 412] on div "block_question Question" at bounding box center [528, 414] width 101 height 27
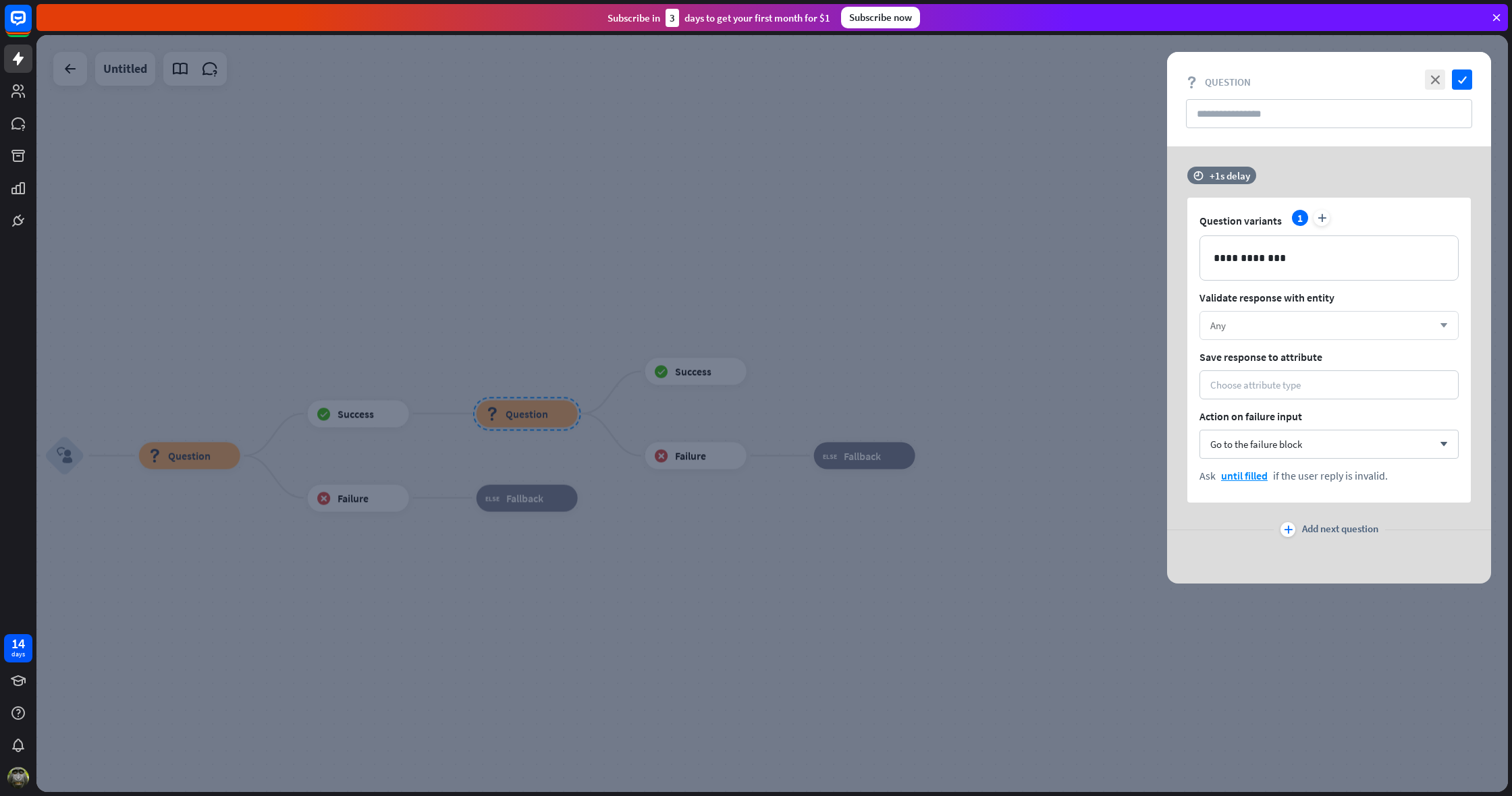
click at [1251, 321] on div "Any" at bounding box center [1322, 325] width 223 height 13
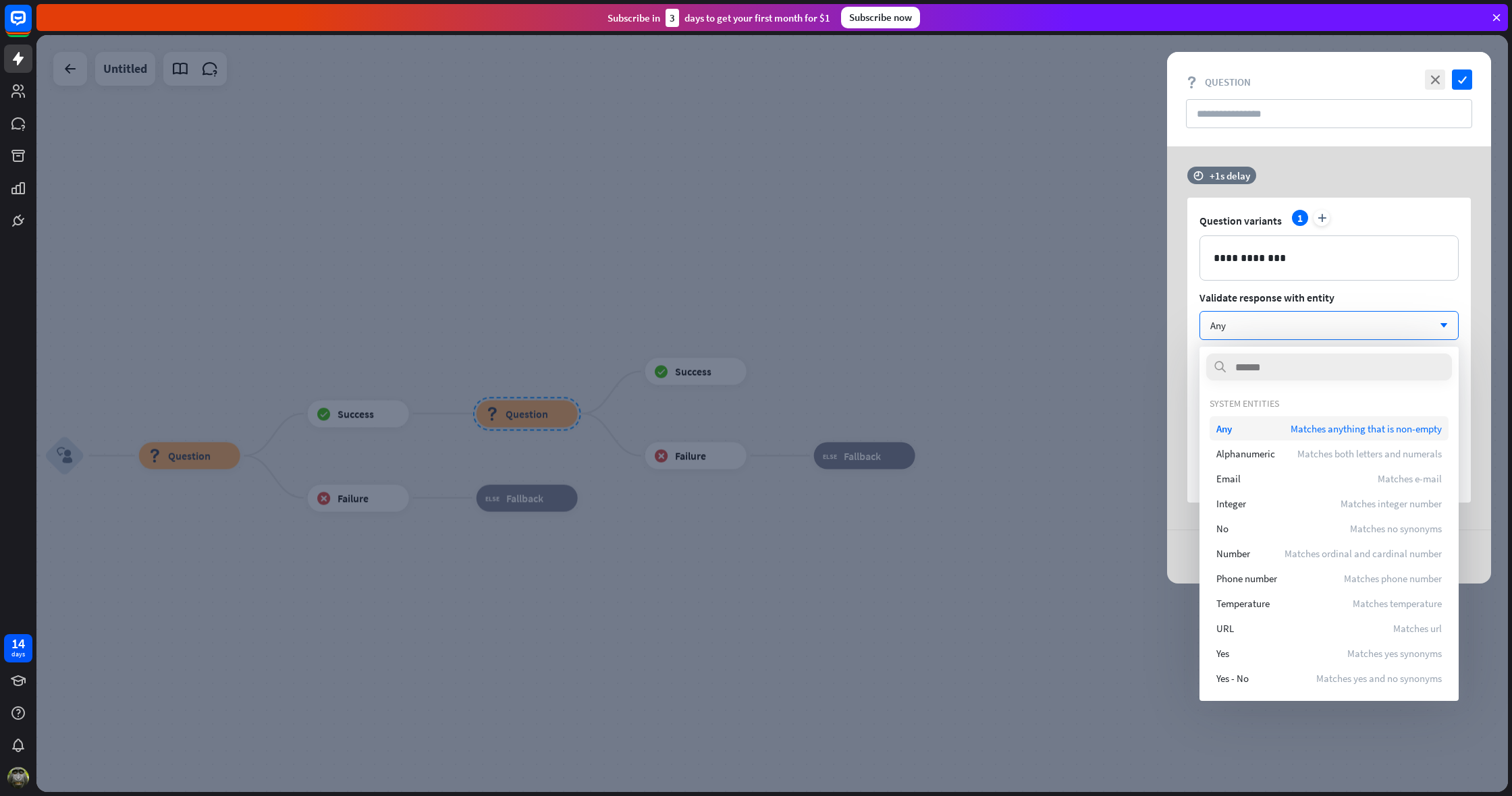
click at [1230, 430] on span "Any" at bounding box center [1224, 428] width 15 height 13
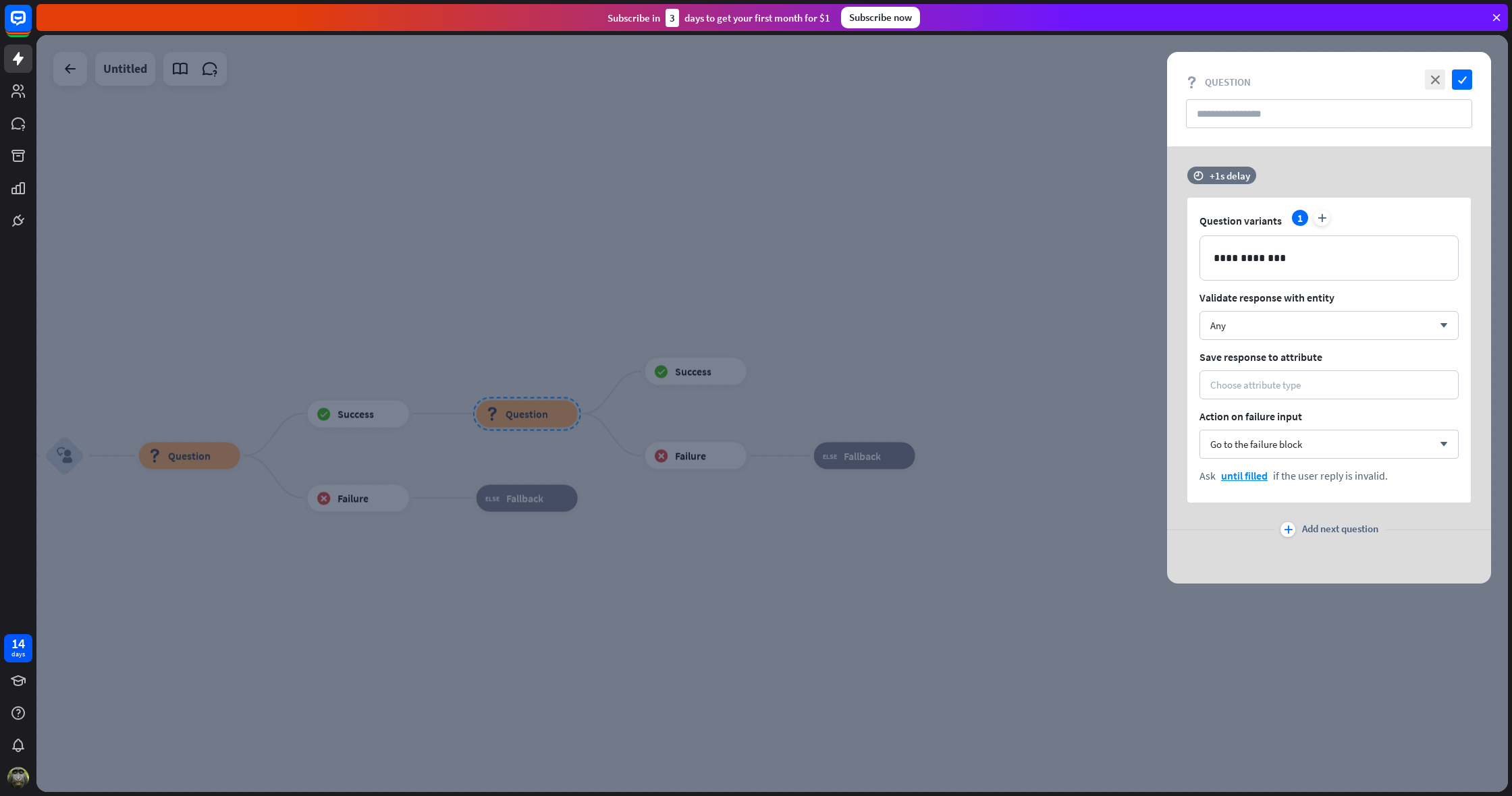
click at [1148, 425] on div at bounding box center [772, 414] width 1472 height 757
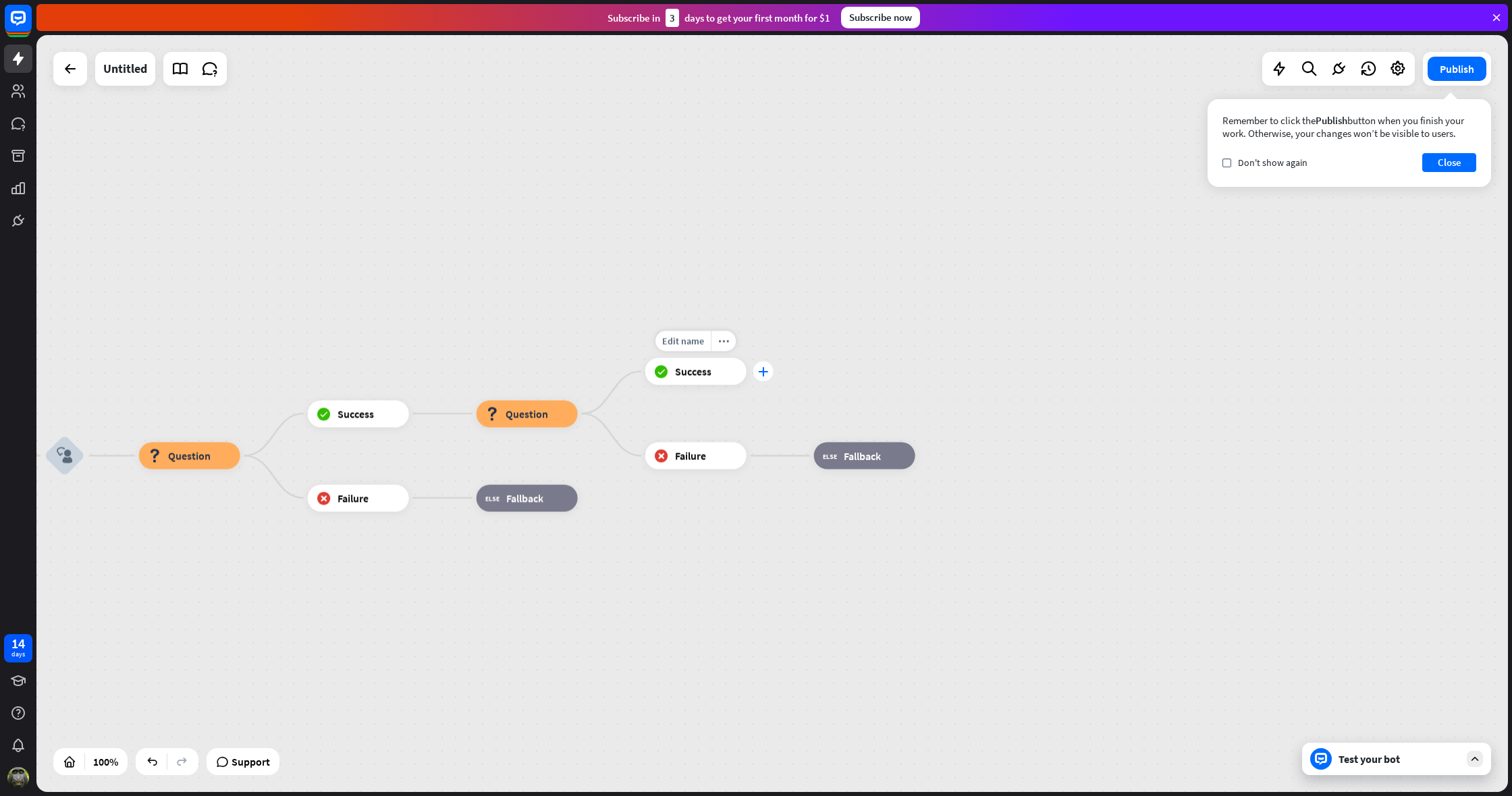
click at [764, 371] on icon "plus" at bounding box center [764, 371] width 10 height 9
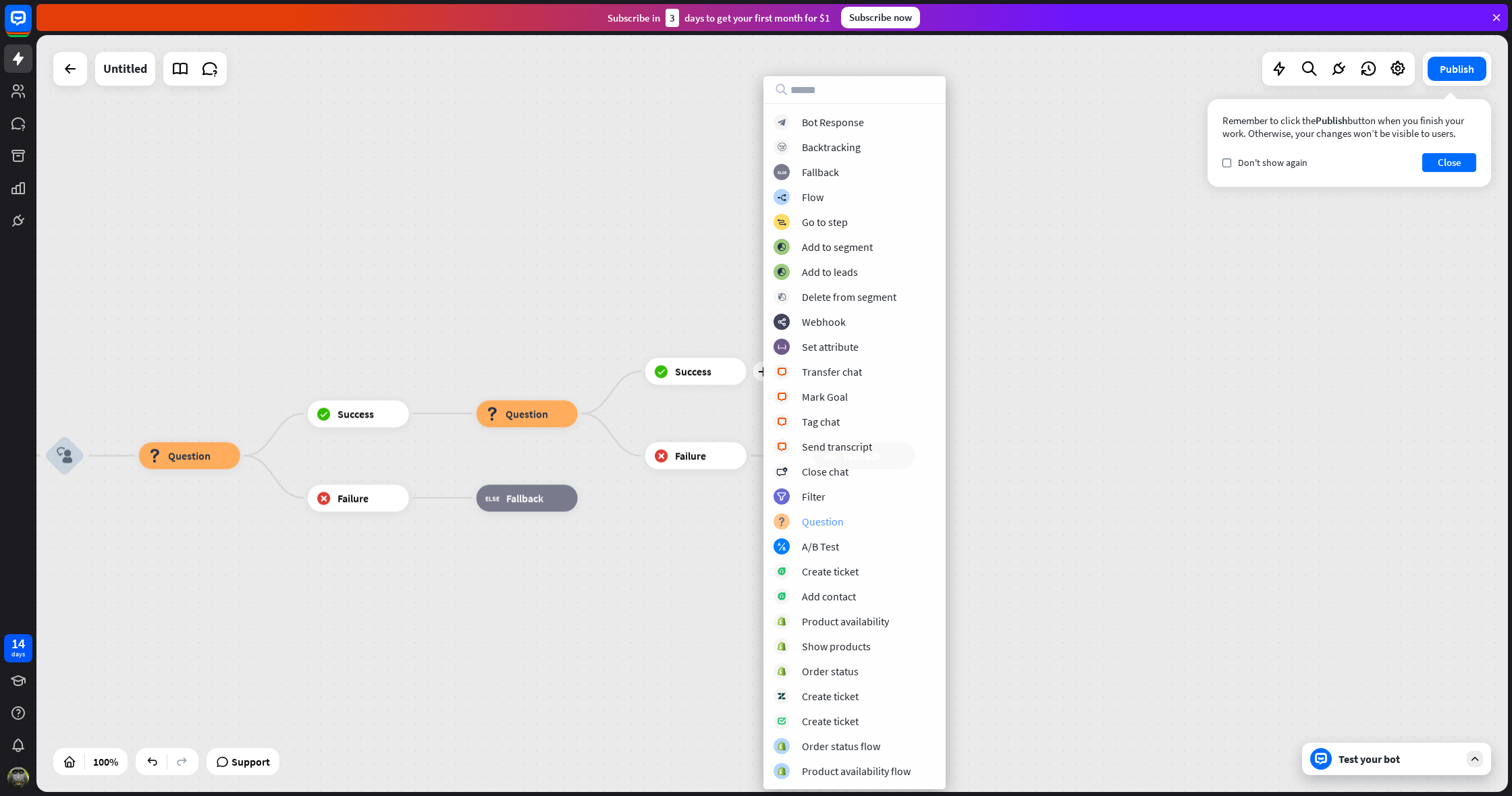
click at [818, 521] on div "Question" at bounding box center [823, 521] width 42 height 13
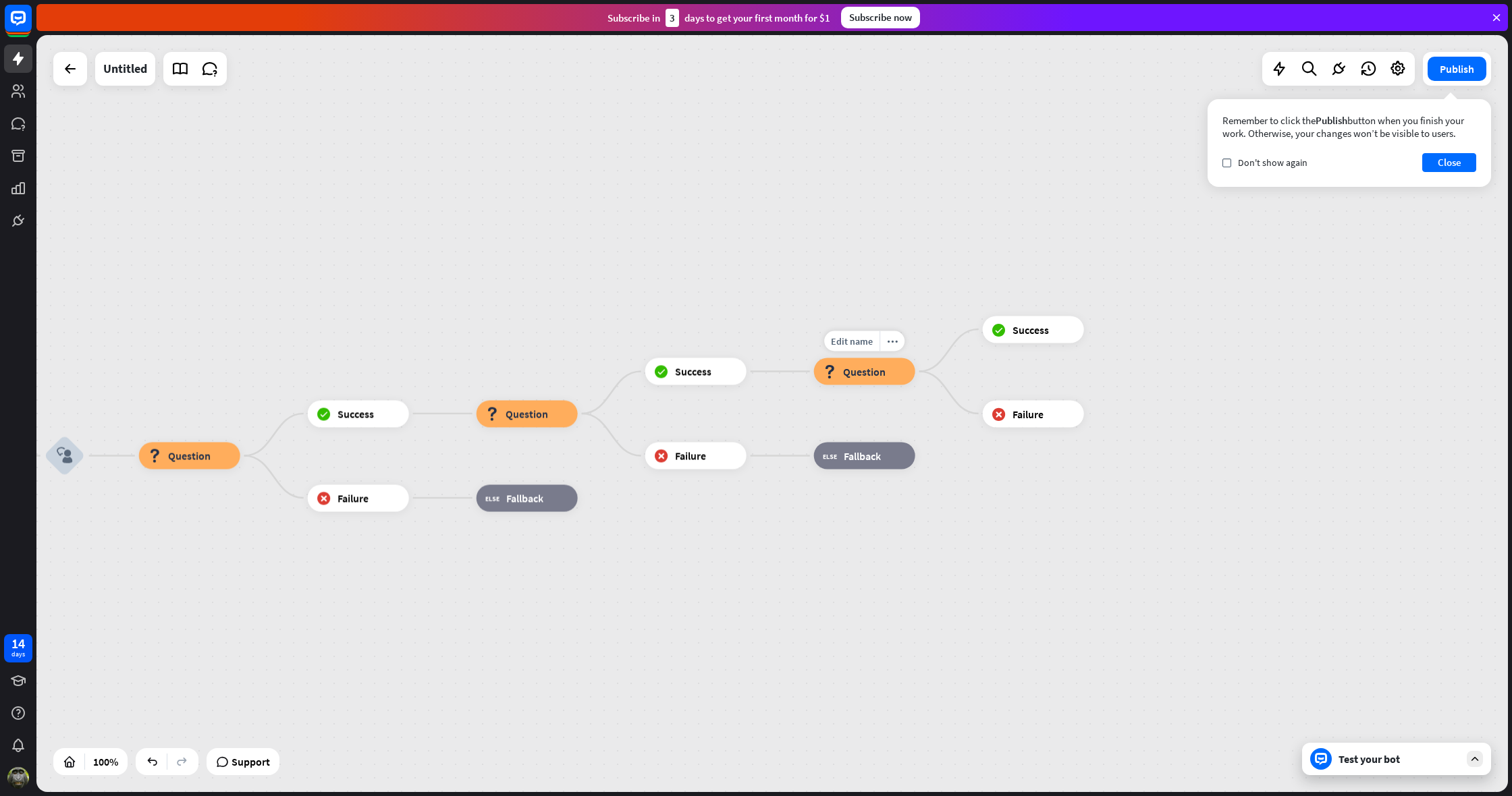
click at [875, 370] on span "Question" at bounding box center [864, 371] width 42 height 13
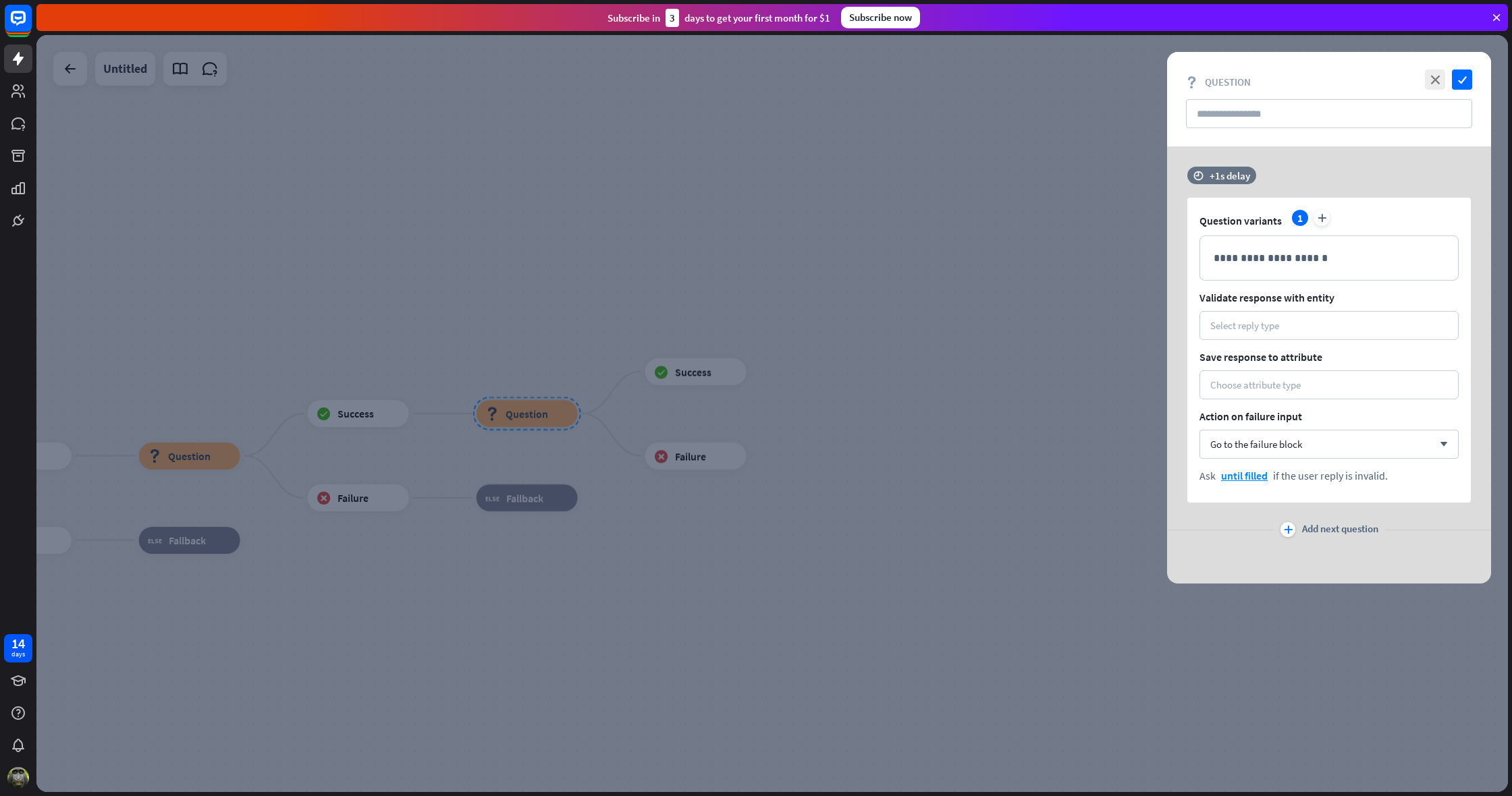
click at [435, 322] on div at bounding box center [772, 414] width 1472 height 757
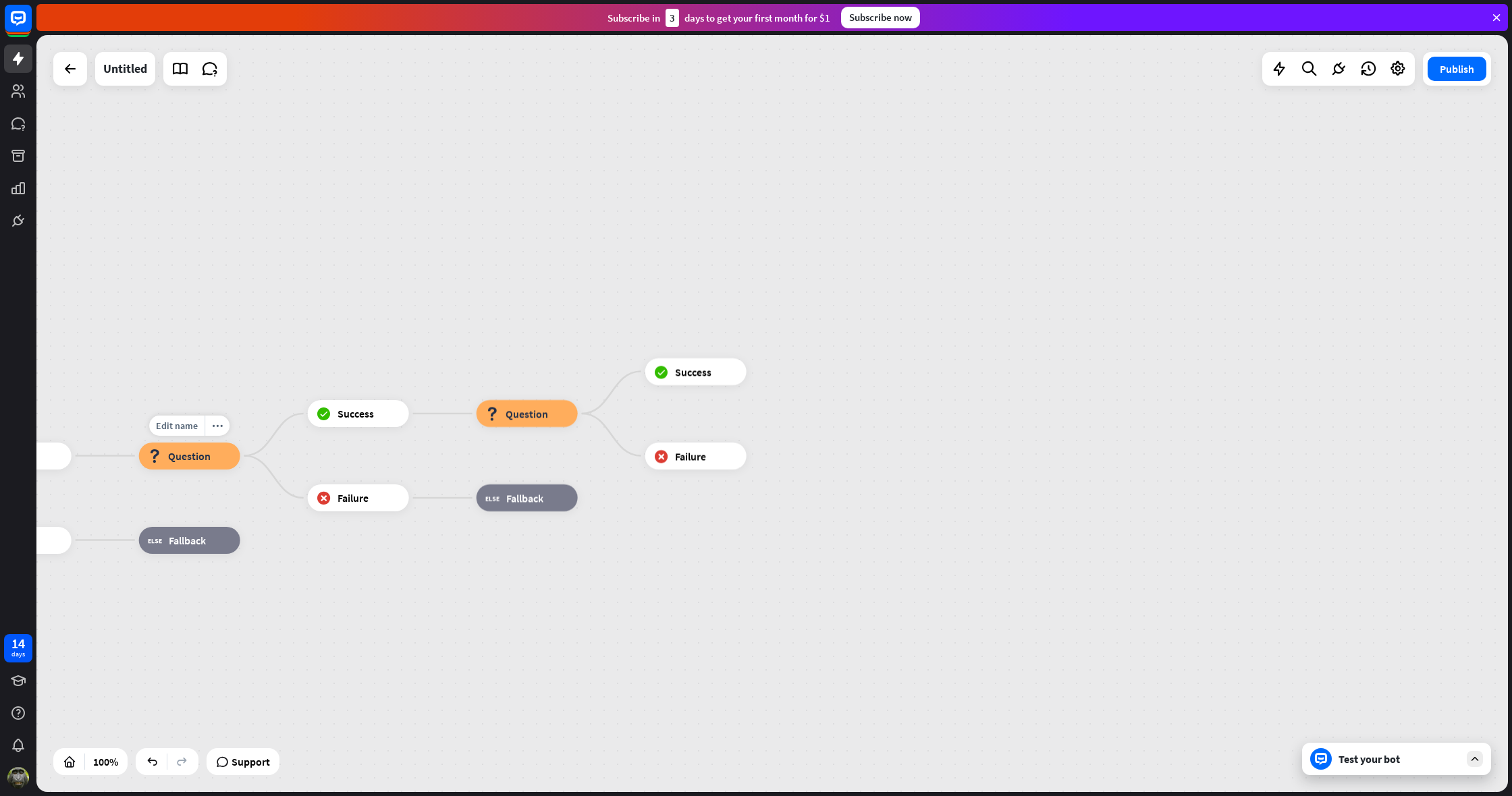
click at [213, 457] on div "block_question Question" at bounding box center [190, 456] width 101 height 27
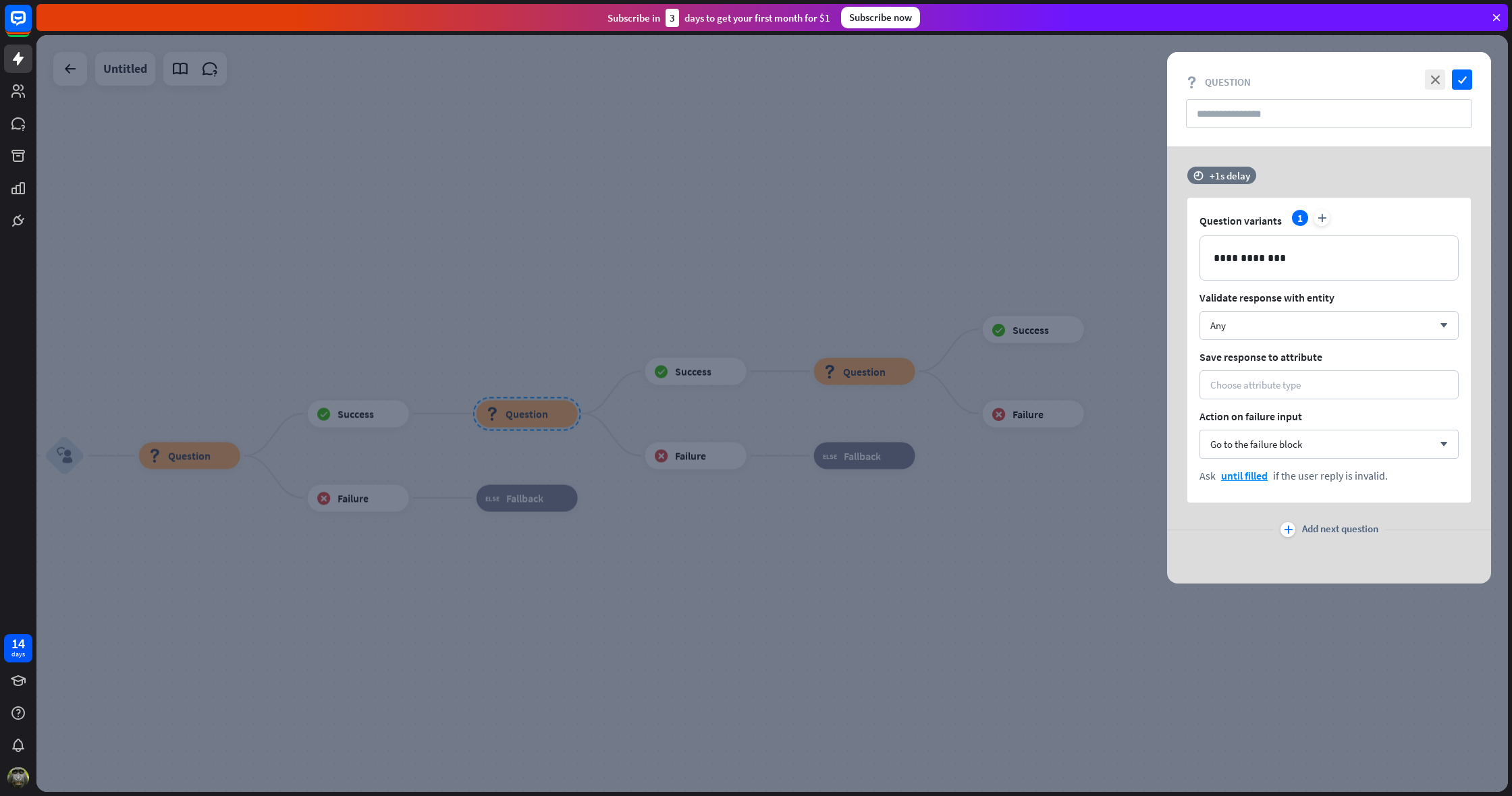
drag, startPoint x: 292, startPoint y: 332, endPoint x: 271, endPoint y: 366, distance: 40.0
click at [292, 333] on div at bounding box center [772, 414] width 1472 height 757
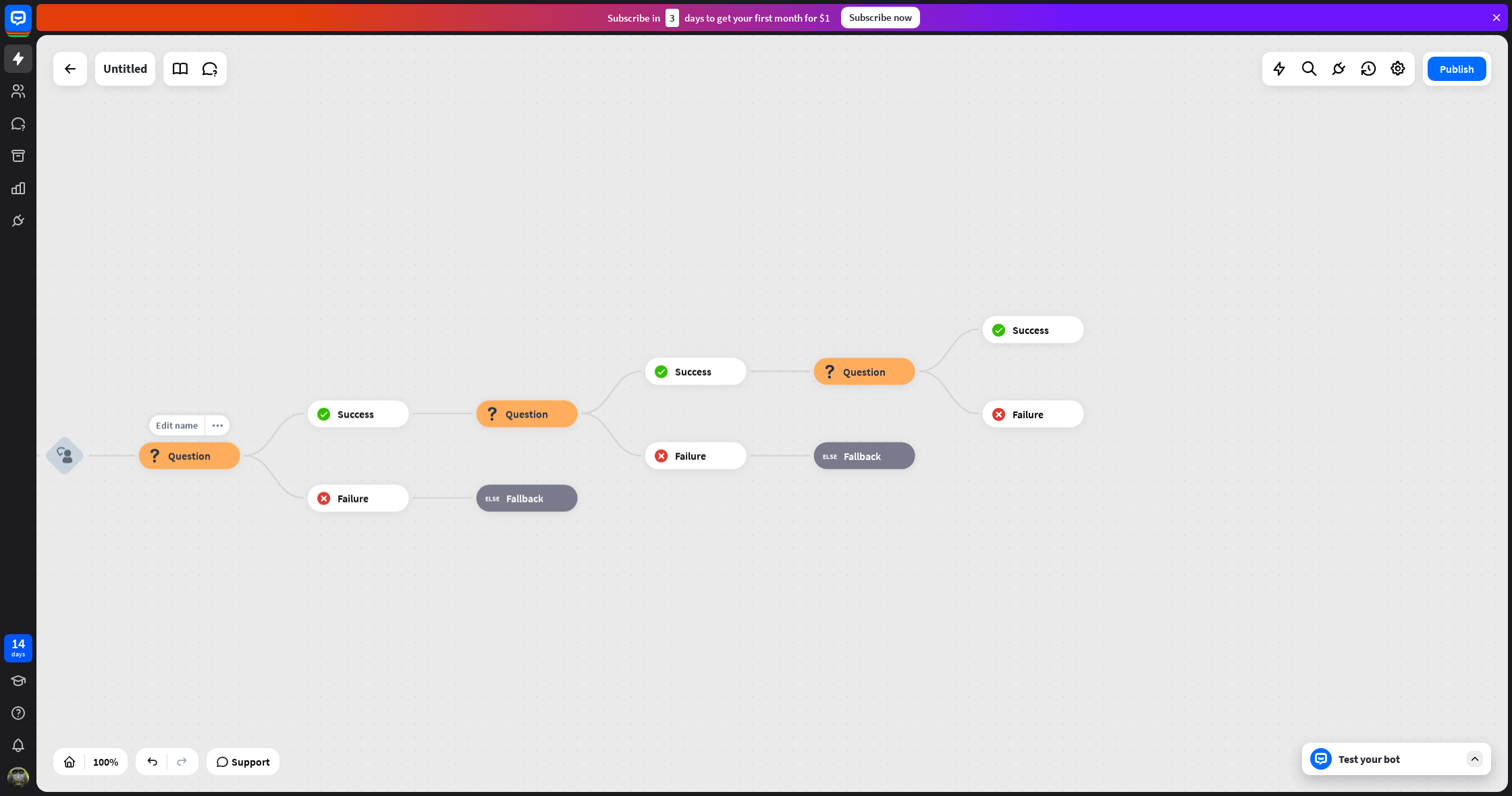
click at [215, 452] on div "block_question Question" at bounding box center [190, 456] width 101 height 27
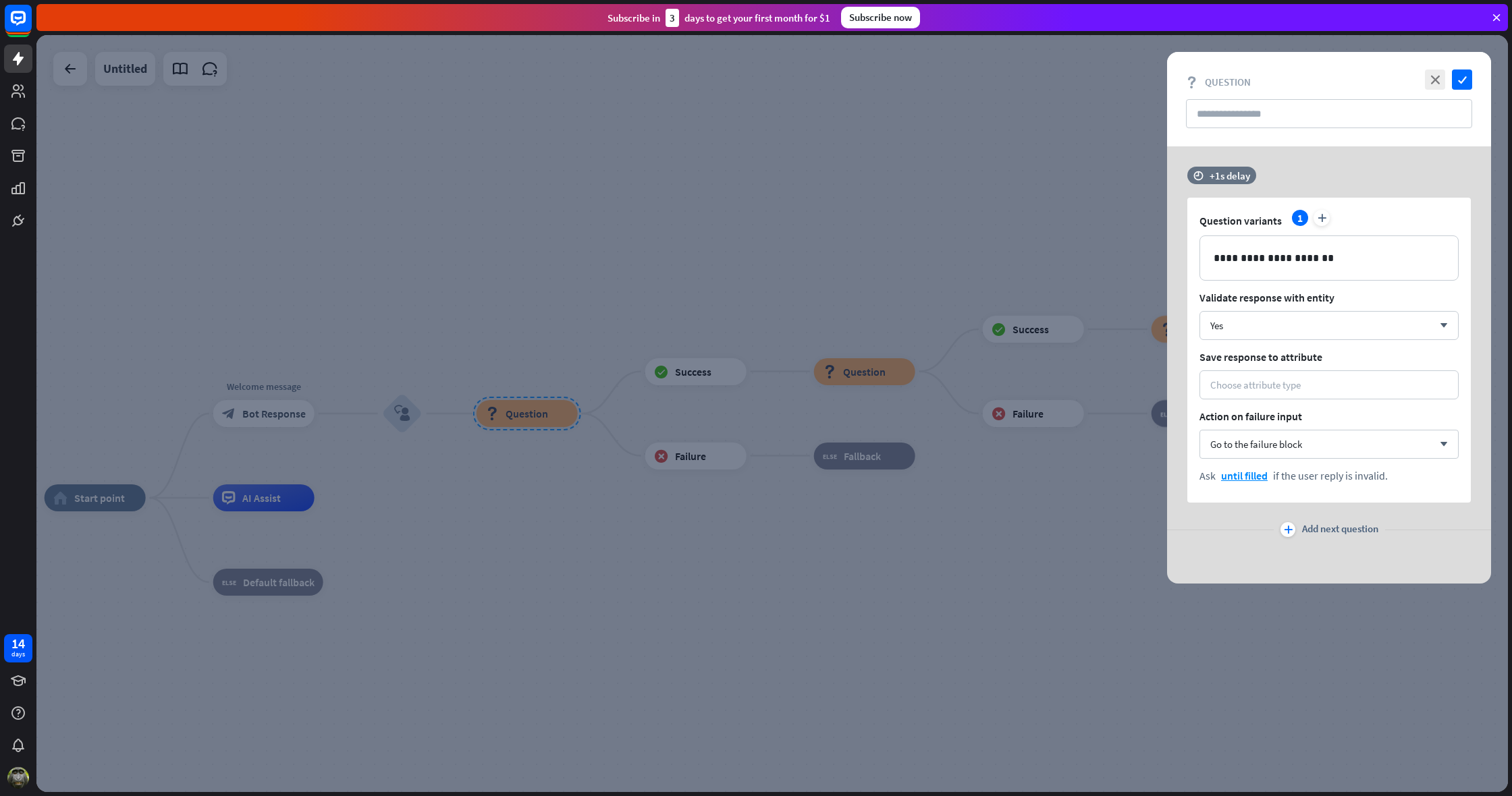
click at [793, 355] on div at bounding box center [772, 414] width 1472 height 757
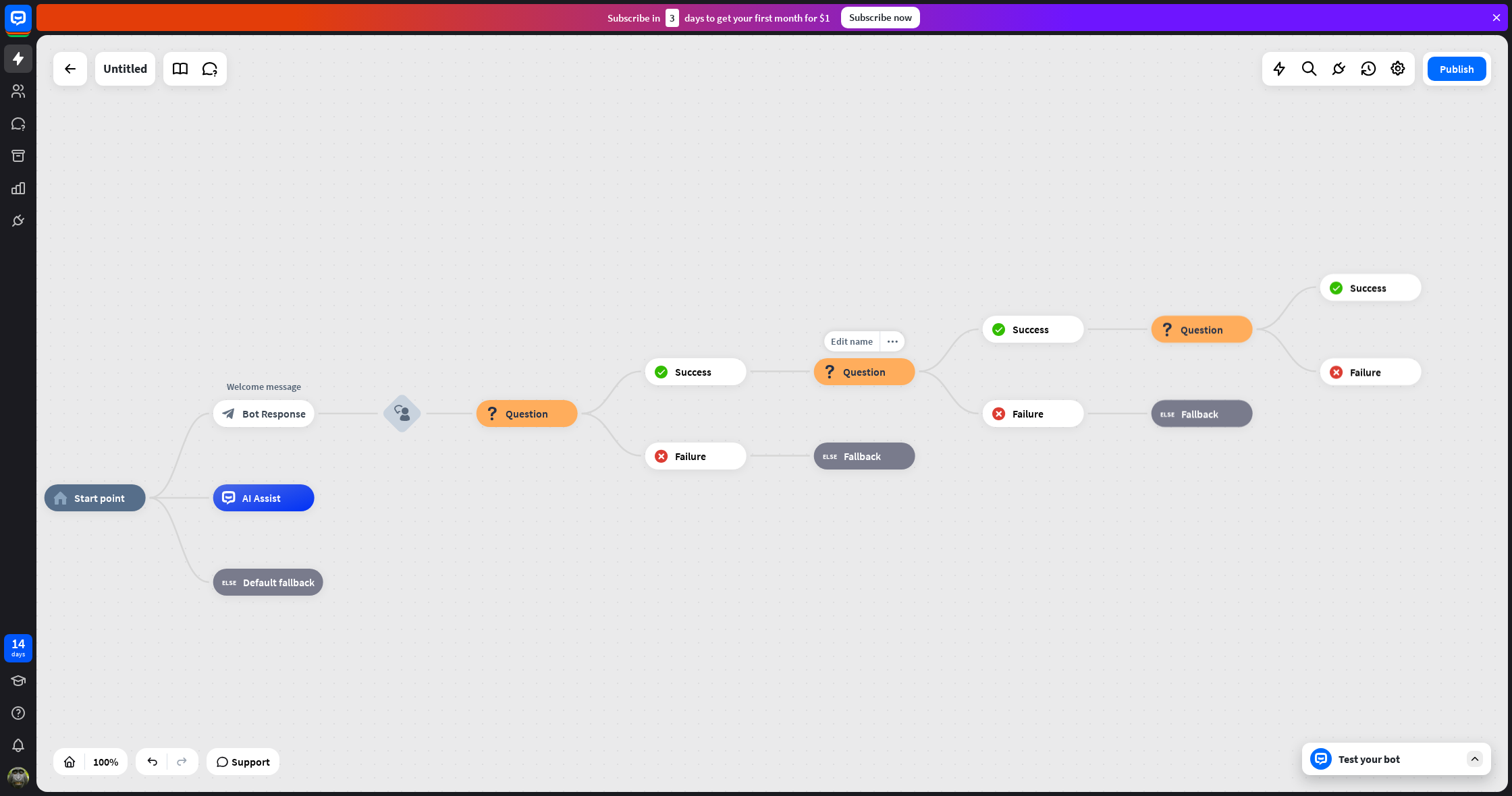
click at [858, 371] on span "Question" at bounding box center [864, 371] width 42 height 13
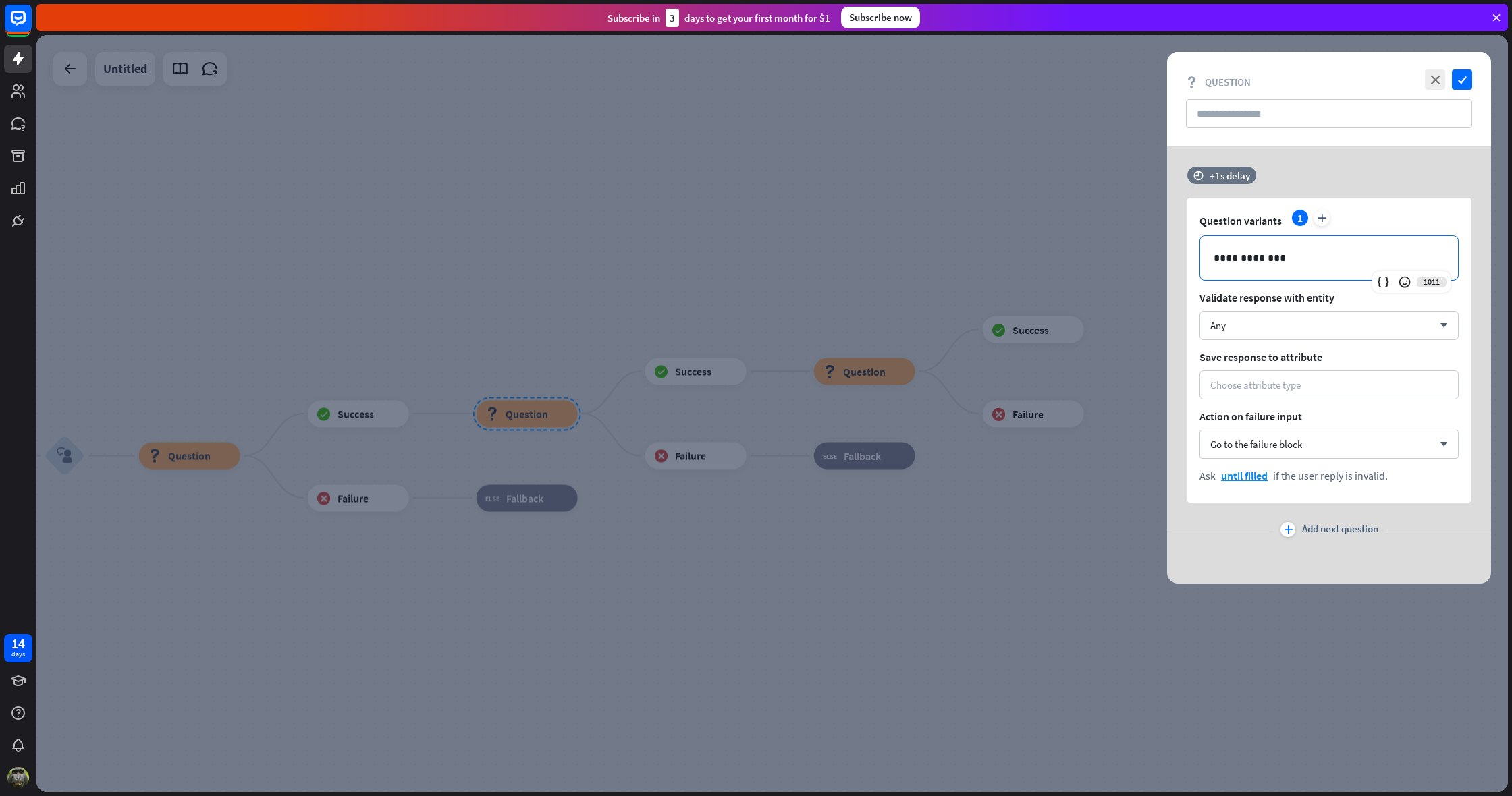
click at [1271, 259] on p "**********" at bounding box center [1329, 258] width 231 height 17
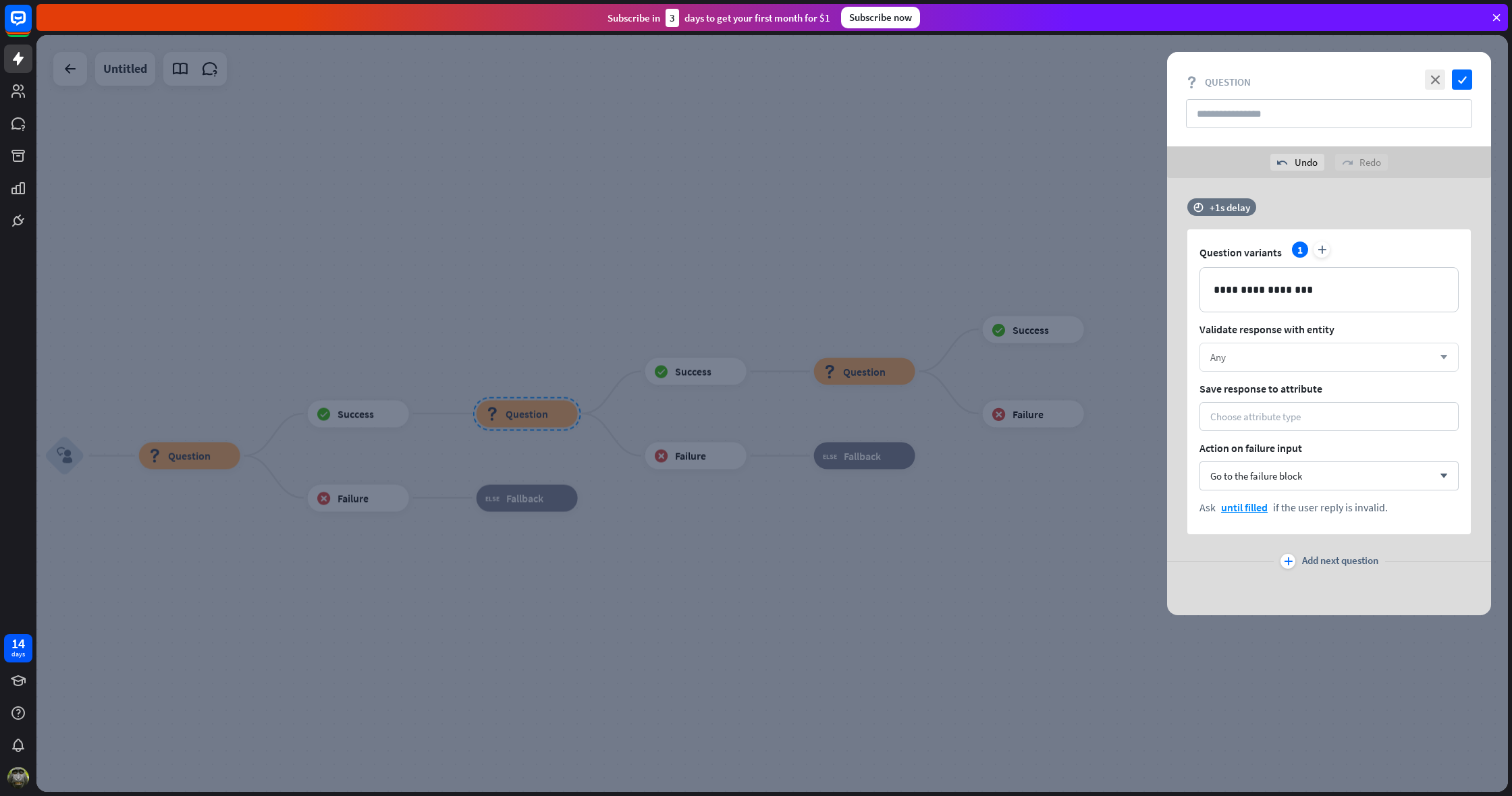
click at [1236, 358] on div "Any" at bounding box center [1322, 357] width 223 height 13
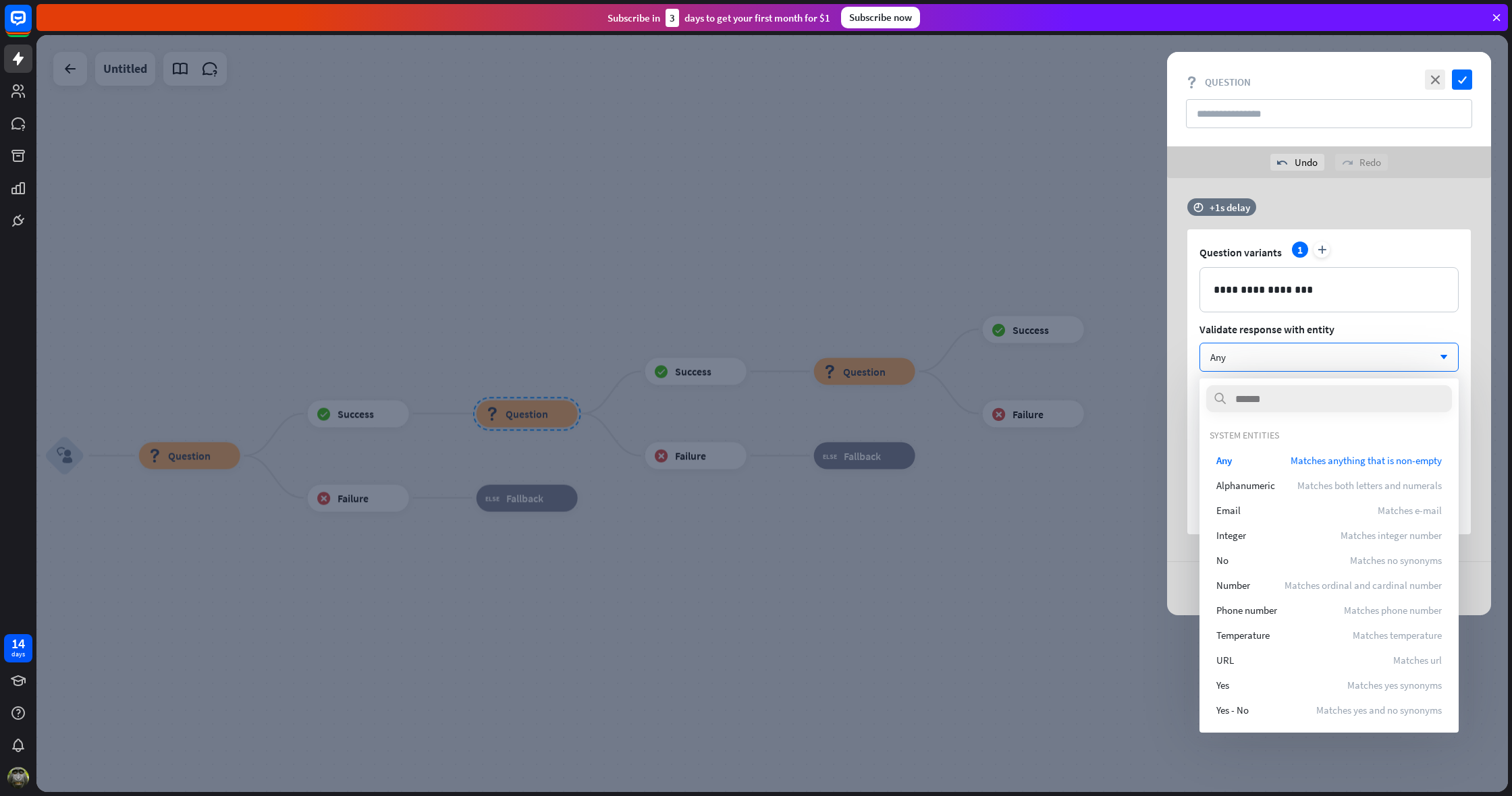
click at [1169, 541] on div "**********" at bounding box center [1329, 396] width 324 height 437
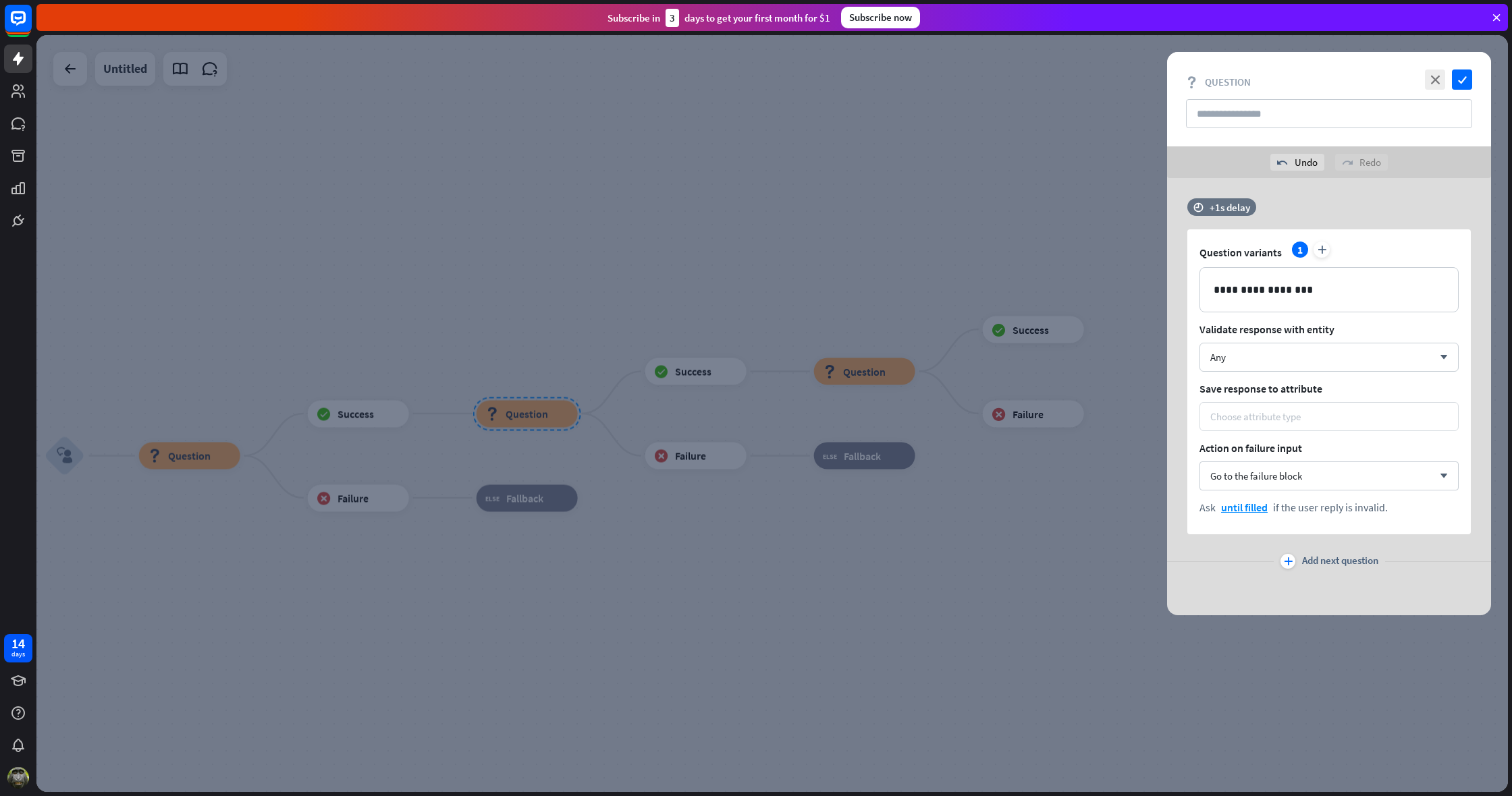
click at [1223, 416] on div "Choose attribute type" at bounding box center [1255, 416] width 90 height 13
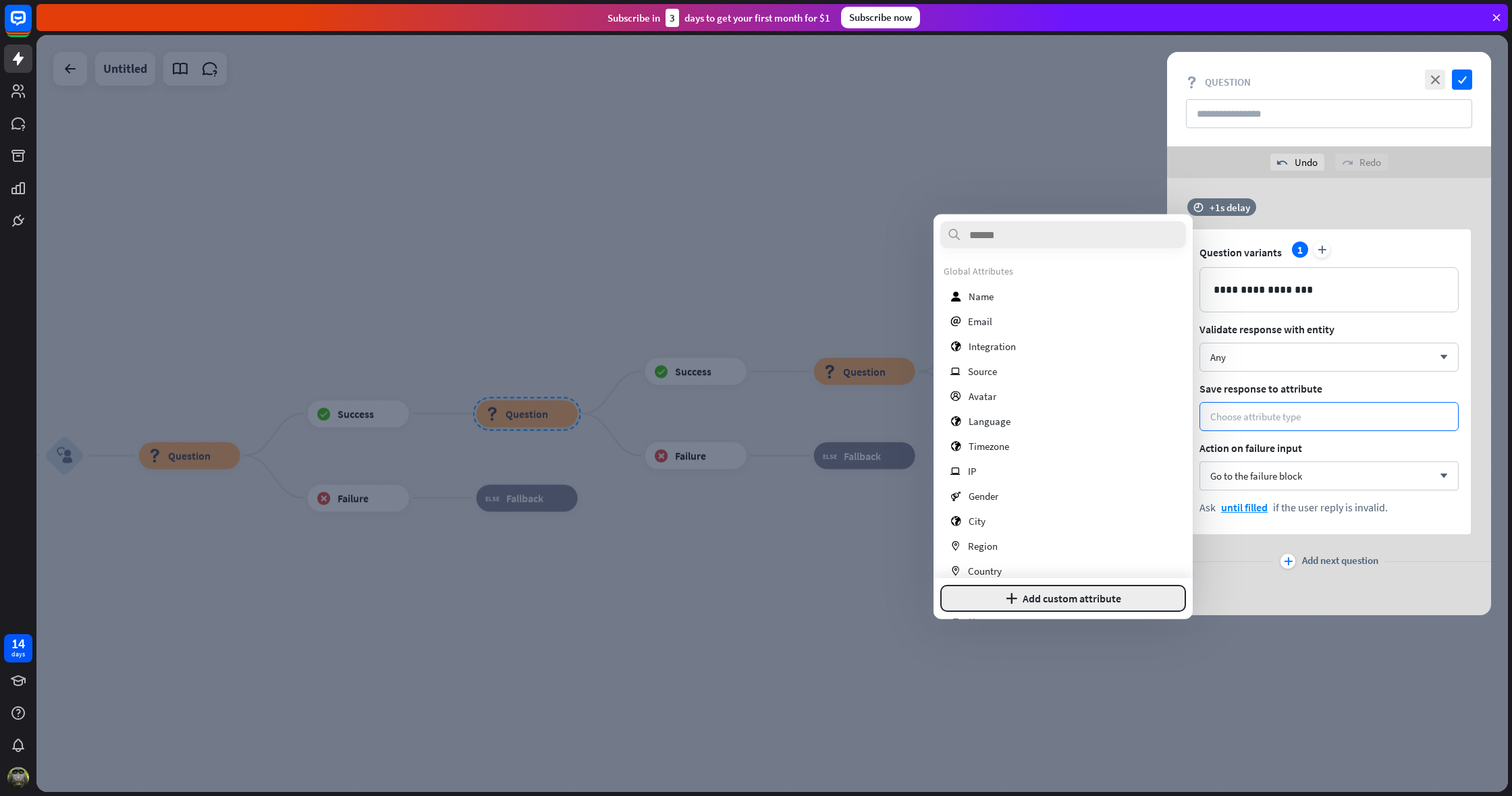
click at [995, 595] on button "plus Add custom attribute" at bounding box center [1064, 599] width 246 height 27
click at [1016, 566] on input at bounding box center [1064, 567] width 246 height 25
click at [1009, 537] on input at bounding box center [1064, 535] width 246 height 25
click at [973, 596] on button "Cancel" at bounding box center [993, 599] width 105 height 27
click at [886, 248] on div at bounding box center [772, 414] width 1472 height 757
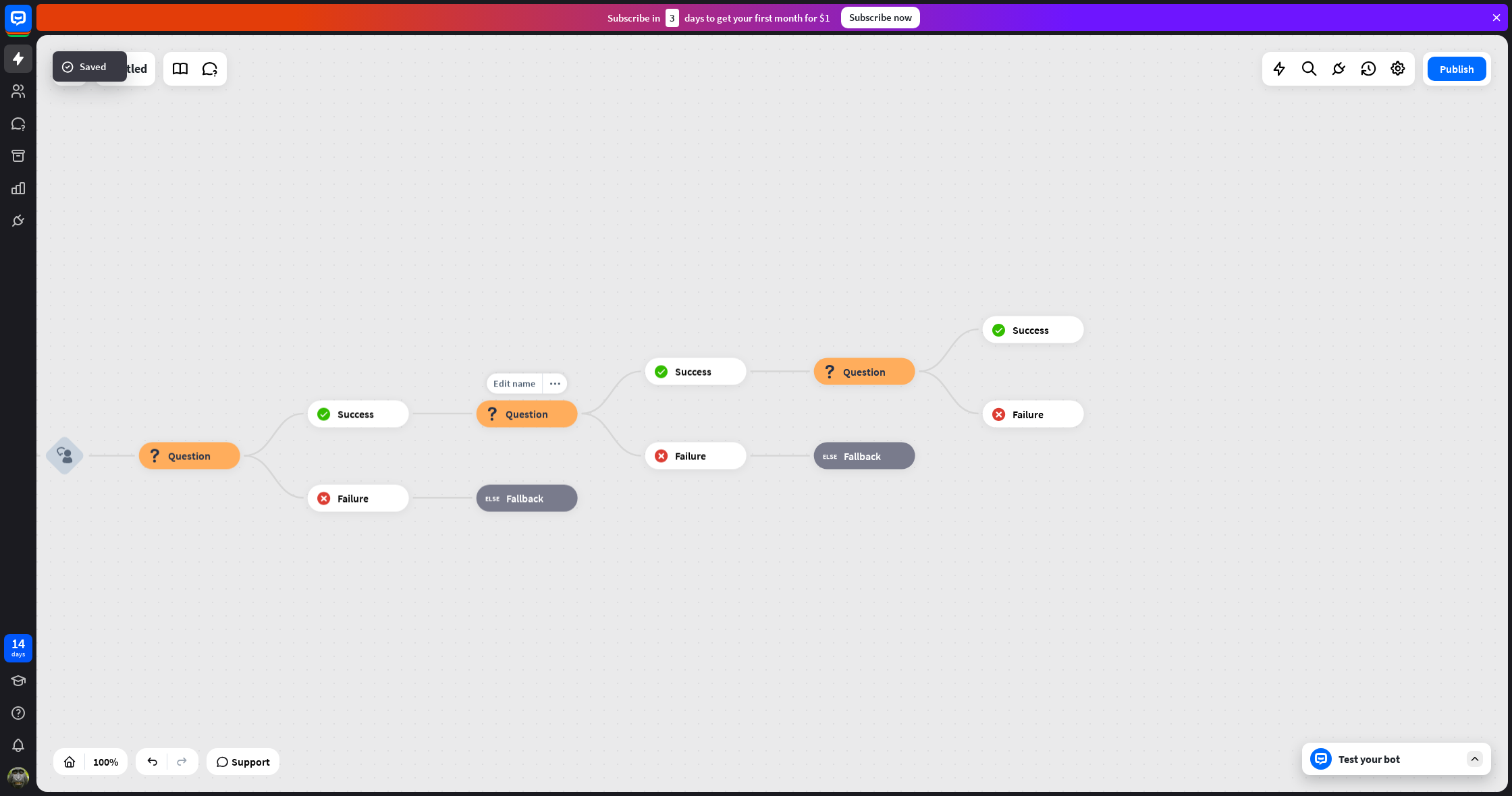
click at [541, 412] on span "Question" at bounding box center [527, 414] width 42 height 13
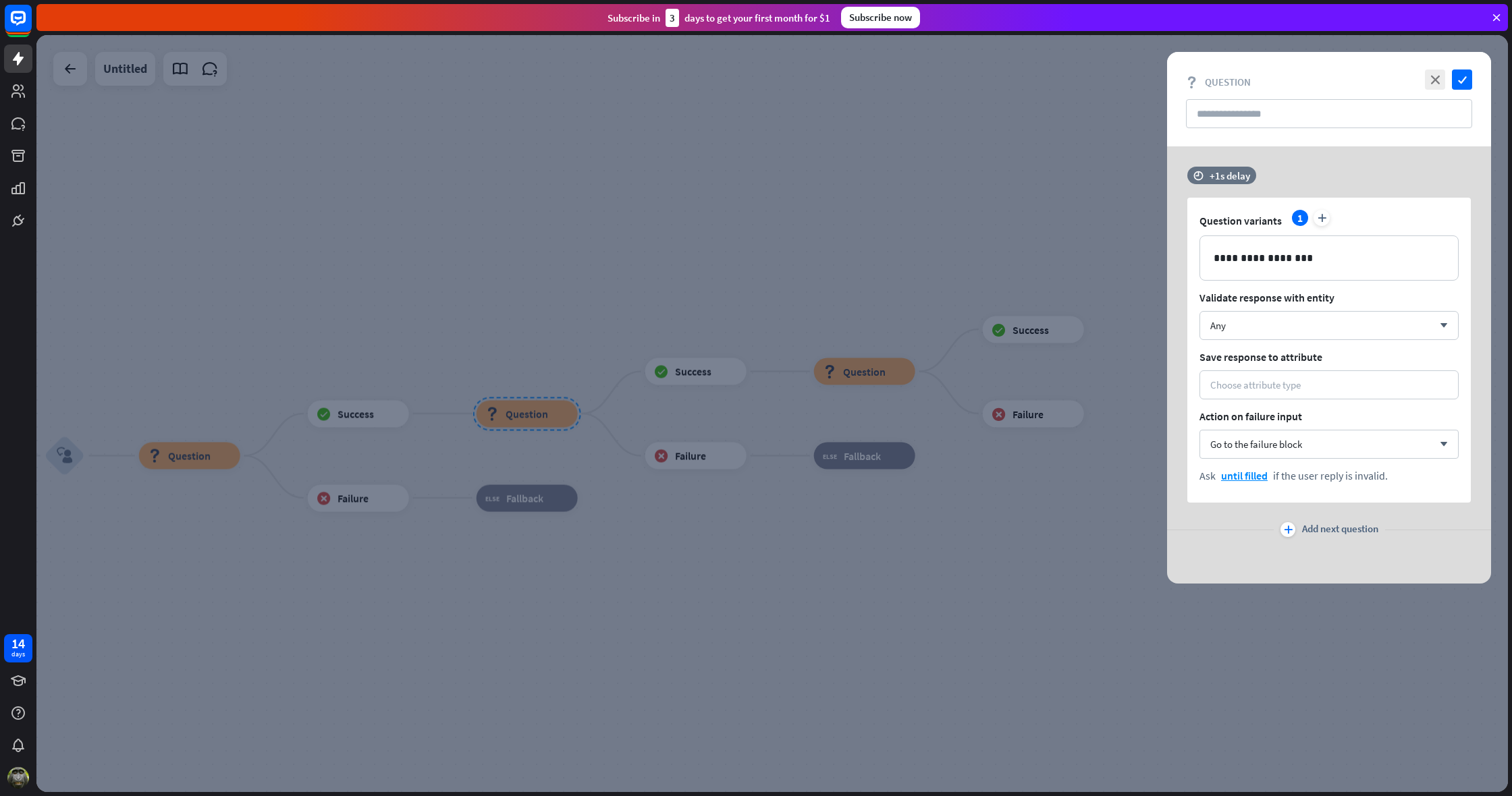
click at [749, 272] on div at bounding box center [772, 414] width 1472 height 757
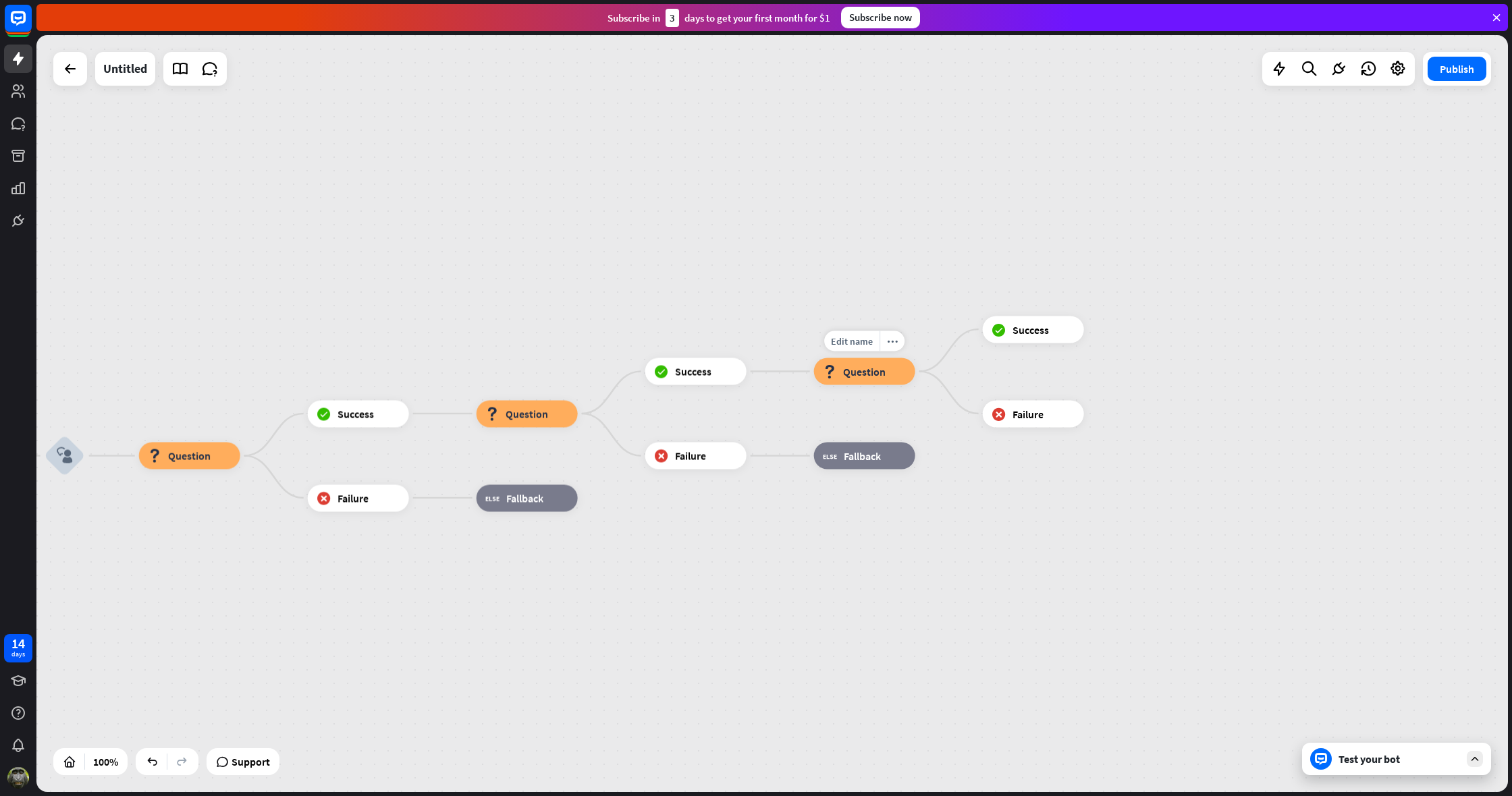
click at [874, 372] on span "Question" at bounding box center [864, 371] width 42 height 13
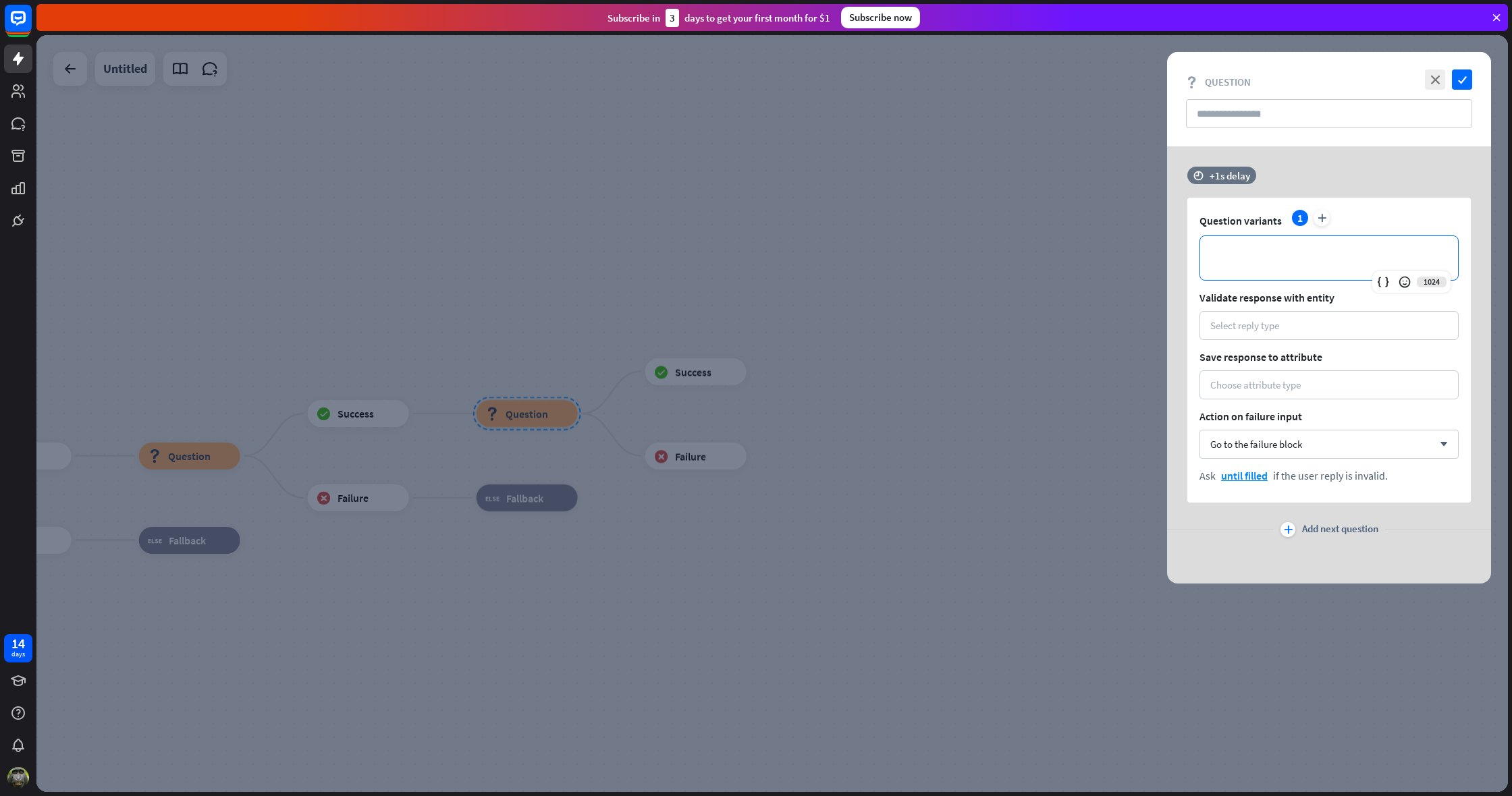
click at [1222, 266] on p "**********" at bounding box center [1329, 258] width 231 height 17
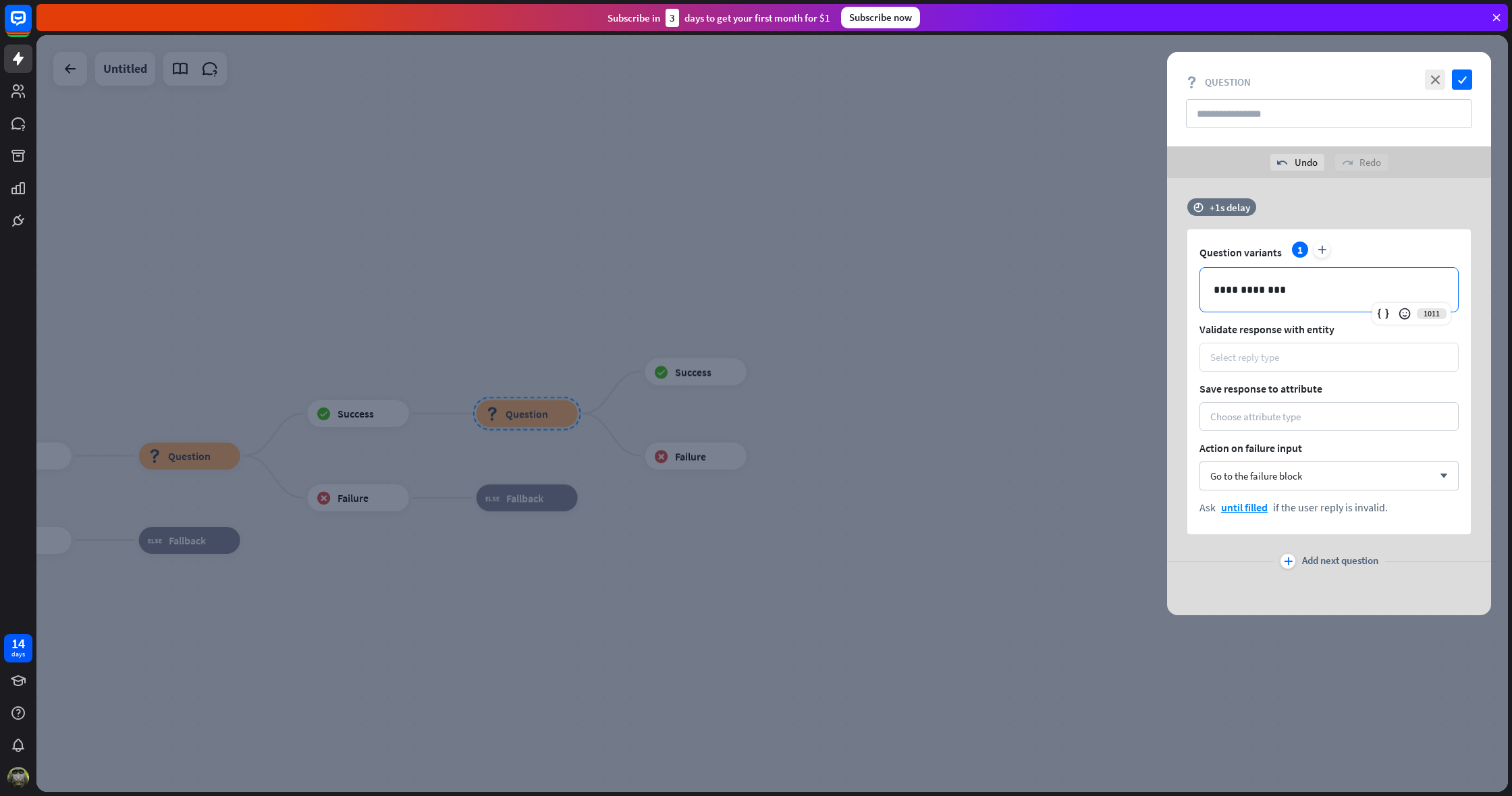
click at [1246, 355] on div "Select reply type" at bounding box center [1245, 357] width 69 height 13
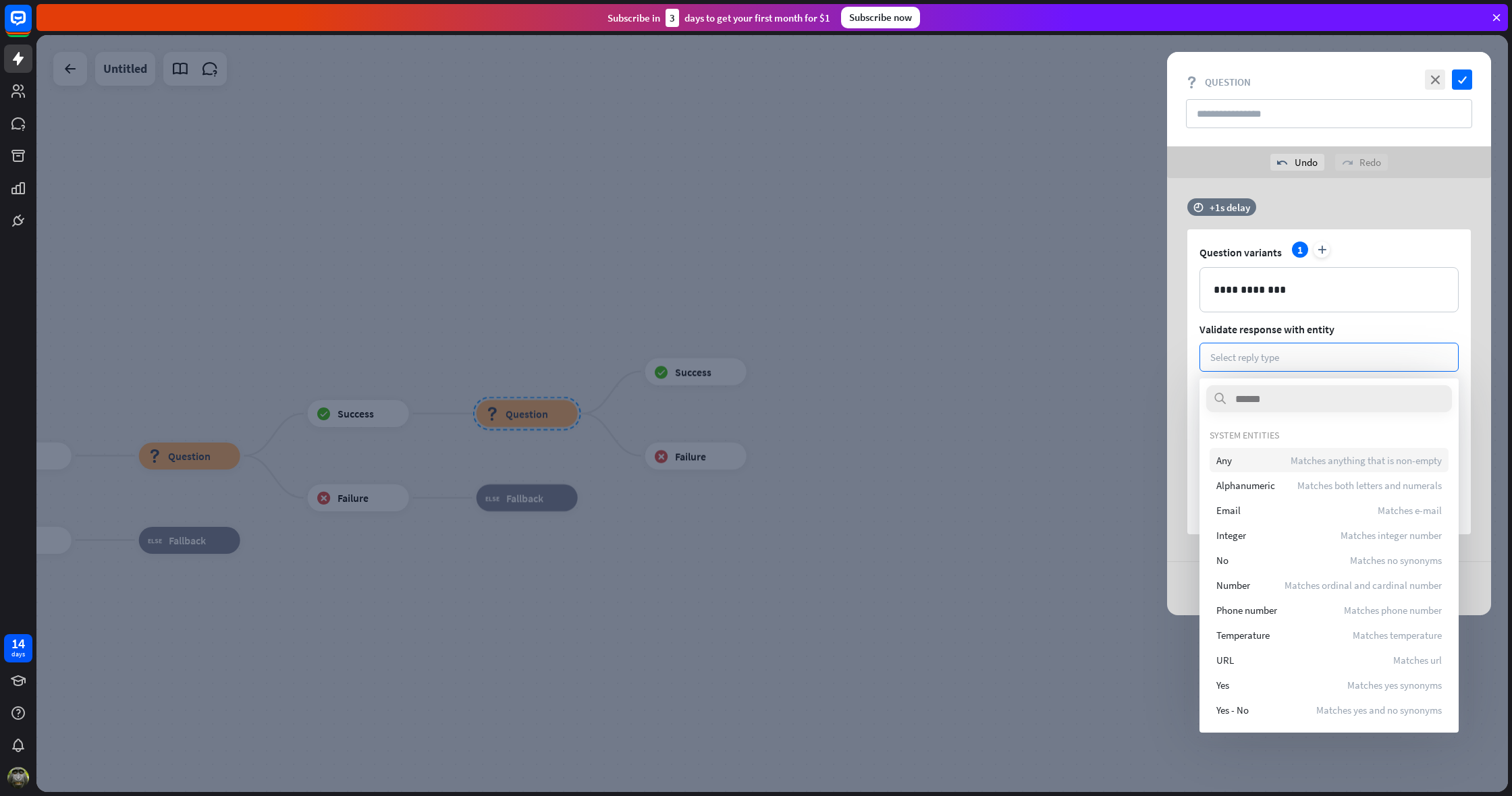
click at [1239, 459] on div "Any Matches anything that is non-empty" at bounding box center [1329, 460] width 239 height 24
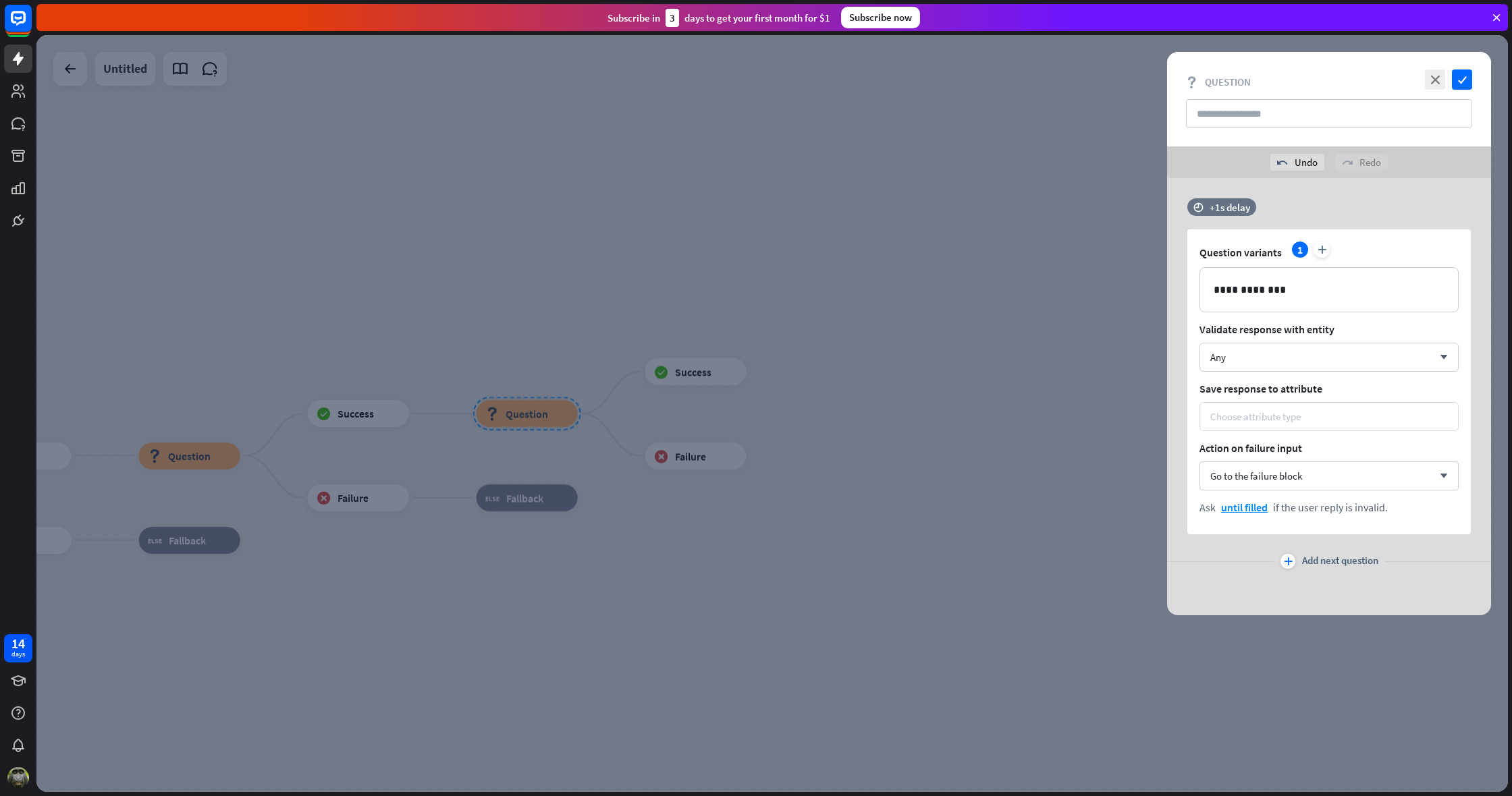
click at [1247, 419] on div "Choose attribute type" at bounding box center [1255, 416] width 90 height 13
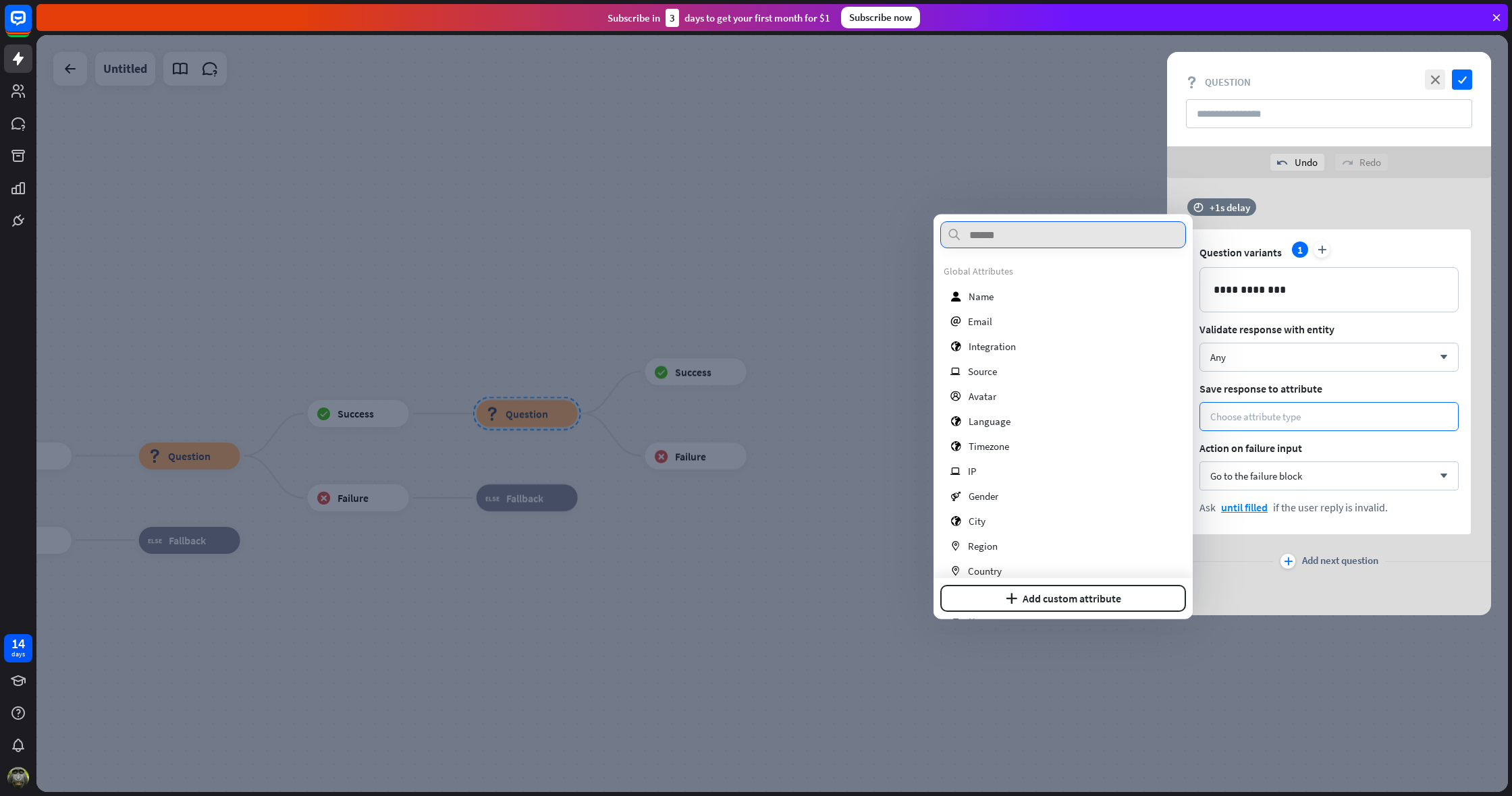
scroll to position [3, 0]
click at [927, 432] on div at bounding box center [772, 414] width 1472 height 757
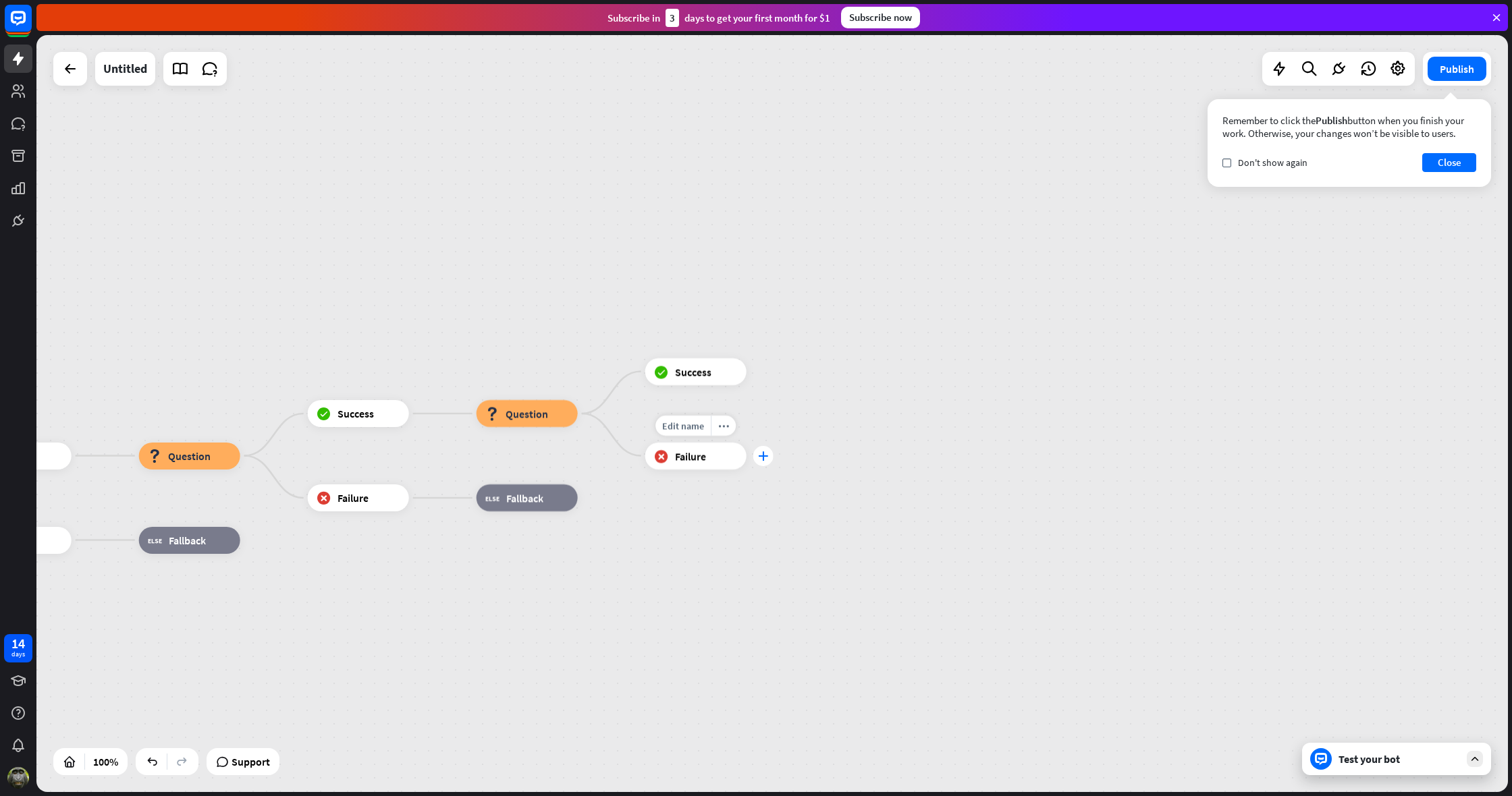
click at [765, 456] on icon "plus" at bounding box center [764, 456] width 10 height 9
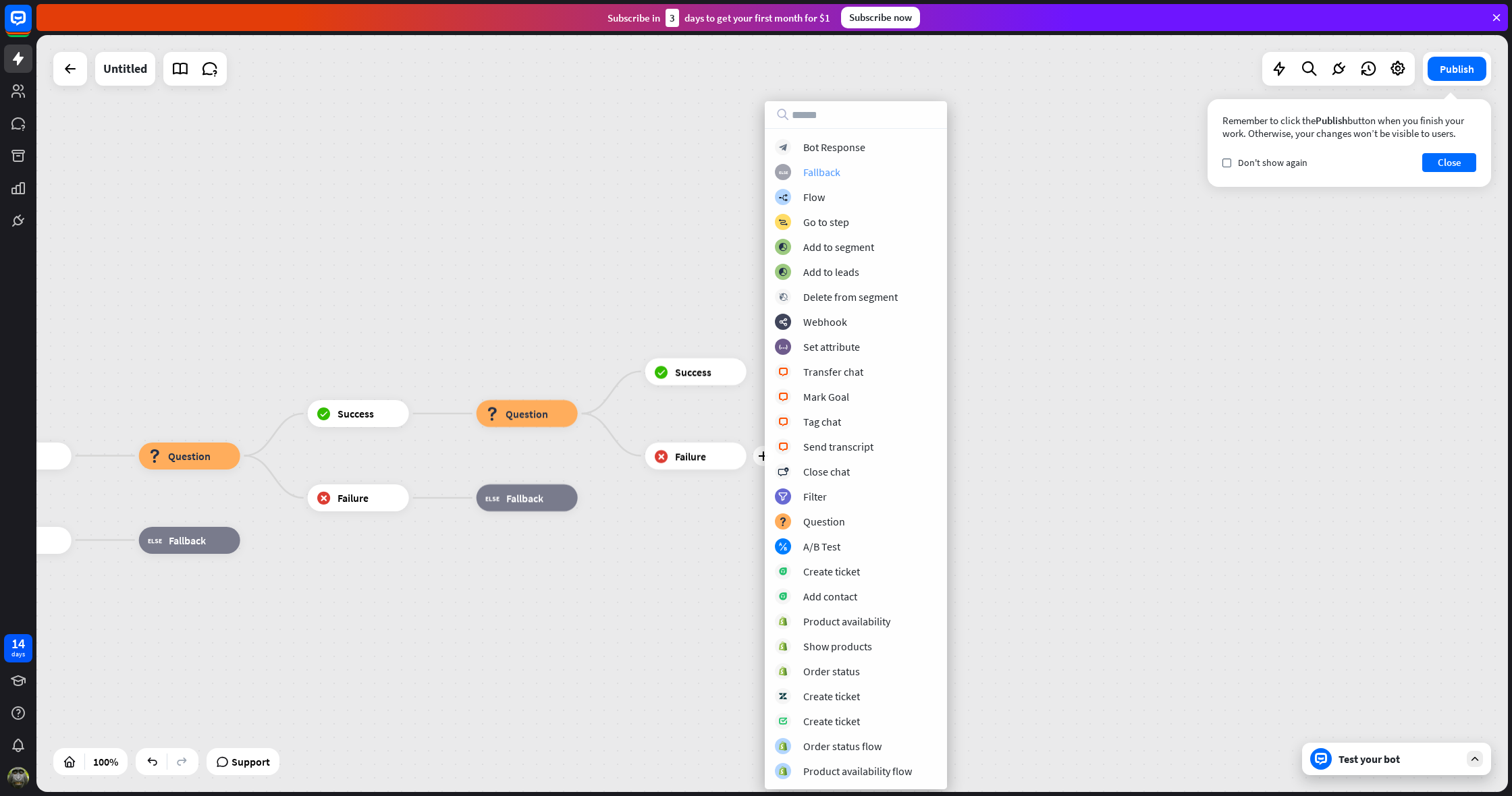
click at [819, 171] on div "Fallback" at bounding box center [822, 172] width 37 height 13
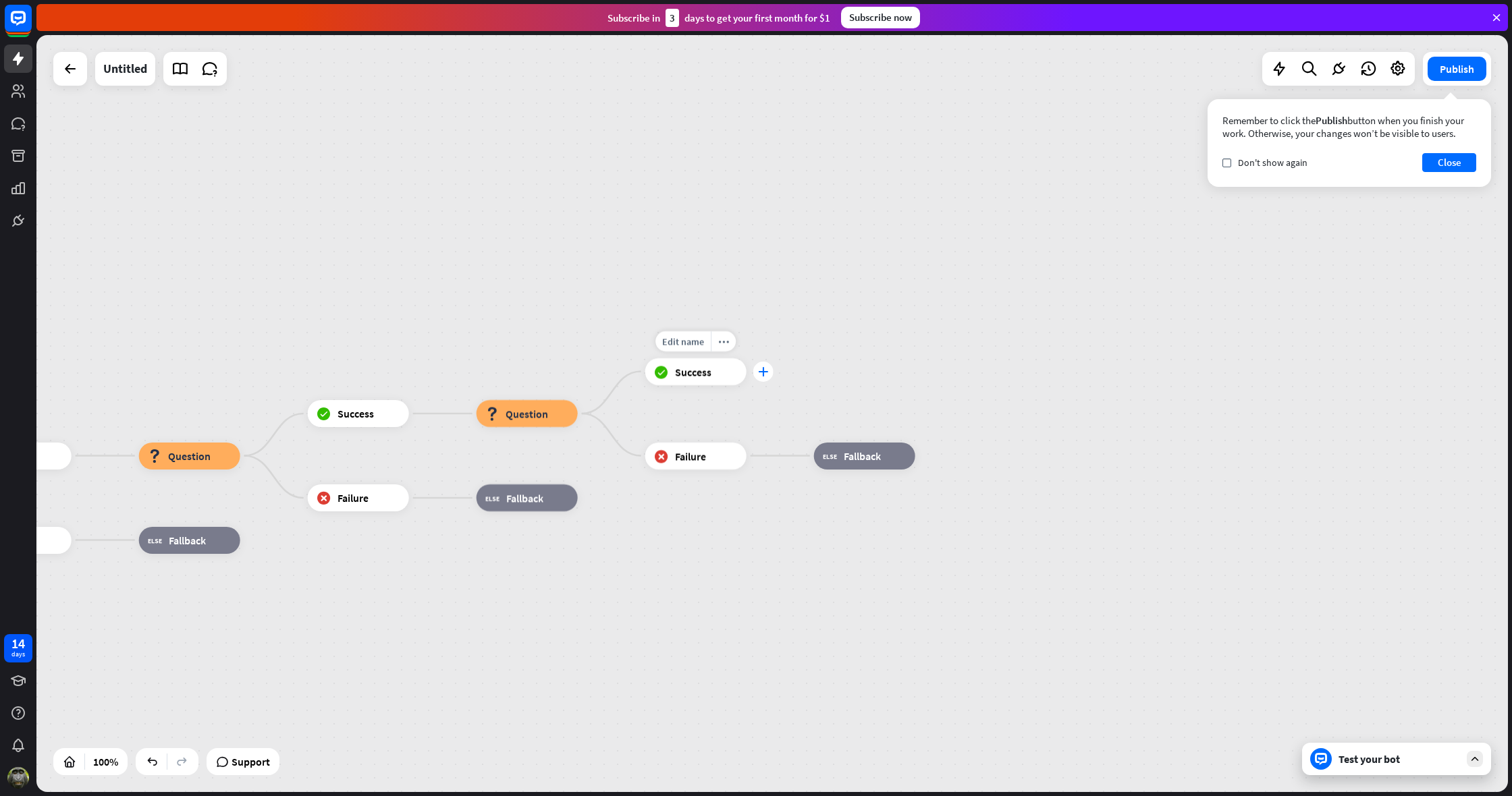
click at [762, 371] on icon "plus" at bounding box center [764, 371] width 10 height 9
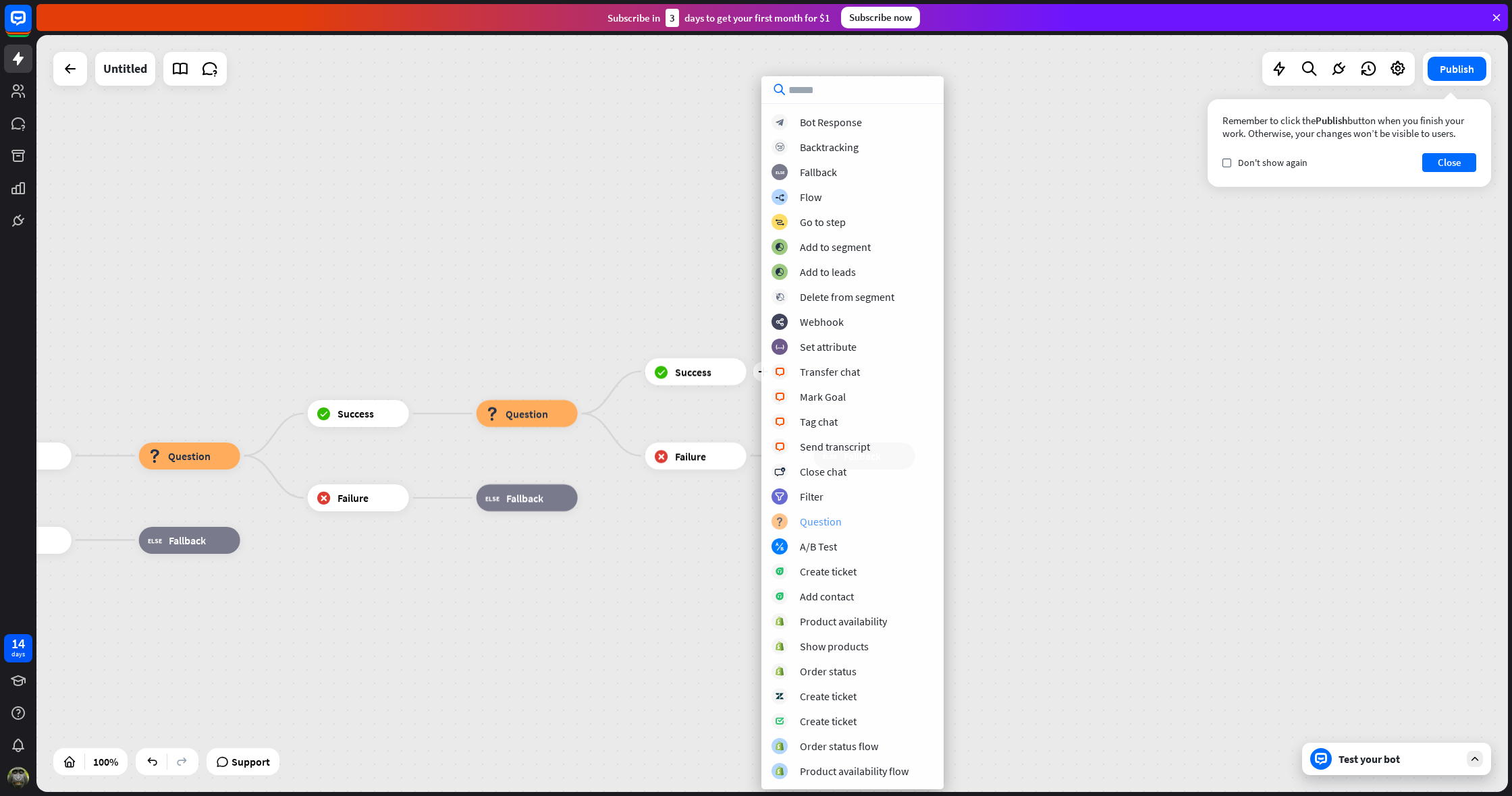
click at [844, 519] on div "block_question Question" at bounding box center [853, 521] width 162 height 16
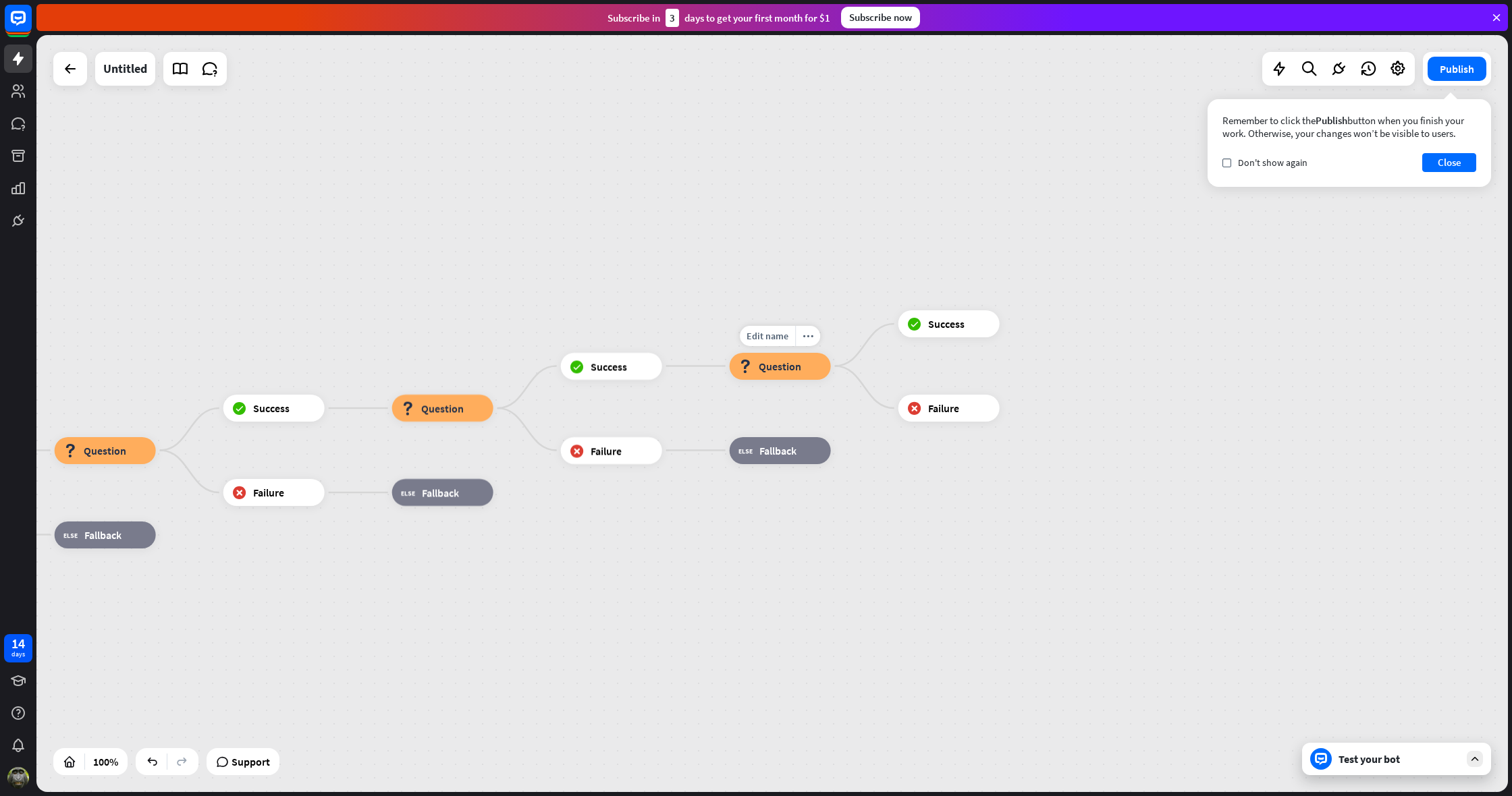
click at [823, 366] on div "block_question Question" at bounding box center [780, 366] width 101 height 27
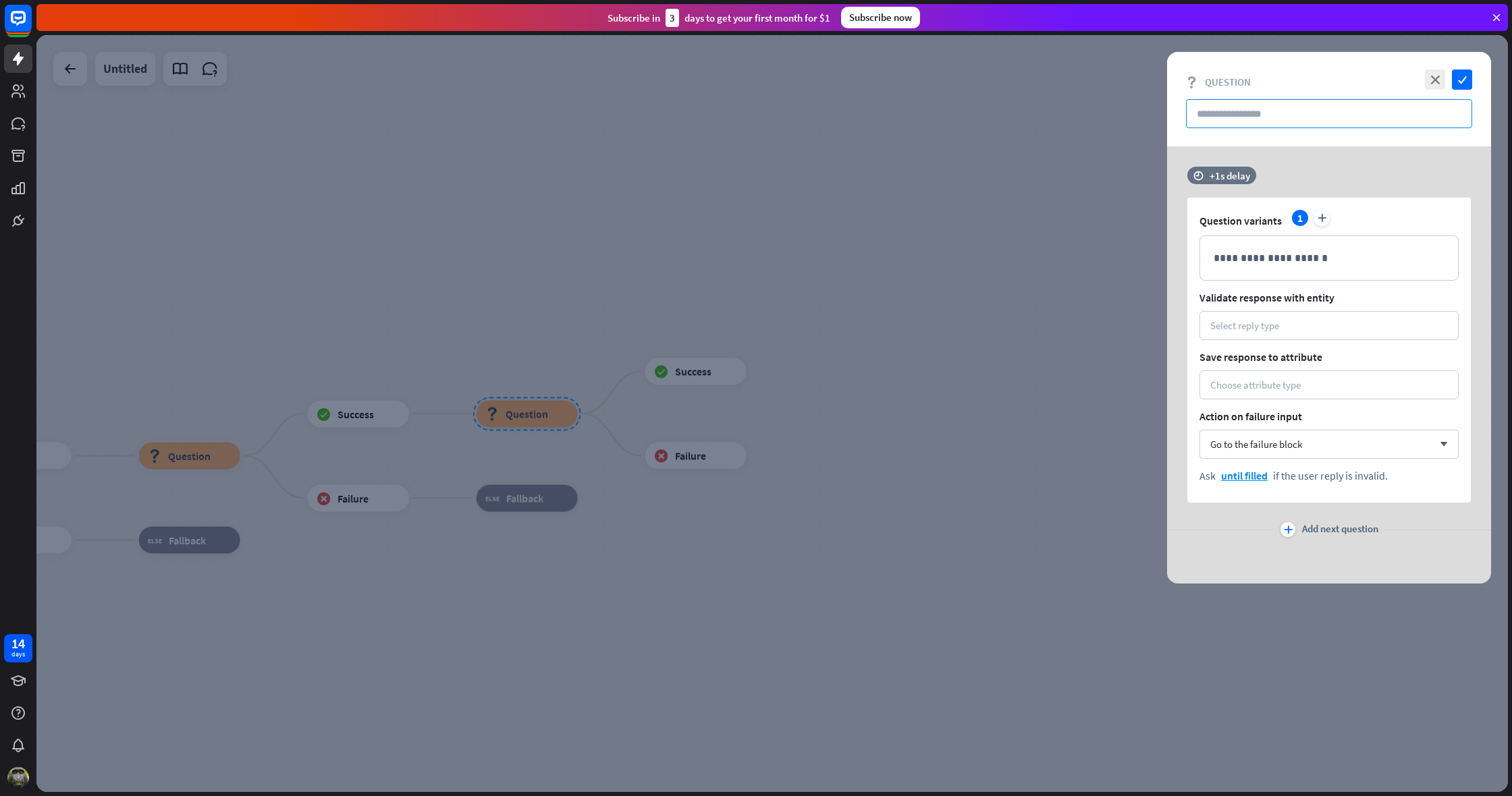
click at [1221, 120] on input "text" at bounding box center [1329, 114] width 287 height 29
click at [1236, 264] on p "**********" at bounding box center [1329, 258] width 231 height 17
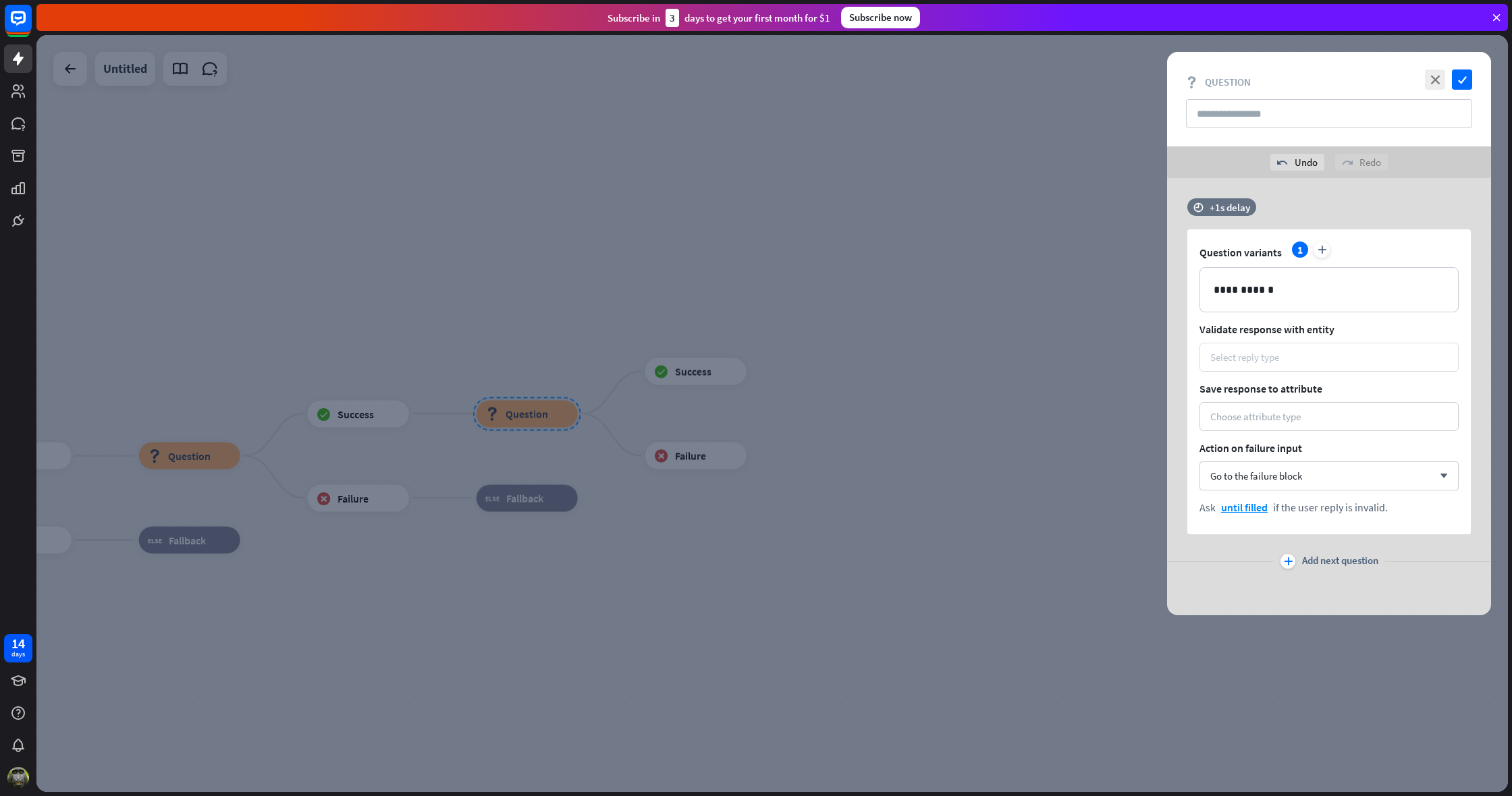
click at [1222, 355] on div "Select reply type" at bounding box center [1245, 357] width 69 height 13
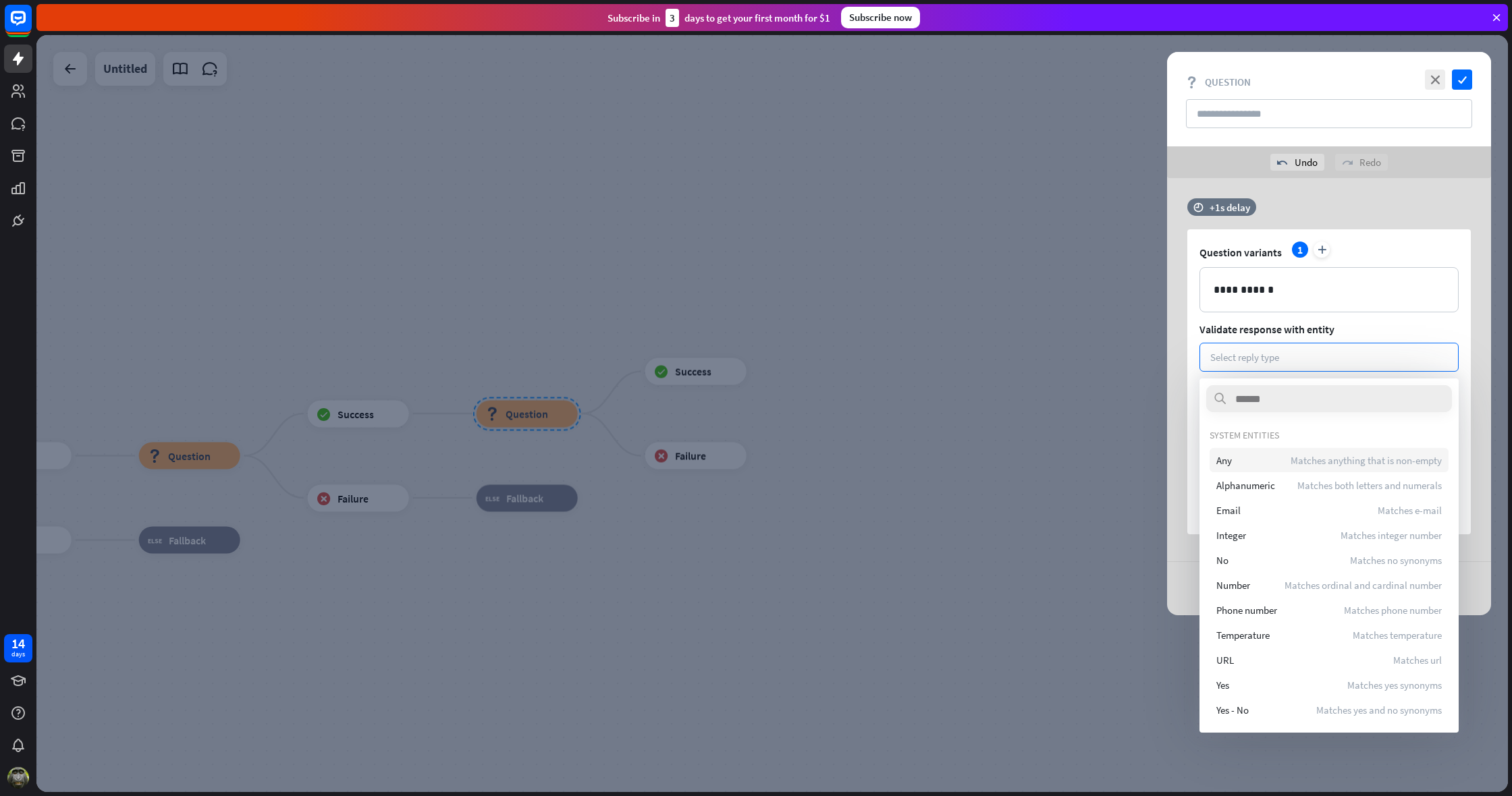
click at [1230, 458] on span "Any" at bounding box center [1224, 460] width 15 height 13
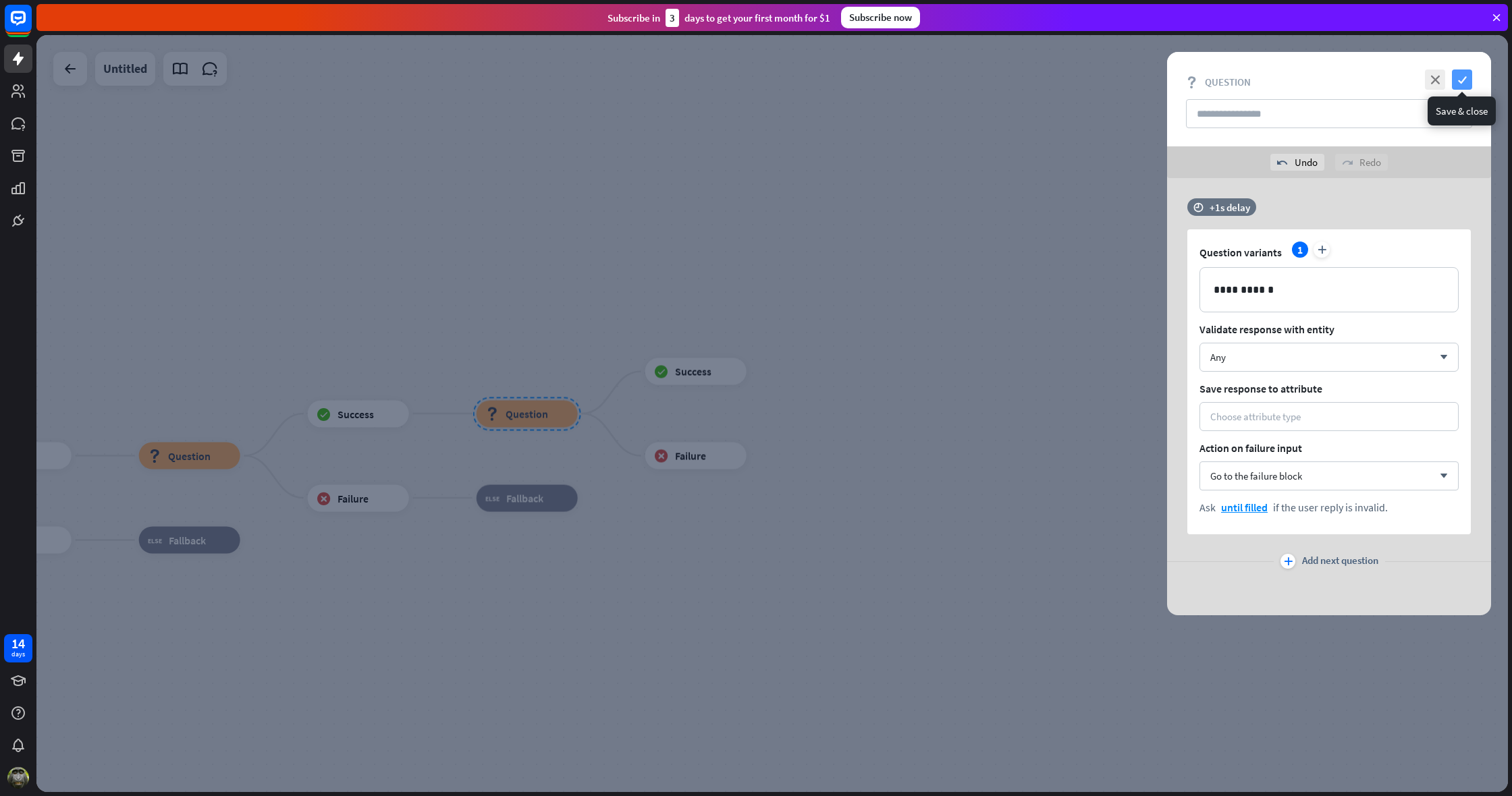
click at [1464, 83] on icon "check" at bounding box center [1462, 80] width 20 height 20
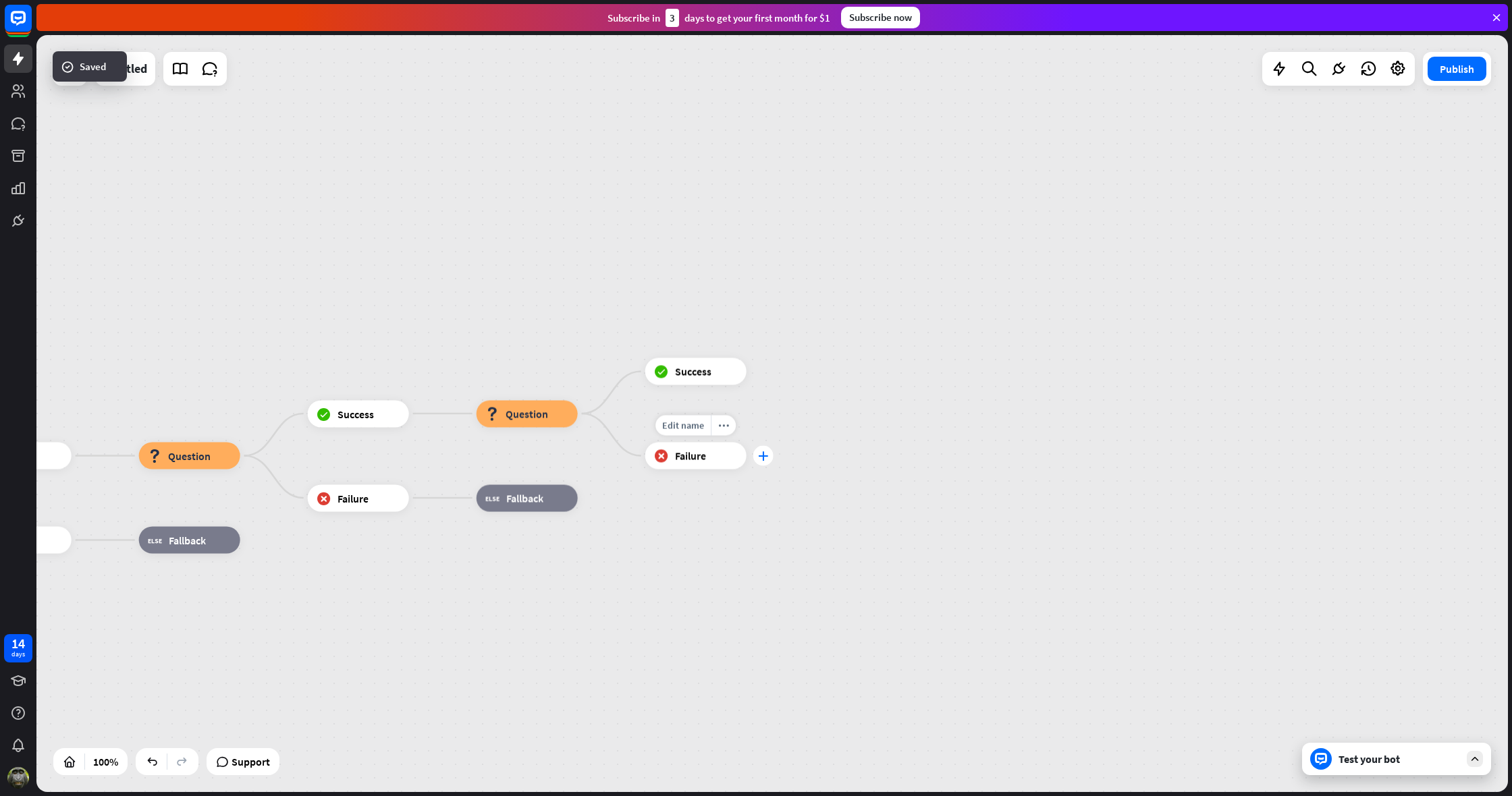
click at [762, 457] on icon "plus" at bounding box center [764, 456] width 10 height 9
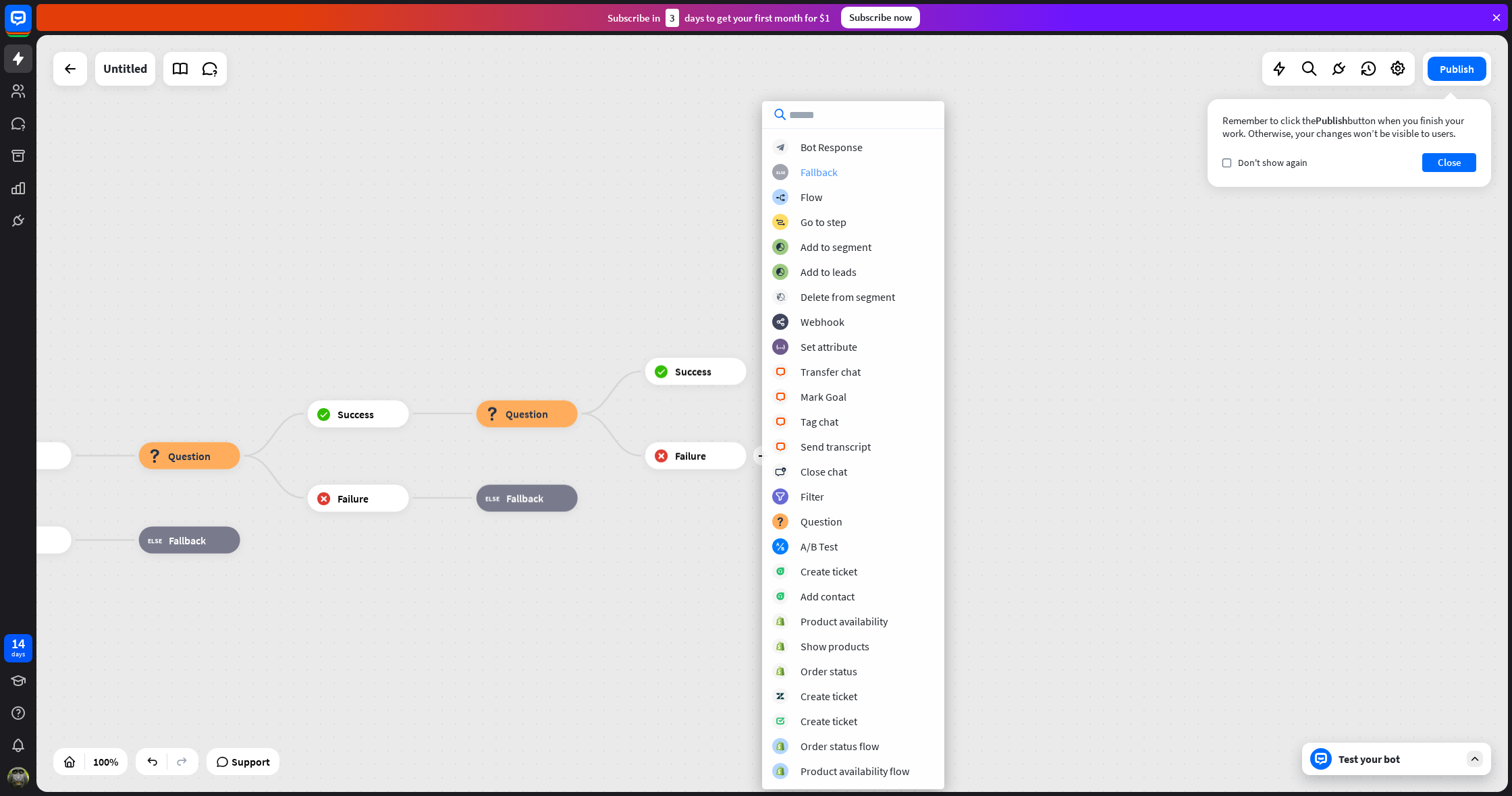
click at [816, 169] on div "Fallback" at bounding box center [819, 172] width 37 height 13
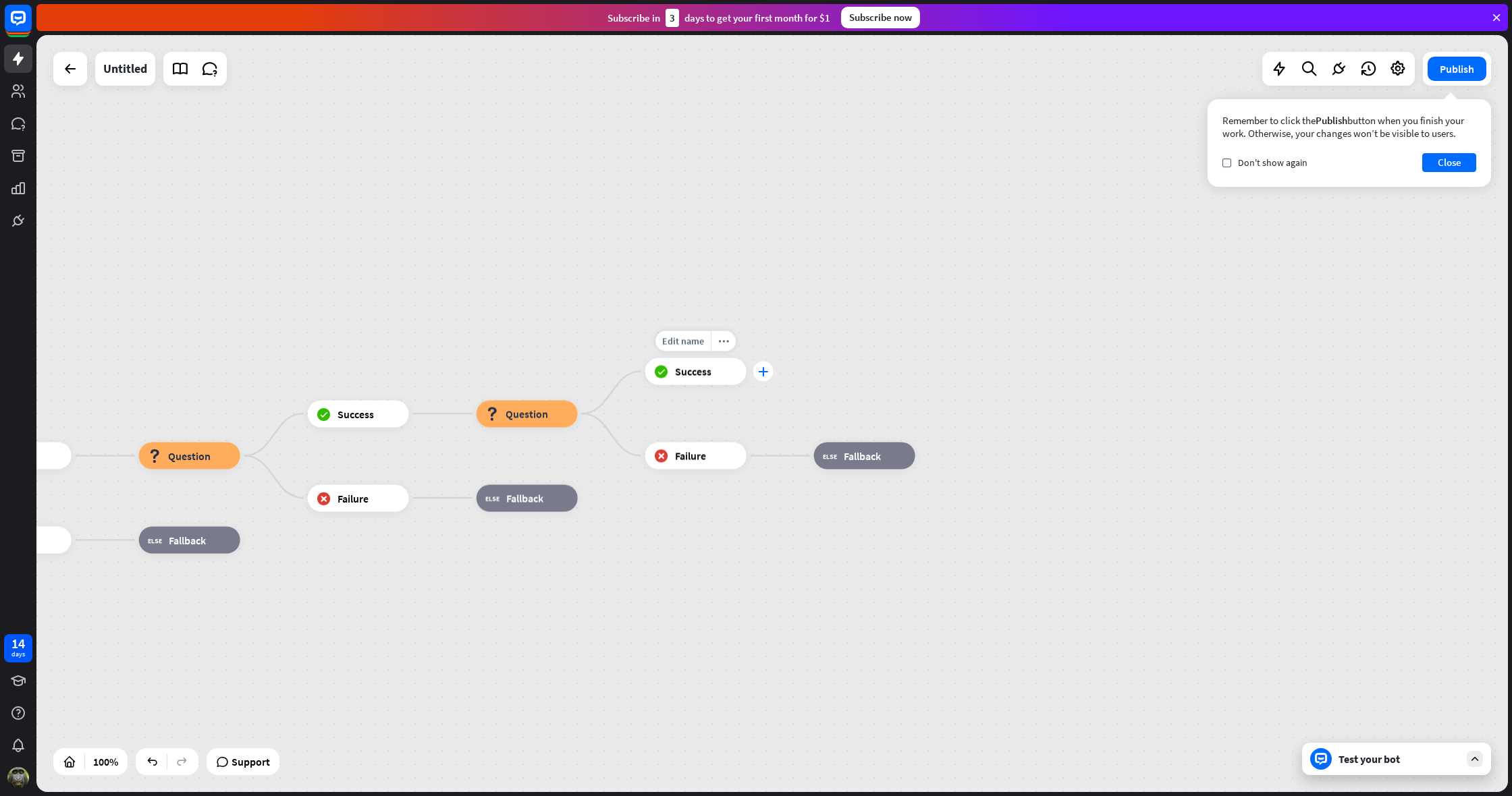
click at [769, 371] on div "plus" at bounding box center [764, 371] width 20 height 20
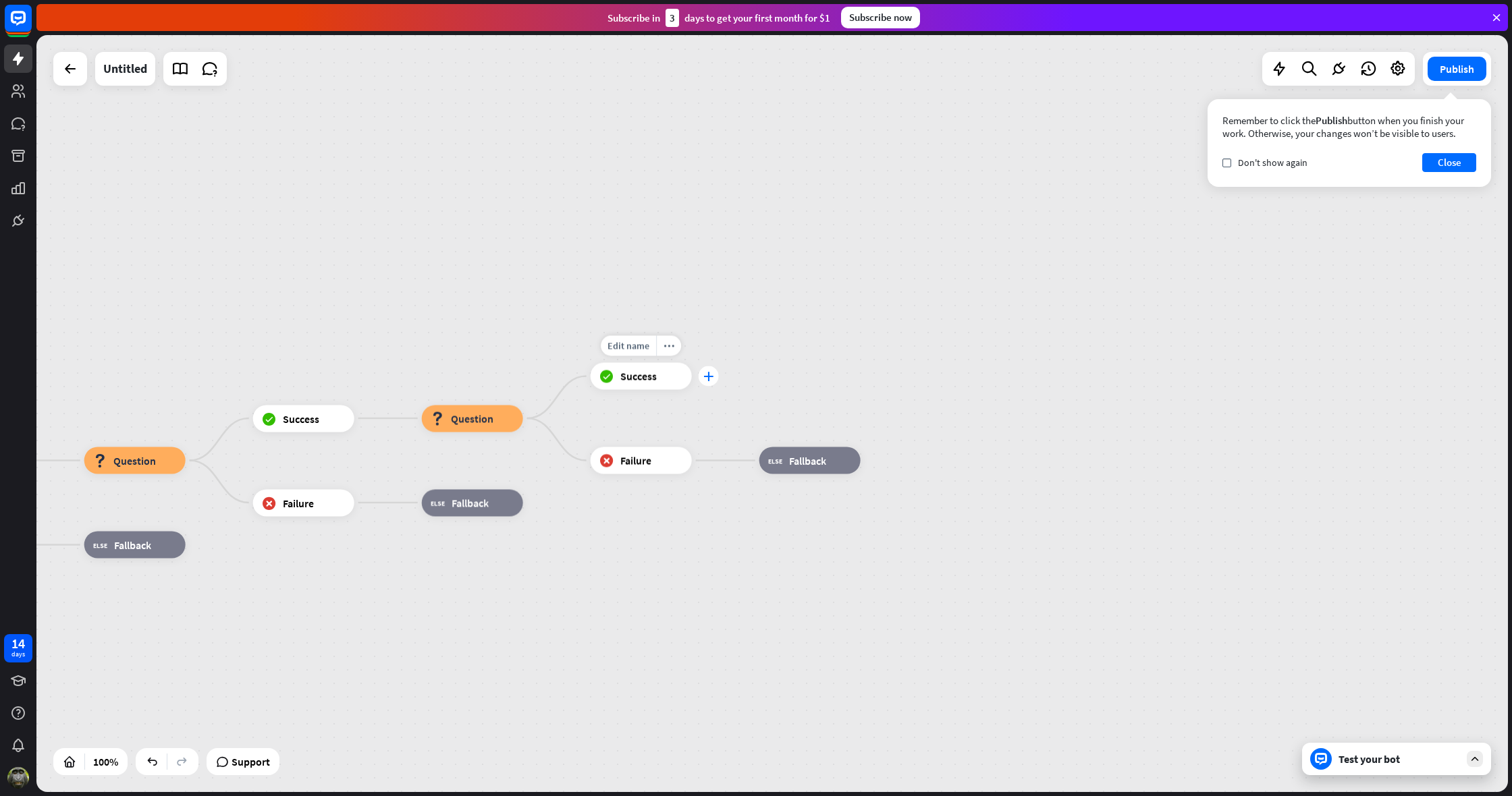
click at [716, 383] on div "plus" at bounding box center [709, 377] width 20 height 20
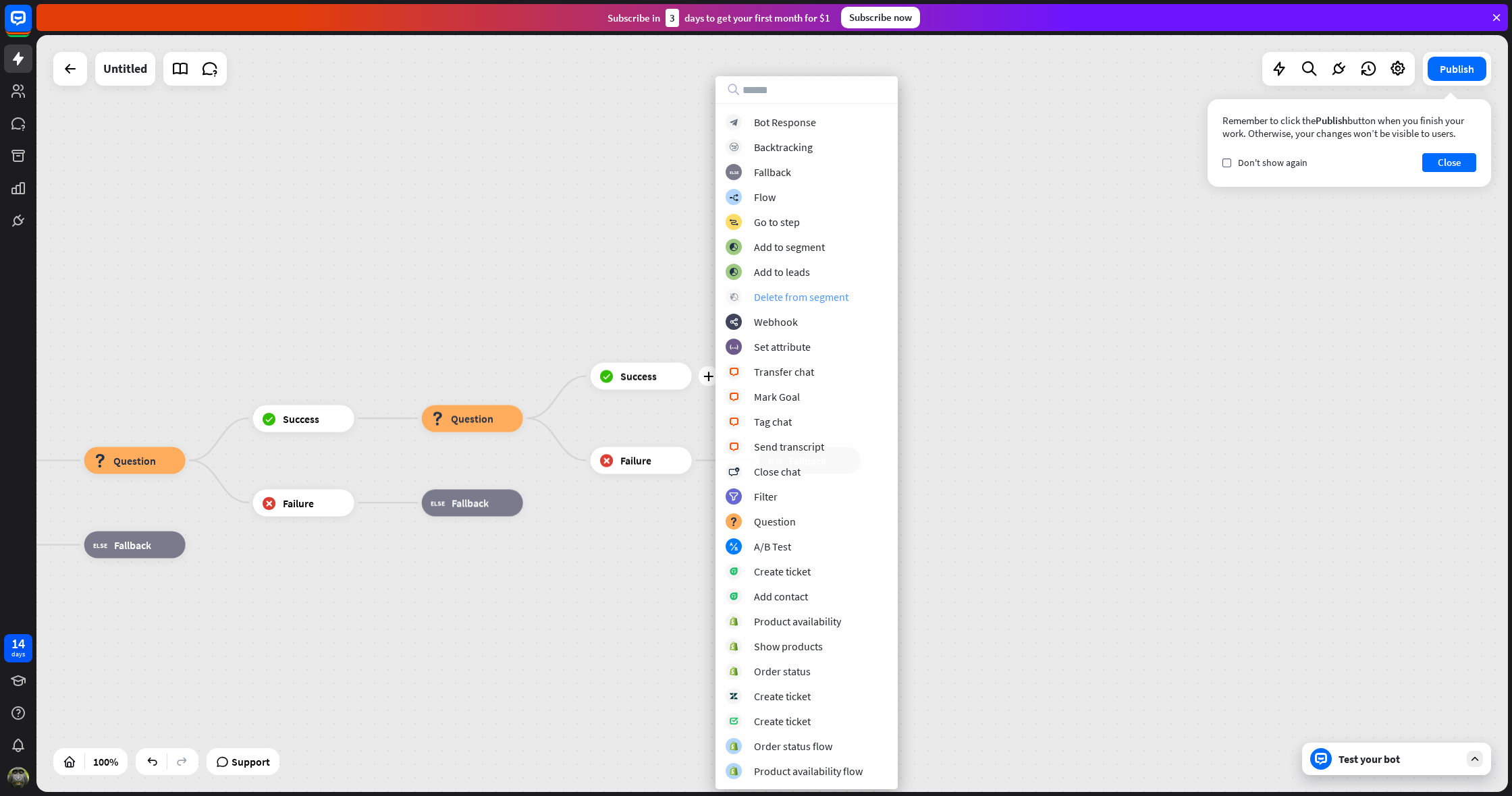
click at [803, 295] on div "Delete from segment" at bounding box center [802, 296] width 94 height 13
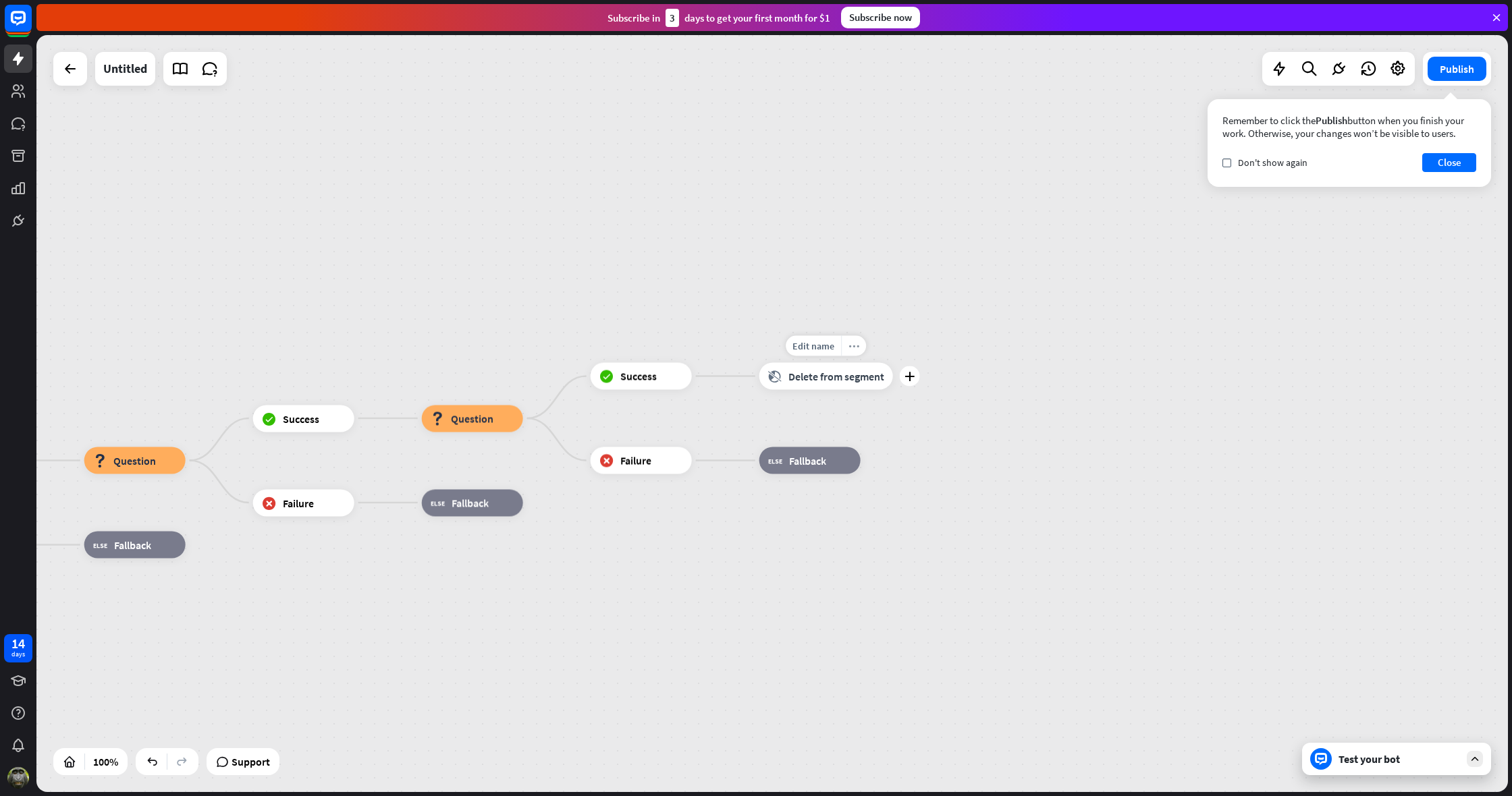
click at [853, 348] on icon "more_horiz" at bounding box center [854, 346] width 11 height 10
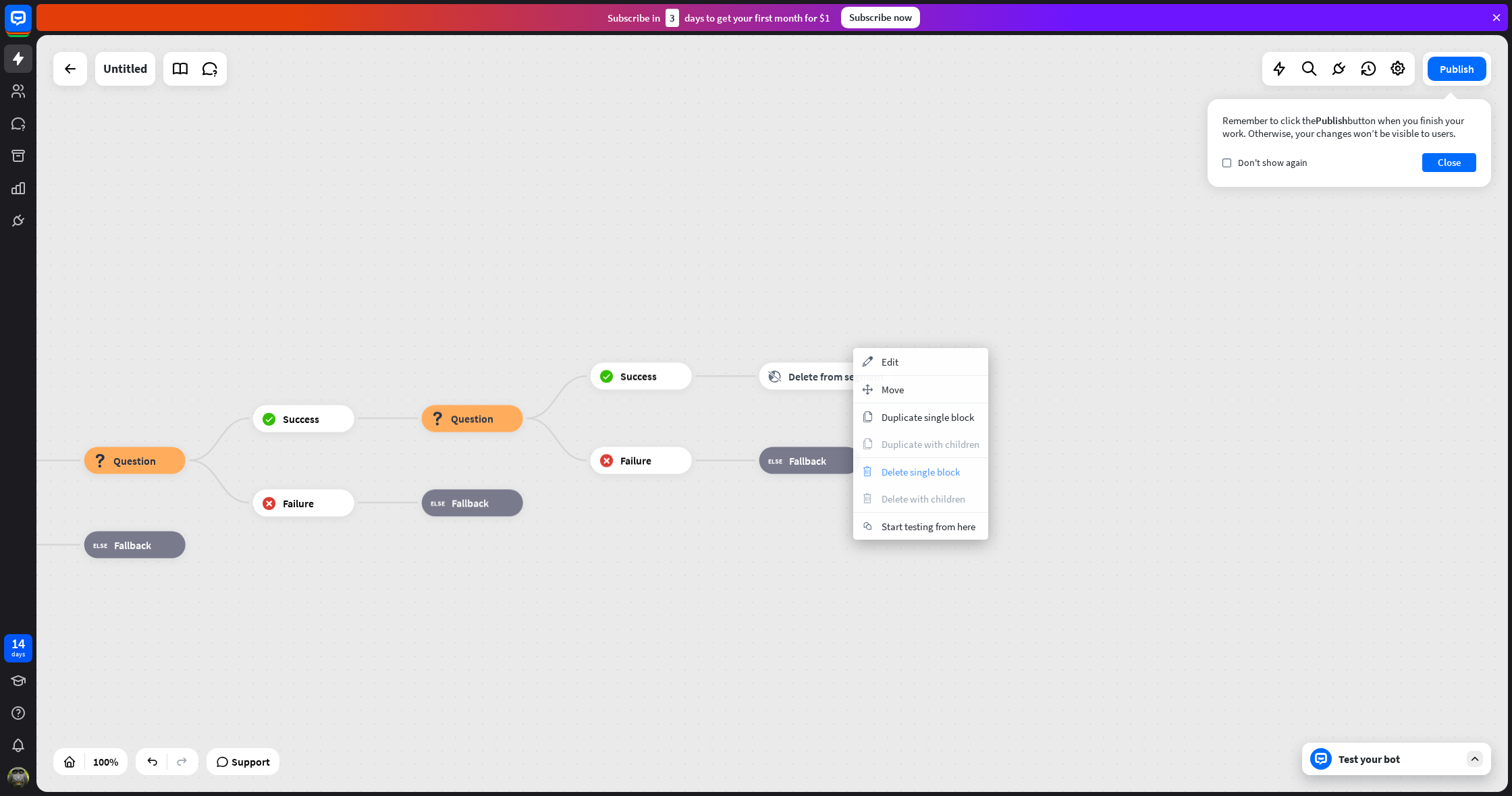
click at [917, 476] on span "Delete single block" at bounding box center [920, 472] width 78 height 13
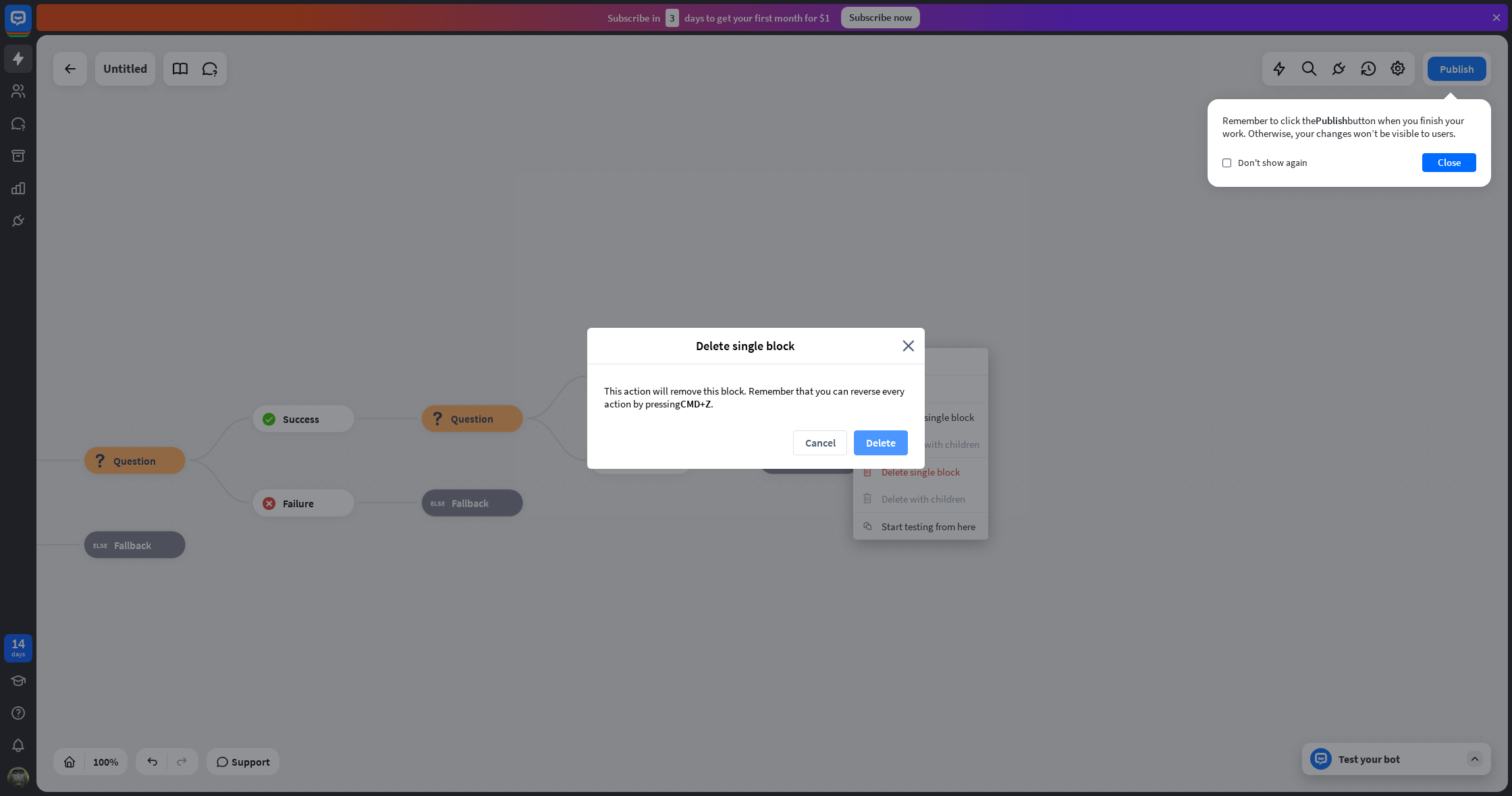
click at [881, 436] on button "Delete" at bounding box center [881, 443] width 54 height 25
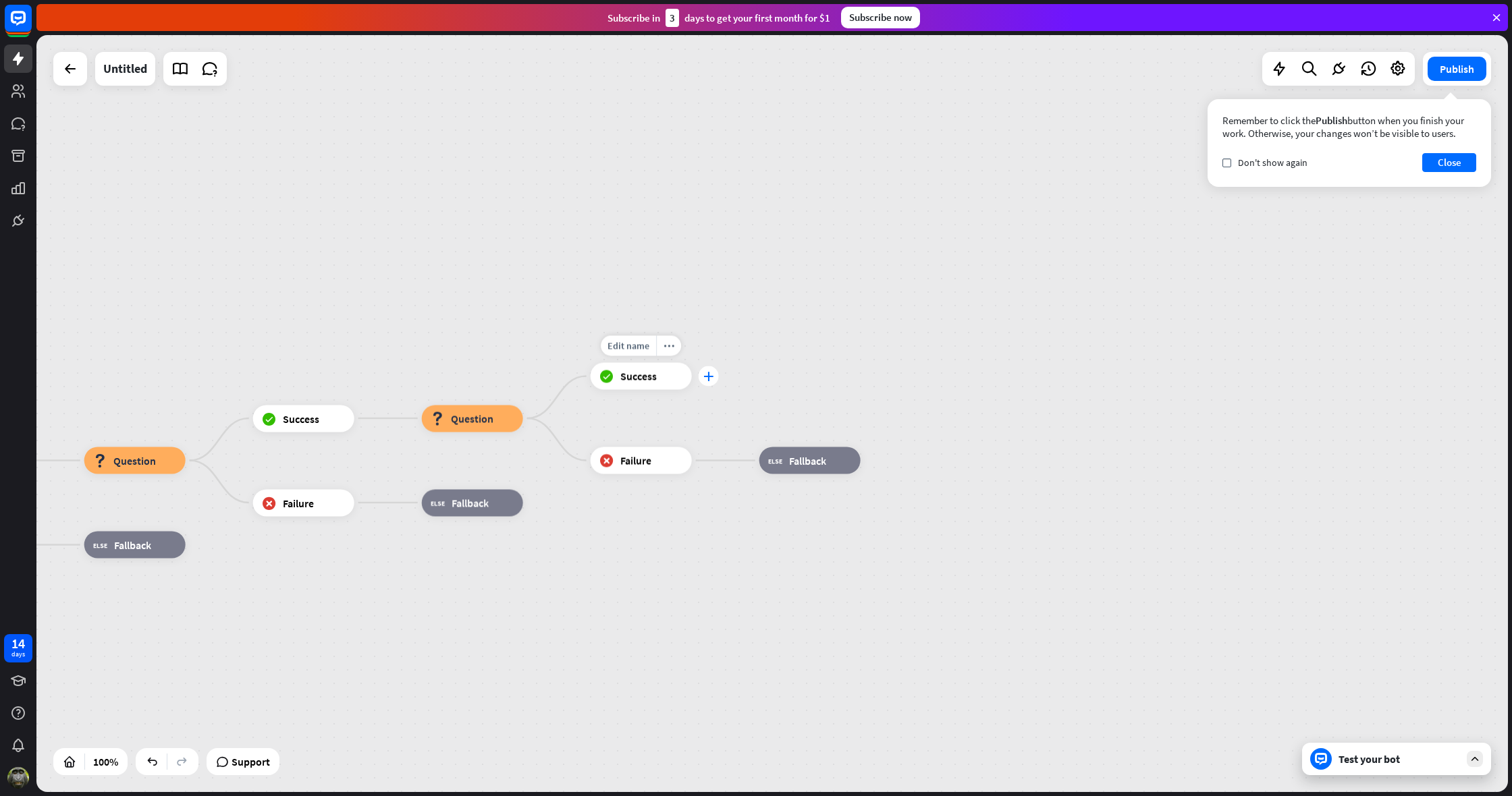
click at [710, 377] on icon "plus" at bounding box center [709, 376] width 10 height 9
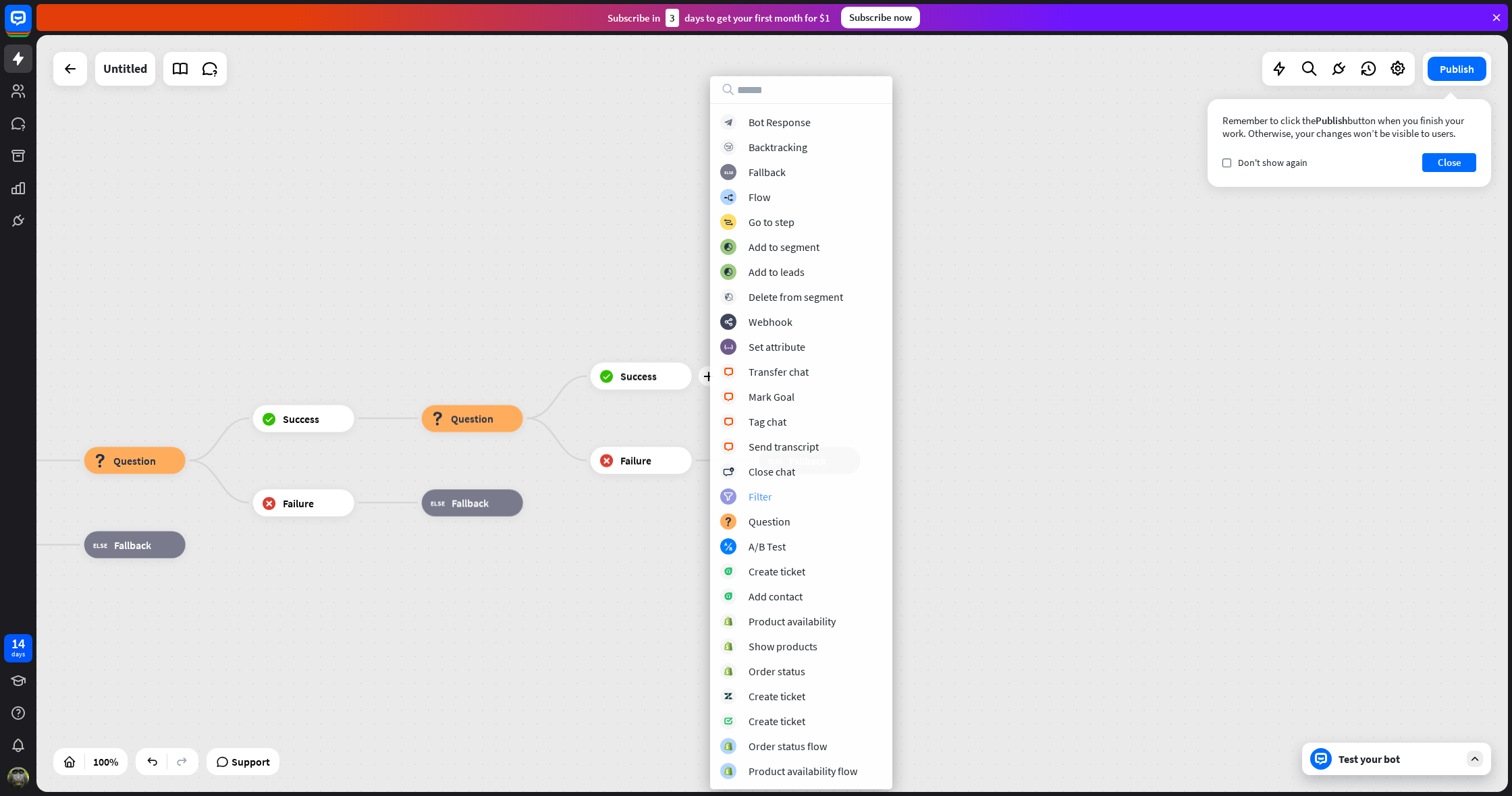
click at [774, 494] on div "filter Filter" at bounding box center [802, 496] width 162 height 16
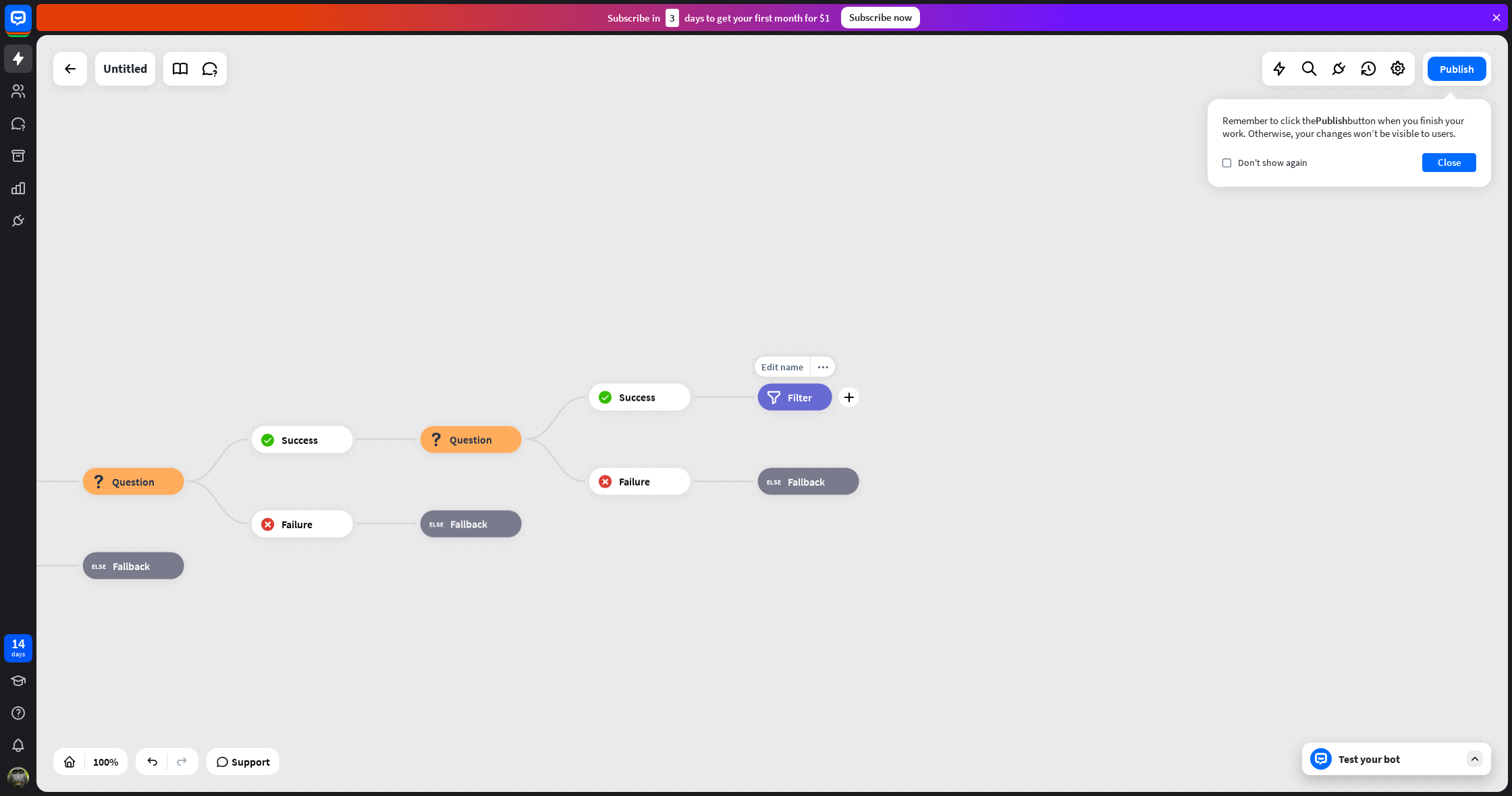
click at [823, 393] on div "filter Filter" at bounding box center [796, 398] width 74 height 27
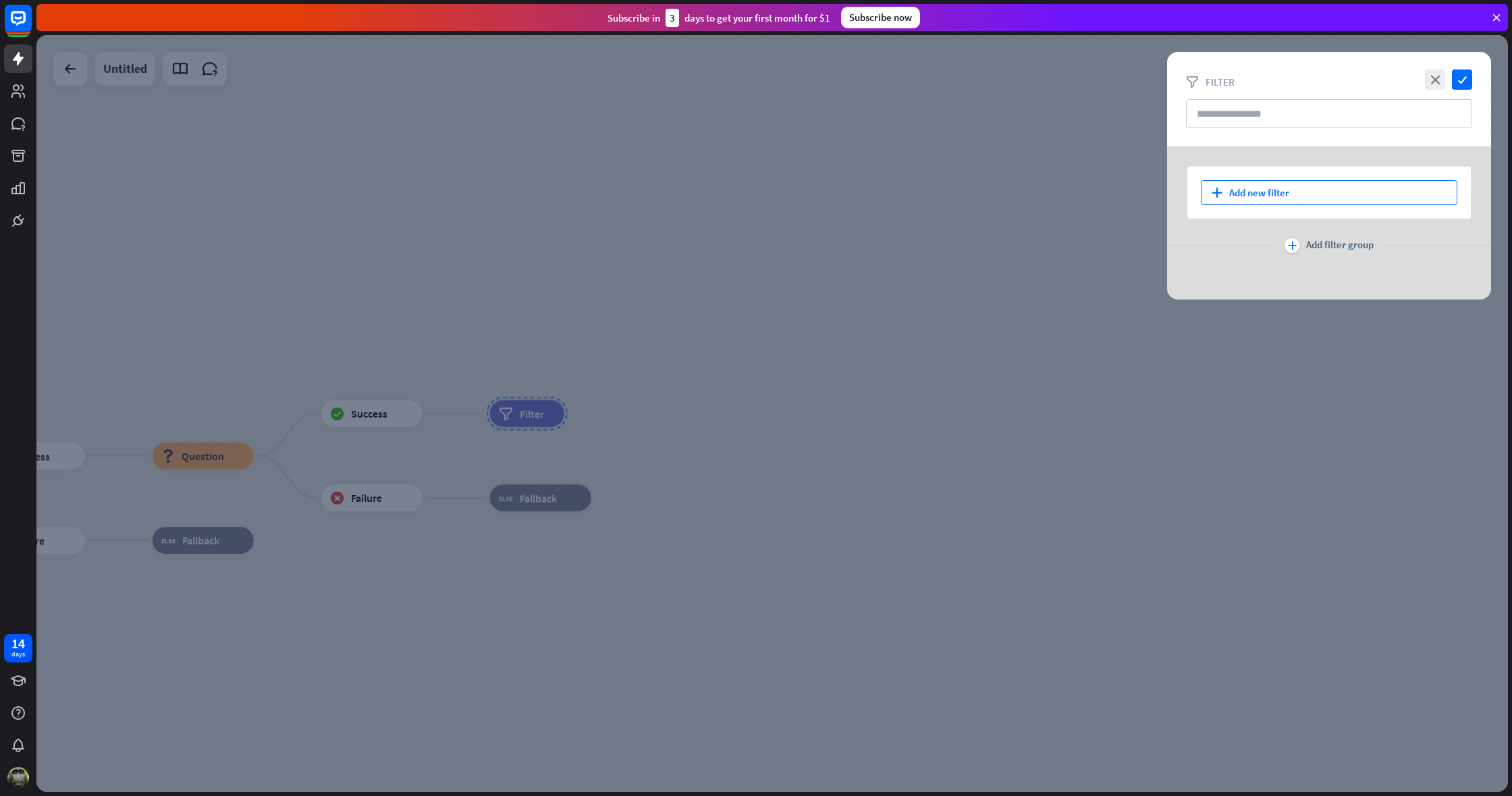
click at [1217, 191] on icon "plus" at bounding box center [1217, 193] width 11 height 10
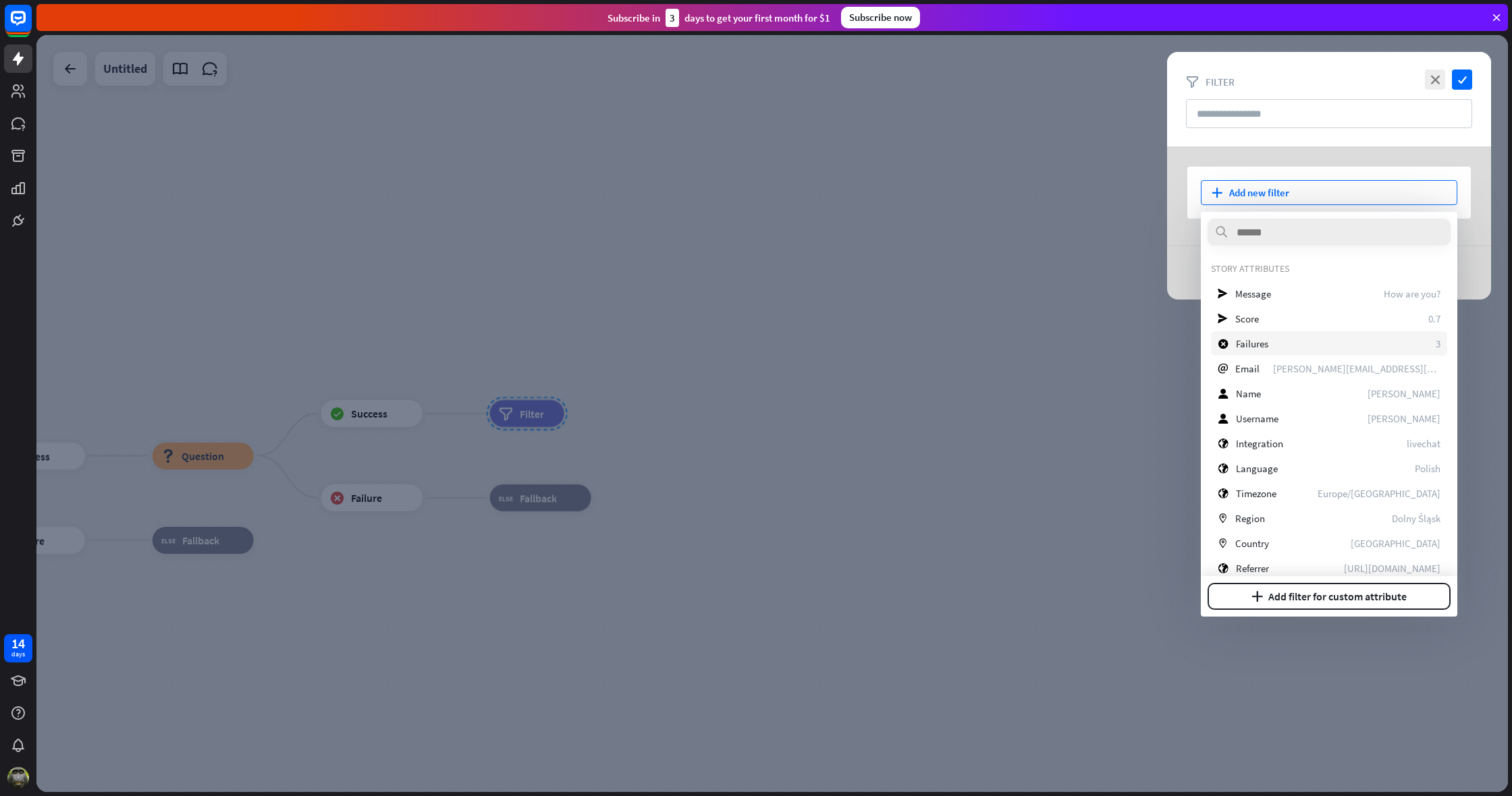
click at [1254, 341] on span "Failures" at bounding box center [1252, 344] width 32 height 13
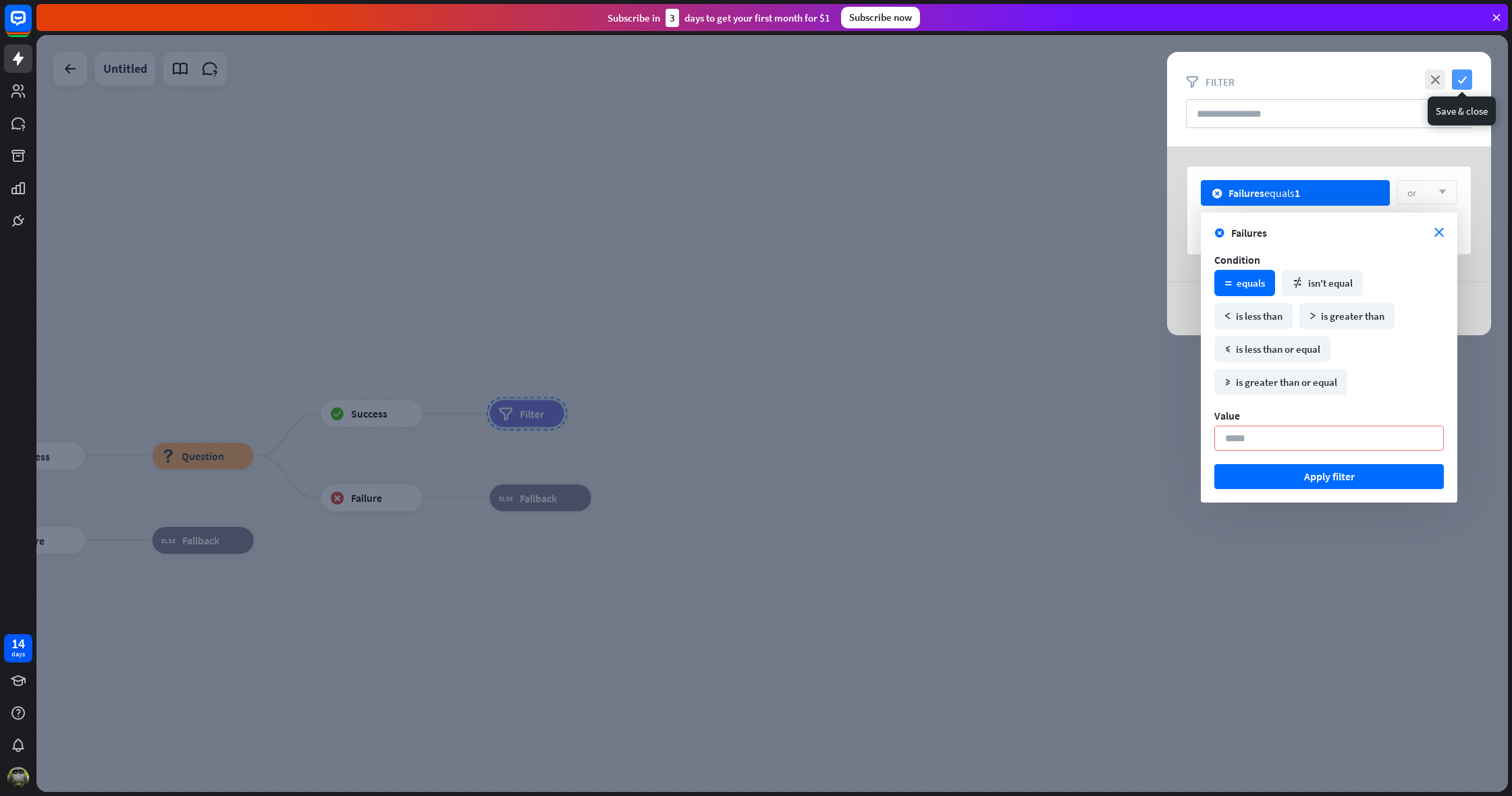
click at [1466, 72] on icon "check" at bounding box center [1462, 80] width 20 height 20
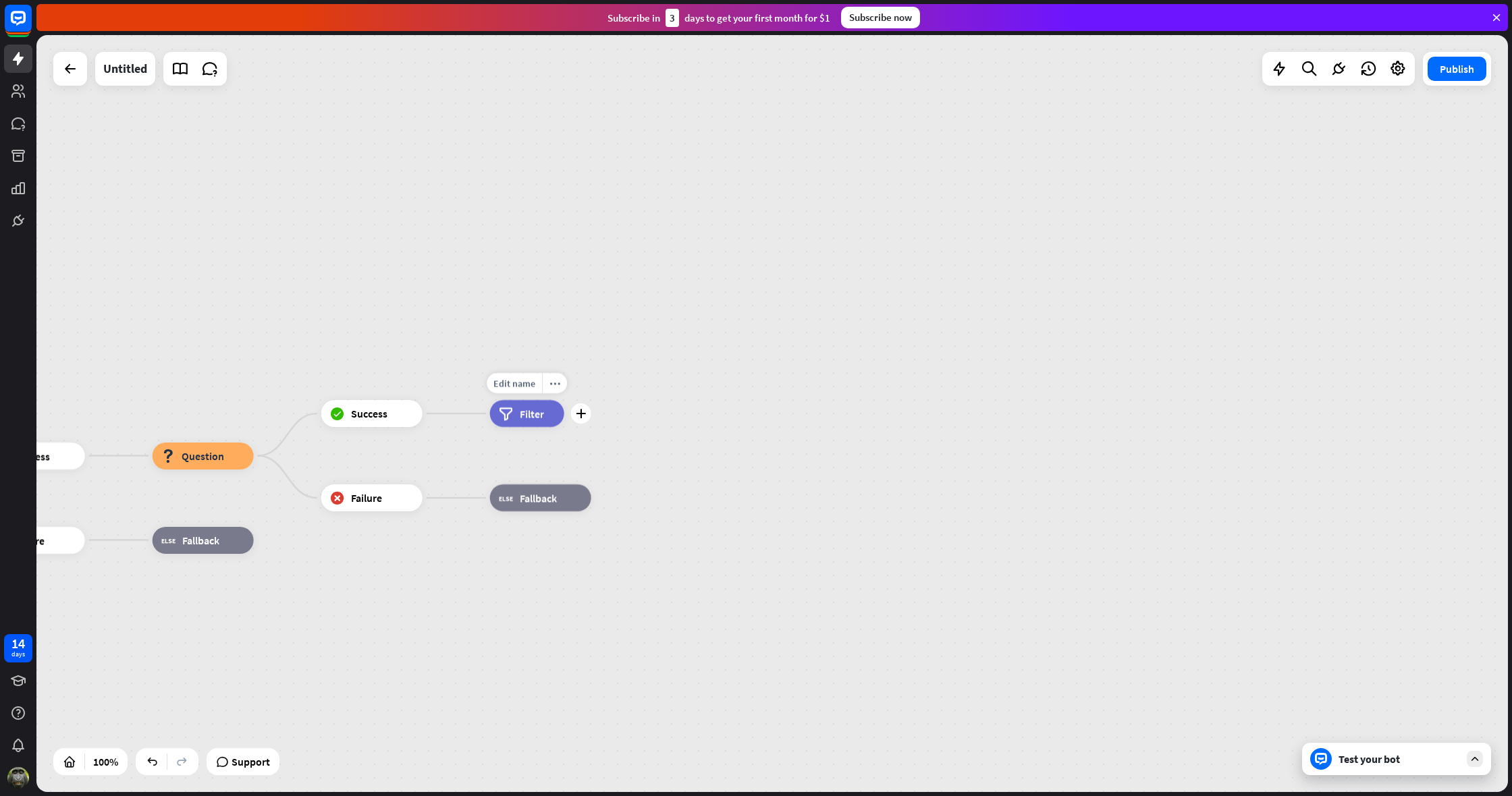
click at [544, 415] on span "Filter" at bounding box center [532, 414] width 24 height 13
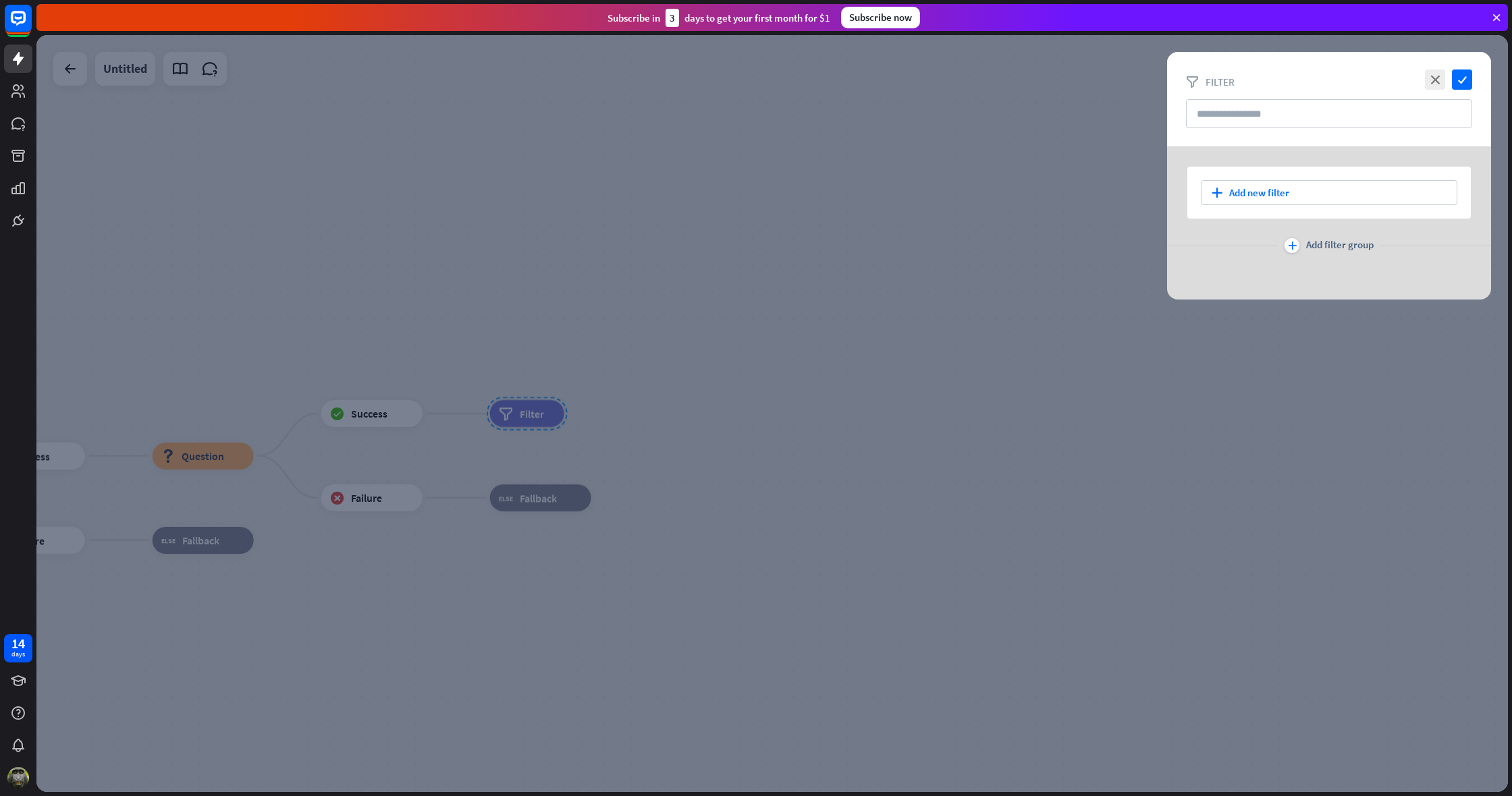
drag, startPoint x: 833, startPoint y: 145, endPoint x: 748, endPoint y: 219, distance: 112.7
click at [819, 152] on div at bounding box center [772, 414] width 1472 height 757
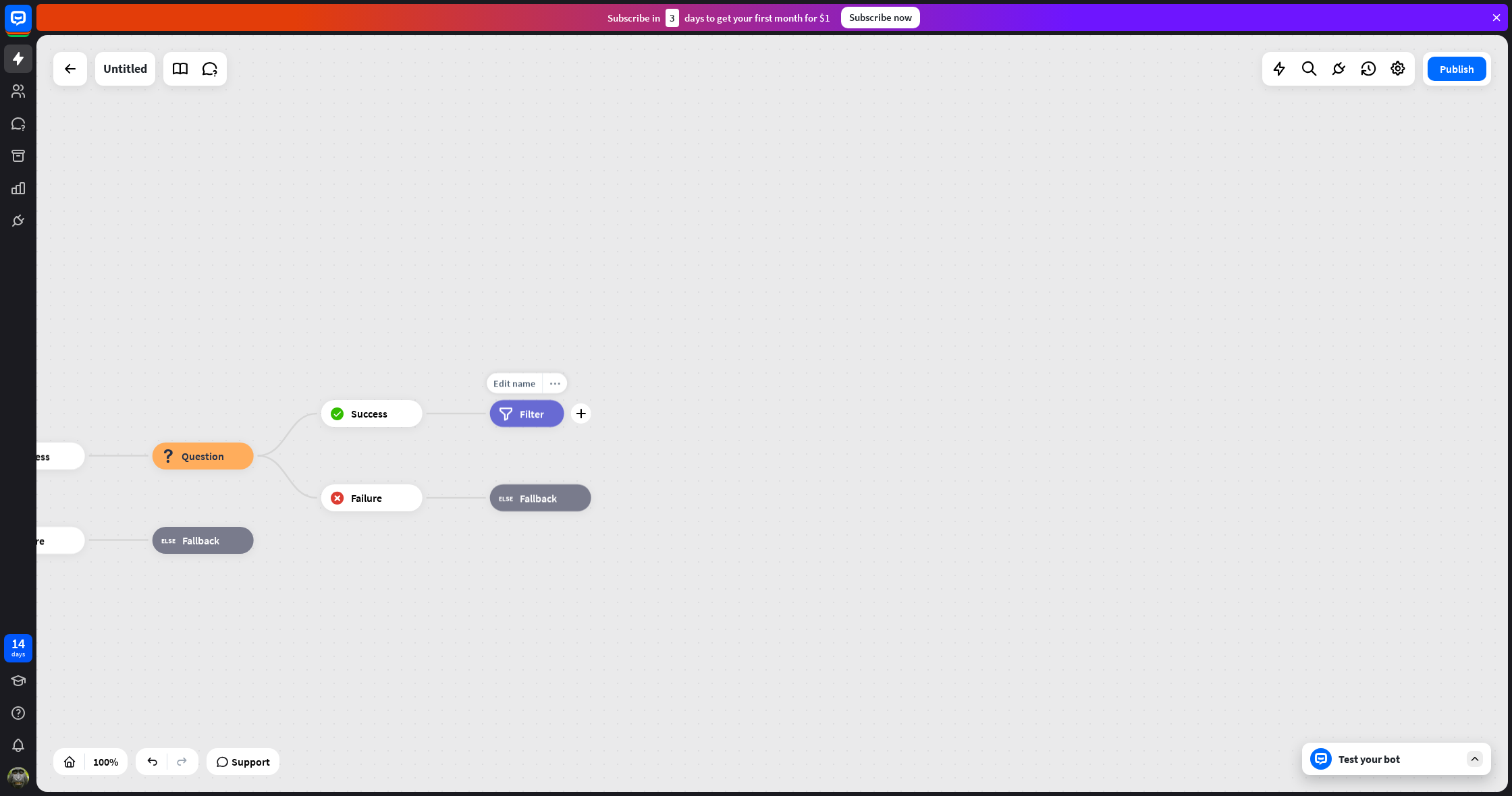
click at [553, 385] on icon "more_horiz" at bounding box center [555, 383] width 11 height 10
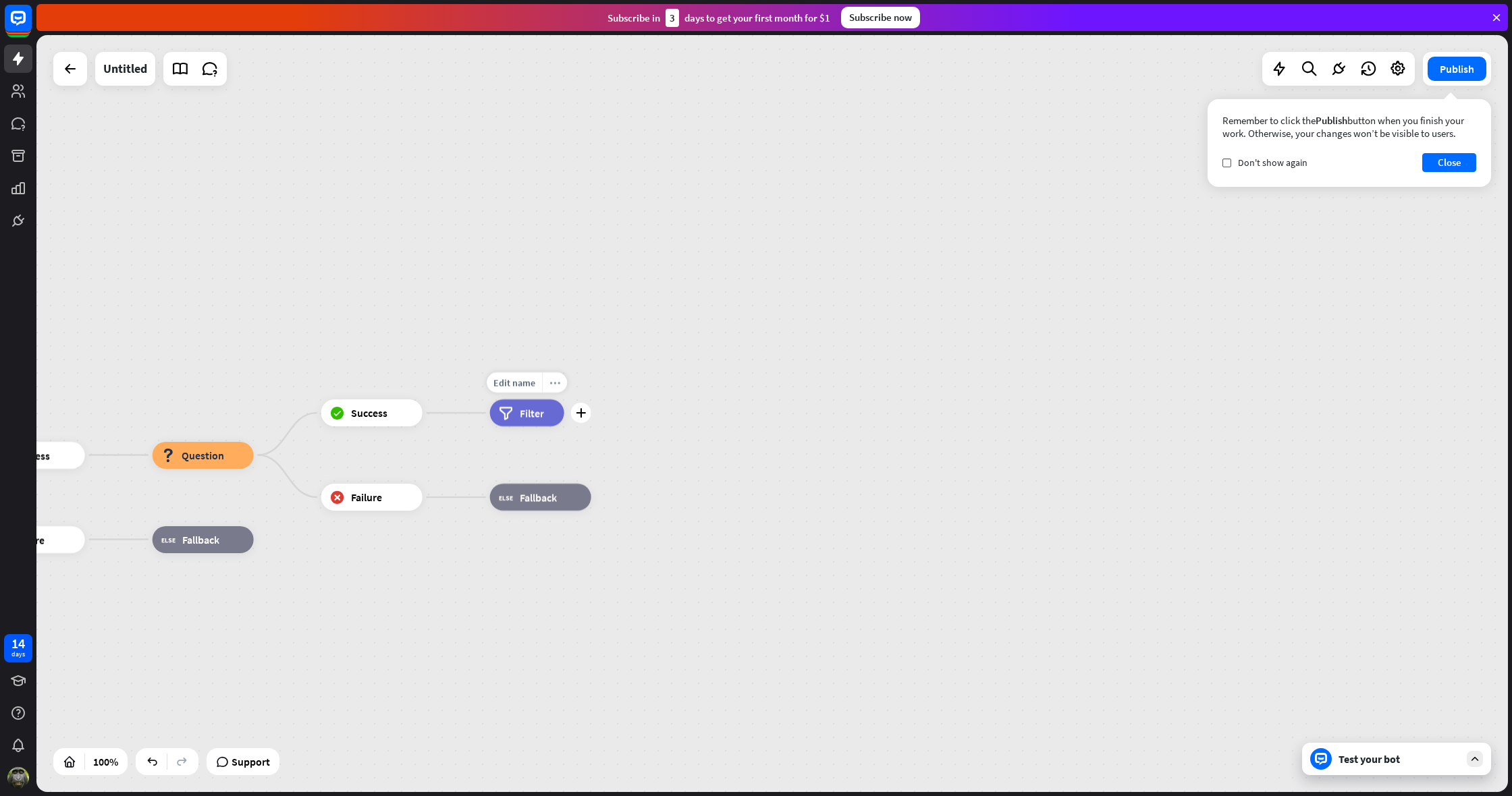
click at [557, 386] on icon "more_horiz" at bounding box center [555, 383] width 11 height 10
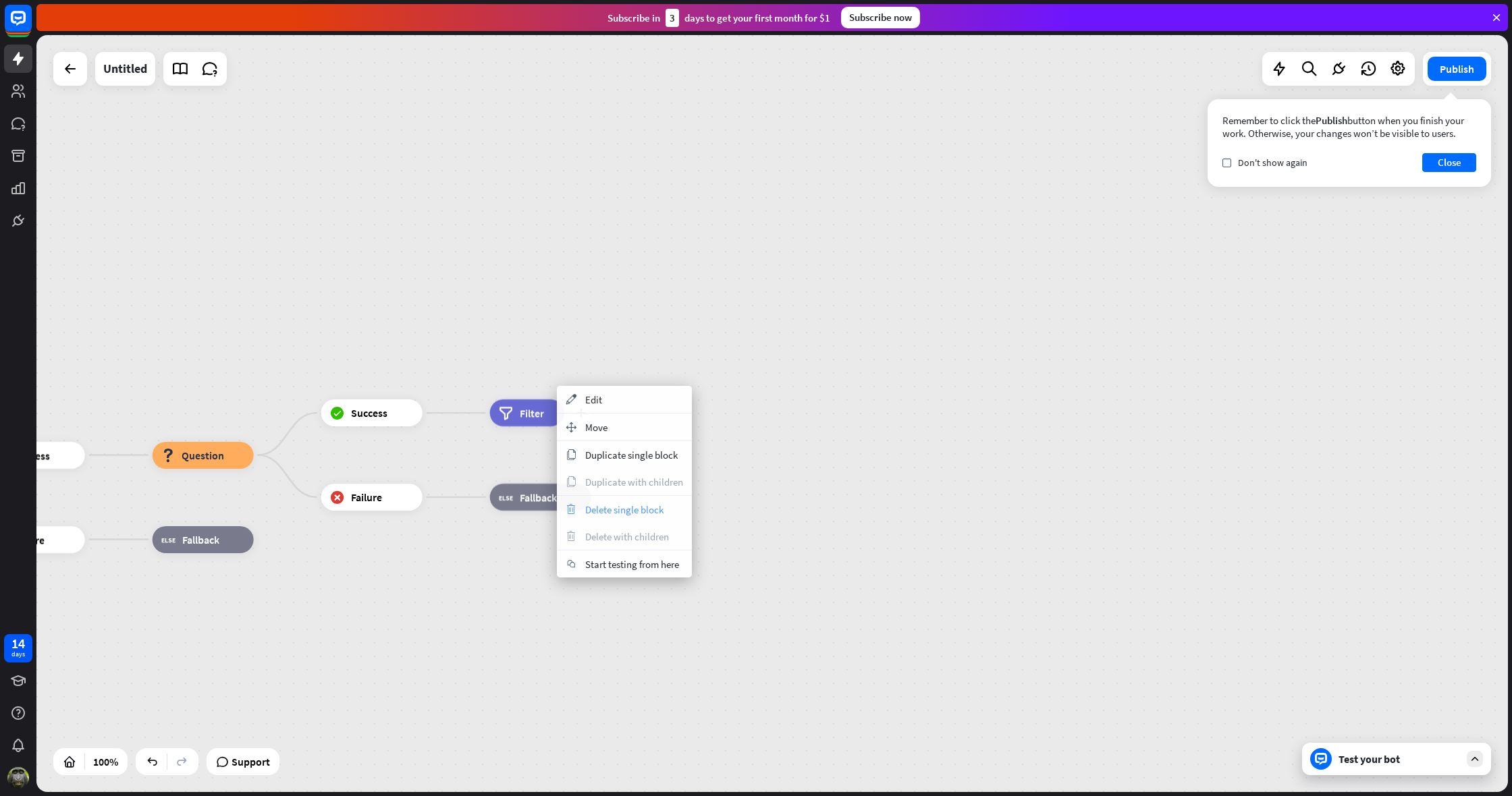
click at [612, 505] on span "Delete single block" at bounding box center [624, 510] width 78 height 13
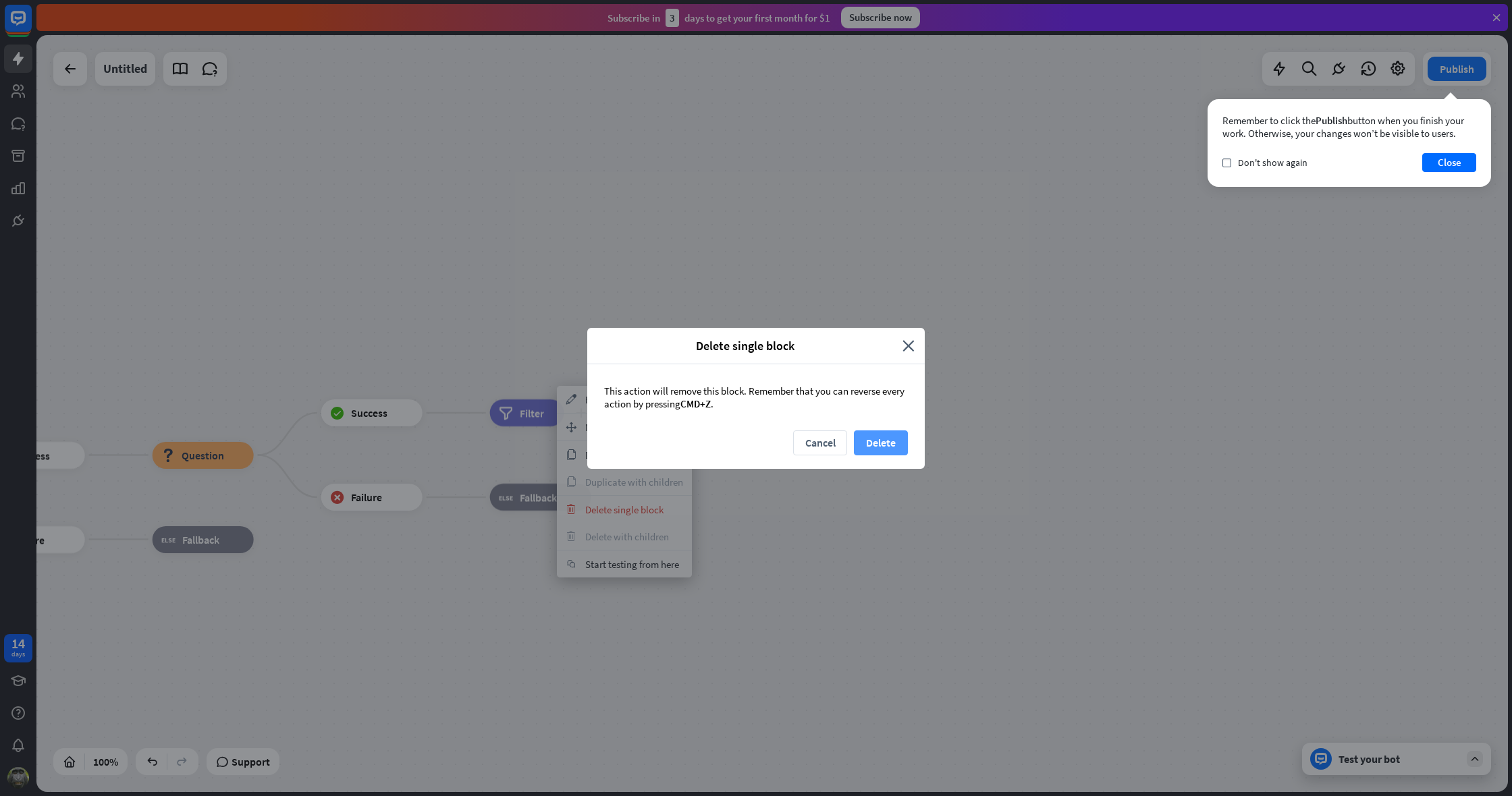
click at [892, 440] on button "Delete" at bounding box center [881, 443] width 54 height 25
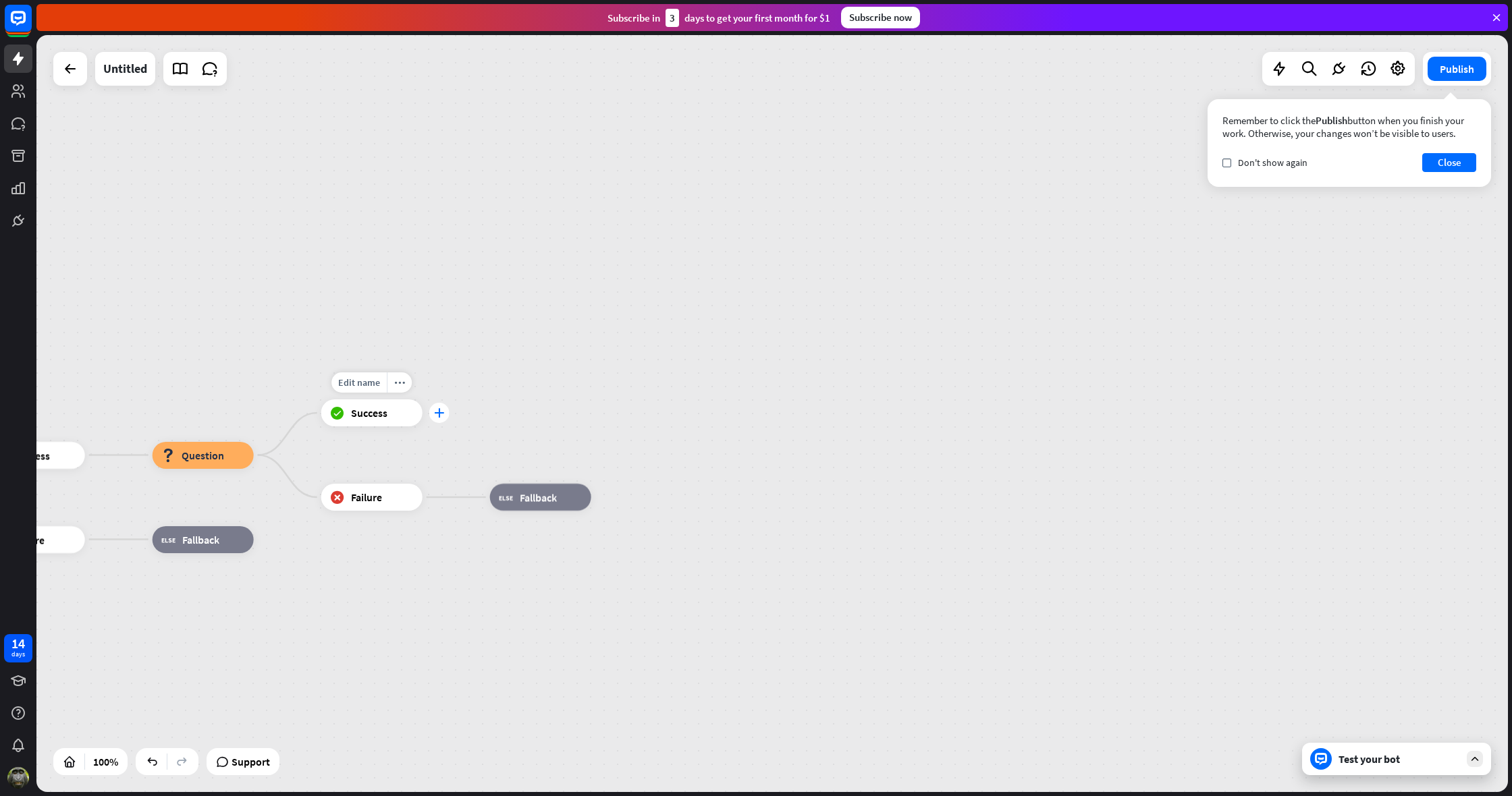
click at [440, 413] on icon "plus" at bounding box center [439, 413] width 10 height 9
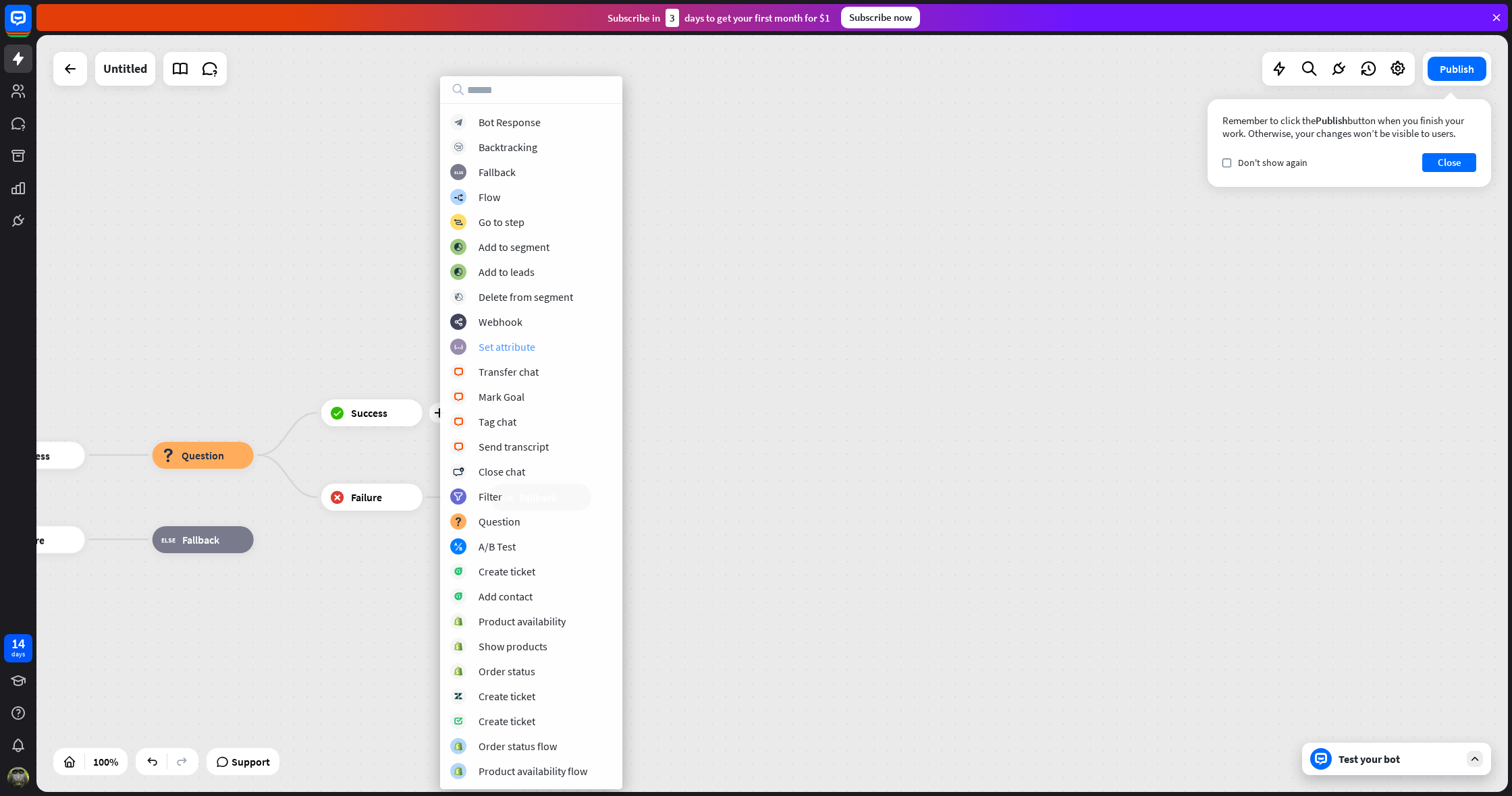
click at [539, 350] on div "block_set_attribute Set attribute" at bounding box center [531, 346] width 162 height 16
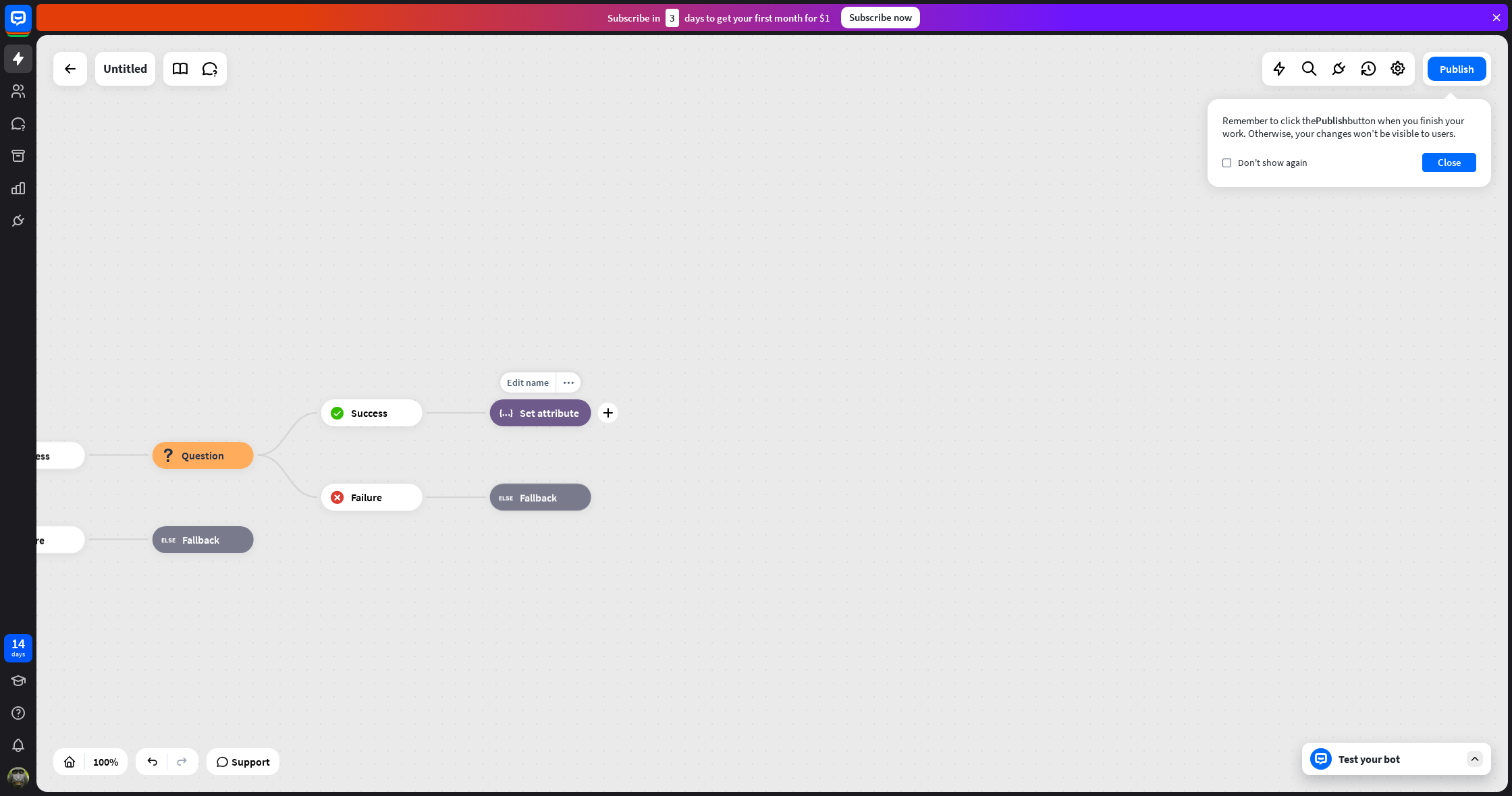
click at [550, 410] on span "Set attribute" at bounding box center [550, 413] width 59 height 13
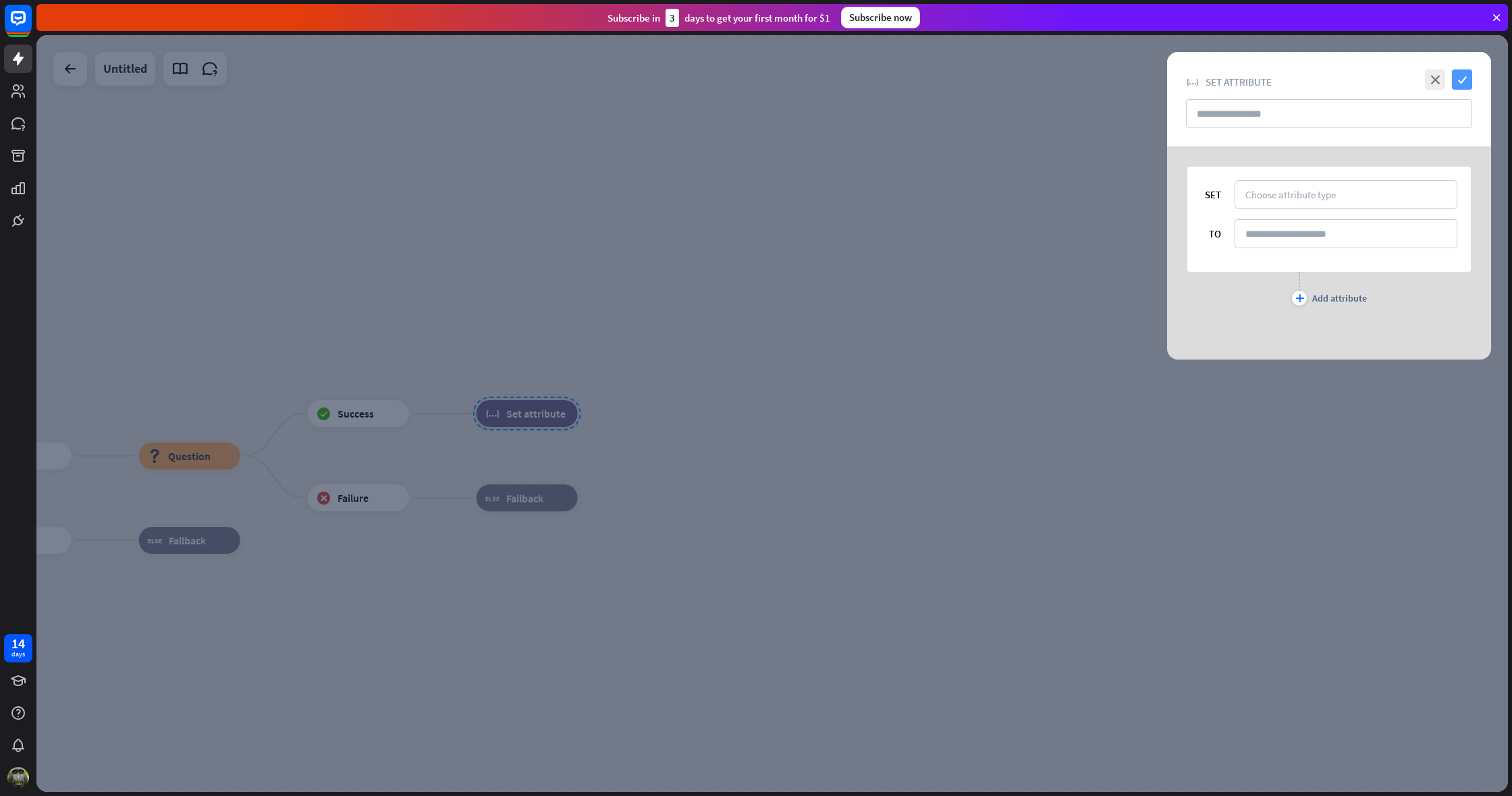
click at [1463, 77] on icon "check" at bounding box center [1462, 80] width 20 height 20
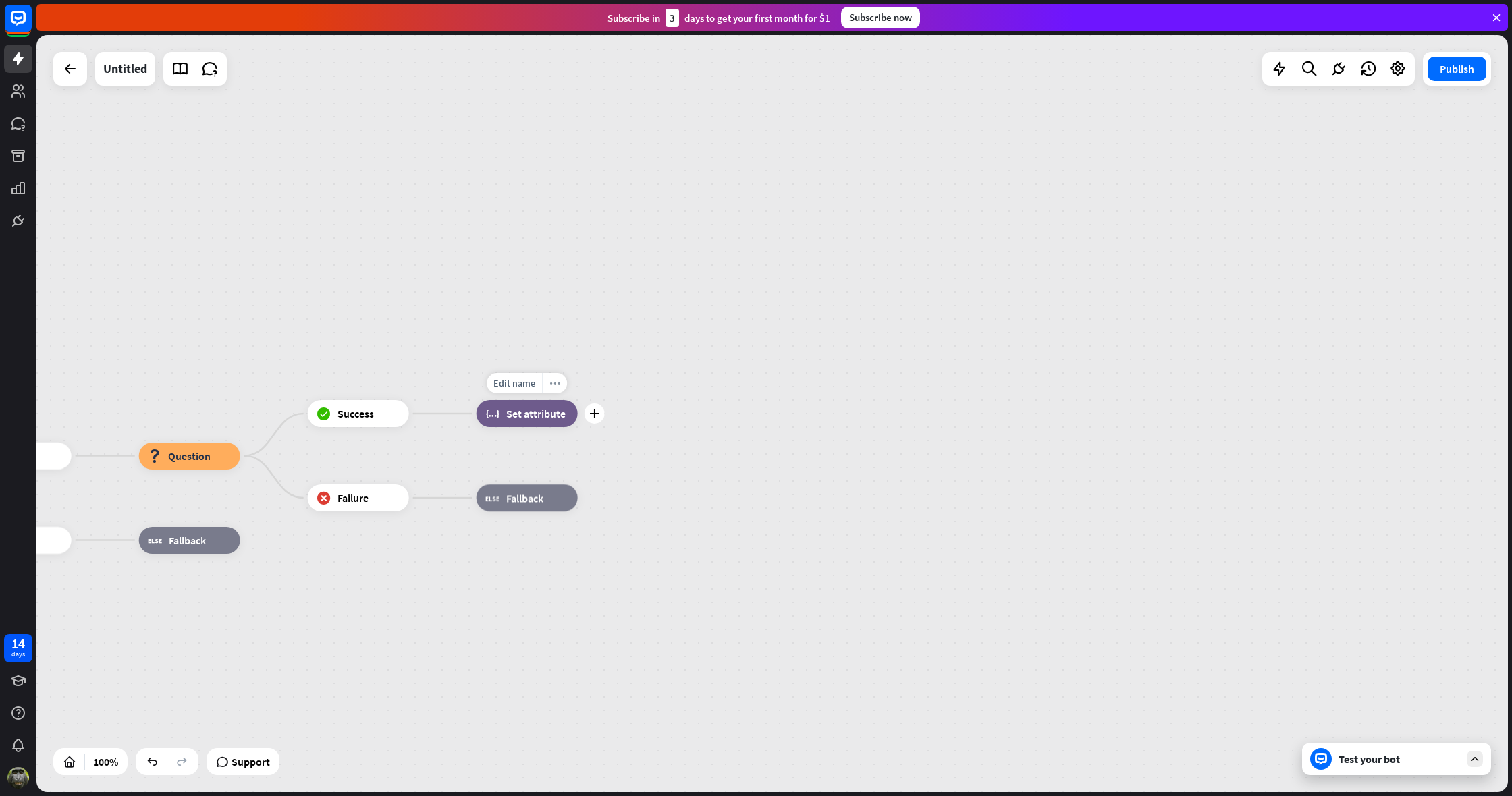
click at [551, 382] on icon "more_horiz" at bounding box center [555, 383] width 11 height 10
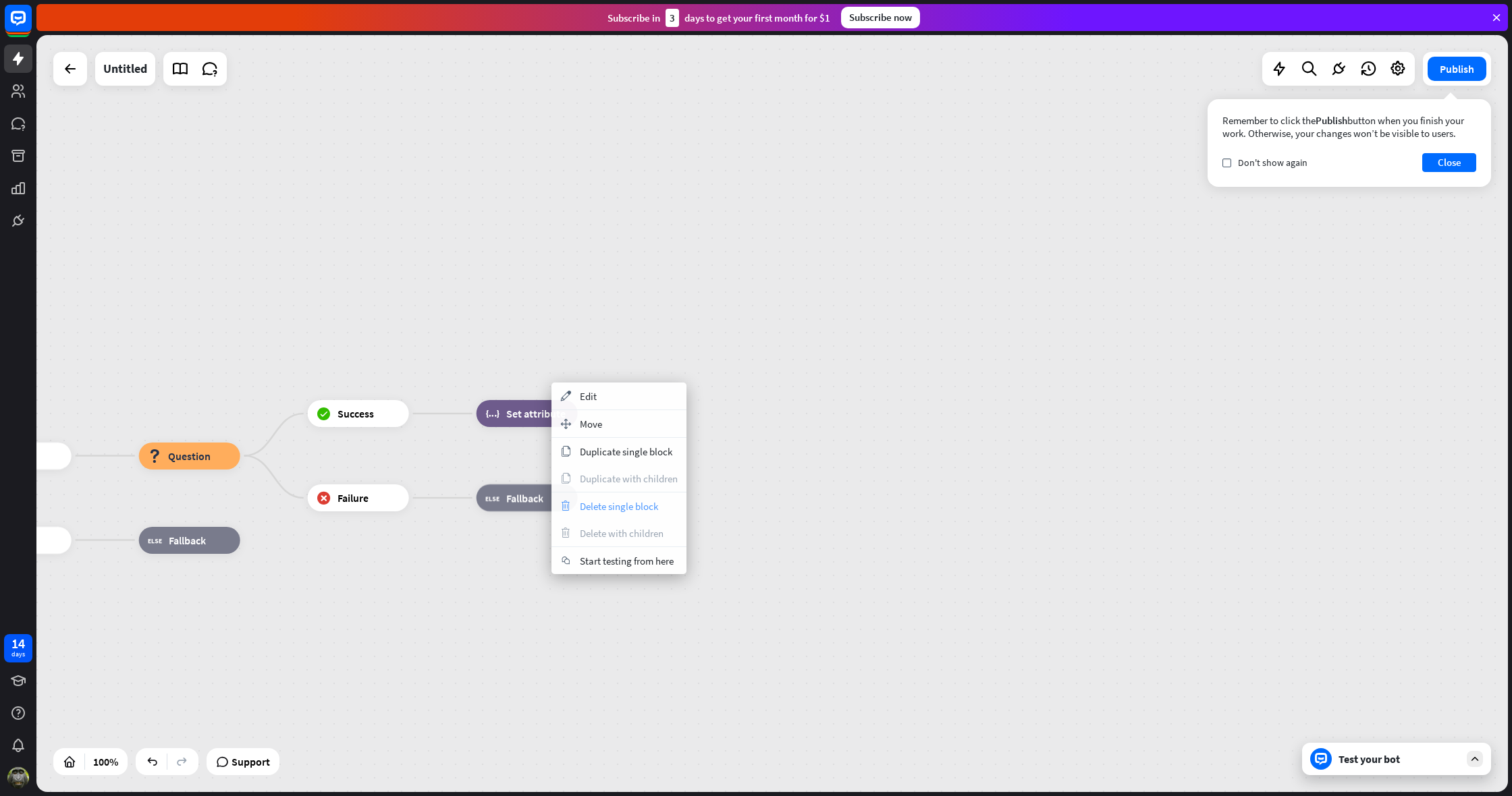
click at [592, 504] on span "Delete single block" at bounding box center [619, 506] width 78 height 13
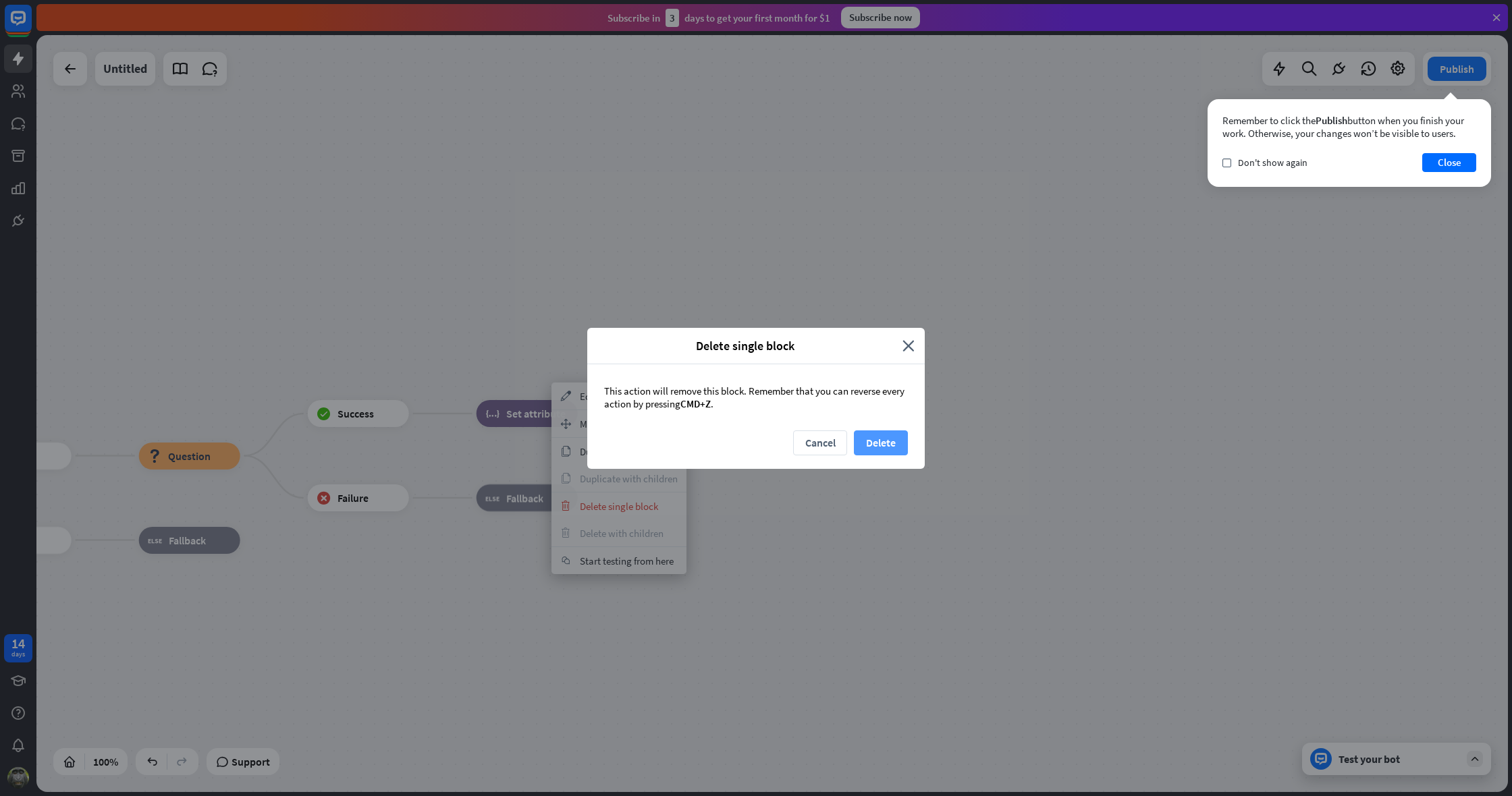
click at [898, 442] on button "Delete" at bounding box center [881, 443] width 54 height 25
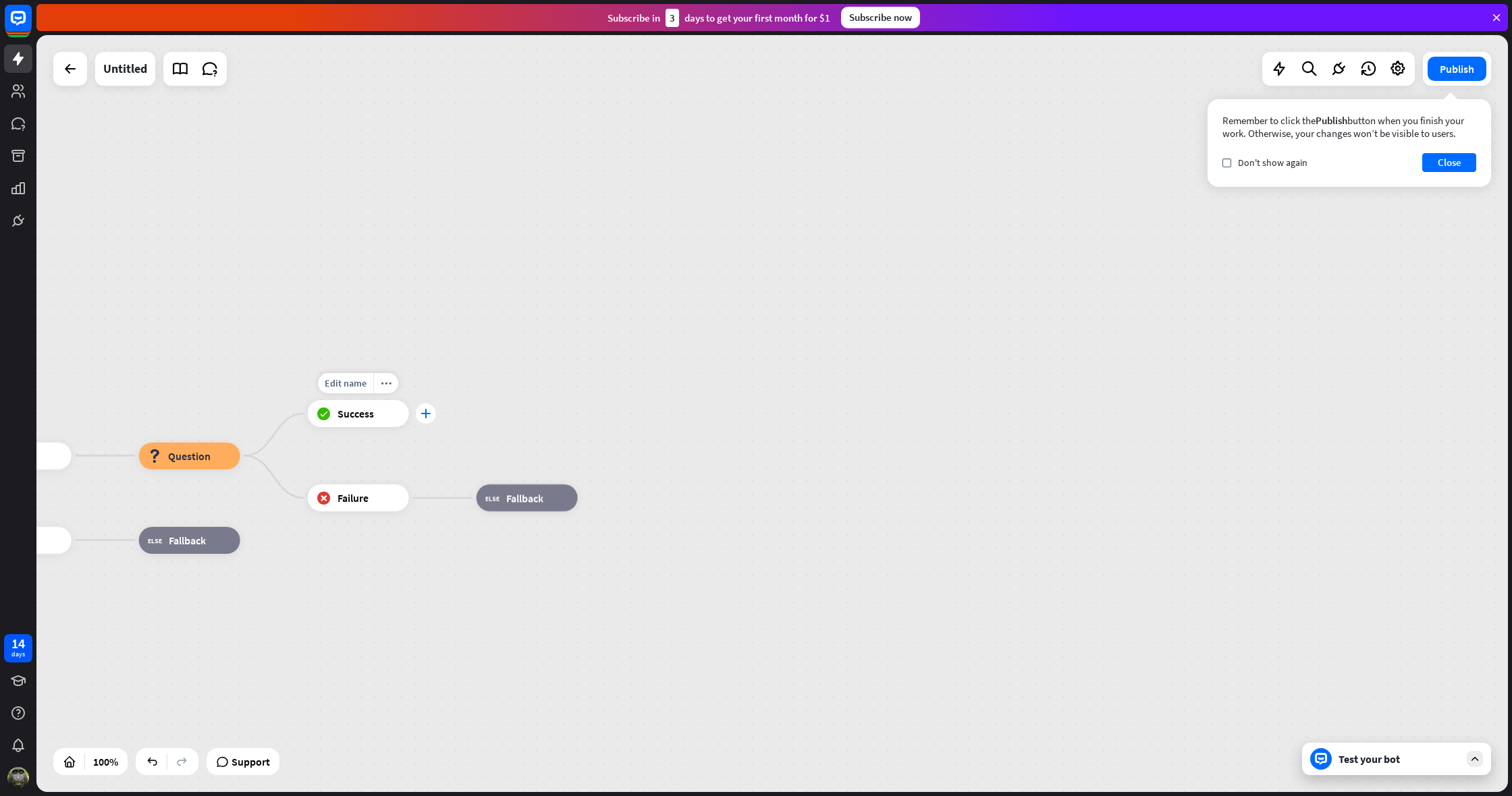
click at [427, 410] on icon "plus" at bounding box center [426, 413] width 10 height 9
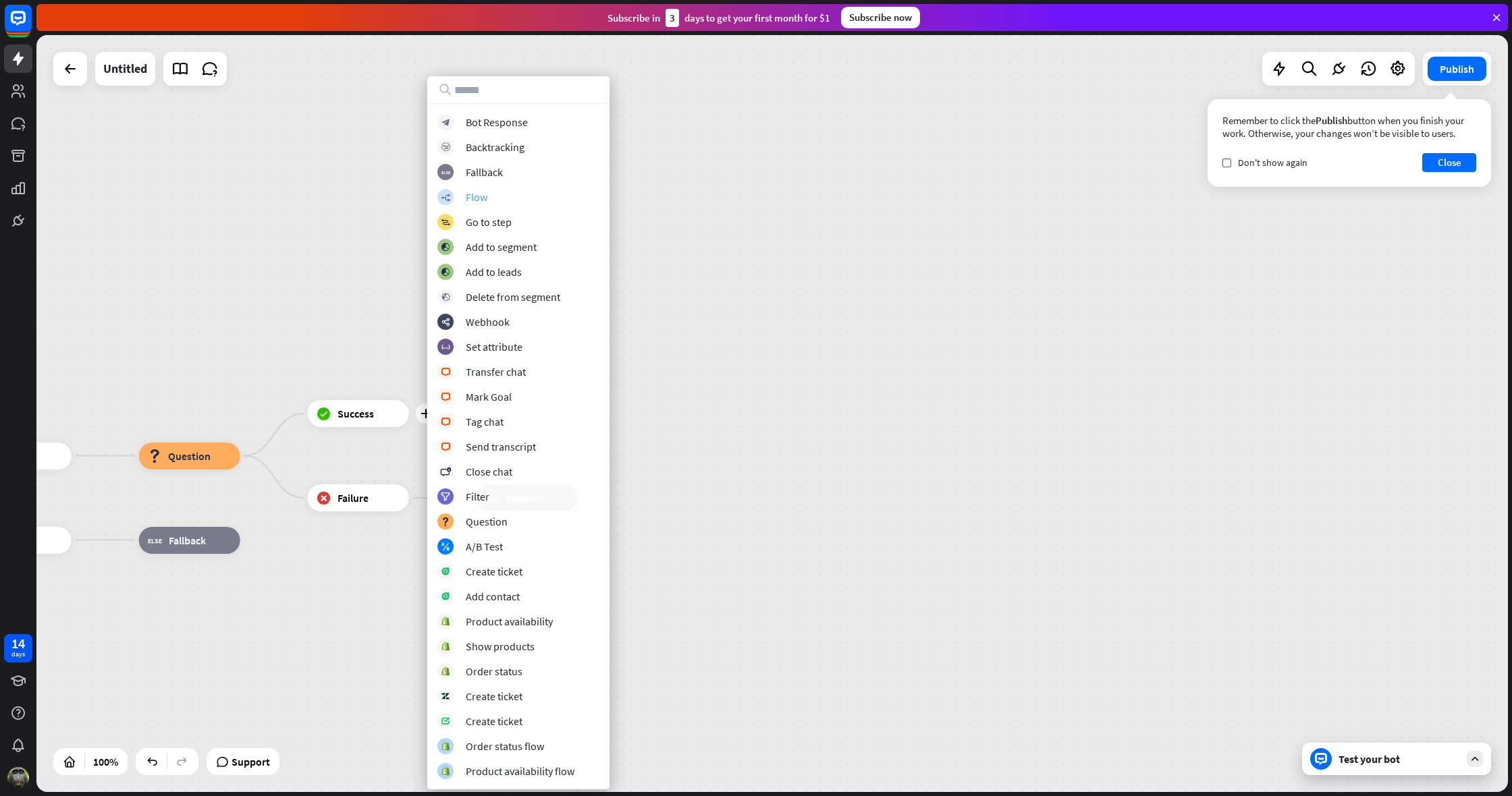
click at [449, 197] on icon "builder_tree" at bounding box center [445, 197] width 9 height 8
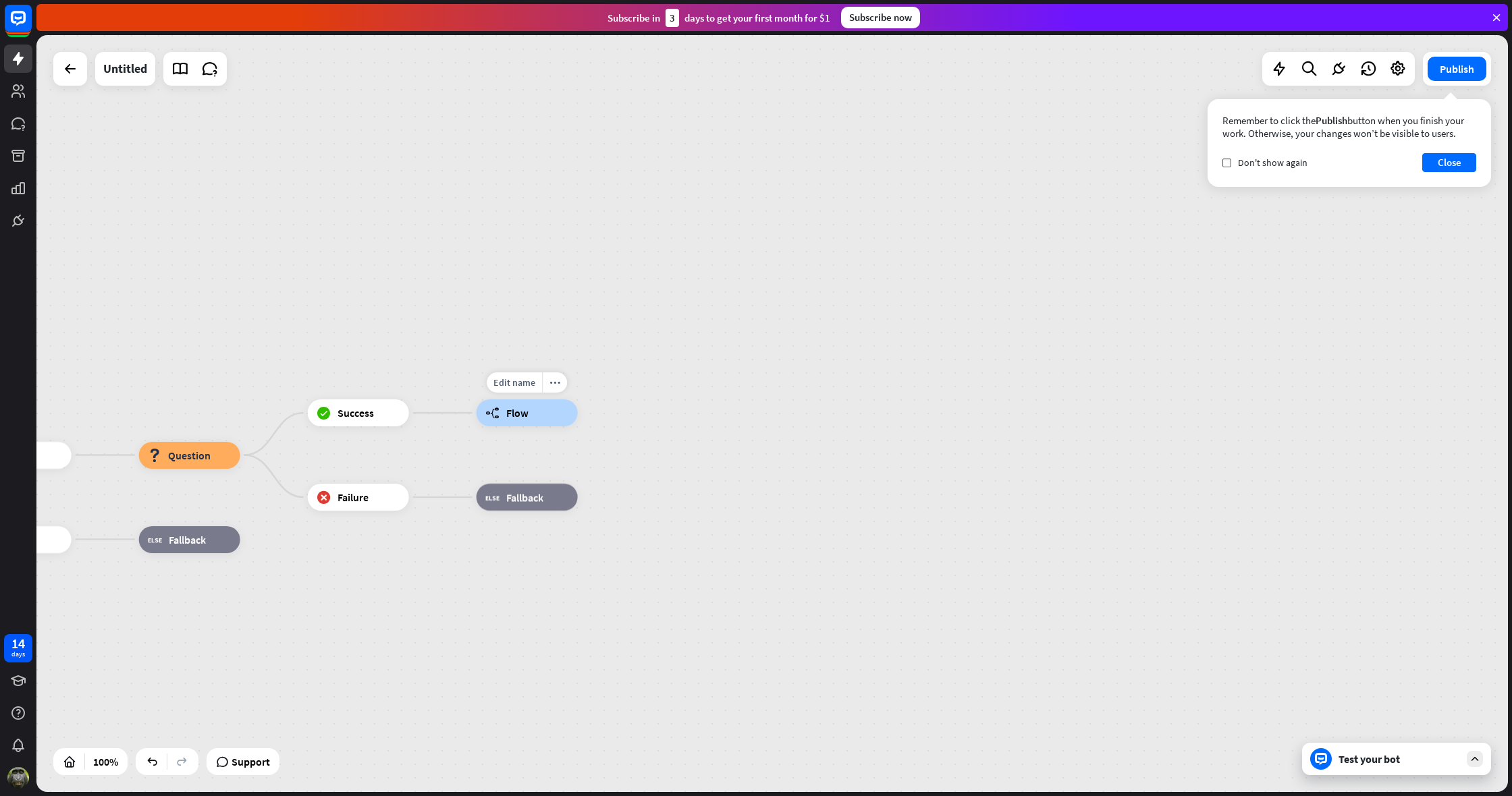
click at [541, 414] on div "builder_tree Flow" at bounding box center [528, 413] width 101 height 27
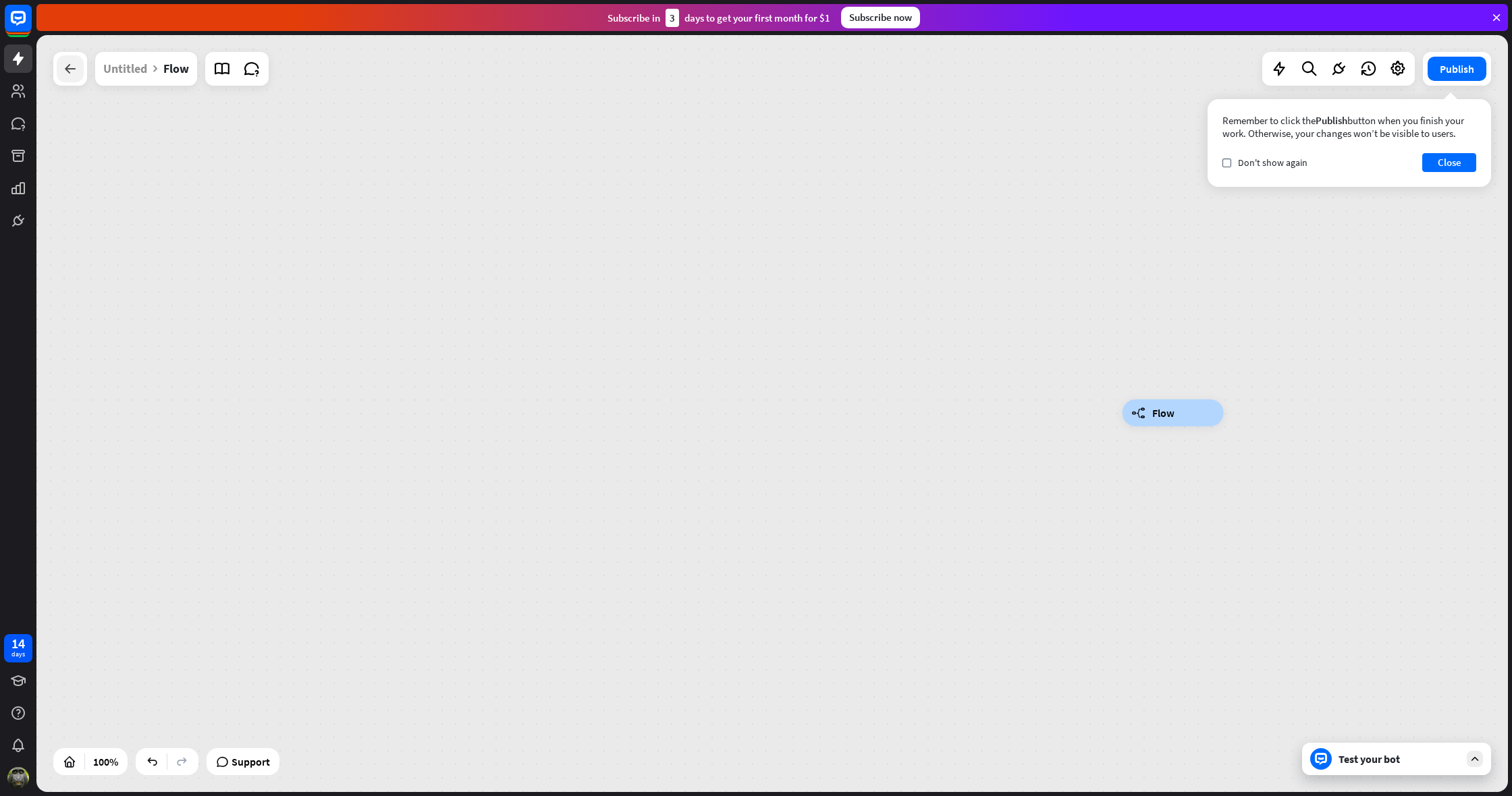
click at [70, 77] on icon at bounding box center [70, 68] width 16 height 16
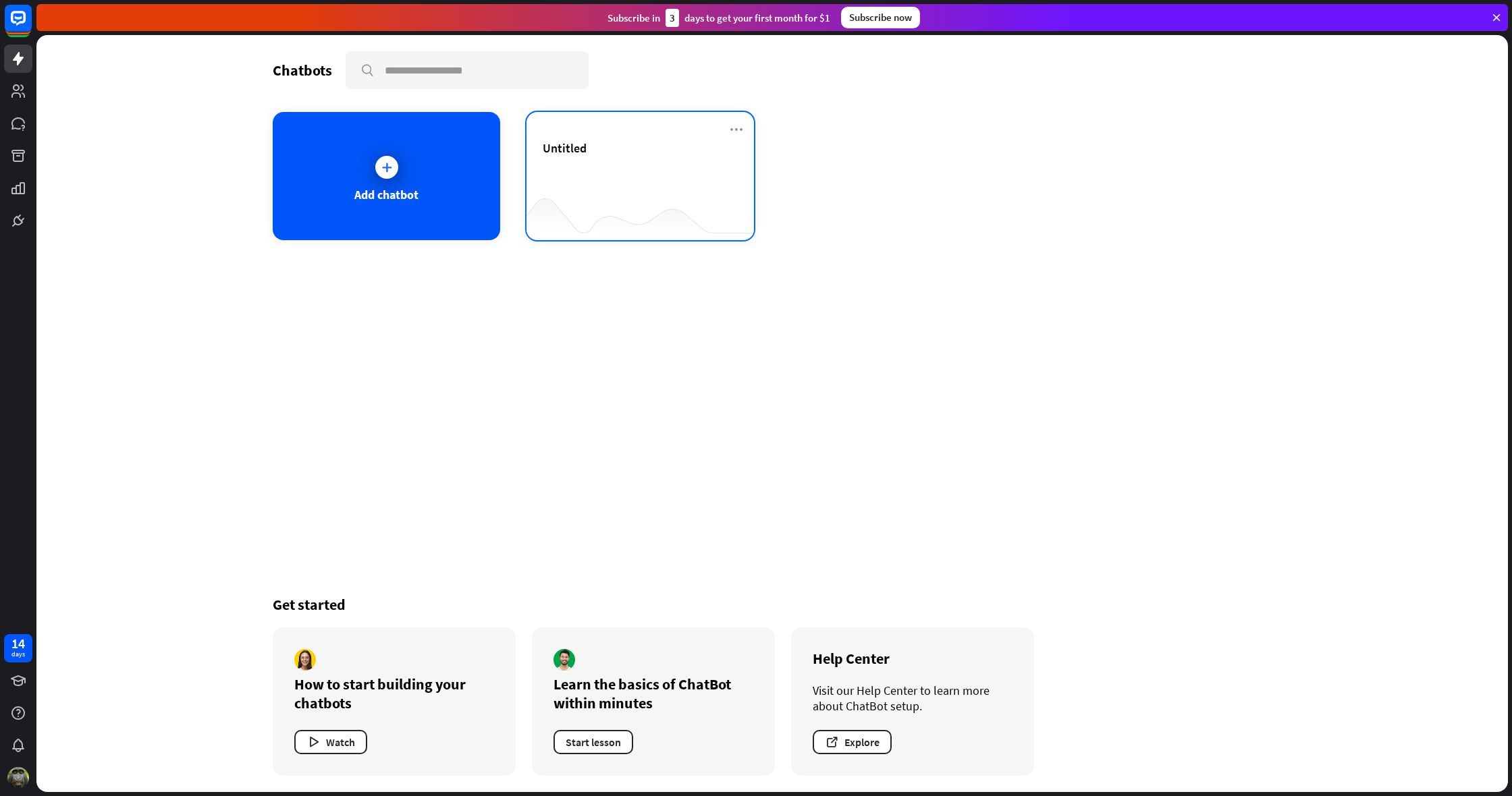
click at [558, 181] on div "Untitled" at bounding box center [640, 164] width 195 height 47
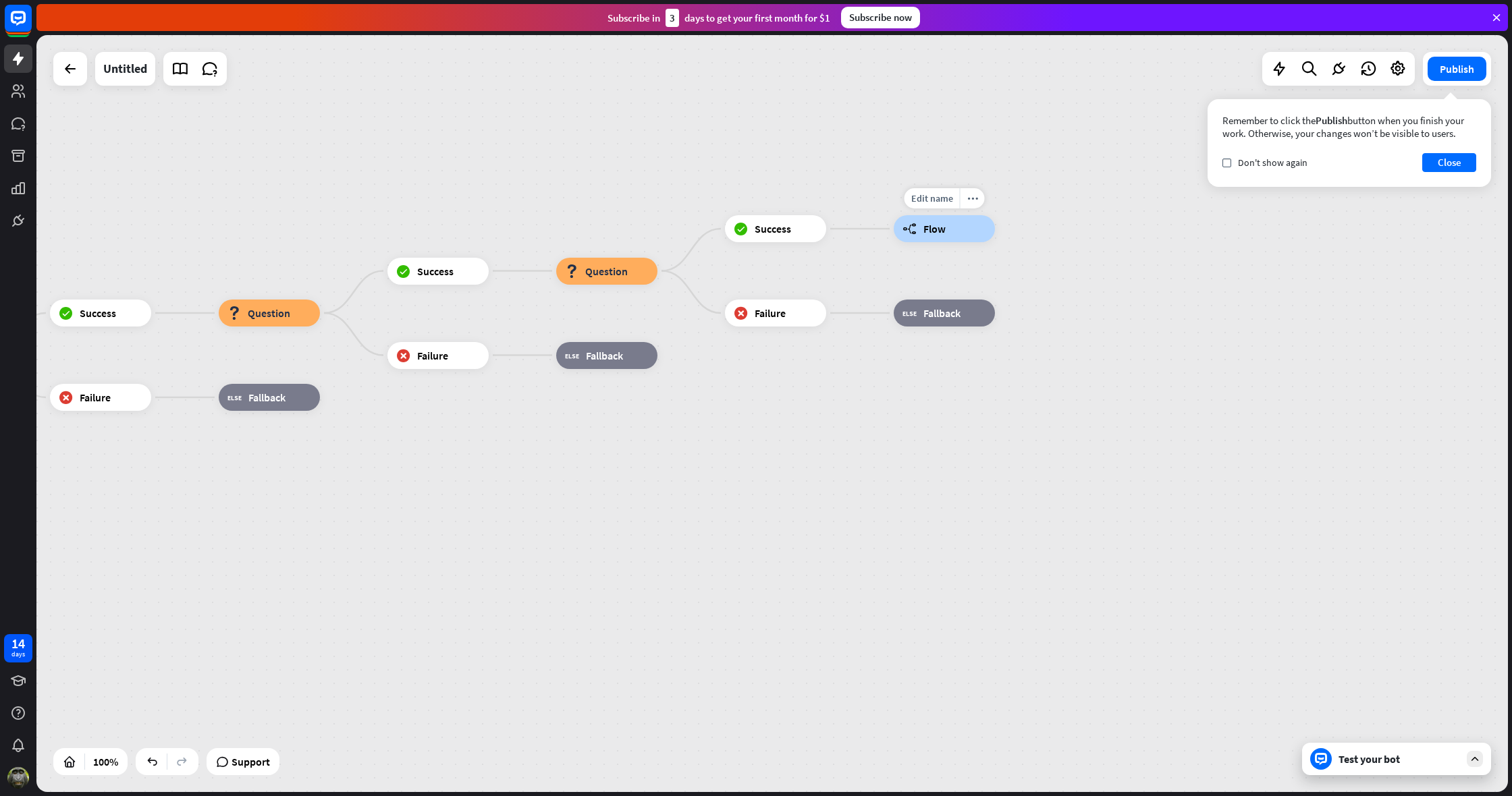
click at [925, 232] on span "Flow" at bounding box center [935, 229] width 22 height 13
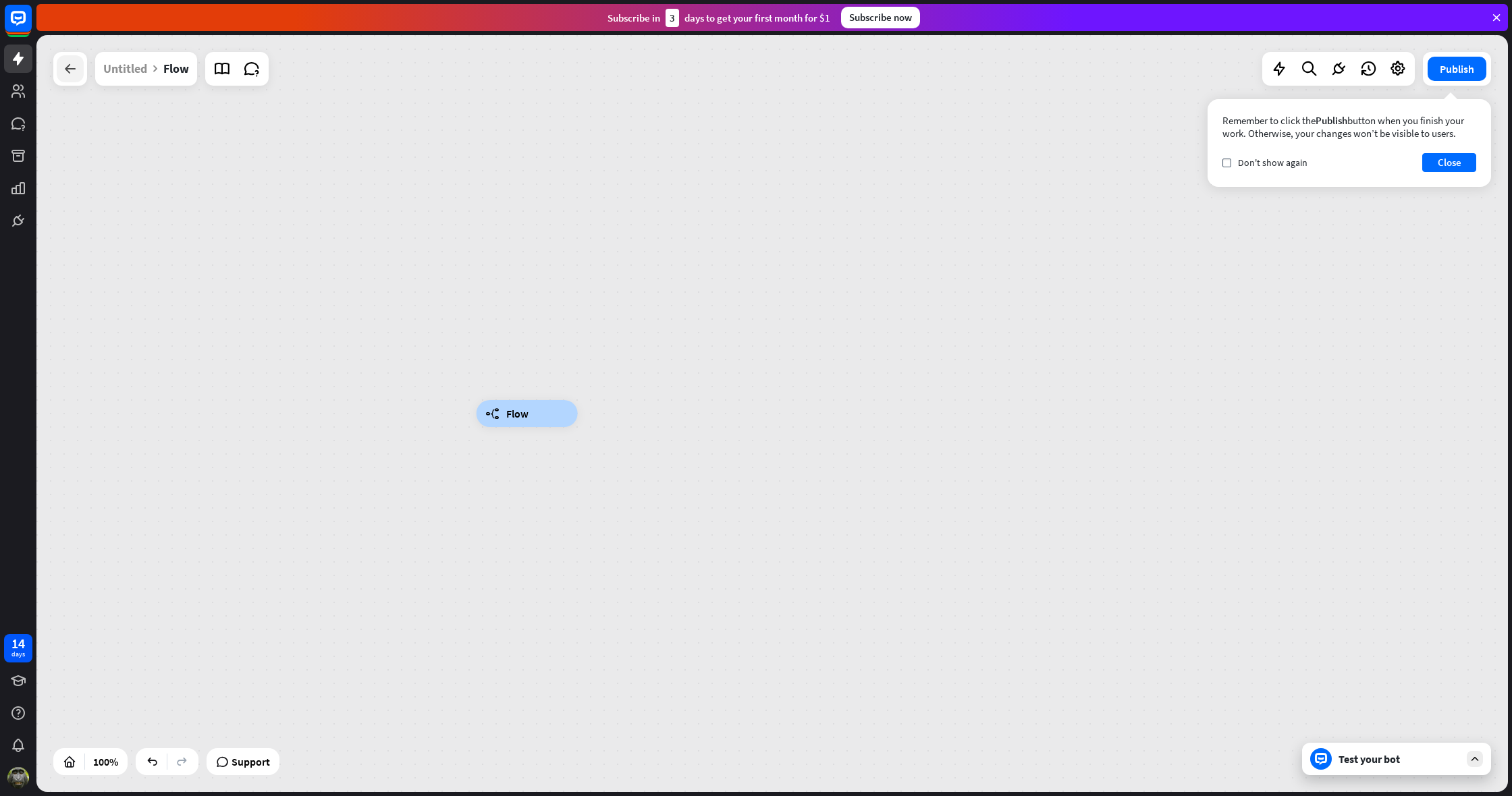
click at [71, 74] on icon at bounding box center [70, 68] width 16 height 16
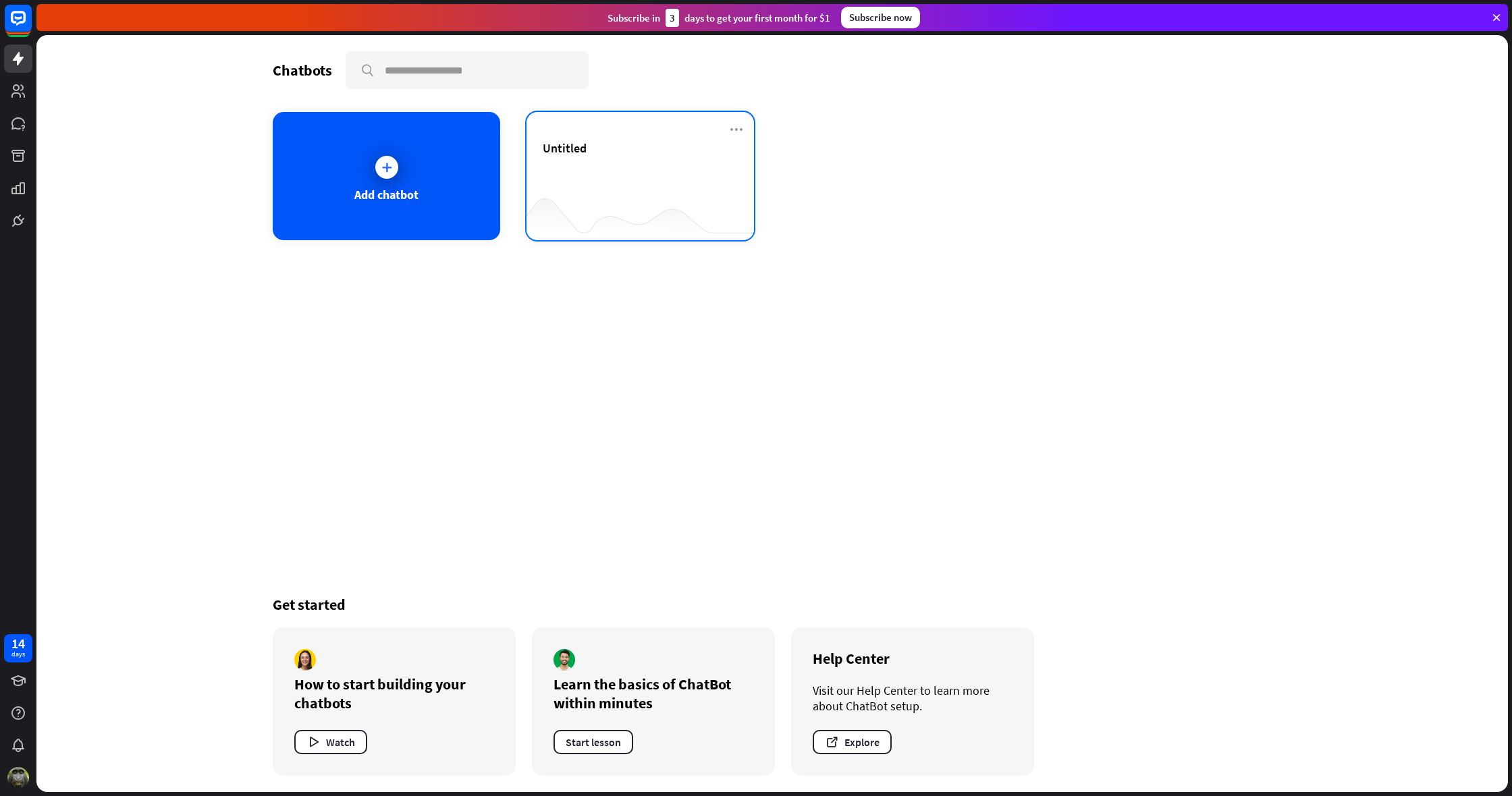
click at [603, 171] on div "Untitled" at bounding box center [640, 164] width 195 height 47
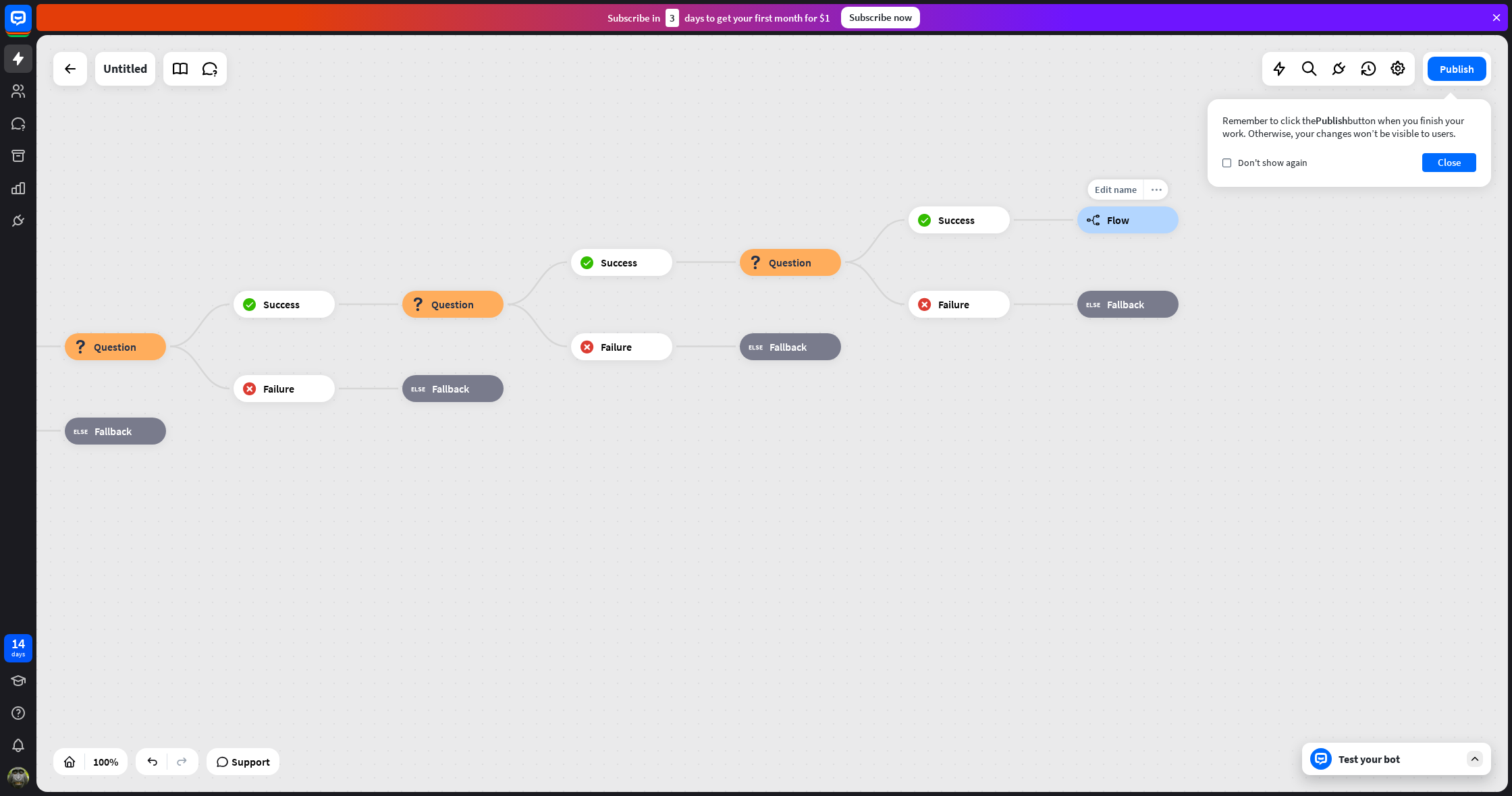
click at [1159, 186] on icon "more_horiz" at bounding box center [1156, 190] width 11 height 10
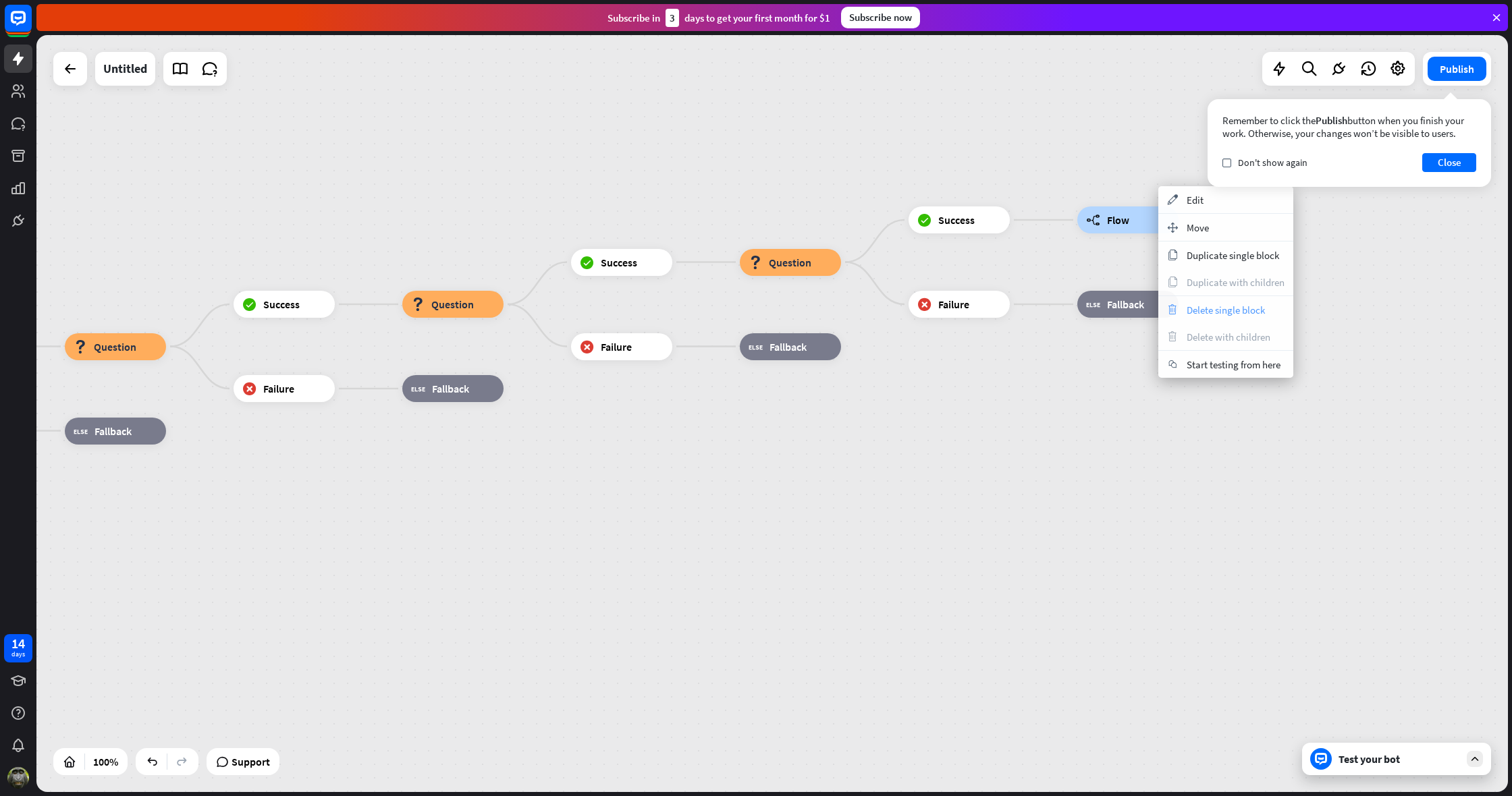
click at [1214, 310] on span "Delete single block" at bounding box center [1225, 309] width 78 height 13
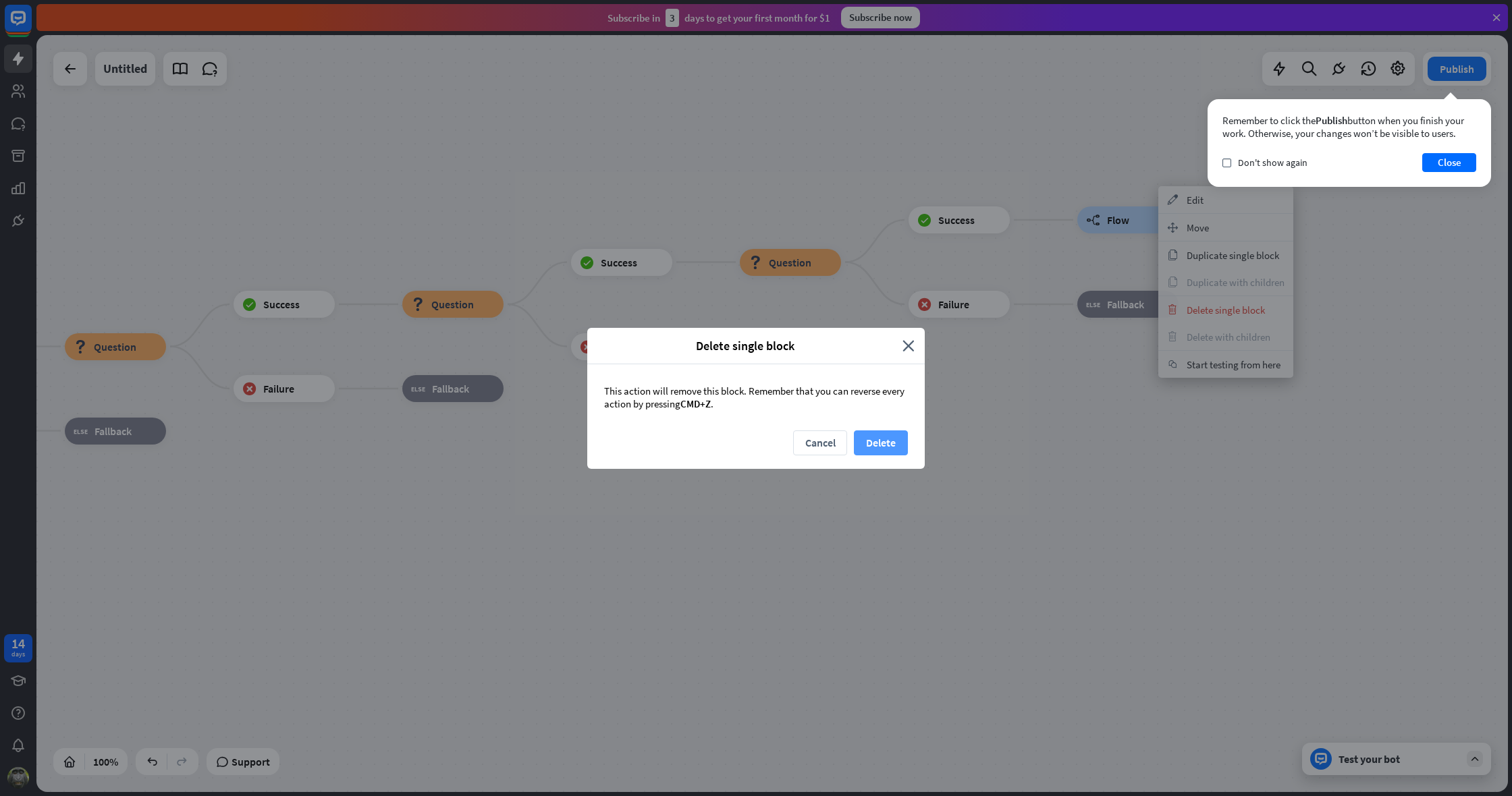
click at [887, 441] on button "Delete" at bounding box center [881, 443] width 54 height 25
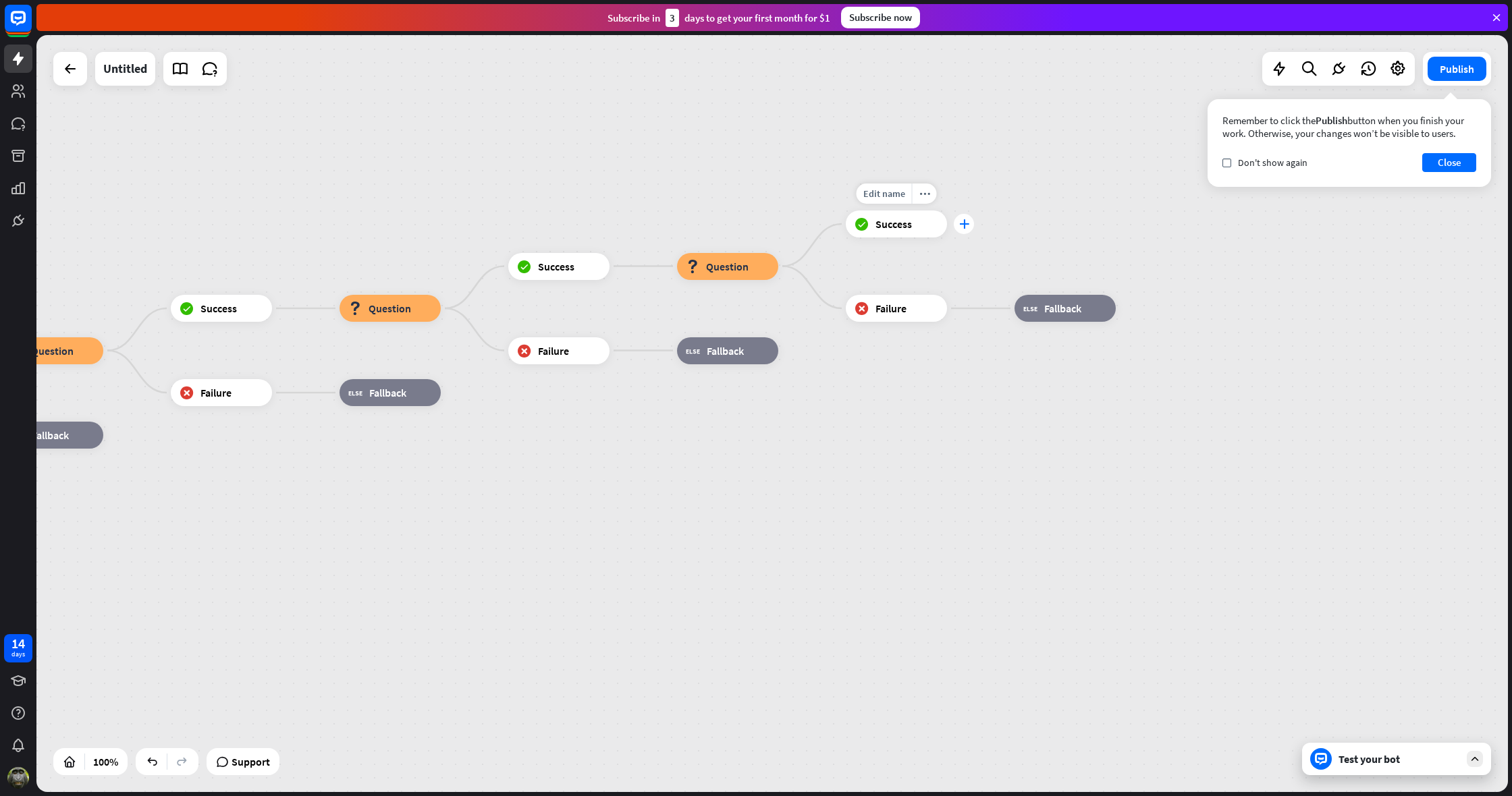
click at [967, 223] on icon "plus" at bounding box center [964, 223] width 10 height 9
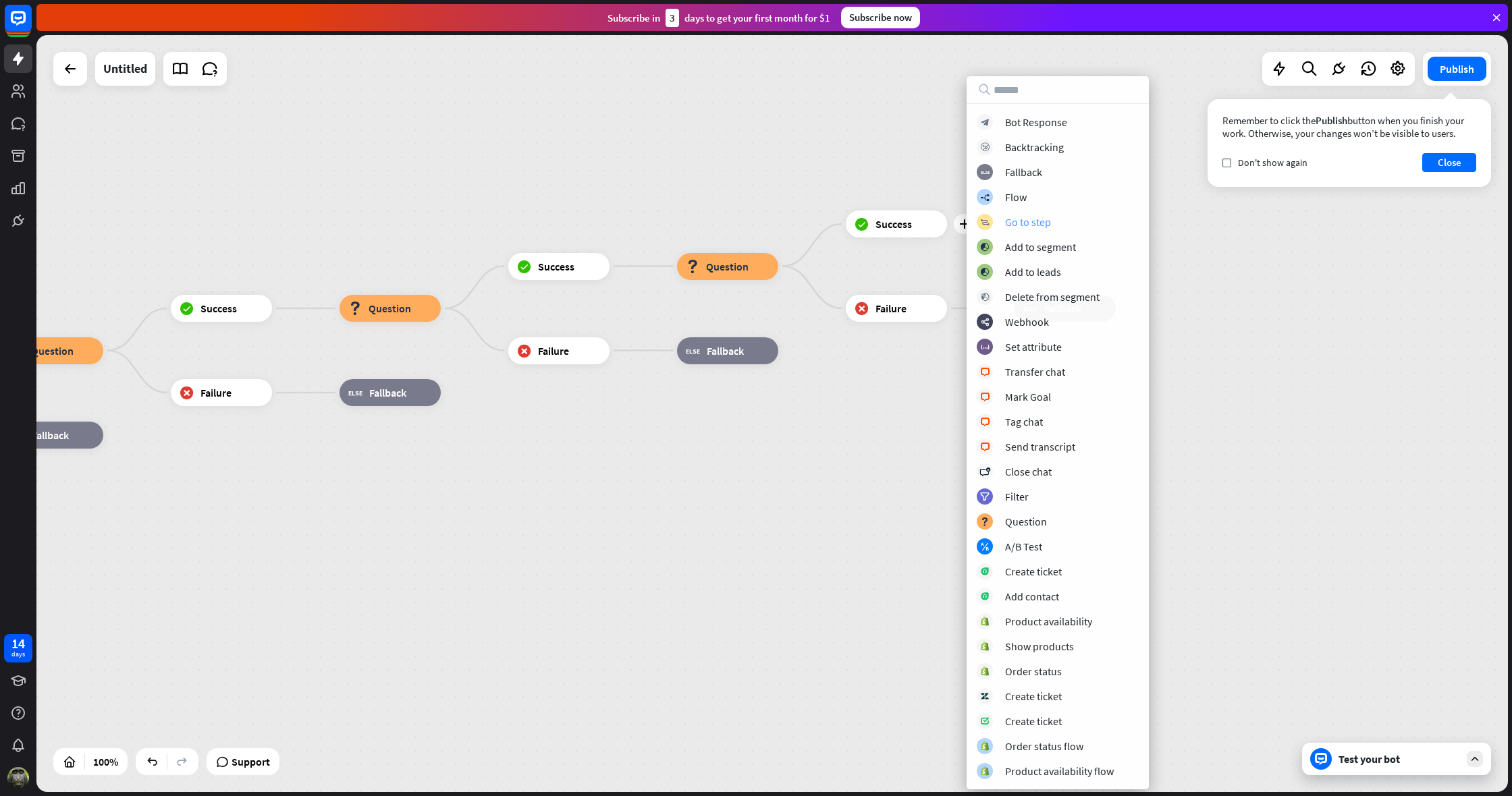
click at [1021, 226] on div "Go to step" at bounding box center [1028, 222] width 46 height 13
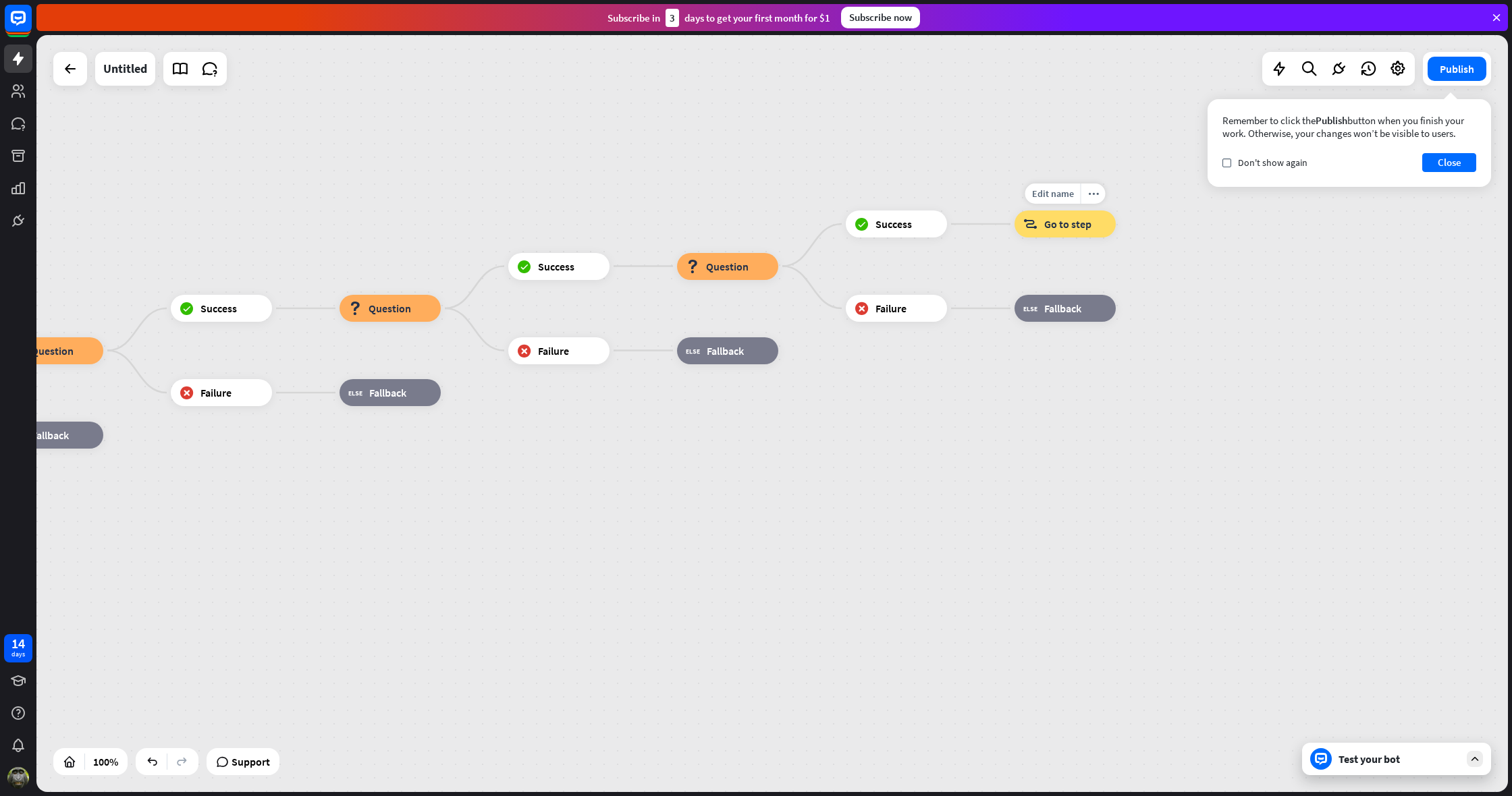
click at [1070, 227] on span "Go to step" at bounding box center [1068, 224] width 47 height 13
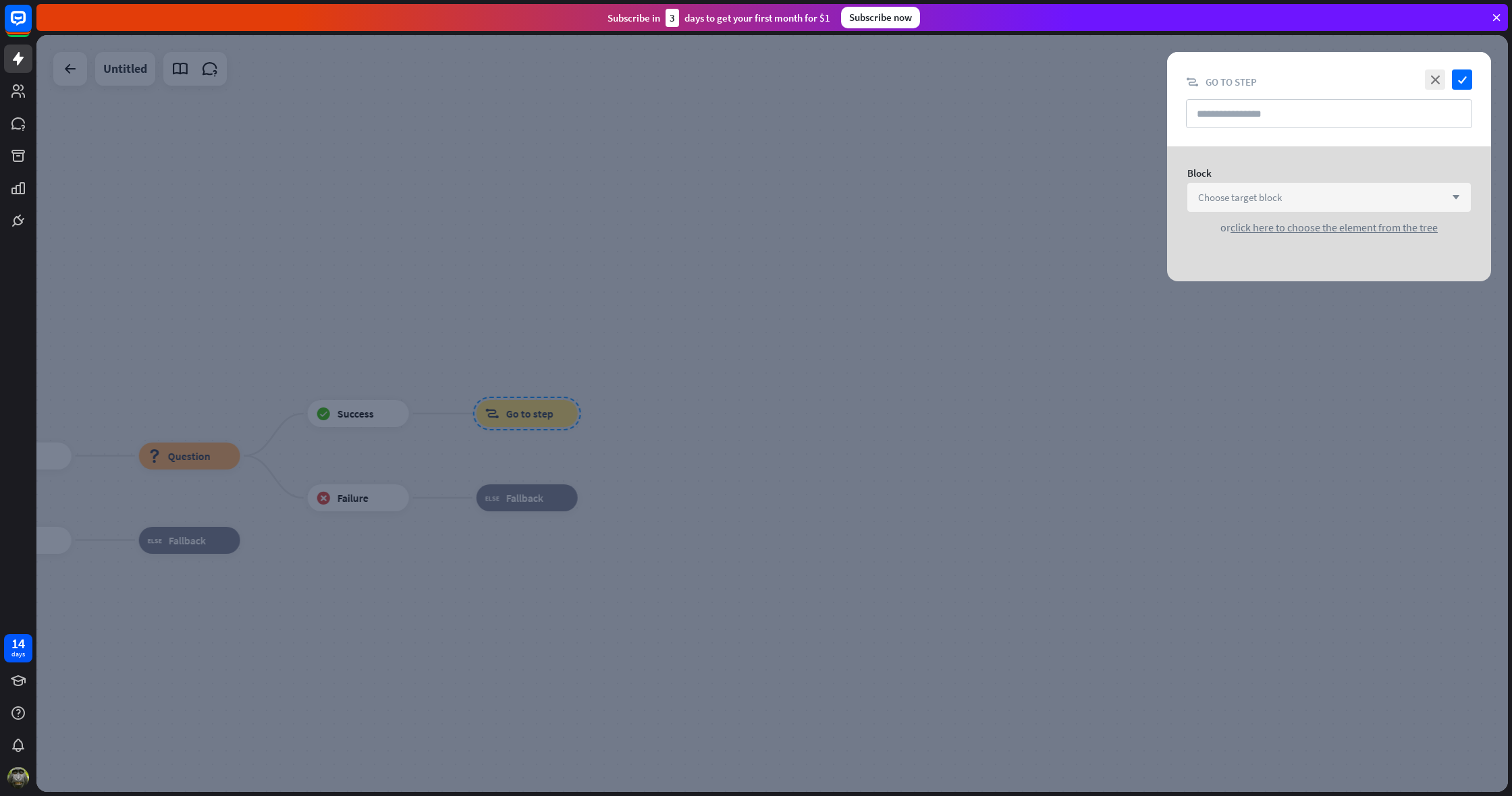
click at [1267, 198] on span "Choose target block" at bounding box center [1240, 197] width 83 height 13
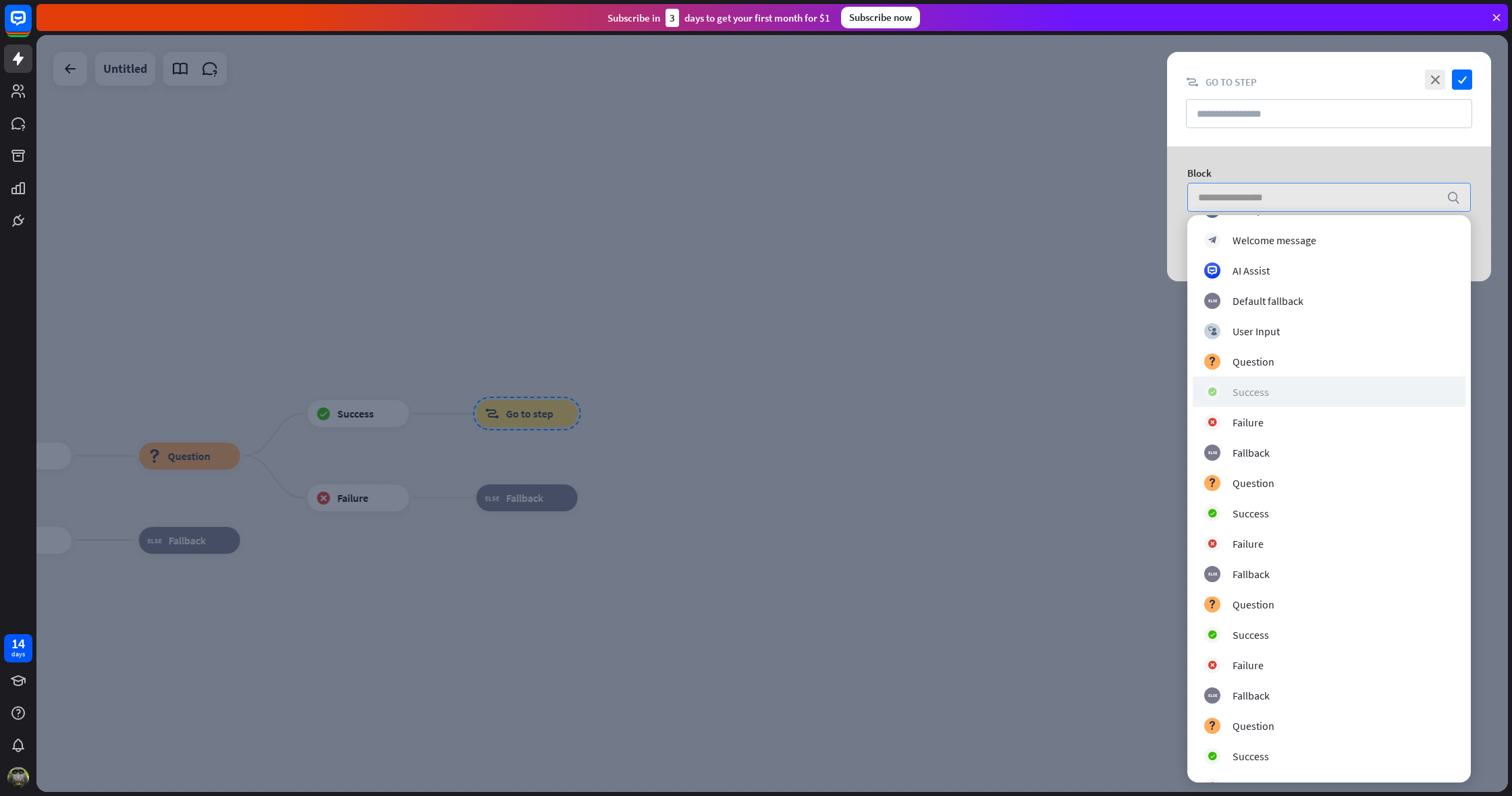
scroll to position [29, 0]
click at [1243, 393] on div "Success" at bounding box center [1251, 390] width 36 height 13
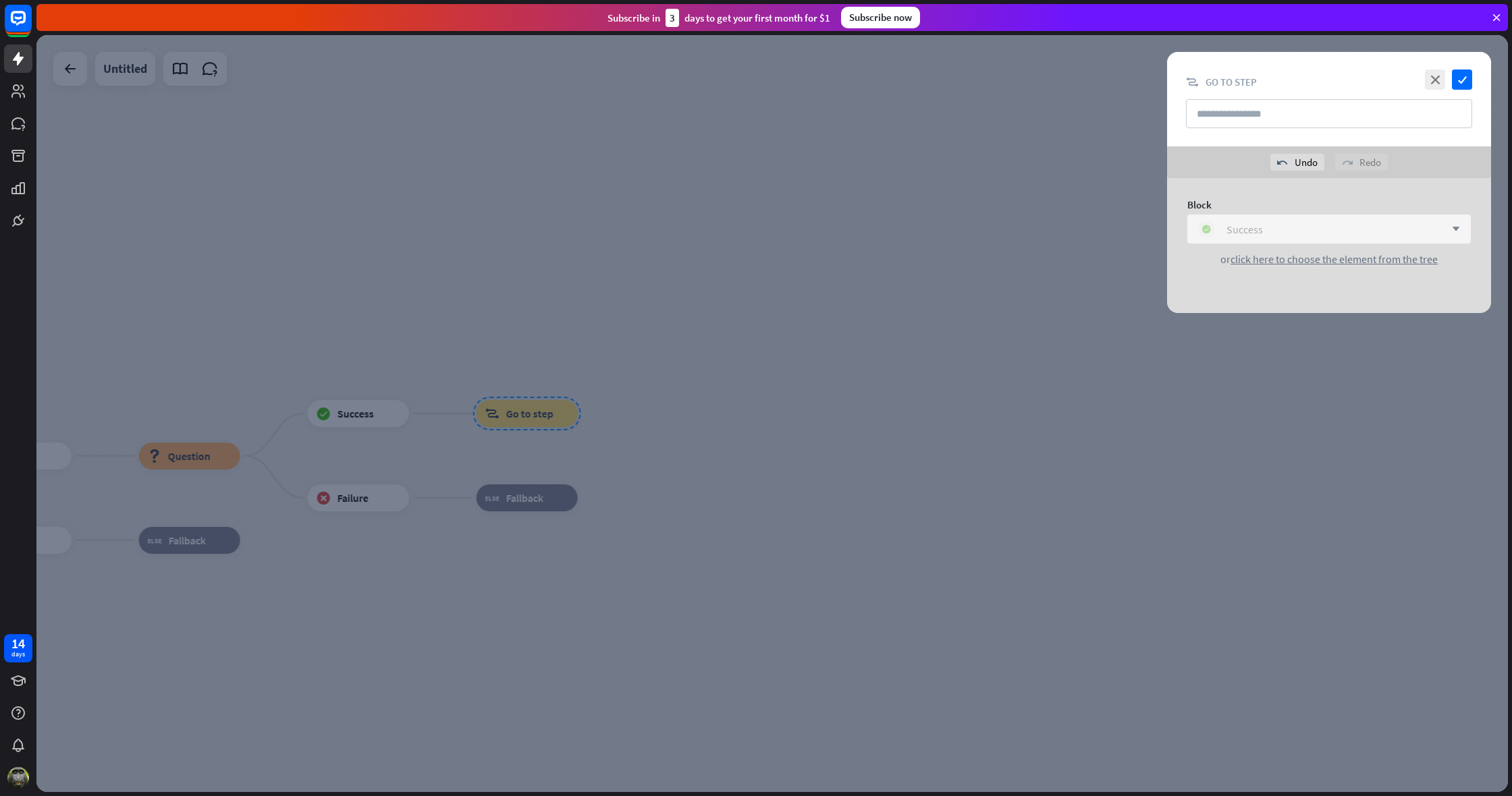
click at [1264, 228] on div "block_success Success" at bounding box center [1322, 229] width 247 height 16
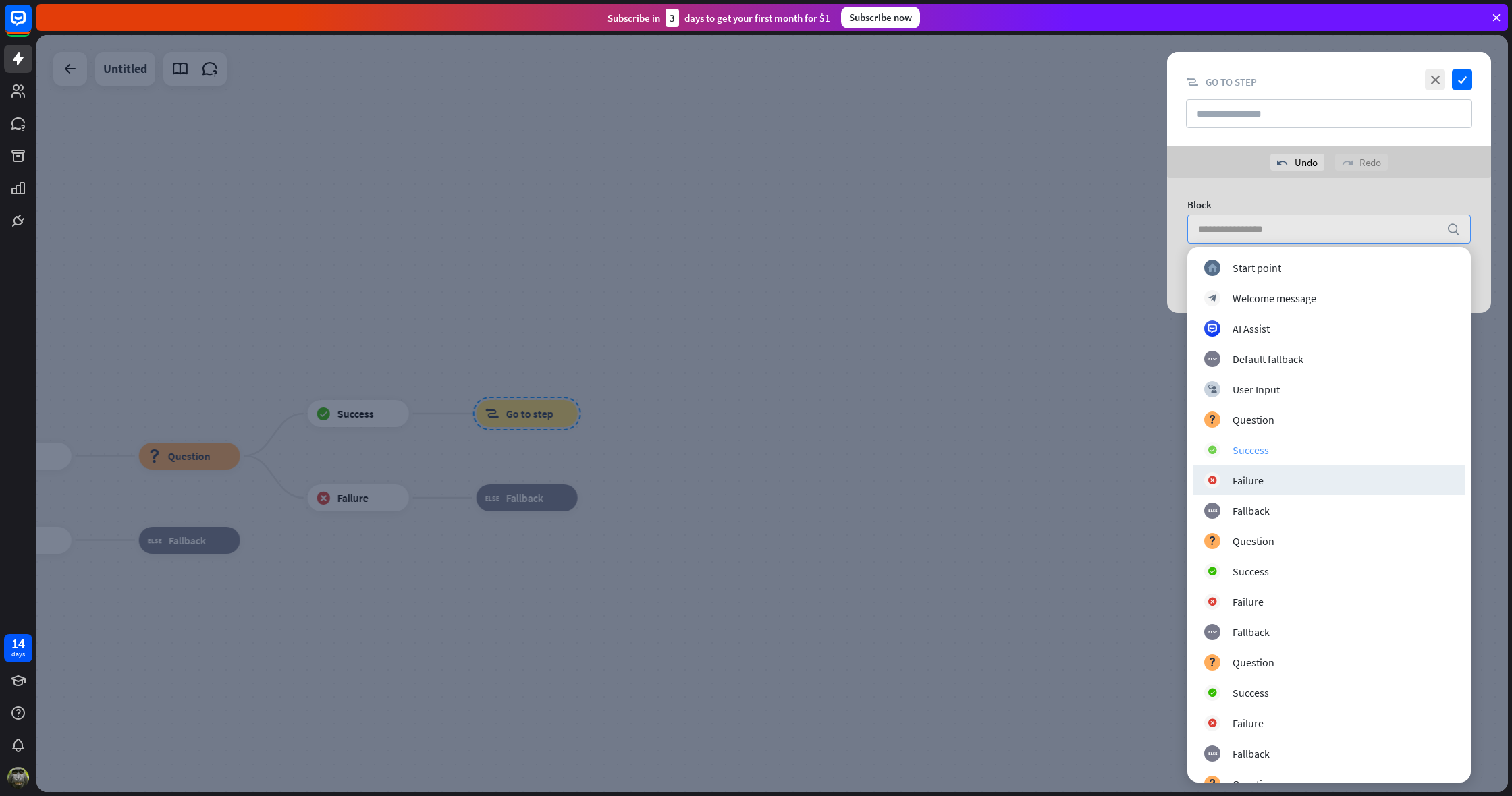
scroll to position [0, 0]
click at [1240, 451] on div "Success" at bounding box center [1251, 450] width 36 height 13
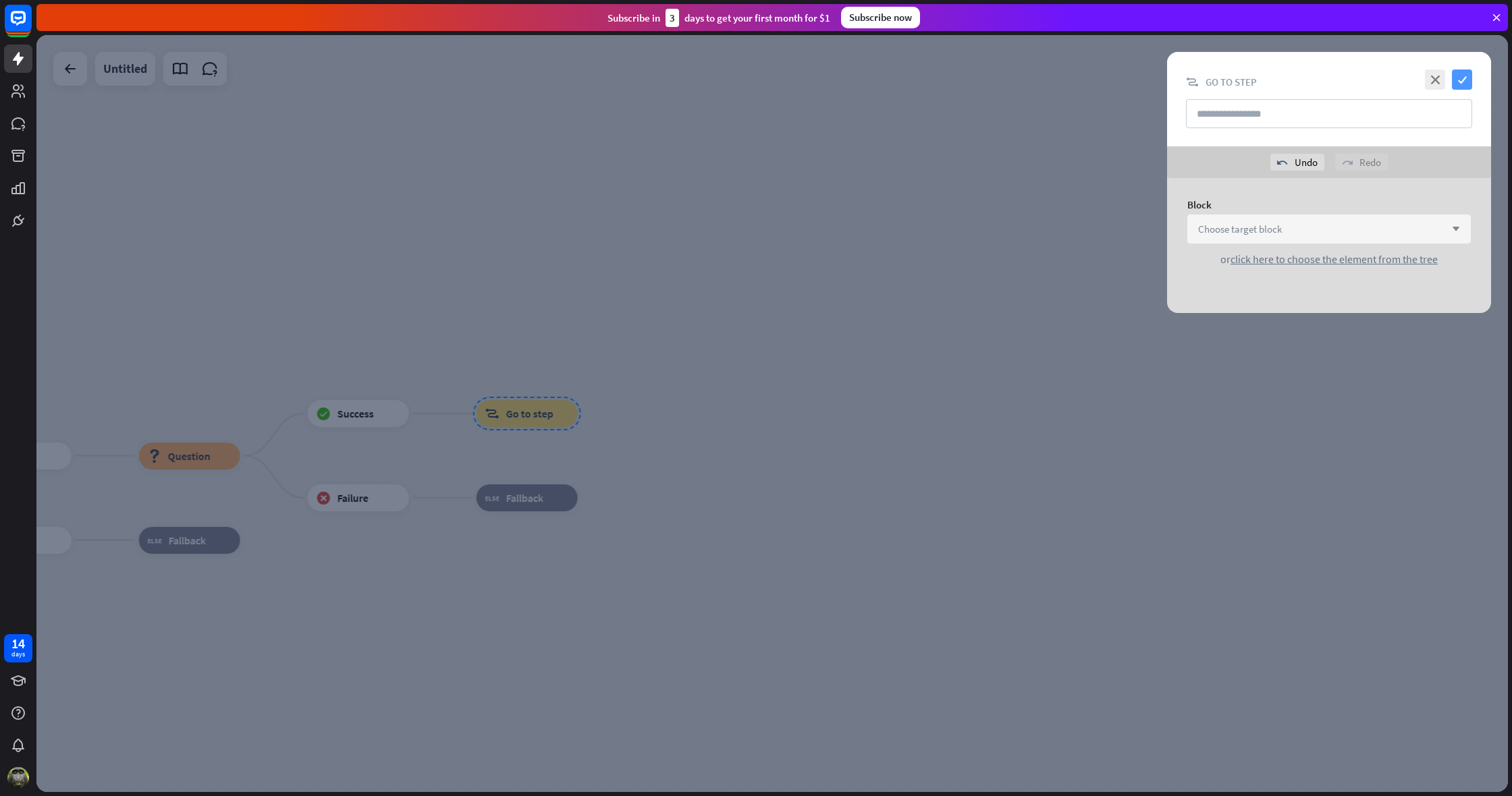
click at [1467, 75] on icon "check" at bounding box center [1462, 80] width 20 height 20
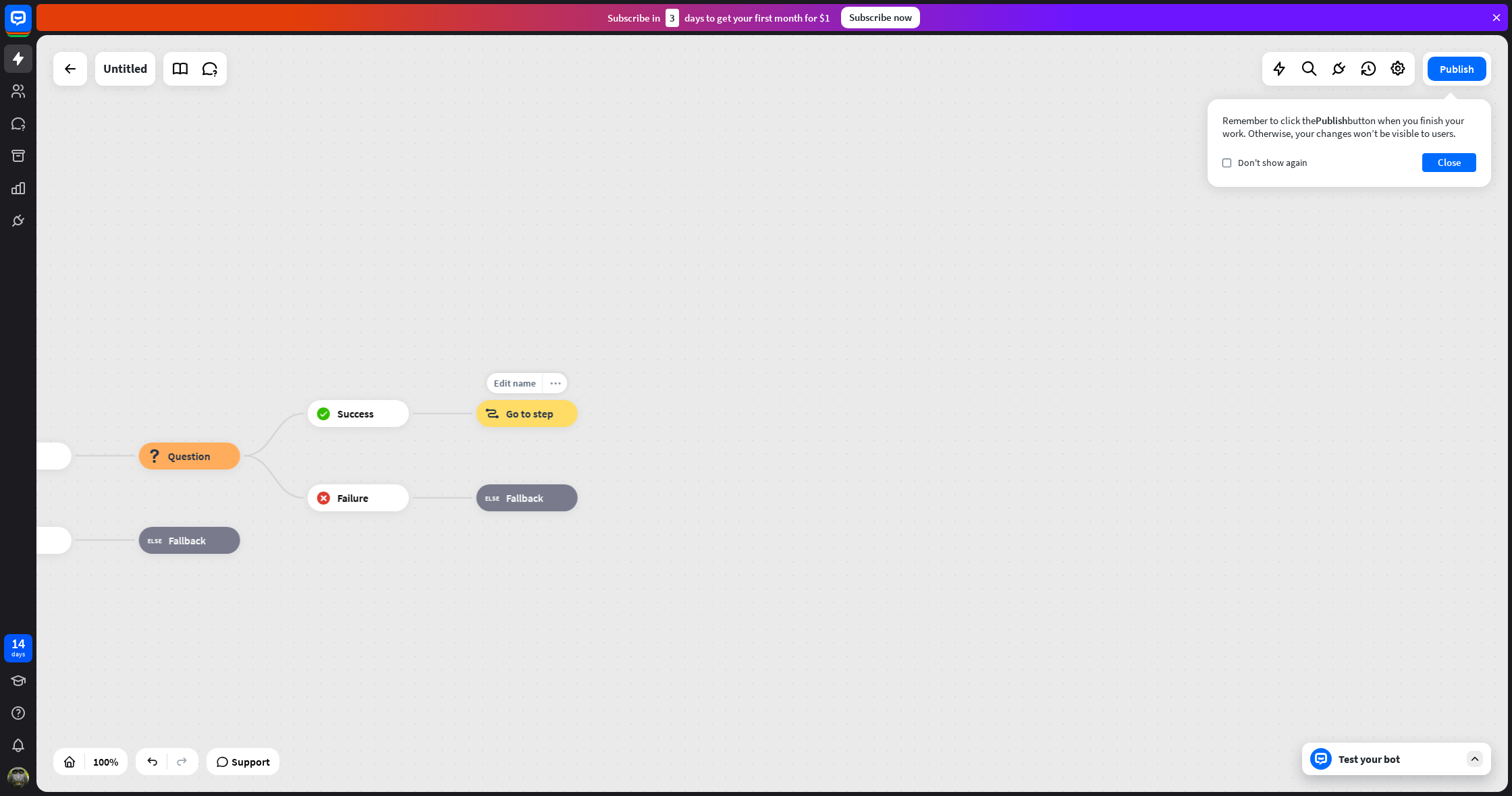
click at [554, 382] on icon "more_horiz" at bounding box center [555, 383] width 11 height 10
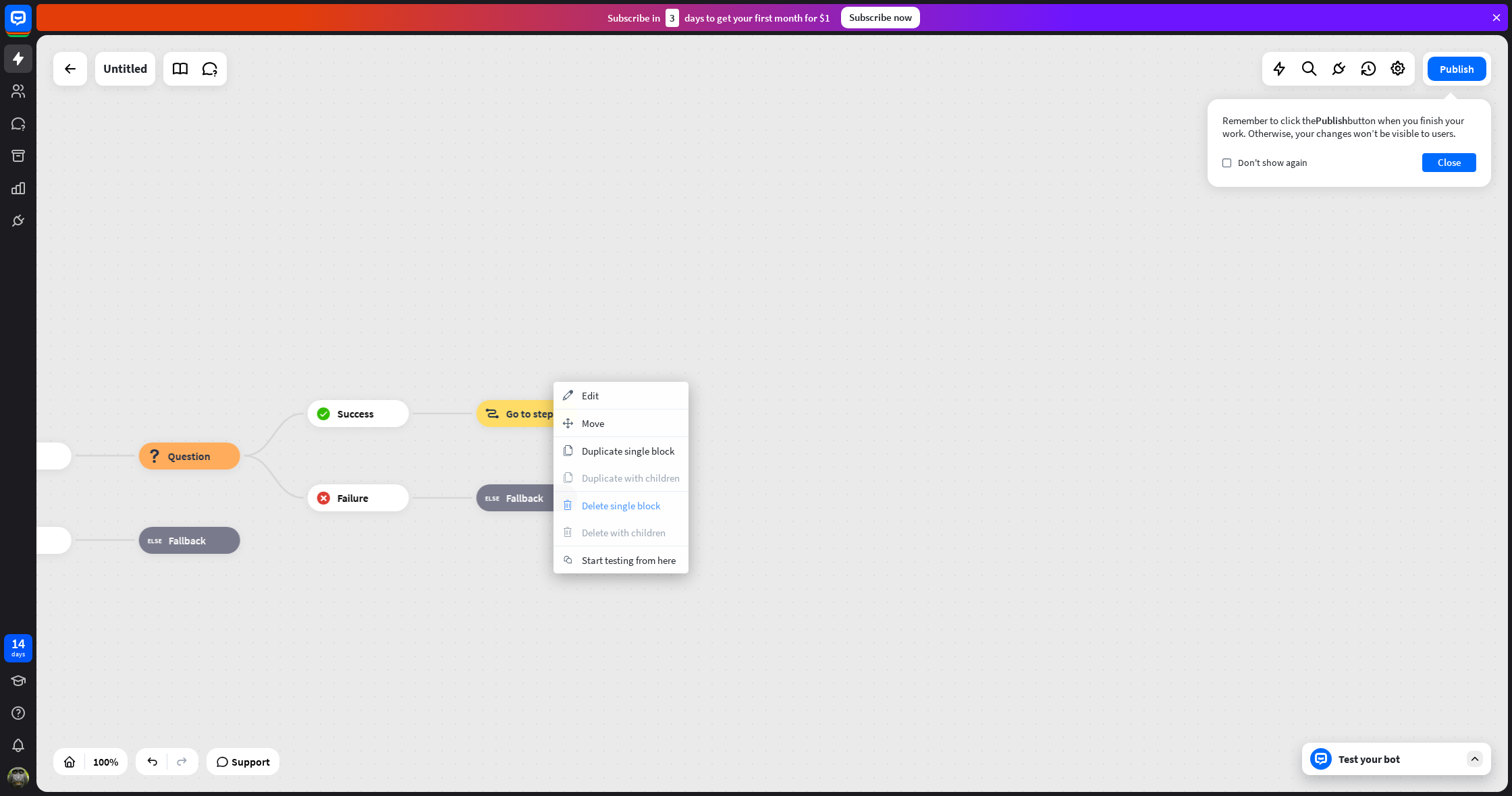
click at [598, 507] on span "Delete single block" at bounding box center [620, 505] width 78 height 13
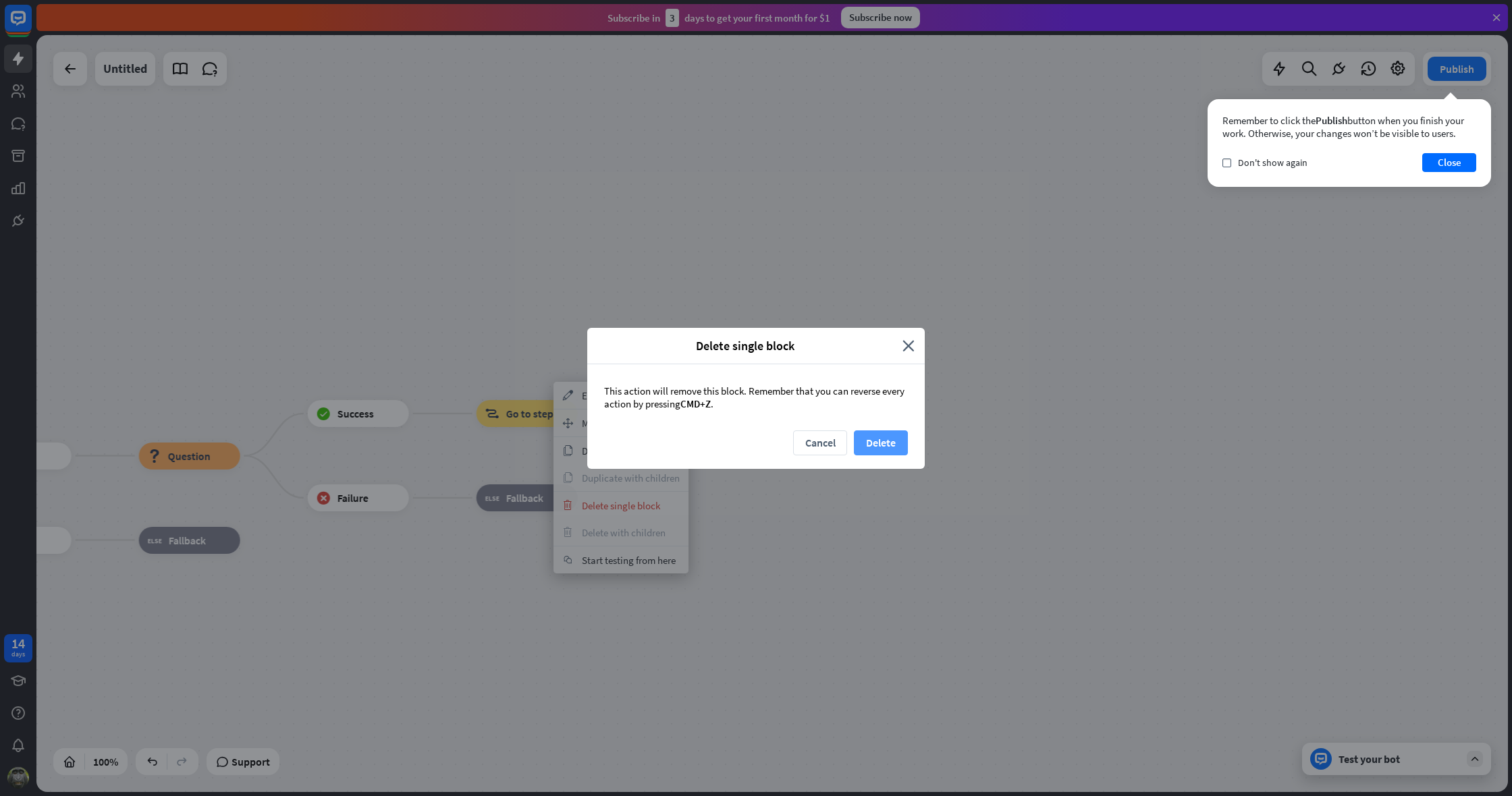
click at [884, 442] on button "Delete" at bounding box center [881, 443] width 54 height 25
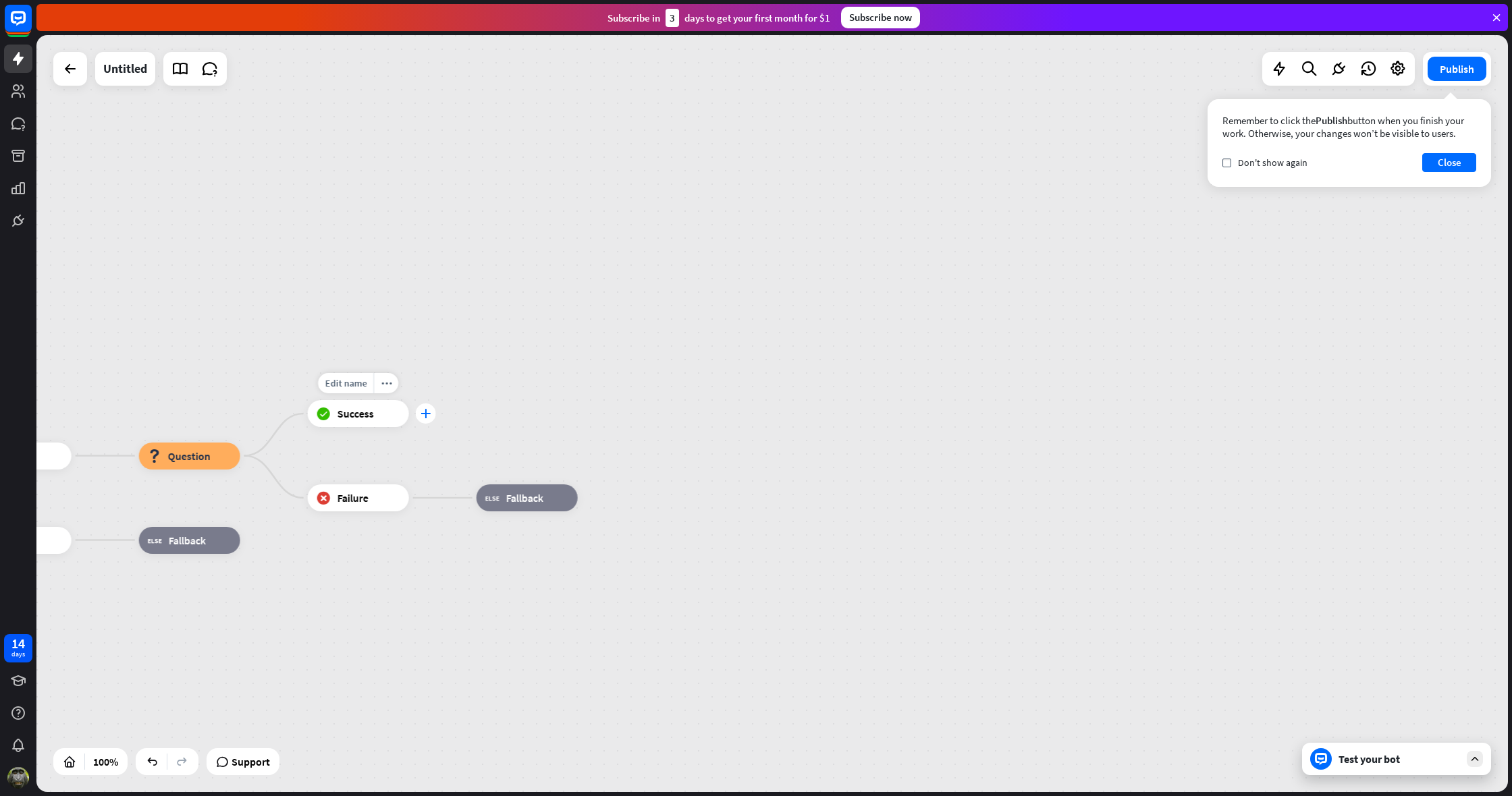
click at [428, 414] on icon "plus" at bounding box center [426, 413] width 10 height 9
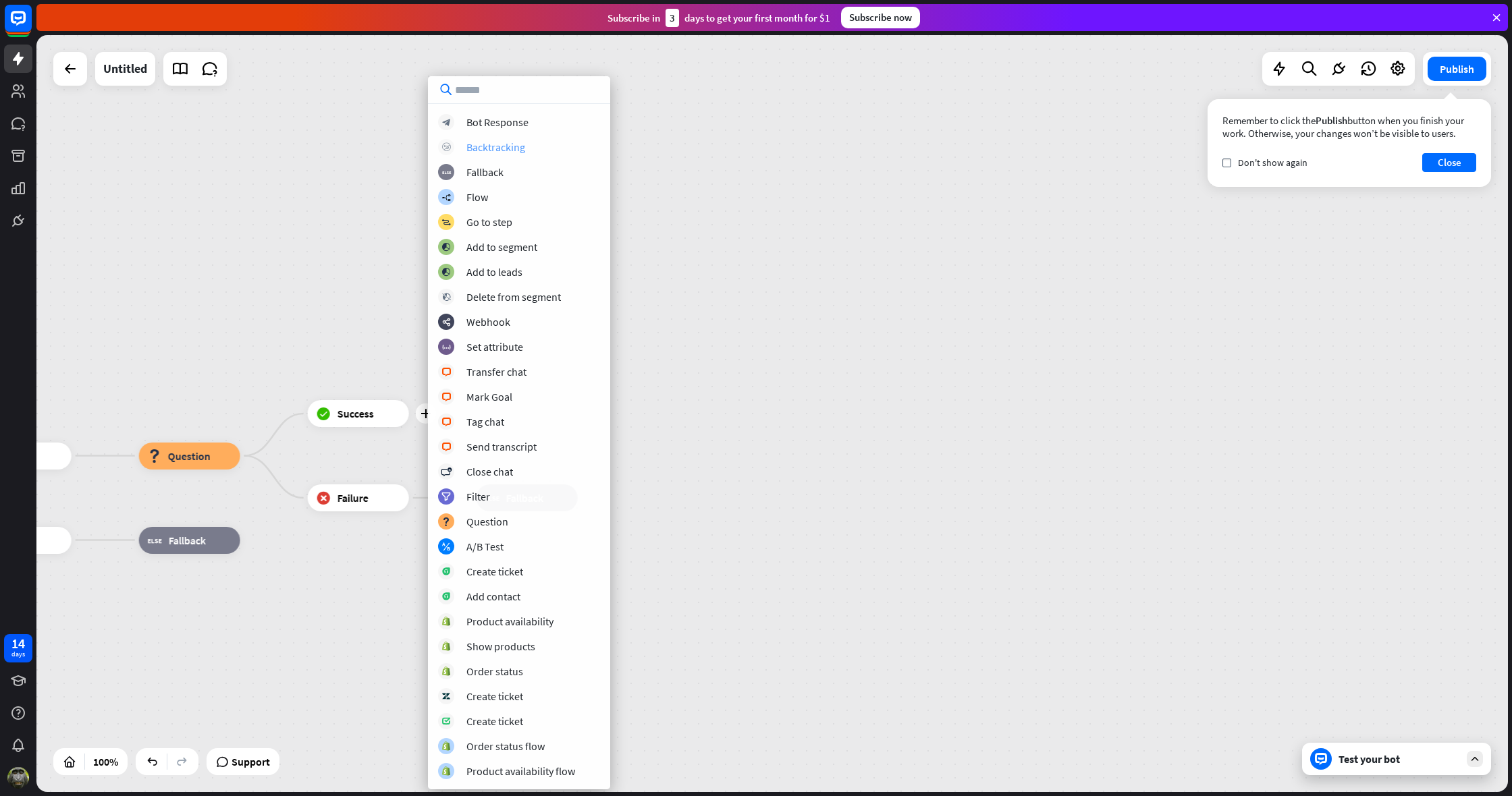
click at [468, 150] on div "Backtracking" at bounding box center [496, 147] width 59 height 13
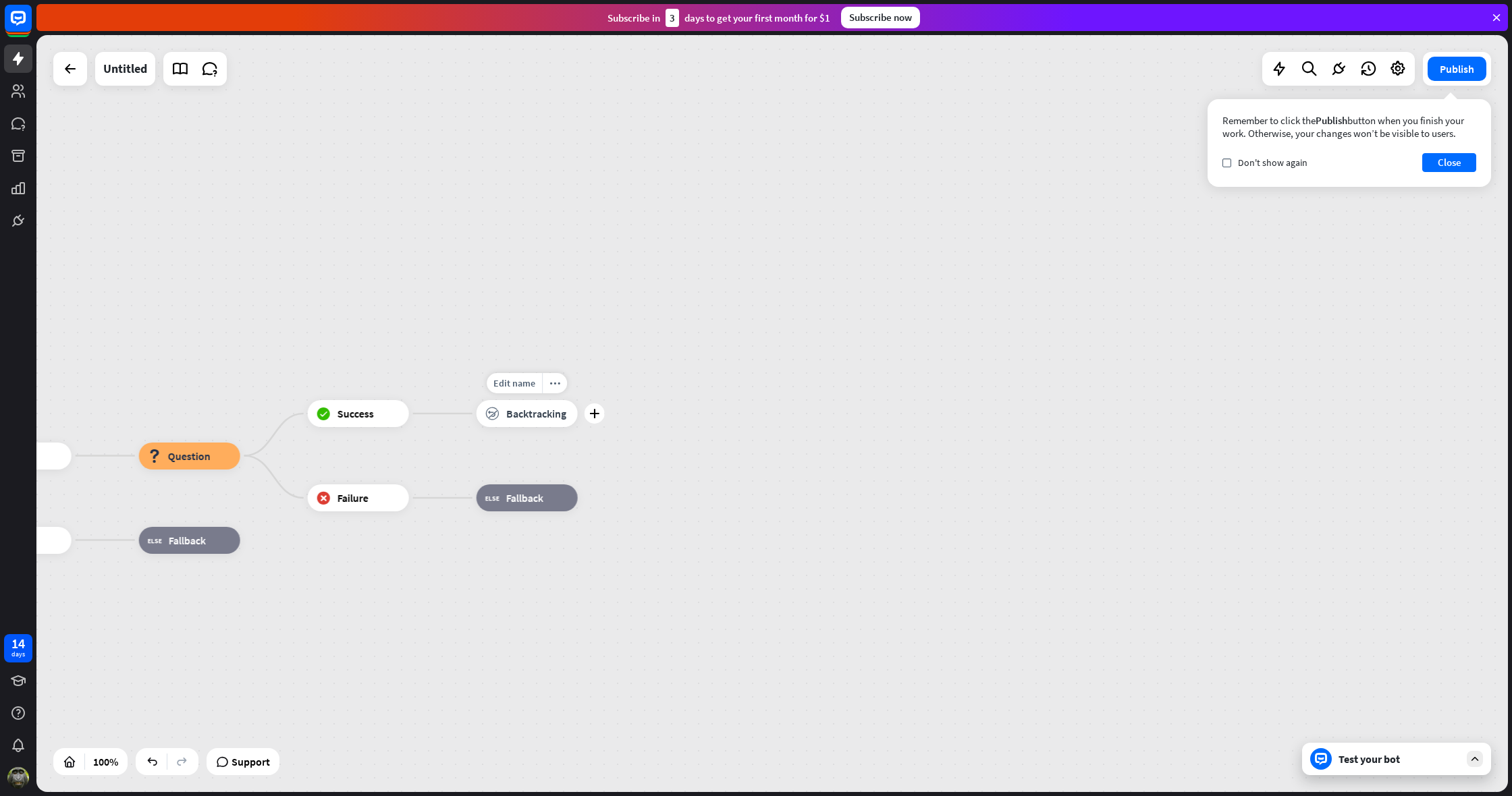
click at [548, 412] on span "Backtracking" at bounding box center [536, 414] width 60 height 13
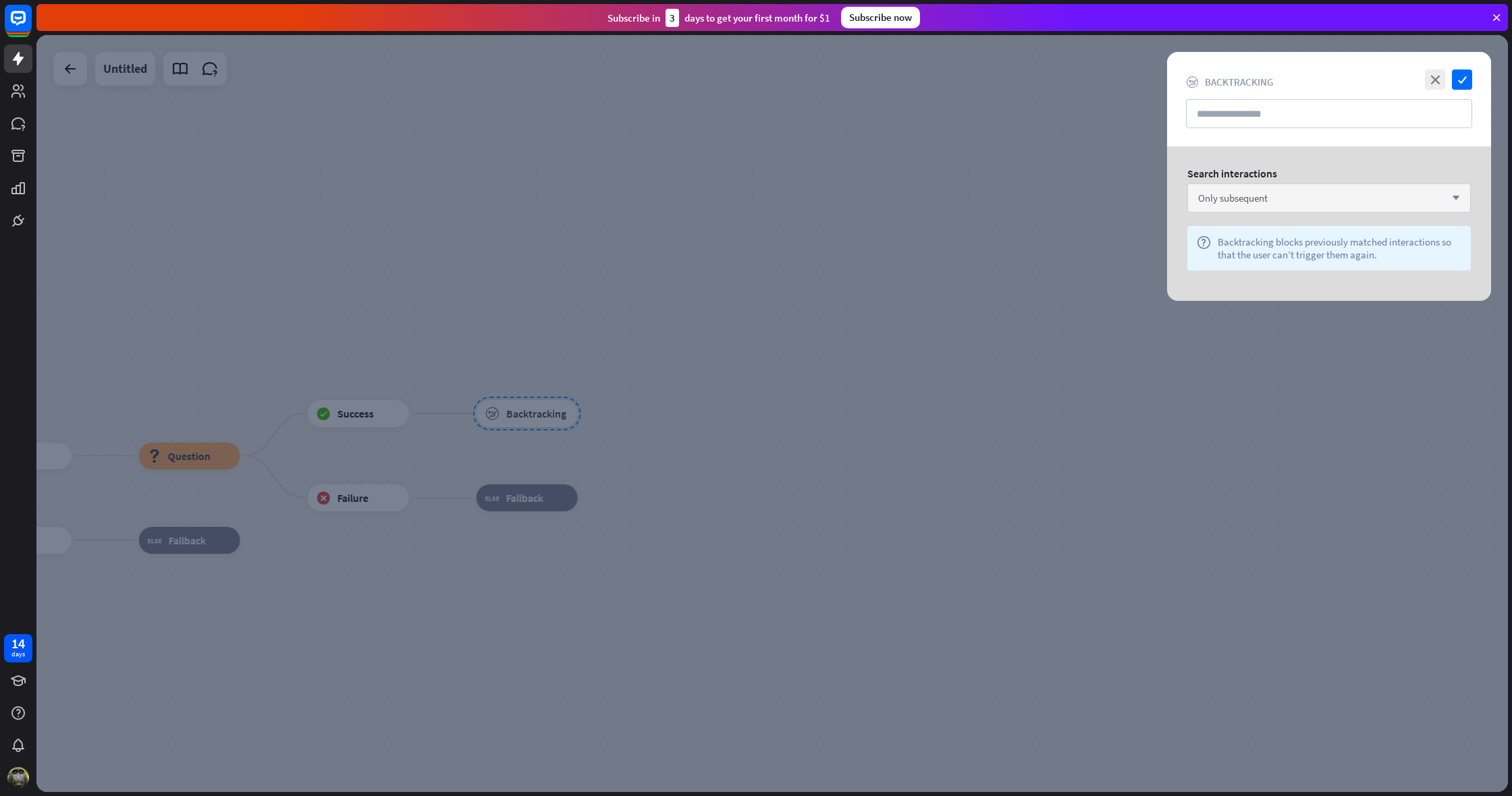
click at [1234, 197] on span "Only subsequent" at bounding box center [1233, 197] width 70 height 13
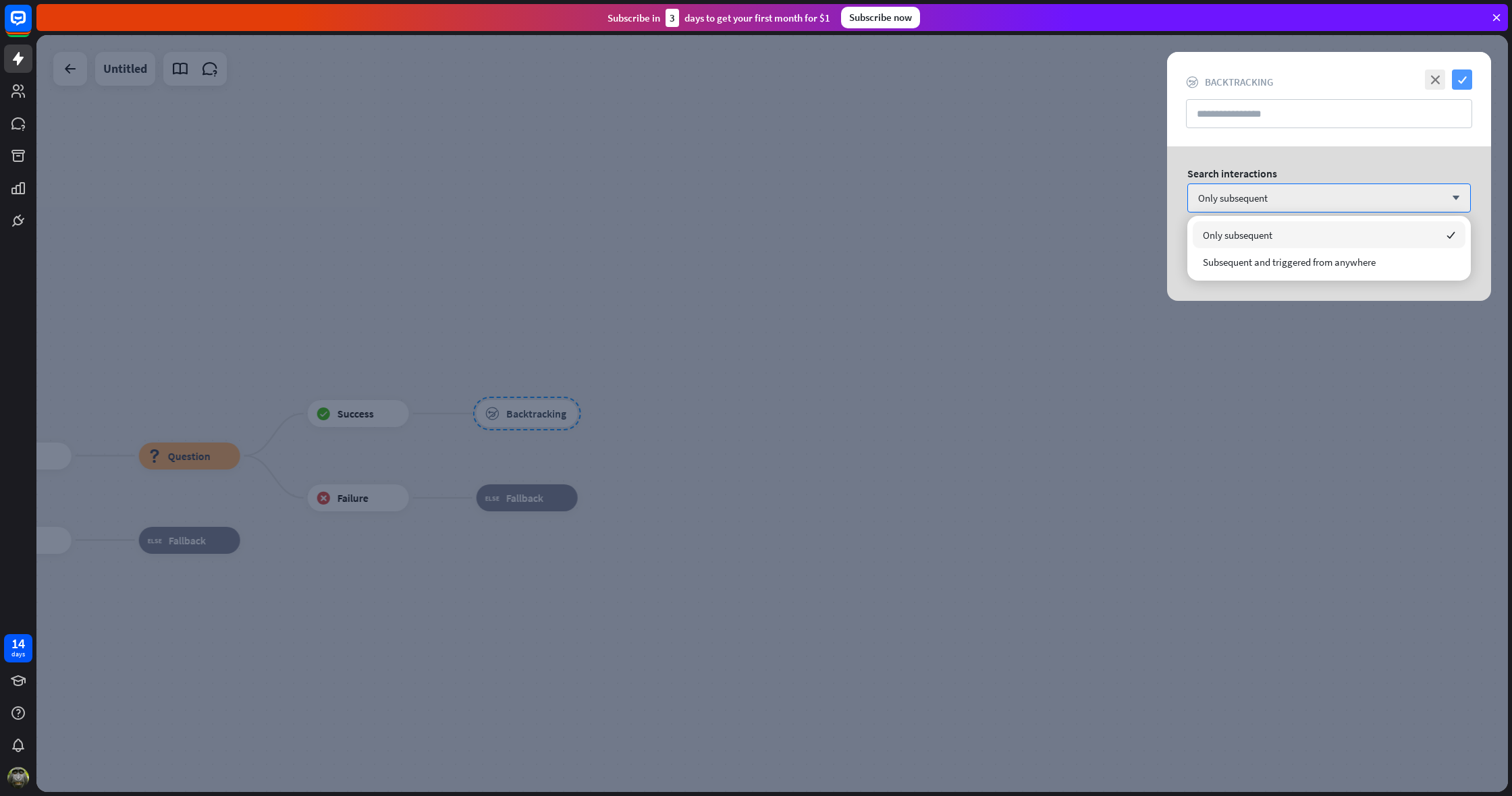
click at [1464, 70] on icon "check" at bounding box center [1462, 80] width 20 height 20
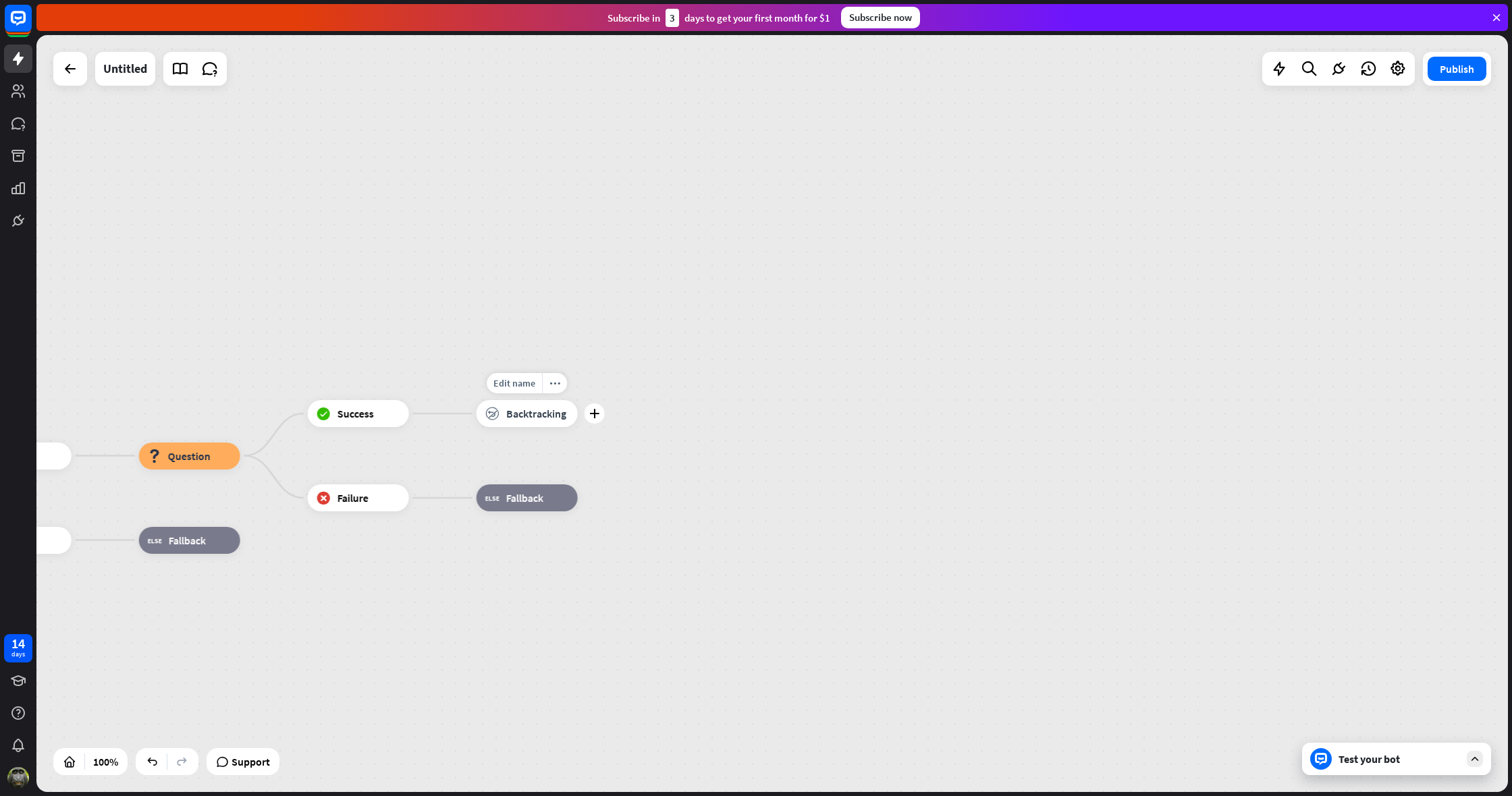
click at [530, 422] on div "block_backtracking Backtracking" at bounding box center [528, 414] width 101 height 27
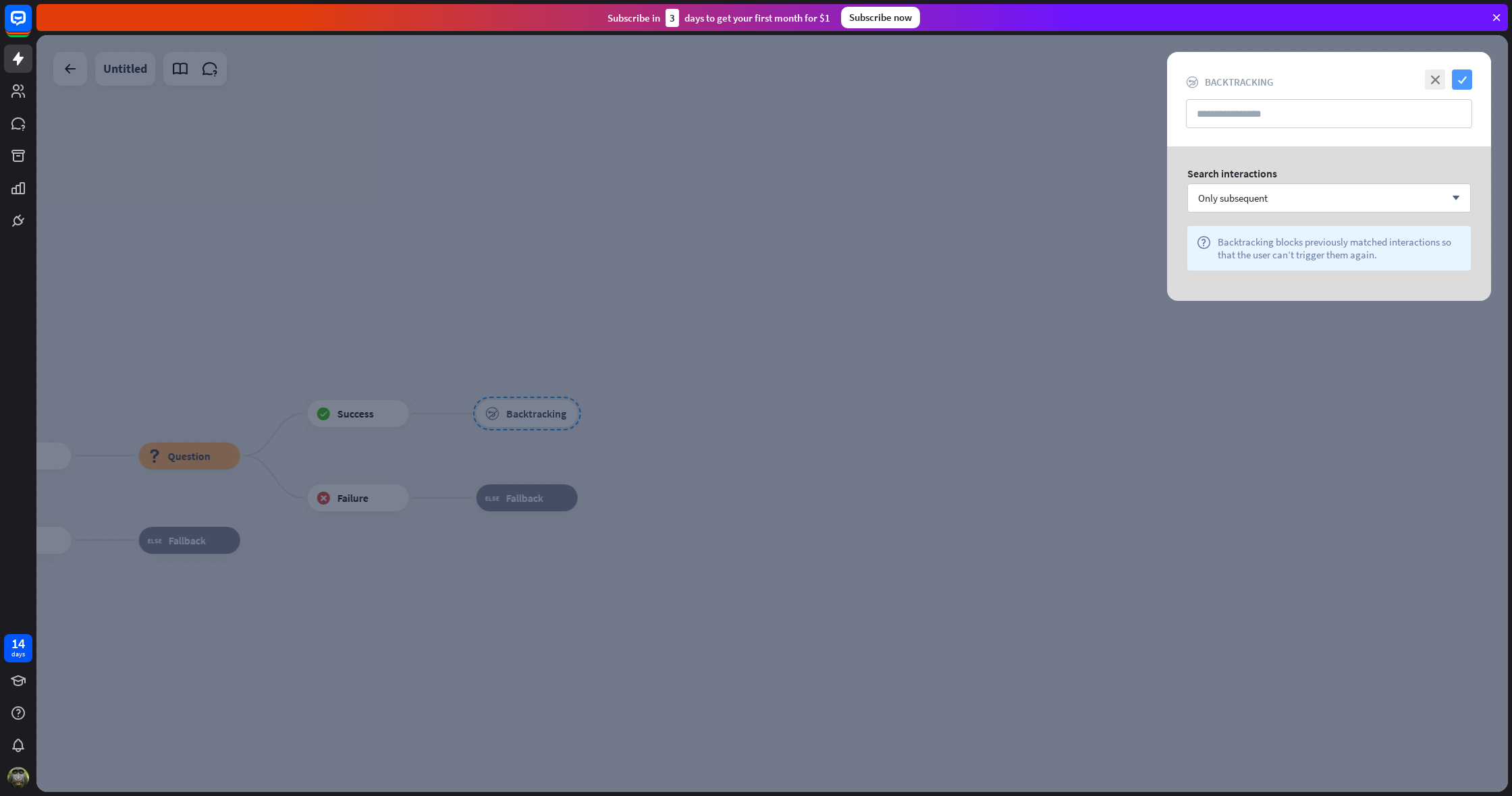
click at [1461, 77] on icon "check" at bounding box center [1462, 80] width 20 height 20
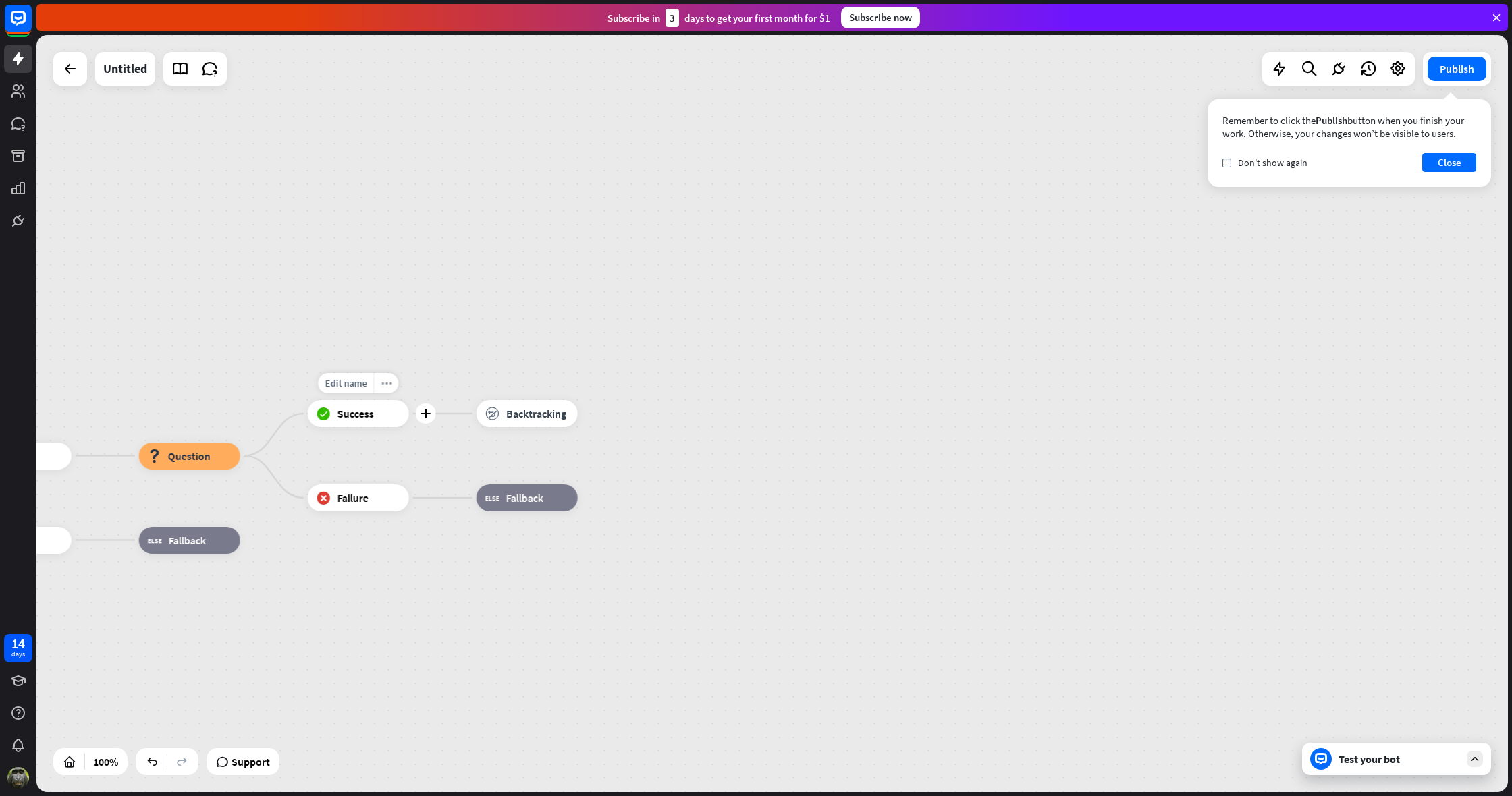
click at [389, 386] on icon "more_horiz" at bounding box center [386, 383] width 11 height 10
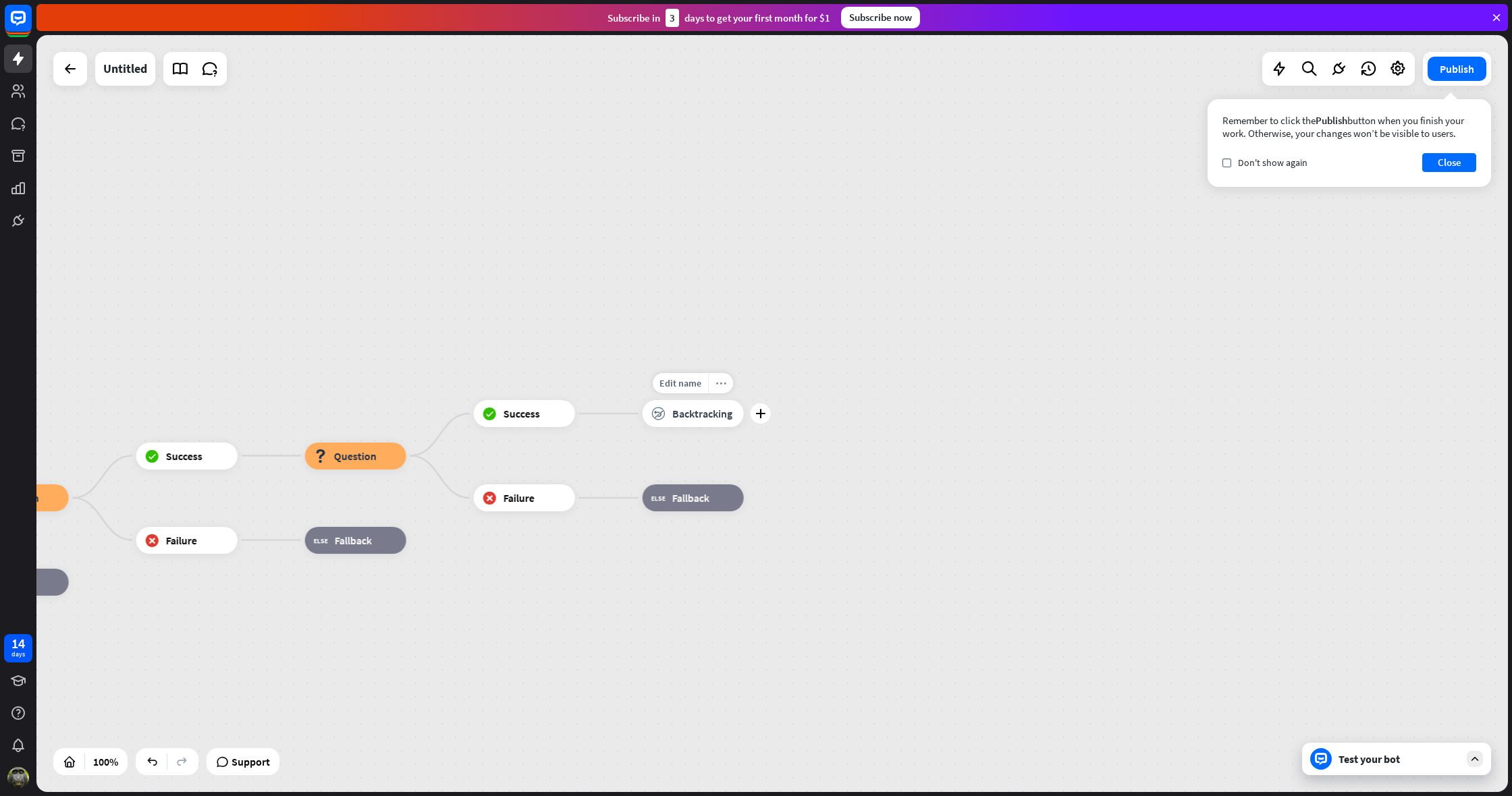
click at [719, 385] on icon "more_horiz" at bounding box center [721, 383] width 11 height 10
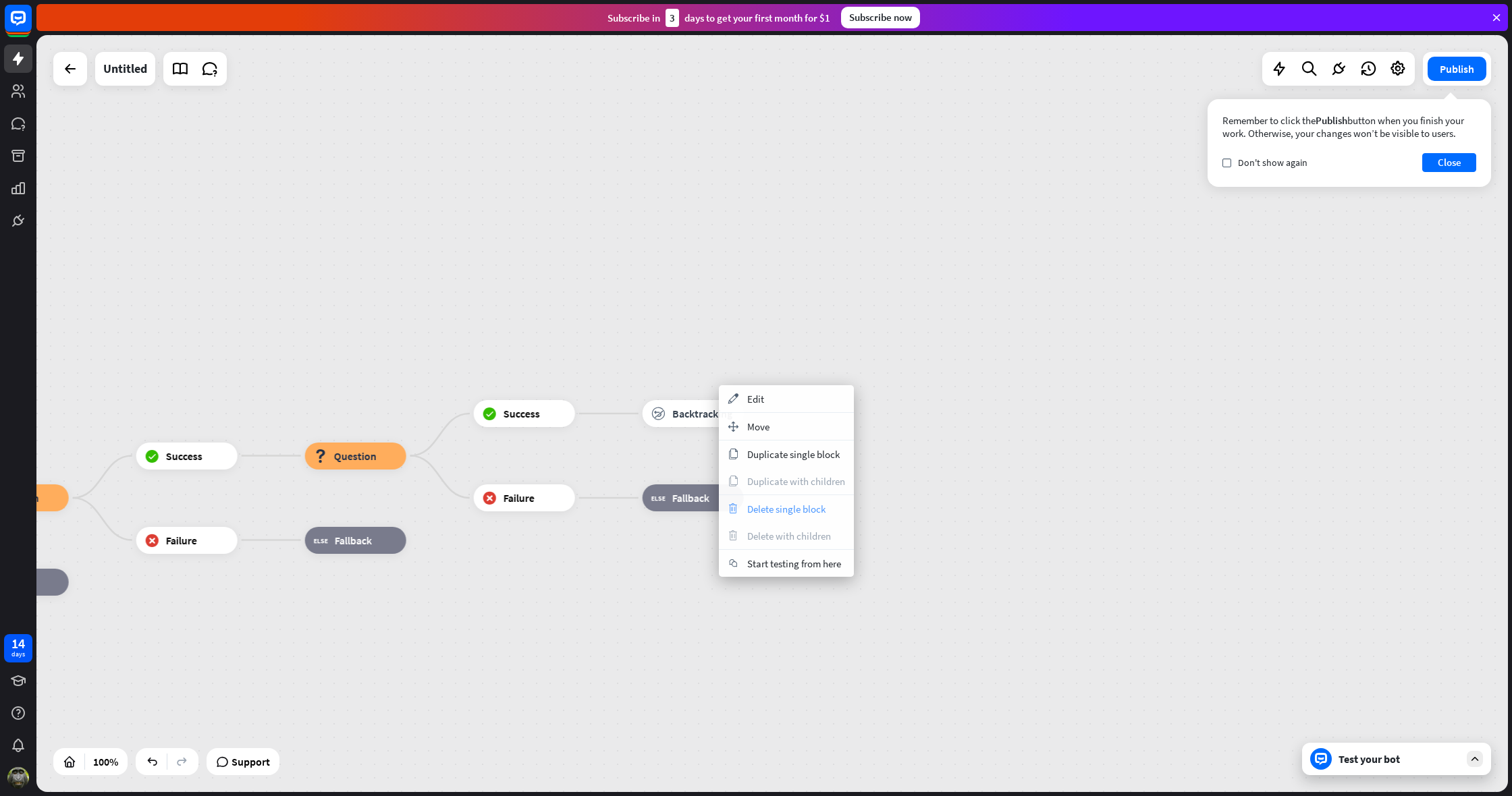
click at [767, 508] on span "Delete single block" at bounding box center [786, 509] width 78 height 13
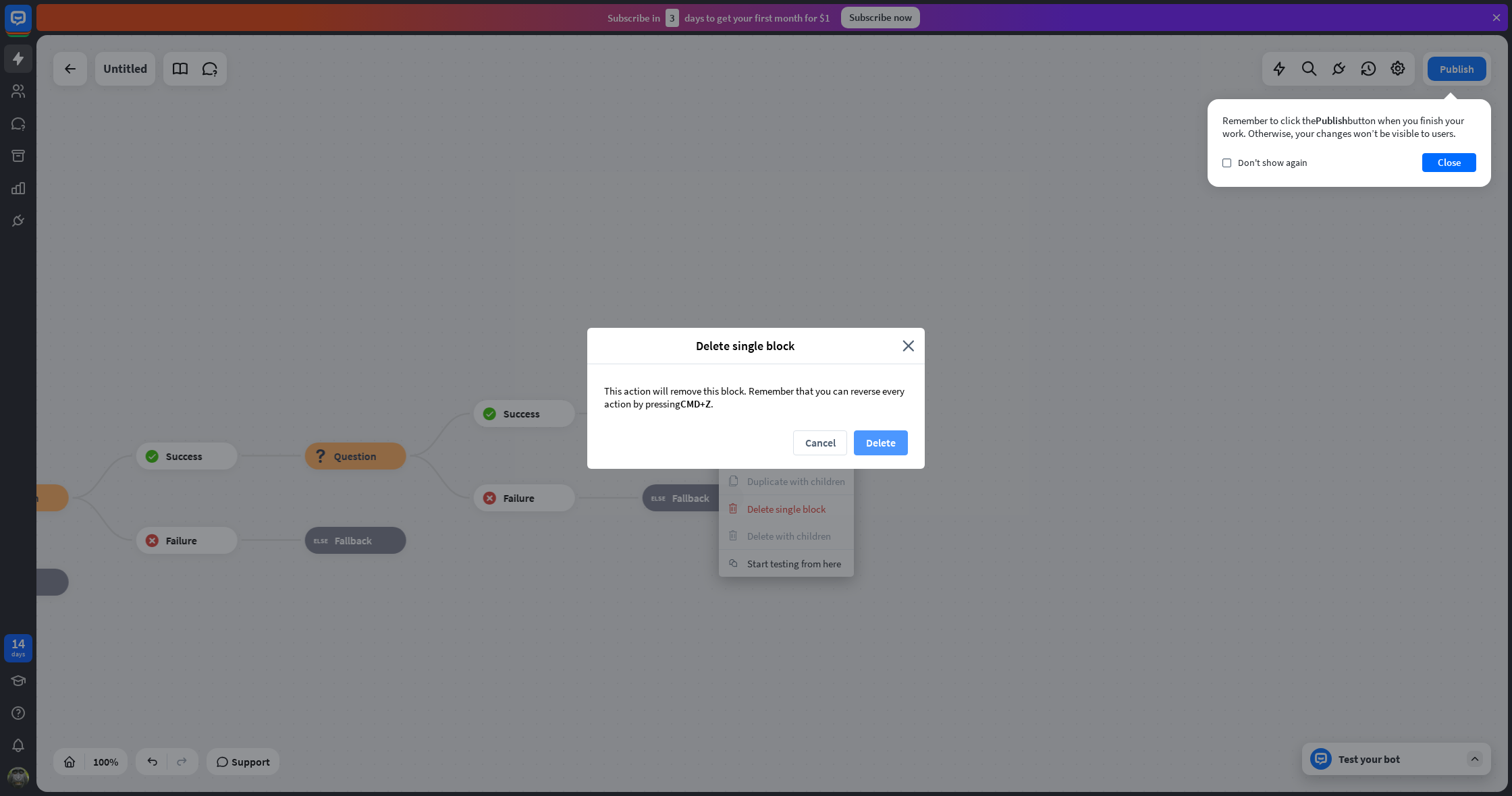
click at [877, 442] on button "Delete" at bounding box center [881, 443] width 54 height 25
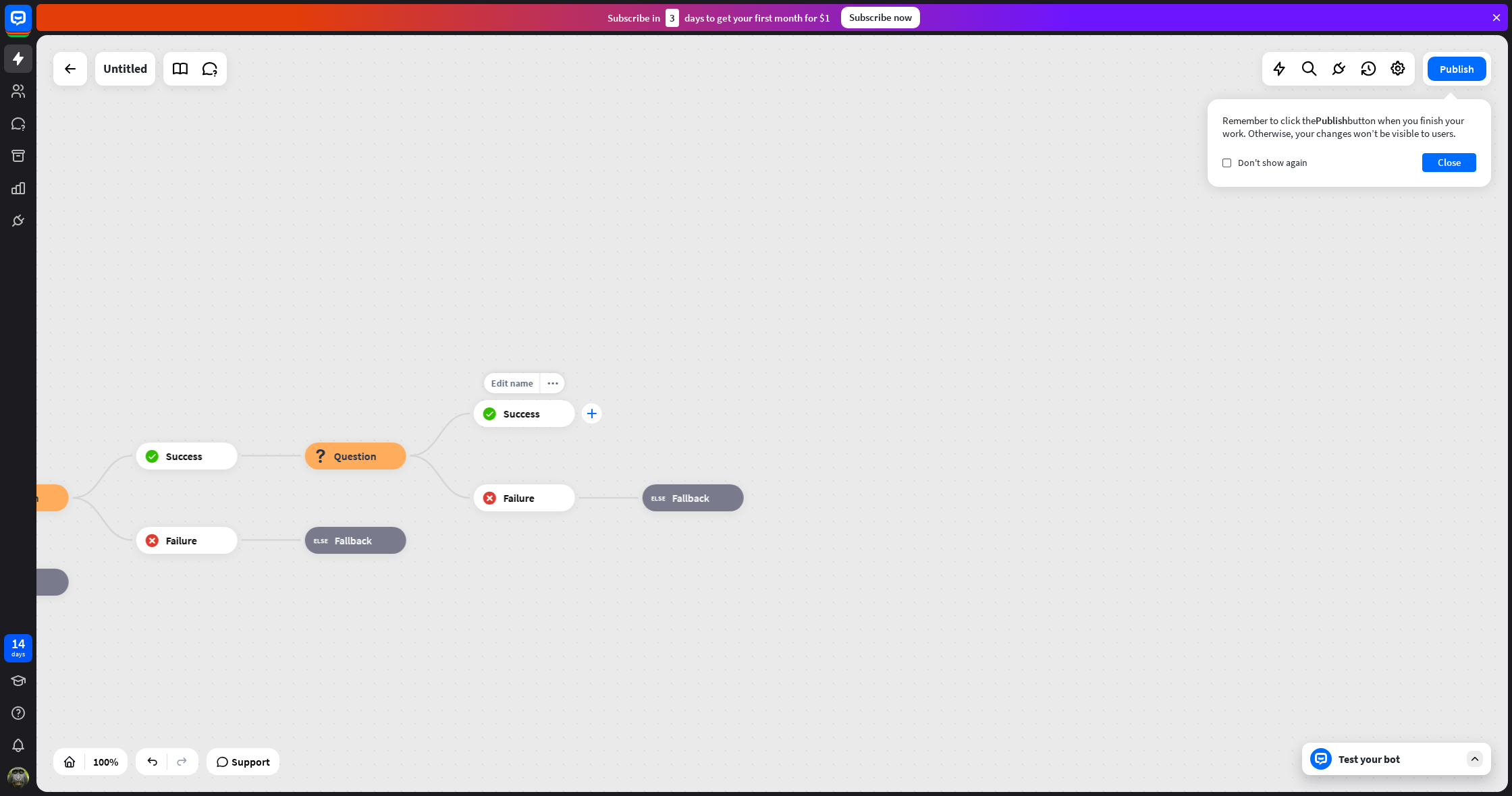
click at [595, 414] on icon "plus" at bounding box center [592, 413] width 10 height 9
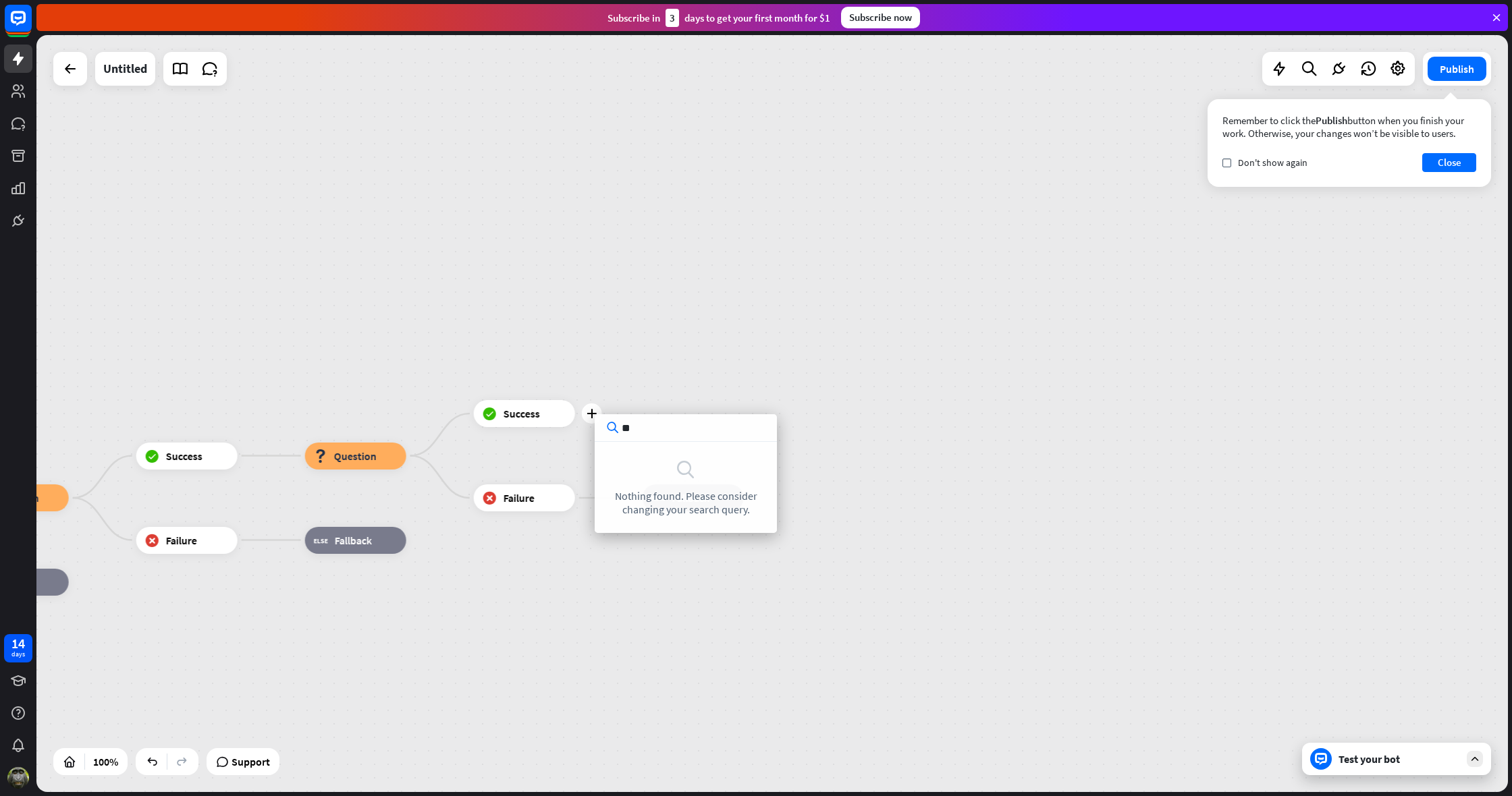
type input "*"
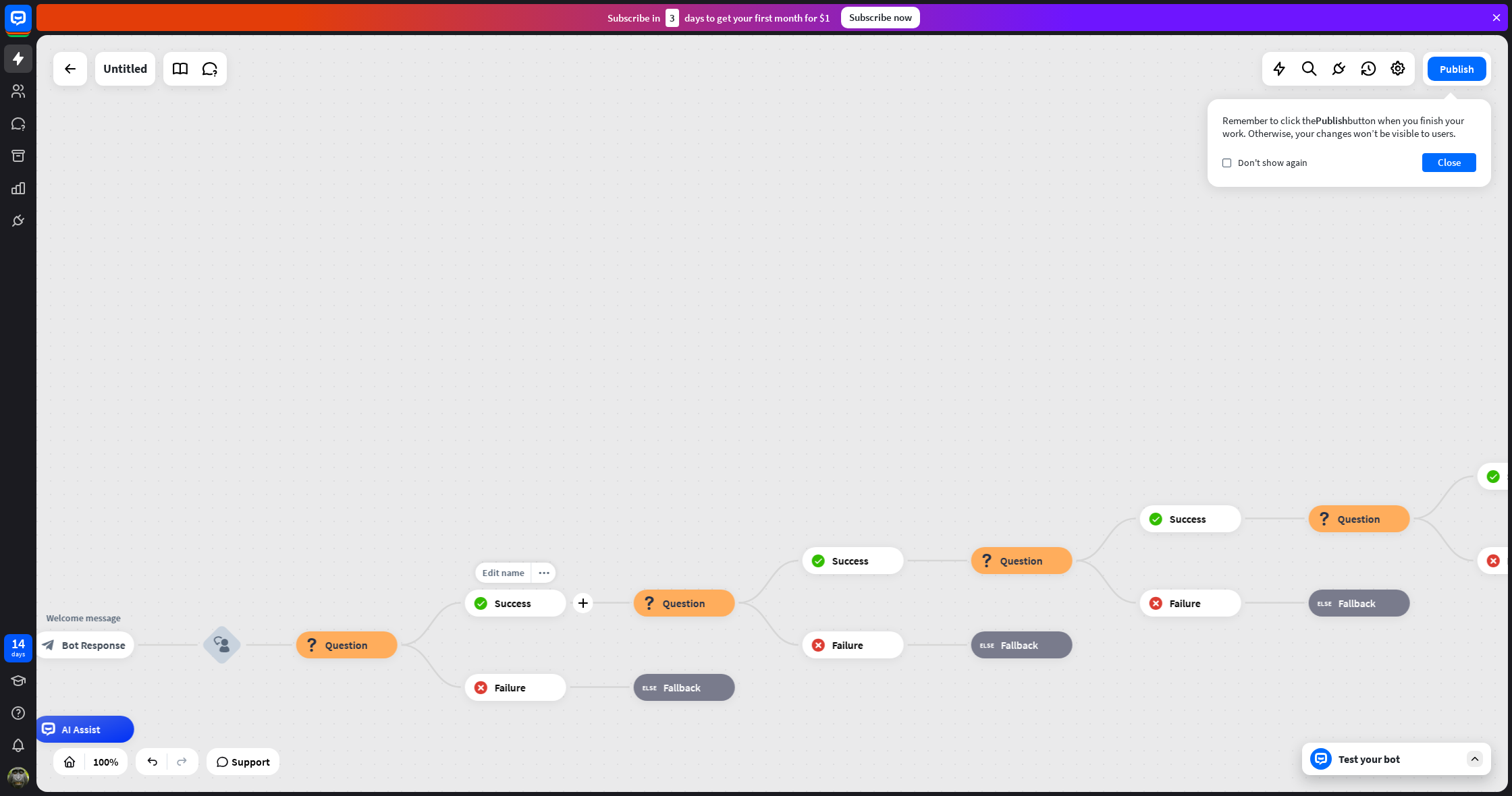
click at [510, 602] on span "Success" at bounding box center [512, 603] width 36 height 13
click at [349, 645] on span "Question" at bounding box center [346, 645] width 42 height 13
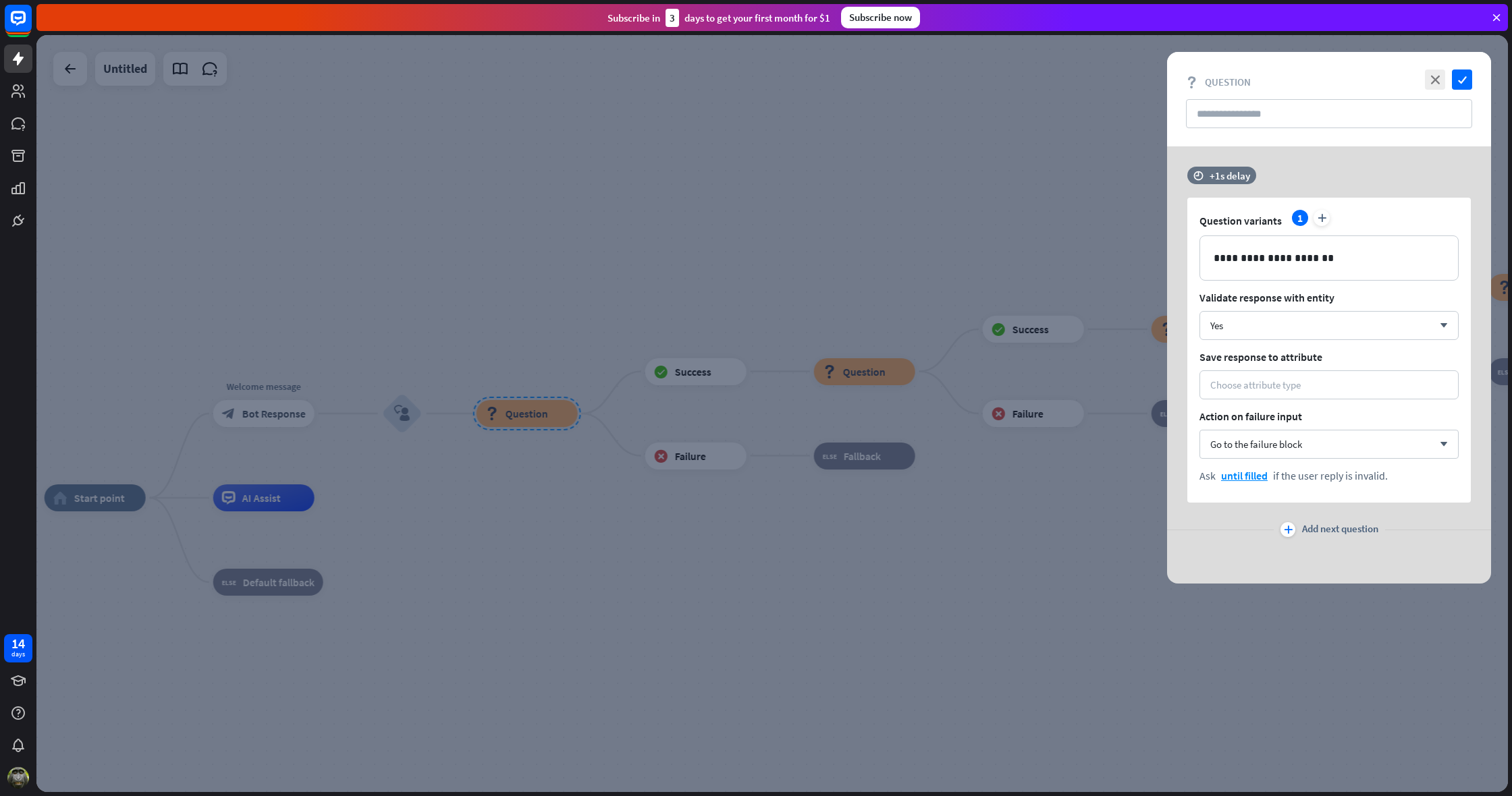
drag, startPoint x: 852, startPoint y: 349, endPoint x: 828, endPoint y: 351, distance: 24.1
click at [850, 350] on div at bounding box center [772, 414] width 1472 height 757
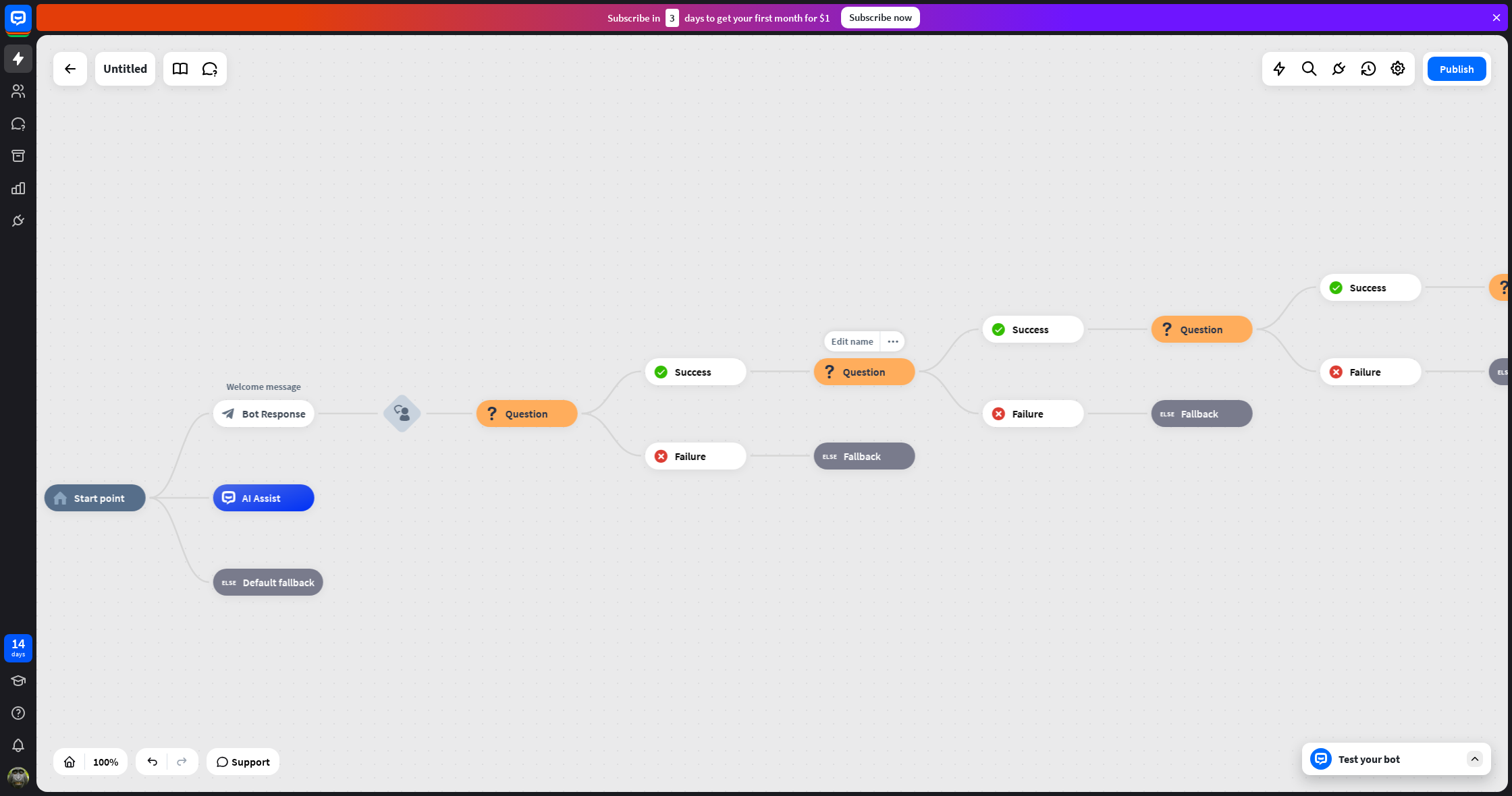
click at [867, 375] on span "Question" at bounding box center [864, 371] width 42 height 13
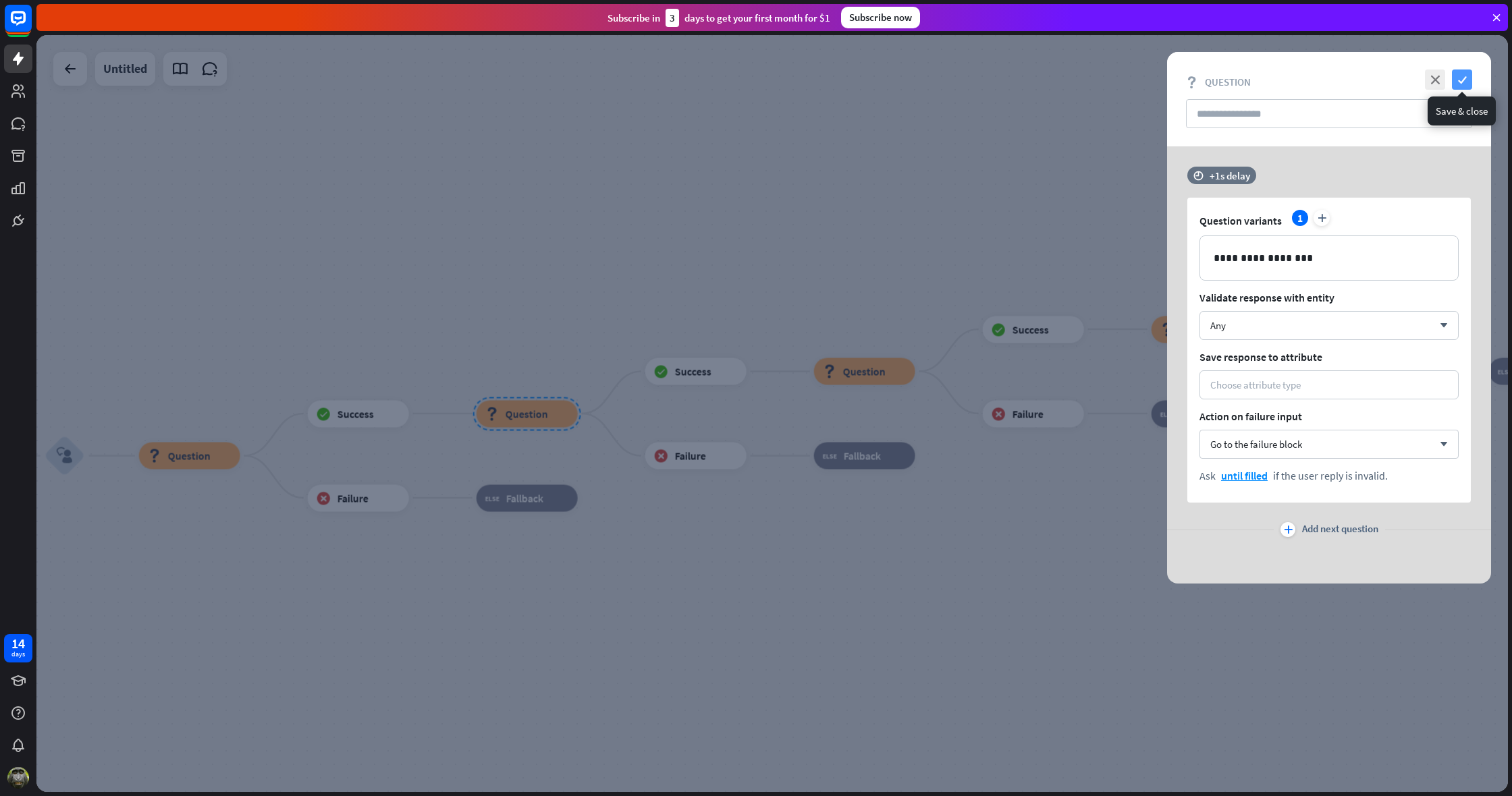
click at [1461, 73] on icon "check" at bounding box center [1462, 80] width 20 height 20
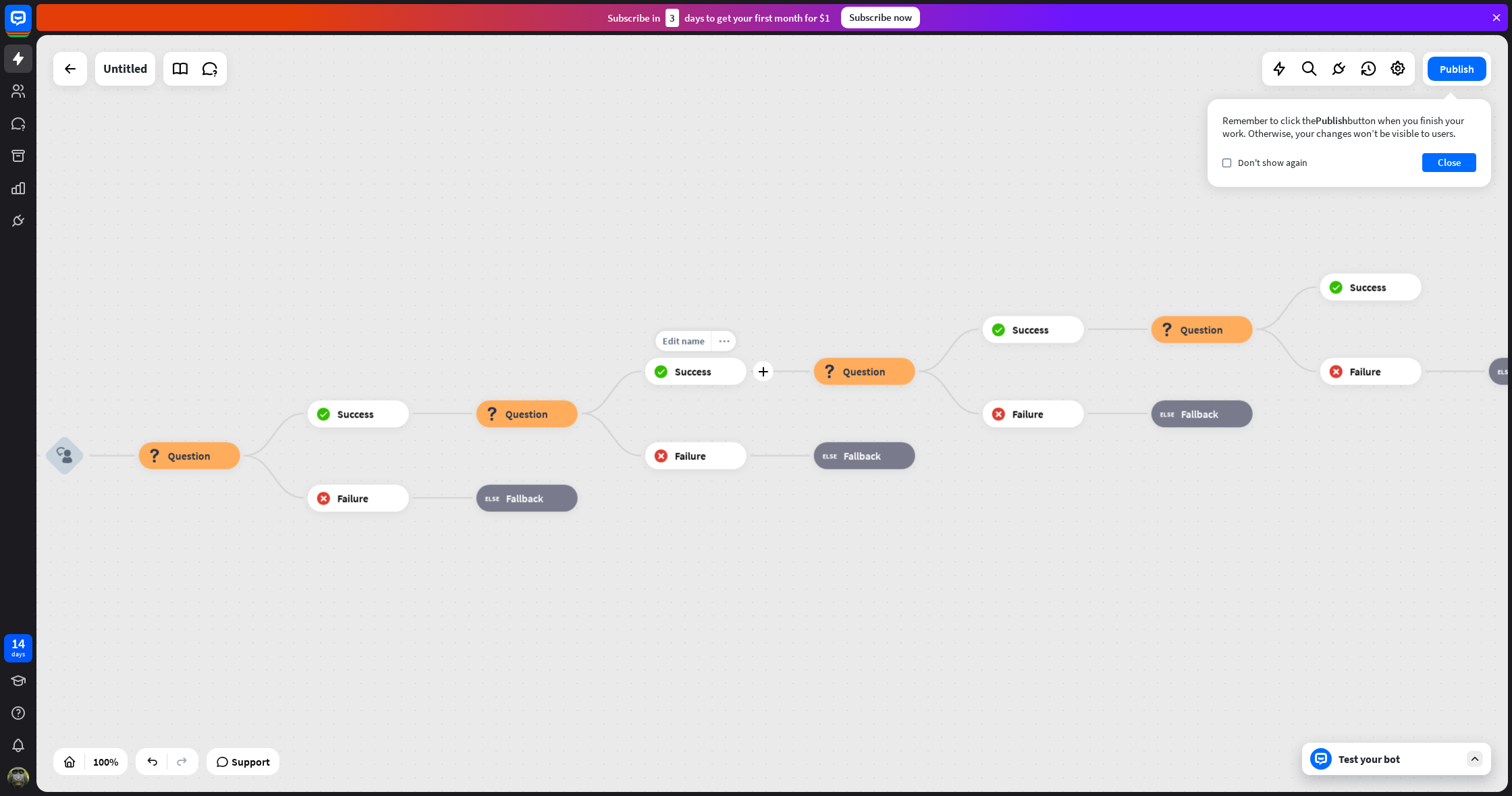
click at [726, 340] on icon "more_horiz" at bounding box center [723, 341] width 11 height 10
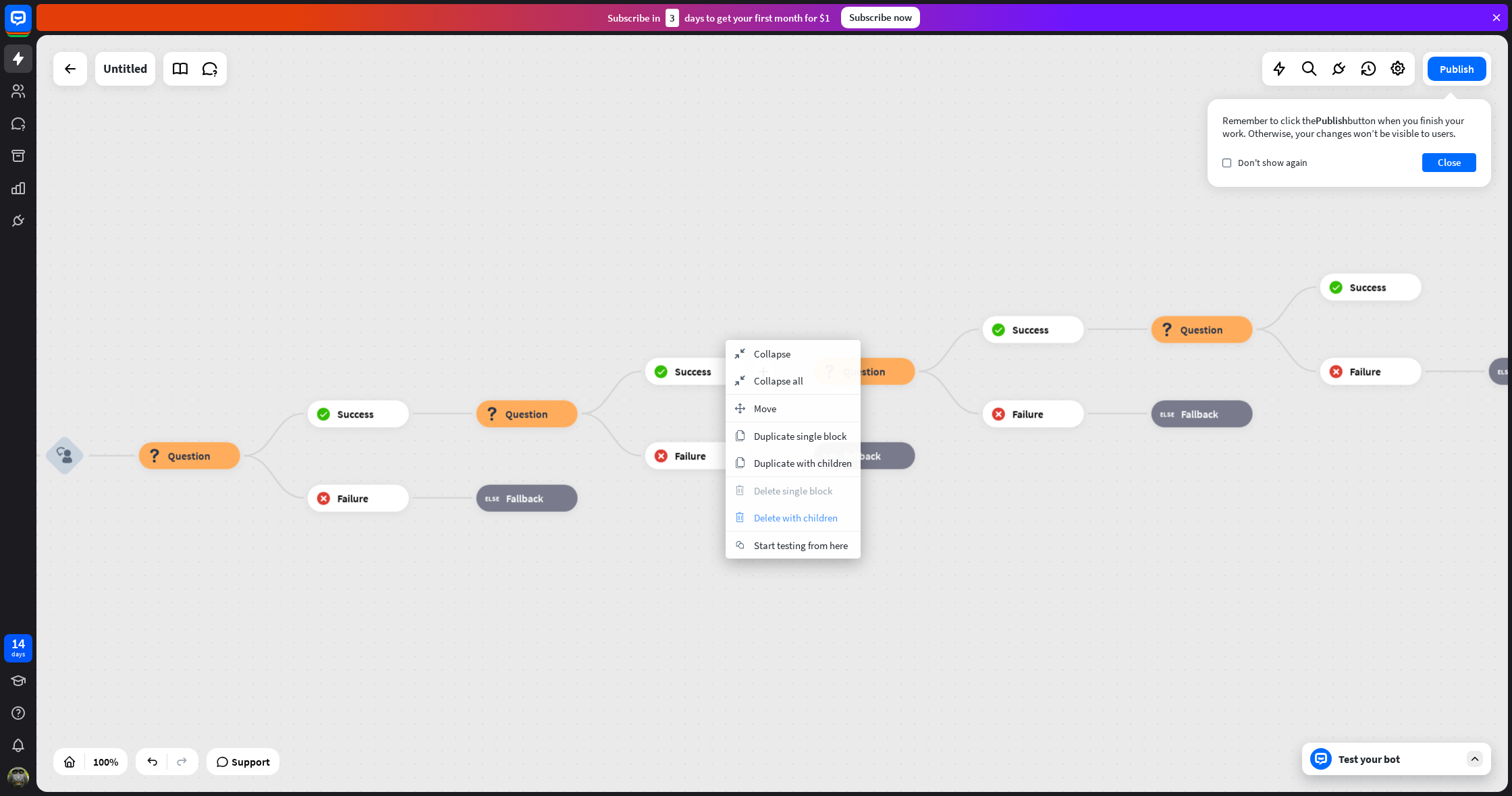
click at [806, 519] on span "Delete with children" at bounding box center [796, 517] width 83 height 13
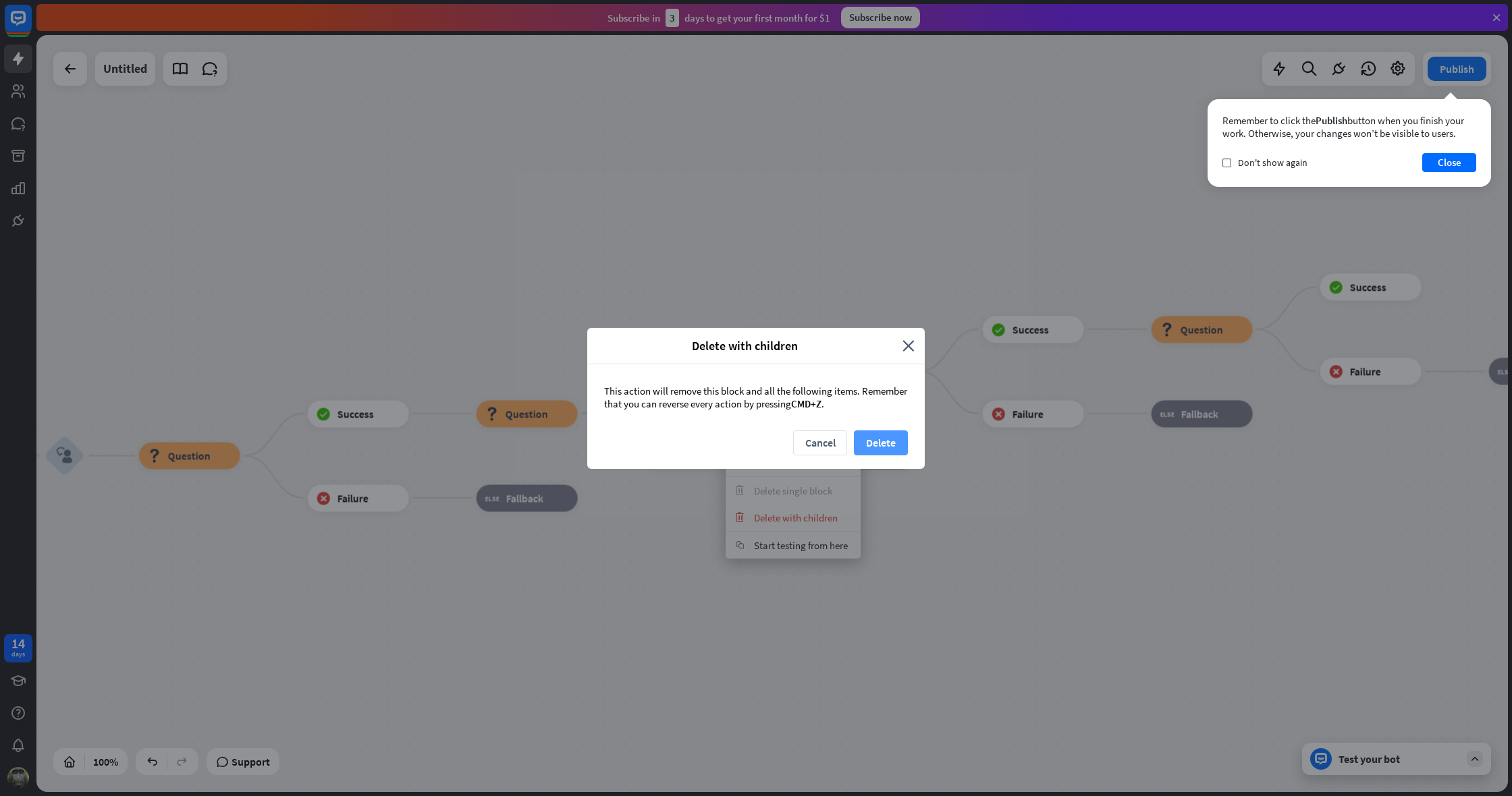
click at [881, 442] on button "Delete" at bounding box center [881, 443] width 54 height 25
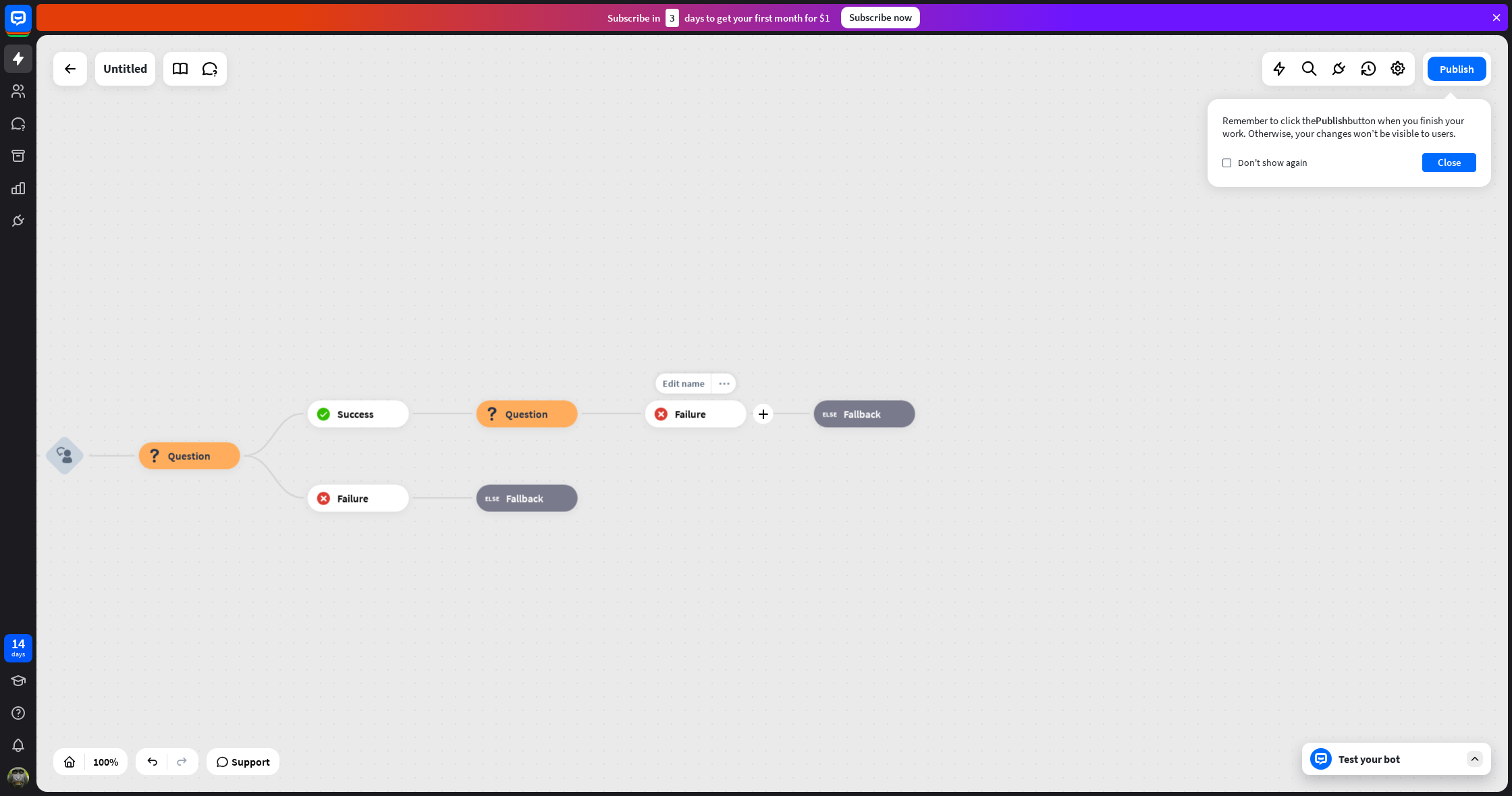
click at [724, 385] on icon "more_horiz" at bounding box center [723, 383] width 11 height 10
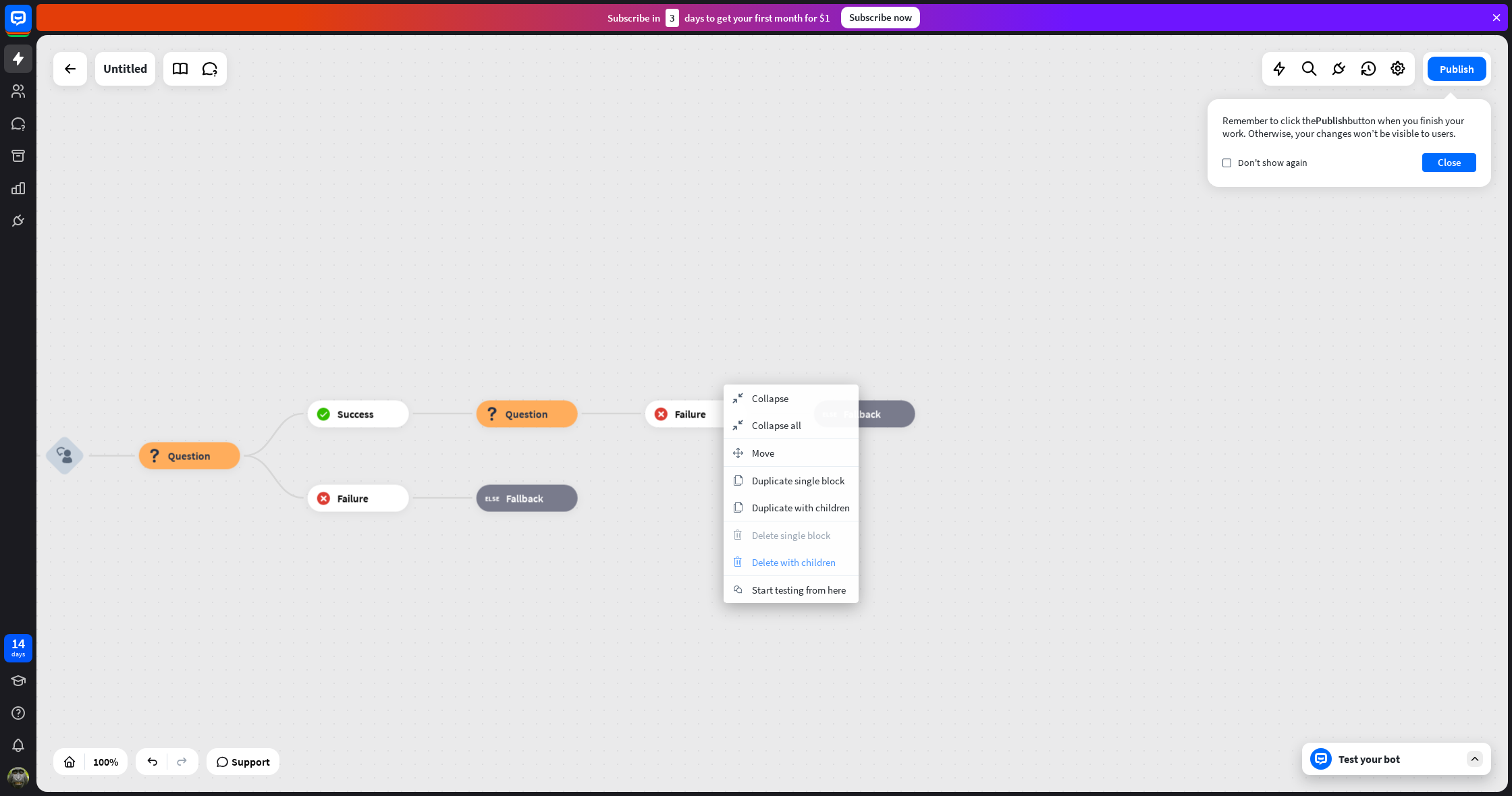
click at [764, 565] on span "Delete with children" at bounding box center [793, 562] width 83 height 13
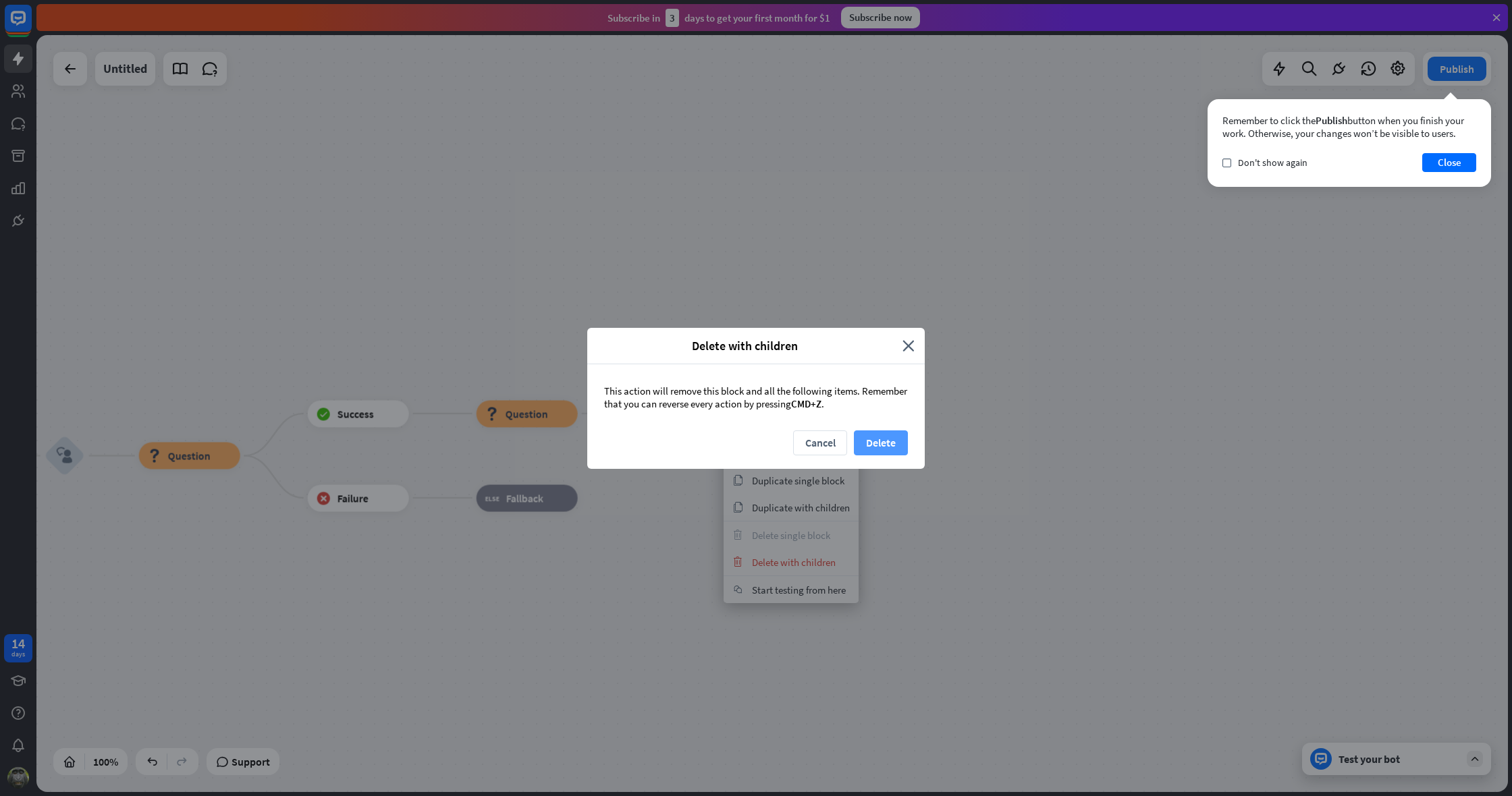
click at [875, 446] on button "Delete" at bounding box center [881, 443] width 54 height 25
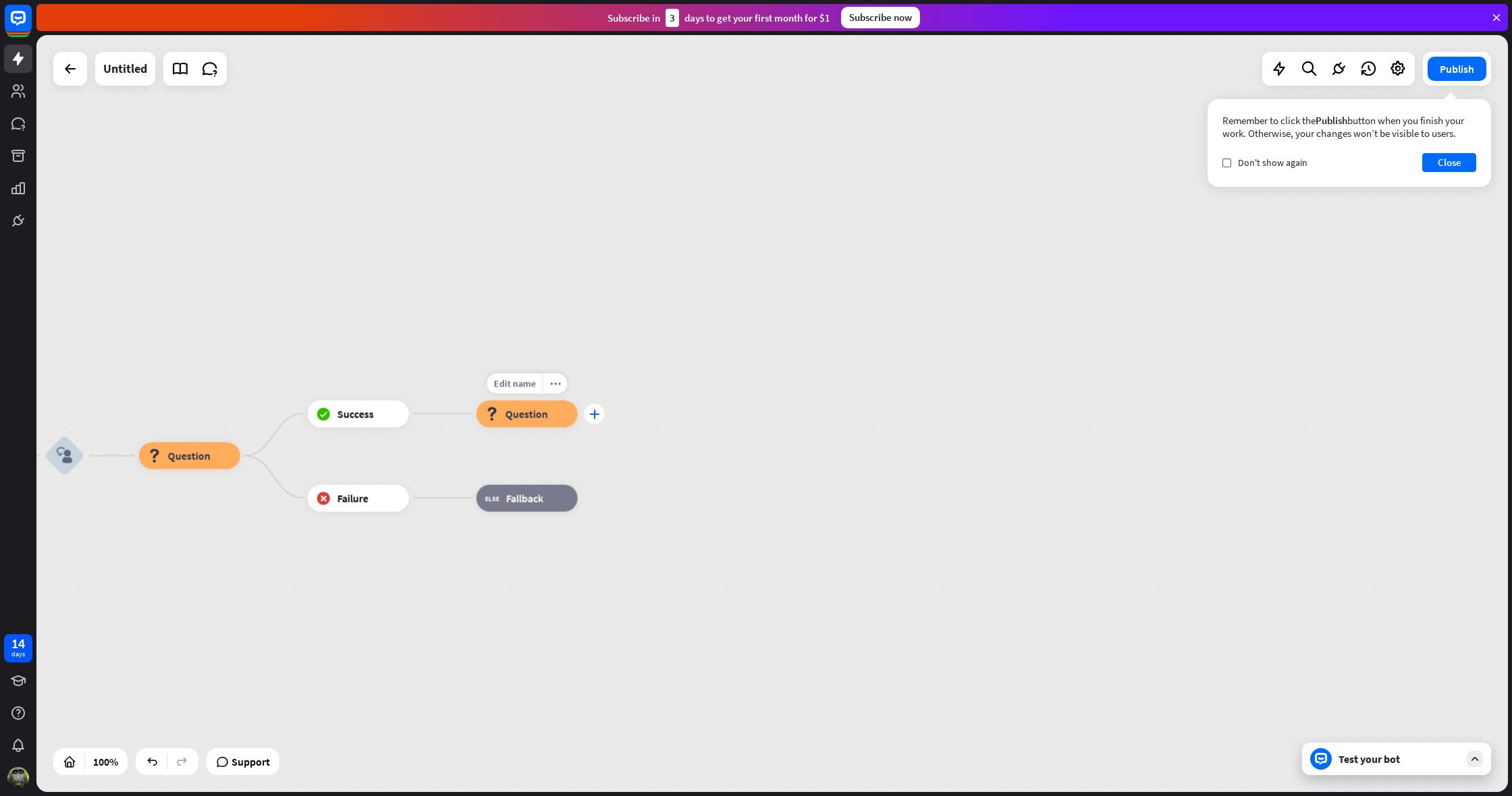
click at [592, 413] on icon "plus" at bounding box center [594, 413] width 10 height 9
click at [653, 459] on div "Success" at bounding box center [647, 459] width 36 height 13
click at [697, 411] on span "Success" at bounding box center [693, 414] width 36 height 13
click at [665, 341] on div "home_2 Start point Welcome message block_bot_response Bot Response block_user_i…" at bounding box center [772, 414] width 1472 height 757
click at [598, 414] on icon "plus" at bounding box center [594, 413] width 10 height 9
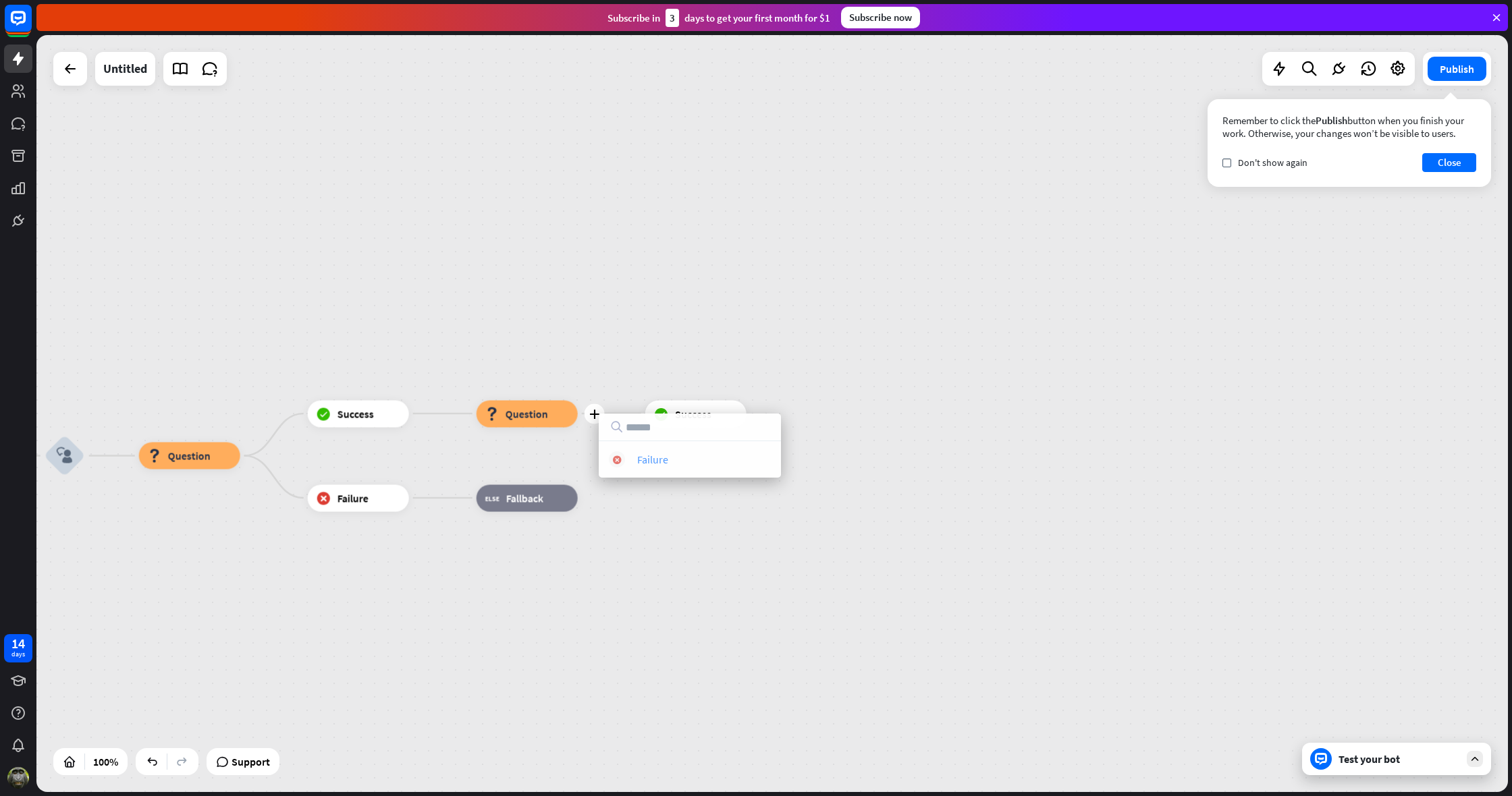
click at [651, 461] on div "Failure" at bounding box center [652, 459] width 31 height 13
click at [813, 366] on div "home_2 Start point Welcome message block_bot_response Bot Response block_user_i…" at bounding box center [772, 414] width 1472 height 757
click at [764, 371] on icon "plus" at bounding box center [764, 371] width 10 height 9
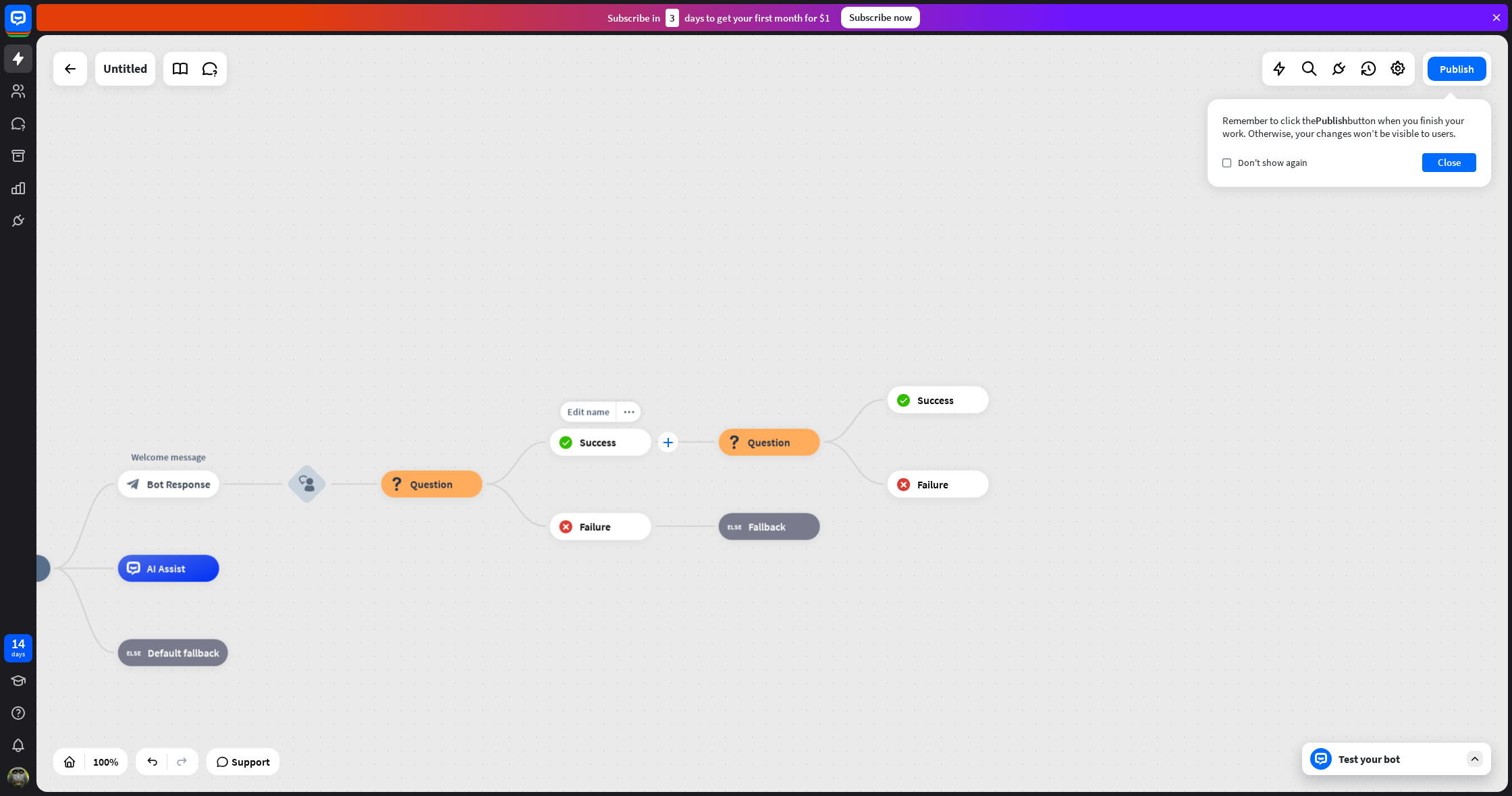
click at [668, 439] on icon "plus" at bounding box center [668, 441] width 10 height 9
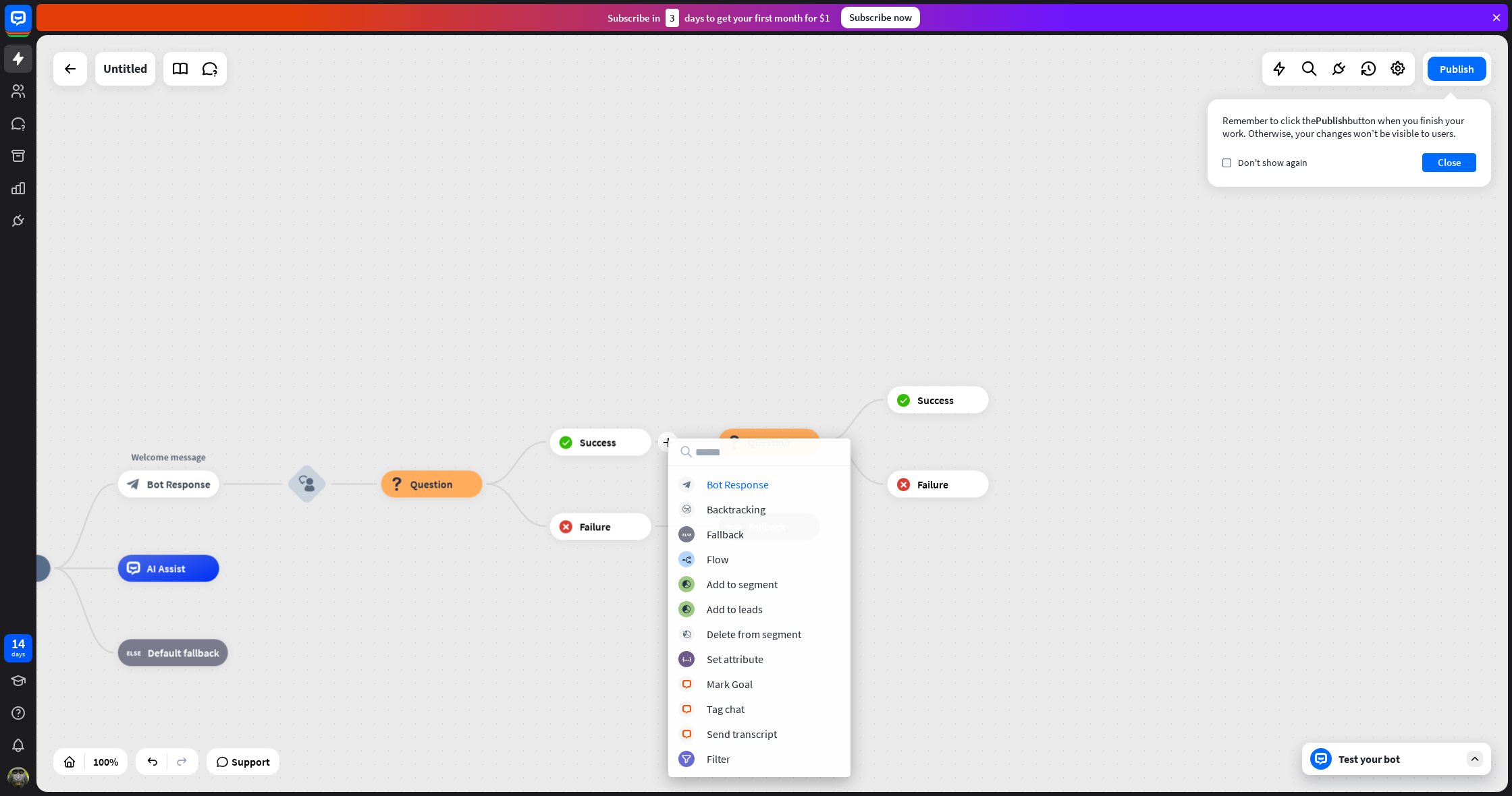
click at [743, 359] on div "home_2 Start point Welcome message block_bot_response Bot Response block_user_i…" at bounding box center [772, 414] width 1472 height 757
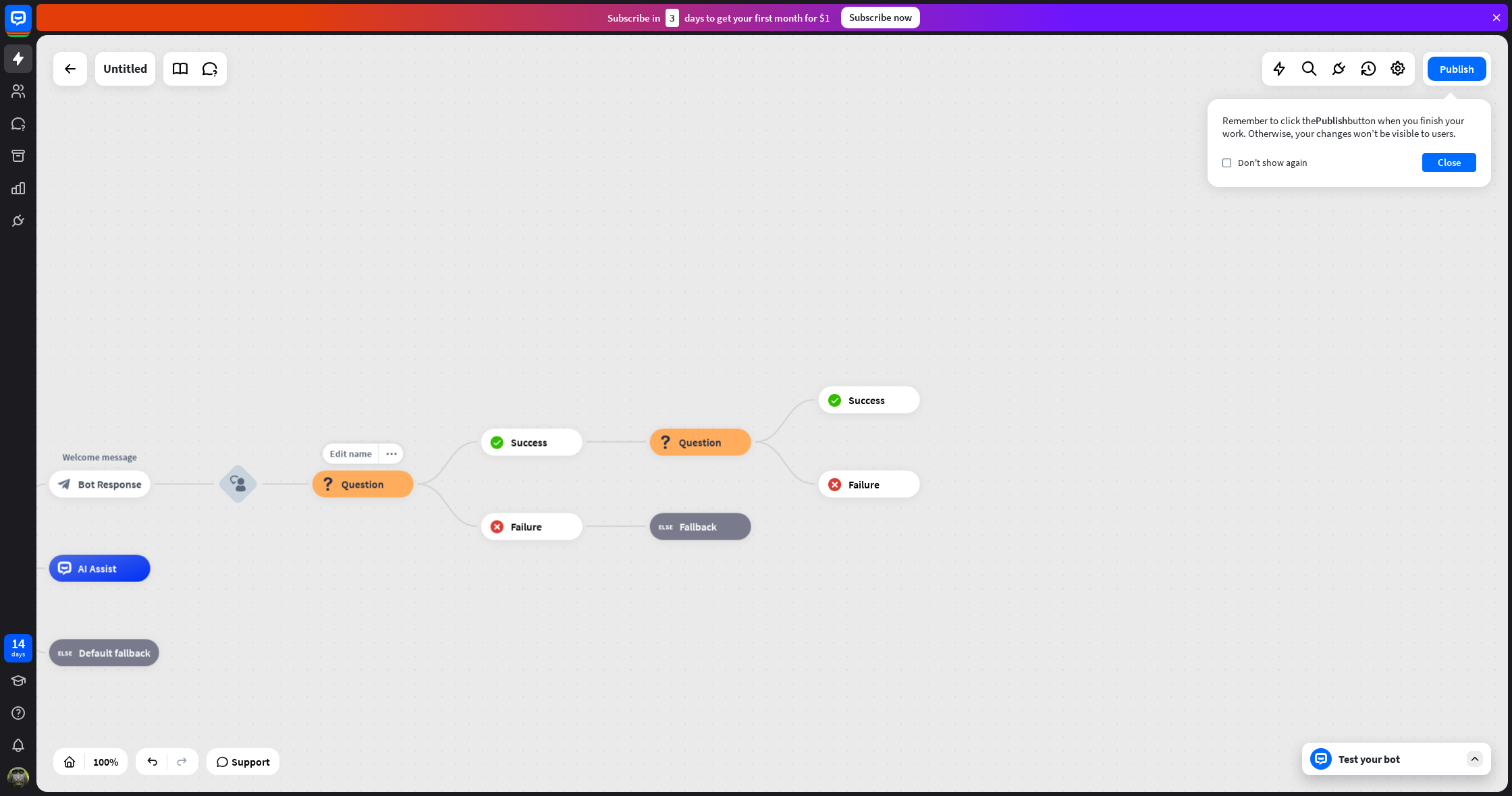
click at [389, 489] on div "block_question Question" at bounding box center [363, 484] width 101 height 27
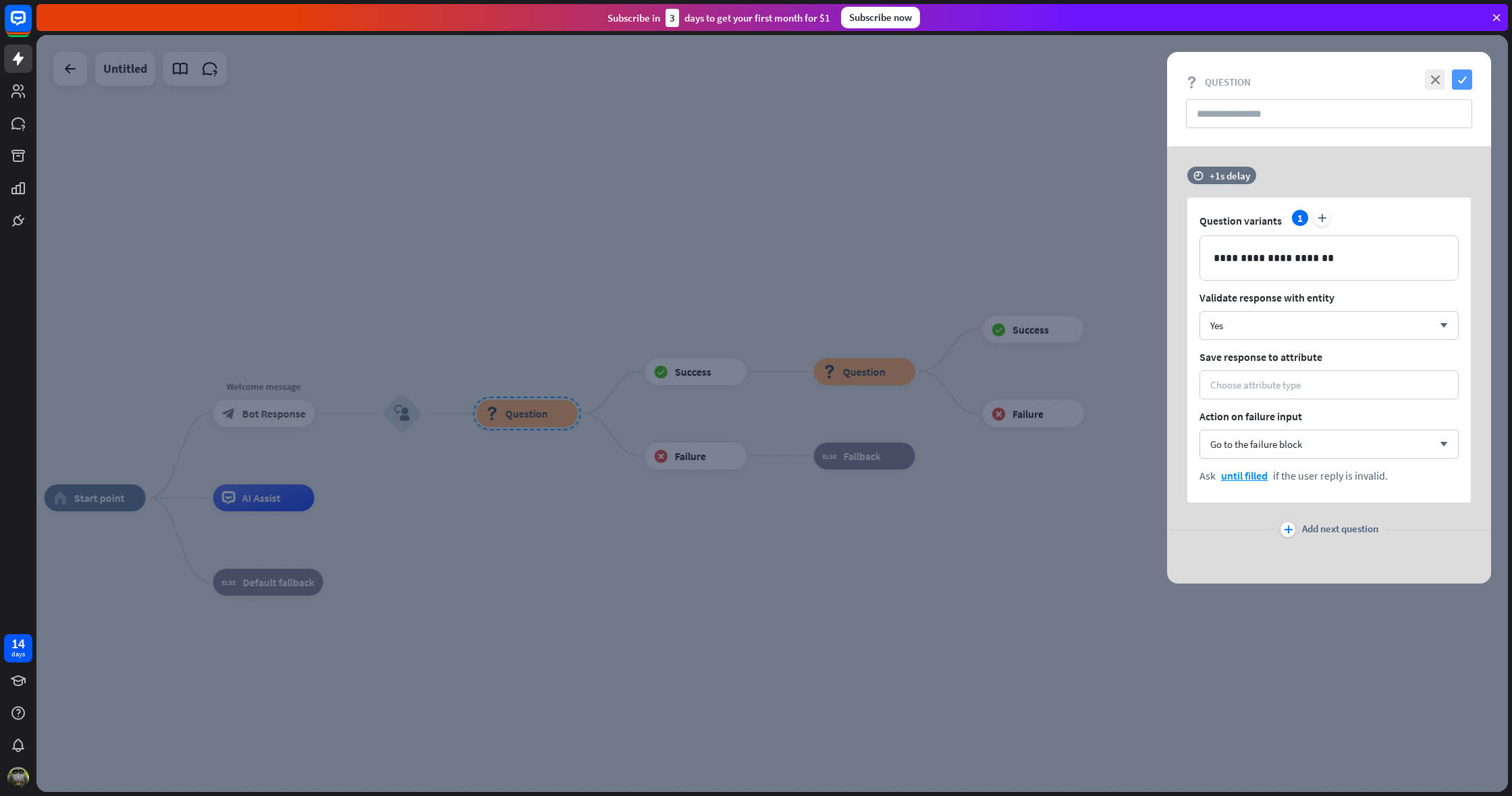
click at [1466, 77] on icon "check" at bounding box center [1462, 80] width 20 height 20
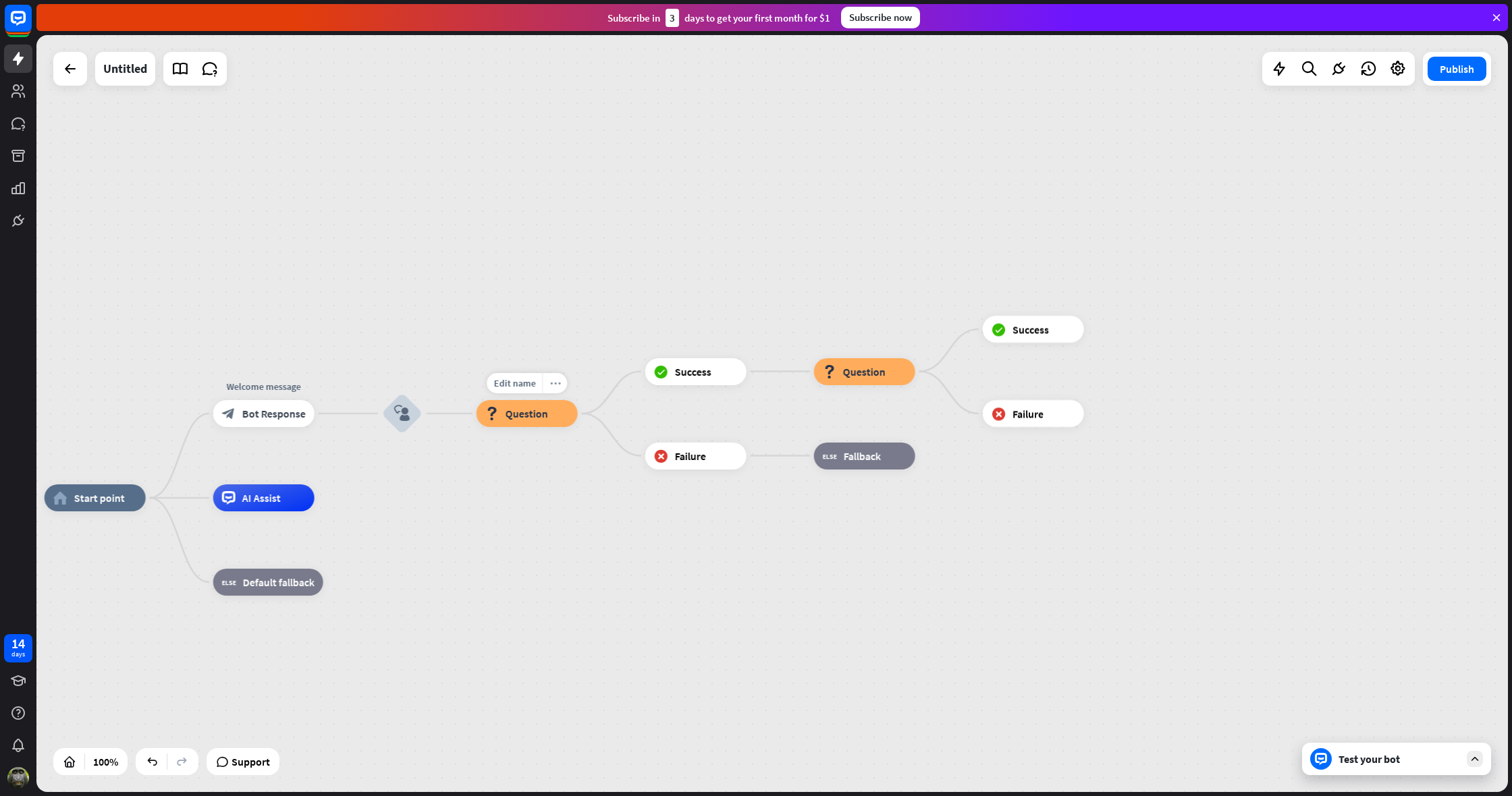
click at [558, 385] on icon "more_horiz" at bounding box center [555, 383] width 11 height 10
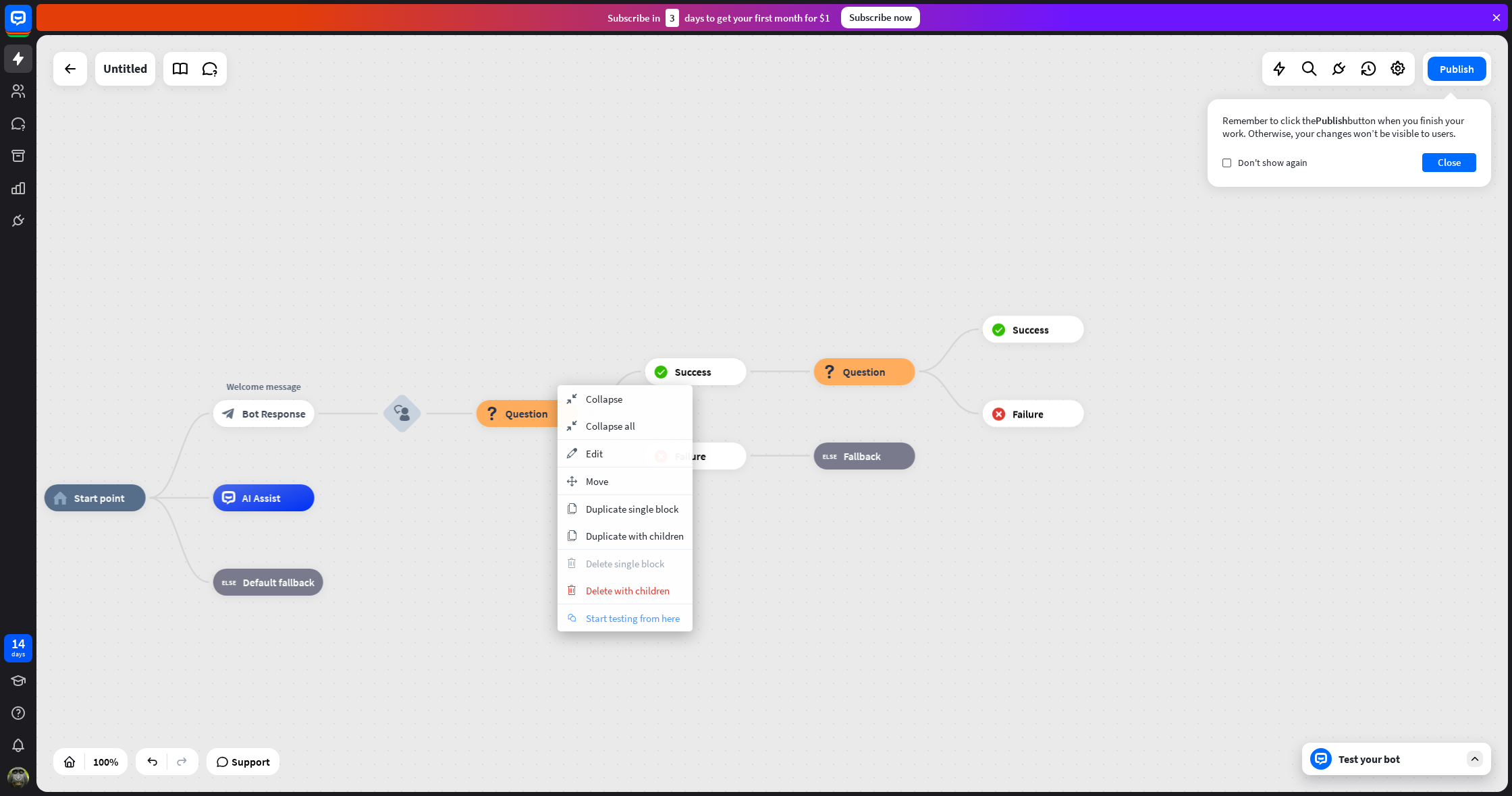
click at [606, 619] on span "Start testing from here" at bounding box center [632, 618] width 94 height 13
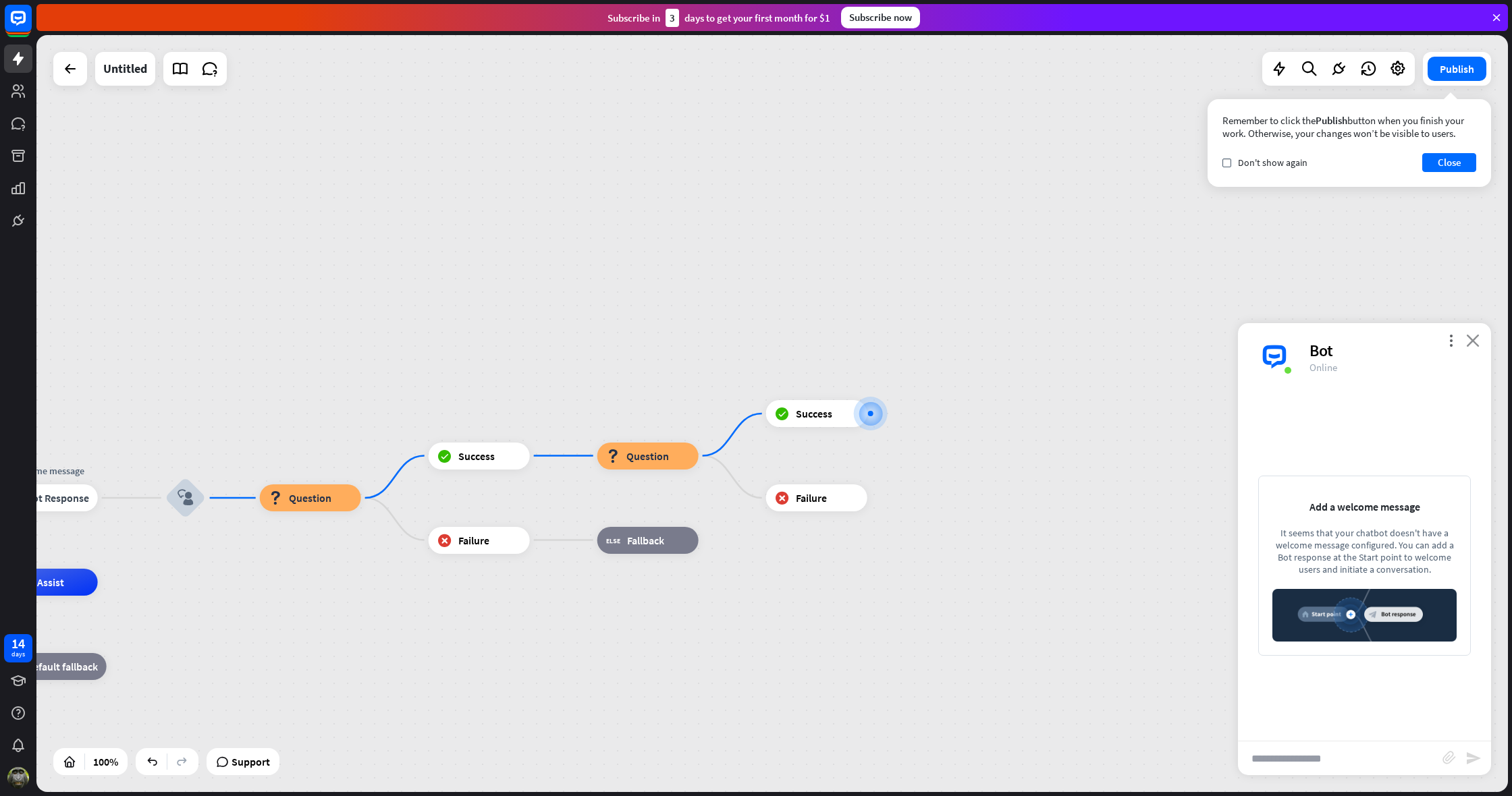
click at [1473, 340] on icon "close" at bounding box center [1473, 340] width 13 height 13
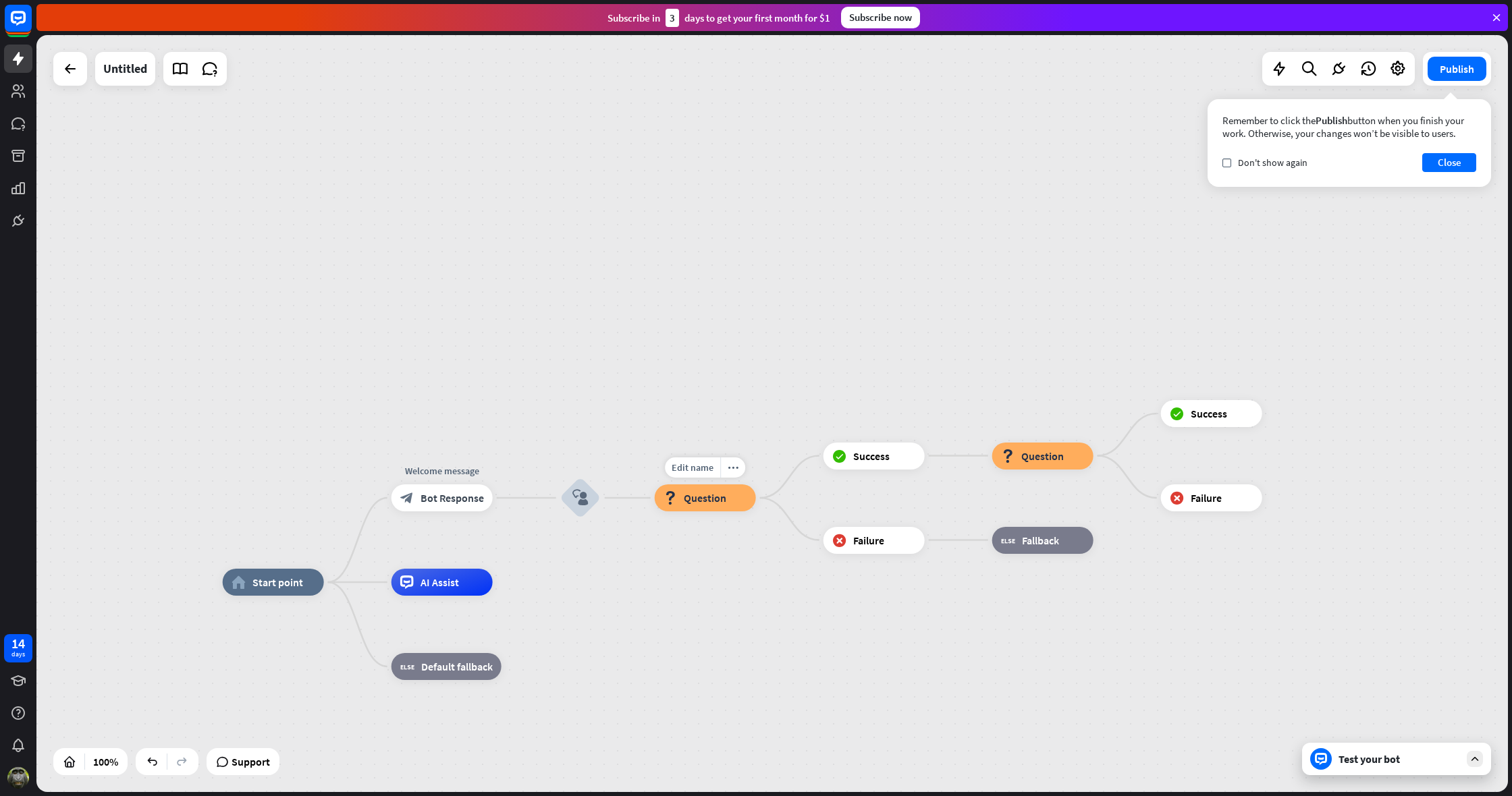
click at [748, 499] on div "block_question Question" at bounding box center [705, 498] width 101 height 27
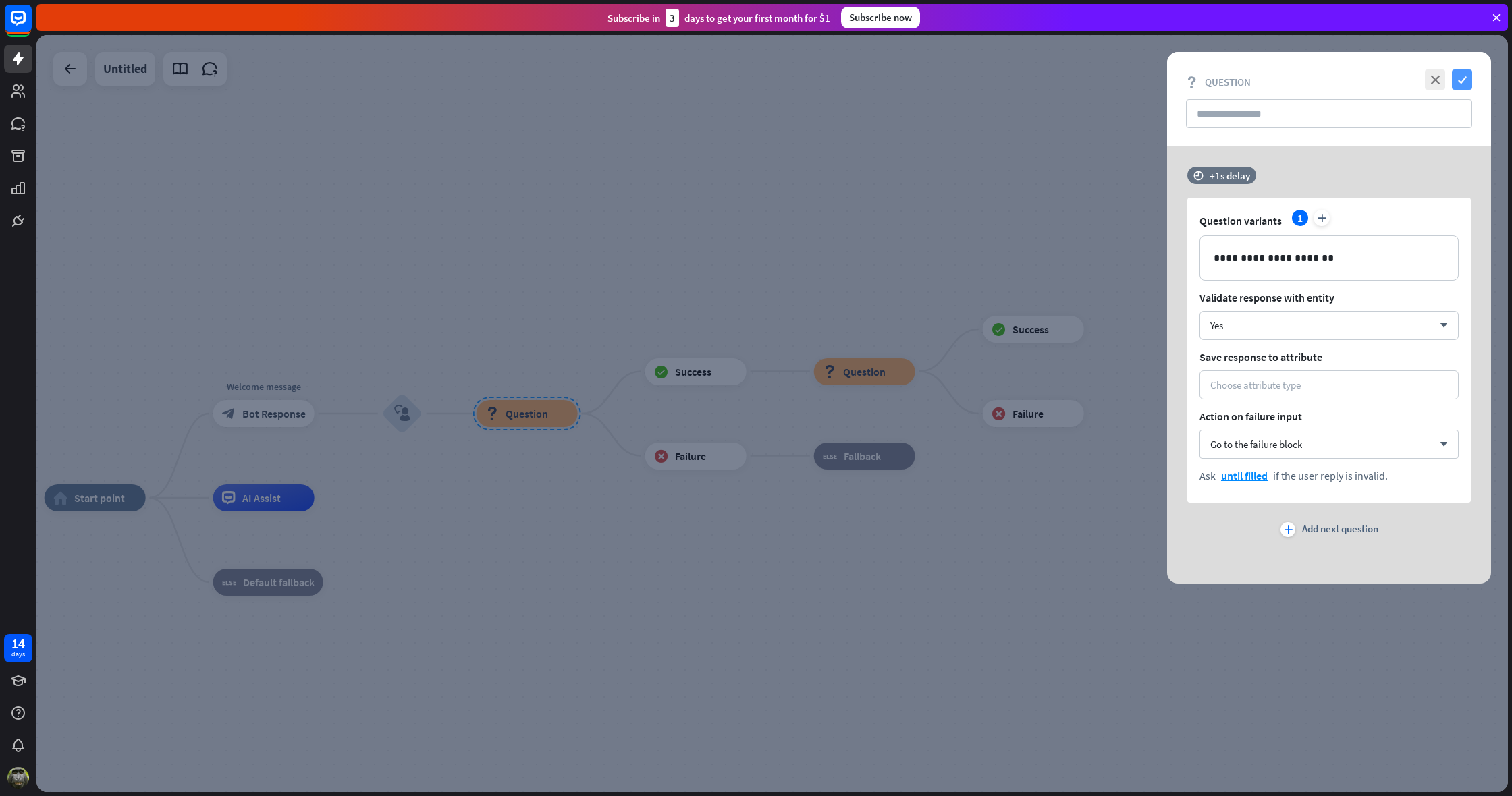
click at [1461, 77] on icon "check" at bounding box center [1462, 80] width 20 height 20
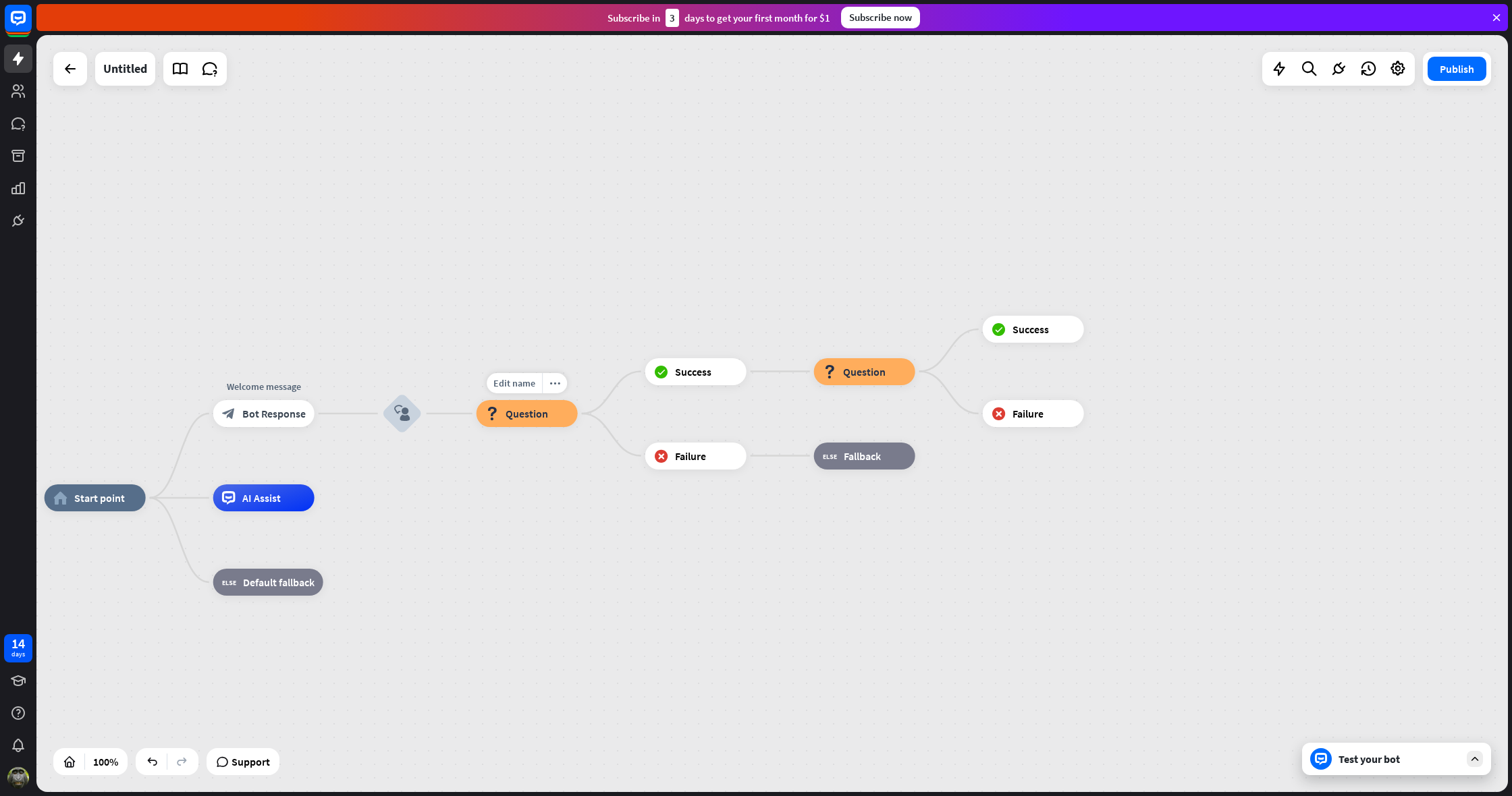
click at [507, 412] on span "Question" at bounding box center [527, 414] width 42 height 13
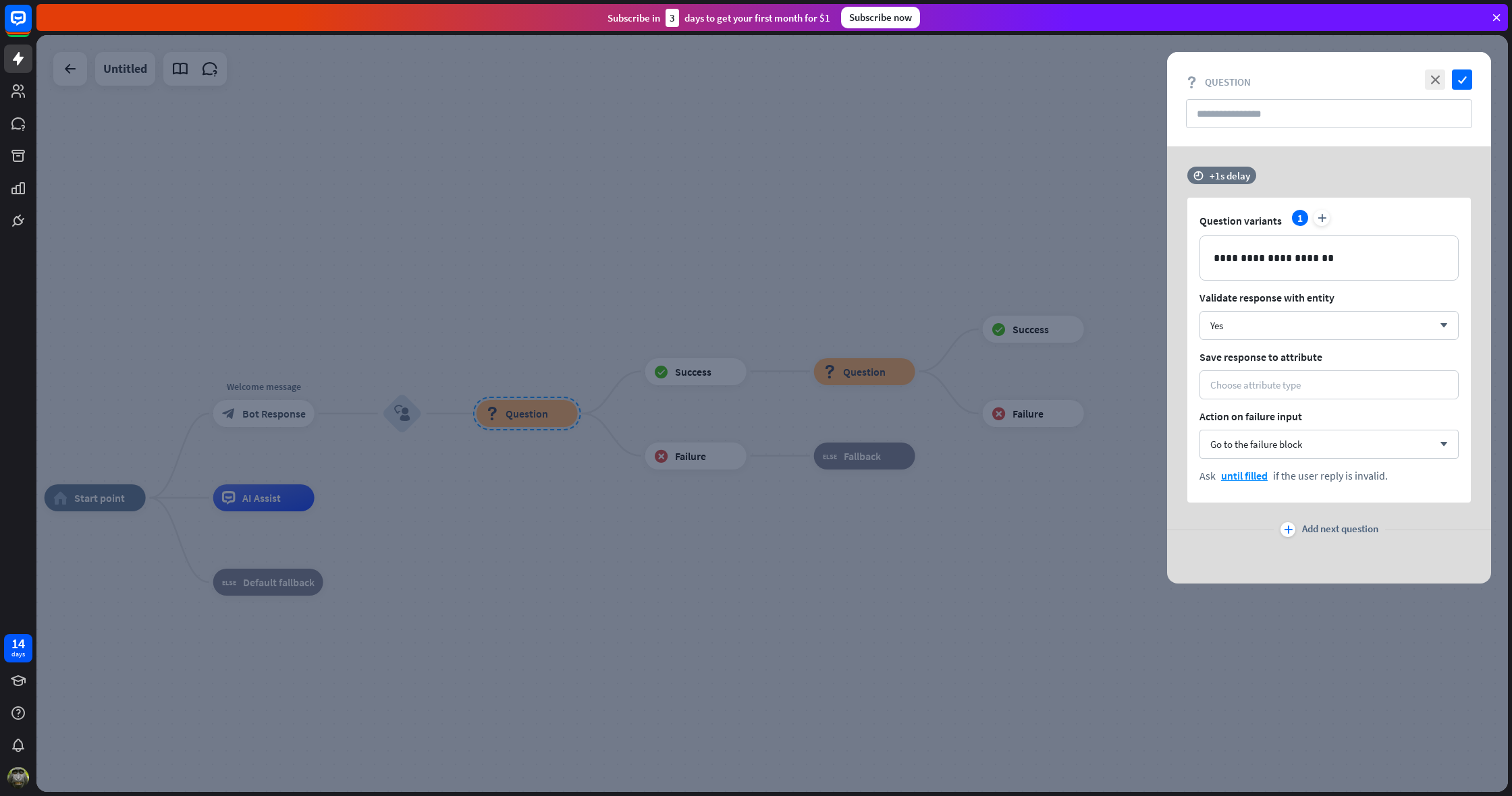
click at [446, 395] on div at bounding box center [772, 414] width 1472 height 757
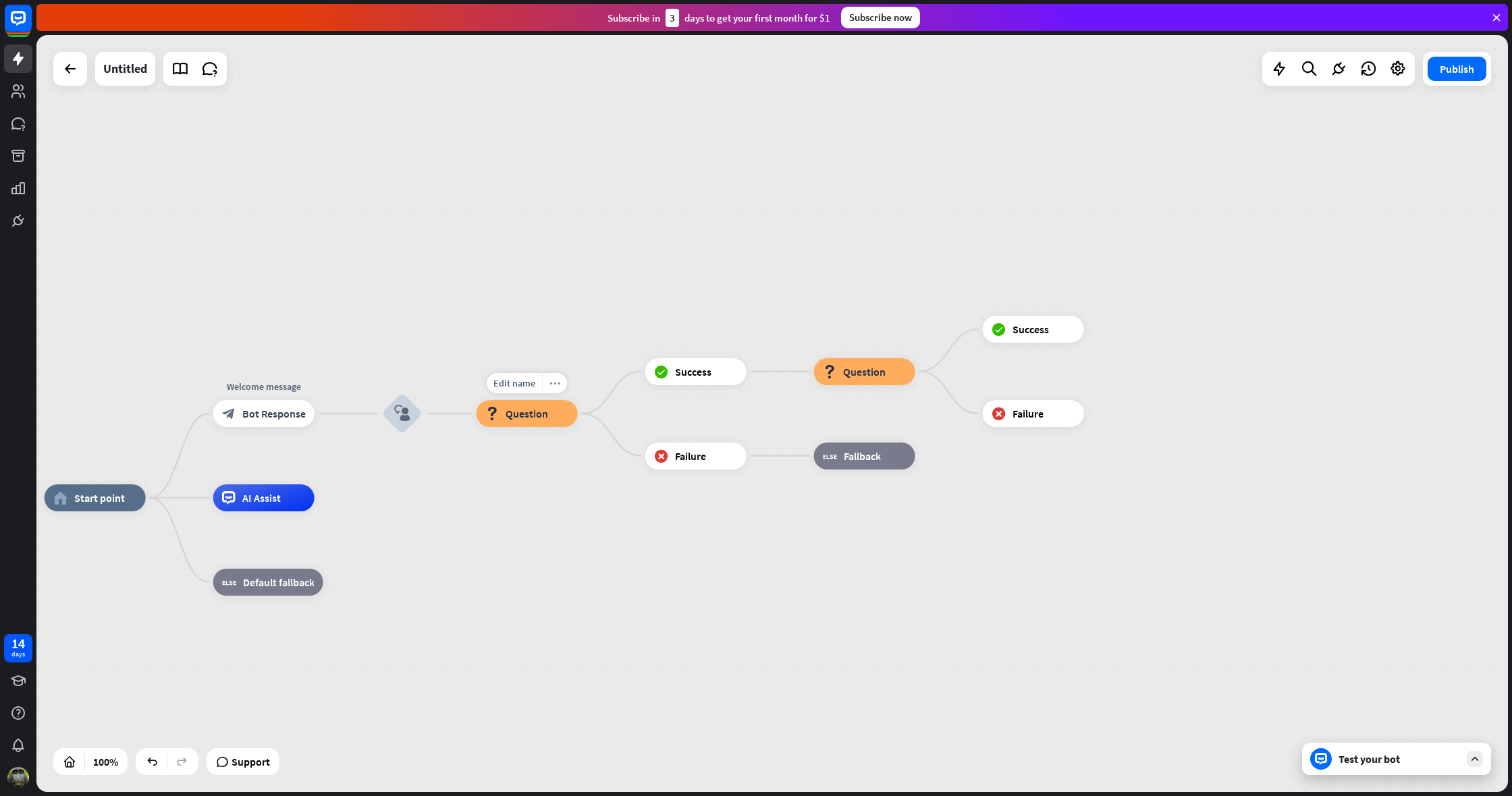
click at [560, 382] on icon "more_horiz" at bounding box center [555, 383] width 11 height 10
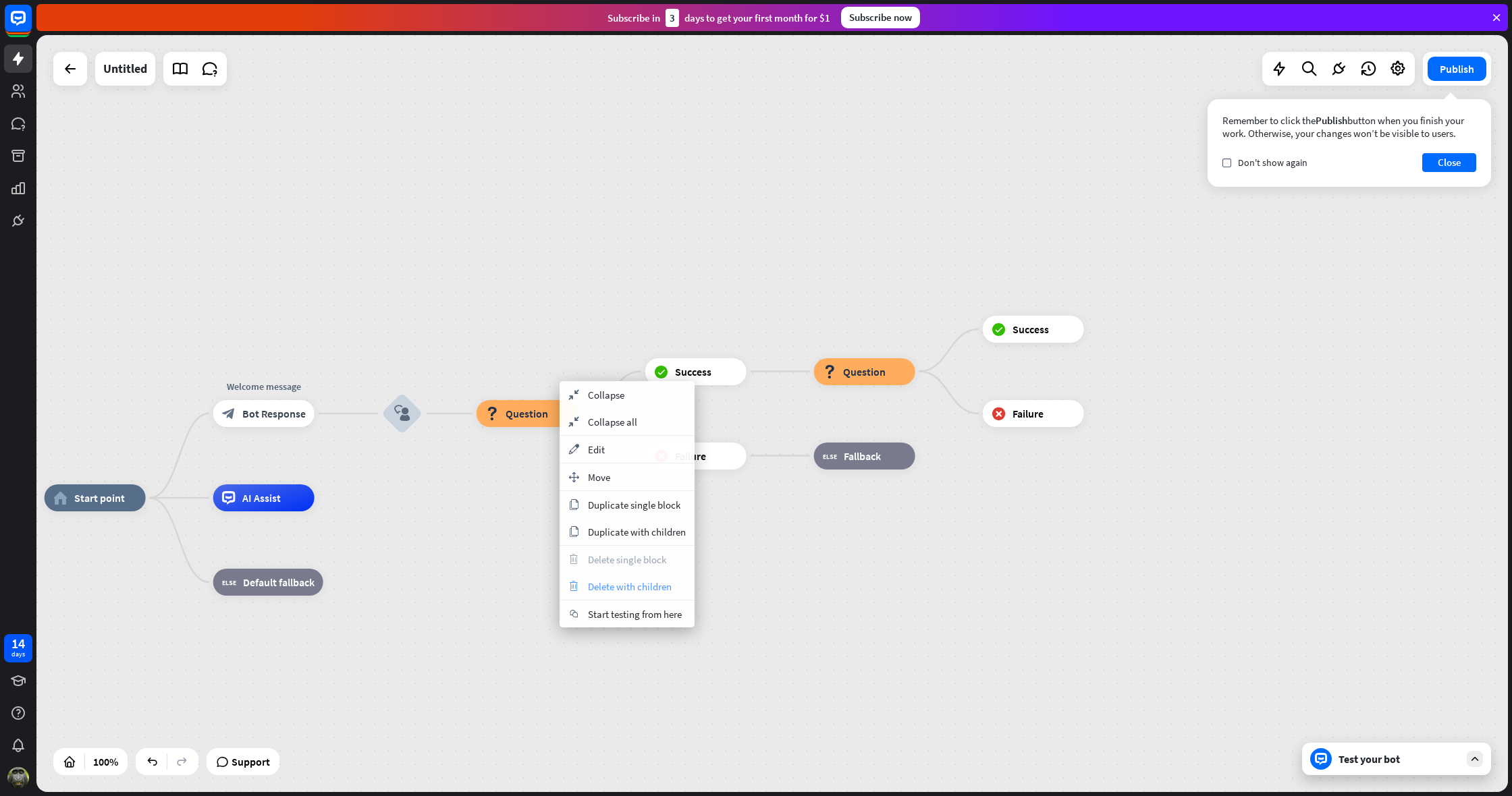
click at [614, 590] on span "Delete with children" at bounding box center [630, 586] width 83 height 13
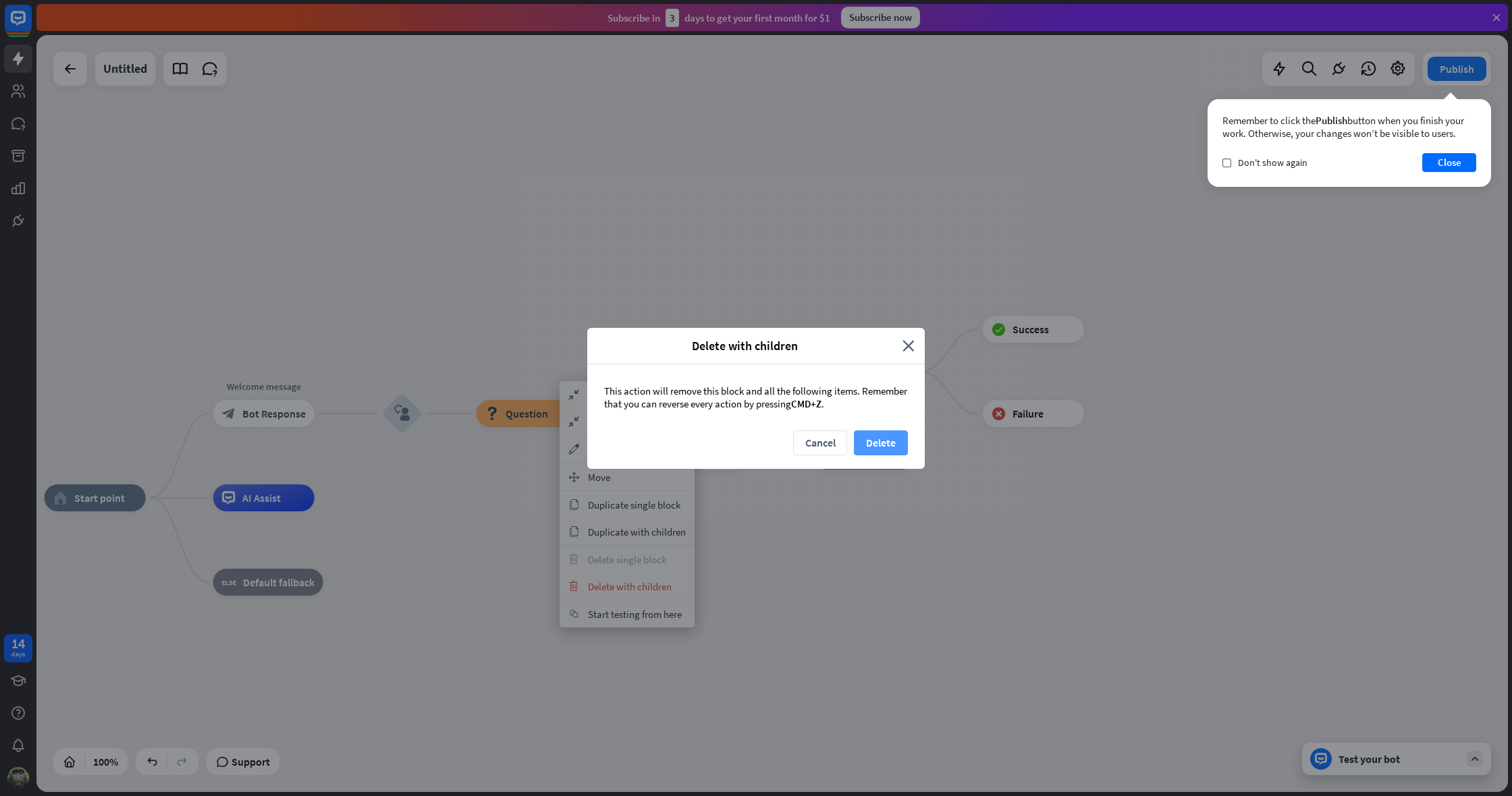
click at [885, 439] on button "Delete" at bounding box center [881, 443] width 54 height 25
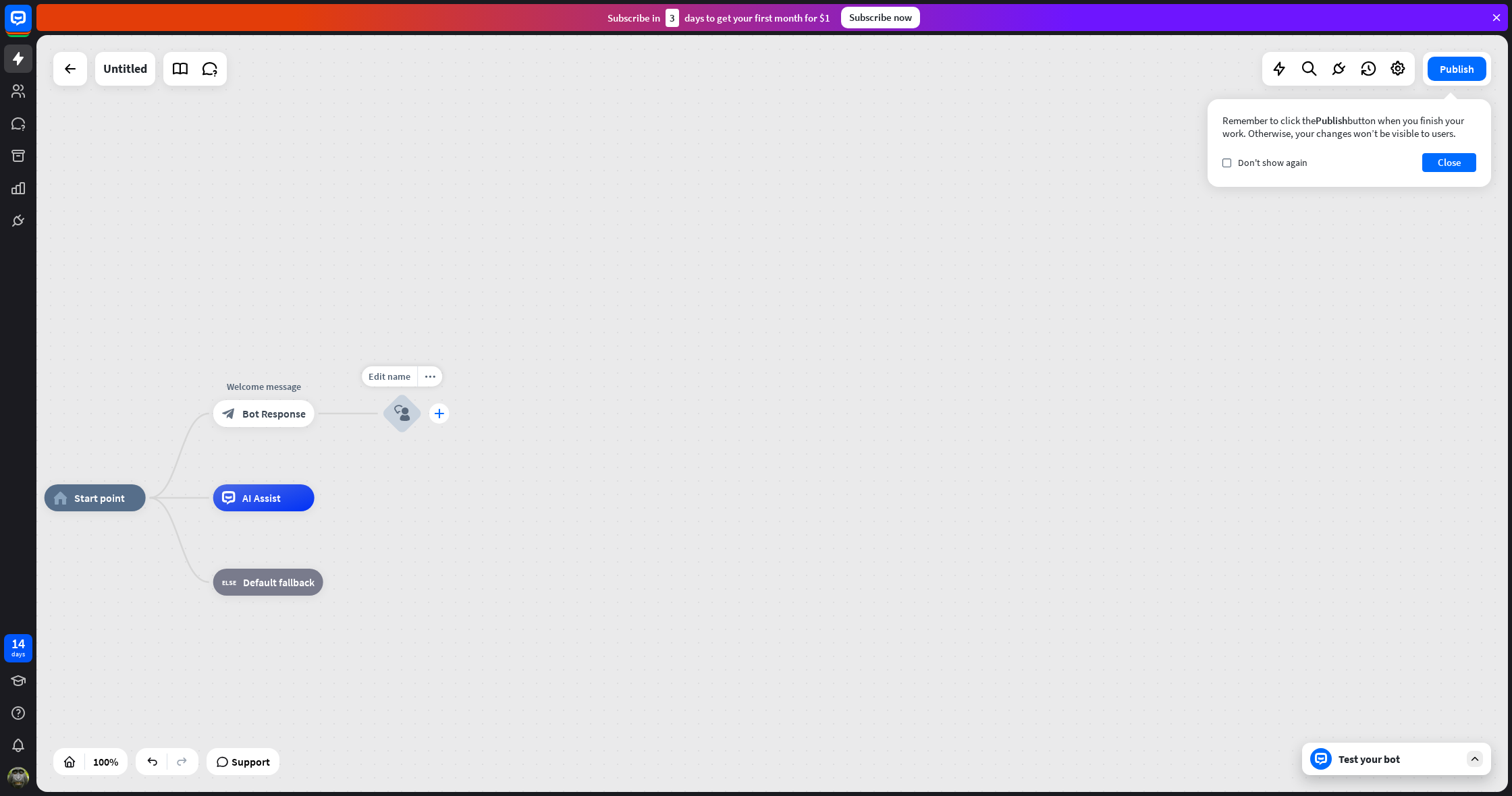
click at [436, 414] on icon "plus" at bounding box center [439, 413] width 10 height 9
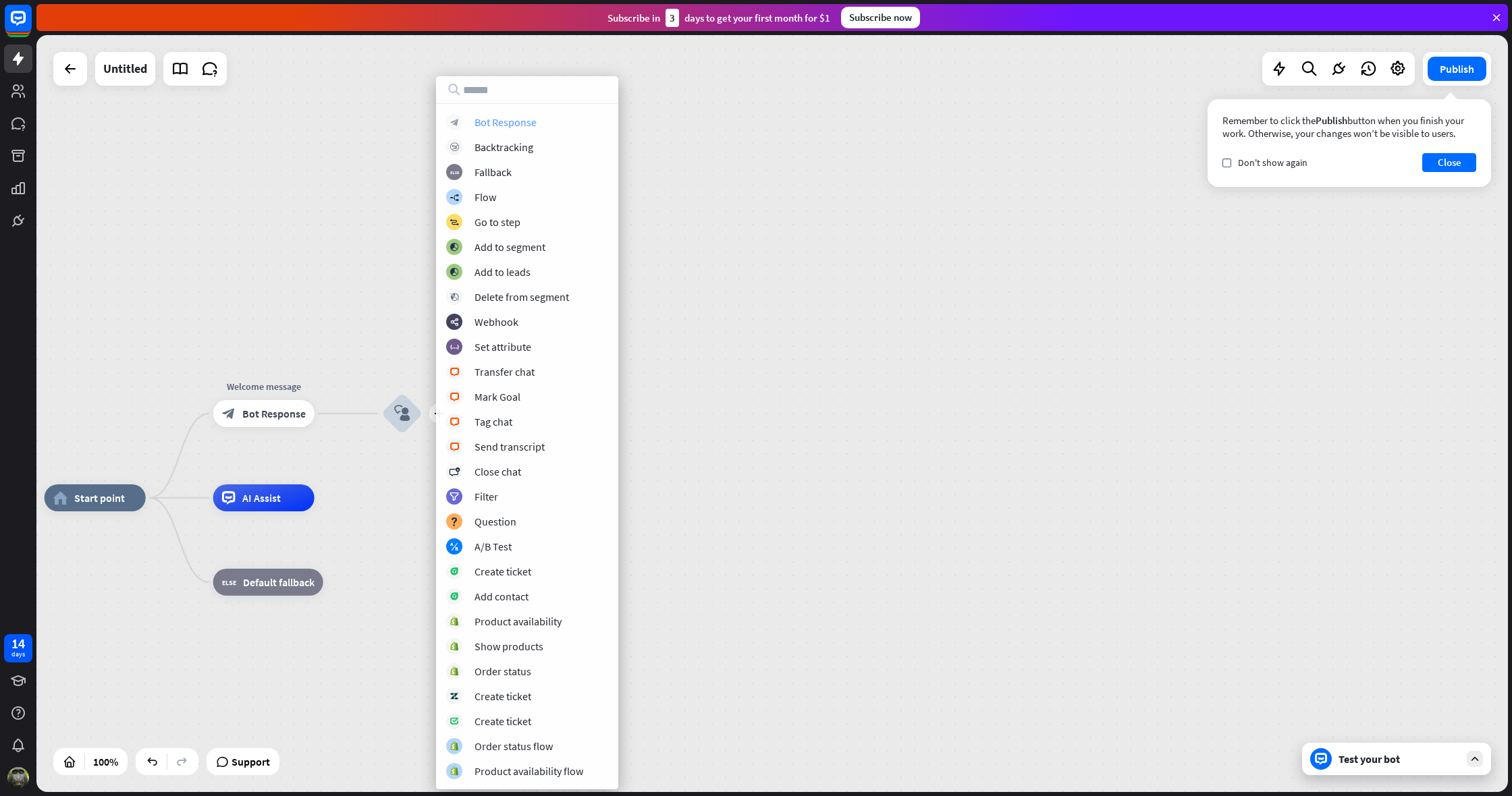
click at [496, 115] on div "Bot Response" at bounding box center [506, 122] width 62 height 13
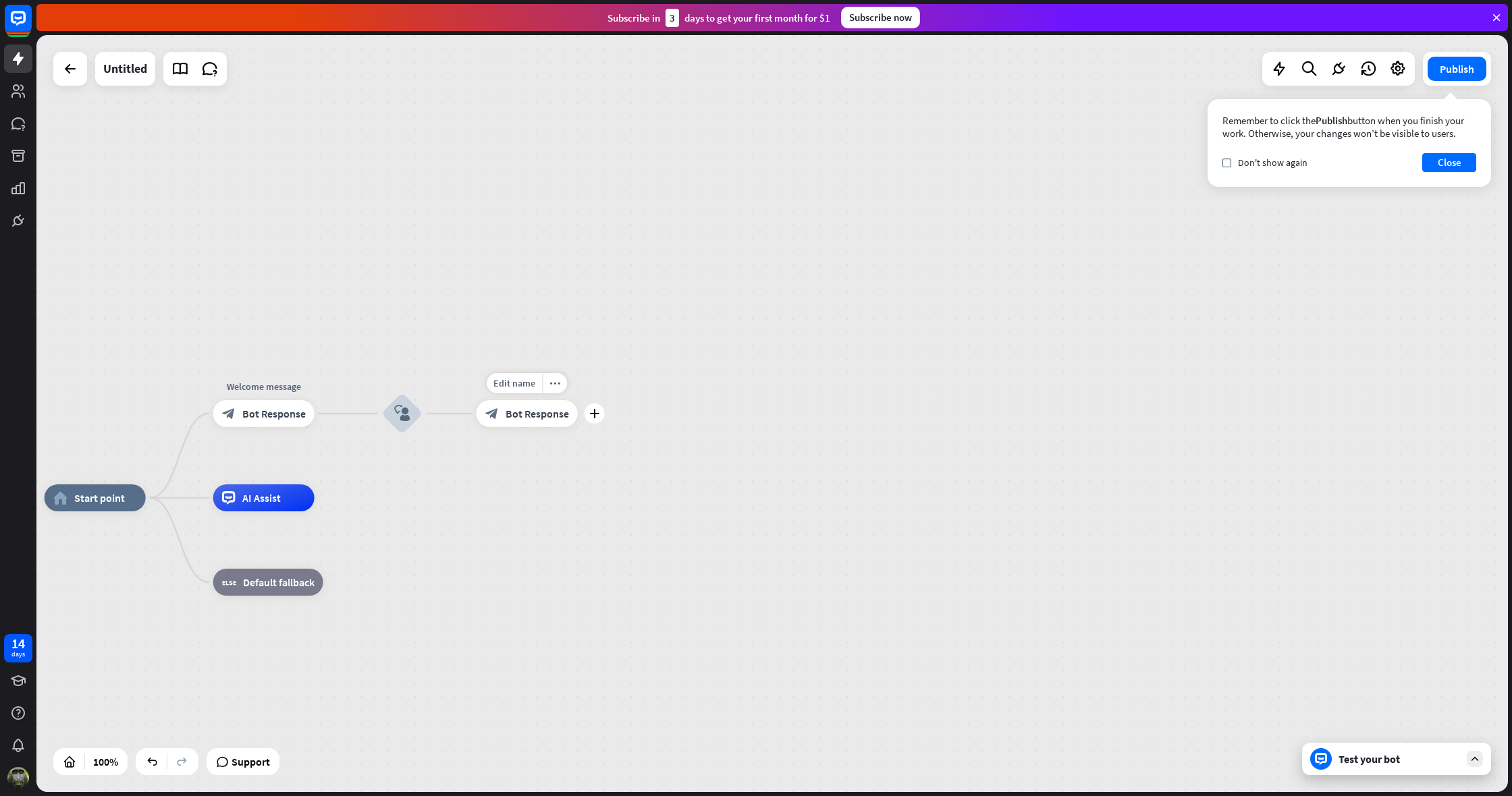
click at [527, 419] on span "Bot Response" at bounding box center [537, 414] width 63 height 13
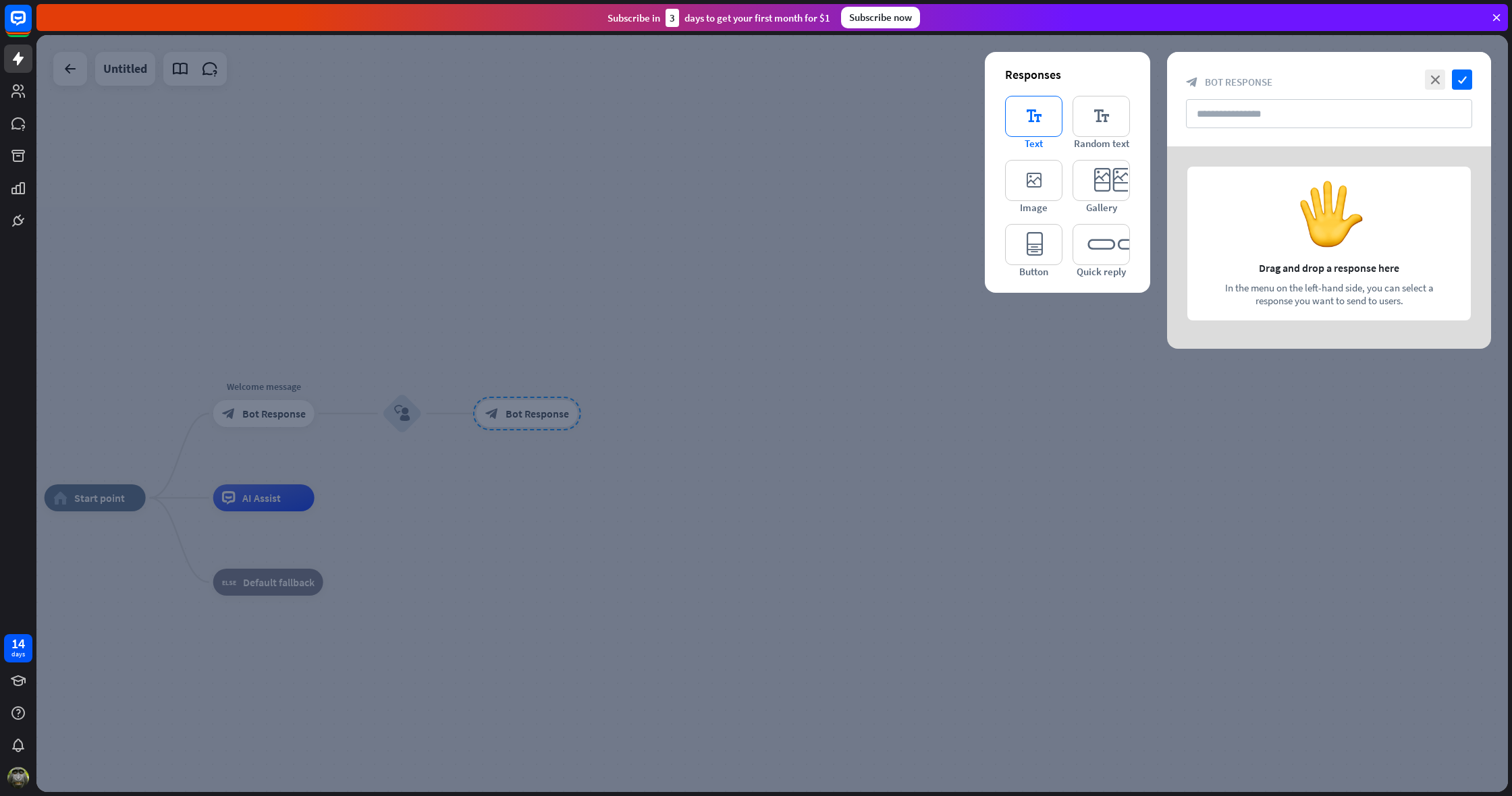
click at [1025, 112] on icon "editor_text" at bounding box center [1034, 116] width 57 height 41
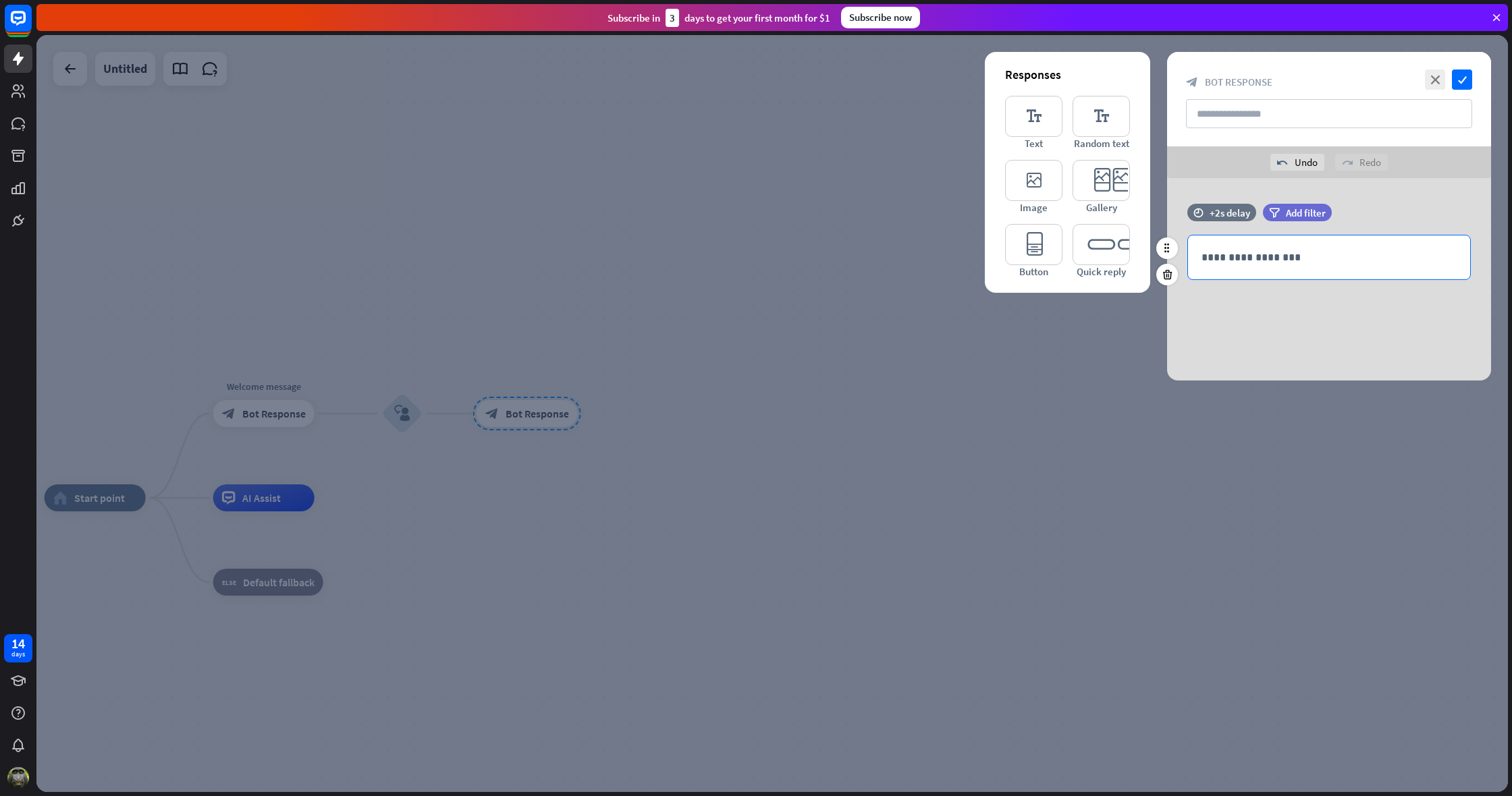
click at [1273, 264] on p "**********" at bounding box center [1329, 258] width 255 height 17
click at [1465, 74] on icon "check" at bounding box center [1462, 80] width 20 height 20
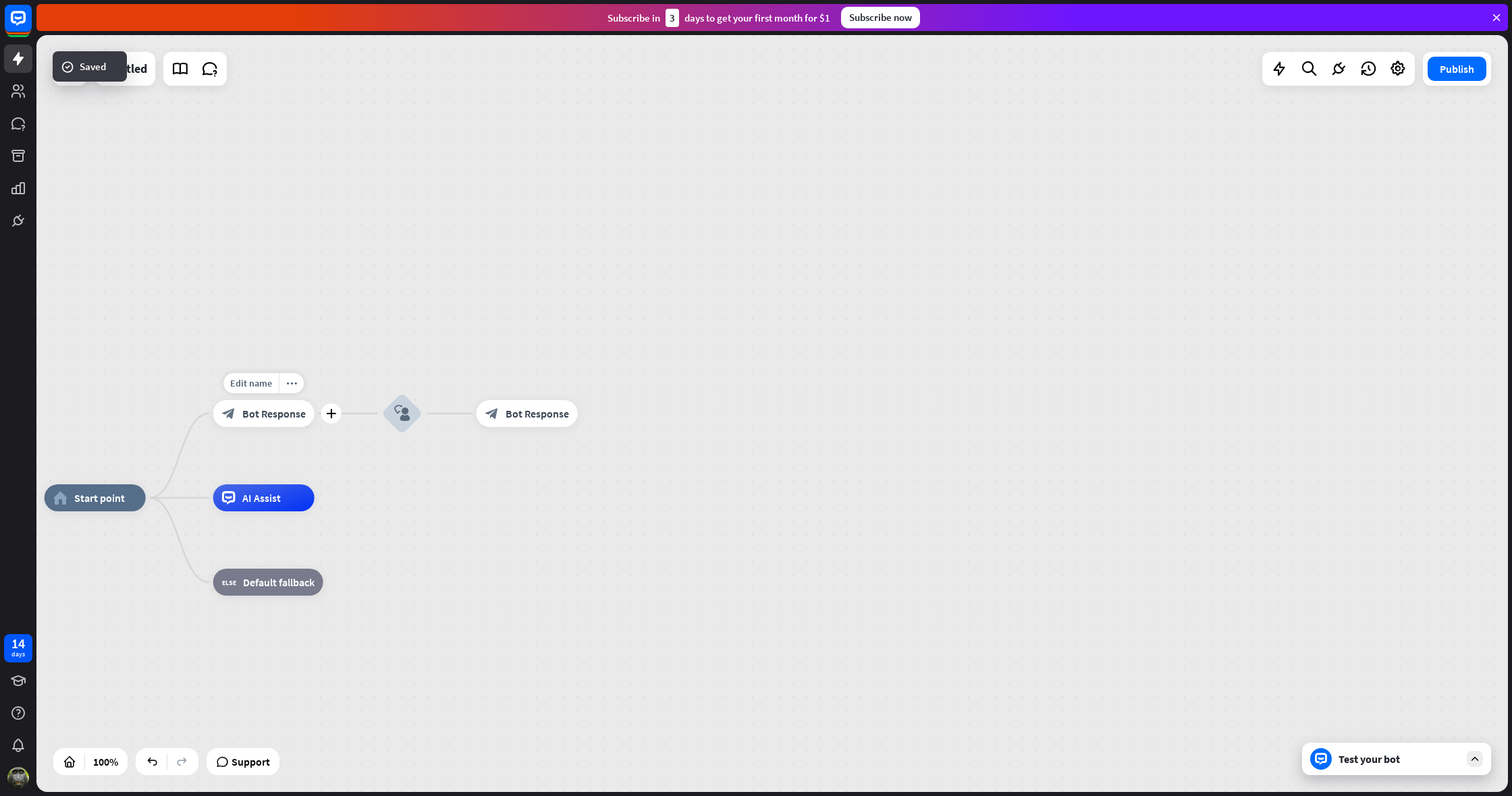
click at [270, 418] on span "Bot Response" at bounding box center [274, 414] width 63 height 13
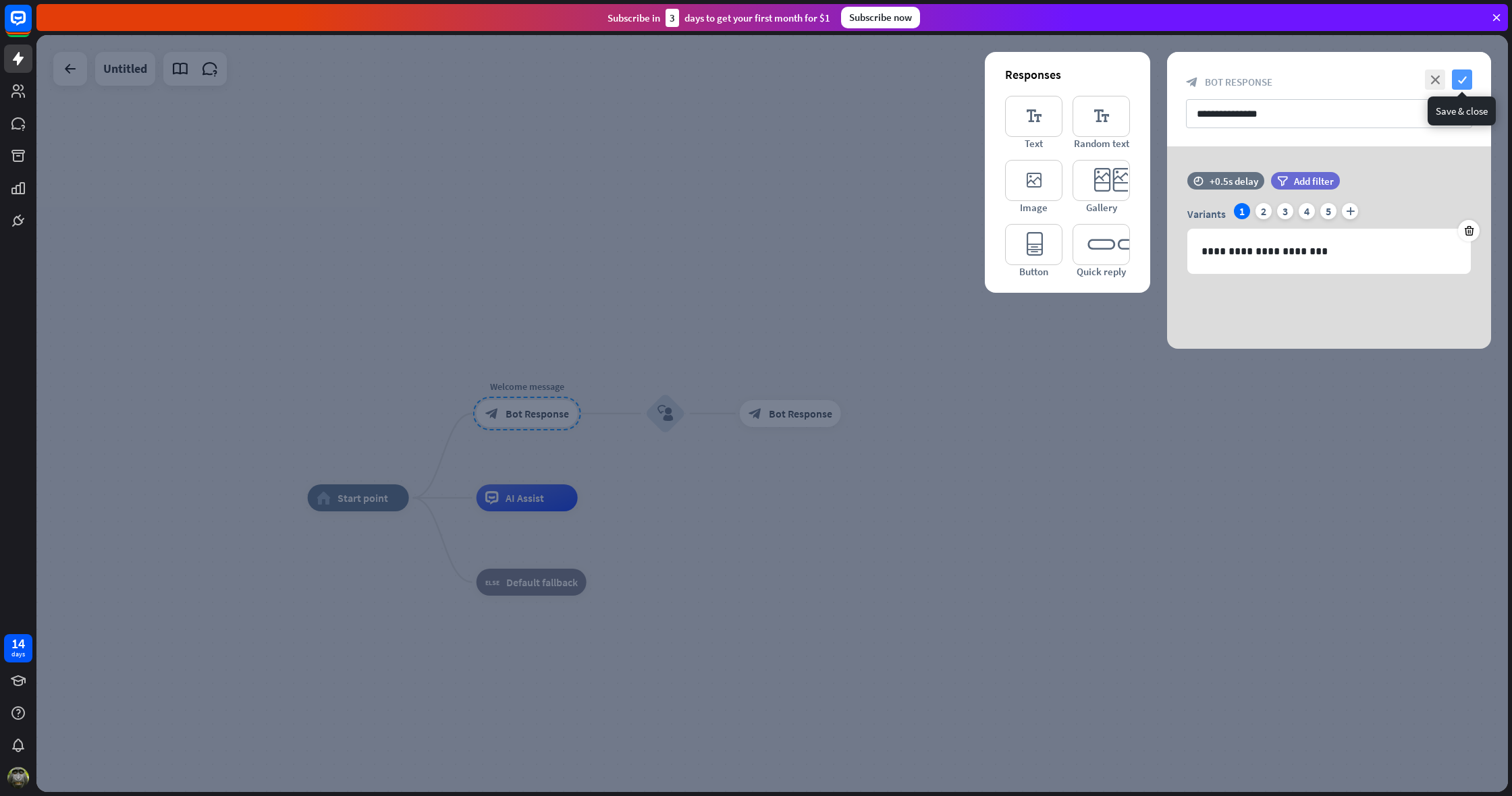
click at [1466, 75] on icon "check" at bounding box center [1462, 80] width 20 height 20
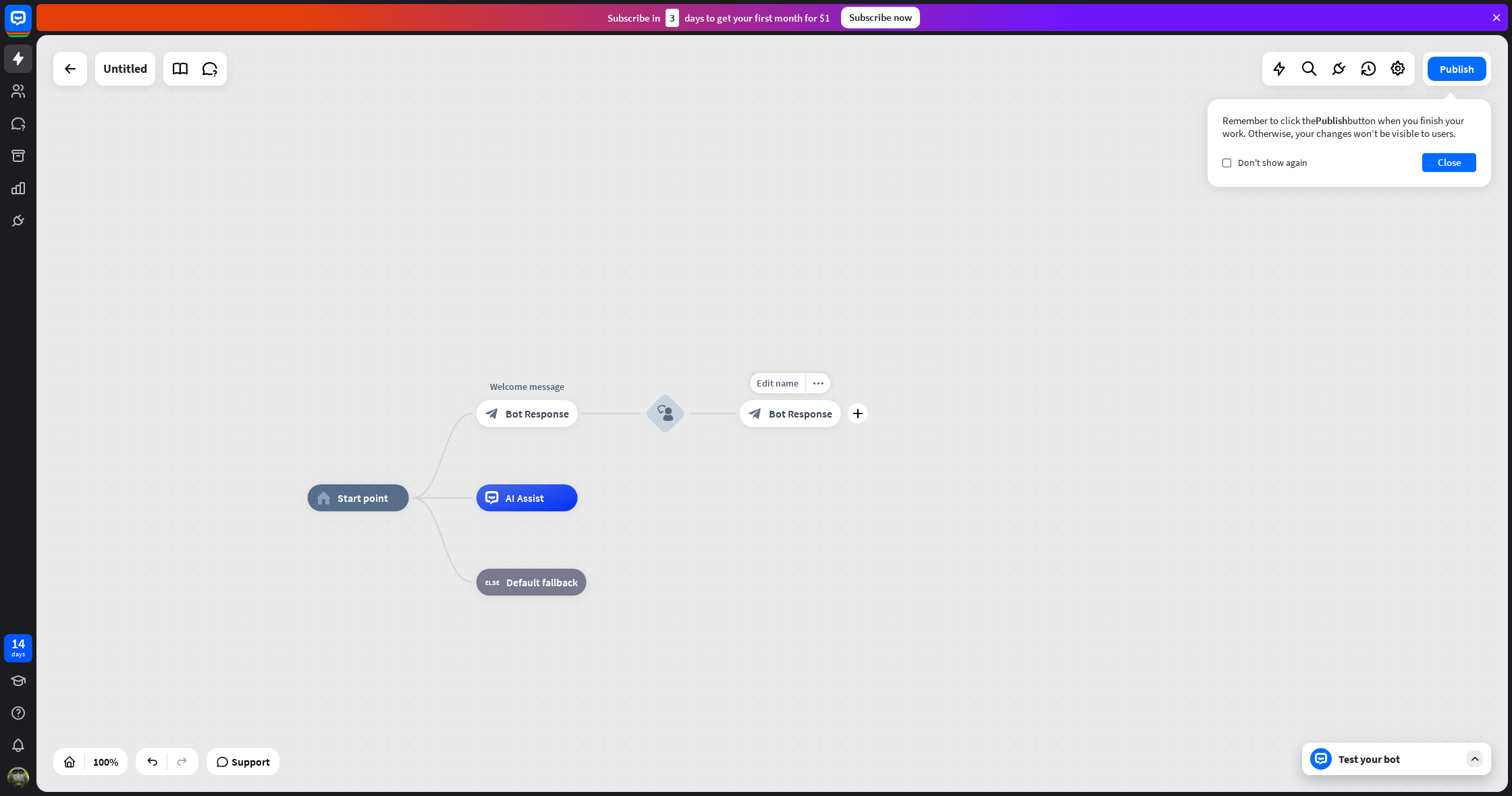
click at [786, 411] on span "Bot Response" at bounding box center [800, 414] width 63 height 13
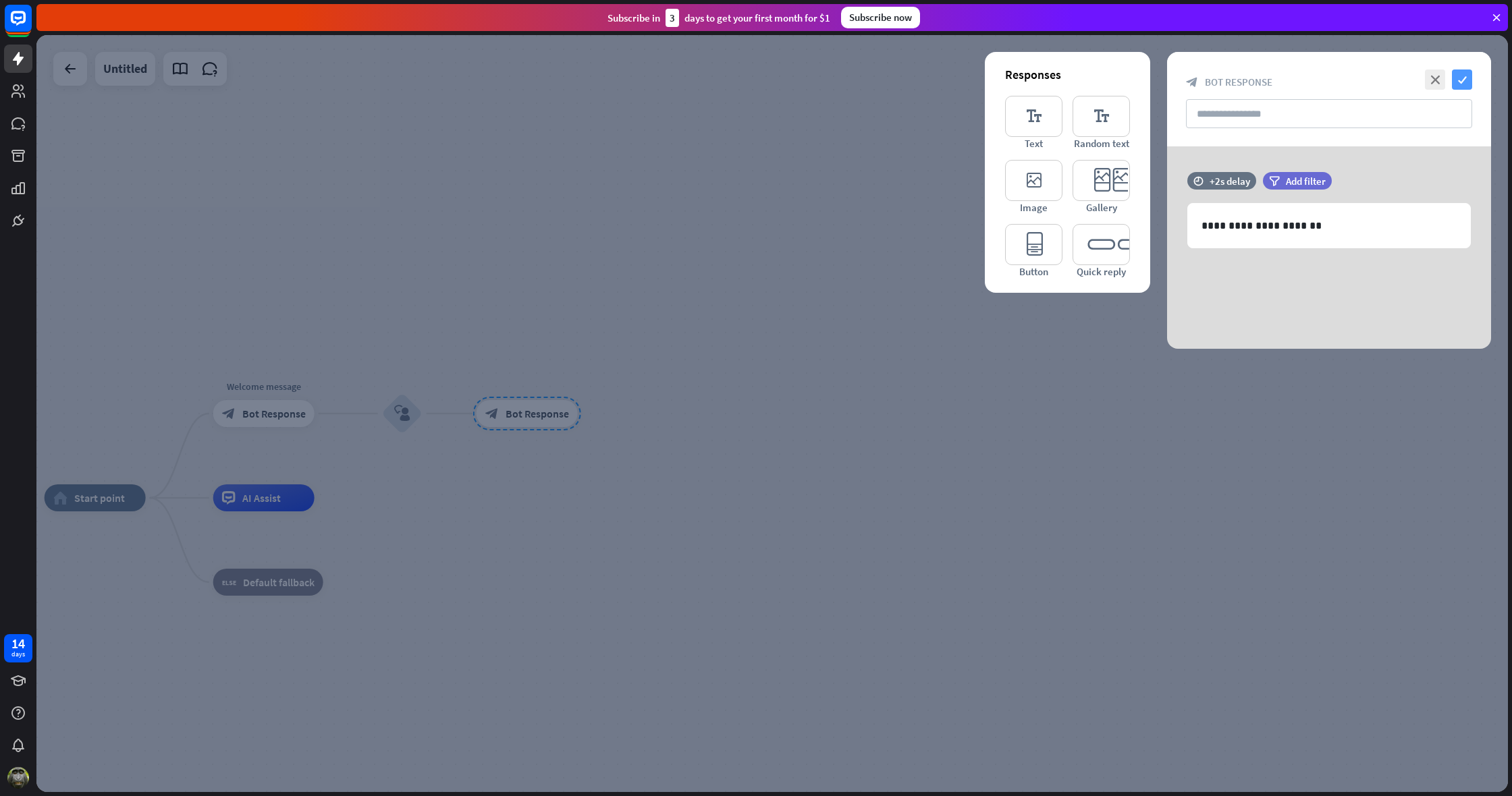
click at [1461, 73] on icon "check" at bounding box center [1462, 80] width 20 height 20
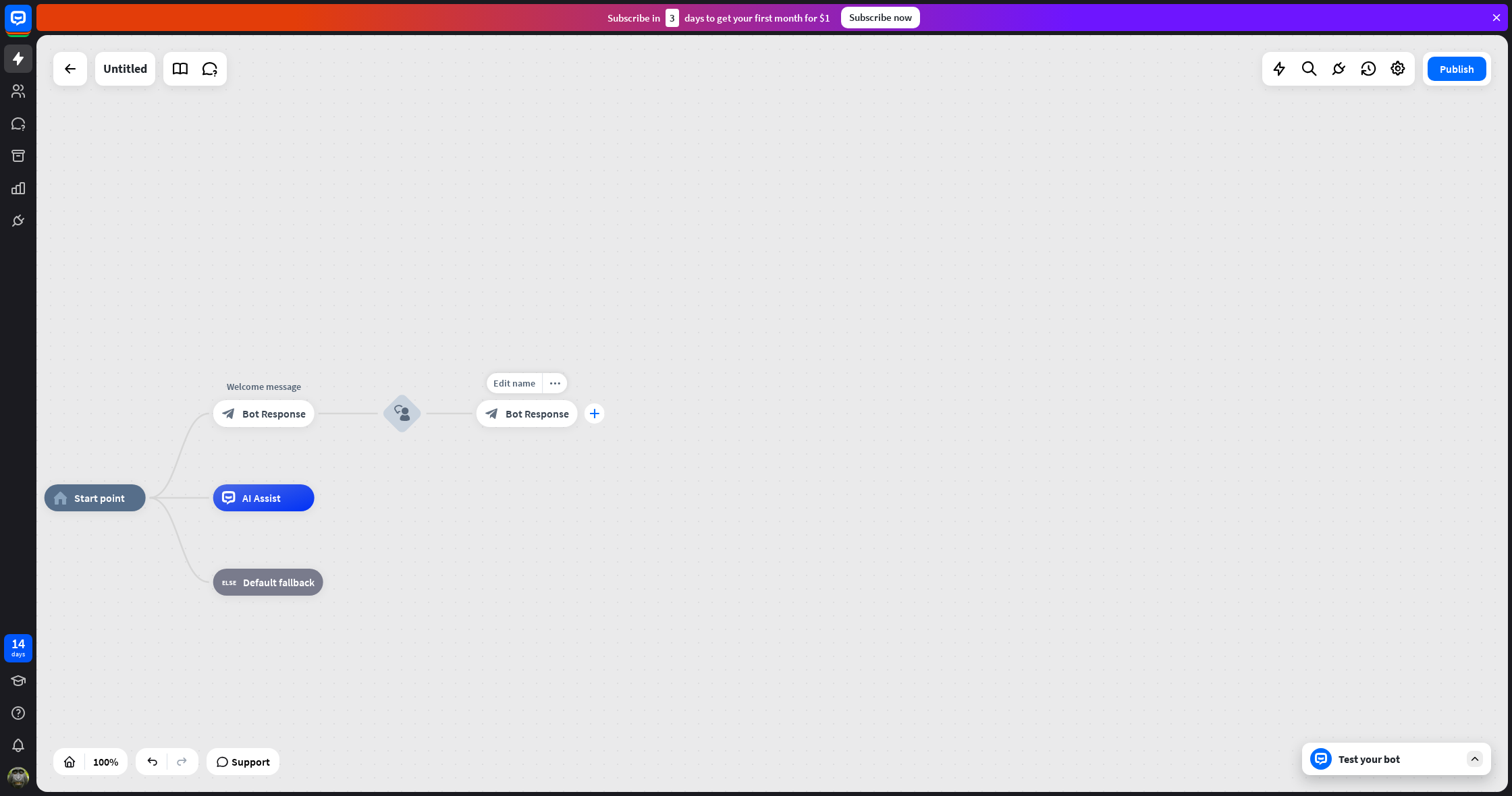
click at [588, 409] on div "plus" at bounding box center [595, 414] width 20 height 20
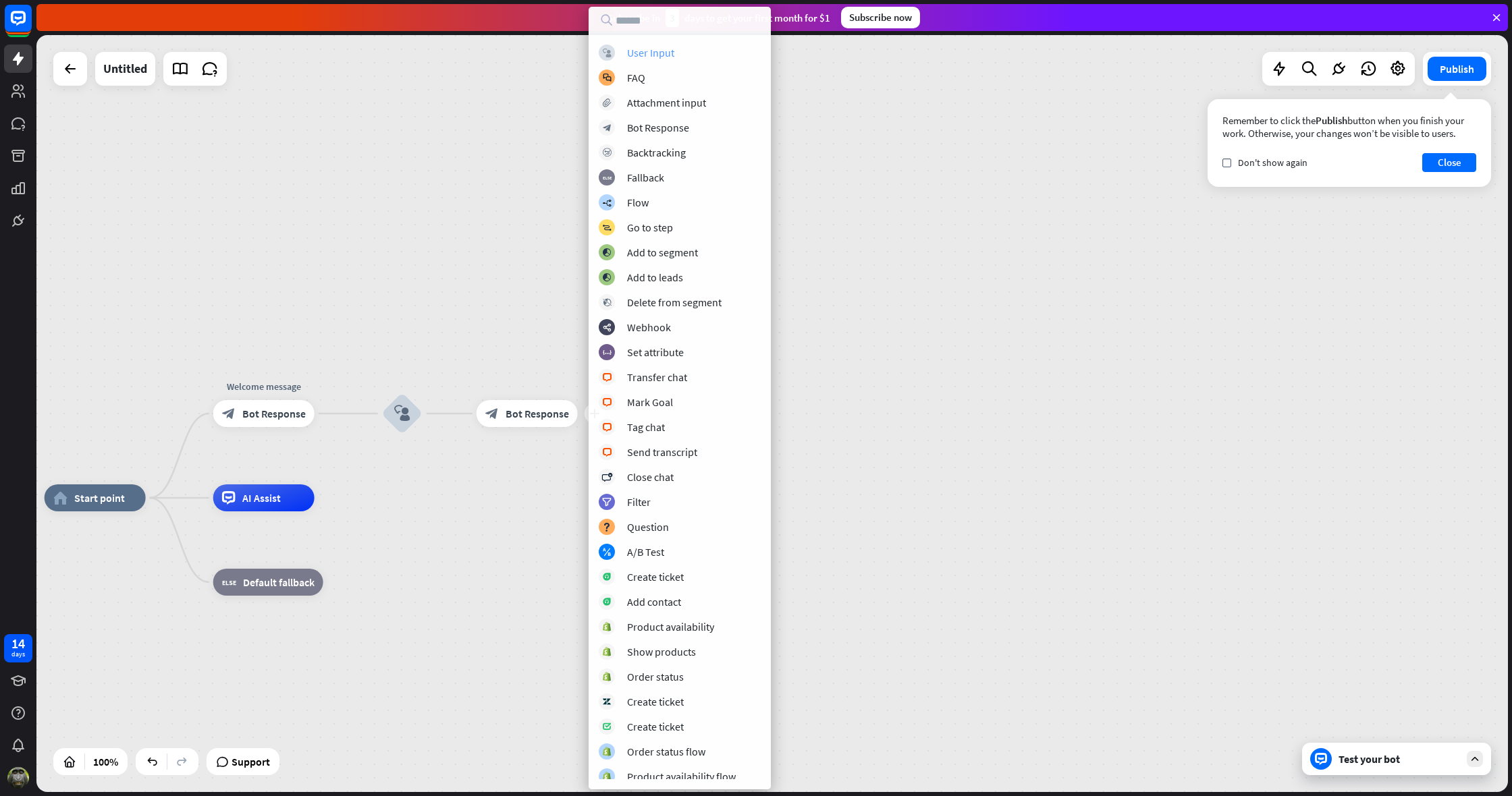
click at [643, 51] on div "User Input" at bounding box center [651, 52] width 47 height 13
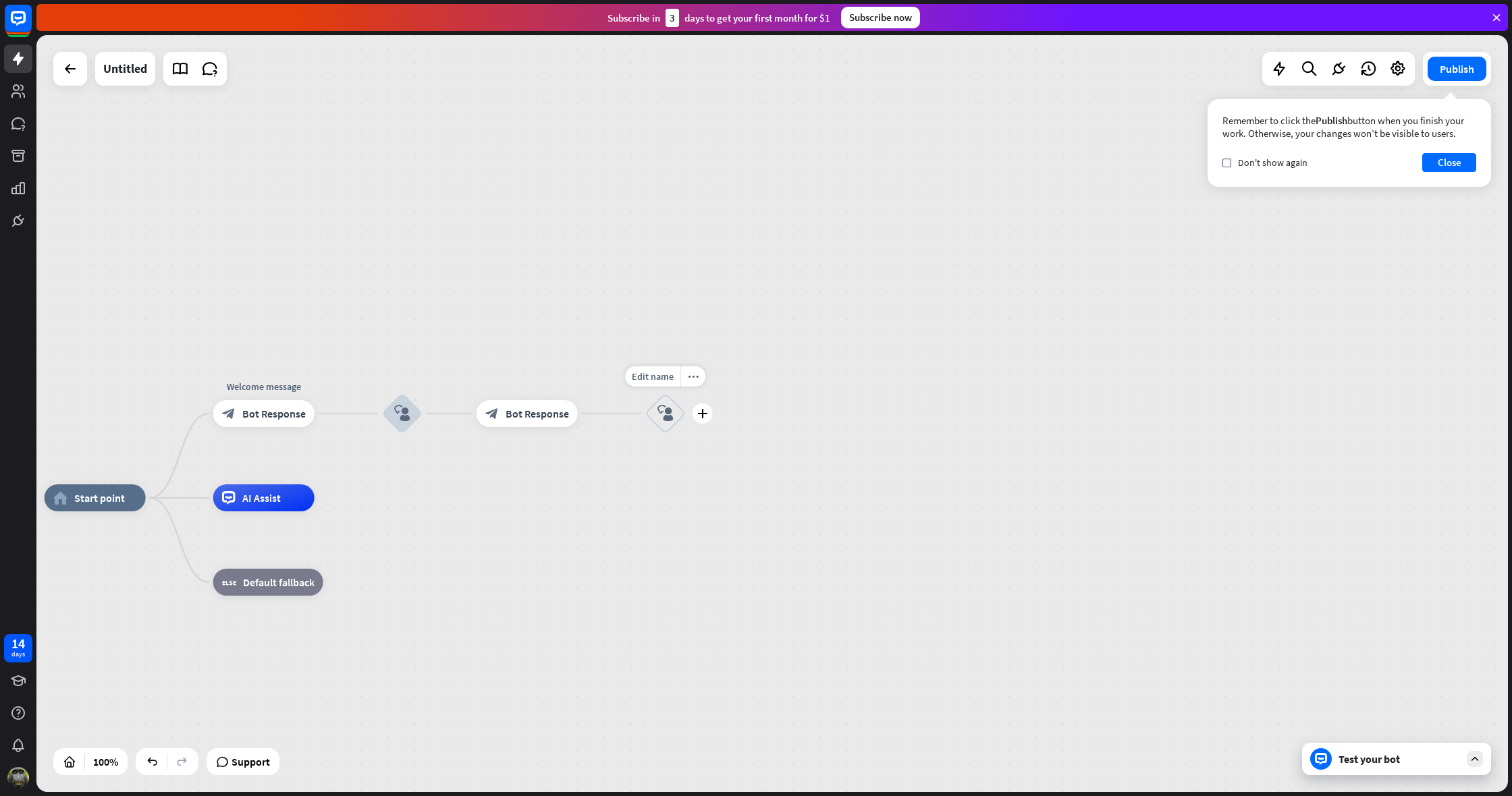
click at [670, 414] on icon "block_user_input" at bounding box center [665, 413] width 16 height 16
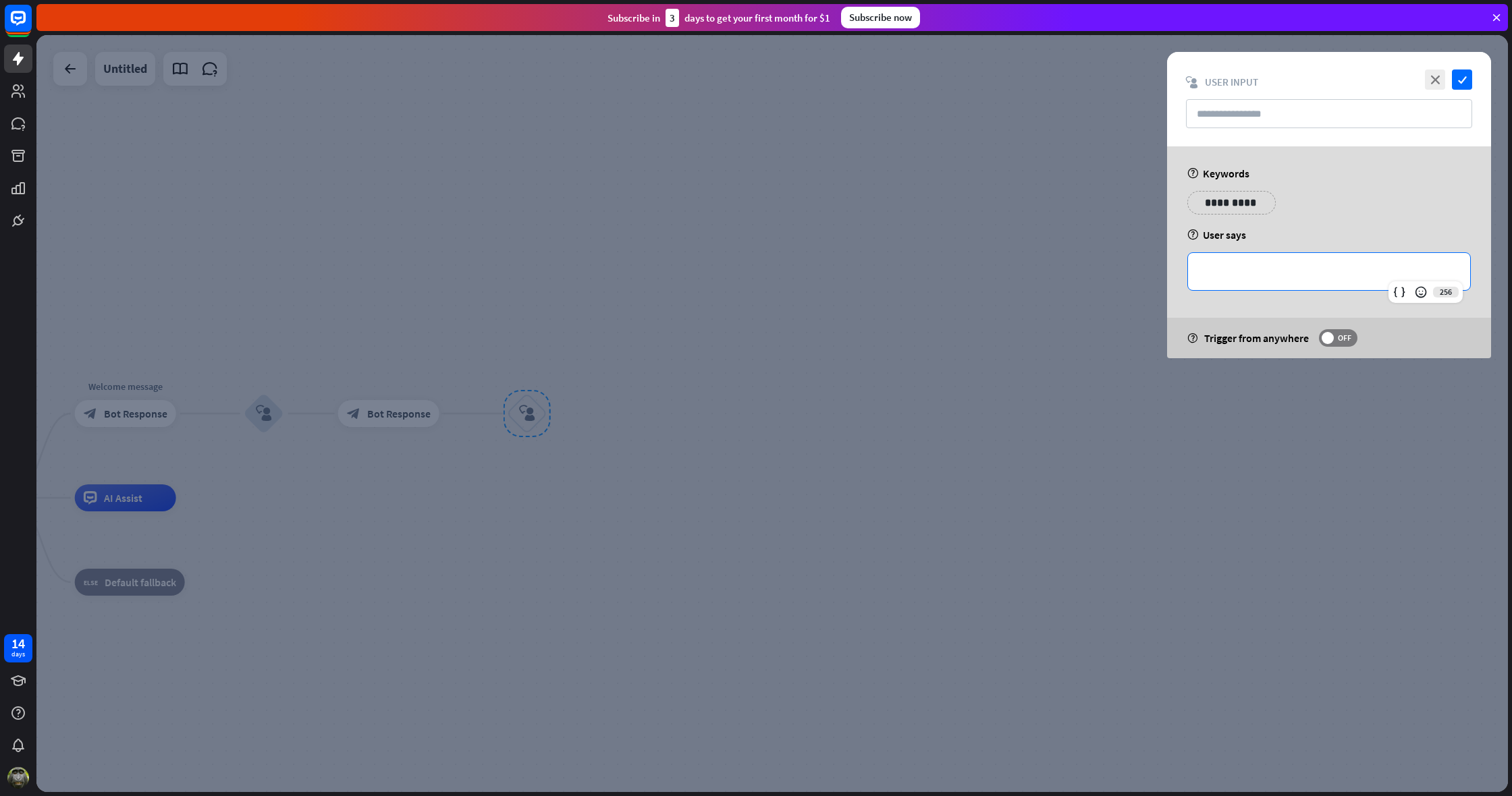
click at [1199, 276] on div "**********" at bounding box center [1329, 271] width 282 height 37
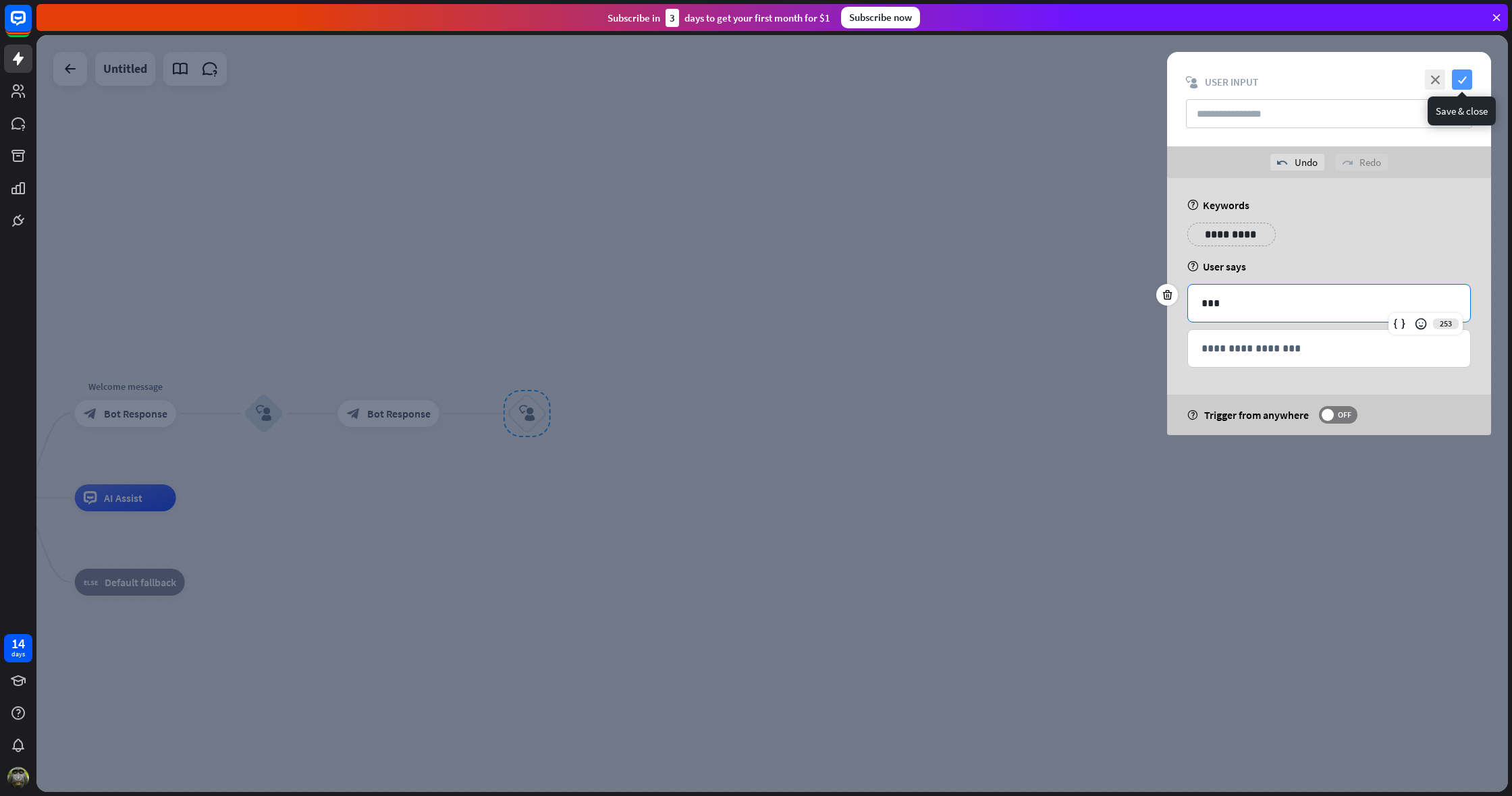
click at [1464, 78] on icon "check" at bounding box center [1462, 80] width 20 height 20
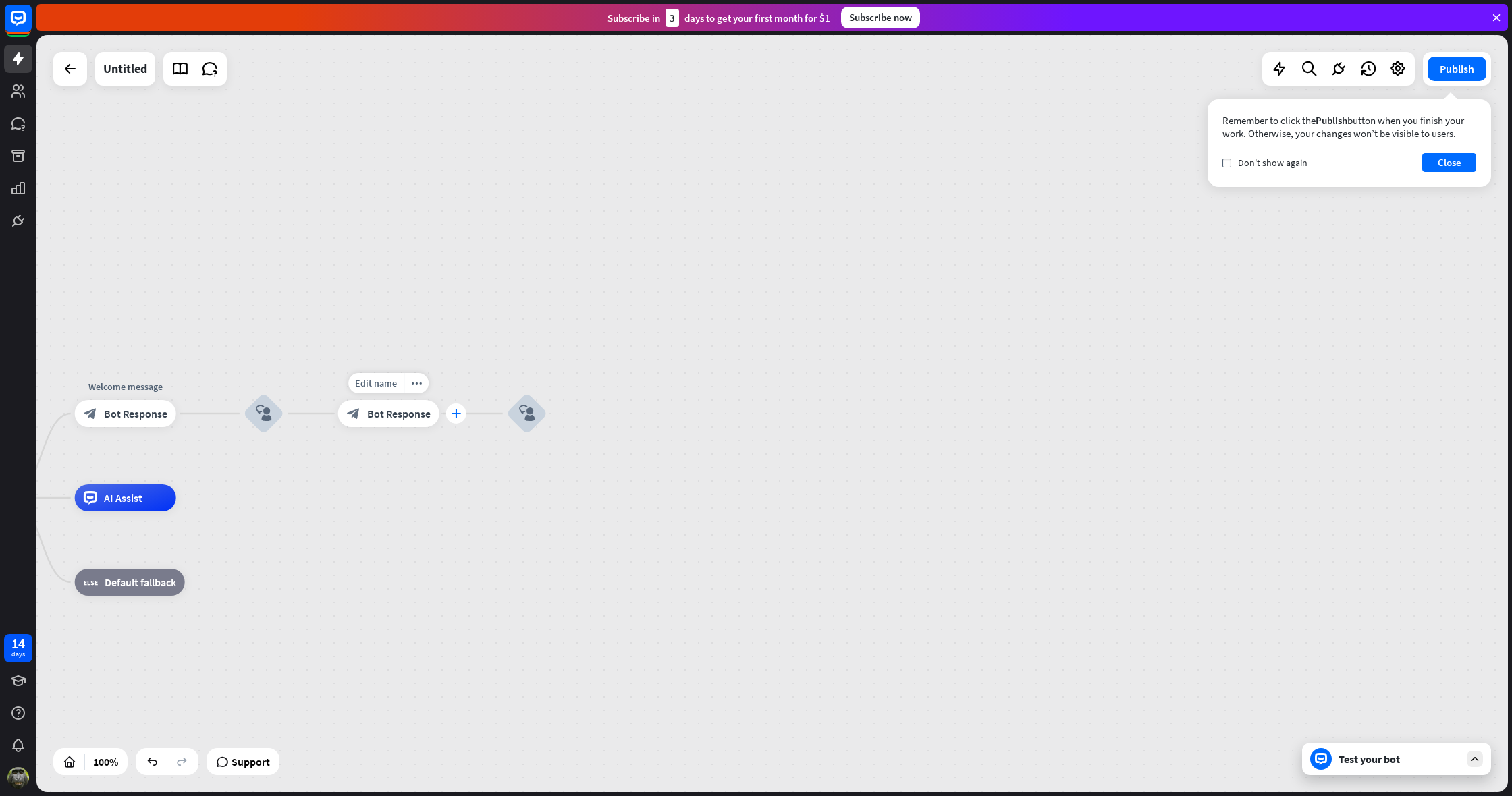
click at [458, 419] on div "plus" at bounding box center [456, 414] width 20 height 20
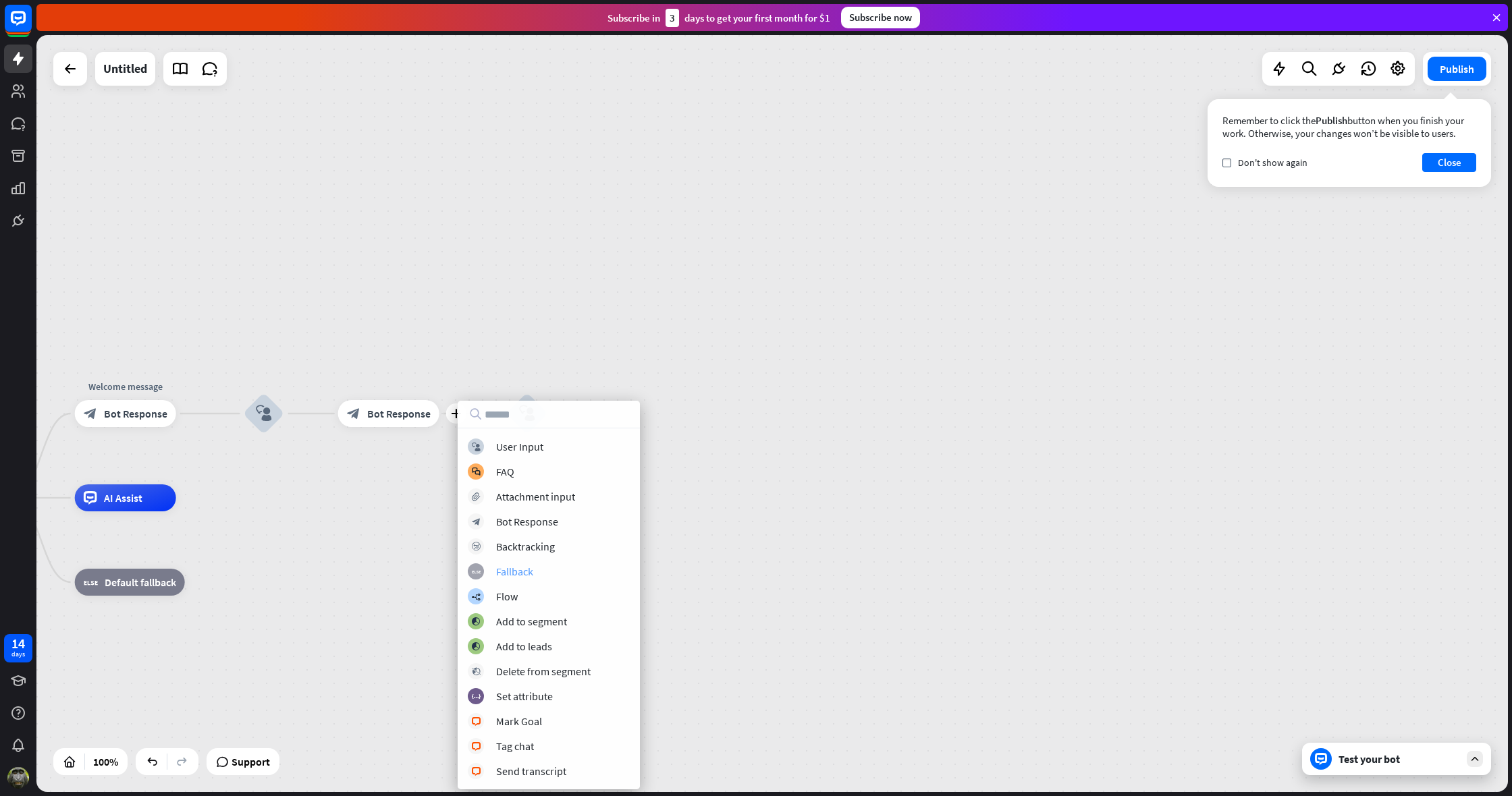
click at [509, 569] on div "Fallback" at bounding box center [515, 571] width 37 height 13
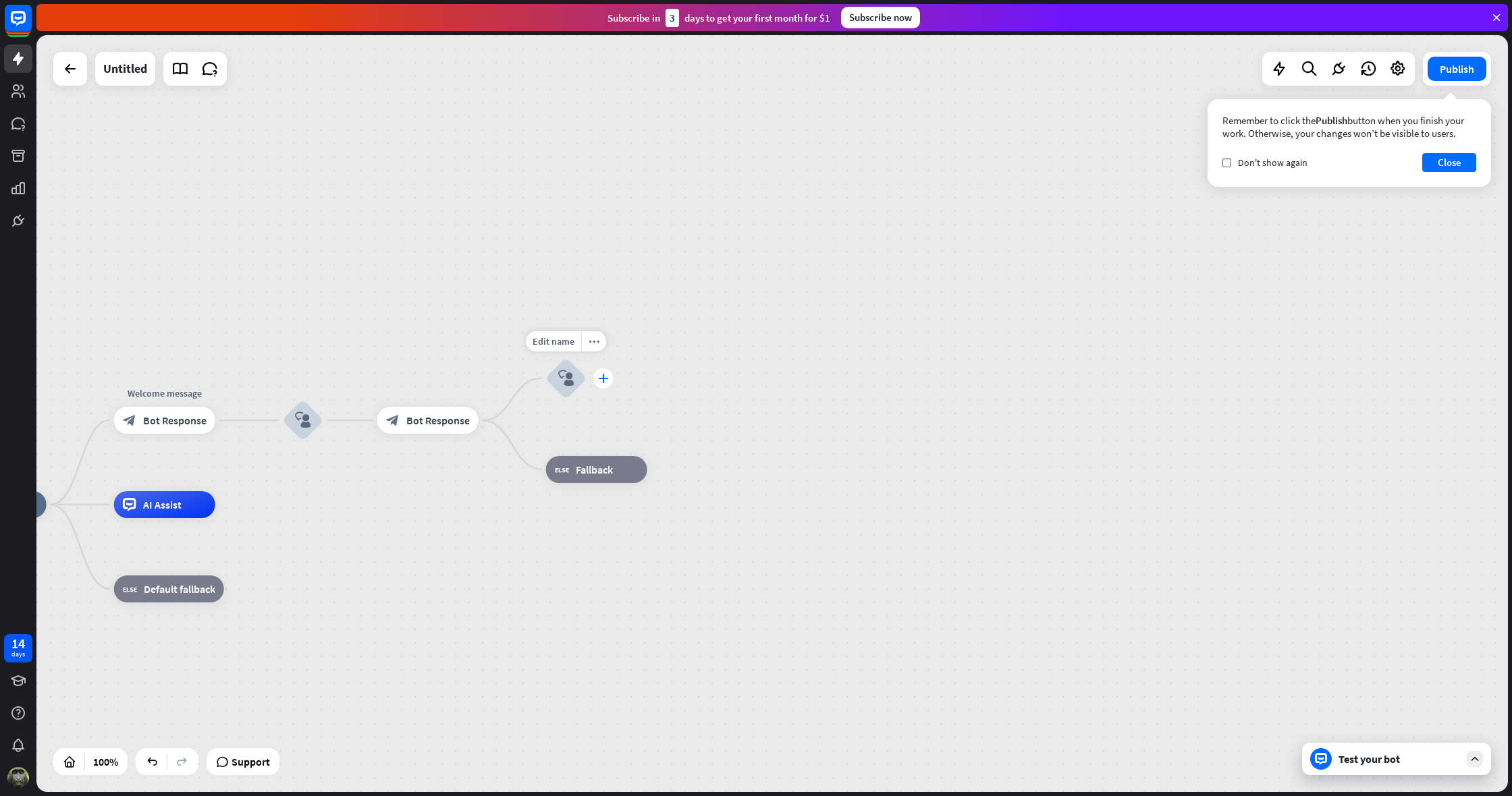
click at [606, 379] on icon "plus" at bounding box center [603, 378] width 10 height 9
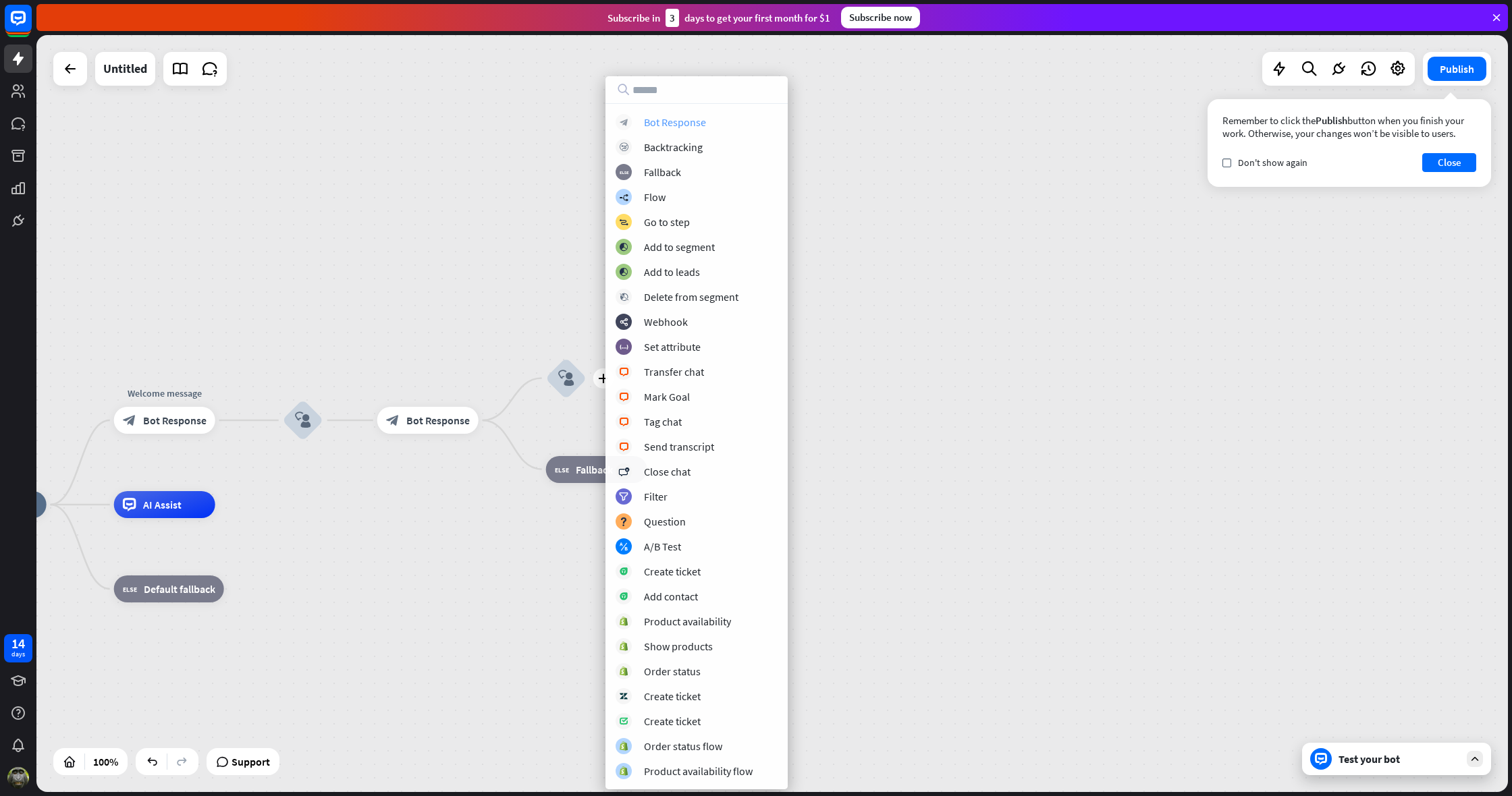
click at [682, 120] on div "Bot Response" at bounding box center [675, 122] width 62 height 13
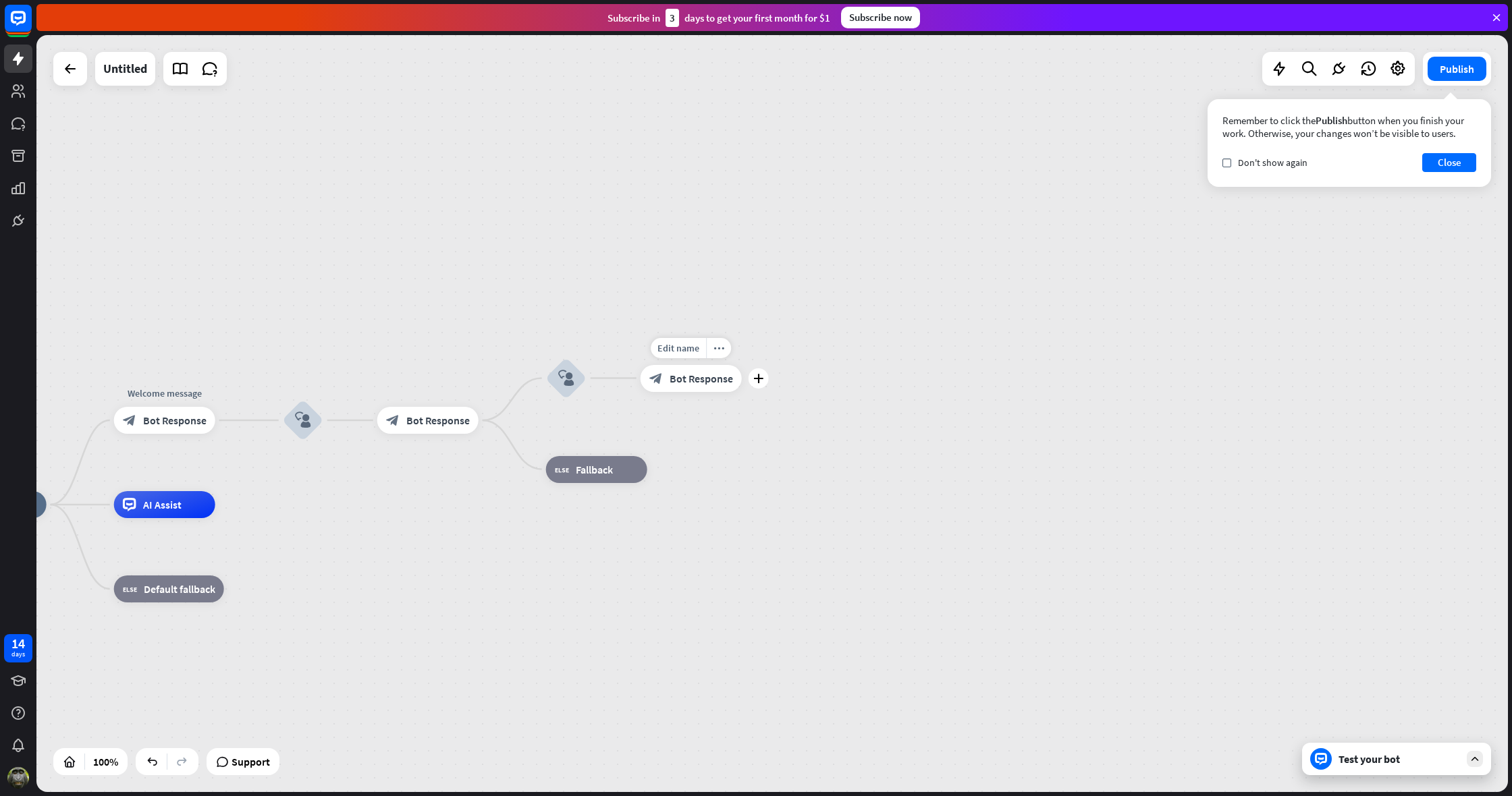
click at [688, 376] on span "Bot Response" at bounding box center [701, 378] width 63 height 13
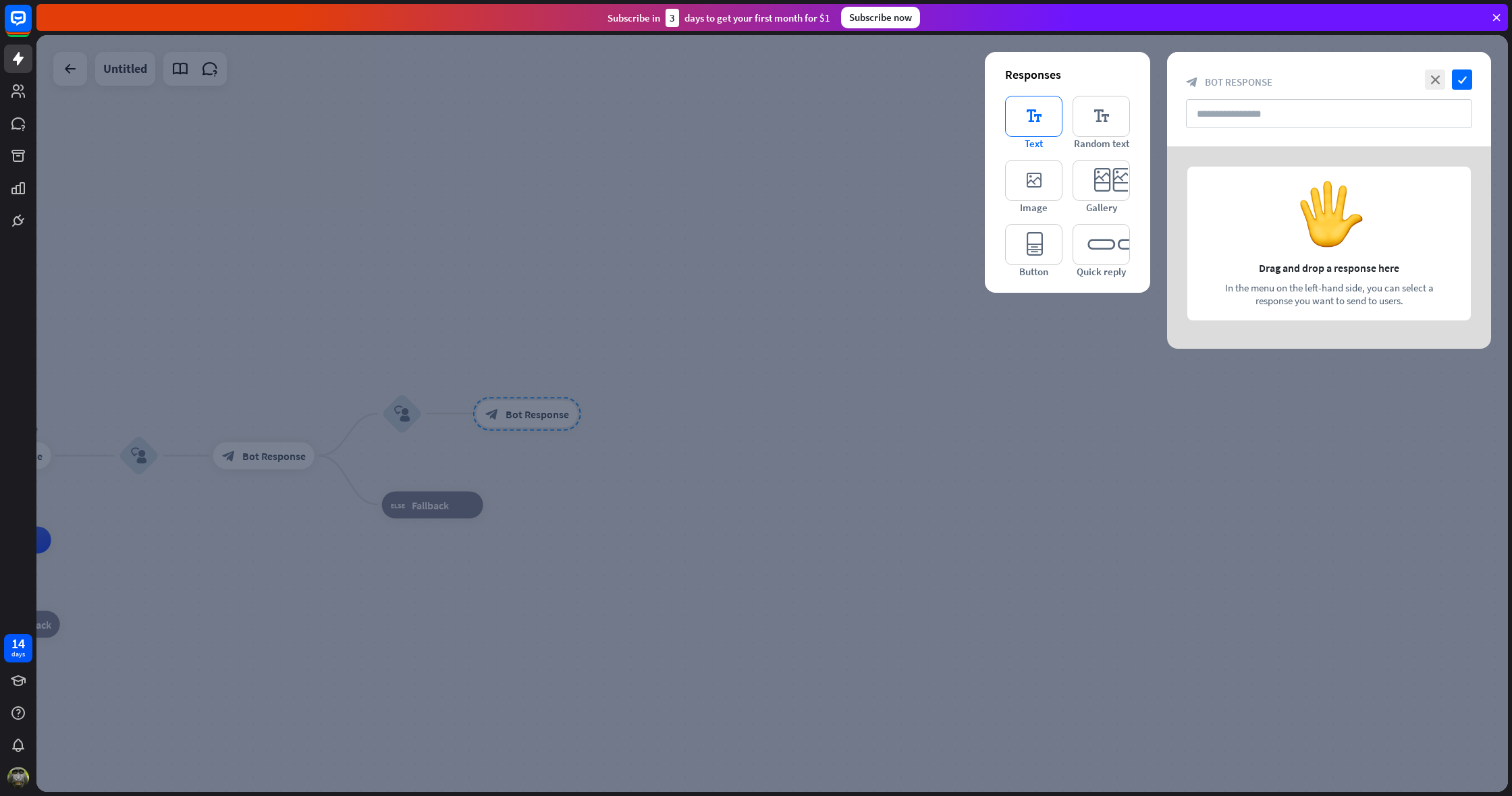
click at [1032, 110] on icon "editor_text" at bounding box center [1034, 116] width 57 height 41
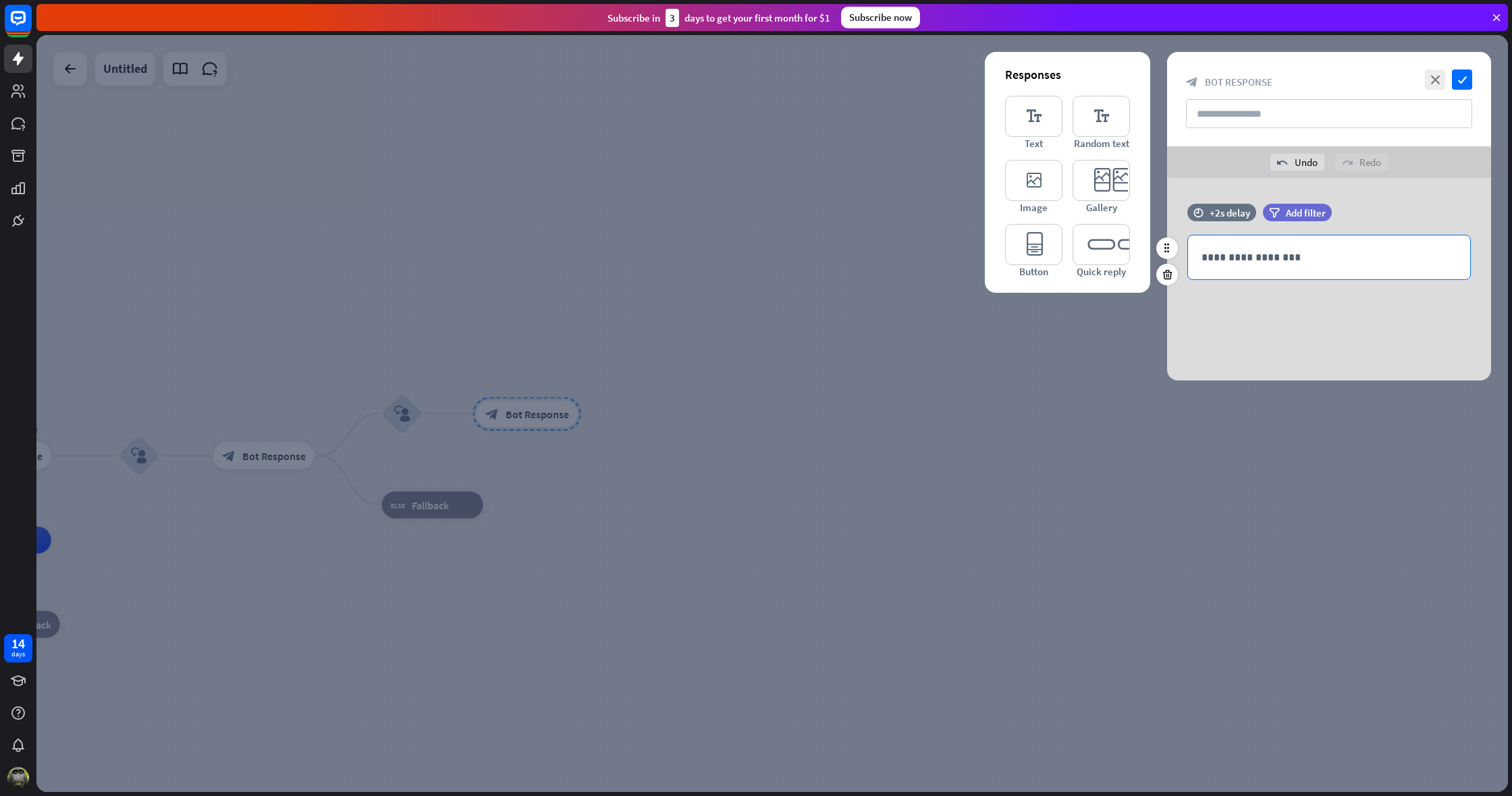
click at [1253, 263] on p "**********" at bounding box center [1329, 258] width 255 height 17
click at [1465, 80] on icon "check" at bounding box center [1462, 80] width 20 height 20
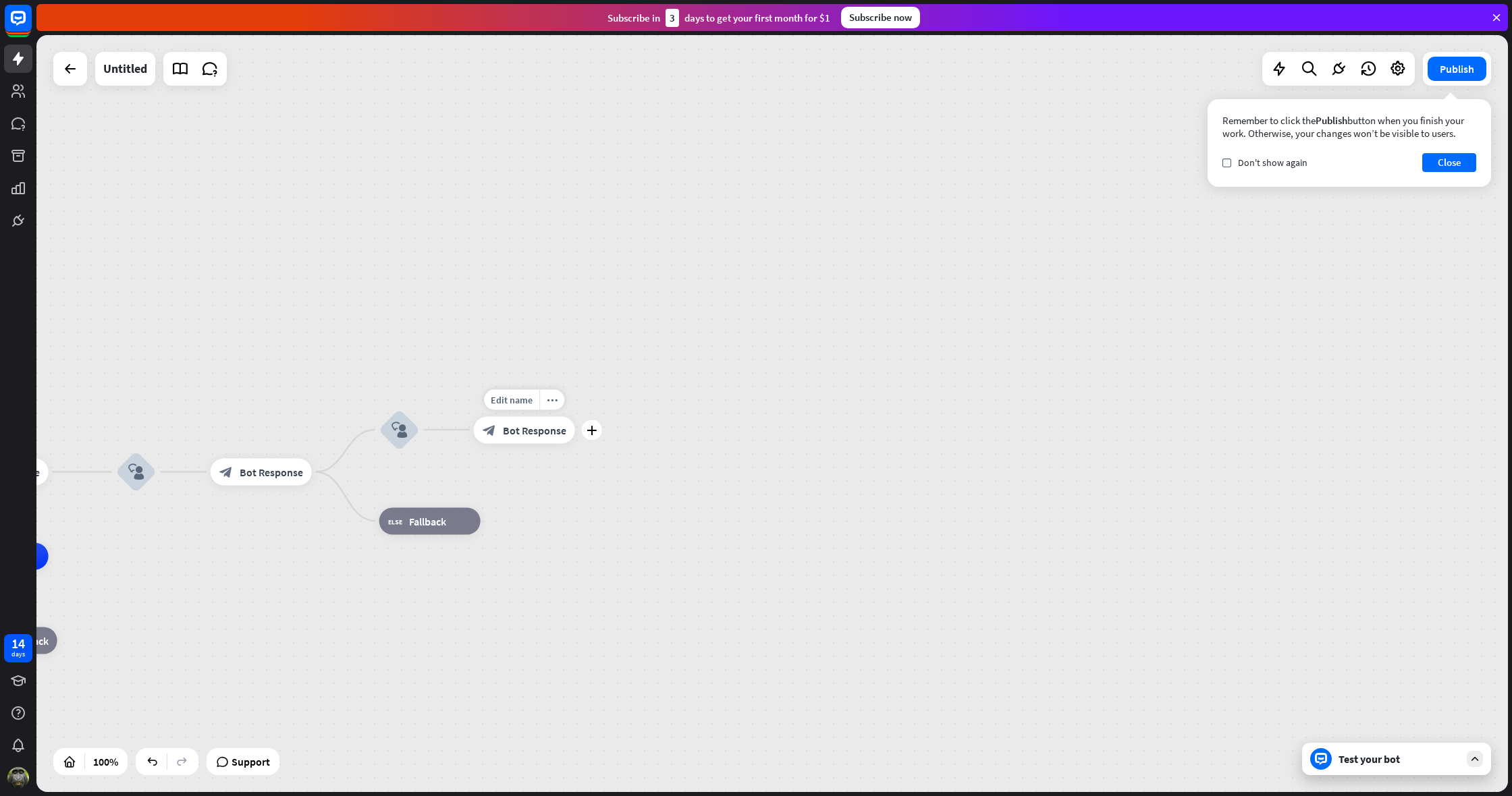
drag, startPoint x: 597, startPoint y: 414, endPoint x: 590, endPoint y: 415, distance: 7.1
click at [575, 416] on div "Edit name more_horiz plus block_bot_response Bot Response" at bounding box center [524, 430] width 101 height 27
click at [598, 430] on div "plus" at bounding box center [592, 432] width 20 height 20
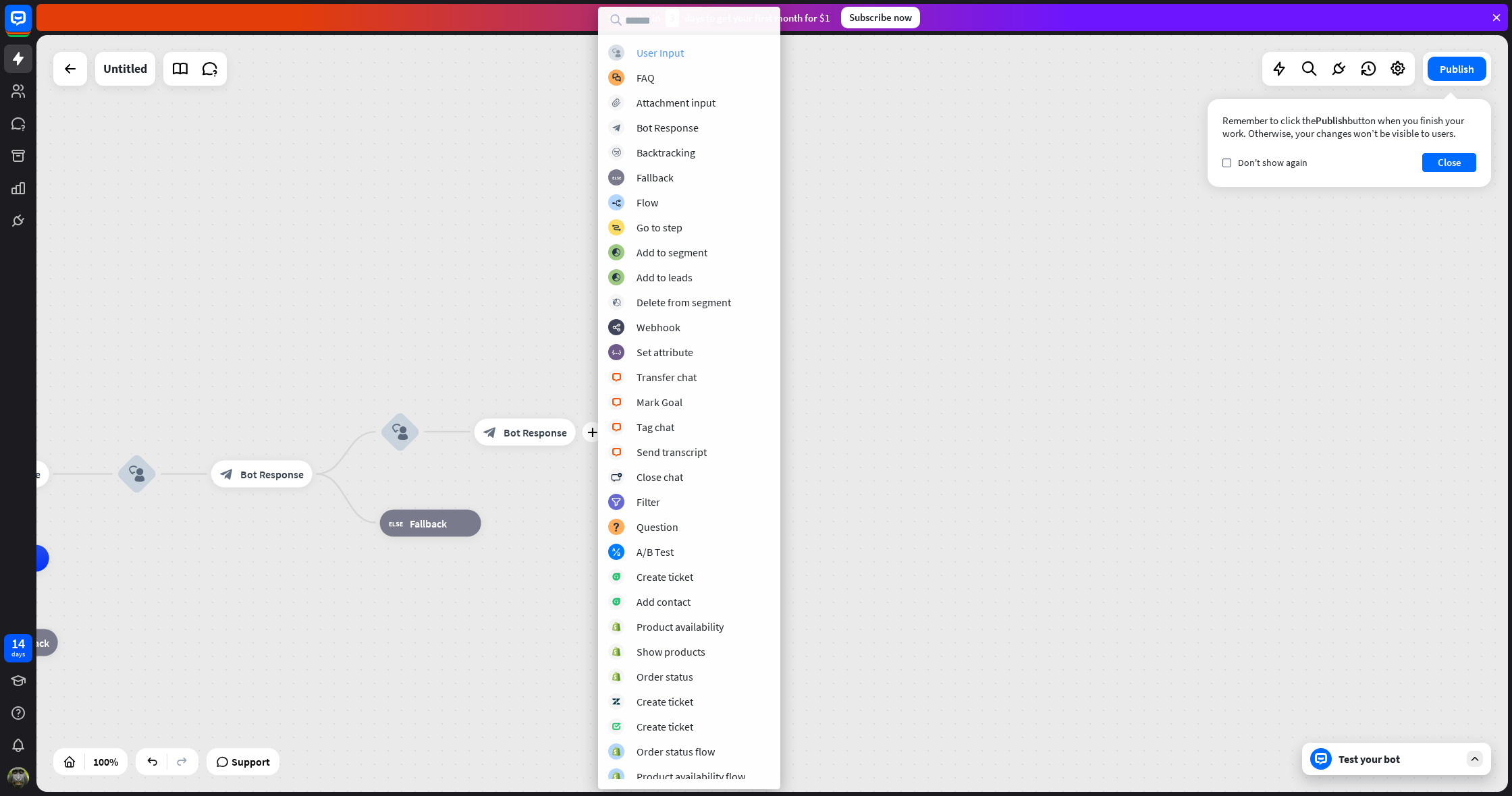
click at [715, 52] on div "block_user_input User Input" at bounding box center [689, 52] width 162 height 16
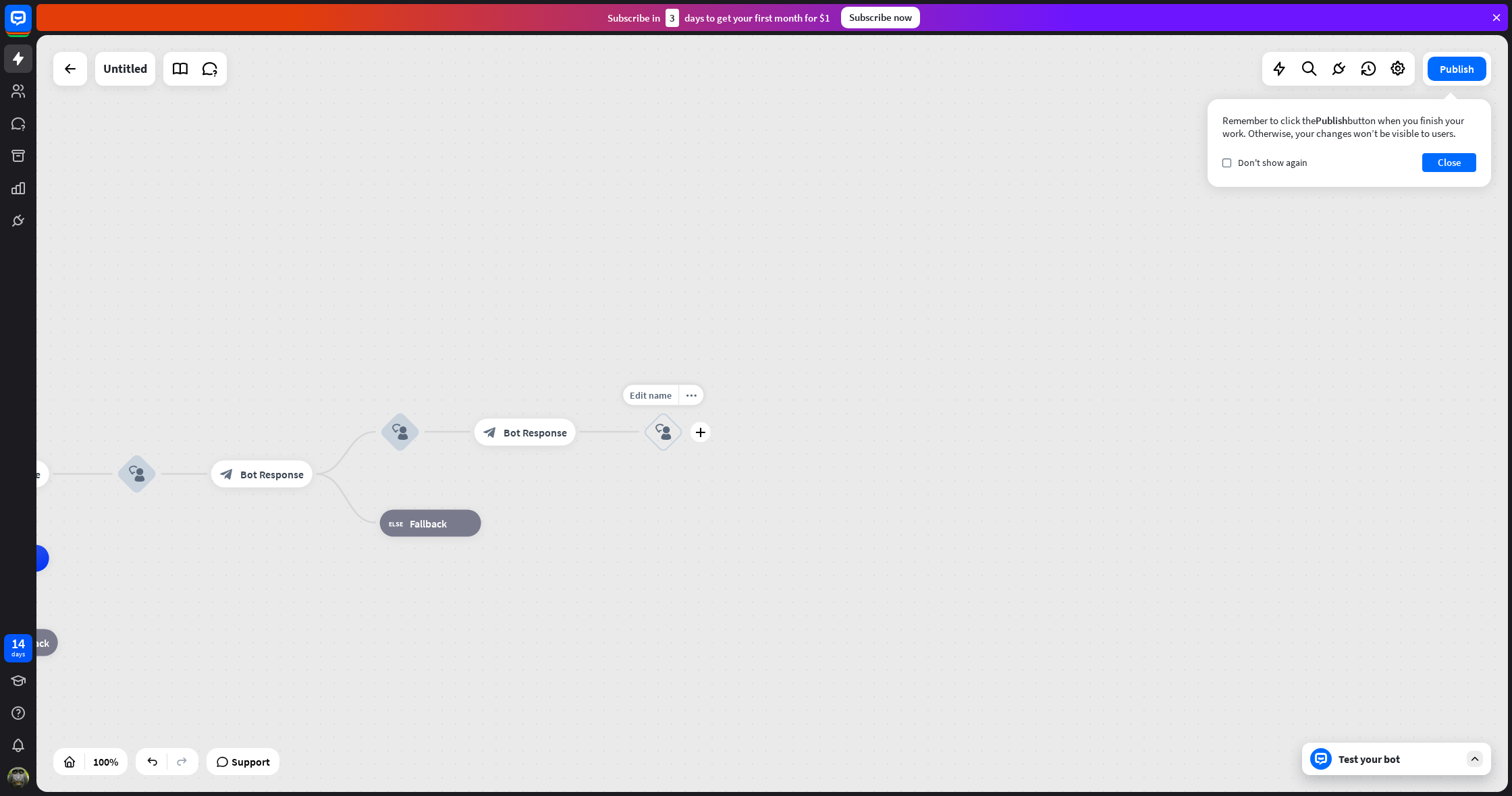
click at [669, 429] on icon "block_user_input" at bounding box center [663, 431] width 16 height 16
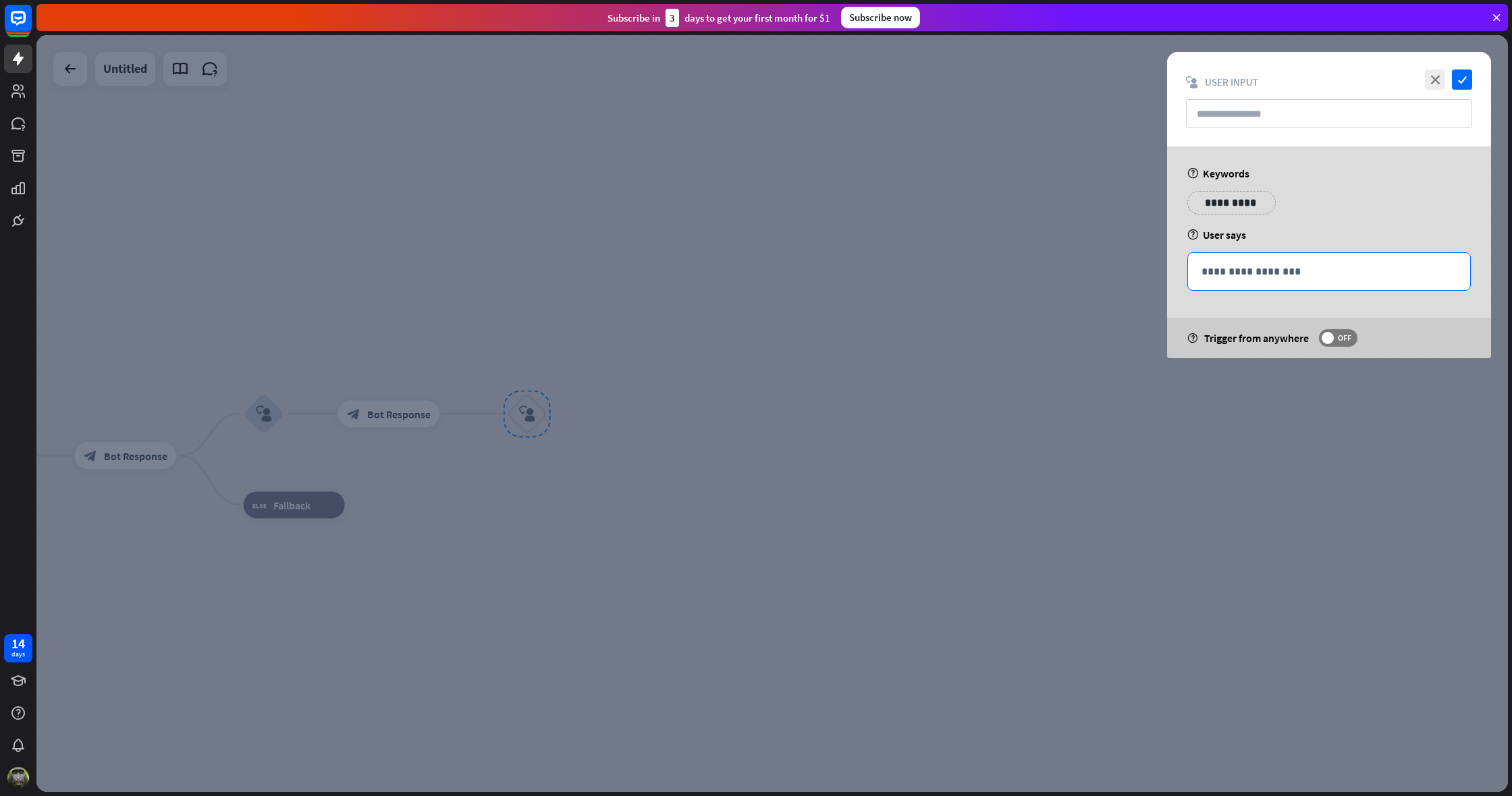
click at [1232, 278] on p "**********" at bounding box center [1329, 271] width 255 height 17
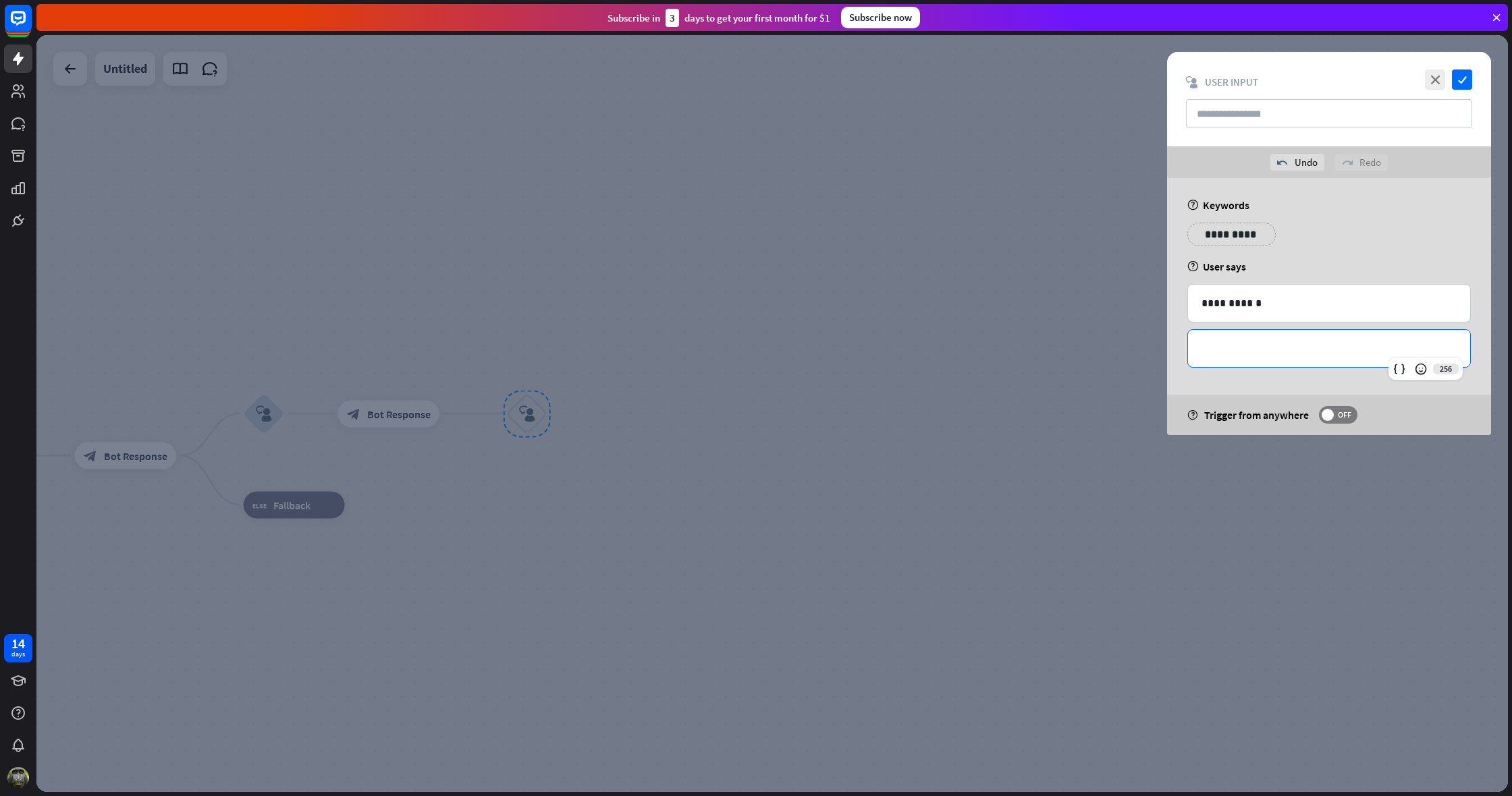
click at [1215, 348] on p "**********" at bounding box center [1329, 349] width 255 height 17
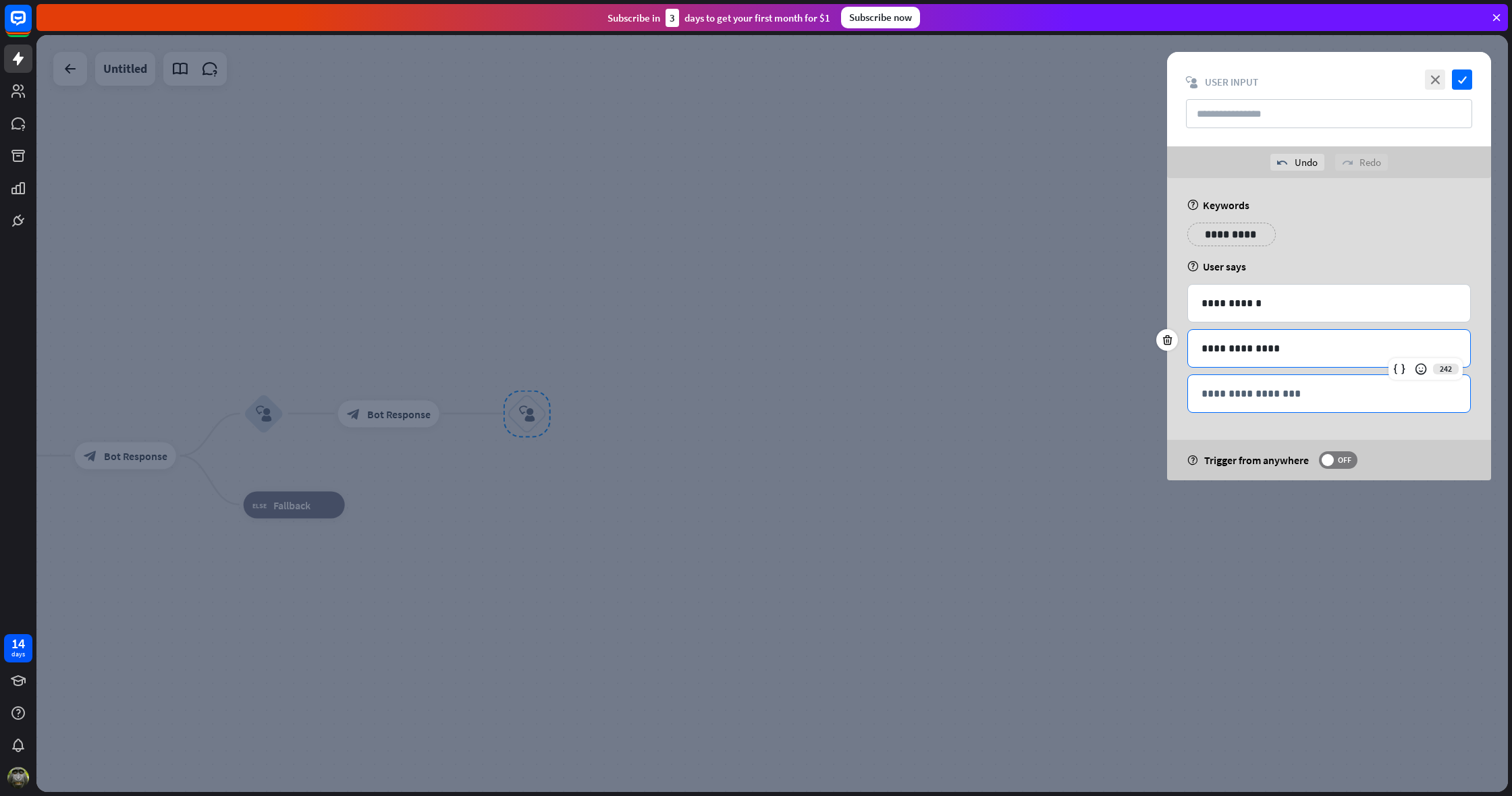
click at [1204, 398] on p "**********" at bounding box center [1329, 393] width 255 height 17
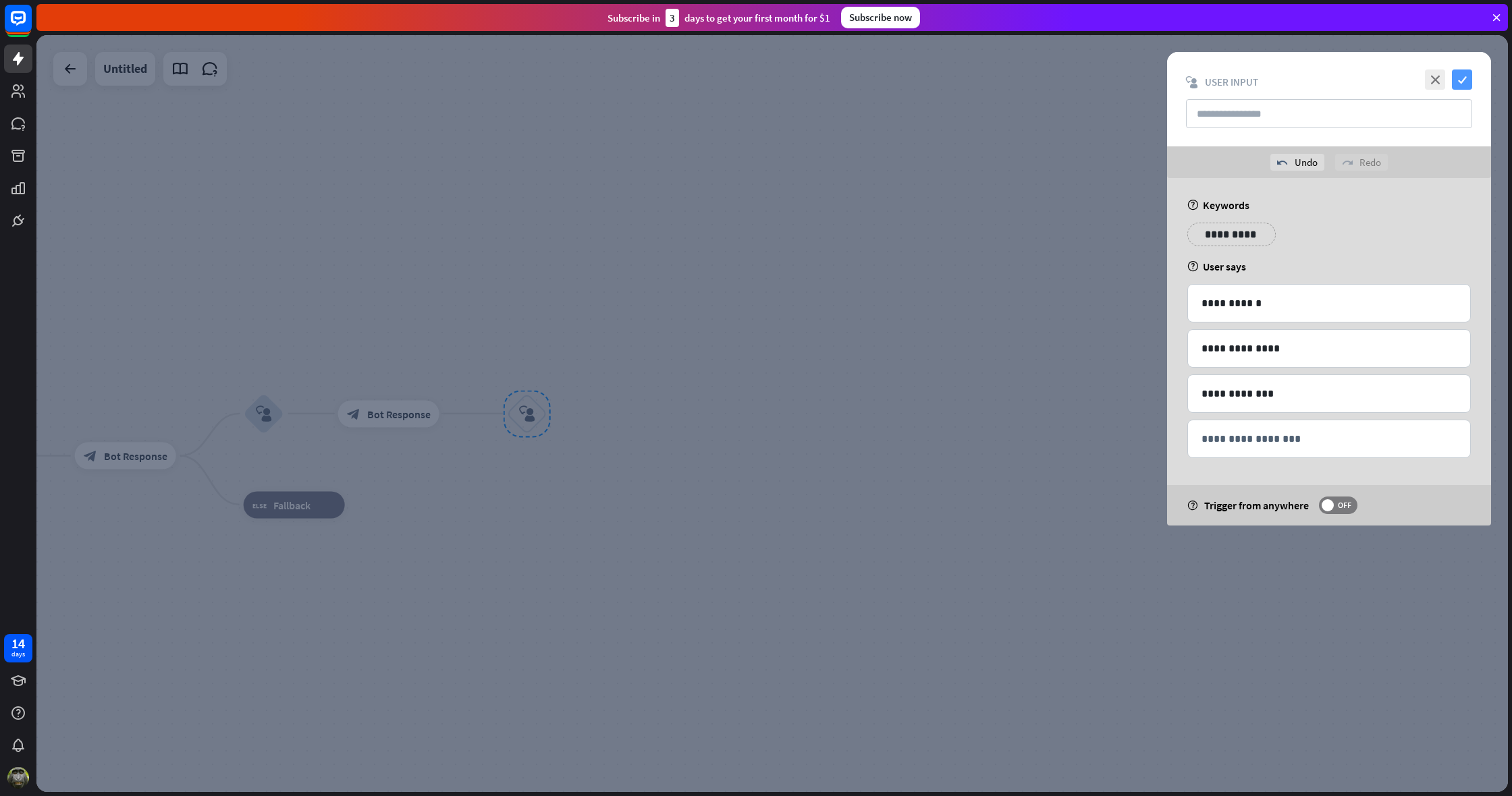
click at [1464, 77] on icon "check" at bounding box center [1462, 80] width 20 height 20
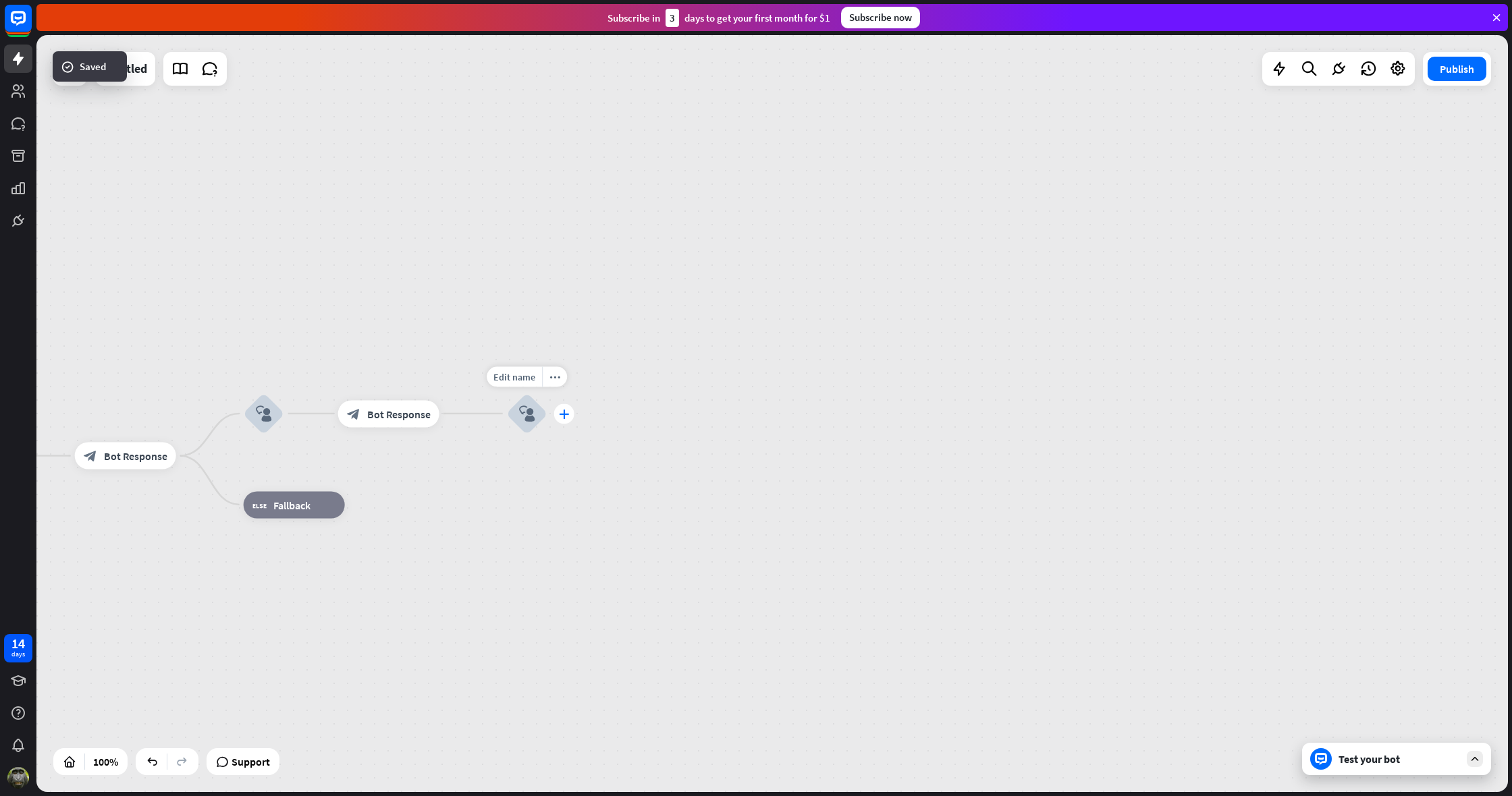
click at [563, 410] on icon "plus" at bounding box center [564, 413] width 10 height 9
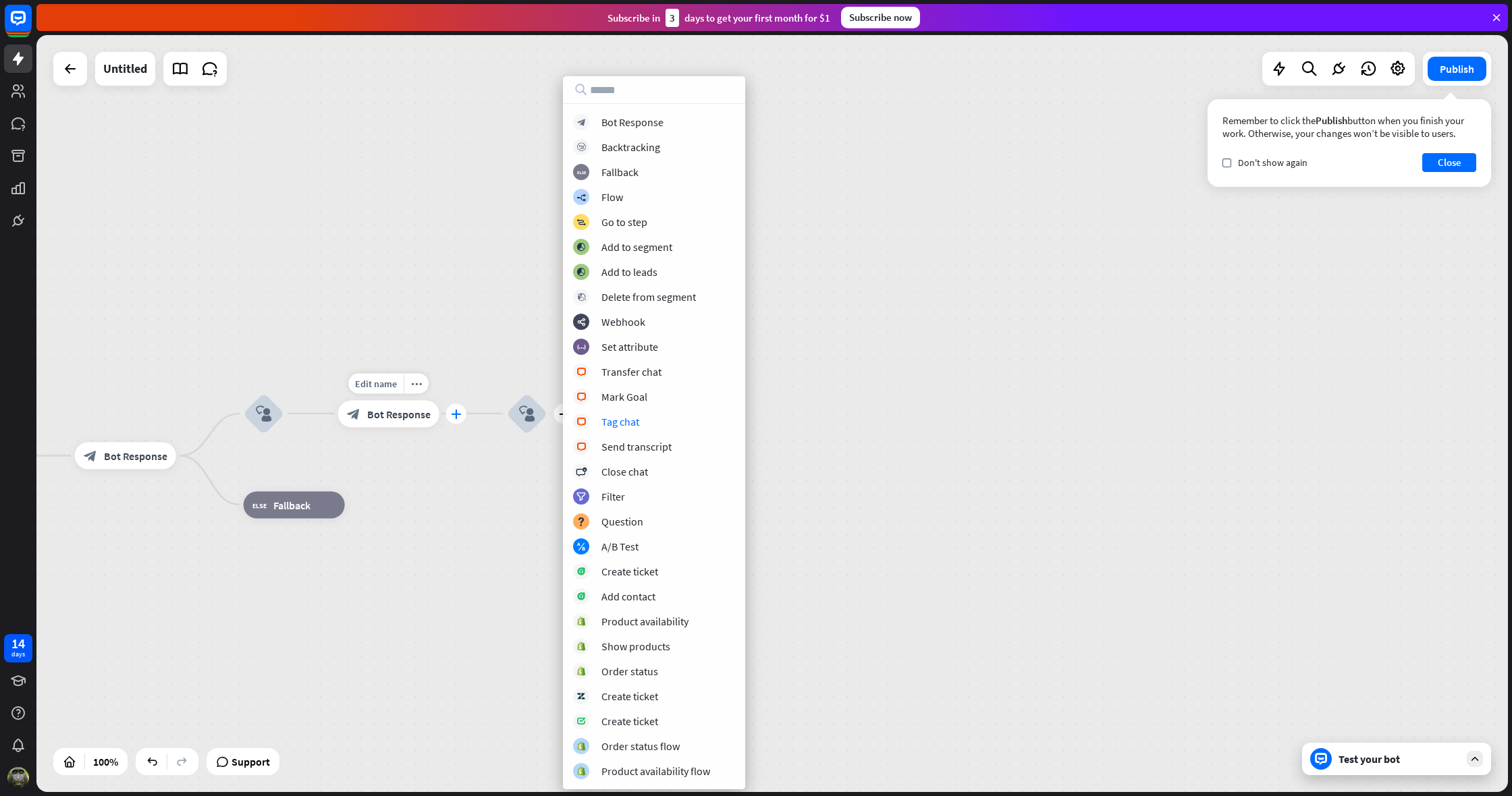
click at [453, 414] on icon "plus" at bounding box center [456, 413] width 10 height 9
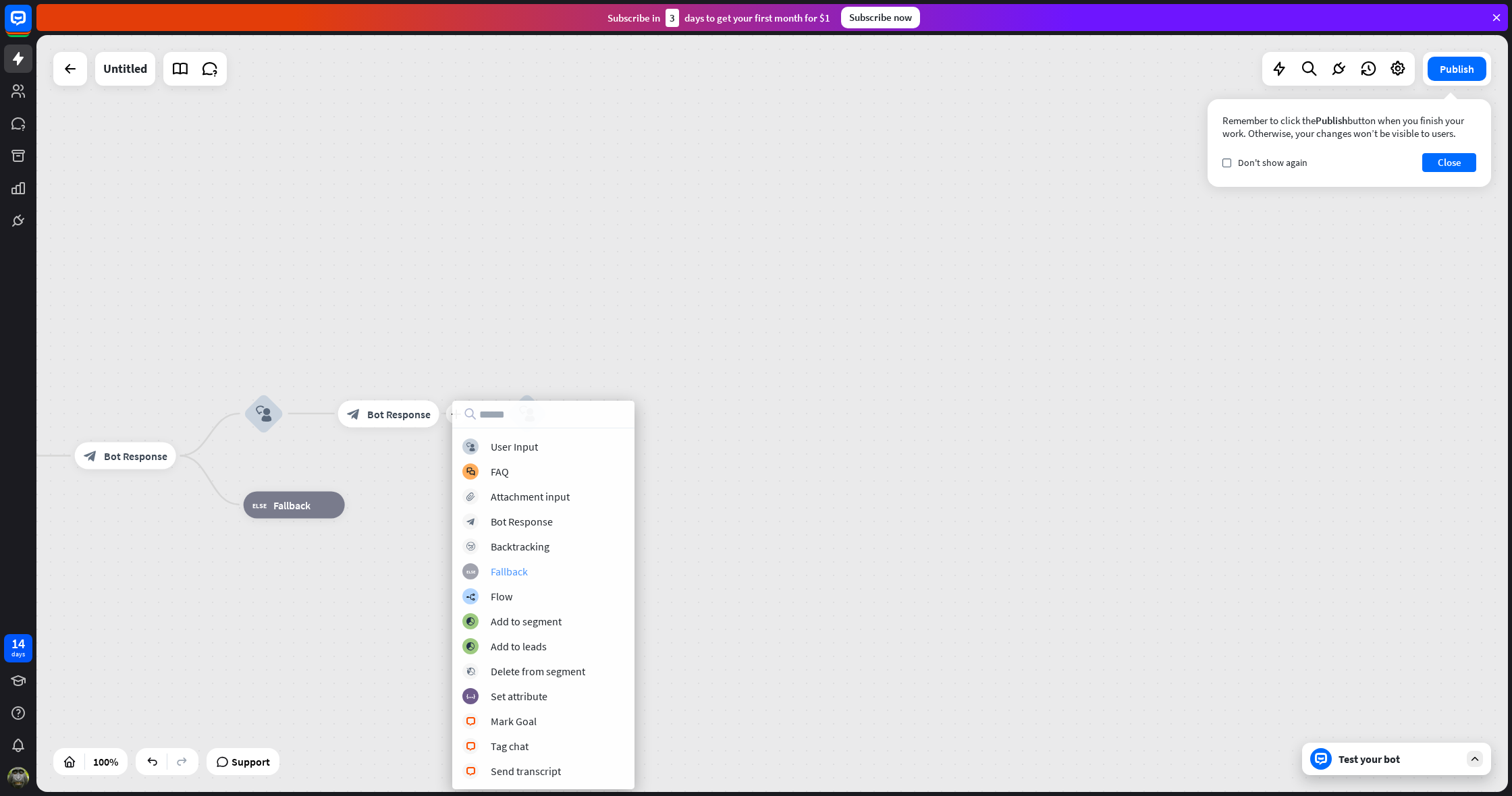
click at [508, 574] on div "Fallback" at bounding box center [509, 571] width 37 height 13
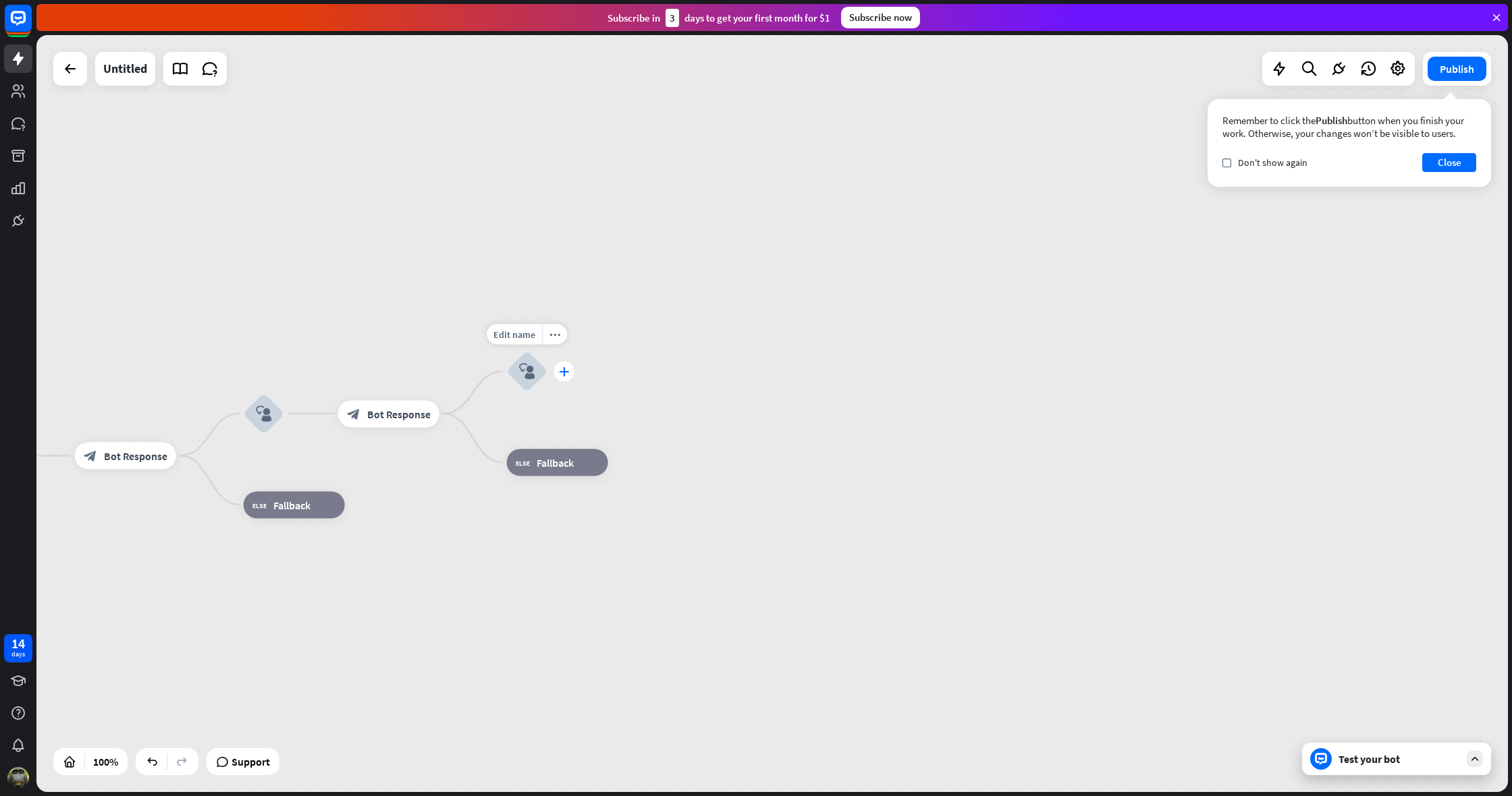
click at [565, 370] on icon "plus" at bounding box center [564, 371] width 10 height 9
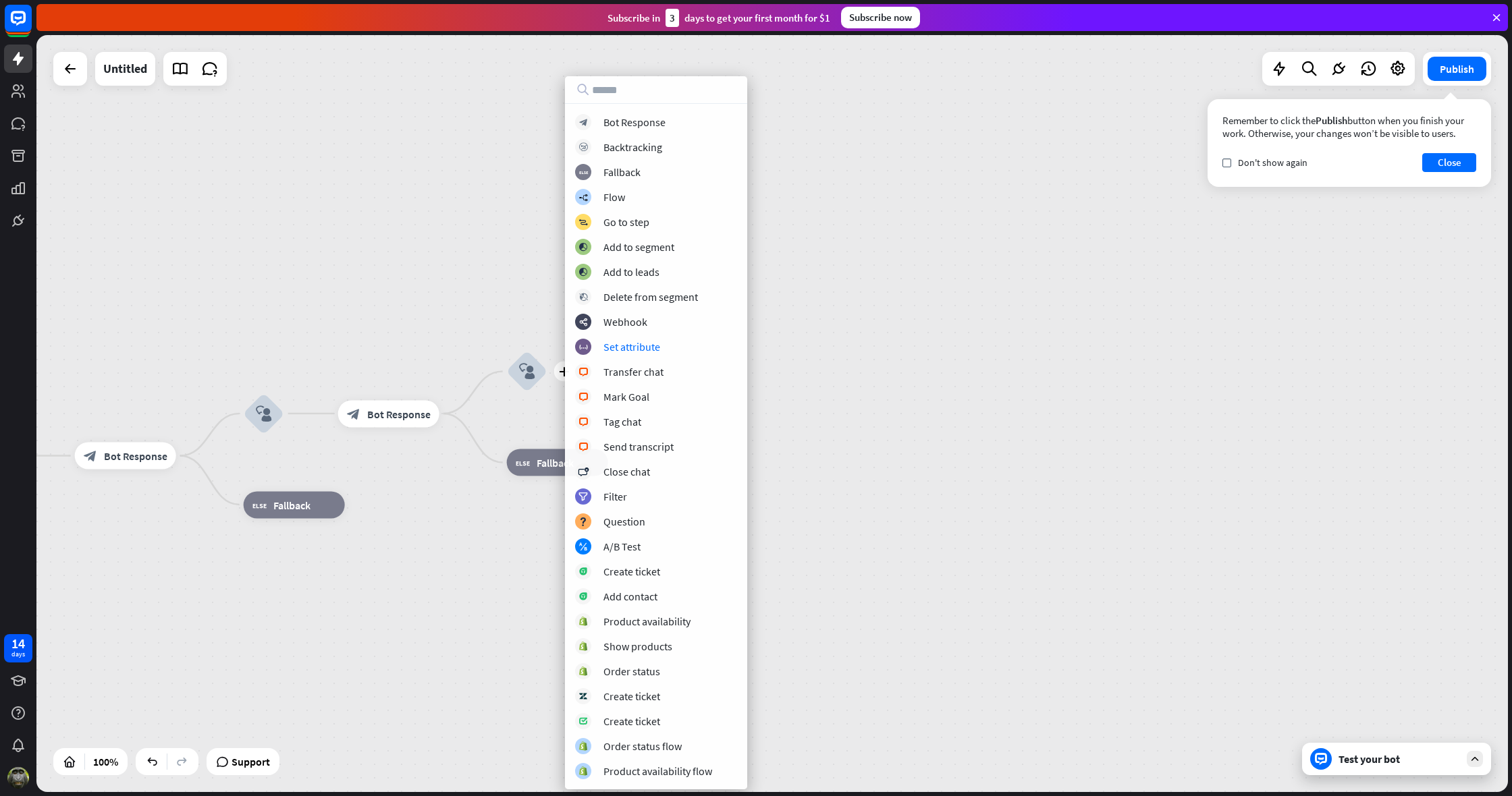
click at [756, 348] on div "home_2 Start point Welcome message block_bot_response Bot Response block_user_i…" at bounding box center [772, 414] width 1472 height 757
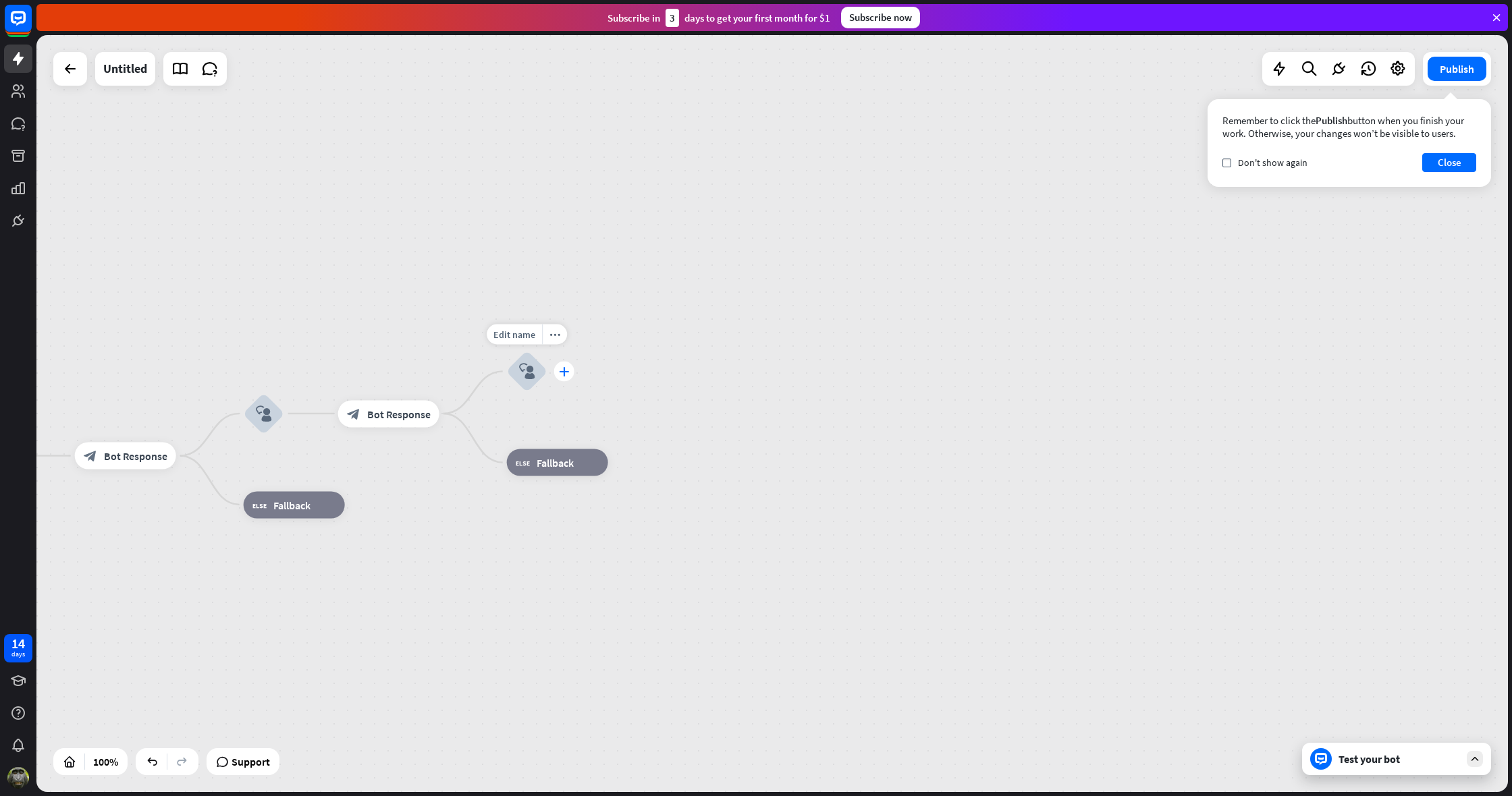
click at [566, 374] on icon "plus" at bounding box center [564, 371] width 10 height 9
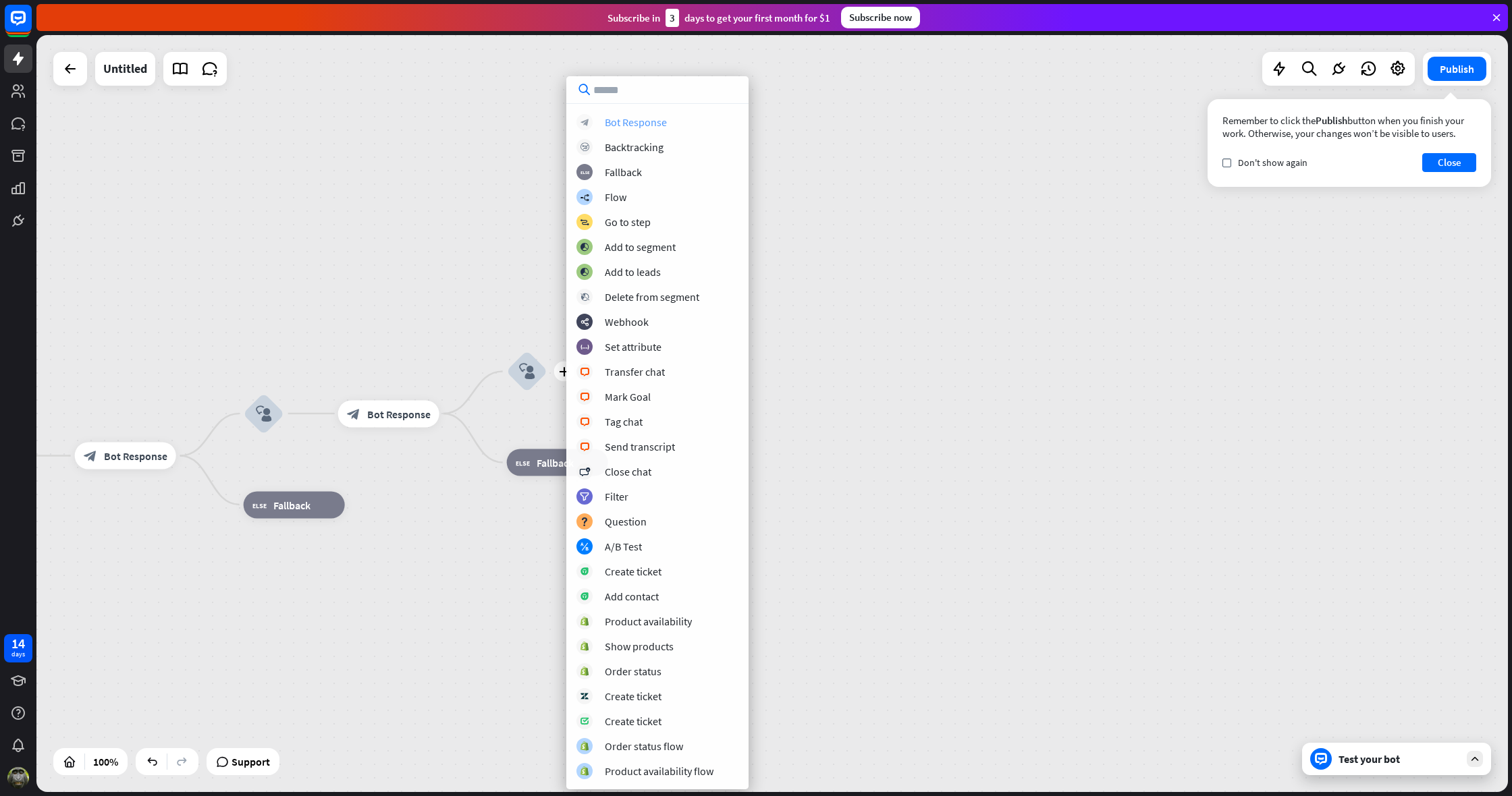
click at [640, 120] on div "Bot Response" at bounding box center [636, 122] width 62 height 13
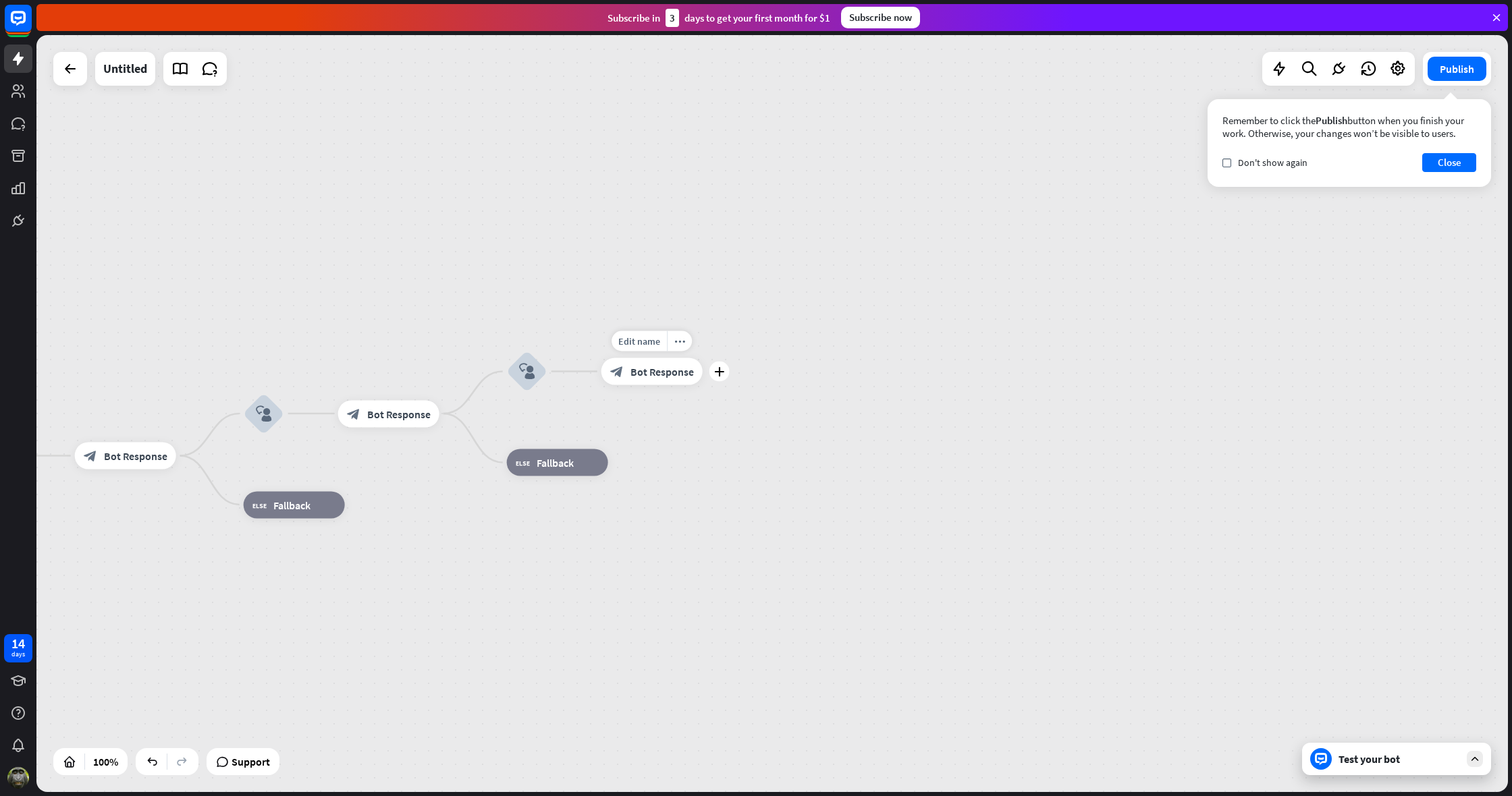
click at [670, 370] on span "Bot Response" at bounding box center [662, 371] width 63 height 13
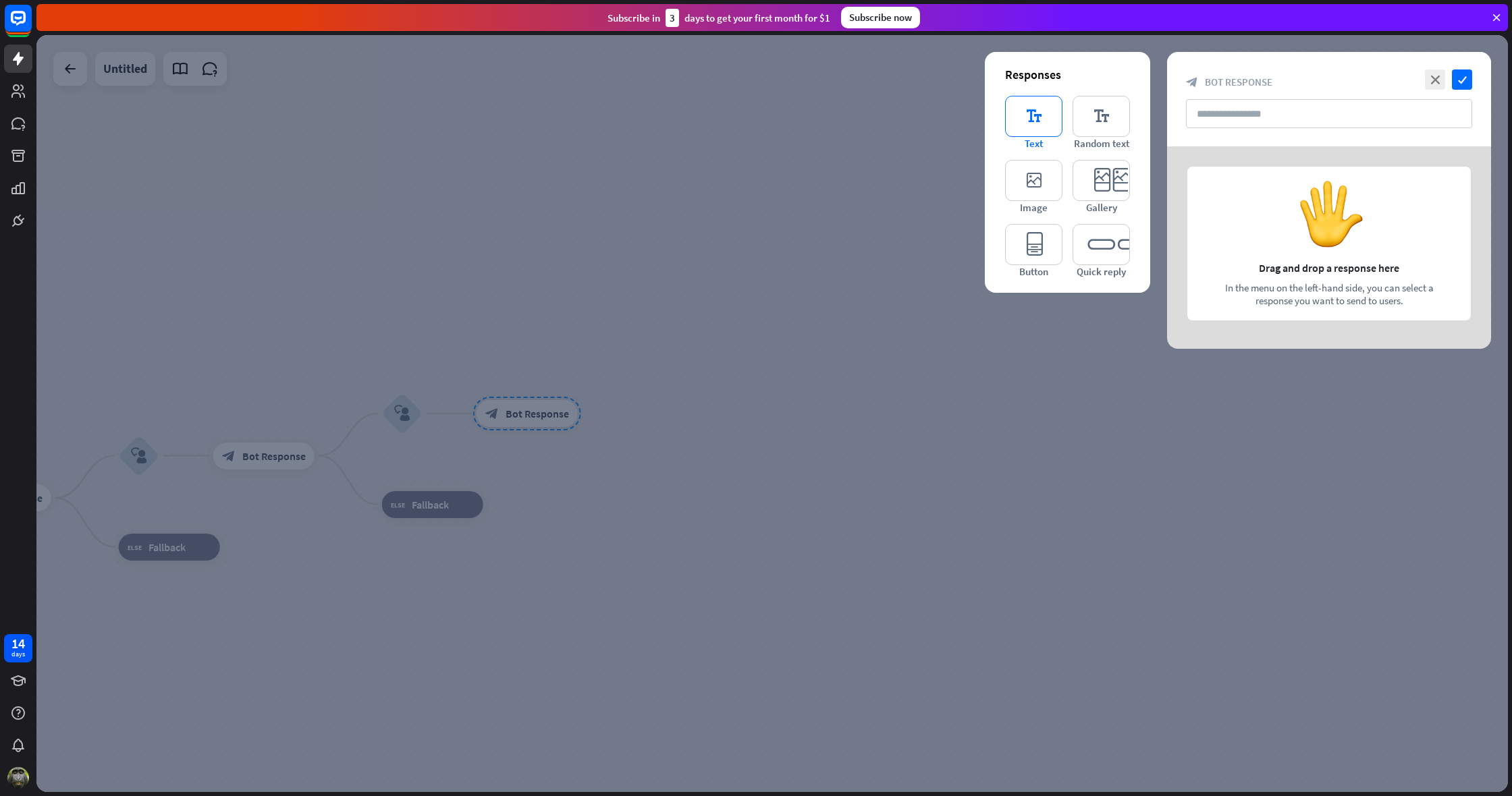
click at [1032, 126] on icon "editor_text" at bounding box center [1034, 116] width 57 height 41
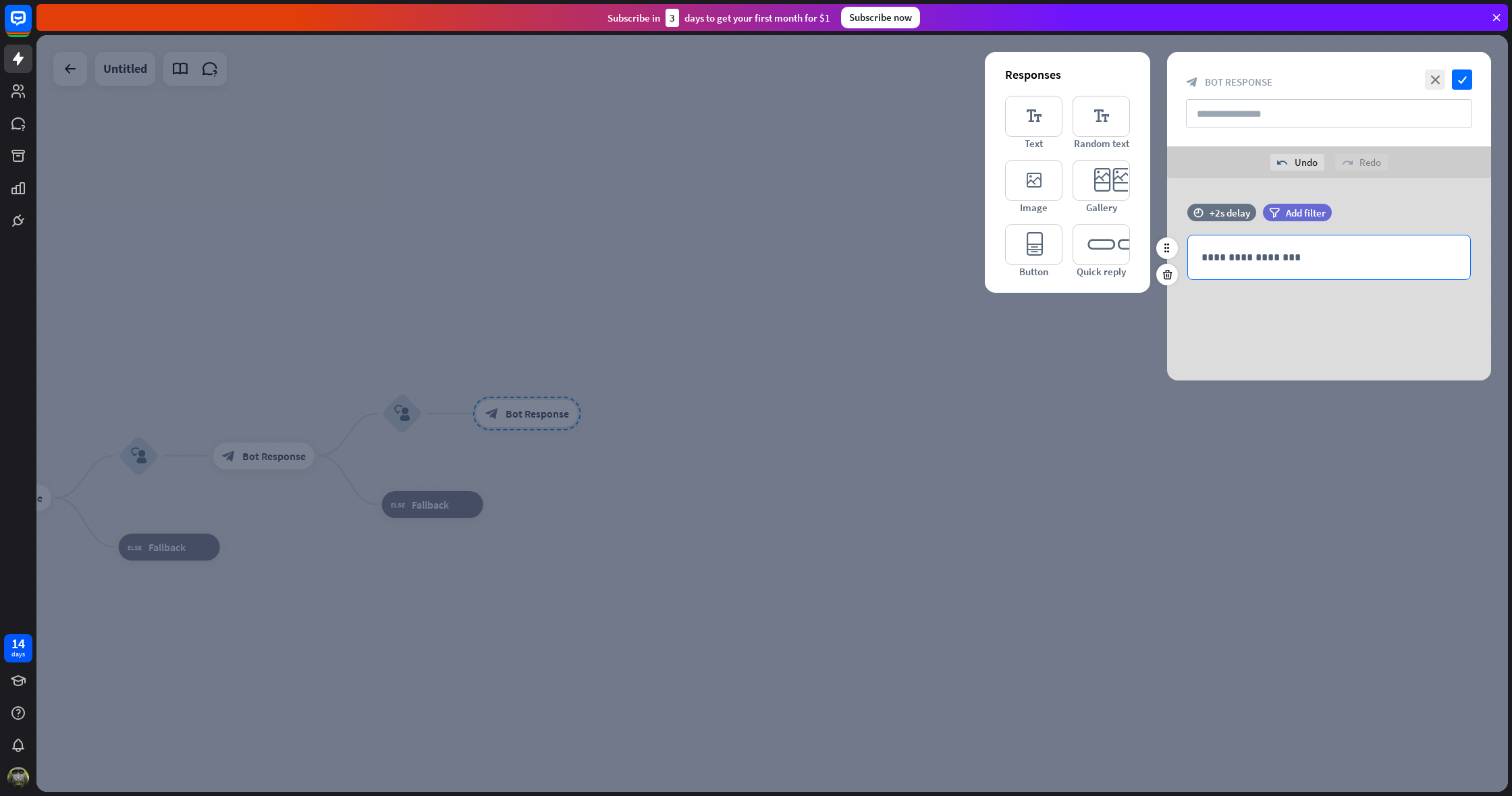
click at [1224, 254] on p "**********" at bounding box center [1329, 258] width 255 height 17
click at [1466, 80] on icon "check" at bounding box center [1462, 80] width 20 height 20
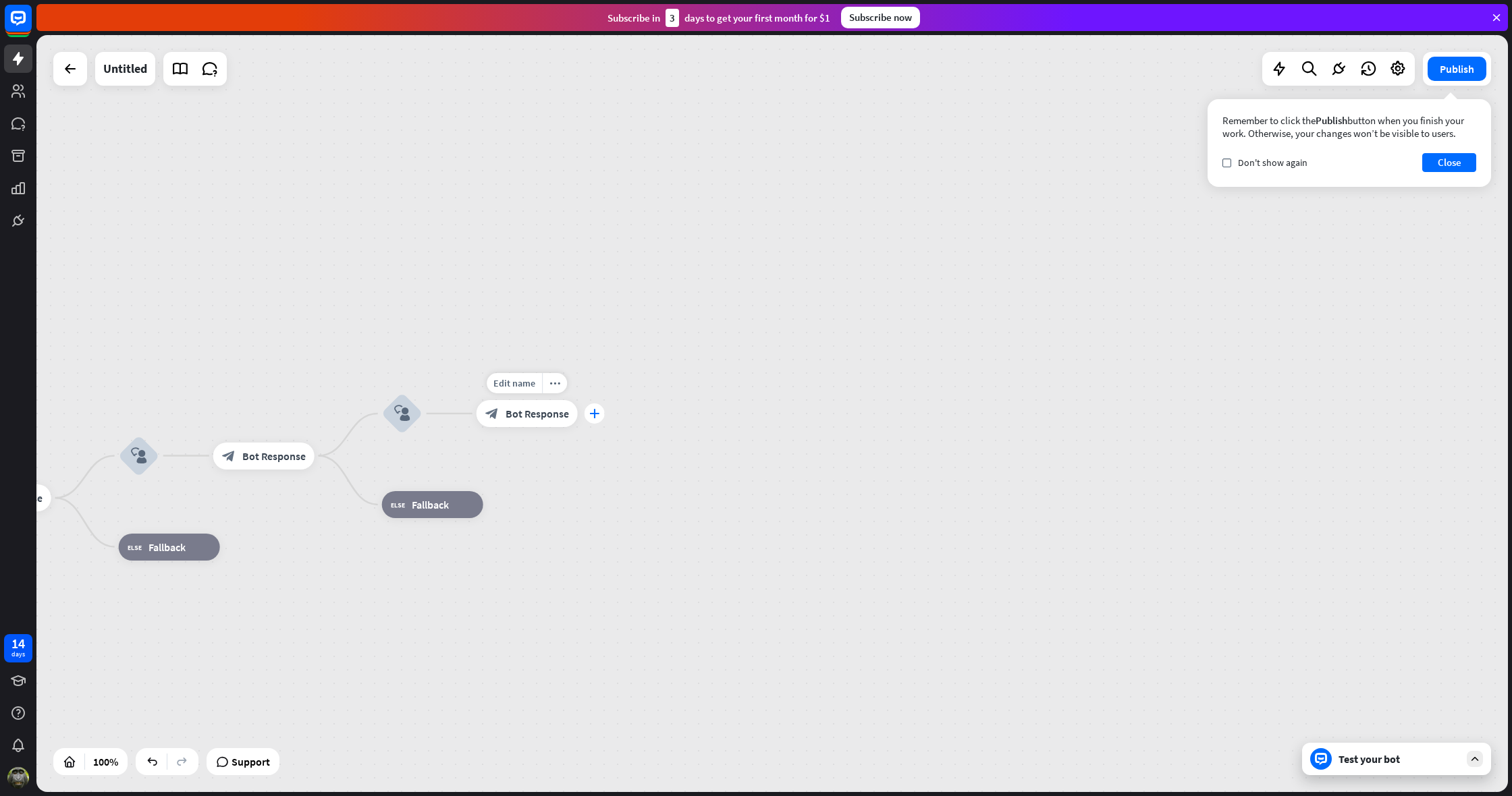
click at [598, 414] on icon "plus" at bounding box center [594, 413] width 10 height 9
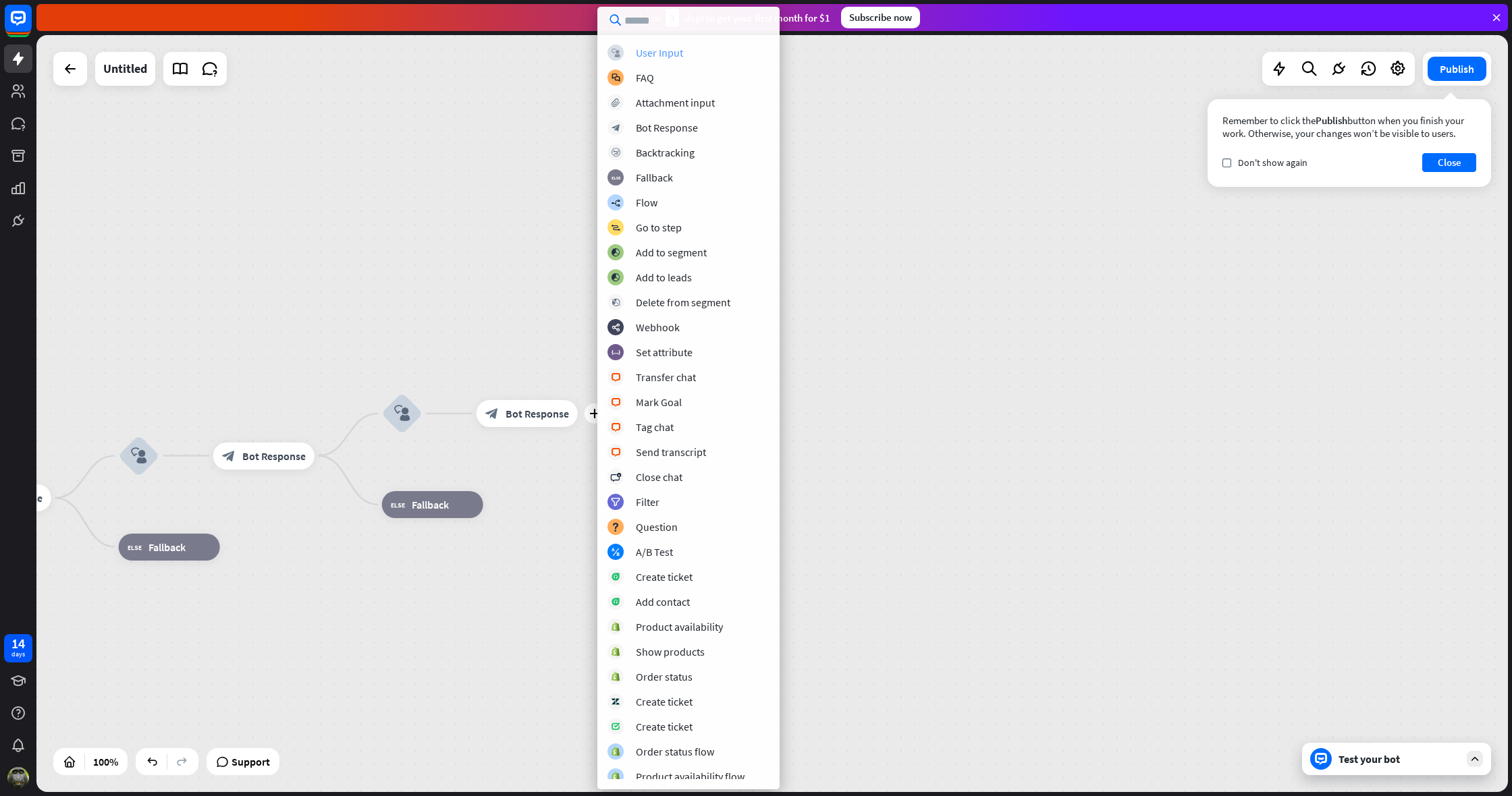
click at [637, 49] on div "User Input" at bounding box center [660, 52] width 47 height 13
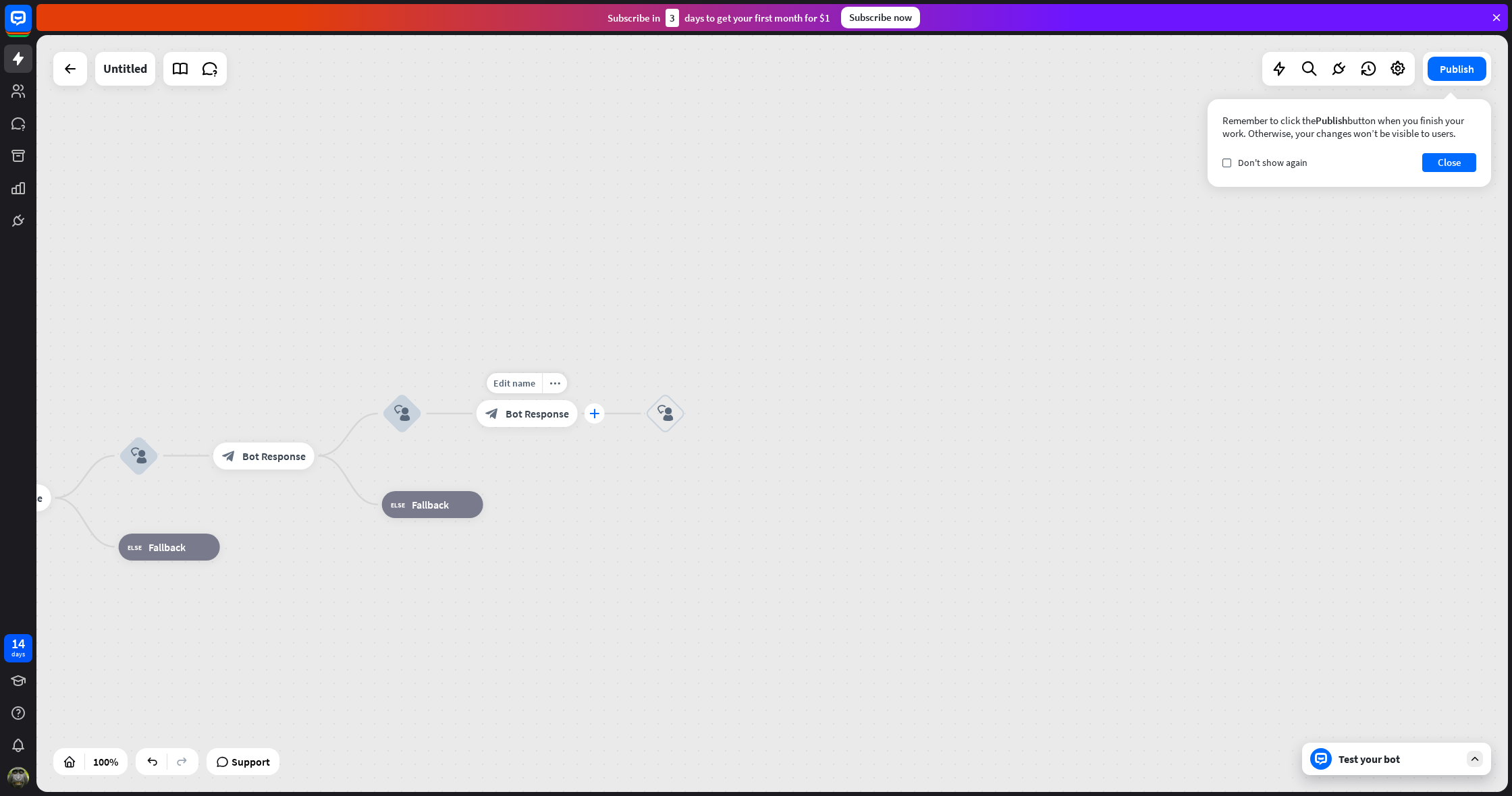
click at [594, 414] on icon "plus" at bounding box center [594, 413] width 10 height 9
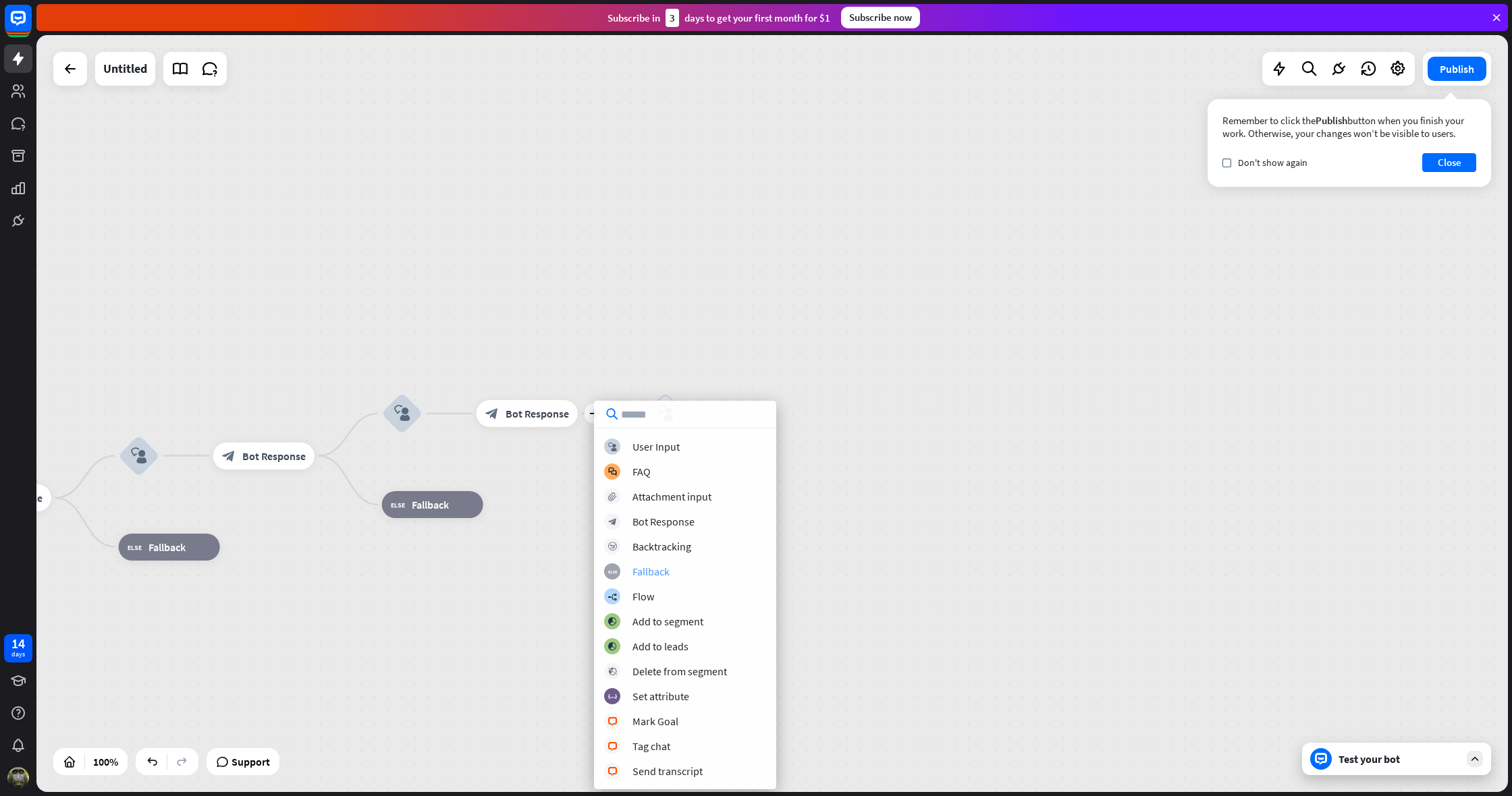
click at [657, 573] on div "Fallback" at bounding box center [651, 571] width 37 height 13
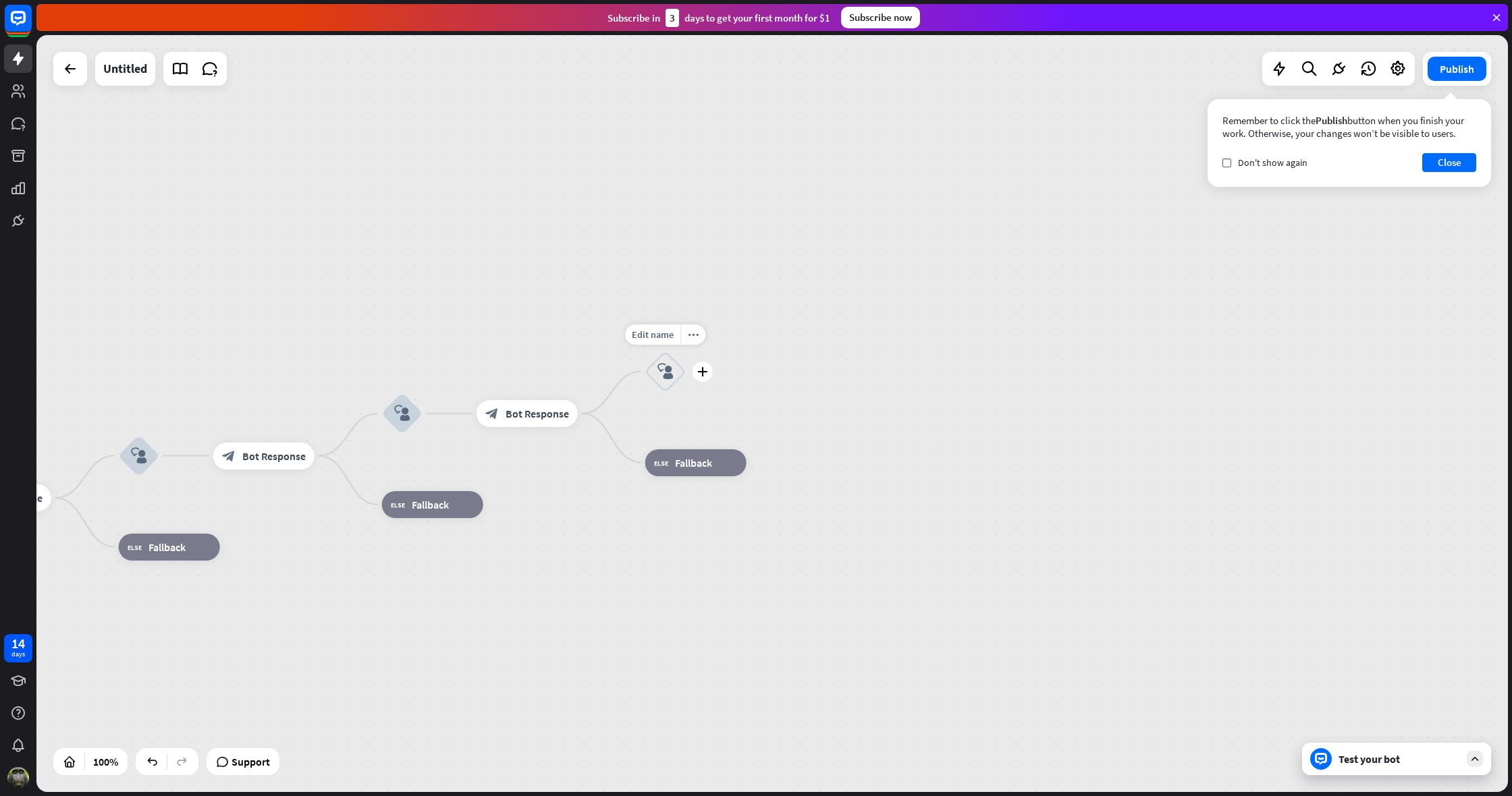
click at [667, 374] on icon "block_user_input" at bounding box center [665, 371] width 16 height 16
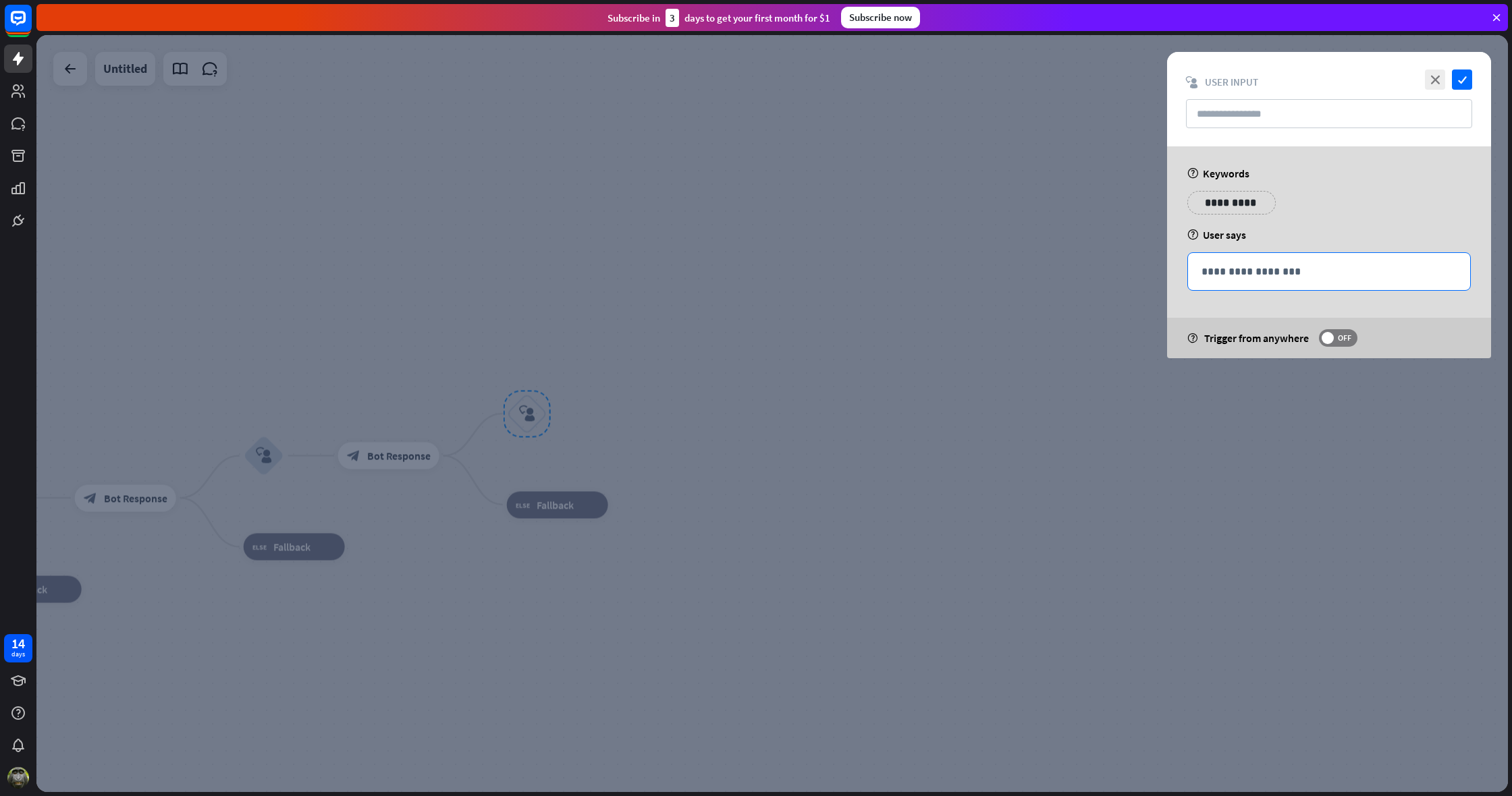
click at [1205, 275] on p "**********" at bounding box center [1329, 271] width 255 height 17
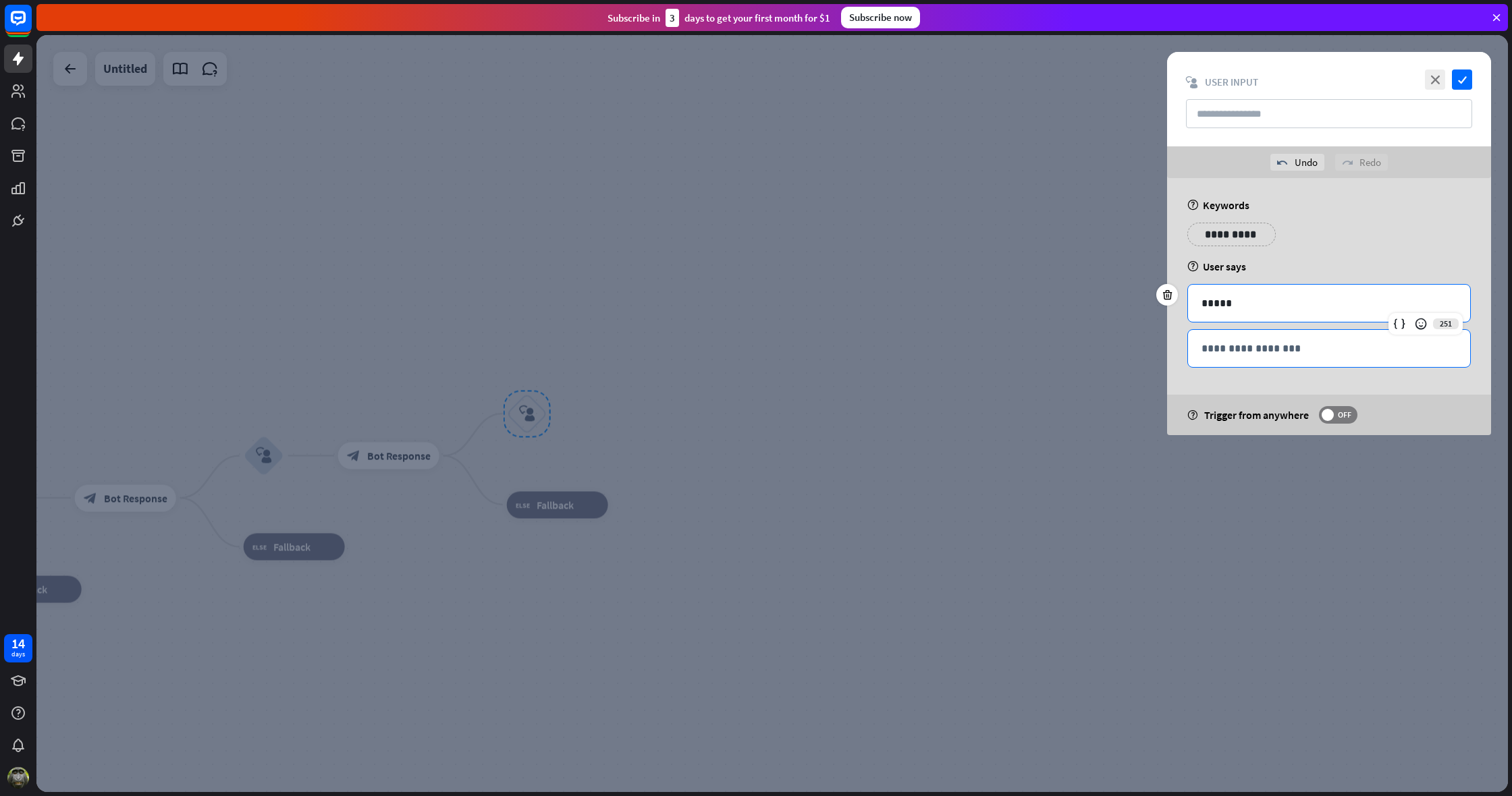
click at [1225, 350] on p "**********" at bounding box center [1329, 349] width 255 height 17
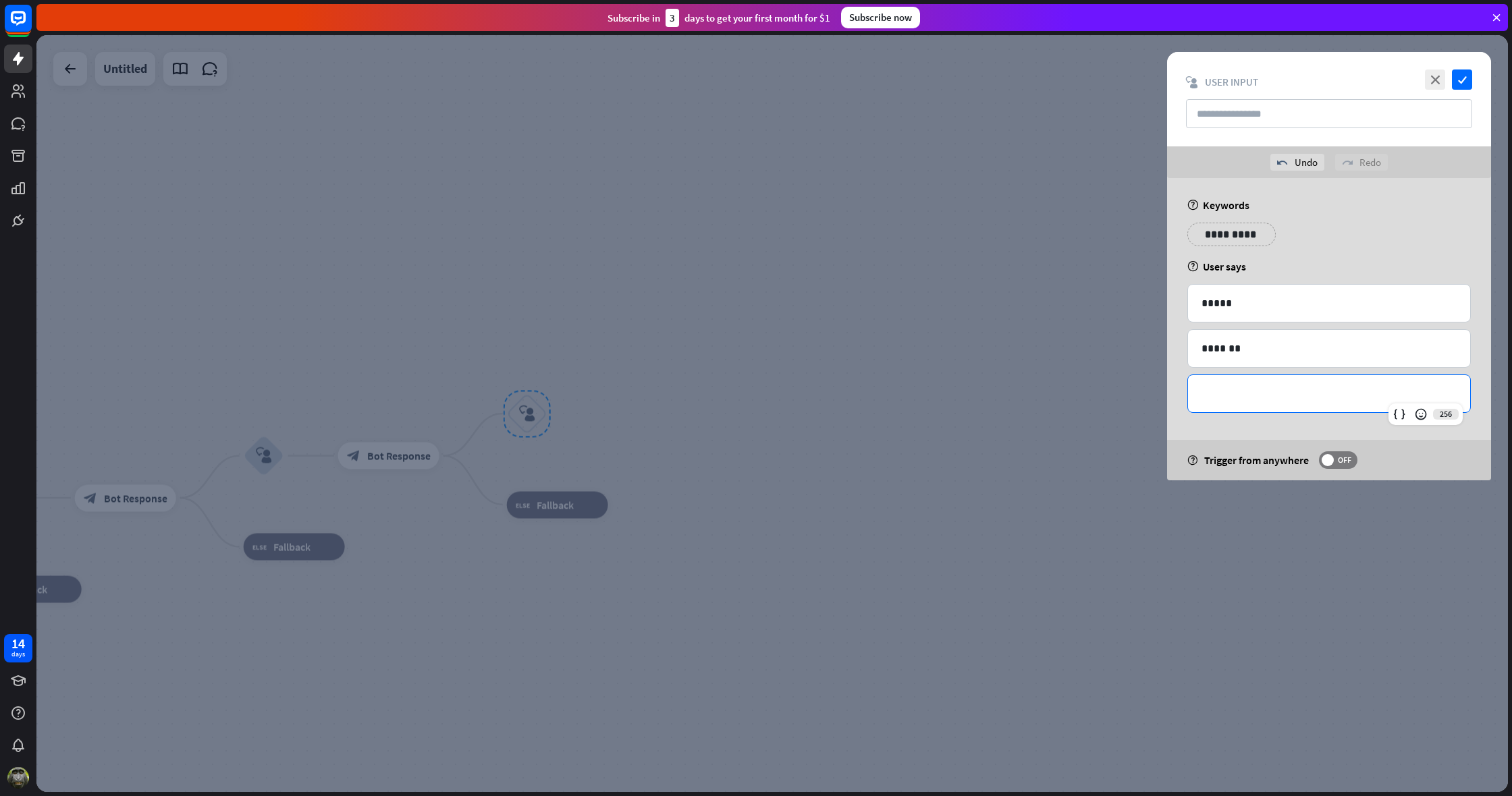
click at [1230, 394] on p "**********" at bounding box center [1329, 393] width 255 height 17
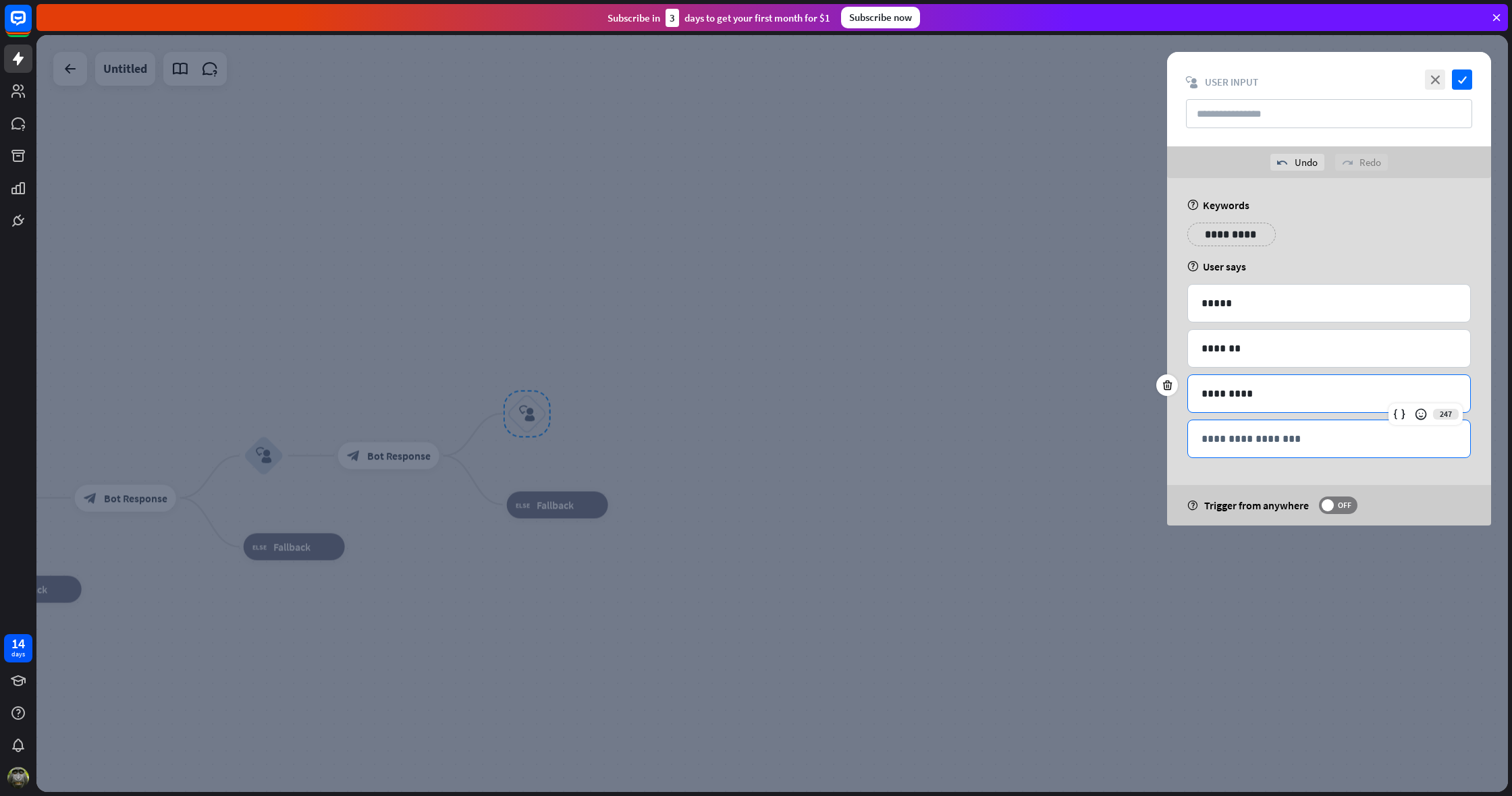
click at [1224, 446] on p "**********" at bounding box center [1329, 439] width 255 height 17
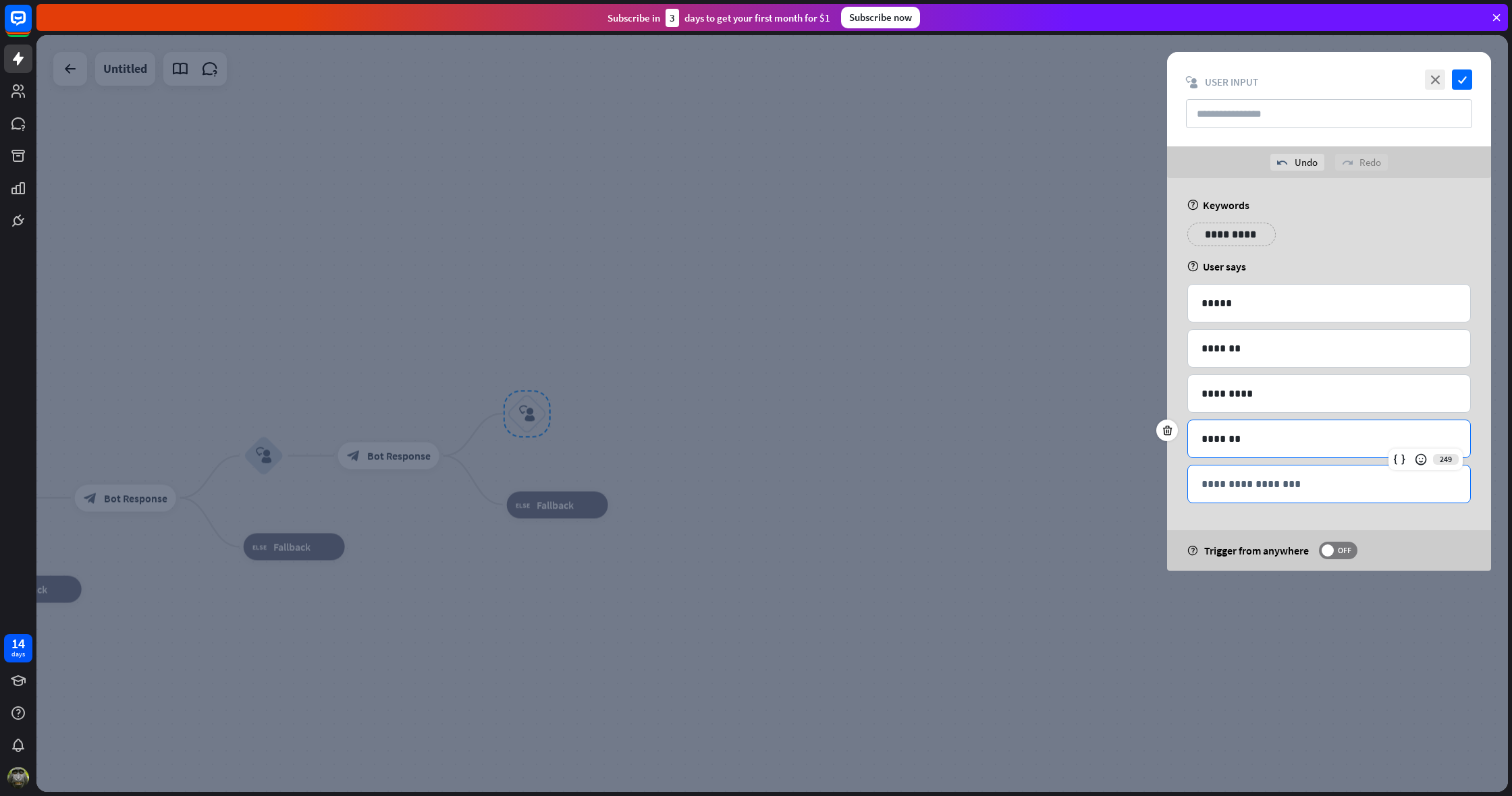
click at [1240, 487] on p "**********" at bounding box center [1329, 484] width 255 height 17
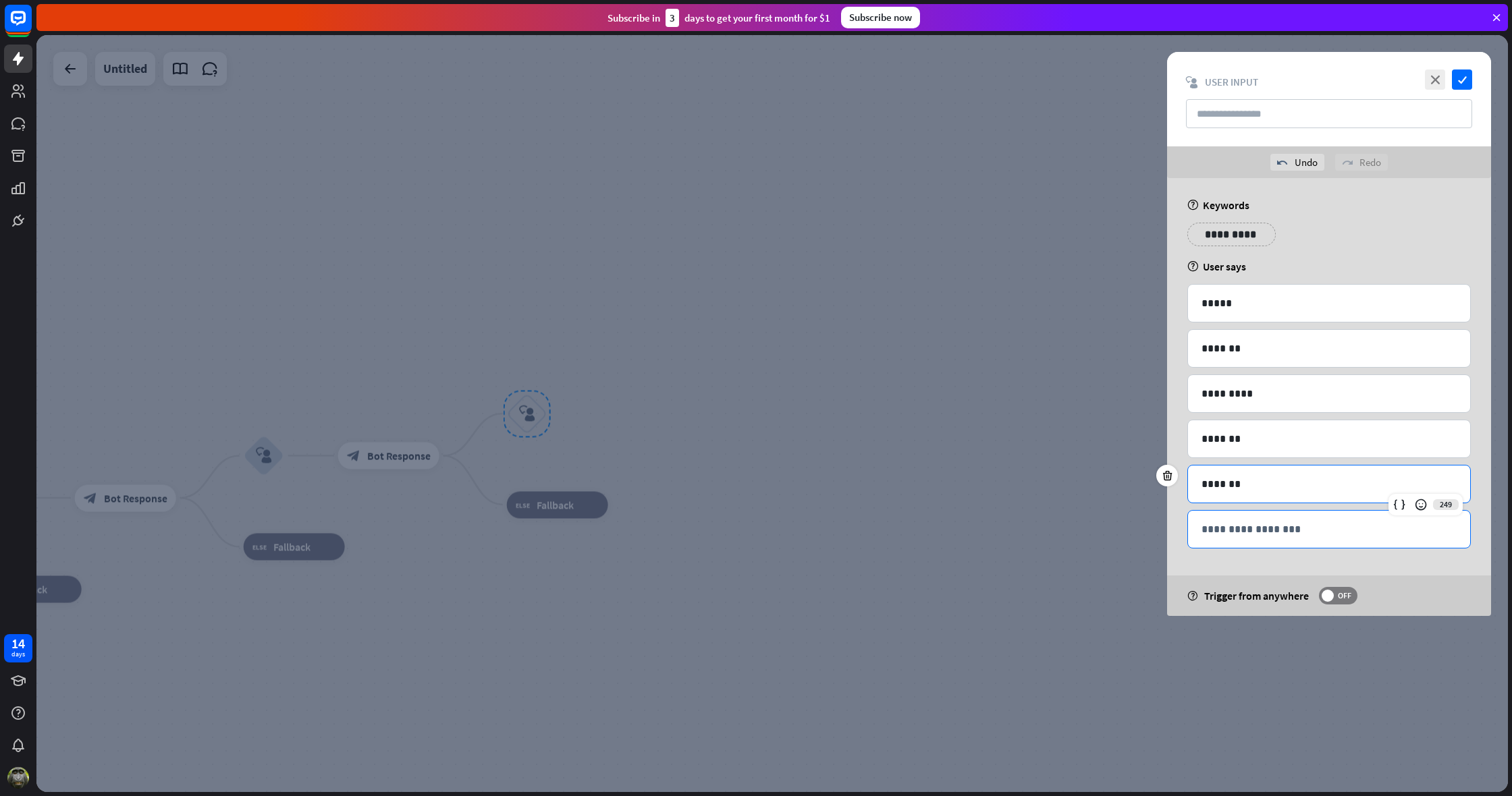
click at [1201, 533] on div "**********" at bounding box center [1329, 529] width 282 height 37
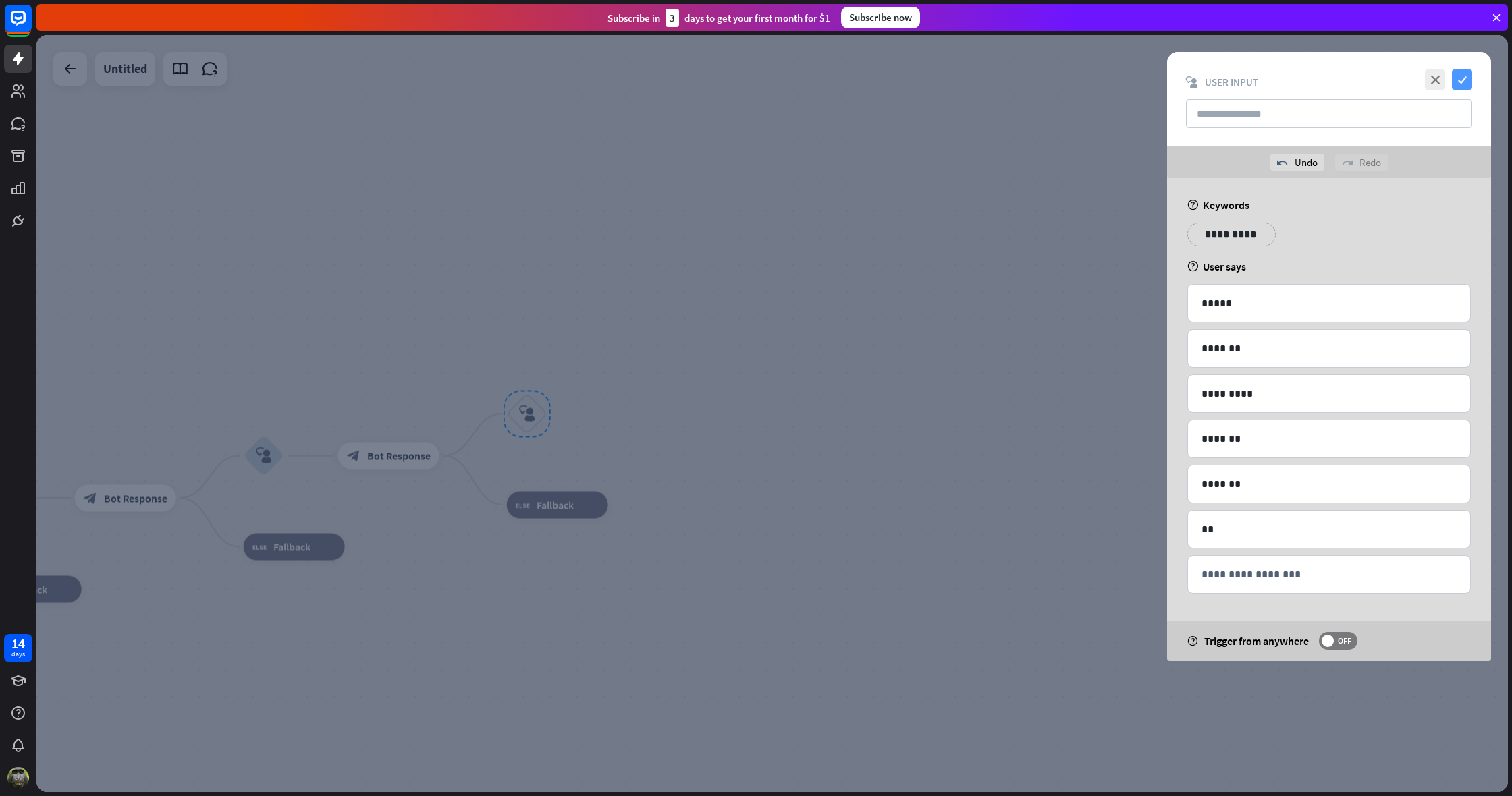
click at [1464, 75] on icon "check" at bounding box center [1462, 80] width 20 height 20
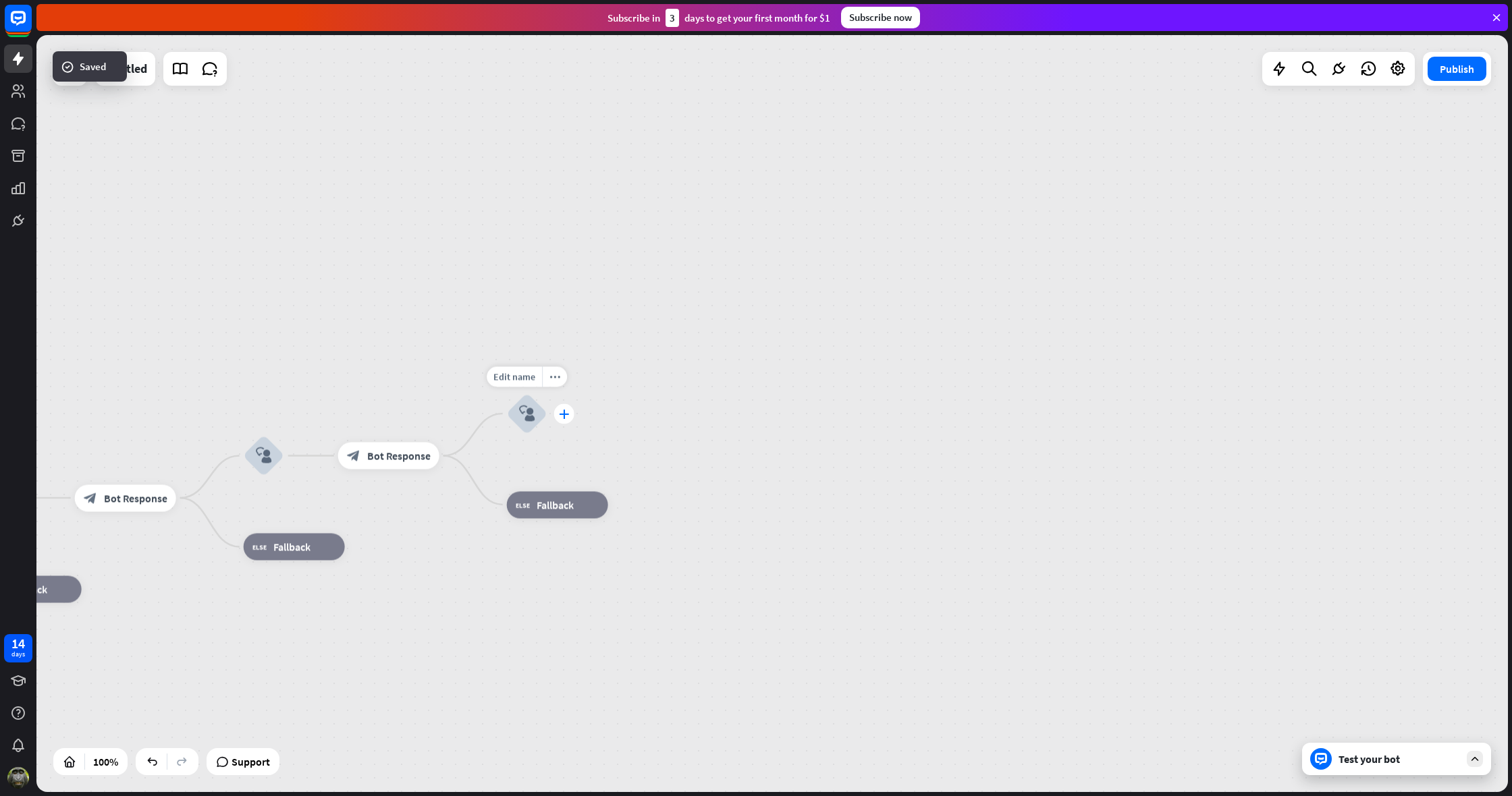
click at [565, 418] on icon "plus" at bounding box center [564, 413] width 10 height 9
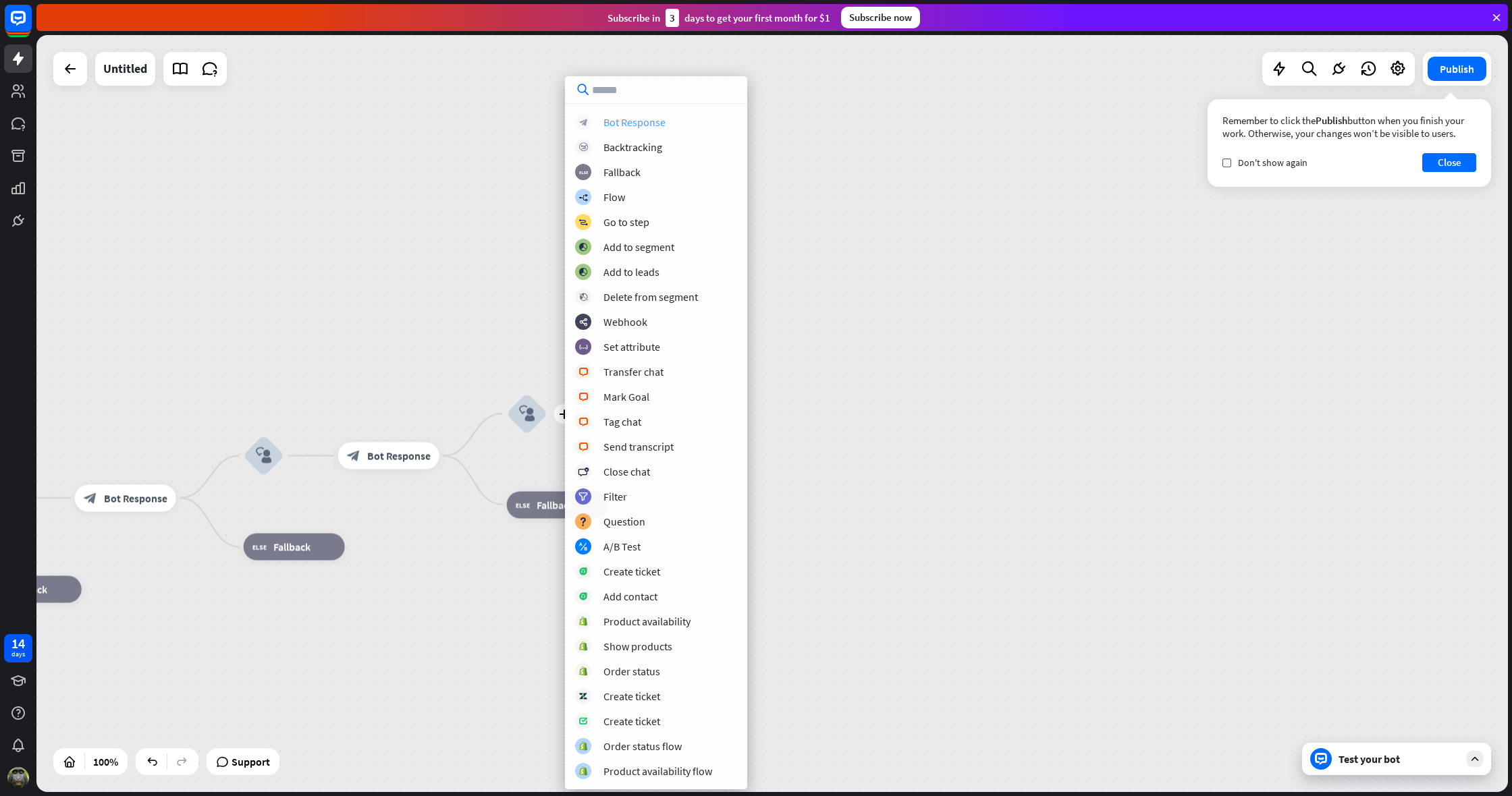
click at [641, 126] on div "Bot Response" at bounding box center [635, 122] width 62 height 13
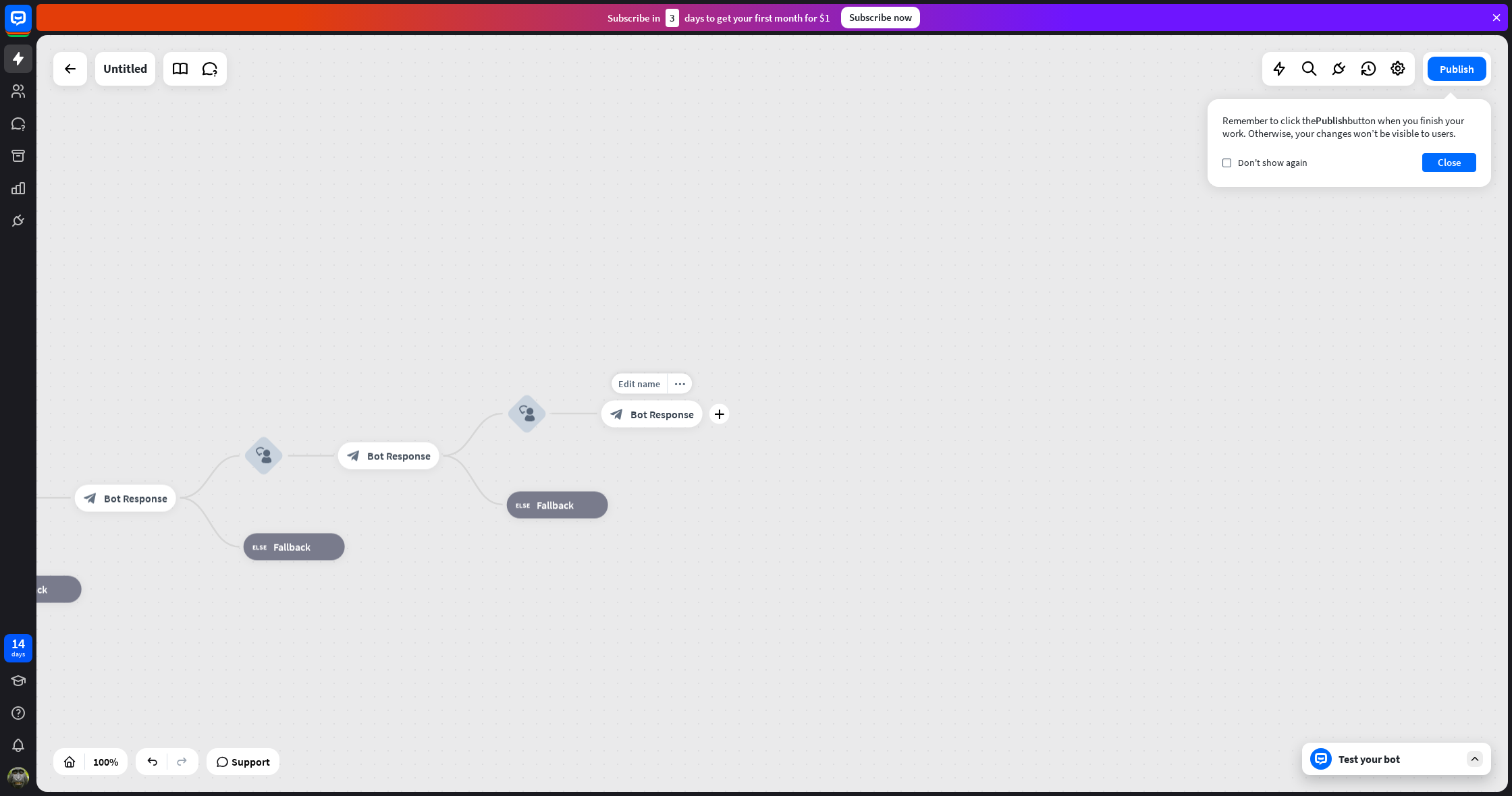
click at [674, 412] on span "Bot Response" at bounding box center [662, 414] width 63 height 13
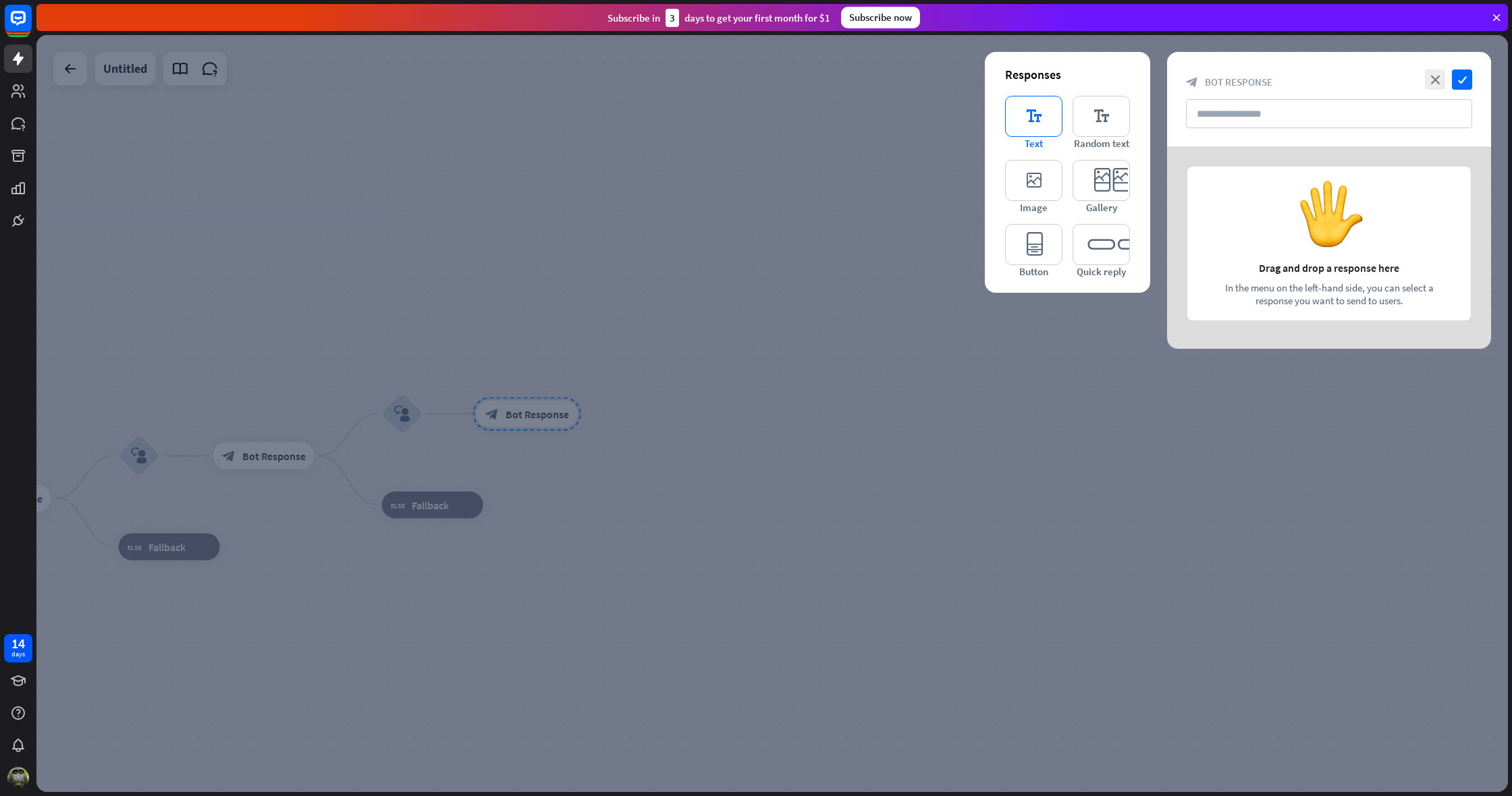
click at [1035, 127] on icon "editor_text" at bounding box center [1034, 116] width 57 height 41
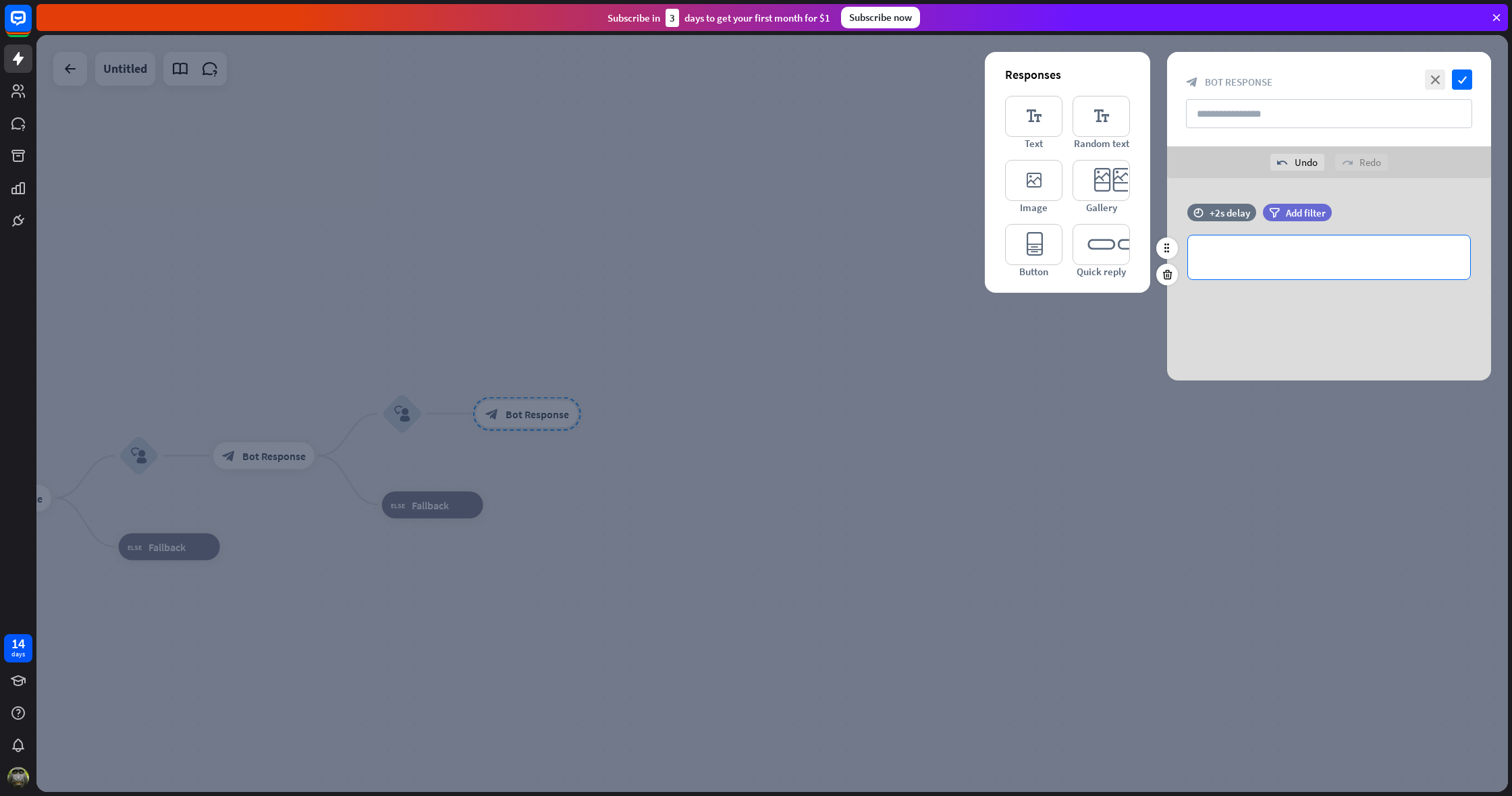
click at [1241, 259] on p "**********" at bounding box center [1329, 258] width 255 height 17
click at [1466, 79] on icon "check" at bounding box center [1462, 80] width 20 height 20
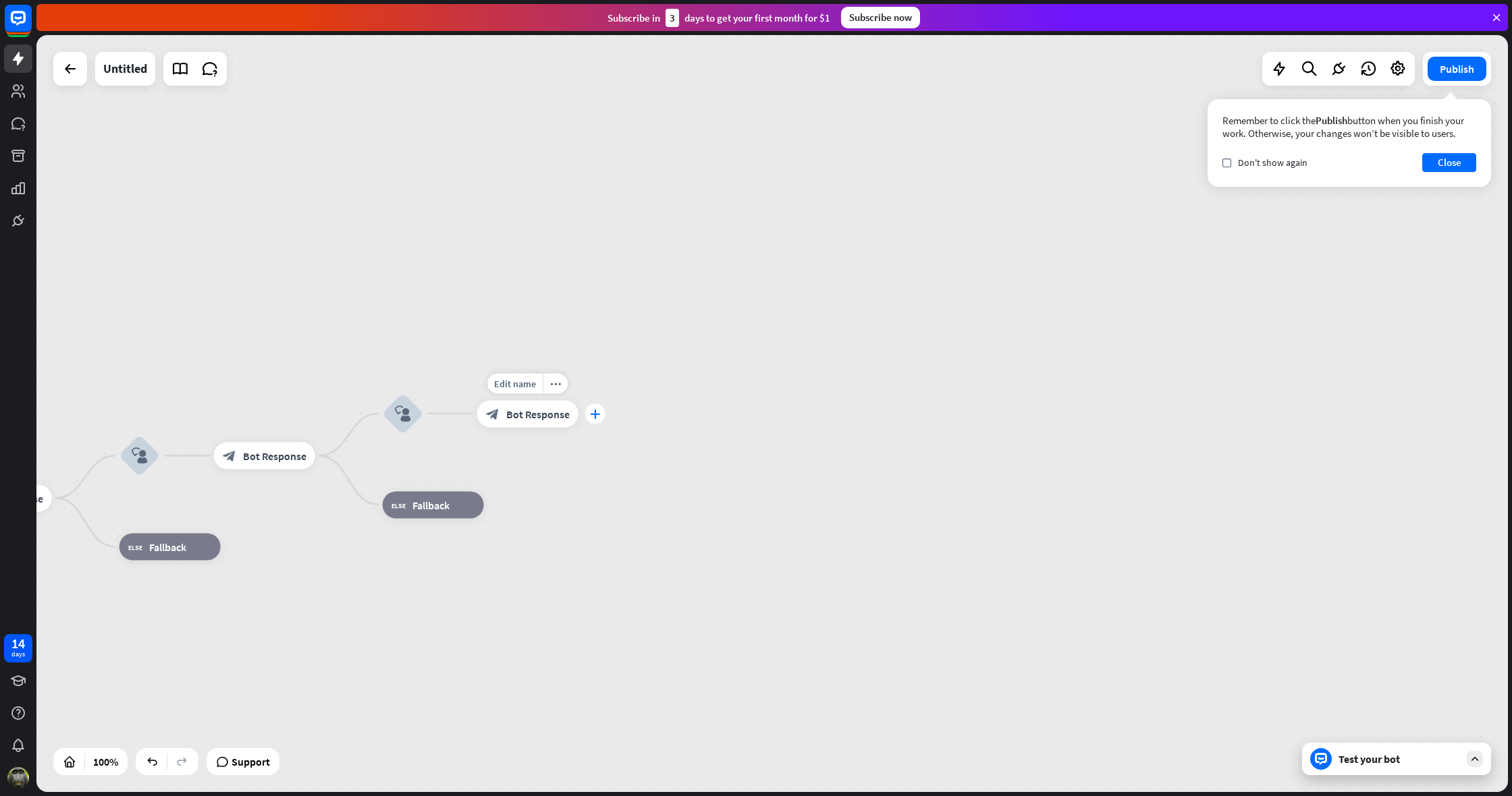
click at [598, 414] on icon "plus" at bounding box center [595, 413] width 10 height 9
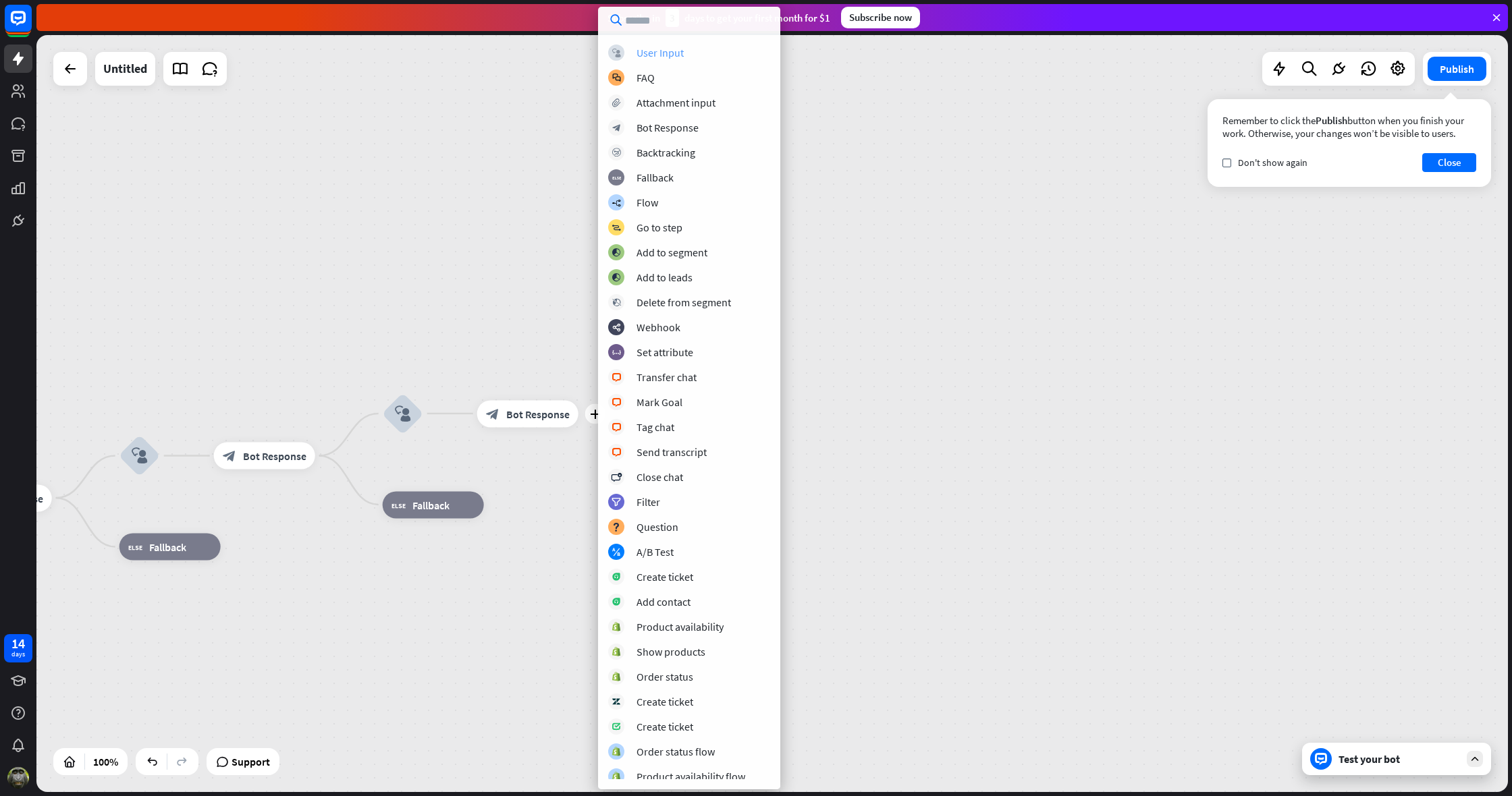
click at [657, 51] on div "User Input" at bounding box center [660, 52] width 47 height 13
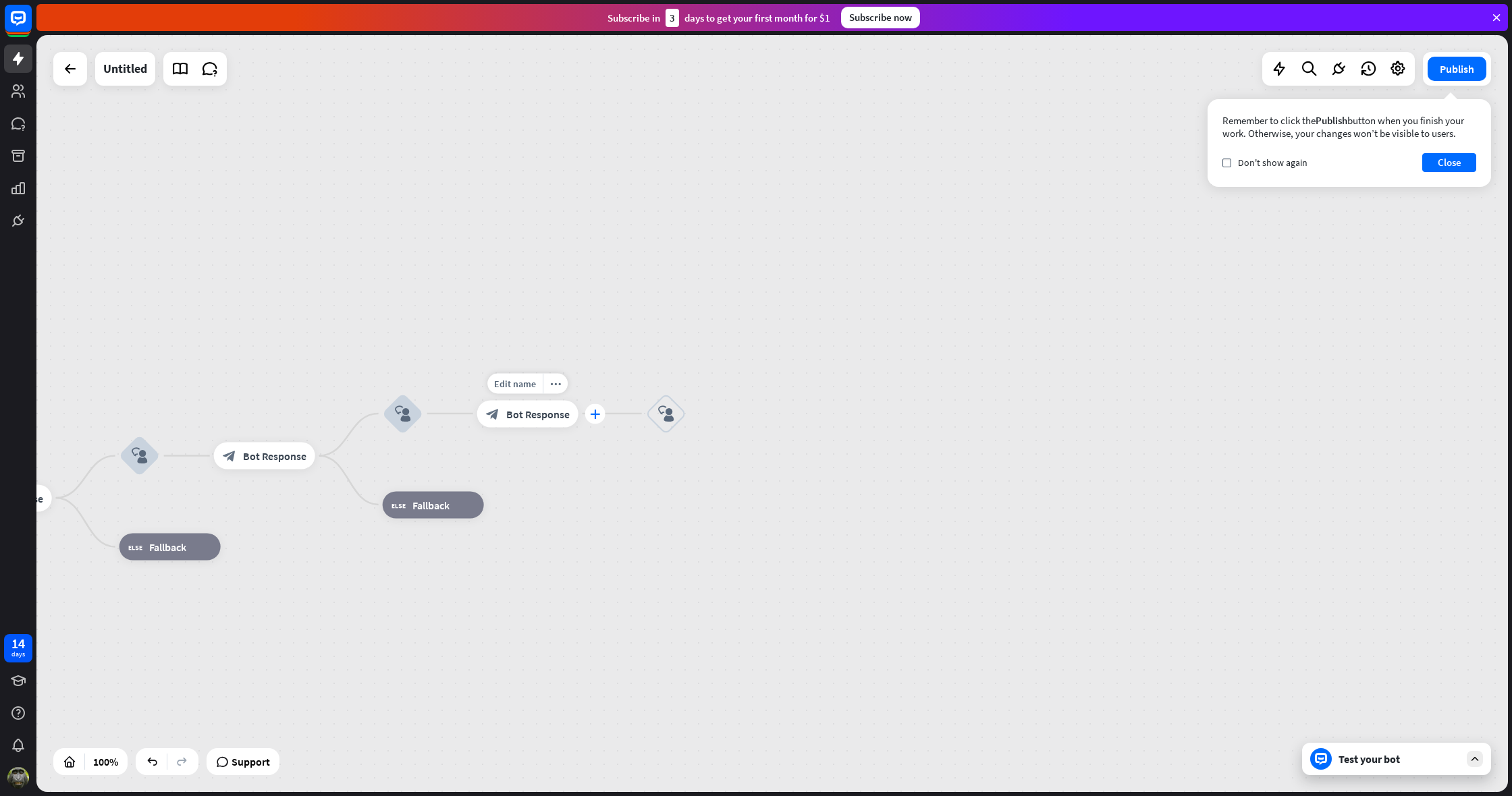
click at [592, 418] on icon "plus" at bounding box center [595, 413] width 10 height 9
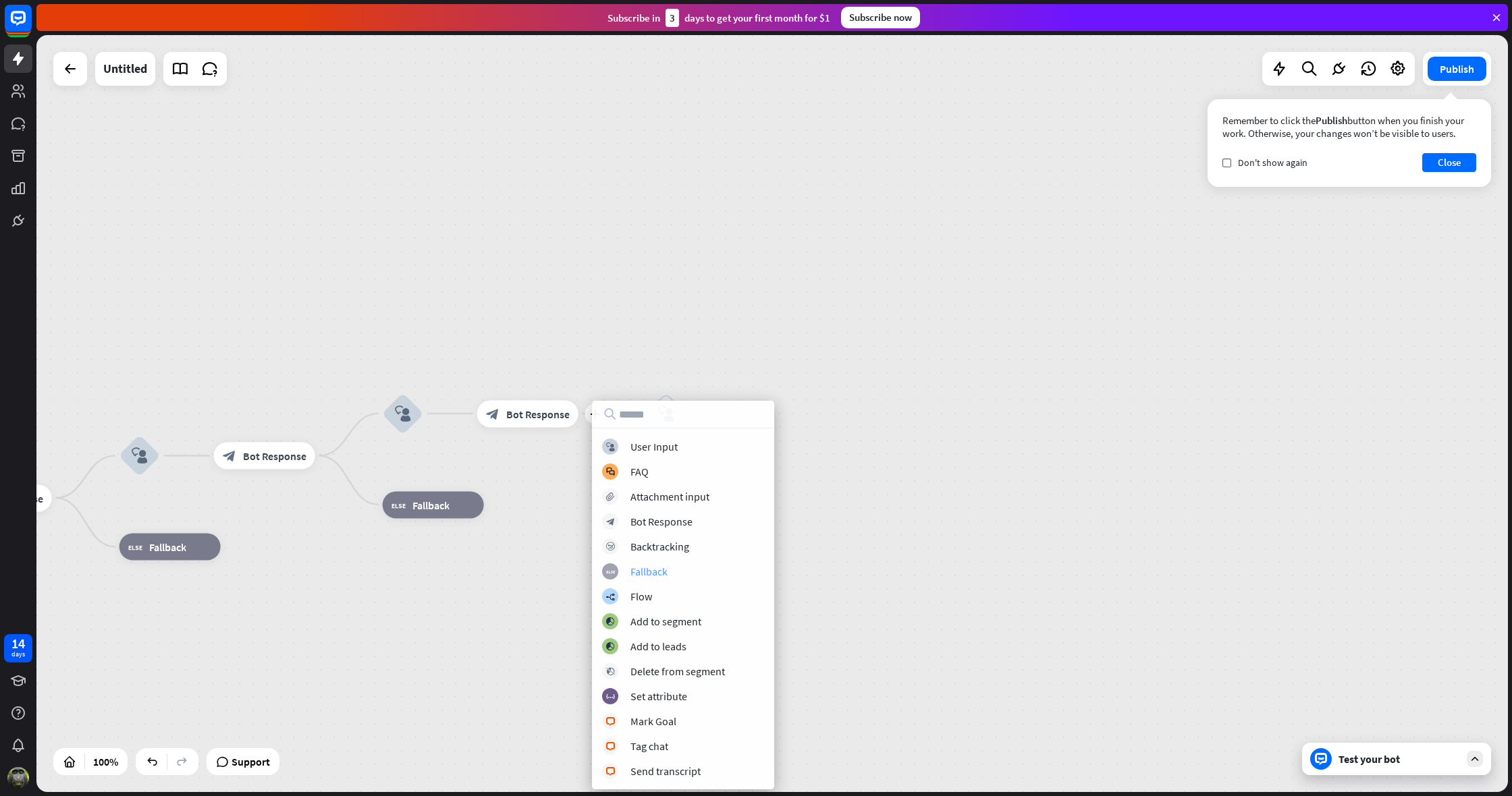
click at [618, 574] on div "block_fallback" at bounding box center [610, 571] width 16 height 16
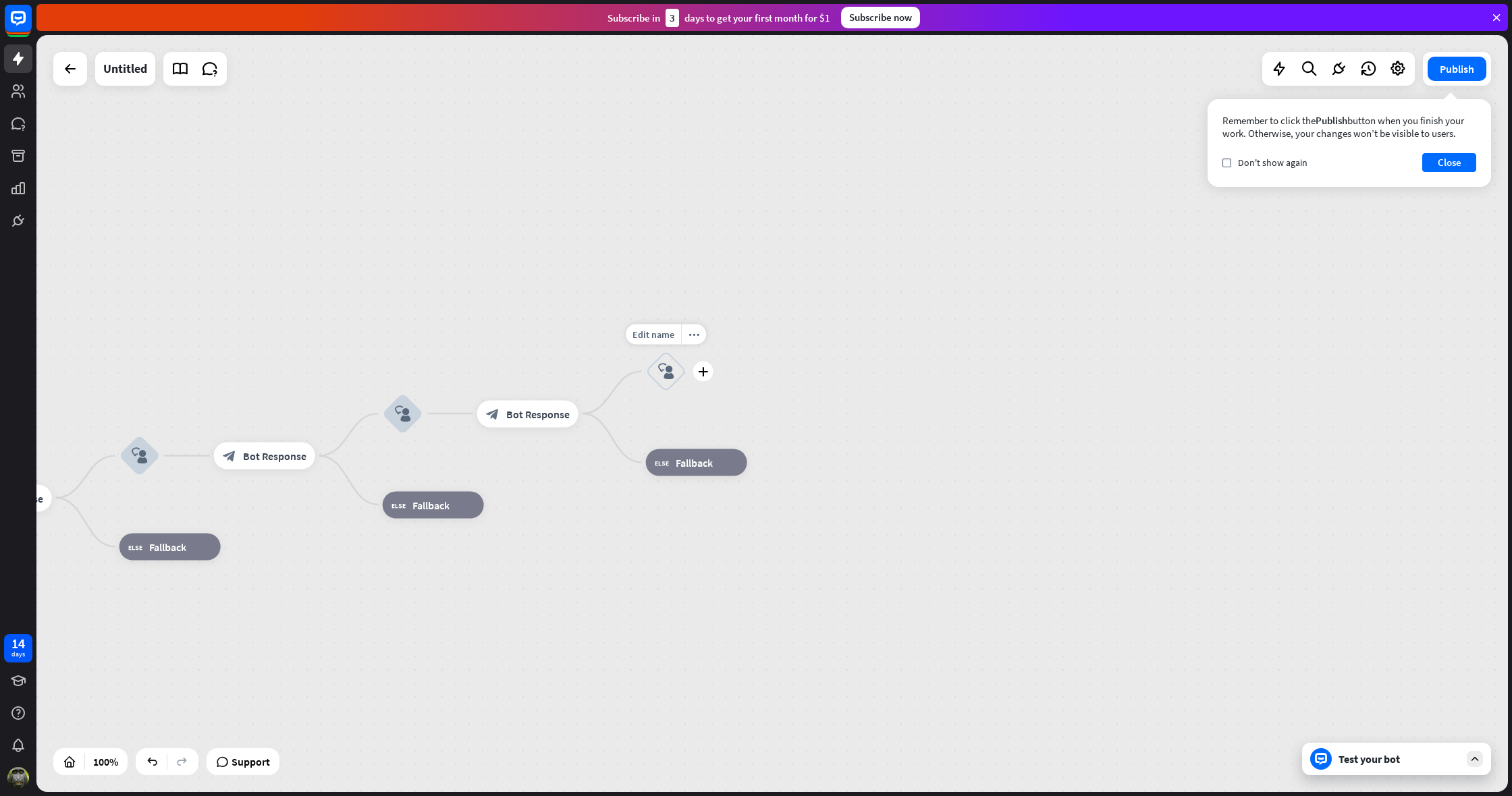
click at [663, 368] on icon "block_user_input" at bounding box center [666, 371] width 16 height 16
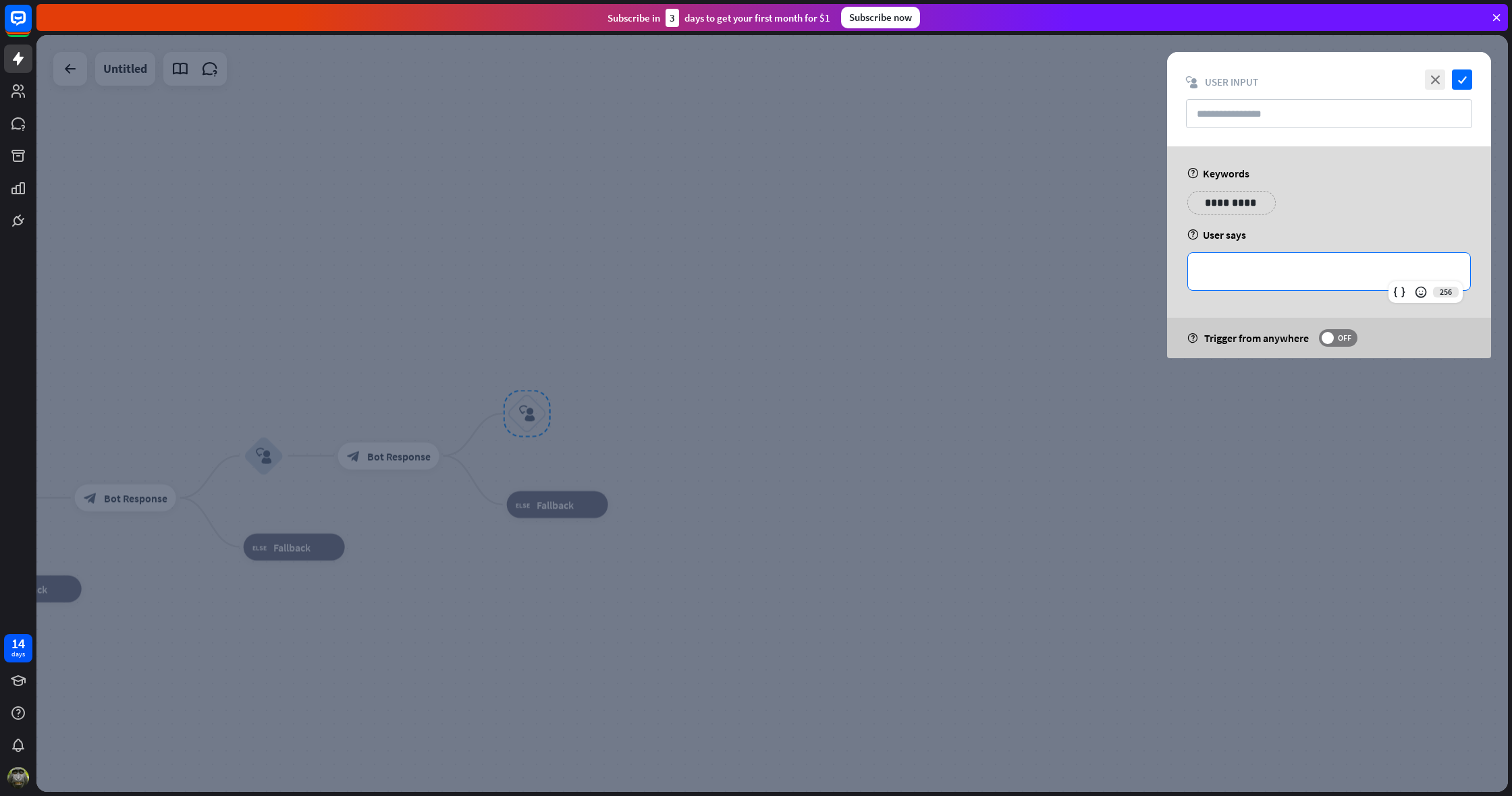
click at [1215, 277] on p "**********" at bounding box center [1329, 271] width 255 height 17
click at [1033, 372] on div at bounding box center [772, 414] width 1472 height 757
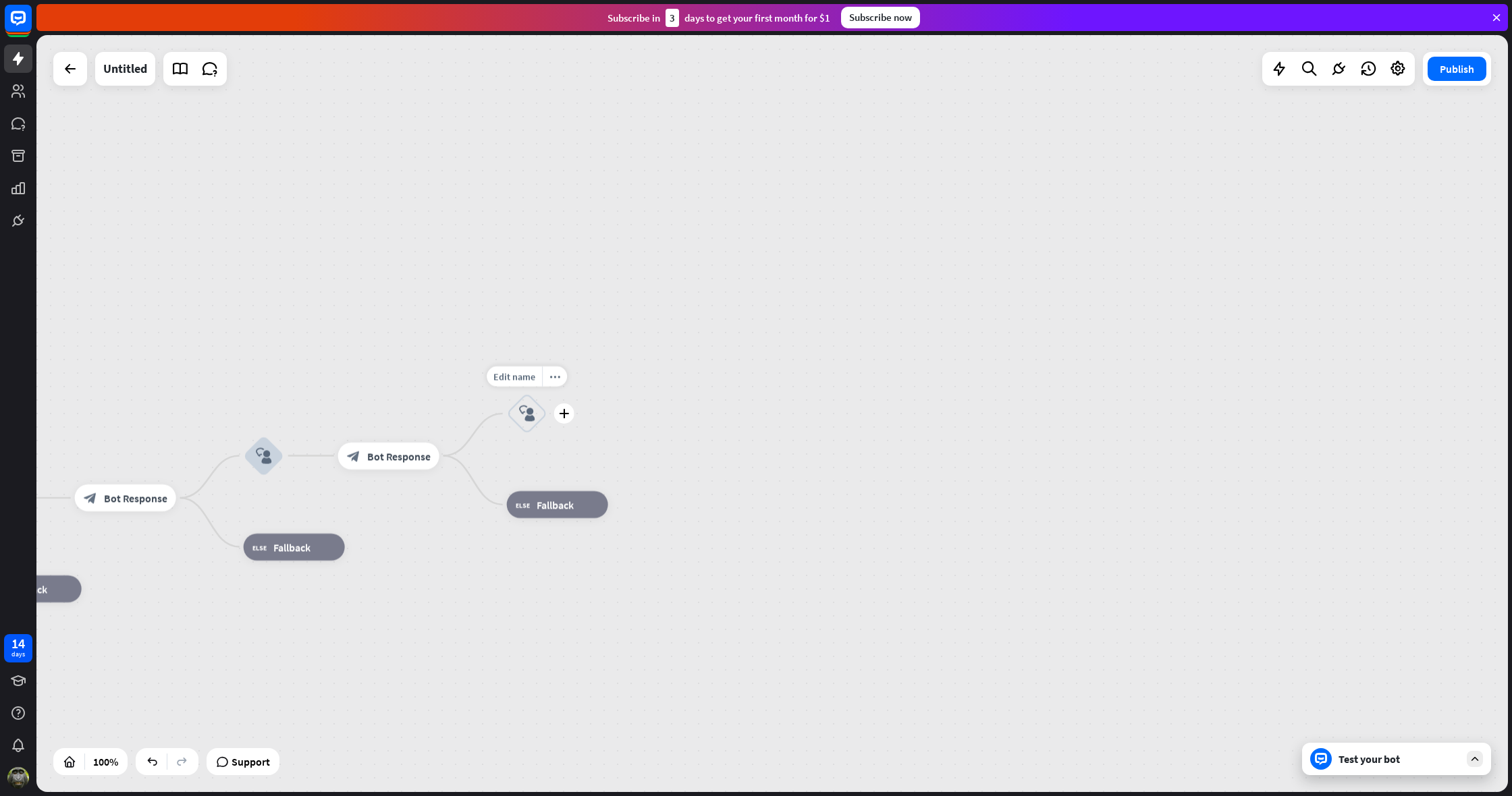
click at [528, 414] on icon "block_user_input" at bounding box center [527, 413] width 16 height 16
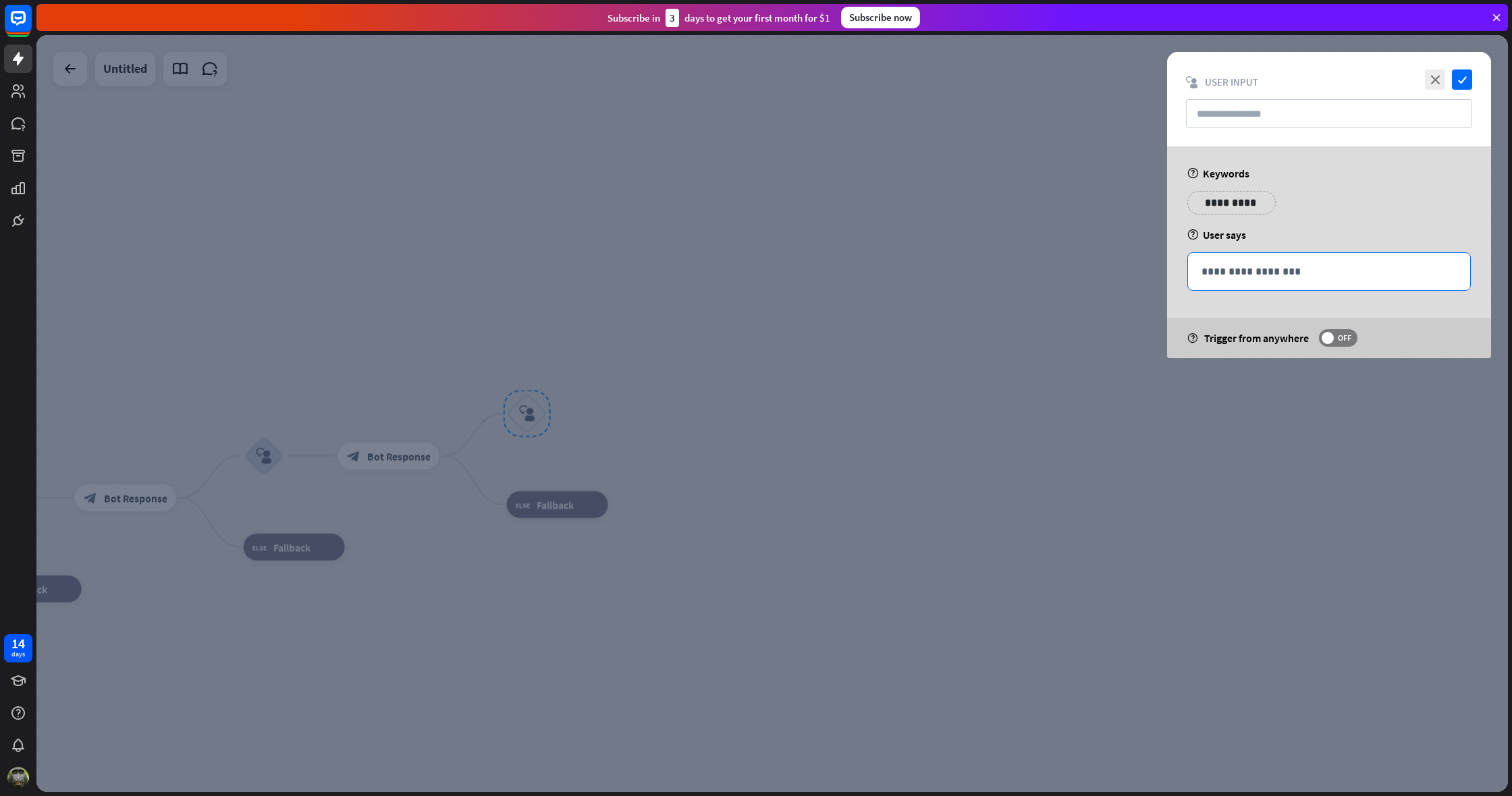
click at [1217, 273] on p "**********" at bounding box center [1329, 271] width 255 height 17
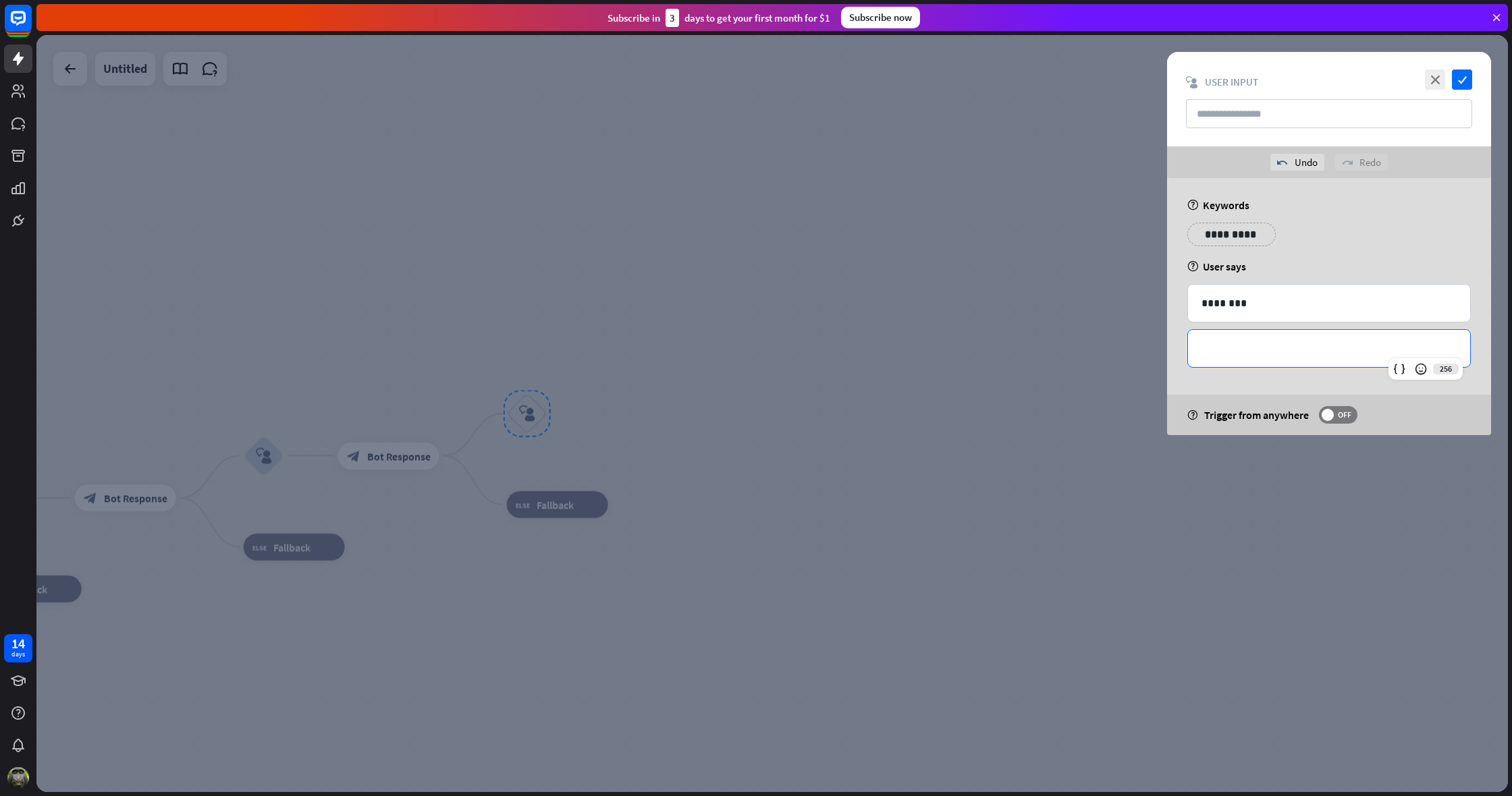
click at [1220, 353] on p "**********" at bounding box center [1329, 349] width 255 height 17
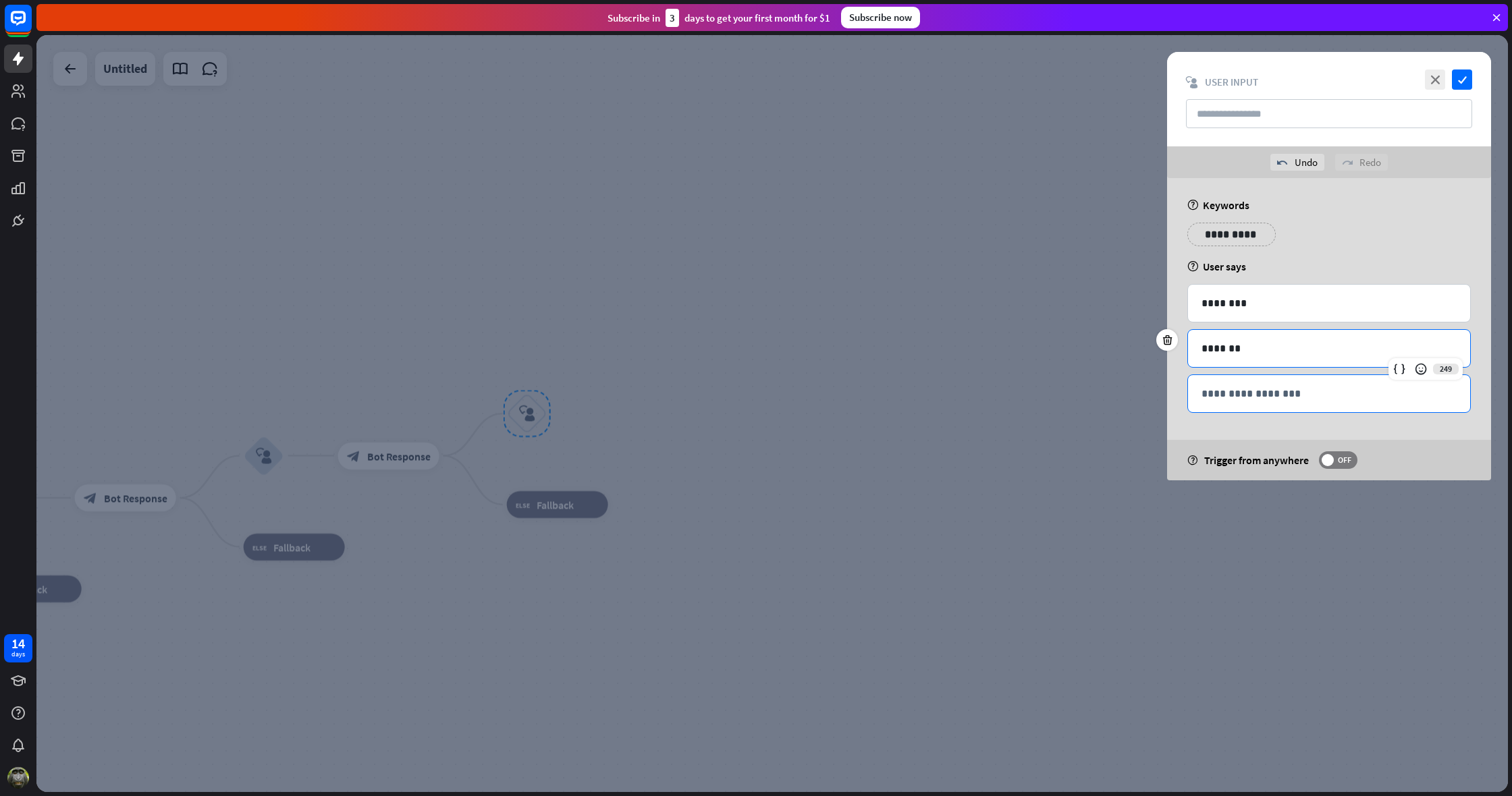
click at [1209, 395] on p "**********" at bounding box center [1329, 393] width 255 height 17
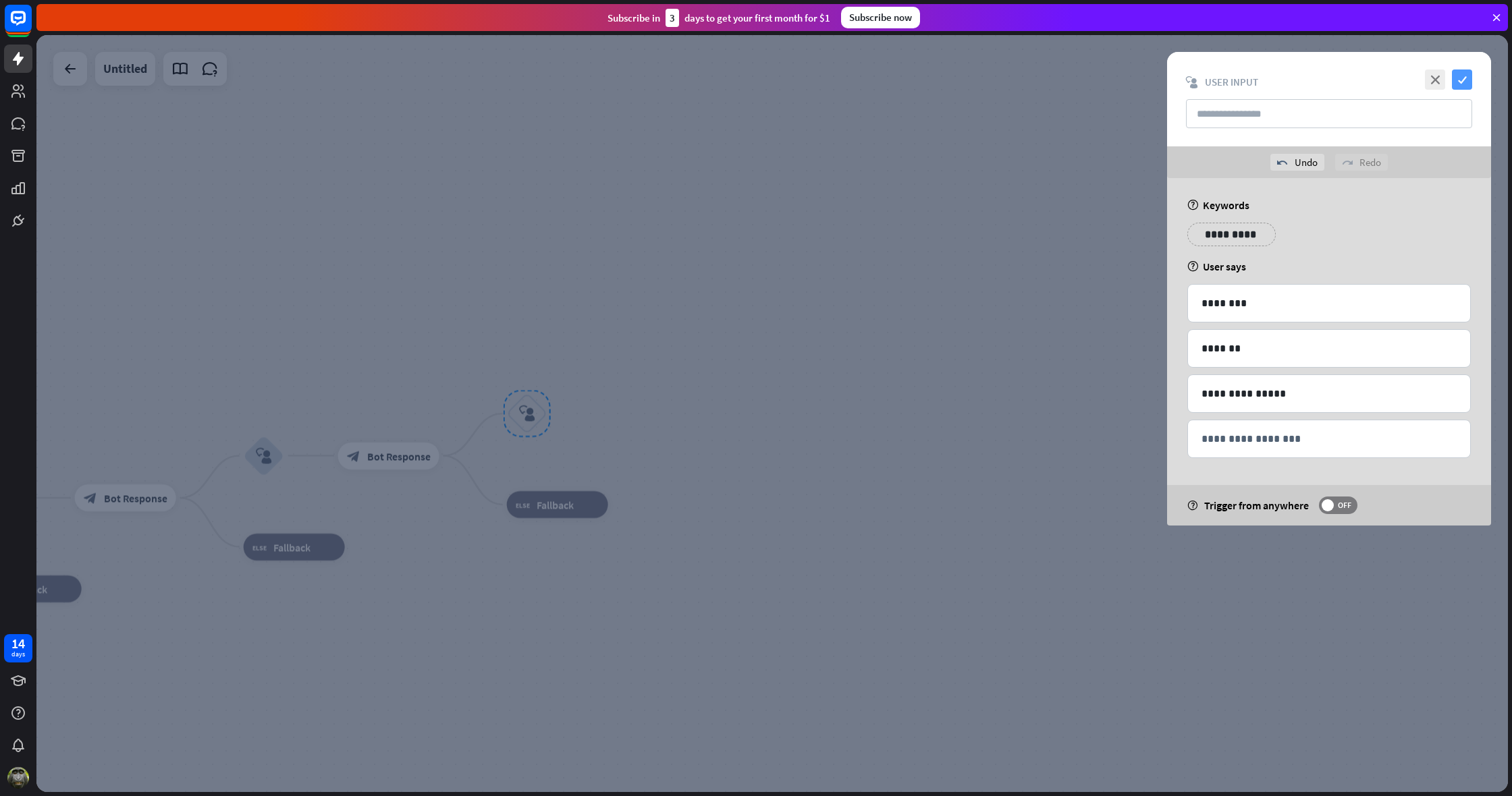
click at [1467, 77] on icon "check" at bounding box center [1462, 80] width 20 height 20
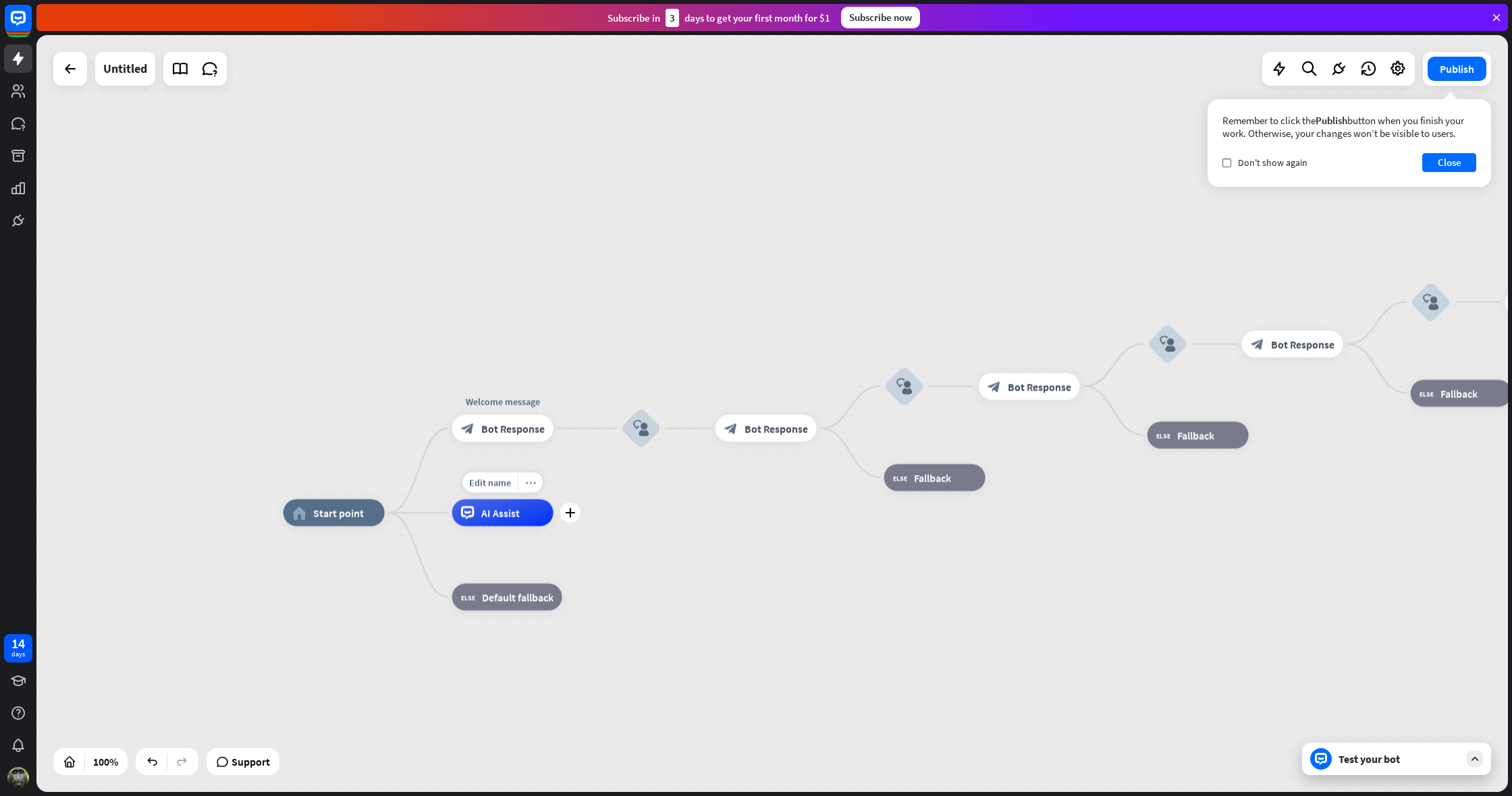
click at [533, 485] on icon "more_horiz" at bounding box center [530, 483] width 11 height 10
